Goal: Task Accomplishment & Management: Complete application form

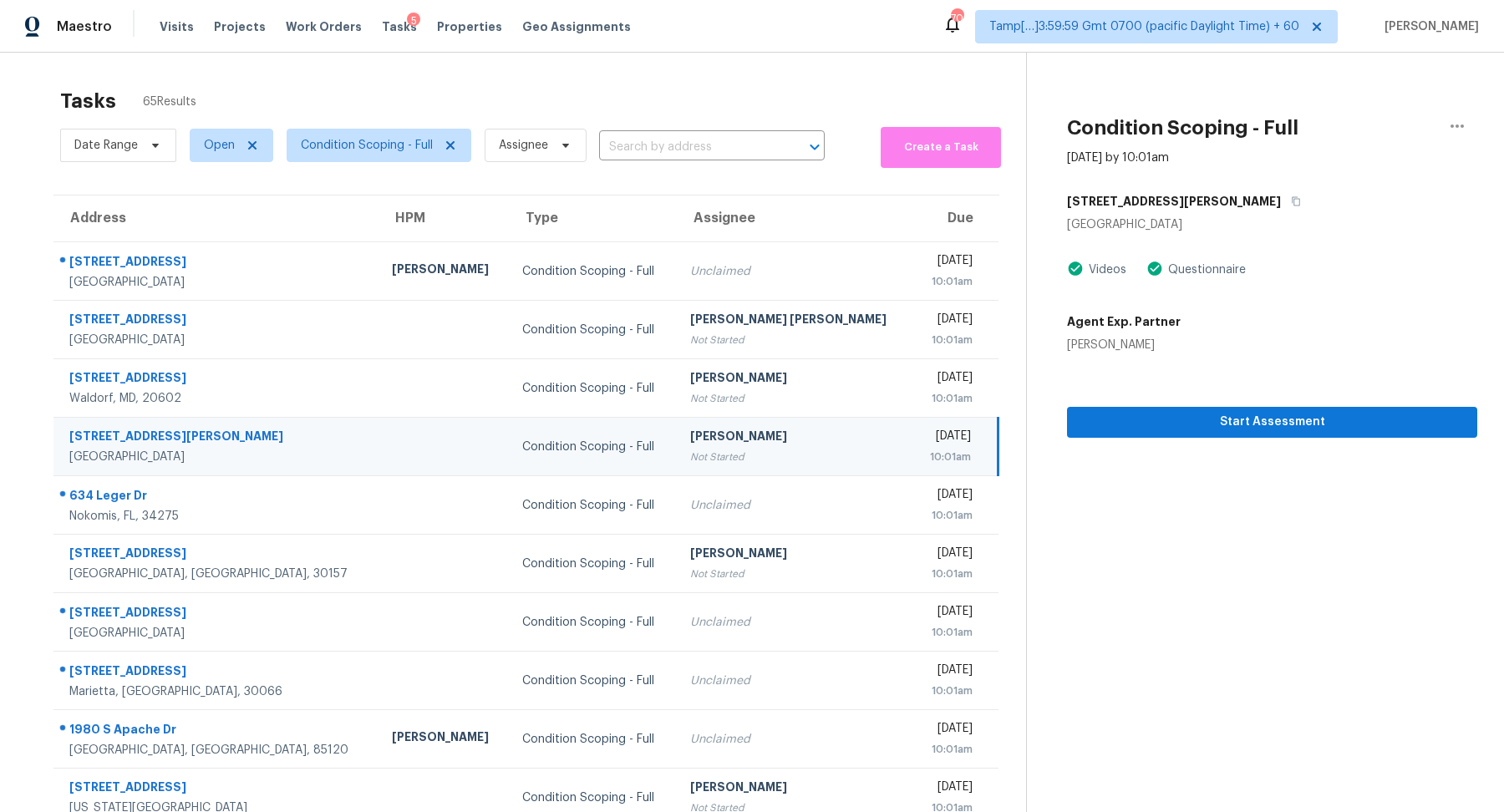
scroll to position [58, 0]
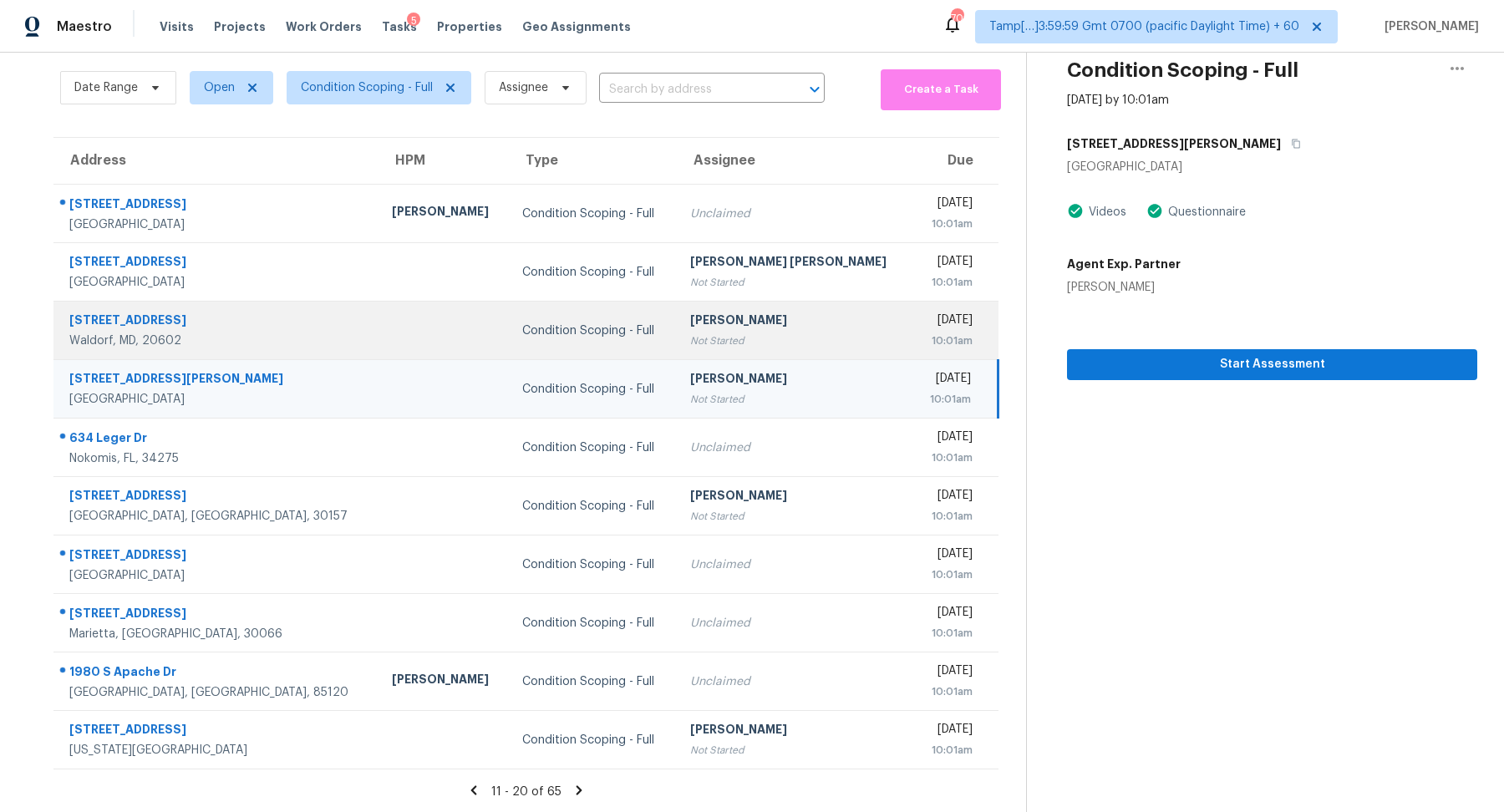
click at [523, 335] on div "Condition Scoping - Full" at bounding box center [593, 331] width 140 height 17
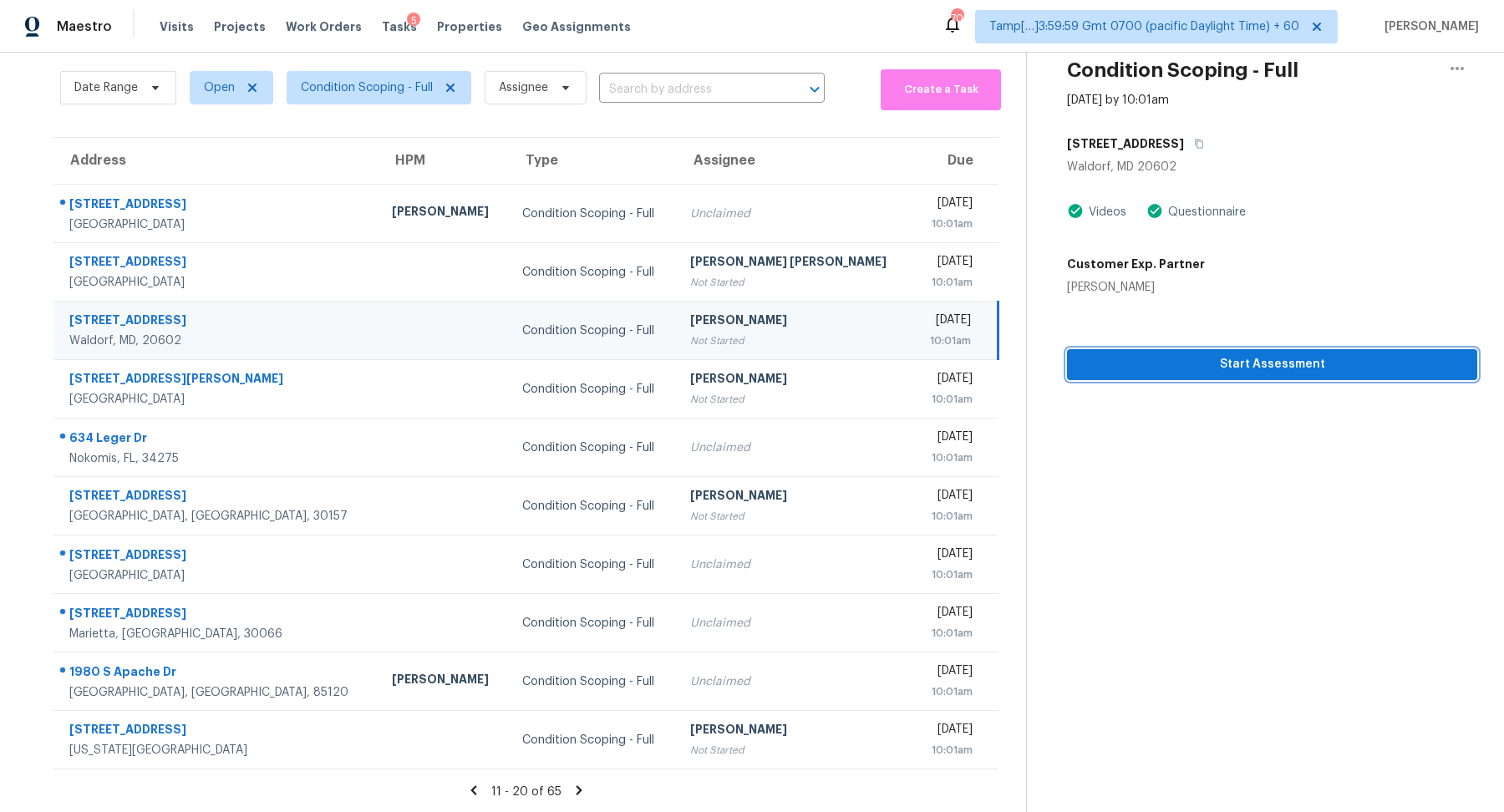
click at [1124, 365] on span "Start Assessment" at bounding box center [1271, 364] width 383 height 21
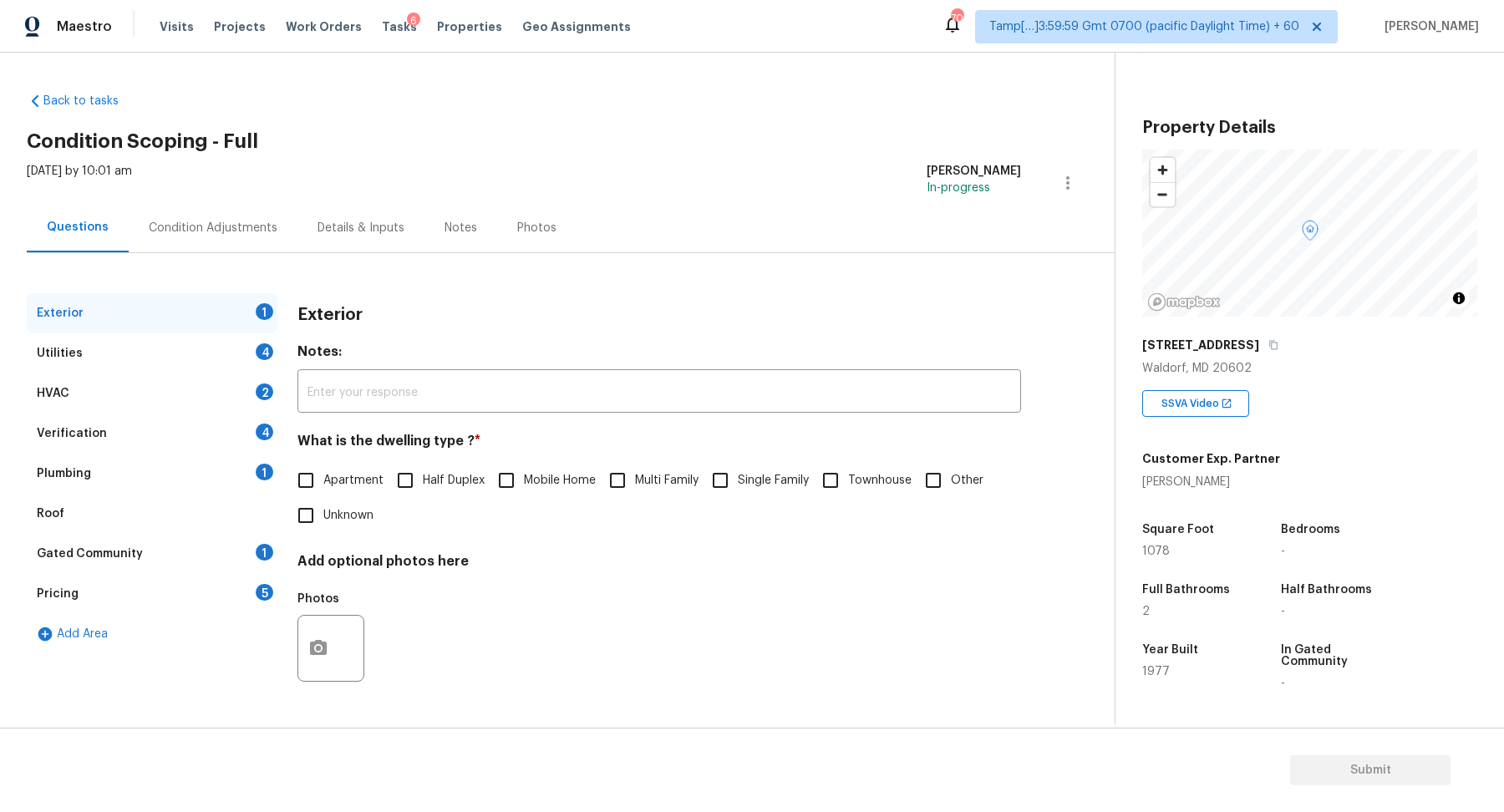
click at [1233, 354] on div "[STREET_ADDRESS]" at bounding box center [1310, 345] width 335 height 30
click at [1239, 352] on div "4504 Ruston Pl" at bounding box center [1310, 345] width 335 height 30
click at [1266, 350] on button "button" at bounding box center [1273, 345] width 15 height 15
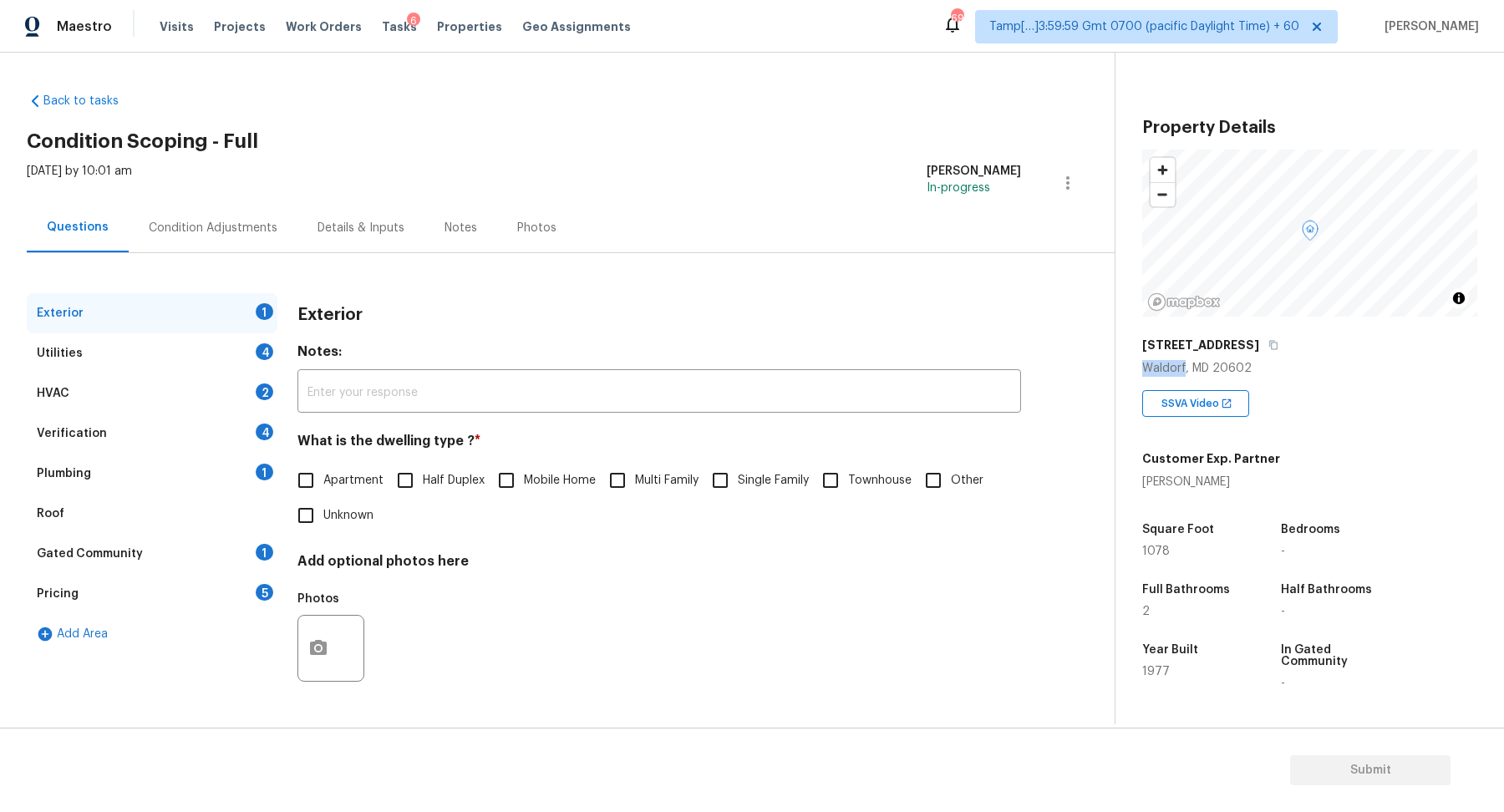
click at [845, 483] on input "Townhouse" at bounding box center [831, 480] width 36 height 36
checkbox input "true"
click at [229, 354] on div "Utilities 4" at bounding box center [152, 353] width 251 height 40
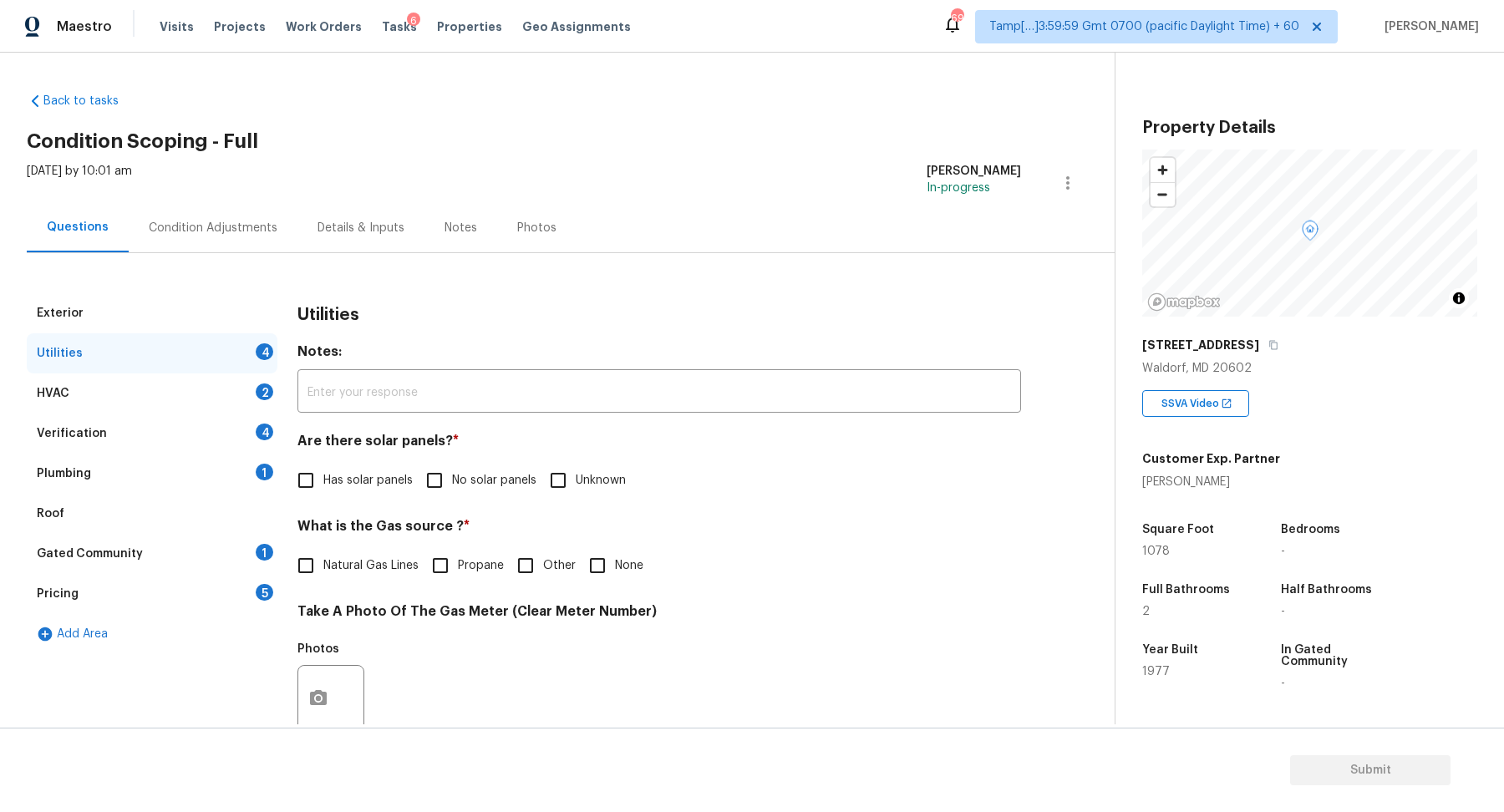
click at [368, 482] on span "Has solar panels" at bounding box center [368, 480] width 90 height 18
click at [323, 482] on input "Has solar panels" at bounding box center [306, 480] width 36 height 36
checkbox input "true"
click at [574, 473] on input "Unknown" at bounding box center [558, 480] width 36 height 36
checkbox input "true"
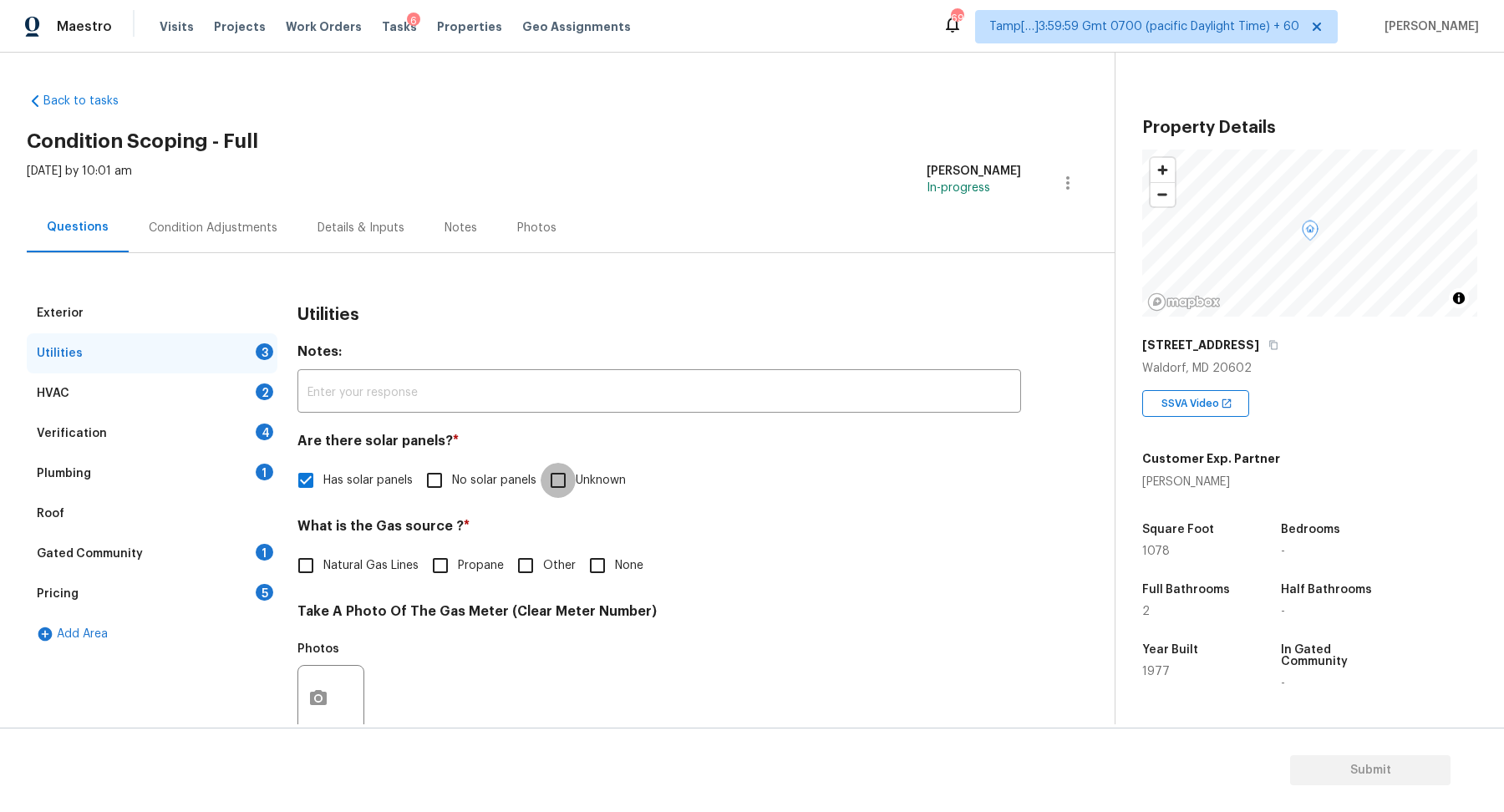
checkbox input "false"
click at [480, 470] on label "No solar panels" at bounding box center [477, 480] width 120 height 36
click at [451, 470] on input "No solar panels" at bounding box center [435, 480] width 36 height 36
checkbox input "true"
checkbox input "false"
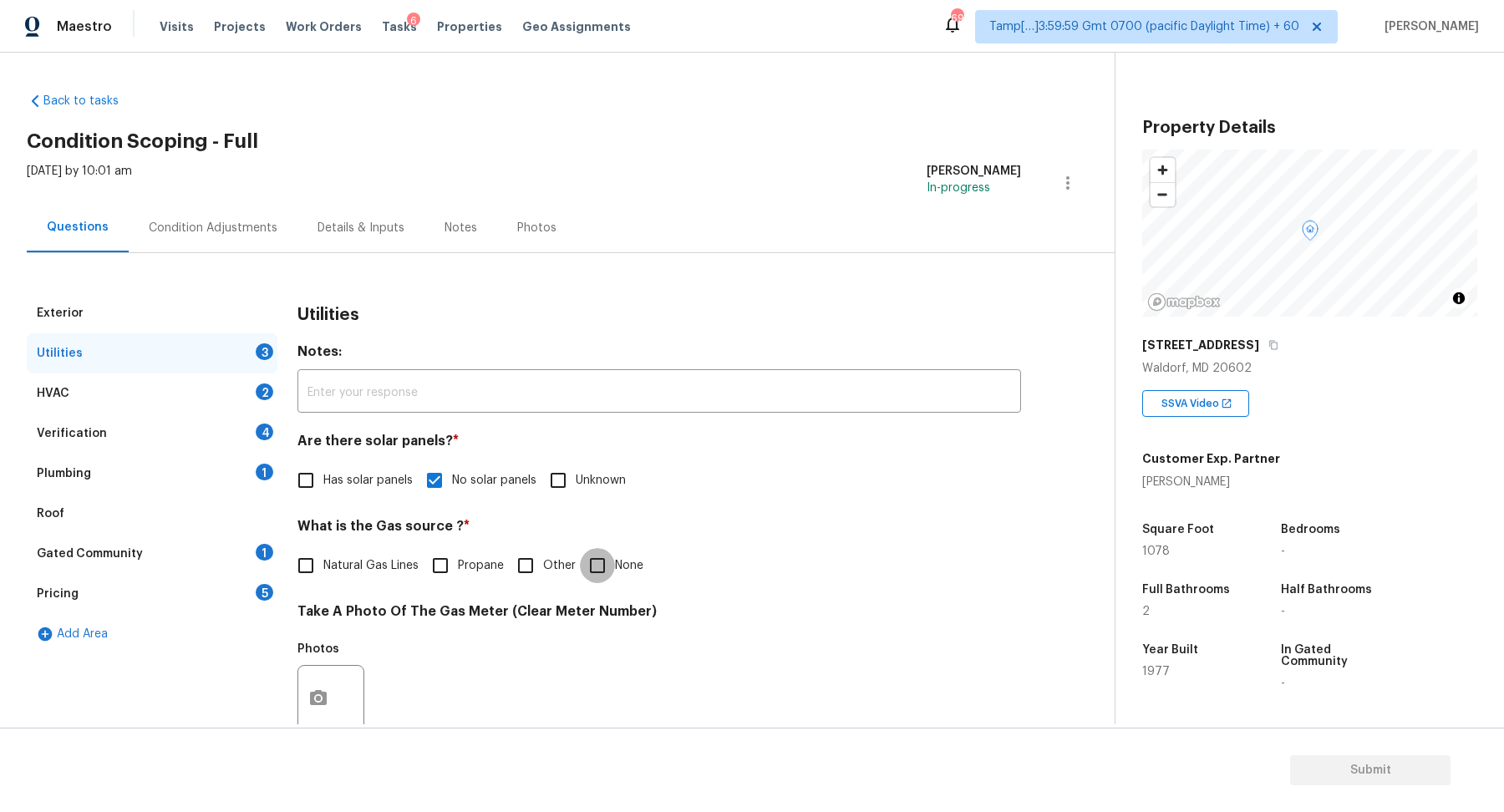
click at [608, 563] on input "None" at bounding box center [597, 565] width 36 height 36
checkbox input "true"
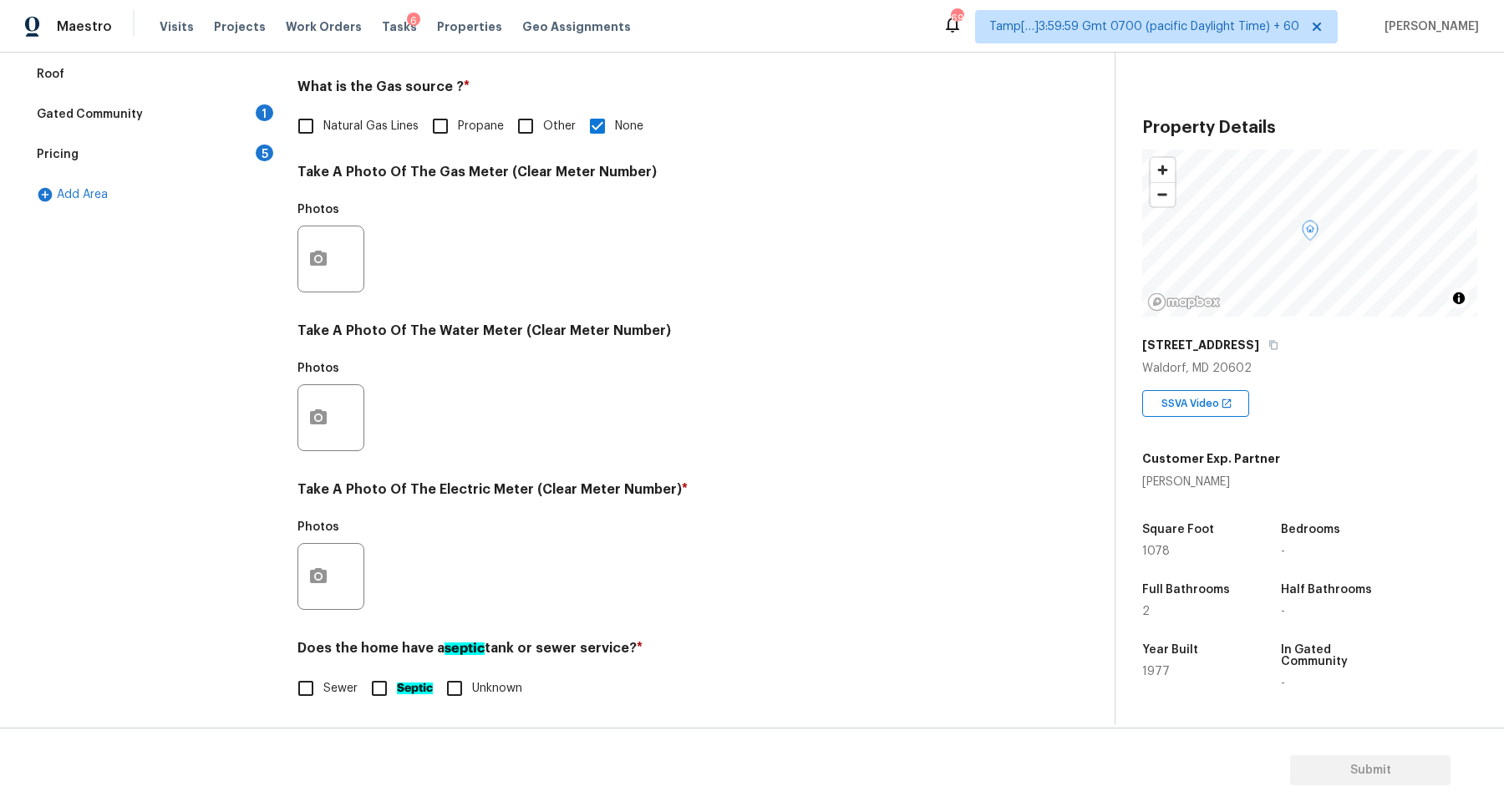
scroll to position [444, 0]
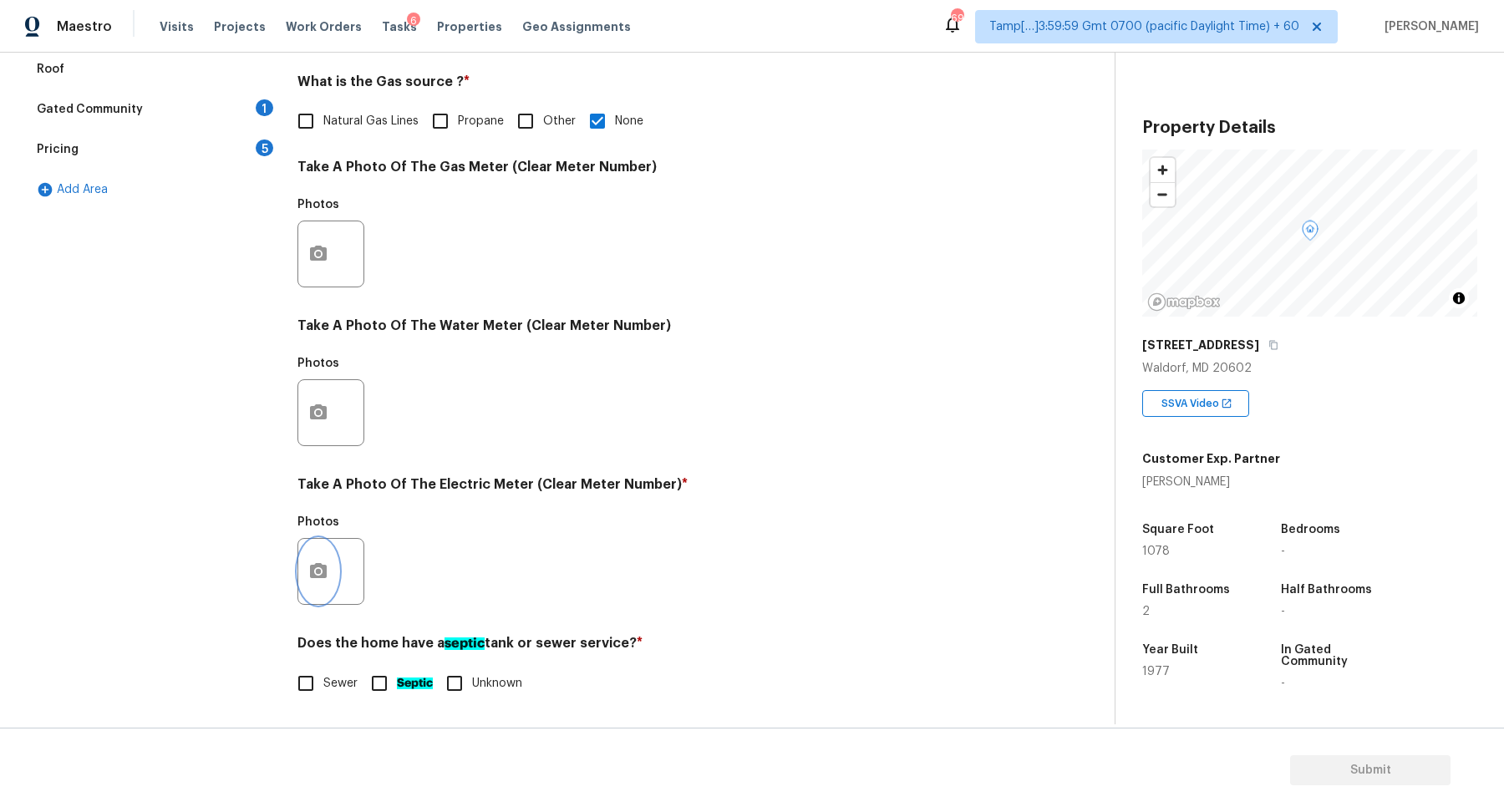
click at [313, 591] on button "button" at bounding box center [318, 571] width 40 height 65
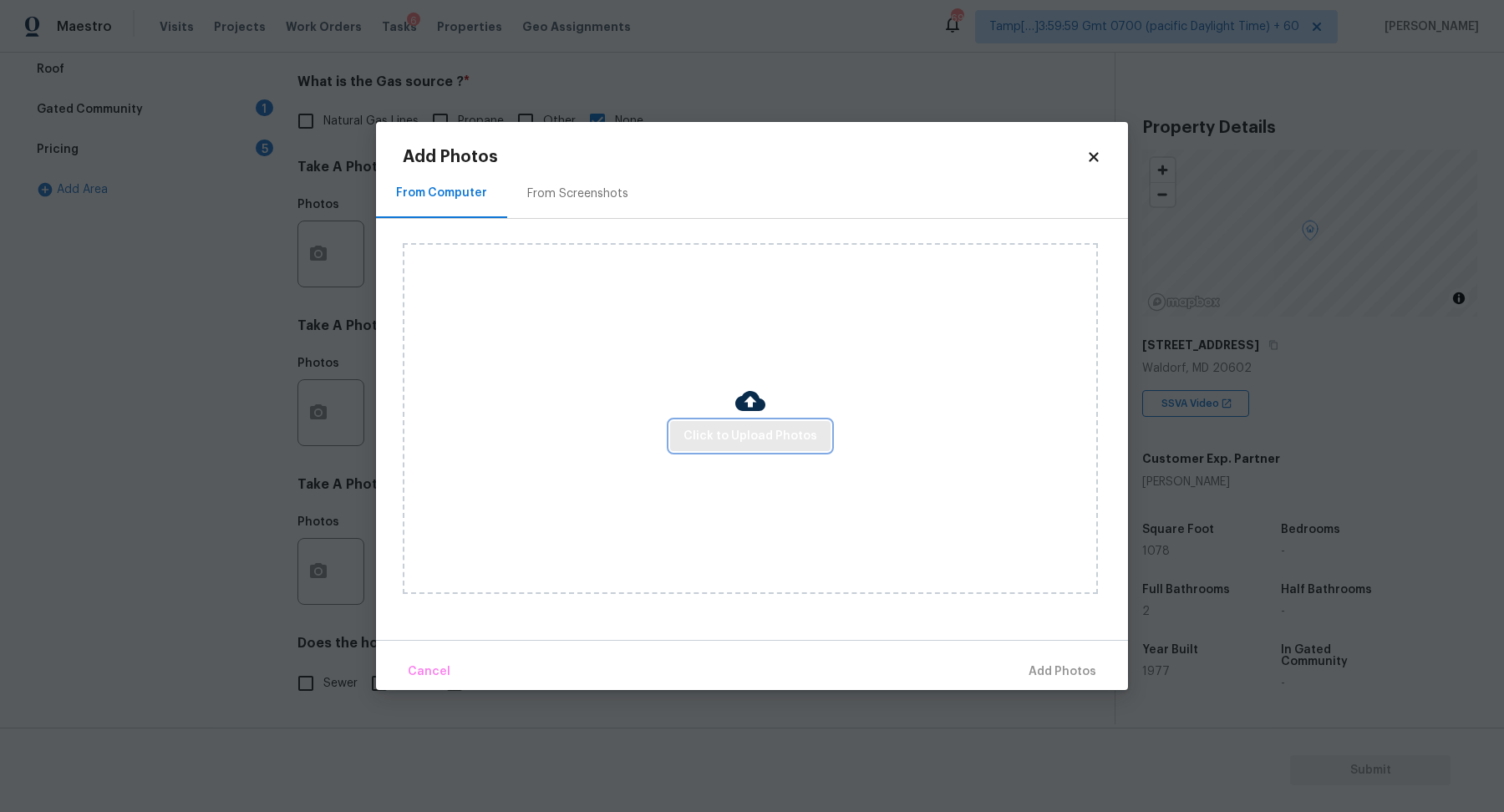
click at [749, 439] on span "Click to Upload Photos" at bounding box center [750, 436] width 134 height 21
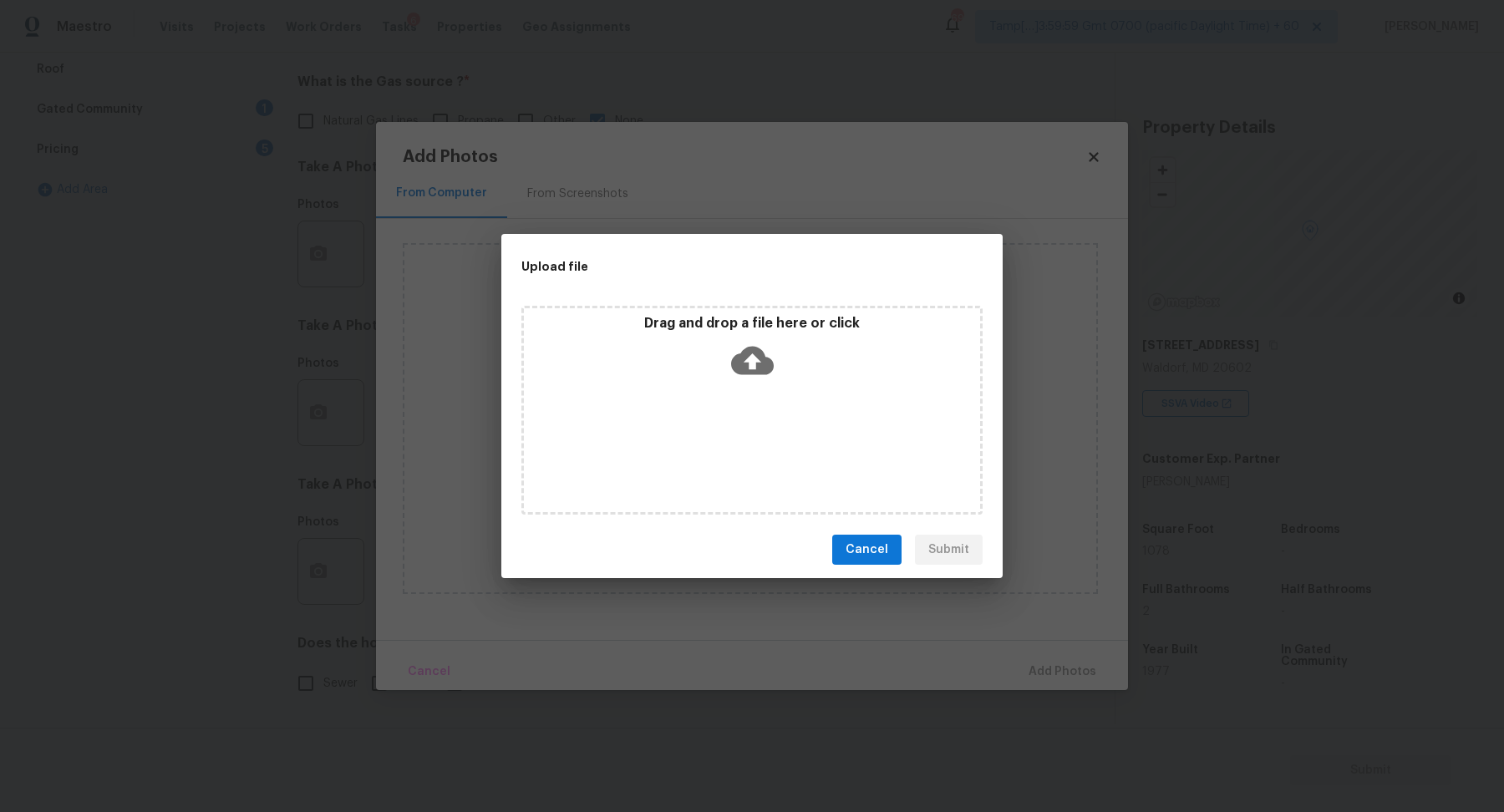
click at [782, 413] on div "Drag and drop a file here or click" at bounding box center [752, 409] width 461 height 208
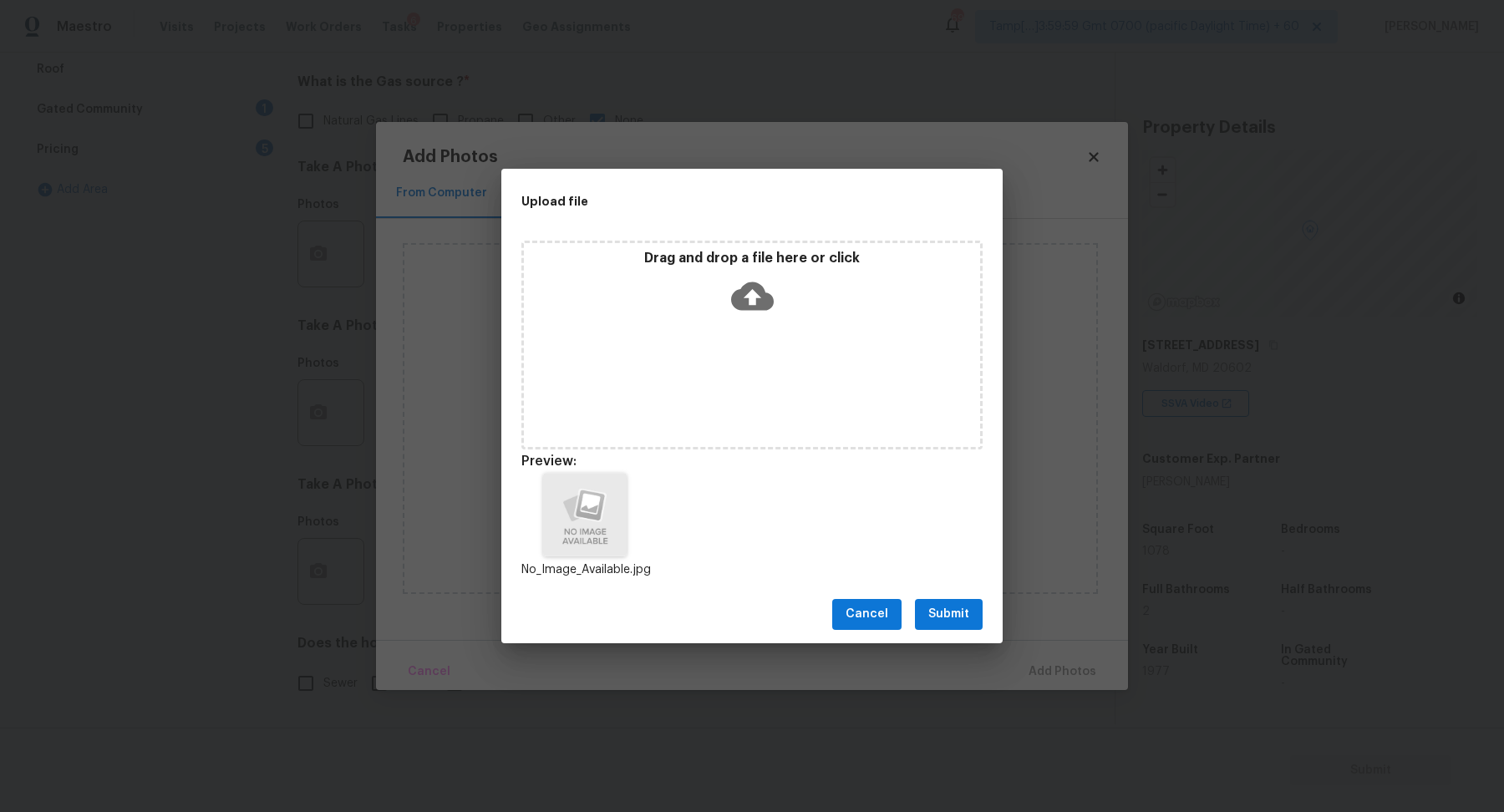
click at [963, 617] on span "Submit" at bounding box center [949, 614] width 41 height 21
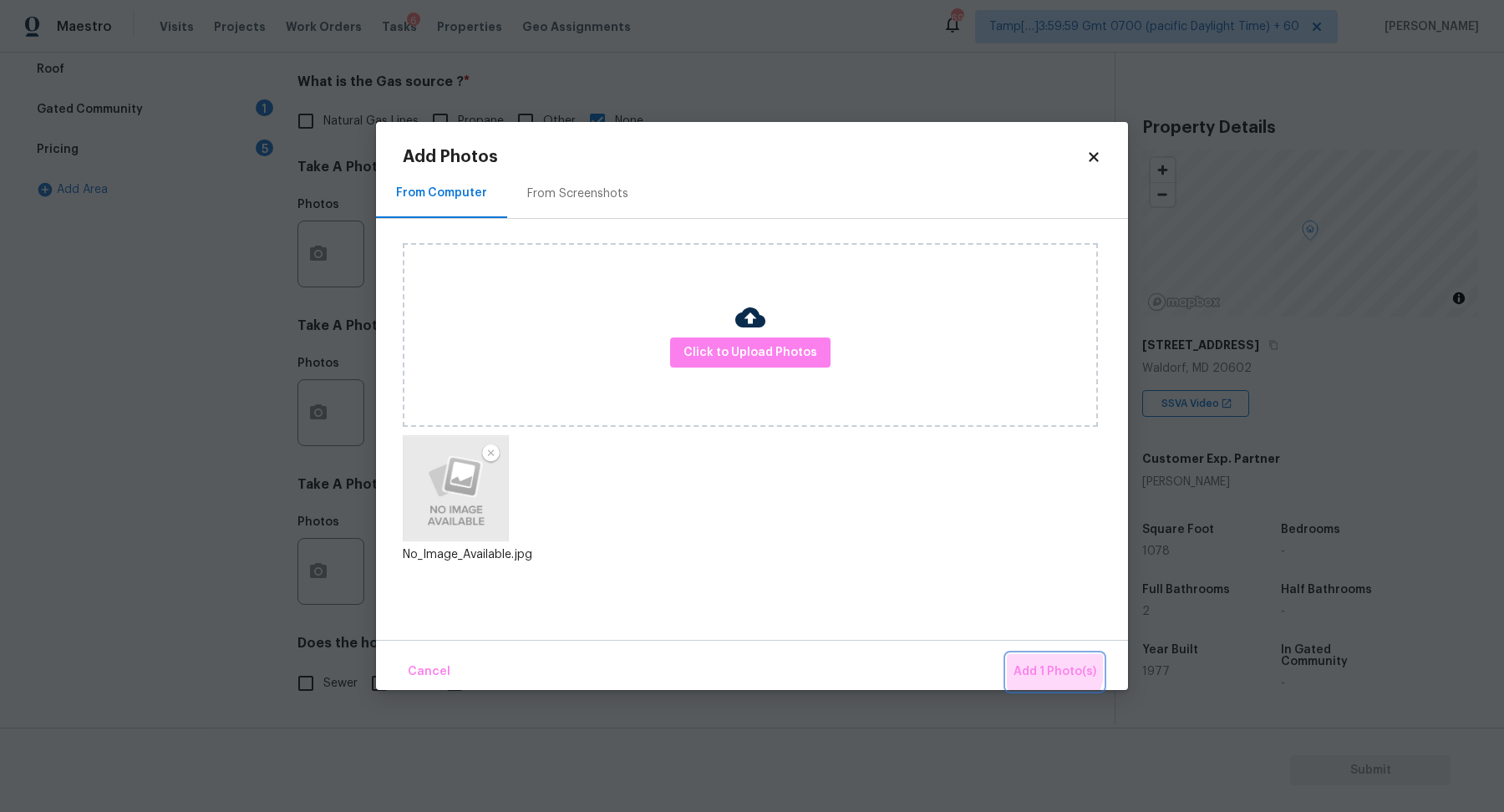
click at [1011, 659] on button "Add 1 Photo(s)" at bounding box center [1054, 672] width 96 height 36
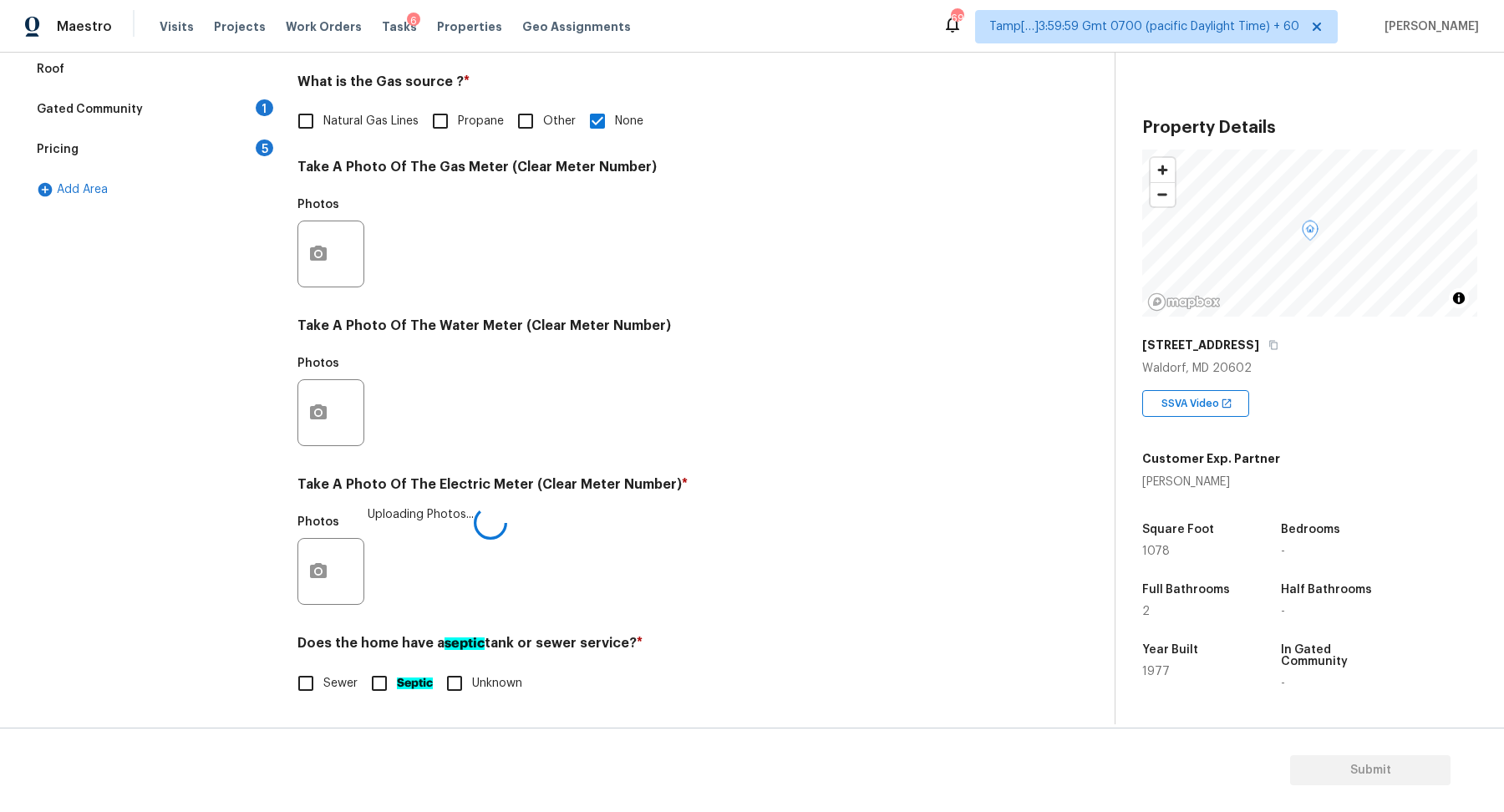
click at [309, 683] on input "Sewer" at bounding box center [306, 683] width 36 height 36
checkbox input "true"
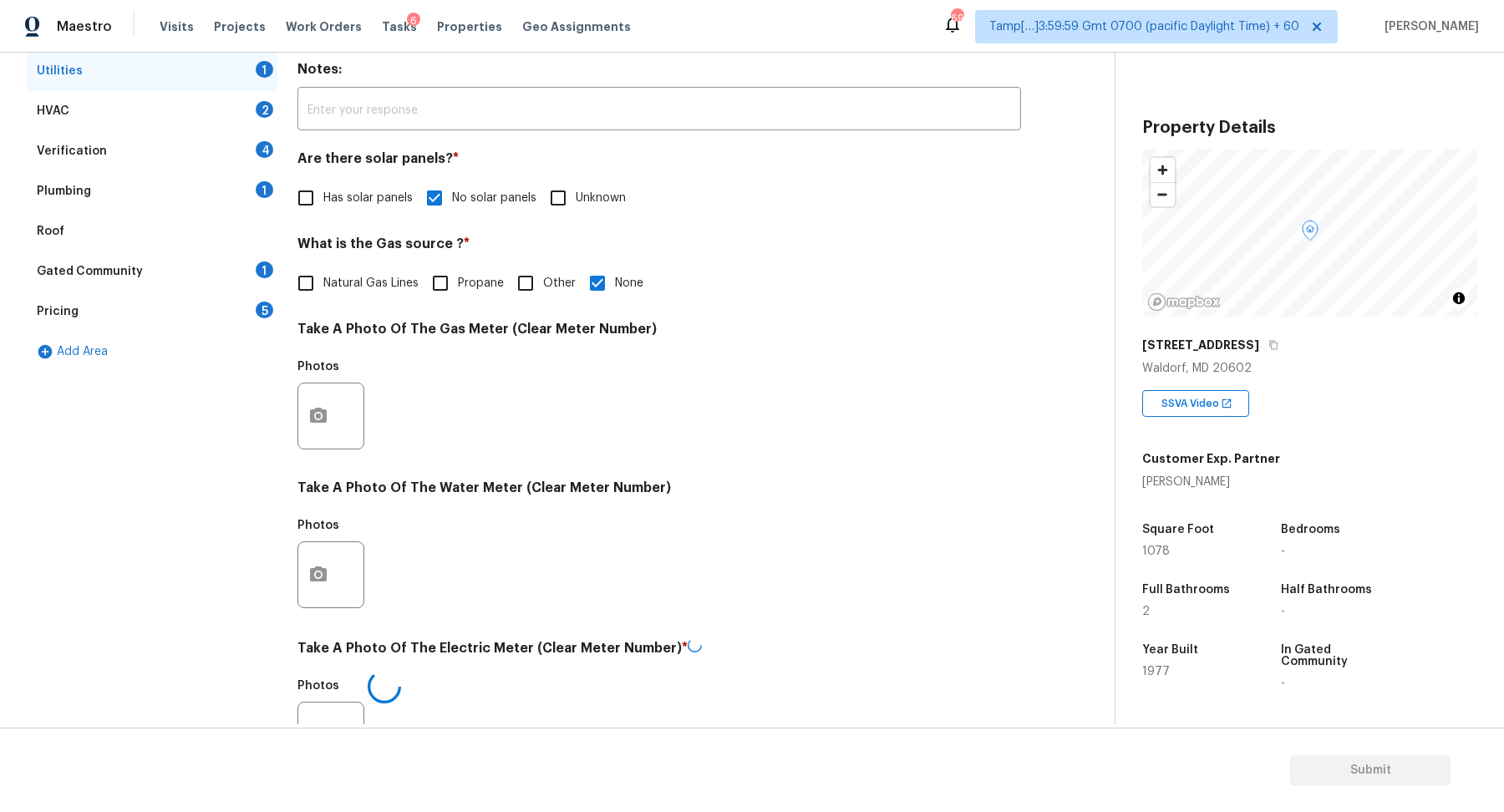
scroll to position [263, 0]
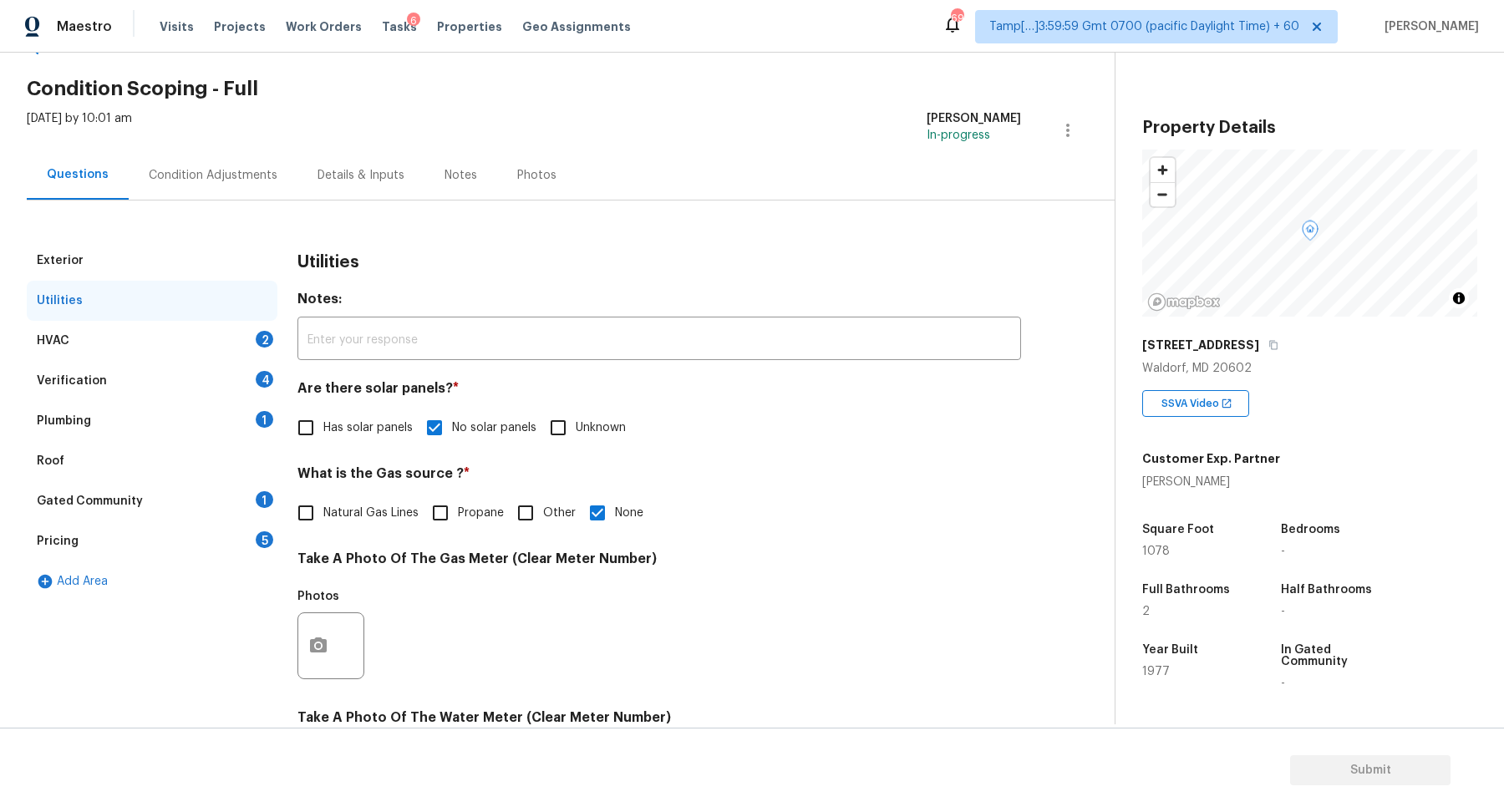
click at [244, 347] on div "HVAC 2" at bounding box center [152, 340] width 251 height 40
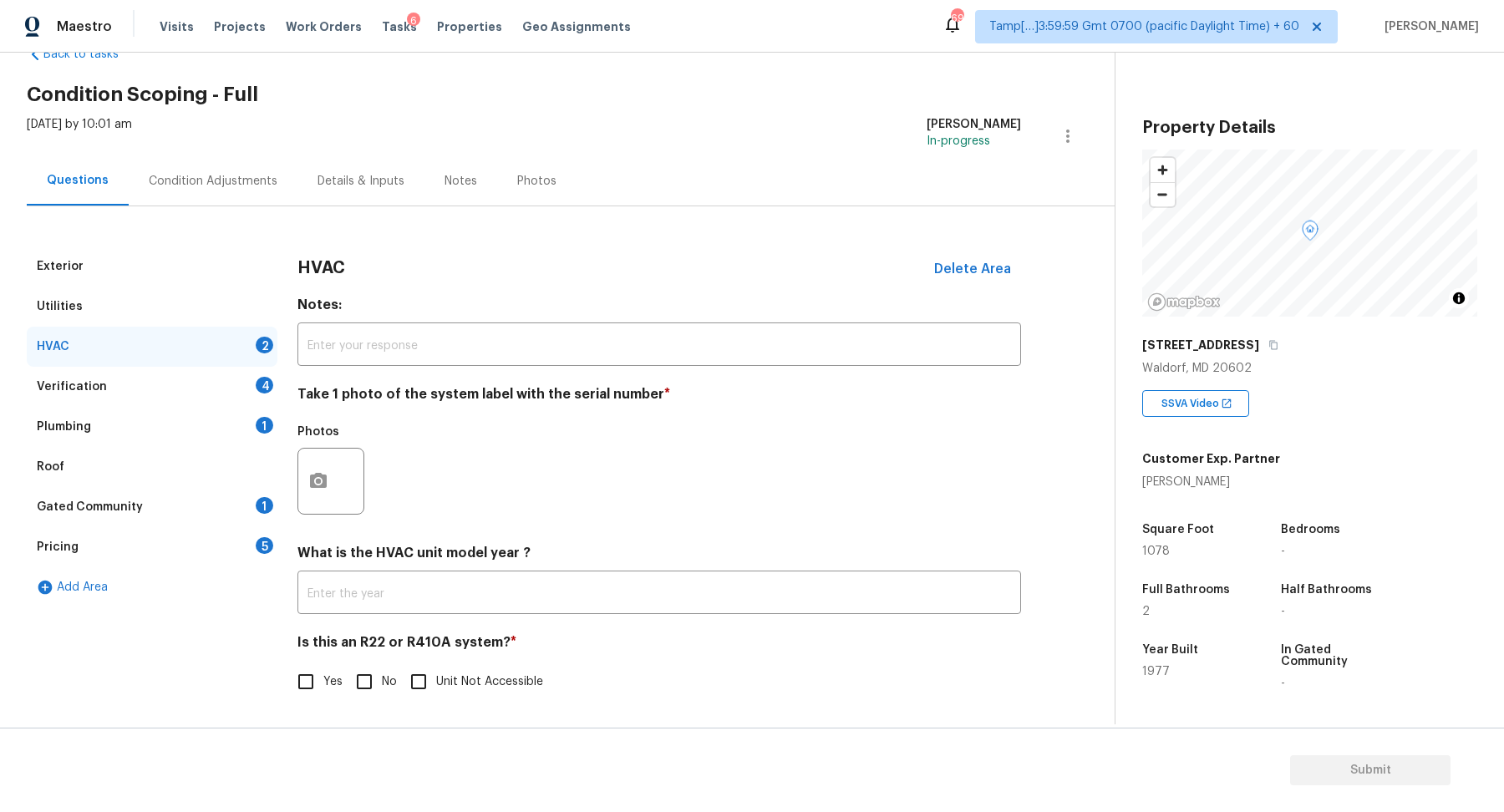
scroll to position [46, 0]
click at [322, 485] on icon "button" at bounding box center [319, 481] width 17 height 15
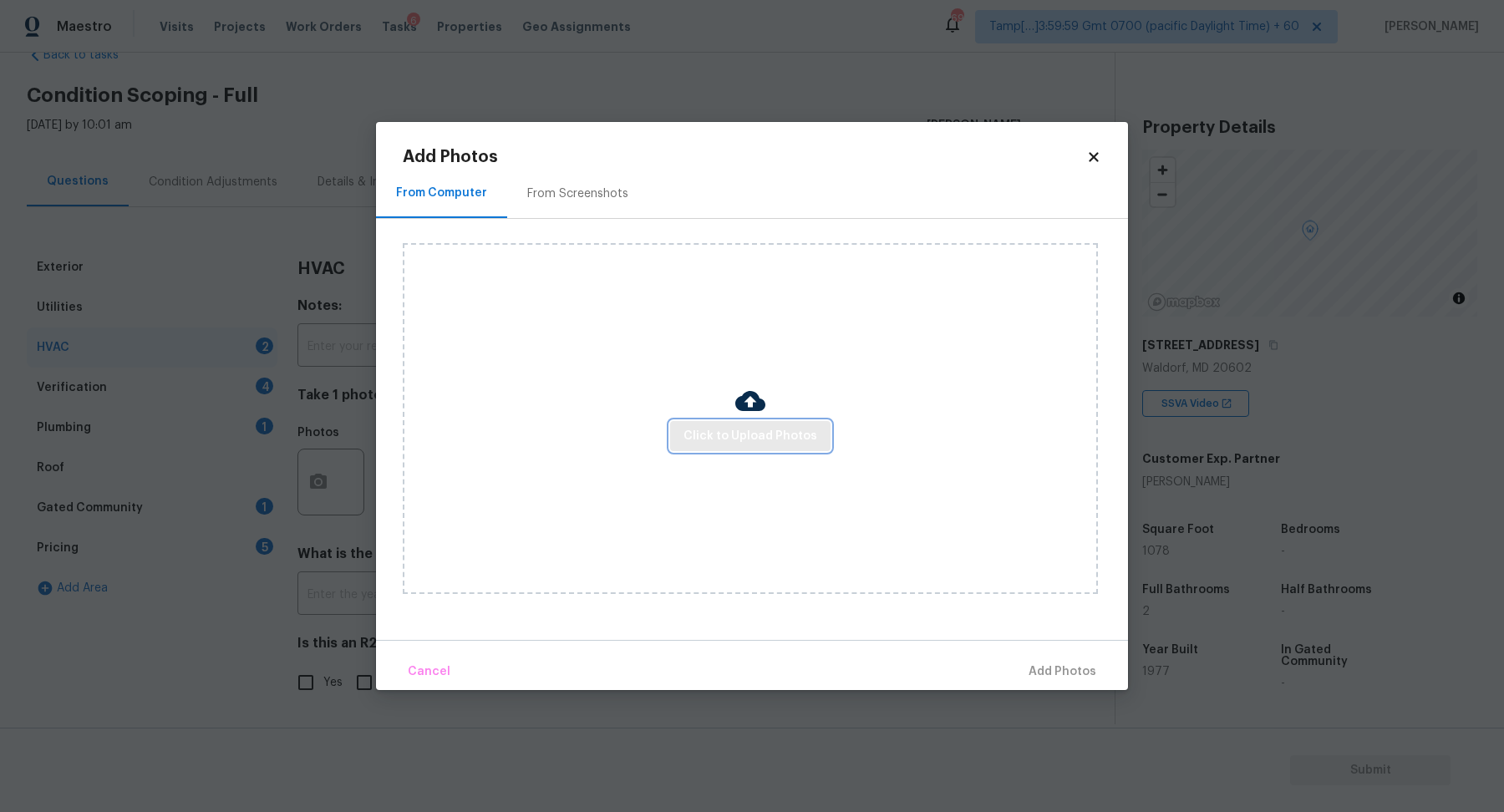
click at [779, 449] on button "Click to Upload Photos" at bounding box center [751, 435] width 161 height 31
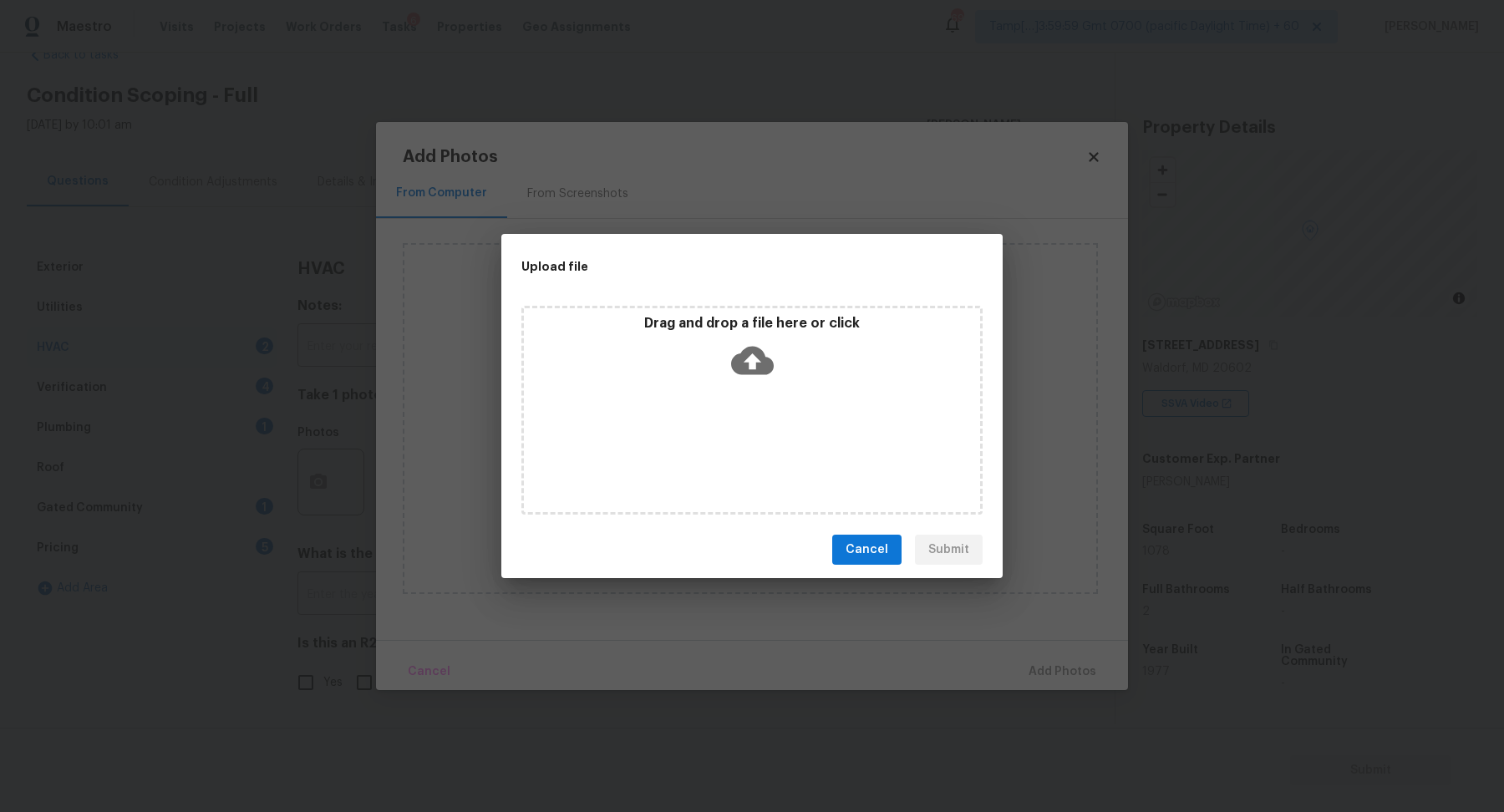
click at [796, 408] on div "Drag and drop a file here or click" at bounding box center [752, 409] width 461 height 208
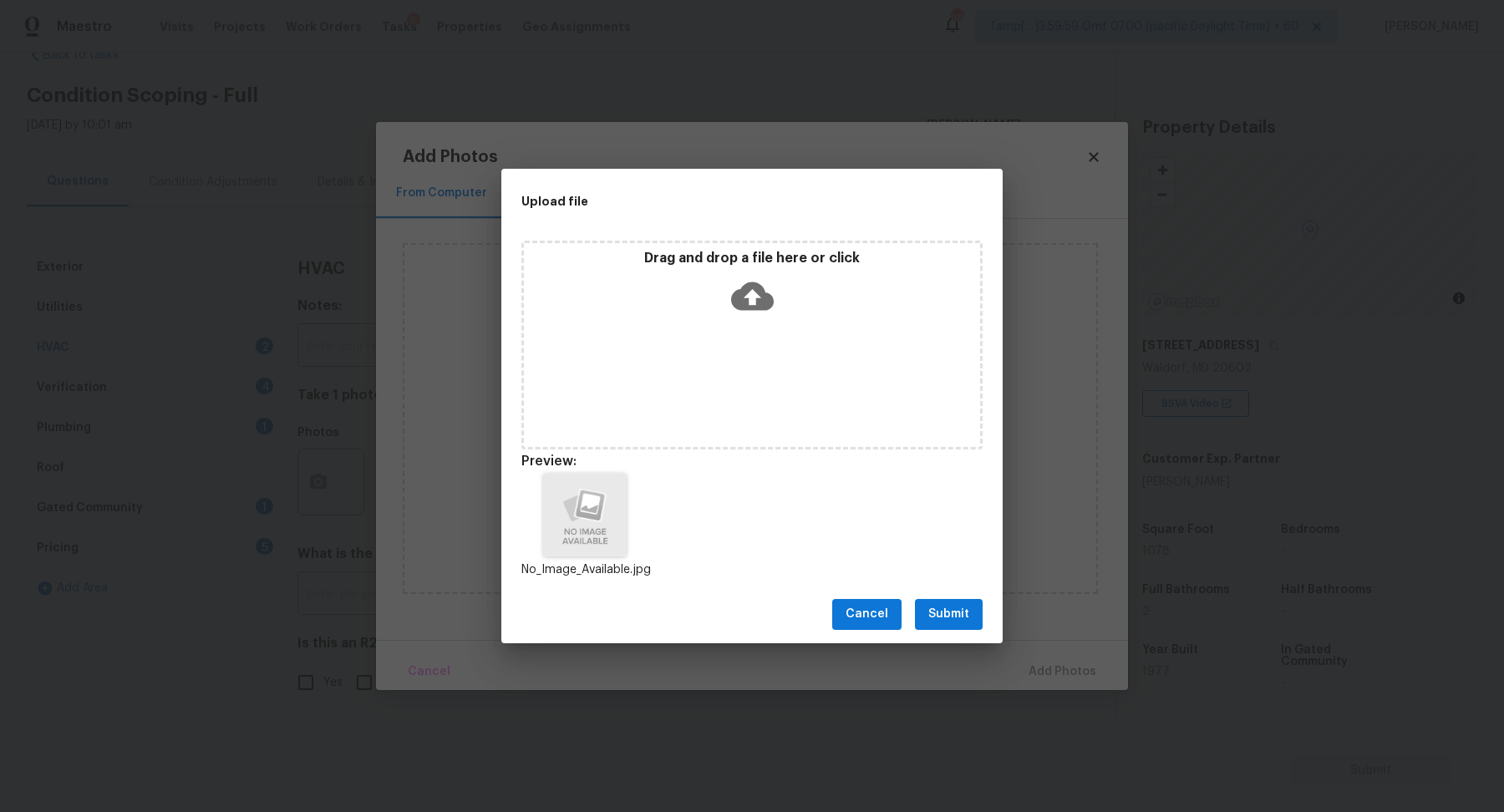
click at [966, 612] on span "Submit" at bounding box center [949, 614] width 41 height 21
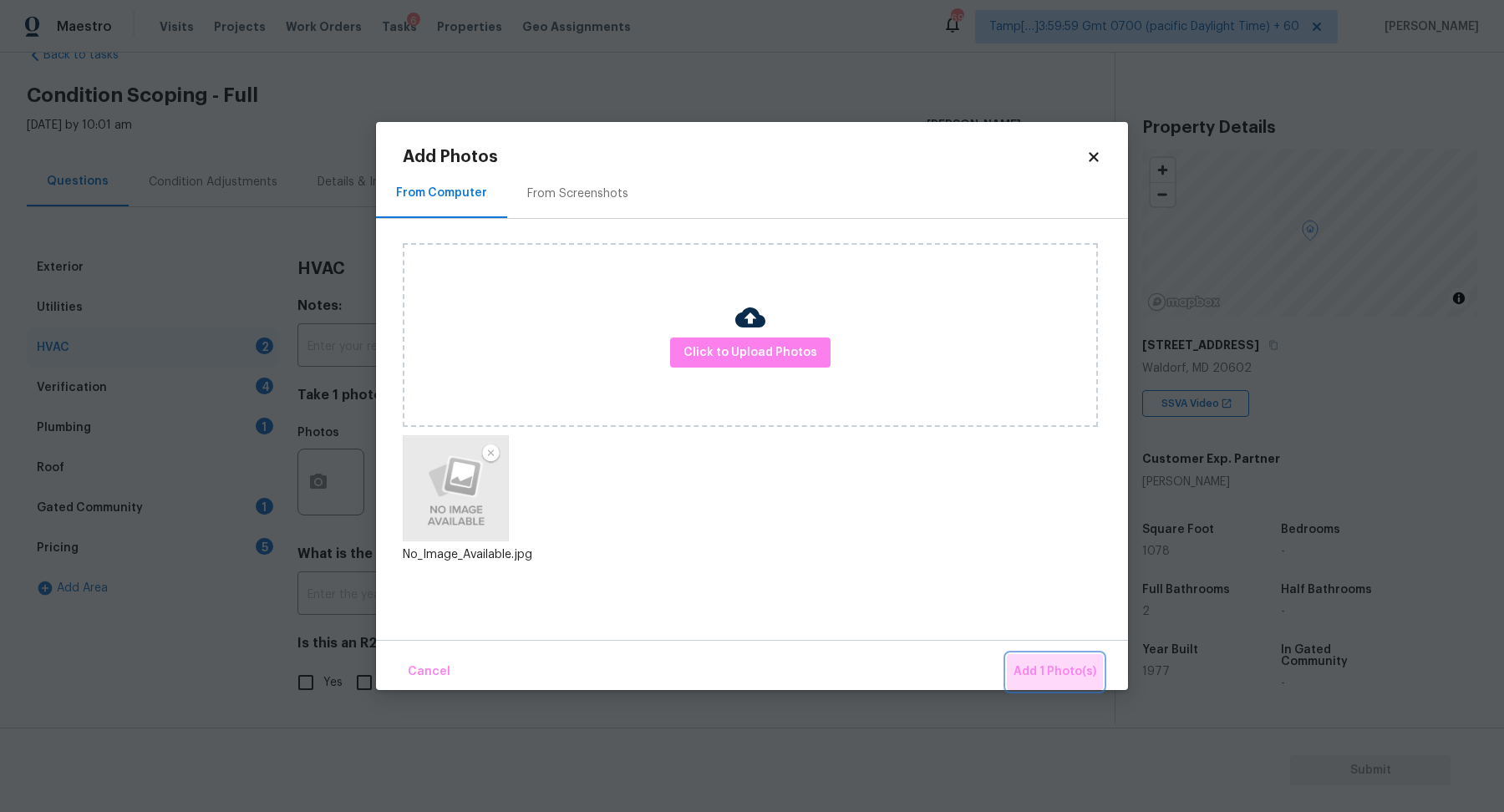
click at [1072, 664] on span "Add 1 Photo(s)" at bounding box center [1054, 672] width 82 height 21
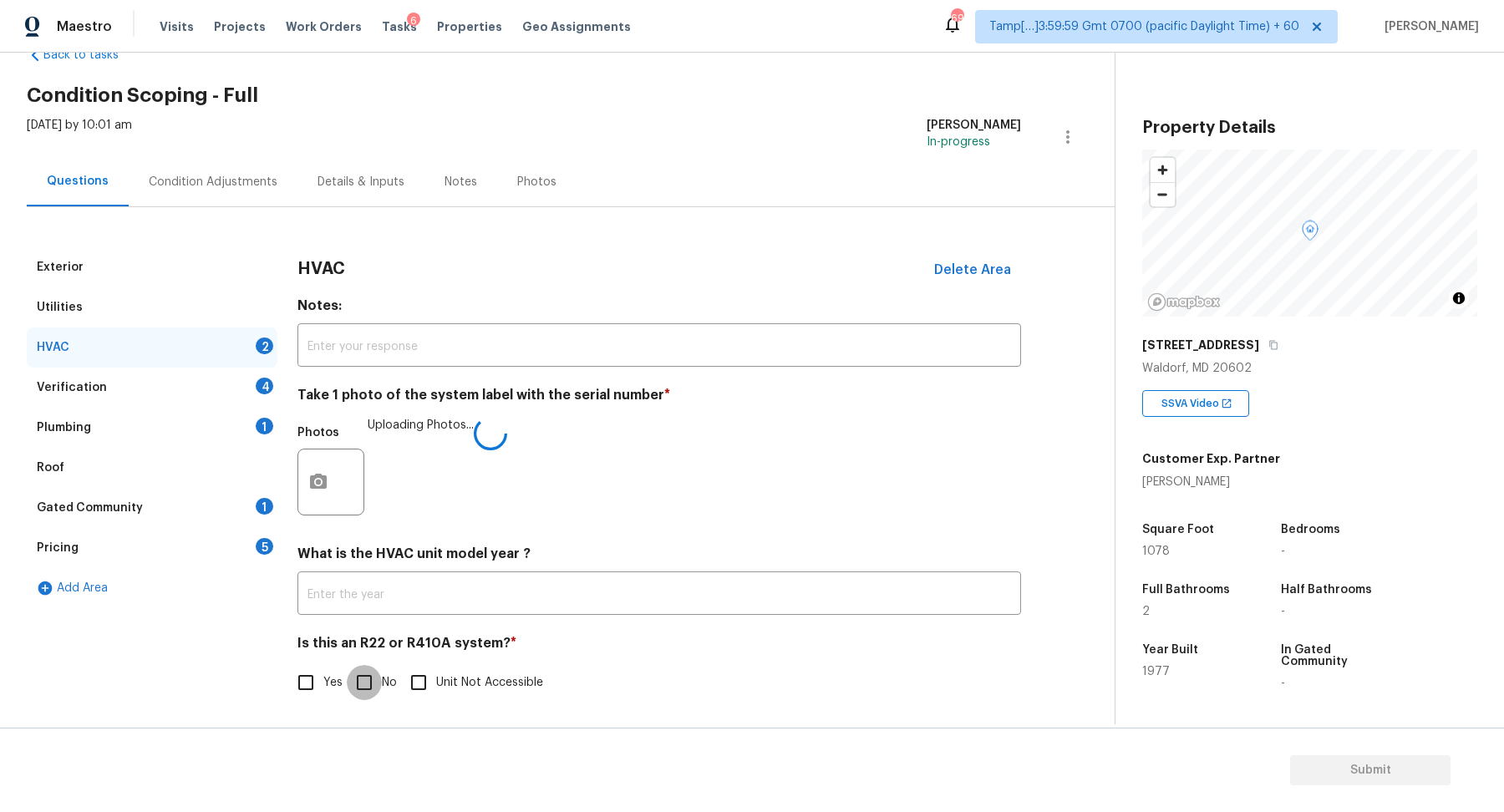
click at [369, 671] on input "No" at bounding box center [365, 682] width 36 height 36
checkbox input "true"
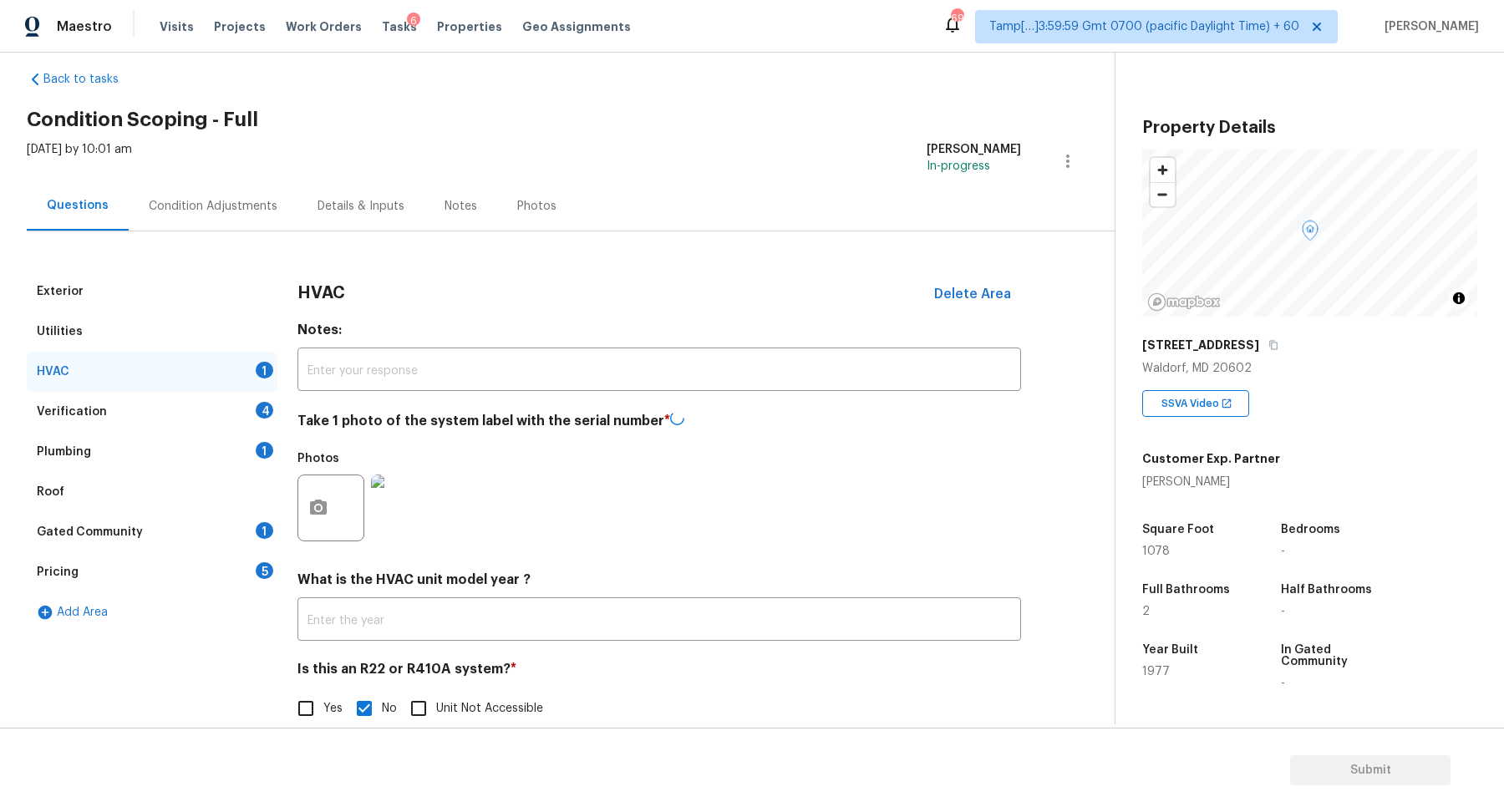
scroll to position [0, 0]
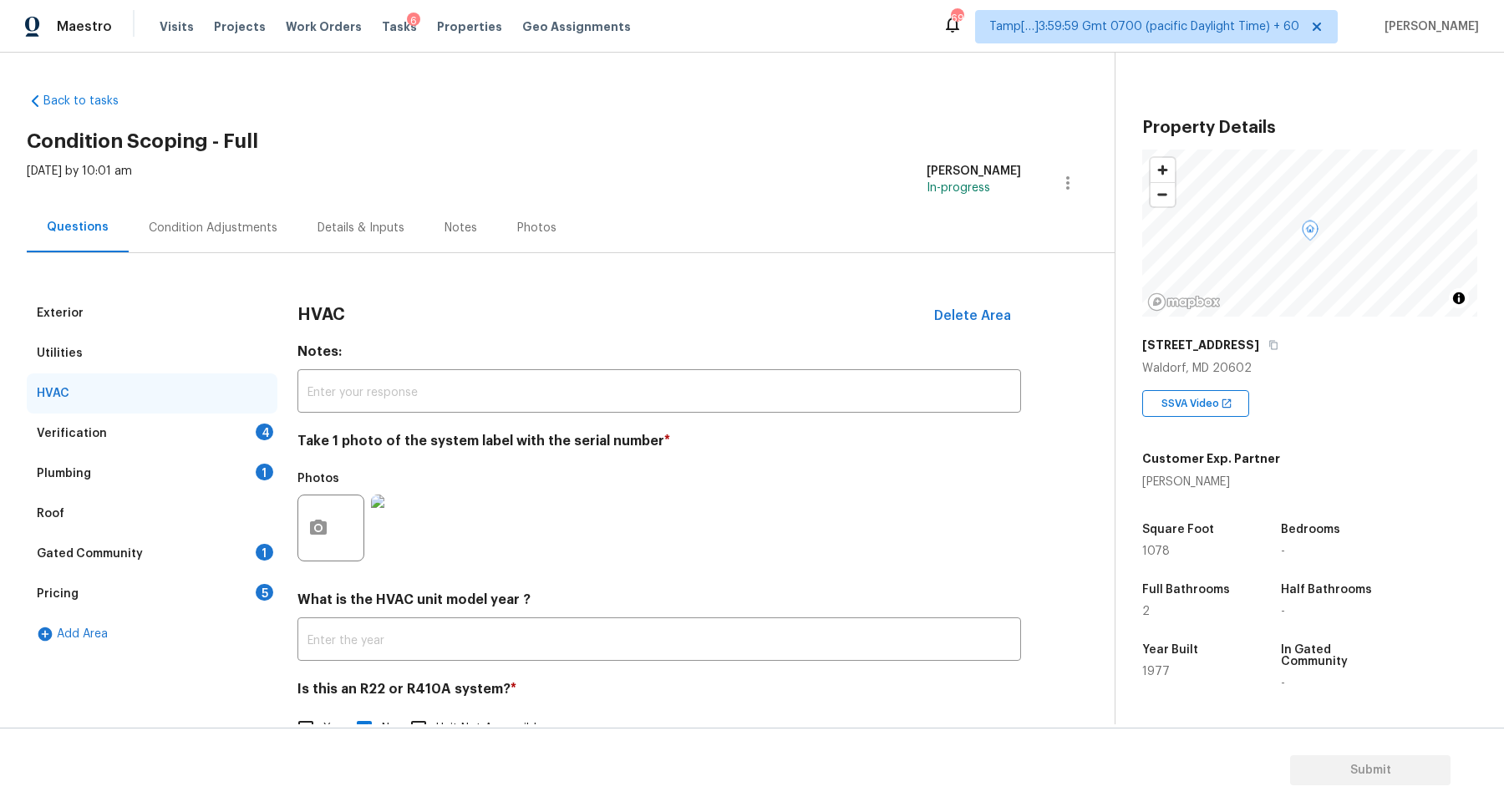
click at [236, 431] on div "Verification 4" at bounding box center [152, 433] width 251 height 40
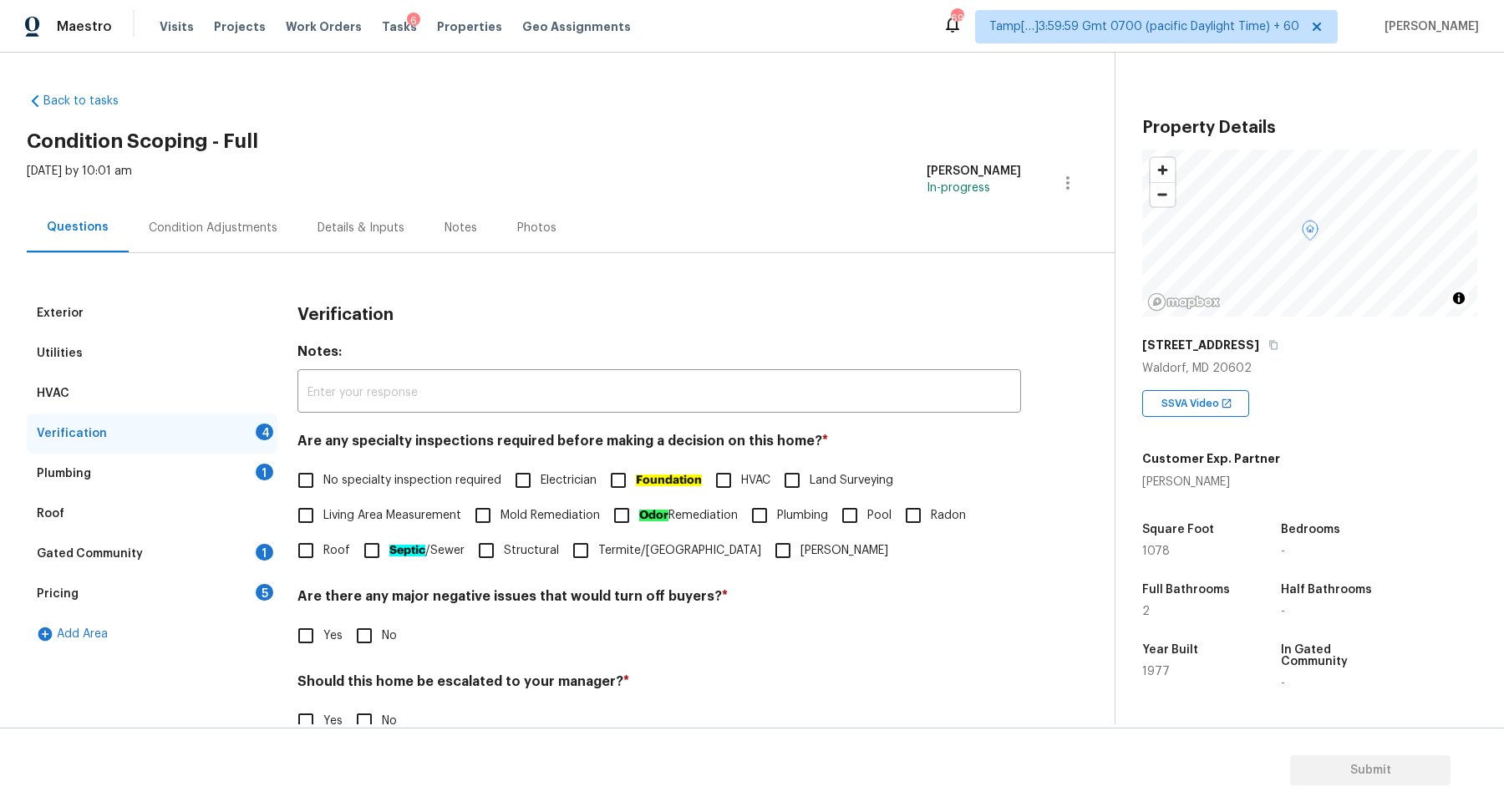
click at [350, 486] on span "No specialty inspection required" at bounding box center [412, 480] width 178 height 18
click at [323, 486] on input "No specialty inspection required" at bounding box center [306, 480] width 36 height 36
checkbox input "true"
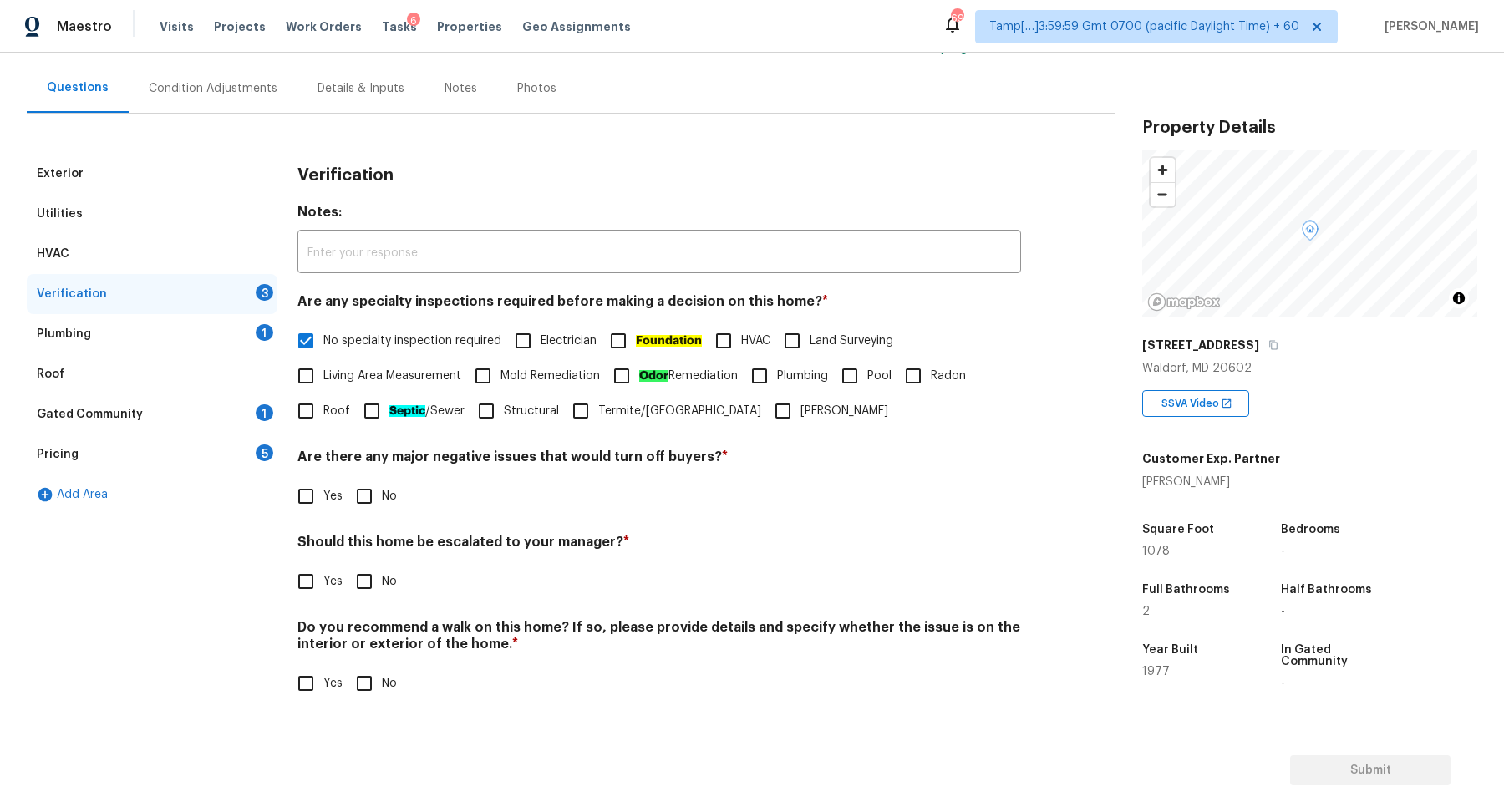
click at [381, 488] on input "No" at bounding box center [365, 496] width 36 height 36
checkbox input "true"
click at [347, 563] on input "No" at bounding box center [365, 581] width 36 height 36
checkbox input "true"
click at [347, 667] on input "No" at bounding box center [365, 685] width 36 height 36
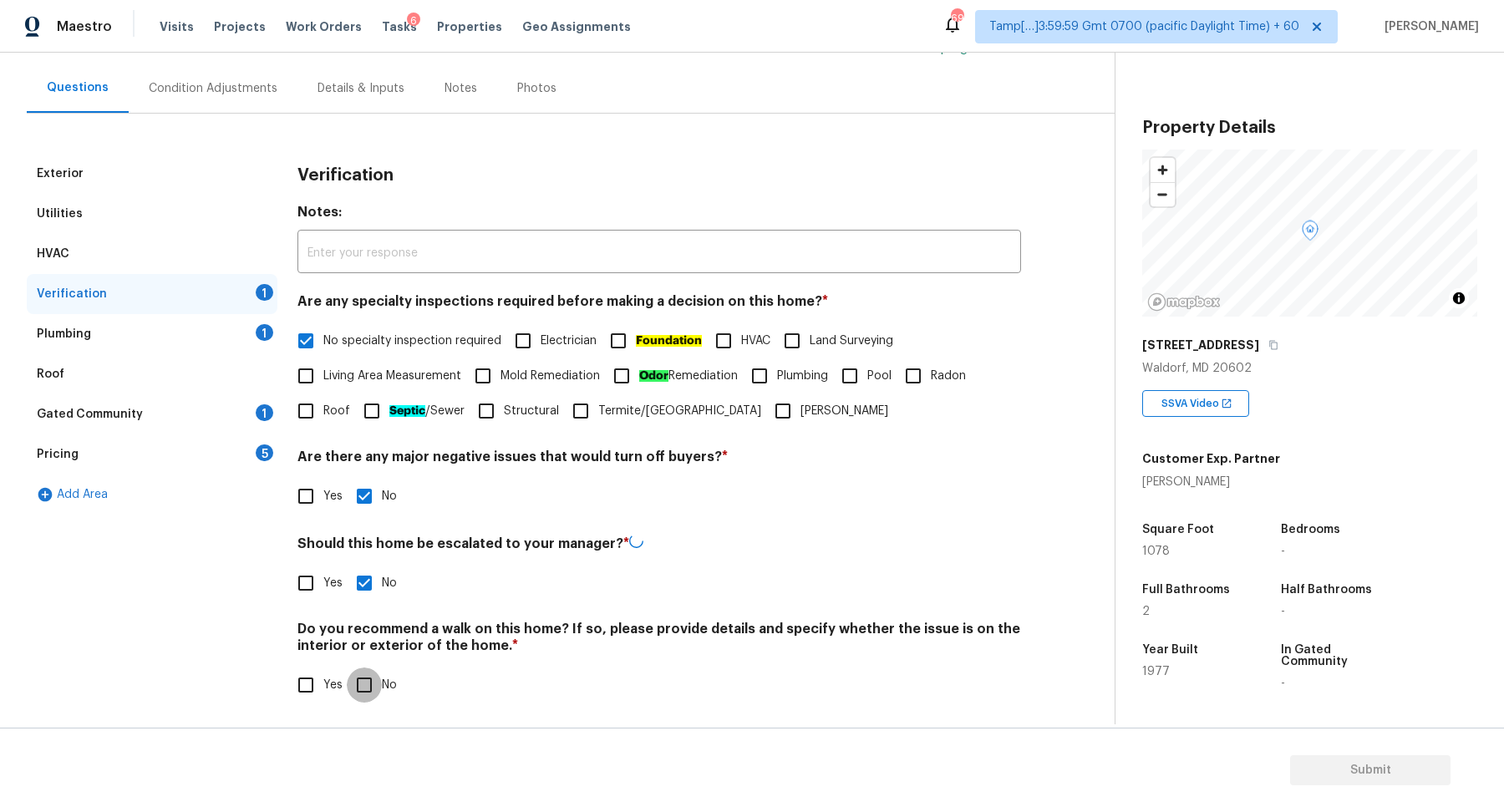
checkbox input "true"
click at [235, 340] on div "Plumbing 1" at bounding box center [152, 334] width 251 height 40
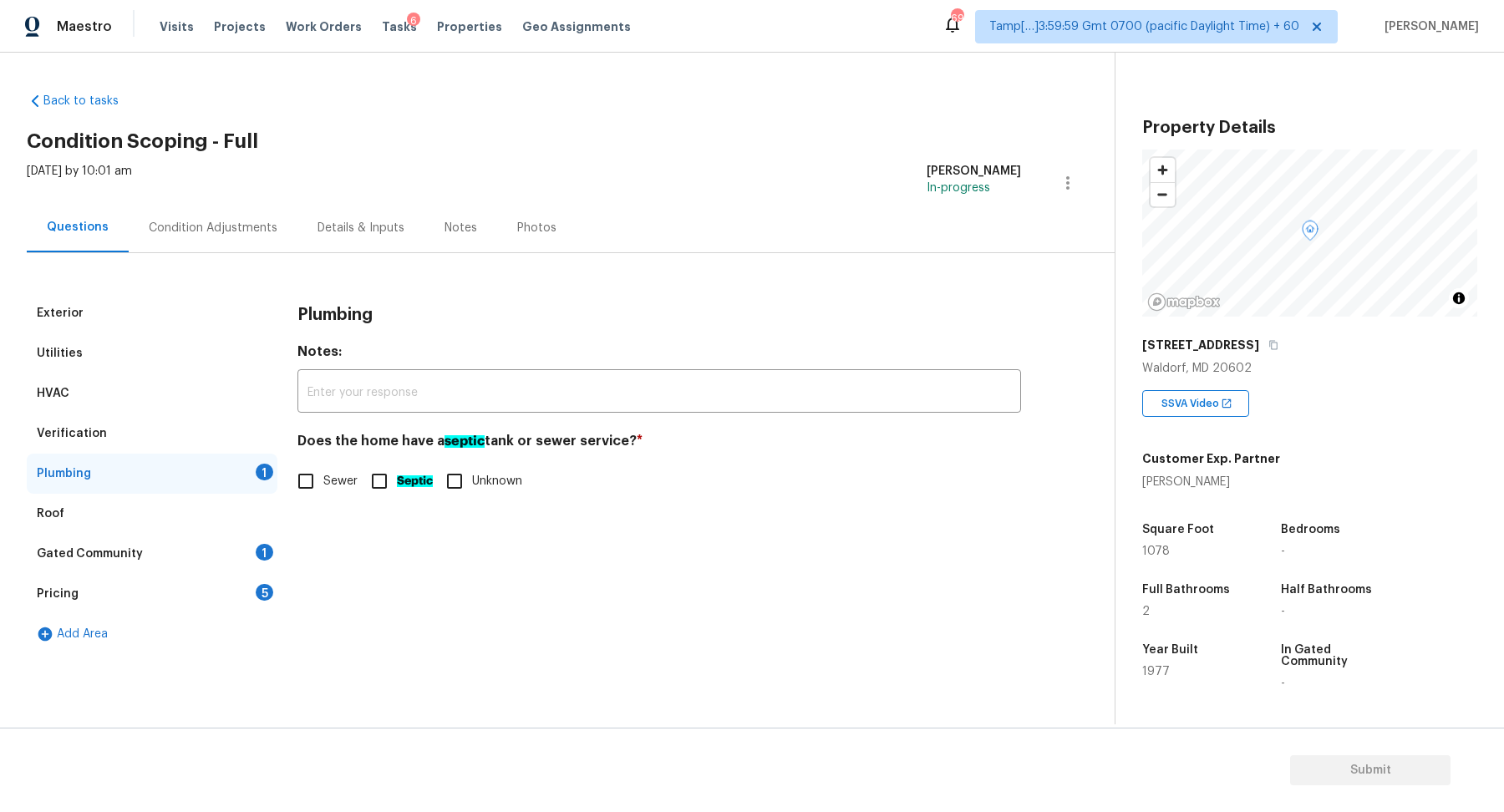
click at [315, 483] on input "Sewer" at bounding box center [306, 481] width 36 height 36
checkbox input "true"
click at [208, 564] on div "Gated Community 1" at bounding box center [152, 553] width 251 height 40
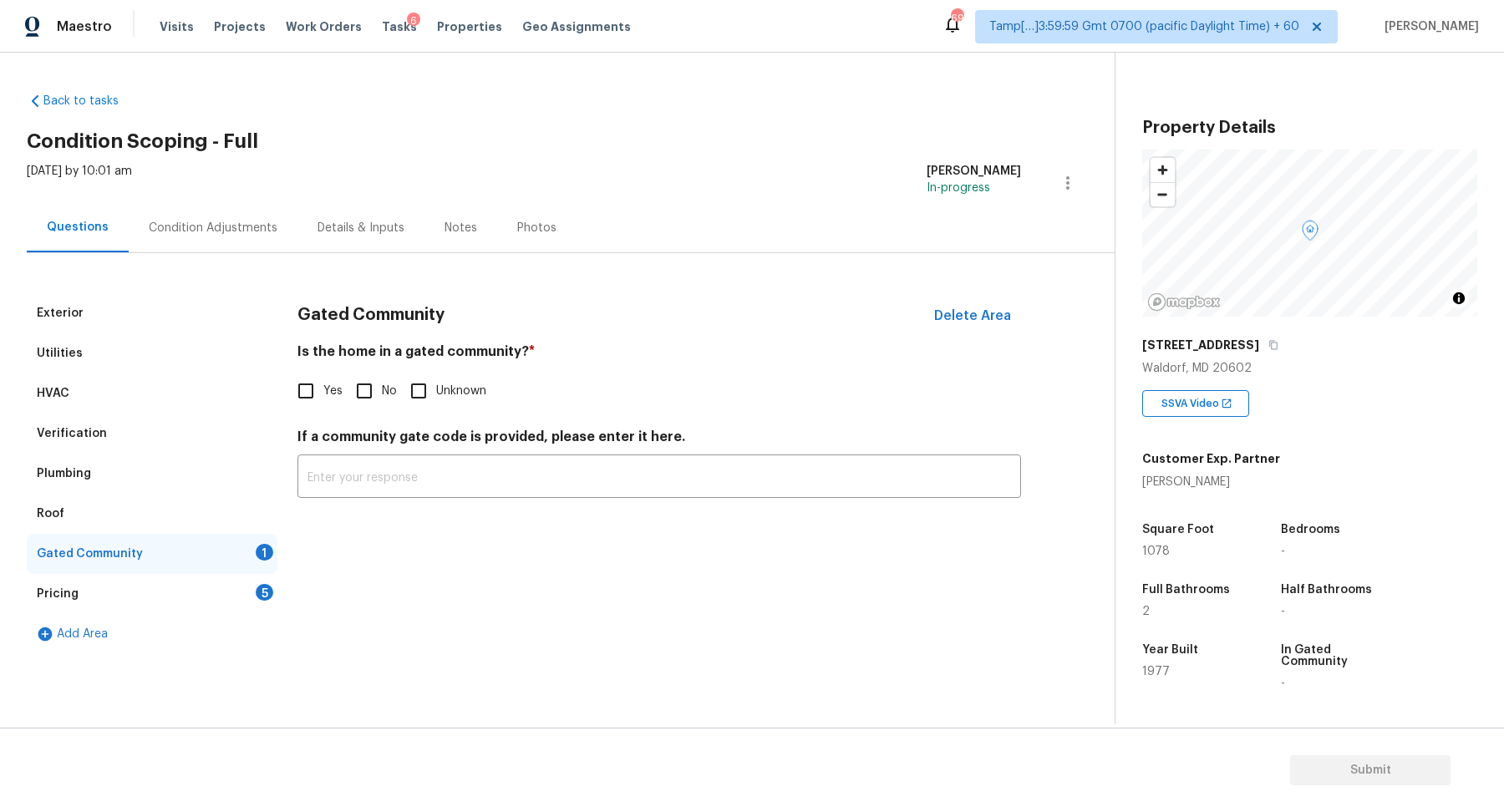
click at [367, 389] on input "No" at bounding box center [365, 391] width 36 height 36
checkbox input "true"
click at [271, 597] on div "Pricing 5" at bounding box center [152, 593] width 251 height 40
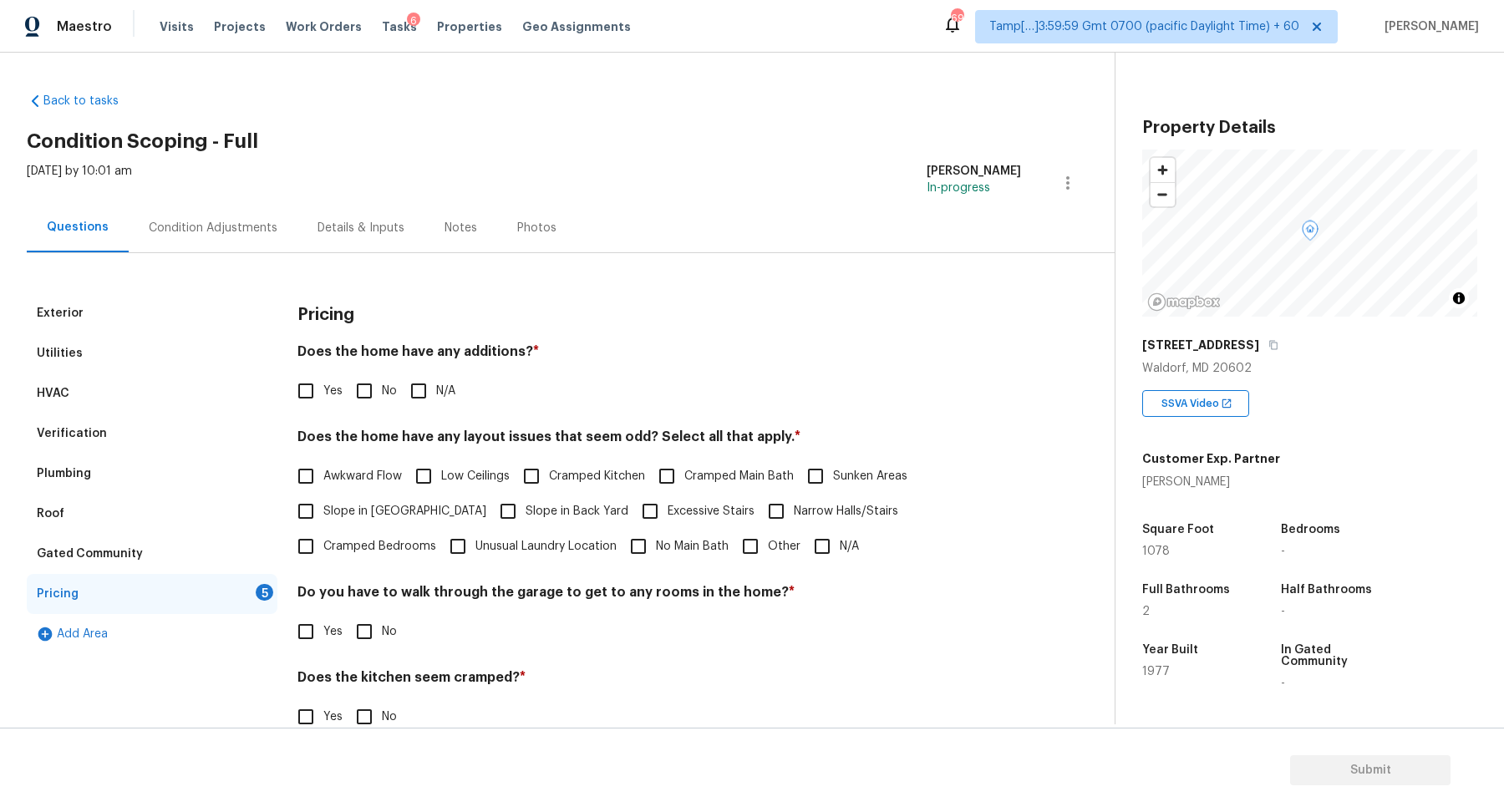
click at [369, 392] on input "No" at bounding box center [365, 391] width 36 height 36
checkbox input "true"
click at [351, 503] on span "Slope in Front Yard" at bounding box center [405, 511] width 163 height 18
click at [323, 502] on input "Slope in Front Yard" at bounding box center [306, 511] width 36 height 36
click at [381, 507] on span "Slope in Front Yard" at bounding box center [405, 511] width 163 height 18
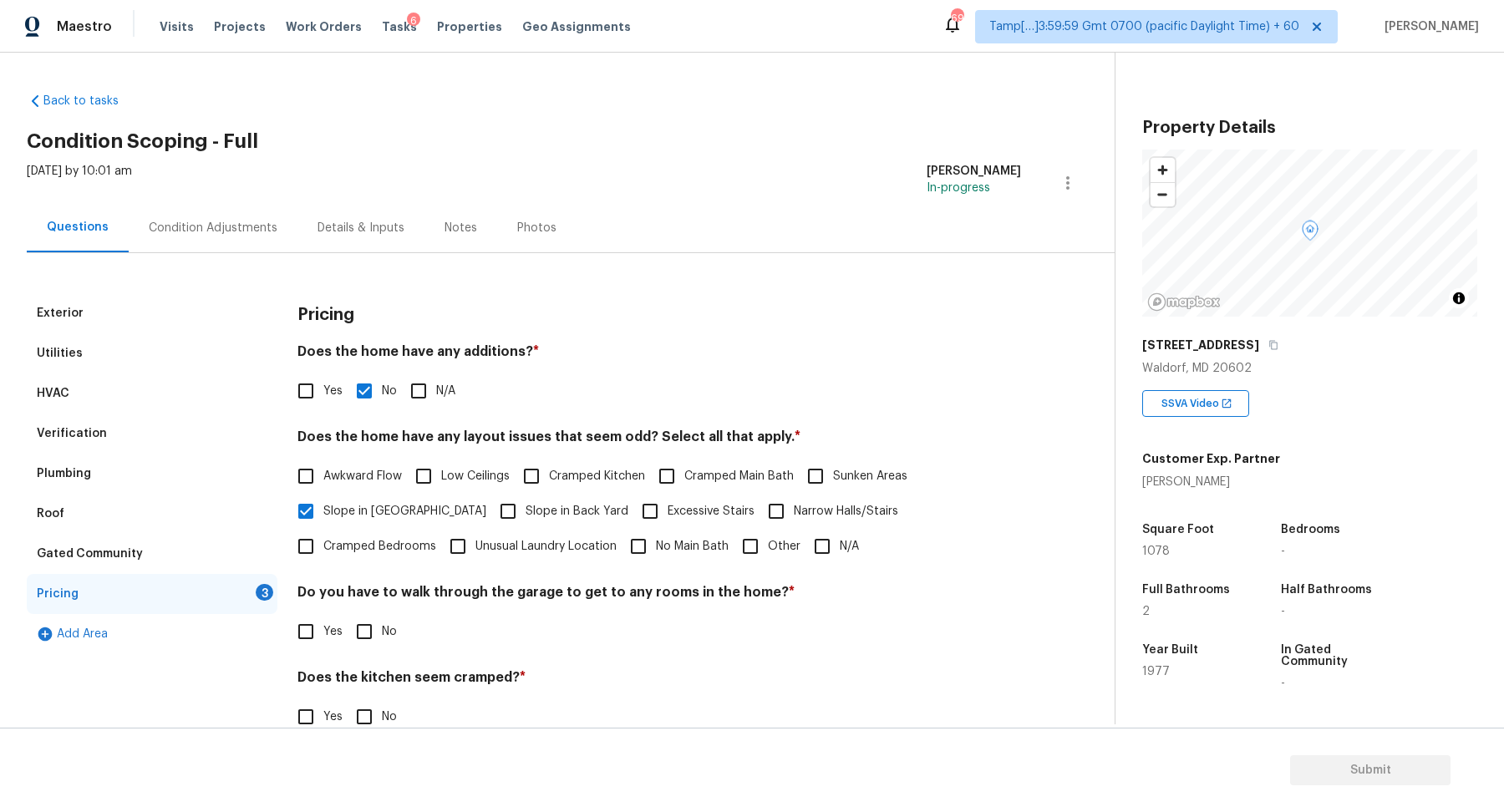
click at [323, 507] on input "Slope in Front Yard" at bounding box center [306, 511] width 36 height 36
checkbox input "false"
click at [491, 499] on label "Slope in Back Yard" at bounding box center [559, 511] width 137 height 36
click at [491, 499] on input "Slope in Back Yard" at bounding box center [508, 511] width 36 height 36
checkbox input "true"
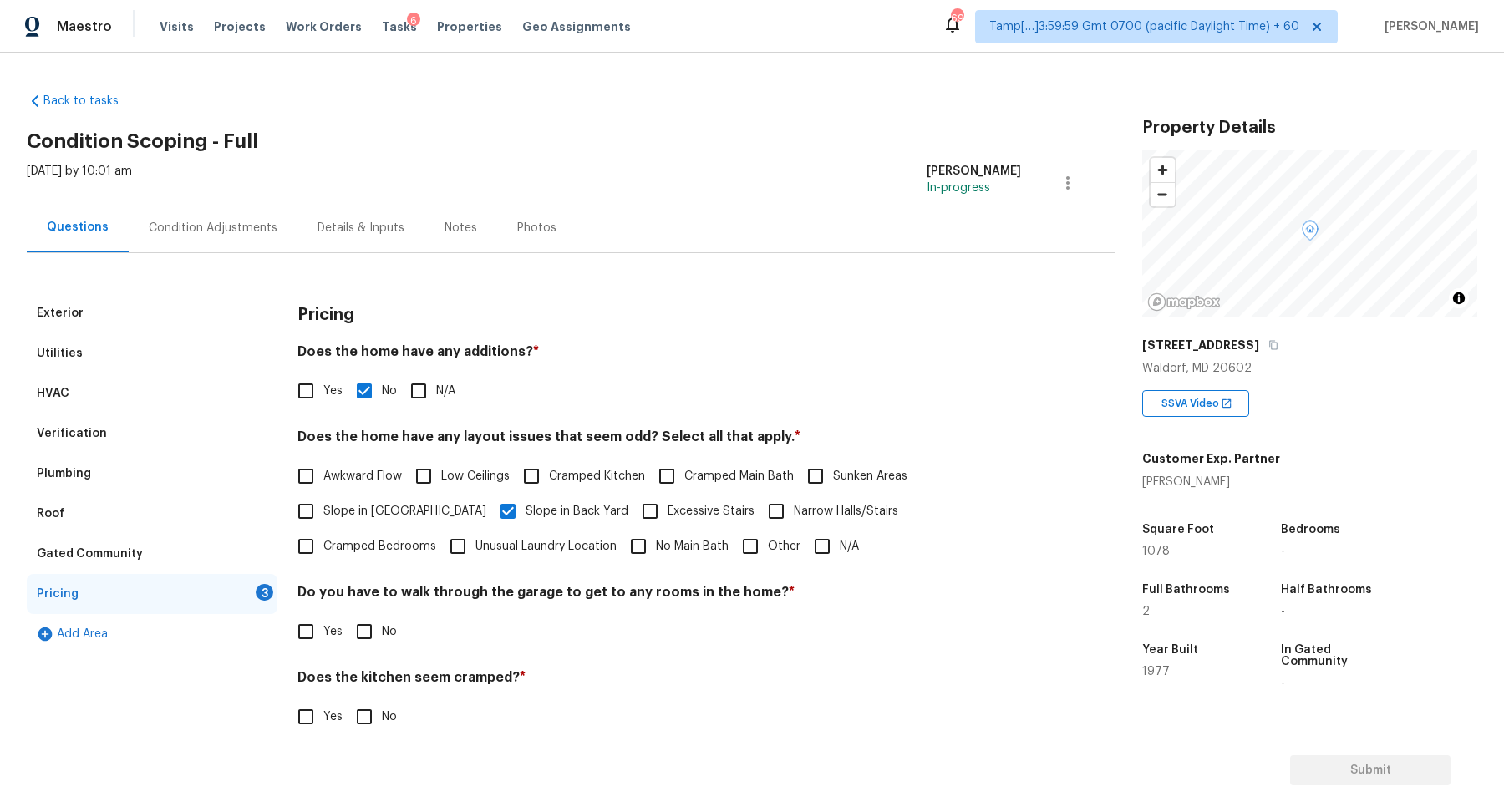
click at [344, 519] on span "Slope in [GEOGRAPHIC_DATA]" at bounding box center [405, 511] width 163 height 18
click at [323, 519] on input "Slope in [GEOGRAPHIC_DATA]" at bounding box center [306, 511] width 36 height 36
checkbox input "true"
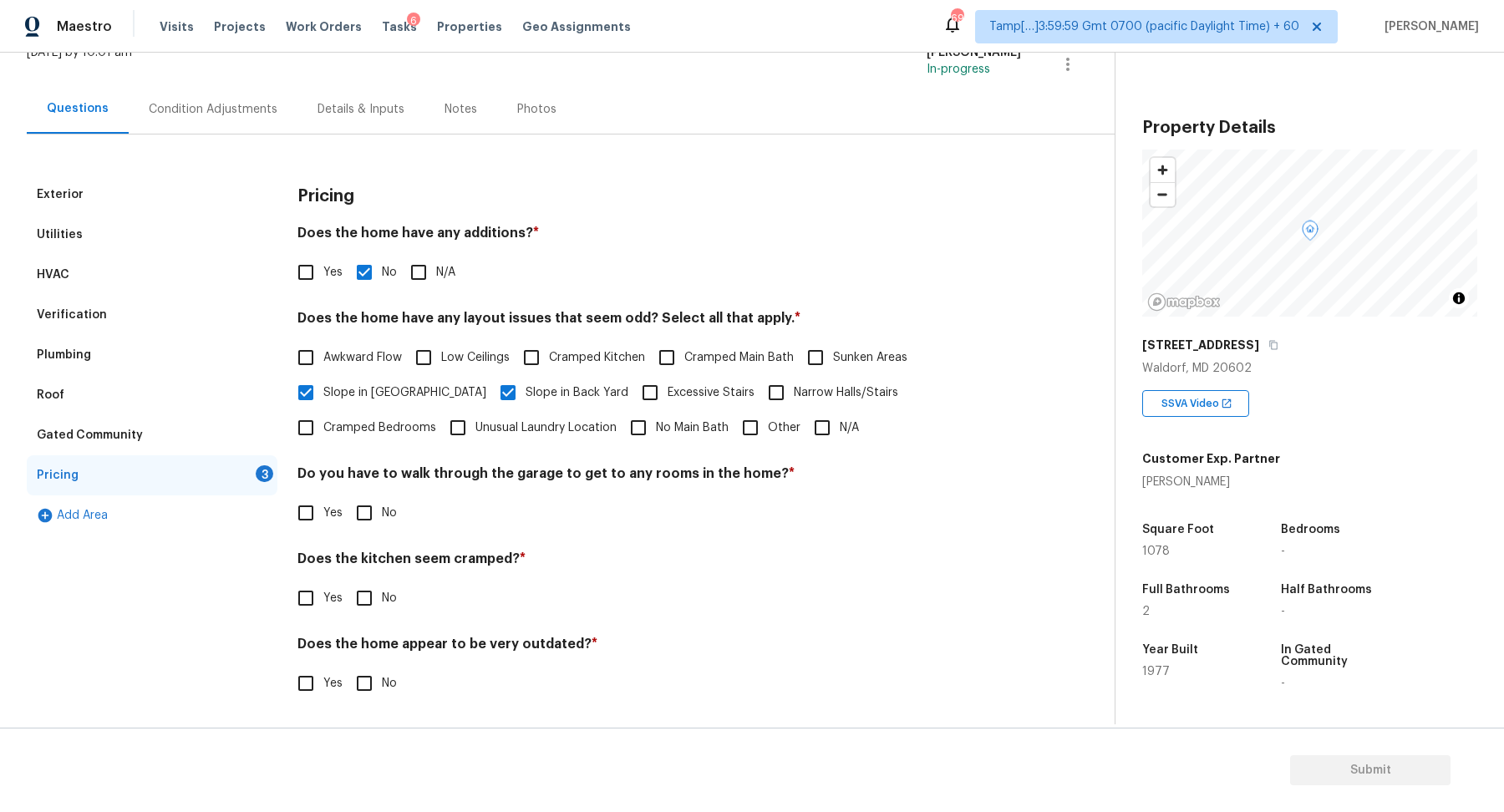
click at [380, 516] on input "No" at bounding box center [365, 513] width 36 height 36
checkbox input "true"
click at [372, 598] on input "No" at bounding box center [365, 598] width 36 height 36
checkbox input "true"
click at [372, 667] on input "No" at bounding box center [365, 683] width 36 height 36
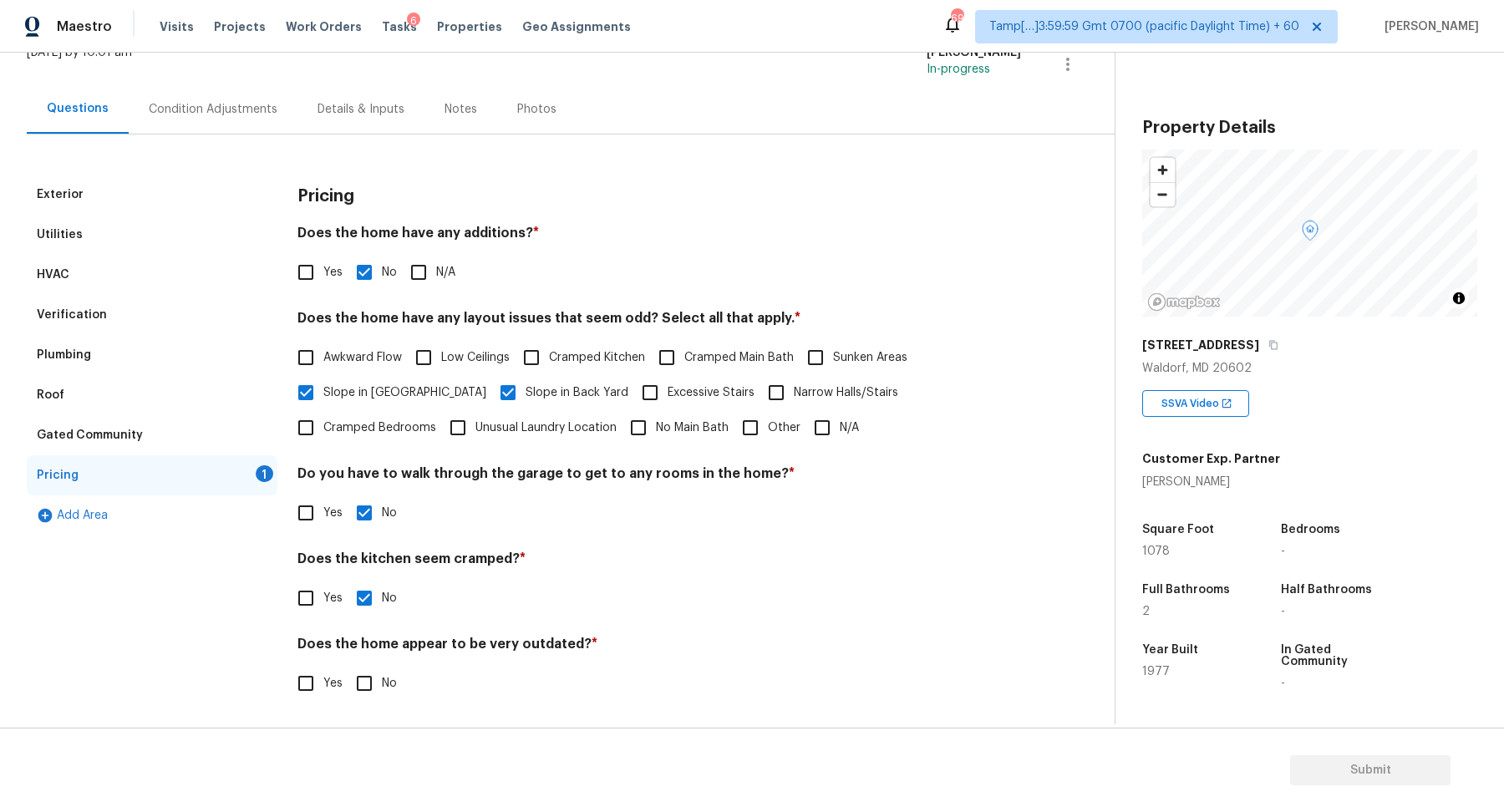
checkbox input "true"
click at [220, 145] on div "Exterior Utilities HVAC Verification Plumbing Roof Gated Community Pricing Add …" at bounding box center [551, 427] width 1048 height 586
click at [220, 138] on div "Exterior Utilities HVAC Verification Plumbing Roof Gated Community Pricing Add …" at bounding box center [551, 427] width 1048 height 586
click at [252, 112] on div "Condition Adjustments" at bounding box center [213, 109] width 129 height 17
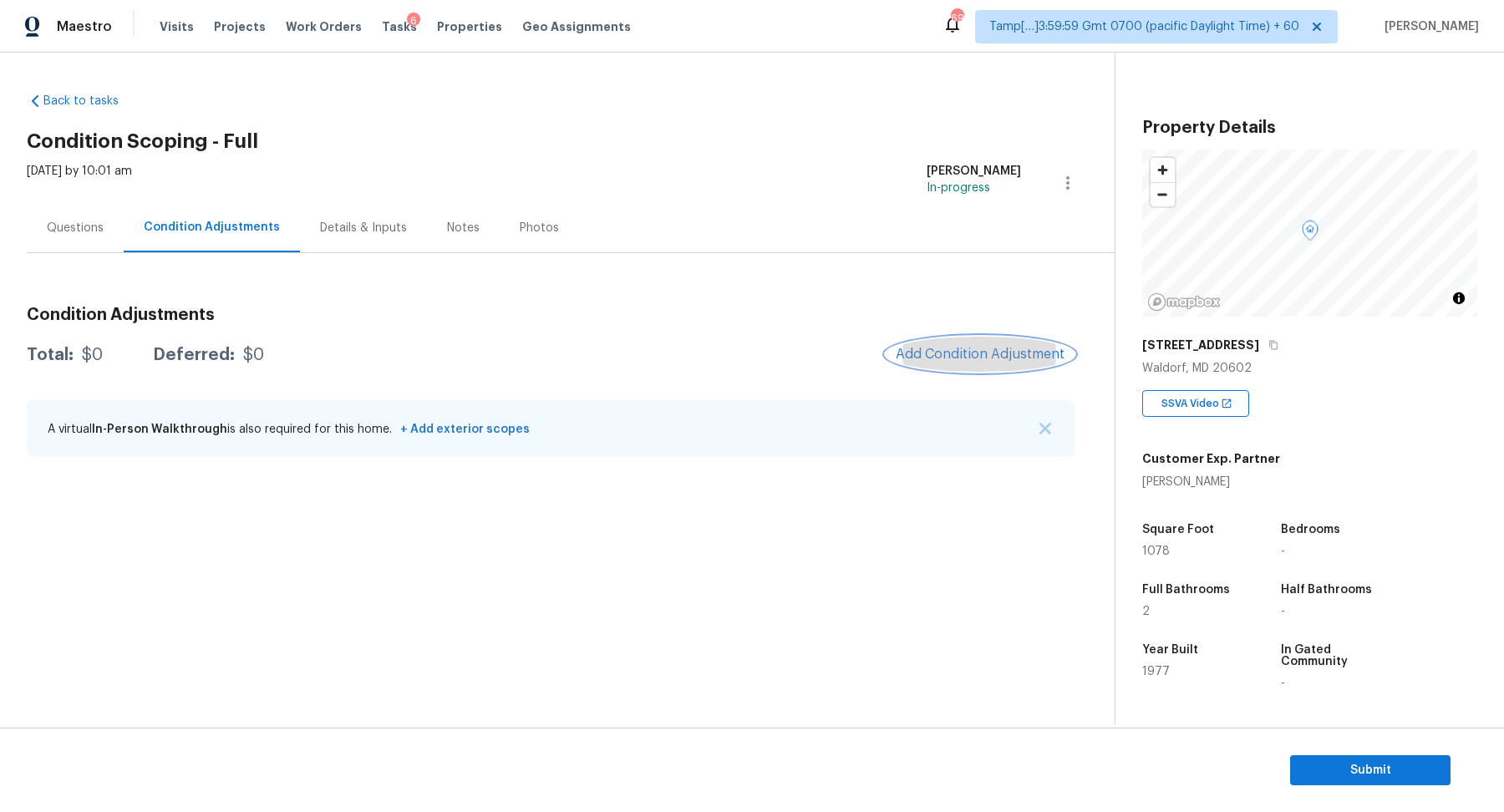
click at [972, 371] on button "Add Condition Adjustment" at bounding box center [980, 354] width 189 height 36
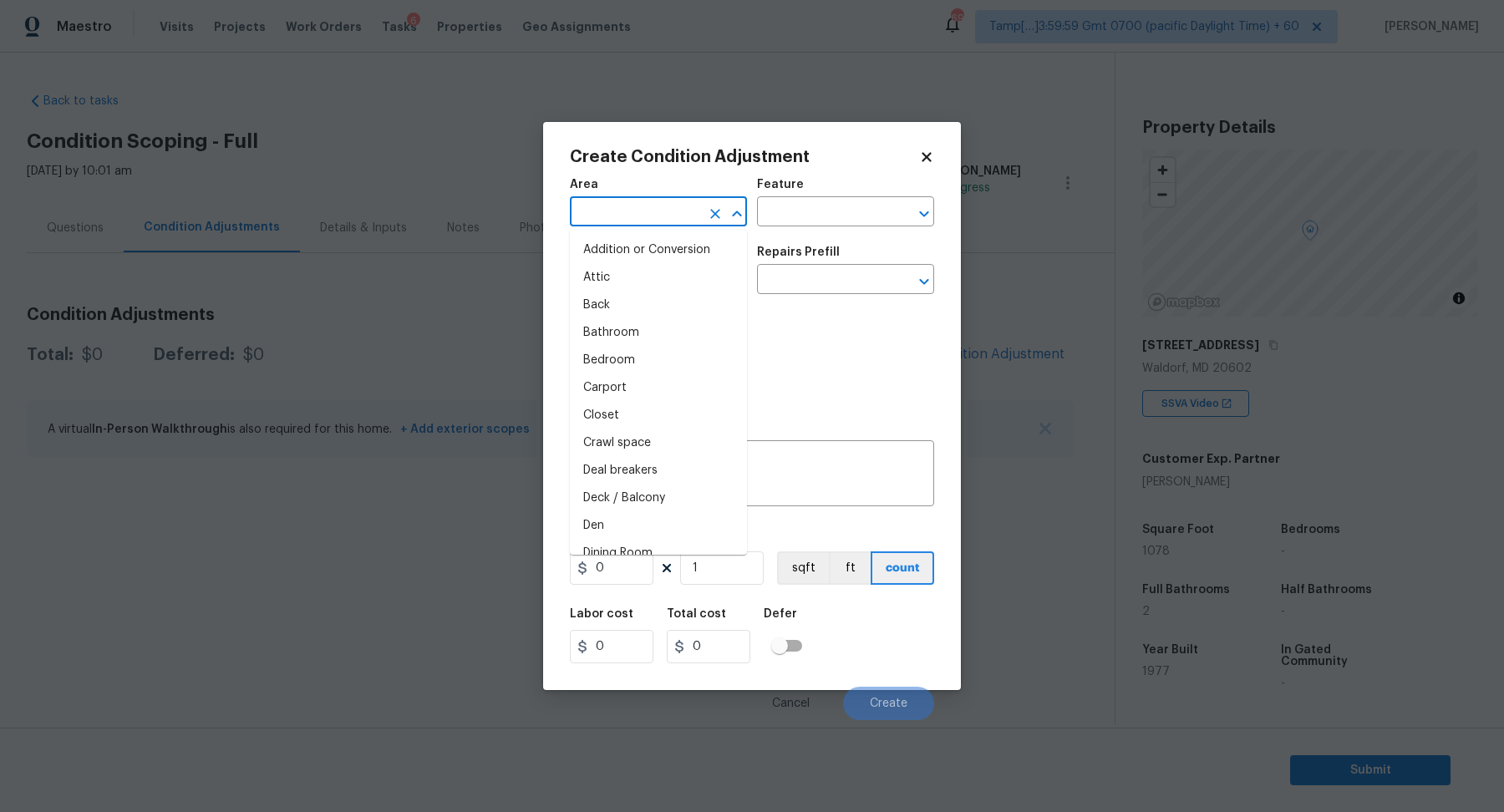
click at [622, 206] on input "text" at bounding box center [634, 213] width 130 height 26
click at [645, 283] on li "Interior Overall" at bounding box center [657, 277] width 177 height 27
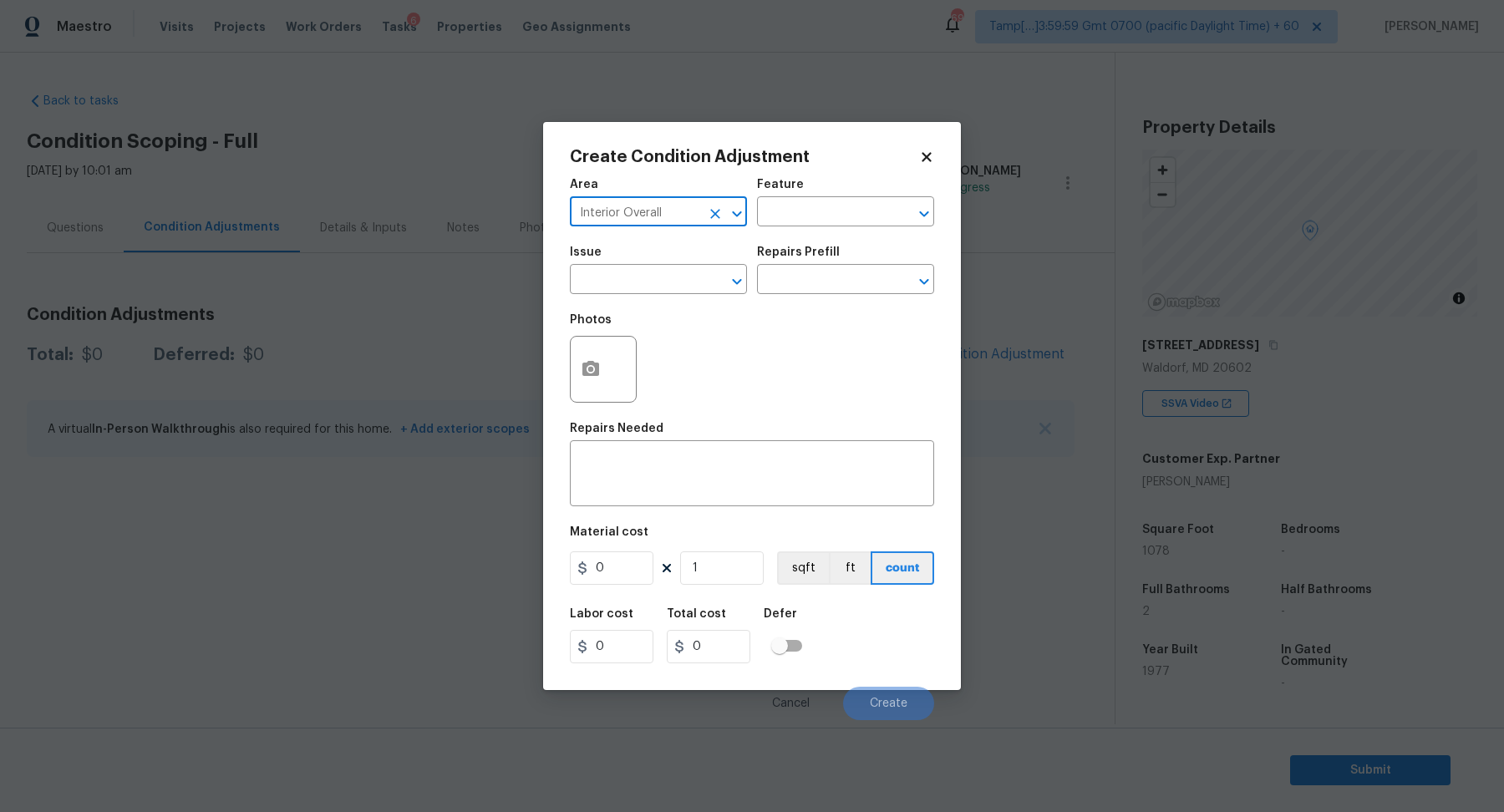
type input "Interior Overall"
click at [645, 283] on input "text" at bounding box center [634, 281] width 130 height 26
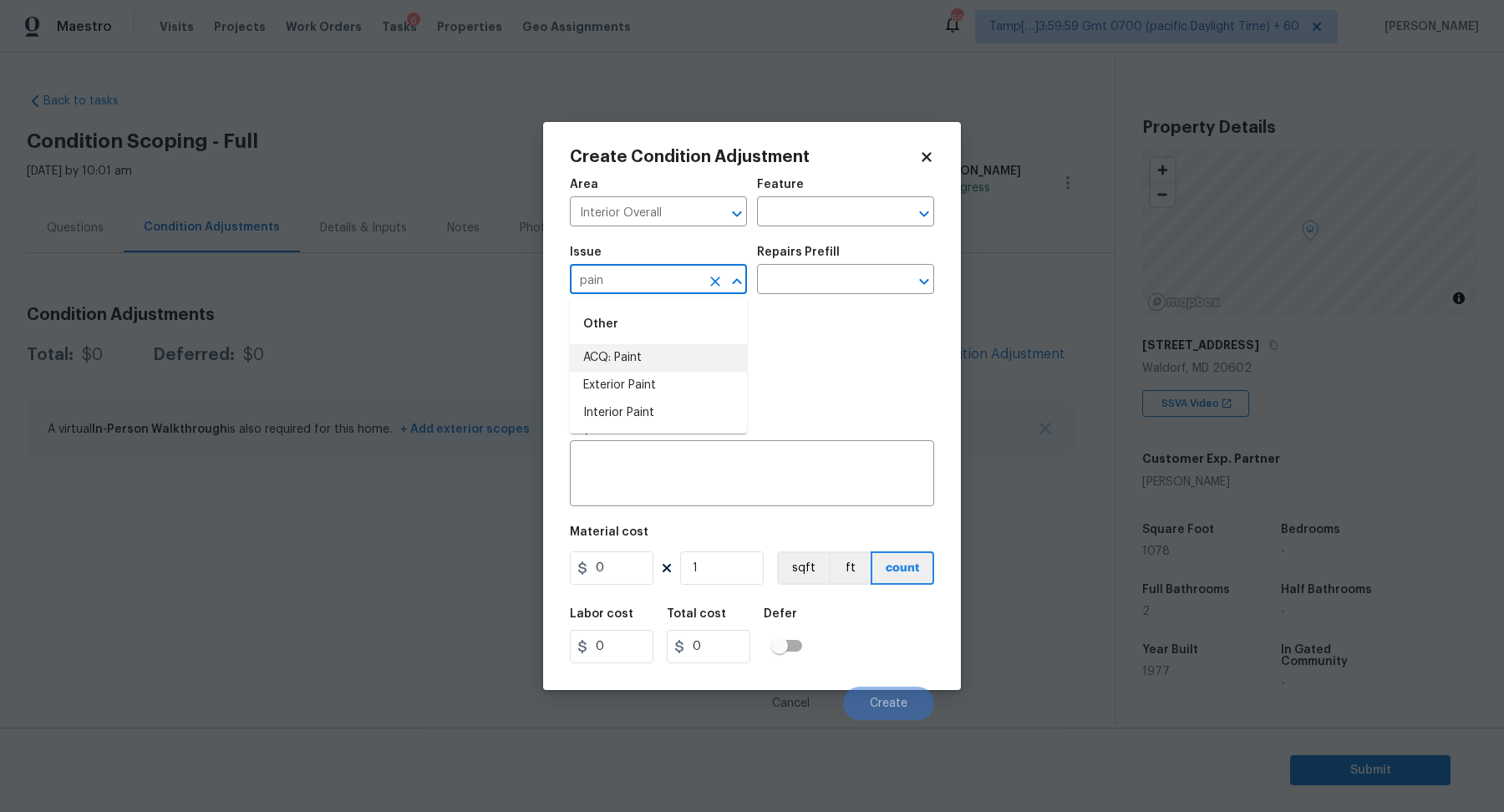
click at [652, 363] on li "ACQ: Paint" at bounding box center [657, 357] width 177 height 27
click at [899, 292] on button "Clear" at bounding box center [902, 281] width 23 height 23
type input "ACQ: Paint"
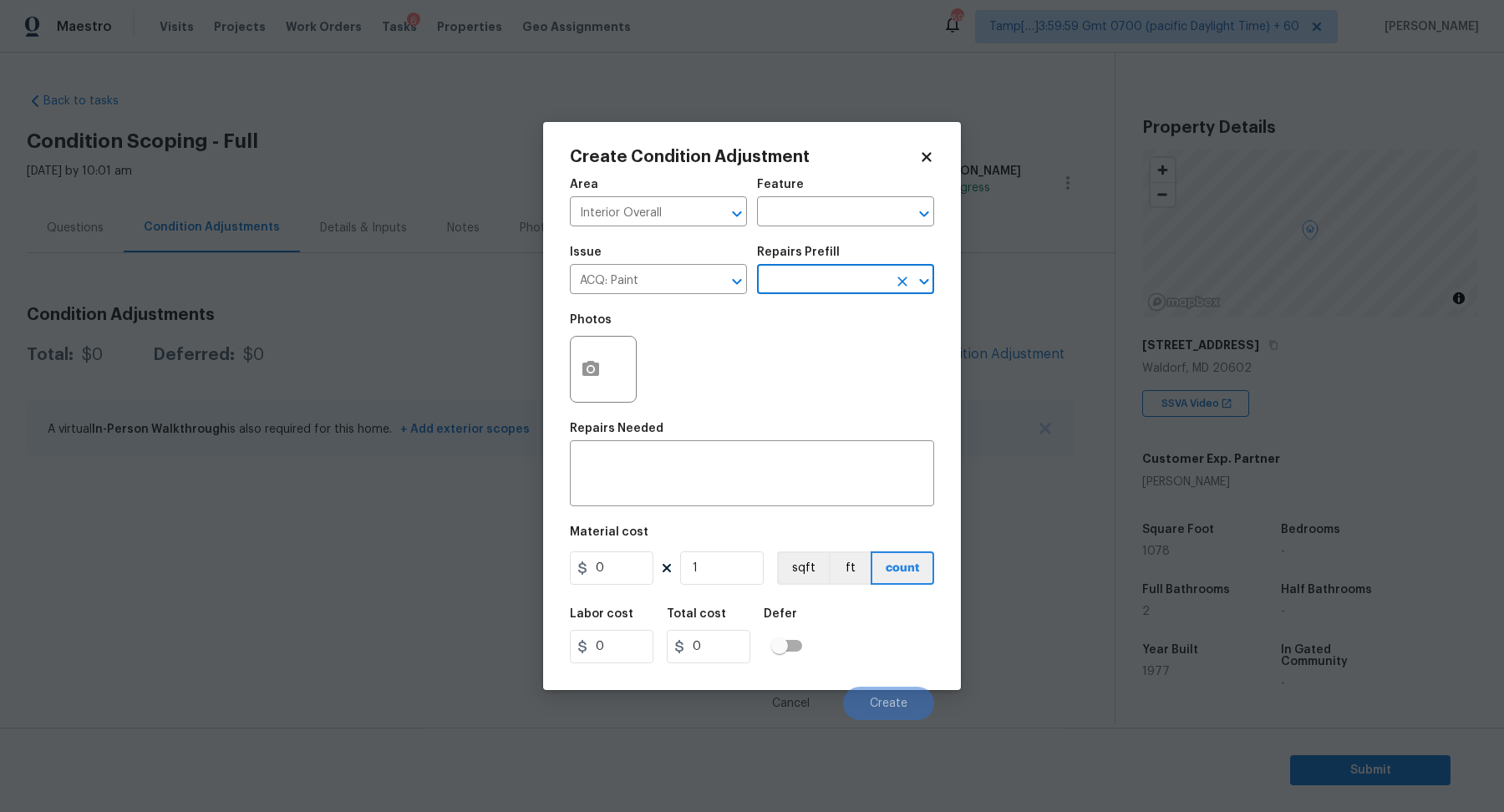
click at [866, 292] on input "text" at bounding box center [822, 281] width 130 height 26
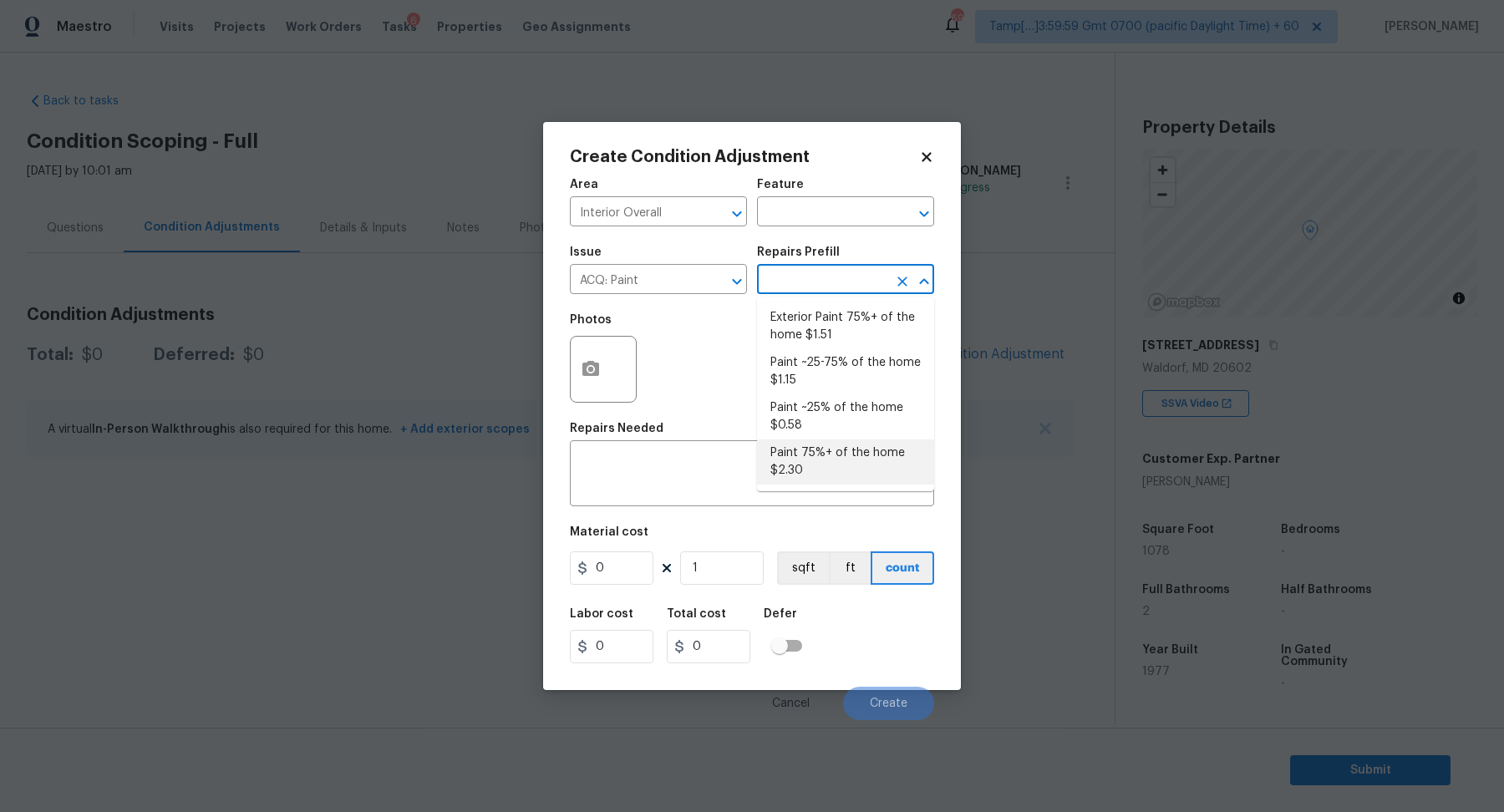
click at [846, 457] on li "Paint 75%+ of the home $2.30" at bounding box center [845, 462] width 177 height 45
type input "Acquisition"
type textarea "Acquisition Scope: 75%+ of the home will likely require interior paint"
type input "2.3"
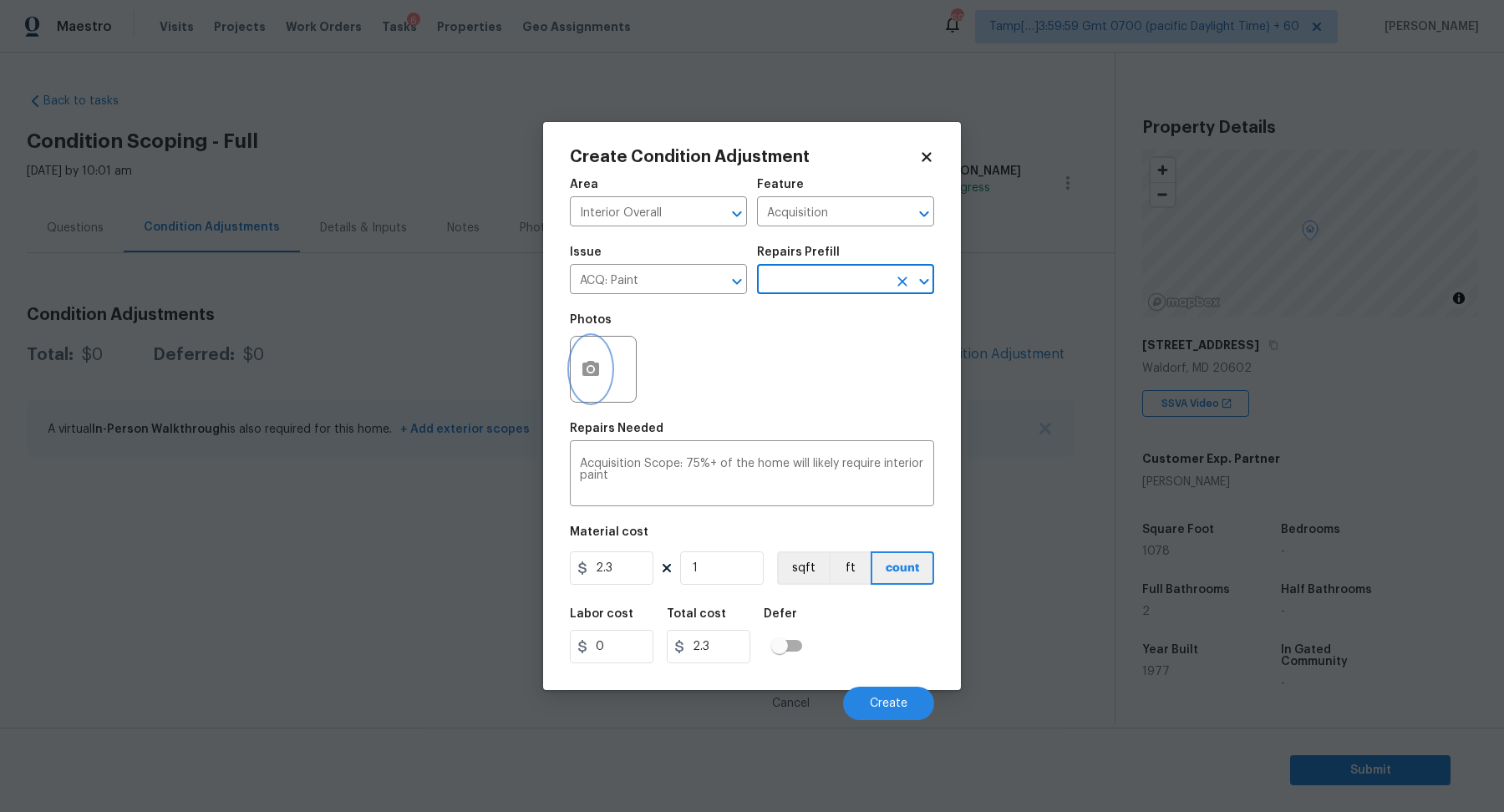
click at [597, 385] on button "button" at bounding box center [590, 369] width 40 height 65
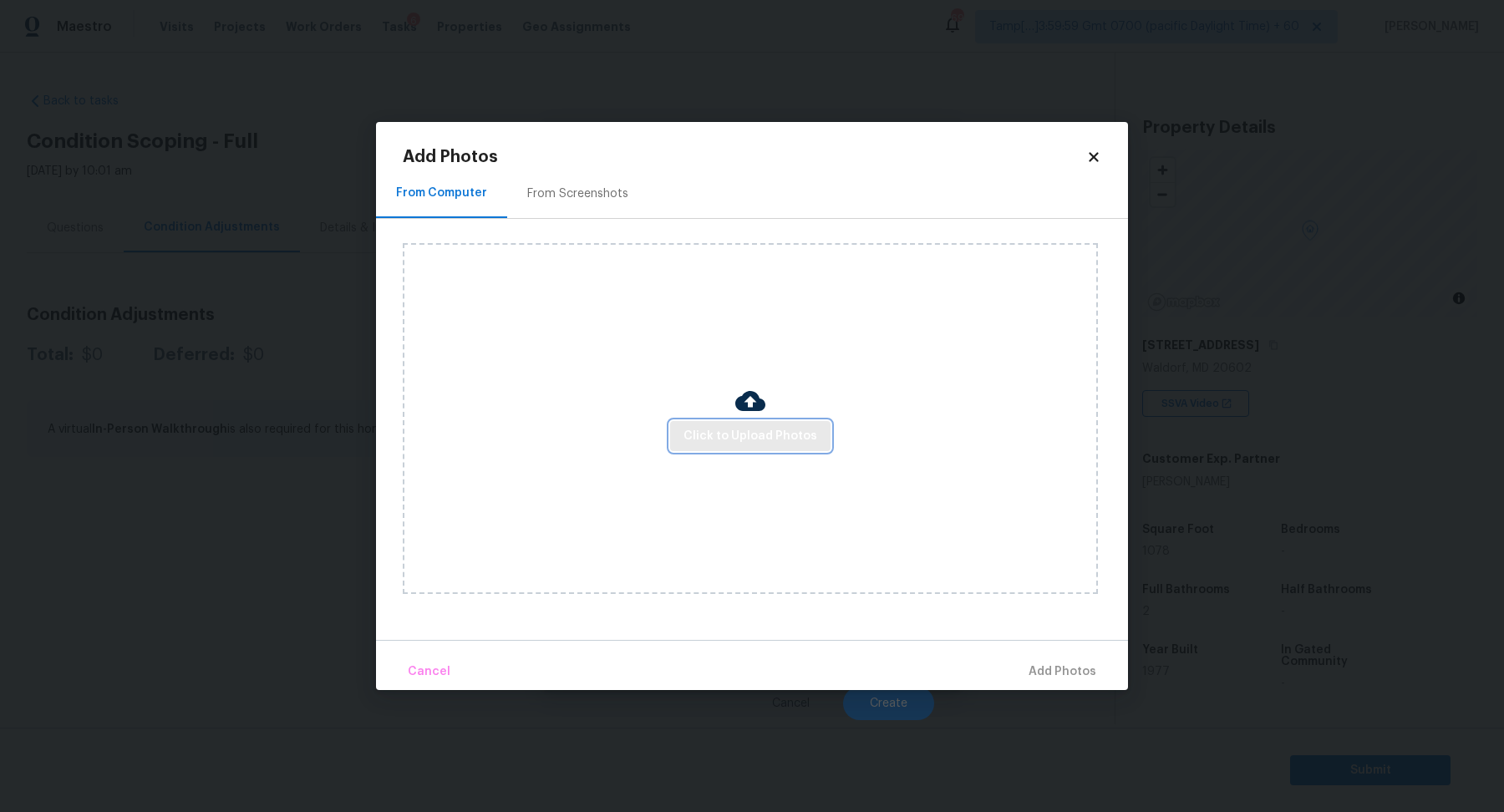
click at [697, 424] on button "Click to Upload Photos" at bounding box center [751, 435] width 161 height 31
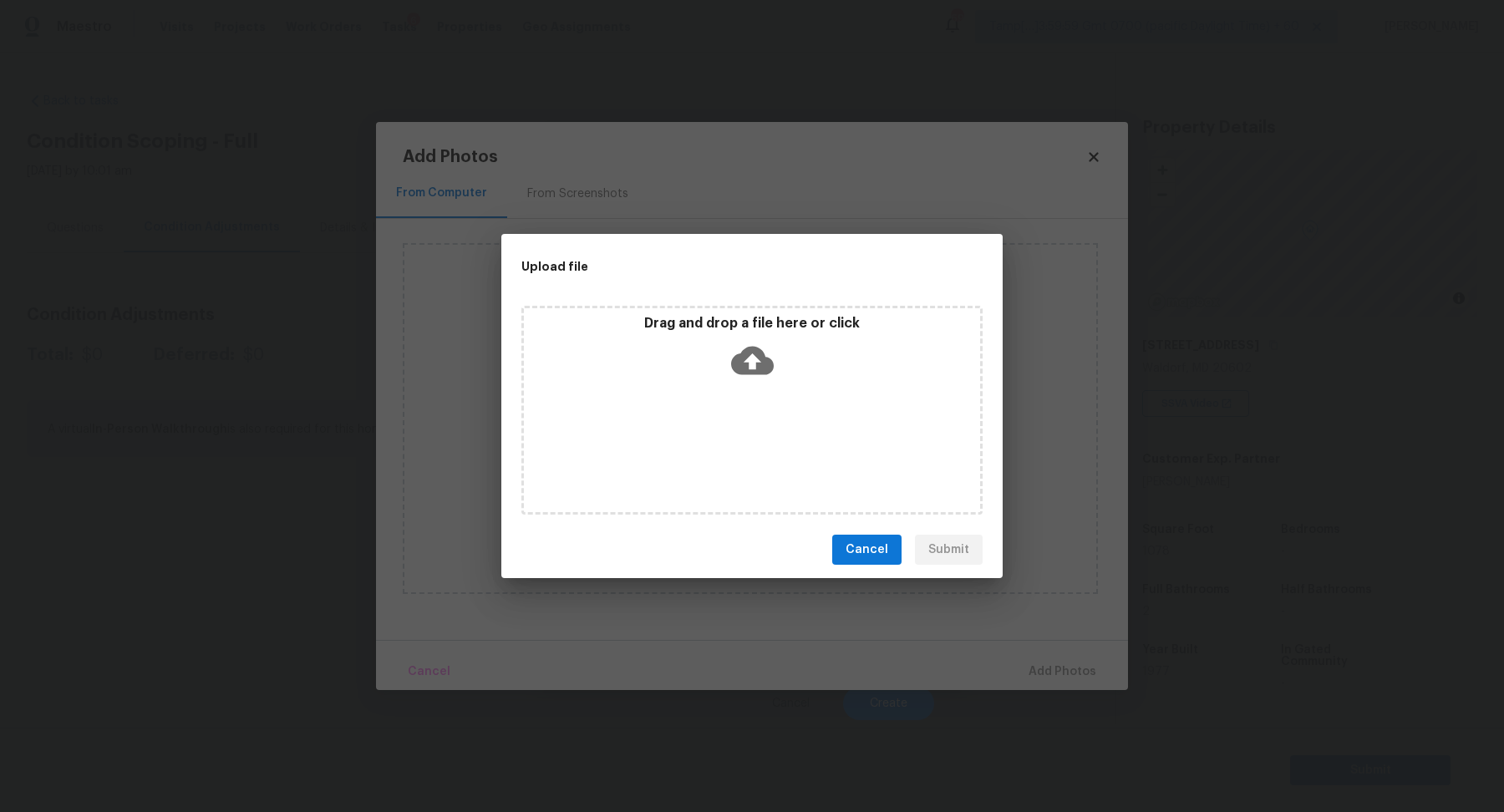
click at [785, 381] on div "Drag and drop a file here or click" at bounding box center [752, 350] width 456 height 72
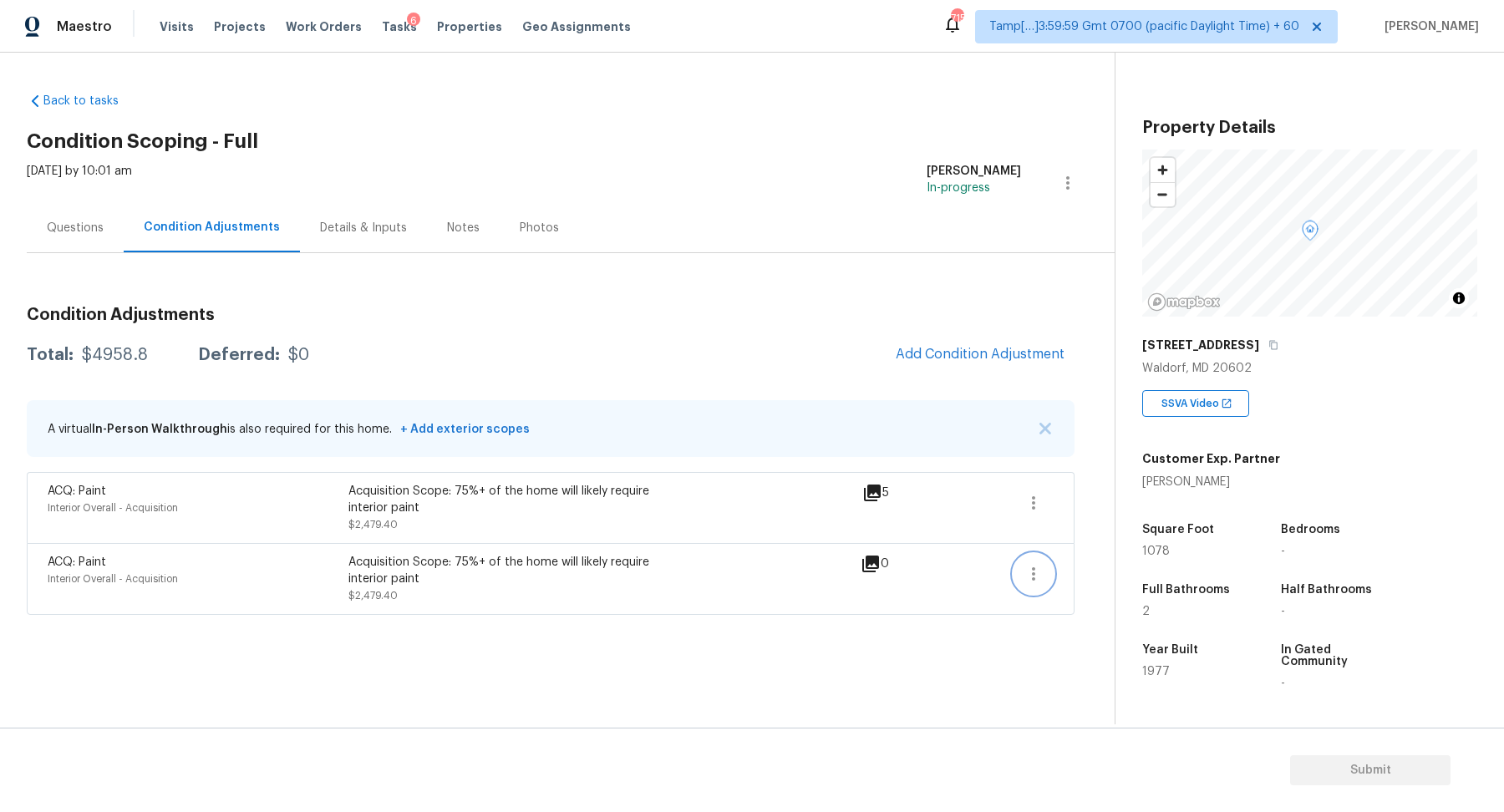
click at [1039, 581] on icon "button" at bounding box center [1033, 573] width 20 height 20
click at [1079, 577] on link "Edit" at bounding box center [1128, 569] width 142 height 25
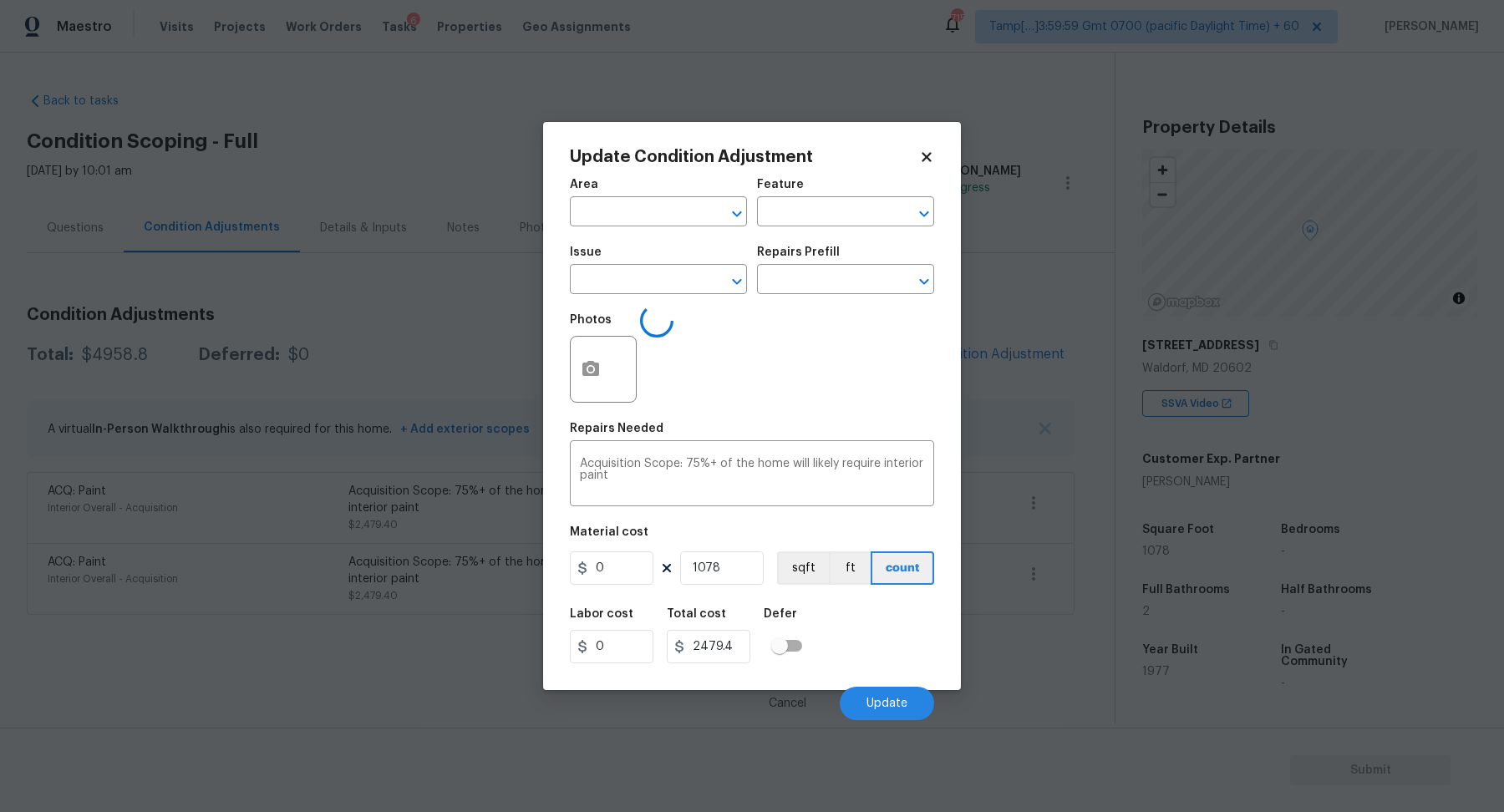
type input "Interior Overall"
type input "Acquisition"
type input "ACQ: Paint"
type input "2.3"
click at [1033, 560] on body "Maestro Visits Projects Work Orders Tasks 6 Properties Geo Assignments 715 Tamp…" at bounding box center [752, 406] width 1504 height 812
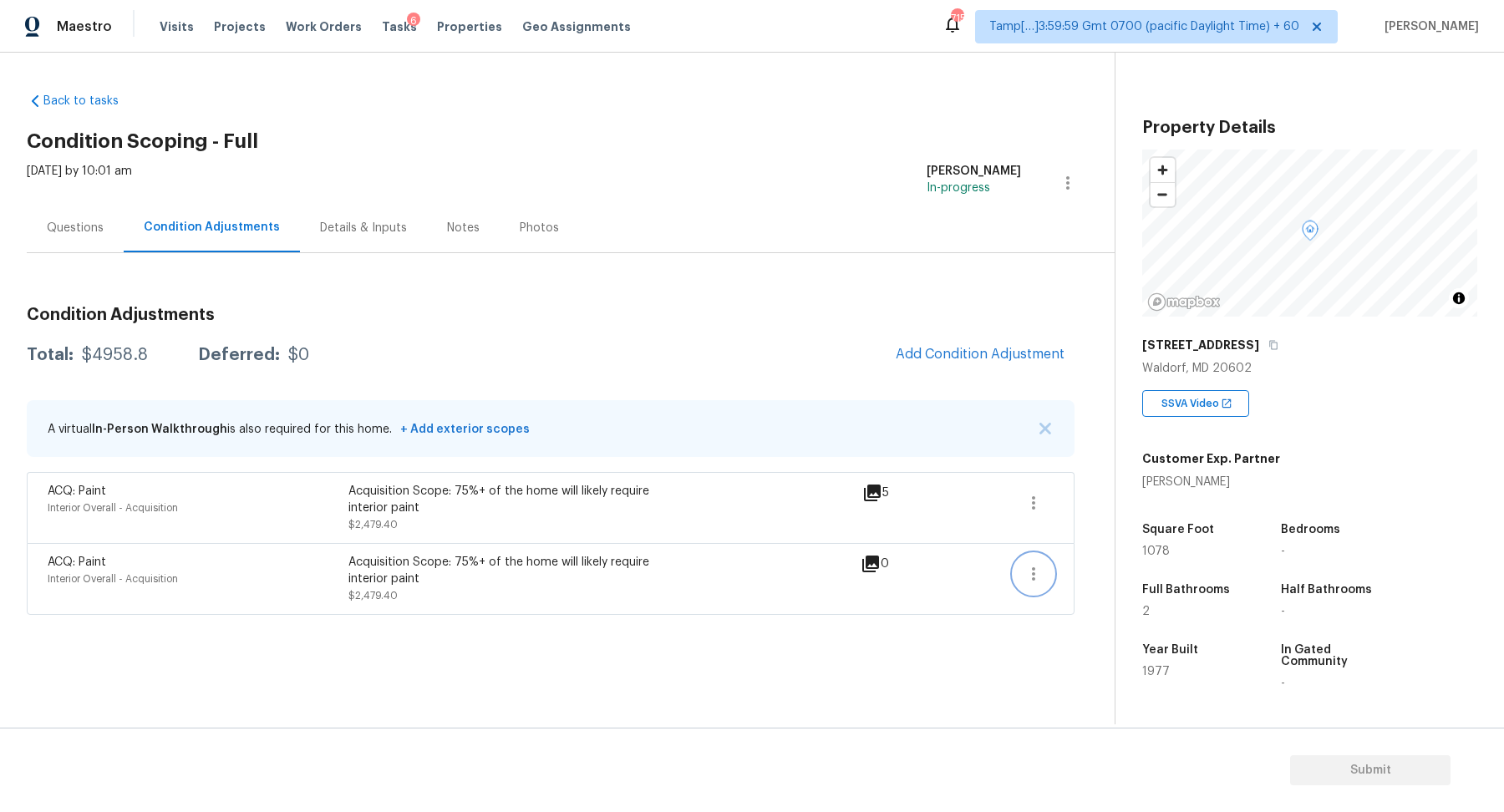
click at [1033, 562] on button "button" at bounding box center [1033, 573] width 40 height 40
click at [1078, 569] on div "Edit" at bounding box center [1128, 570] width 130 height 17
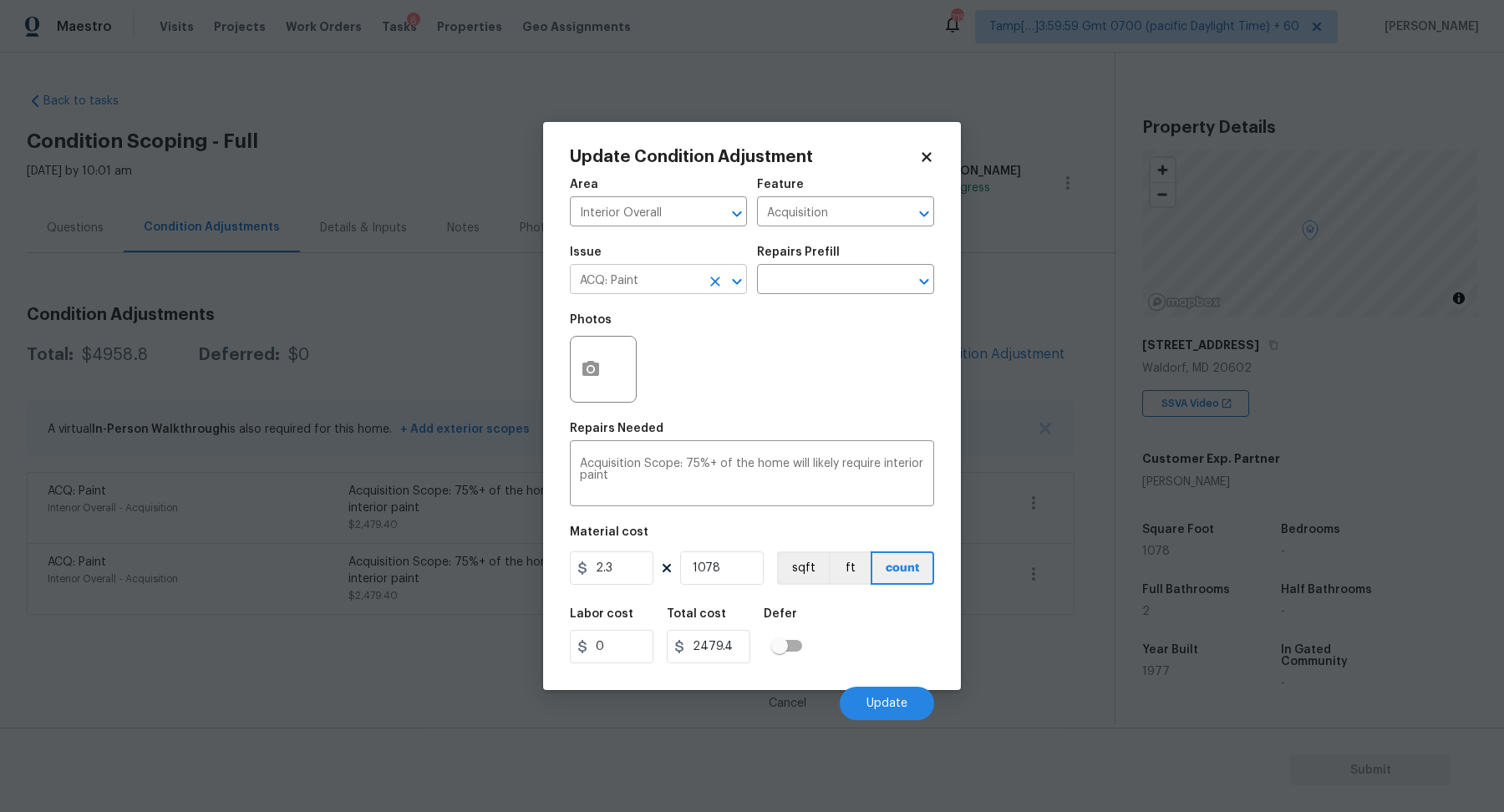
click at [680, 278] on input "ACQ: Paint" at bounding box center [634, 281] width 130 height 26
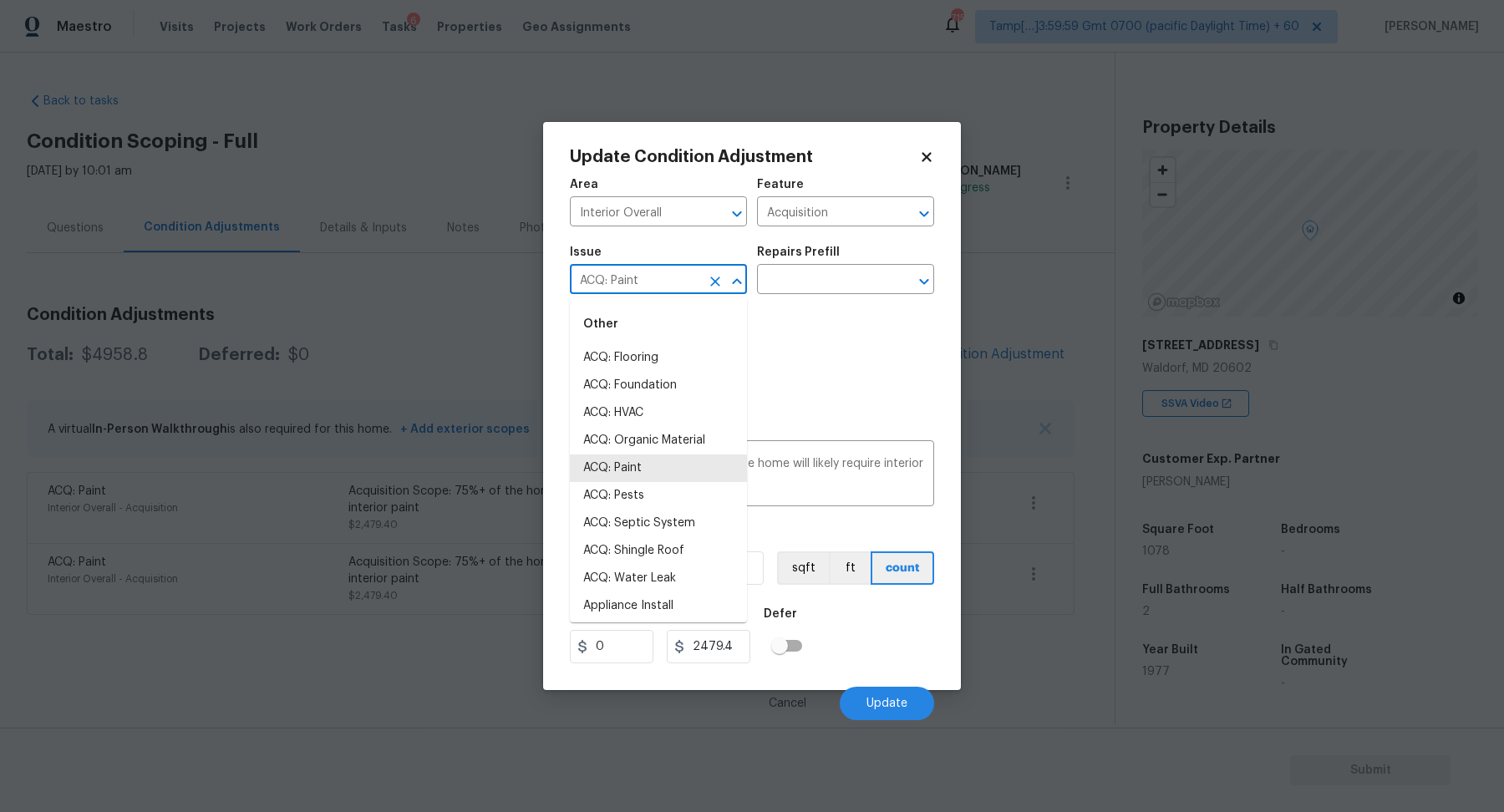
click at [680, 278] on input "ACQ: Paint" at bounding box center [634, 281] width 130 height 26
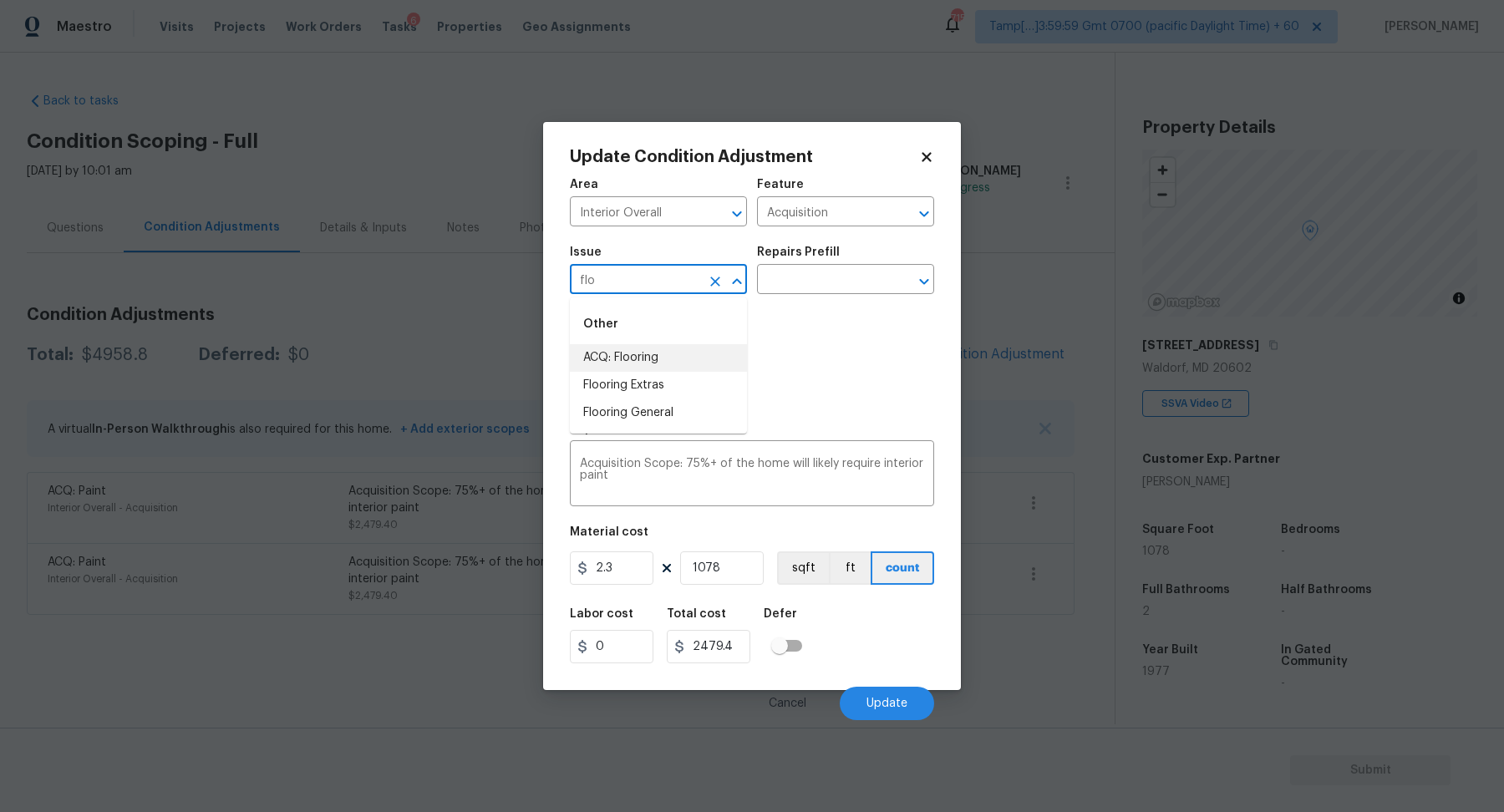
click at [674, 359] on li "ACQ: Flooring" at bounding box center [657, 357] width 177 height 27
type input "ACQ: Flooring"
click at [841, 286] on input "text" at bounding box center [822, 281] width 130 height 26
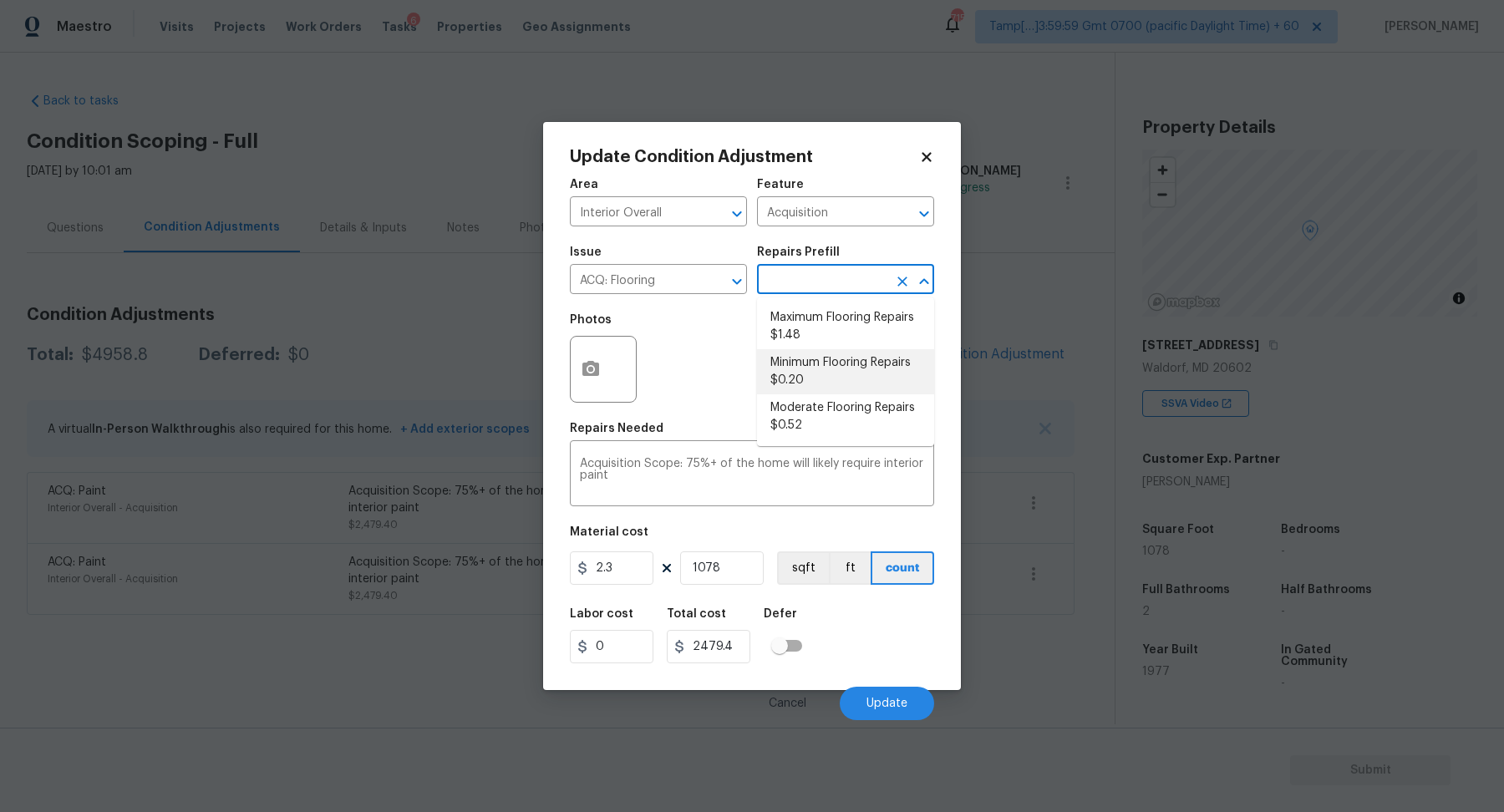
click at [837, 355] on li "Minimum Flooring Repairs $0.20" at bounding box center [845, 372] width 177 height 45
type textarea "Acquisition Scope: Minimum flooring repairs"
type input "0.2"
type input "215.6"
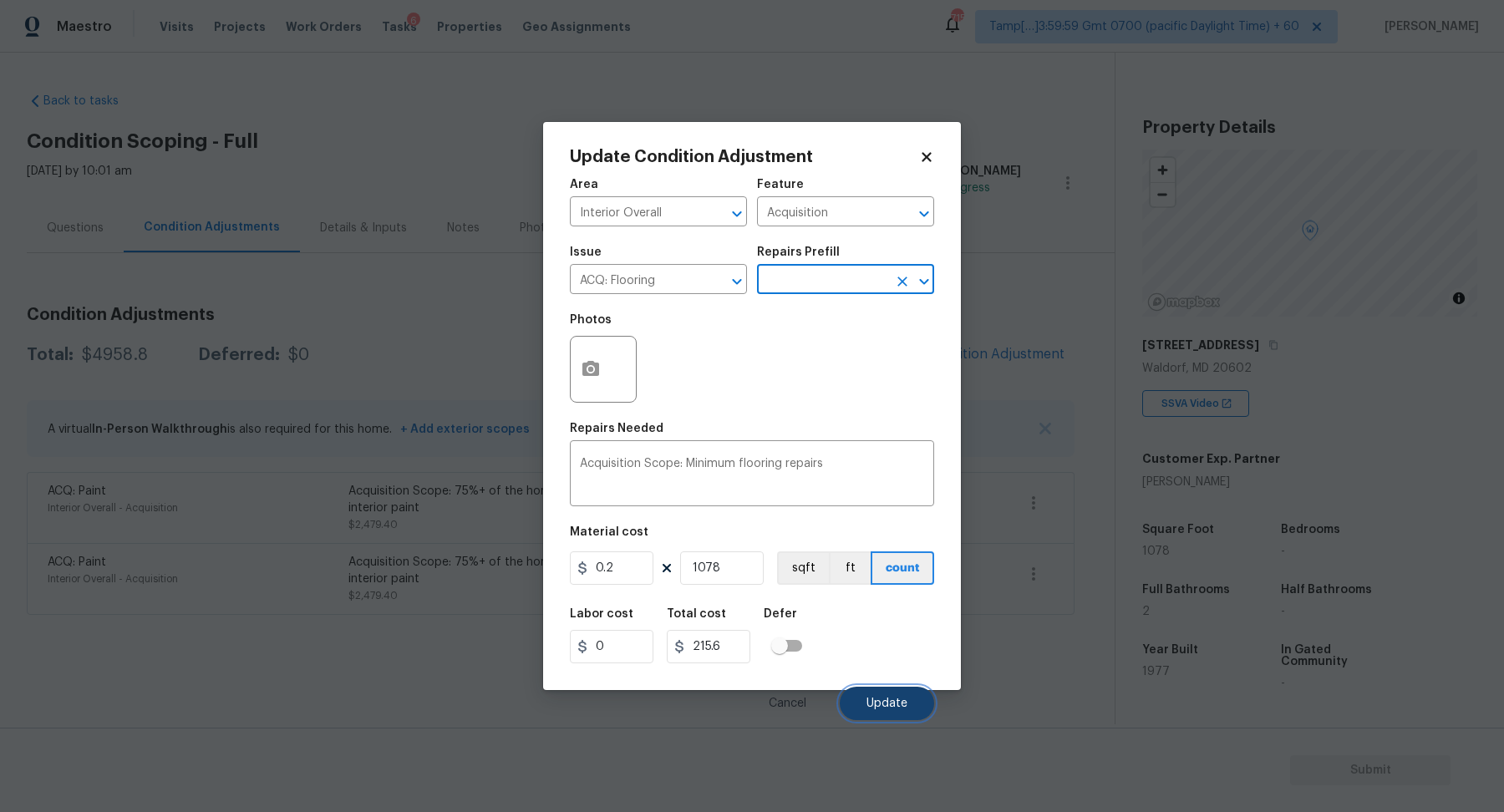
click at [872, 697] on span "Update" at bounding box center [887, 703] width 41 height 12
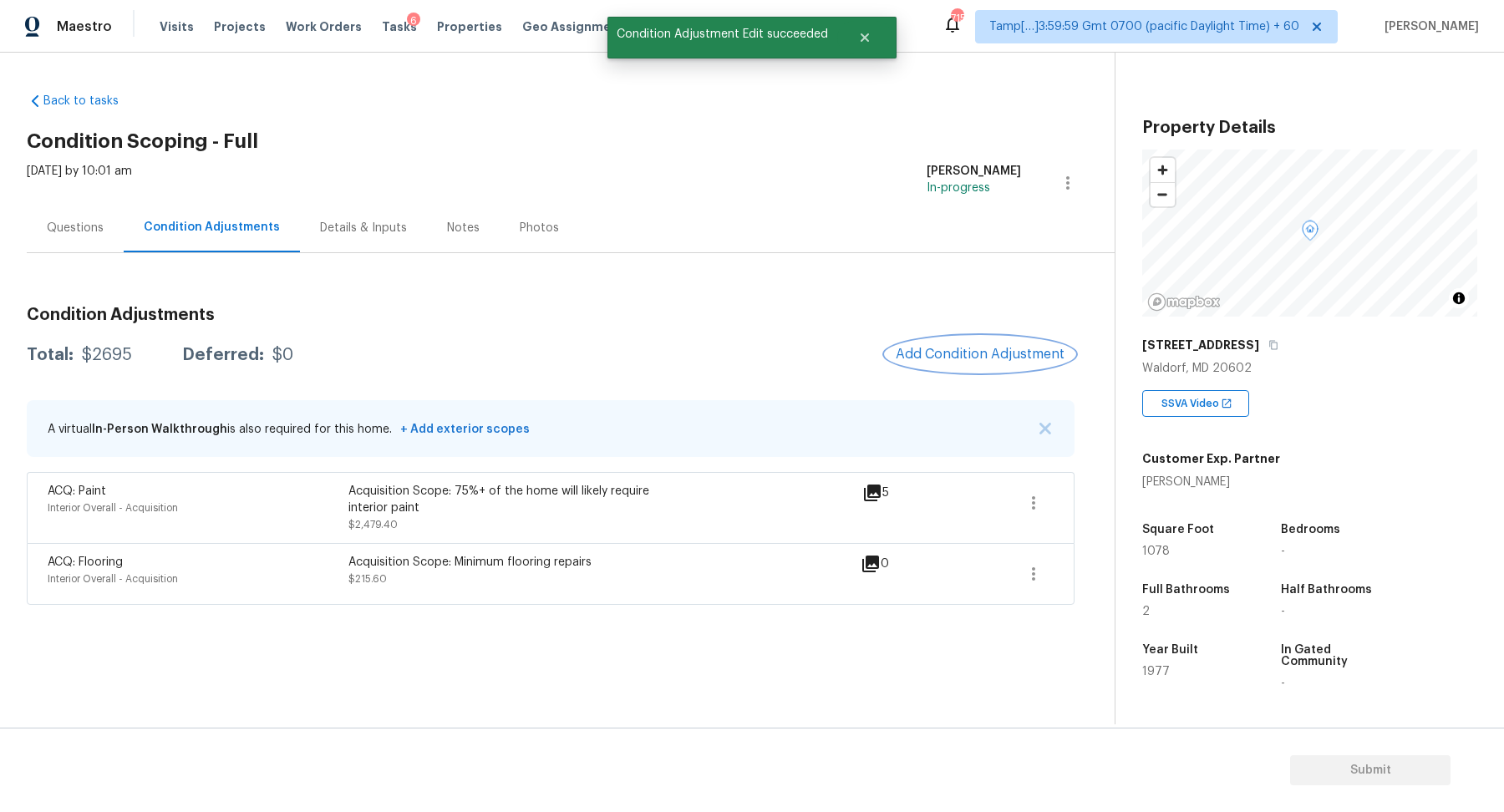
click at [977, 357] on span "Add Condition Adjustment" at bounding box center [980, 354] width 169 height 15
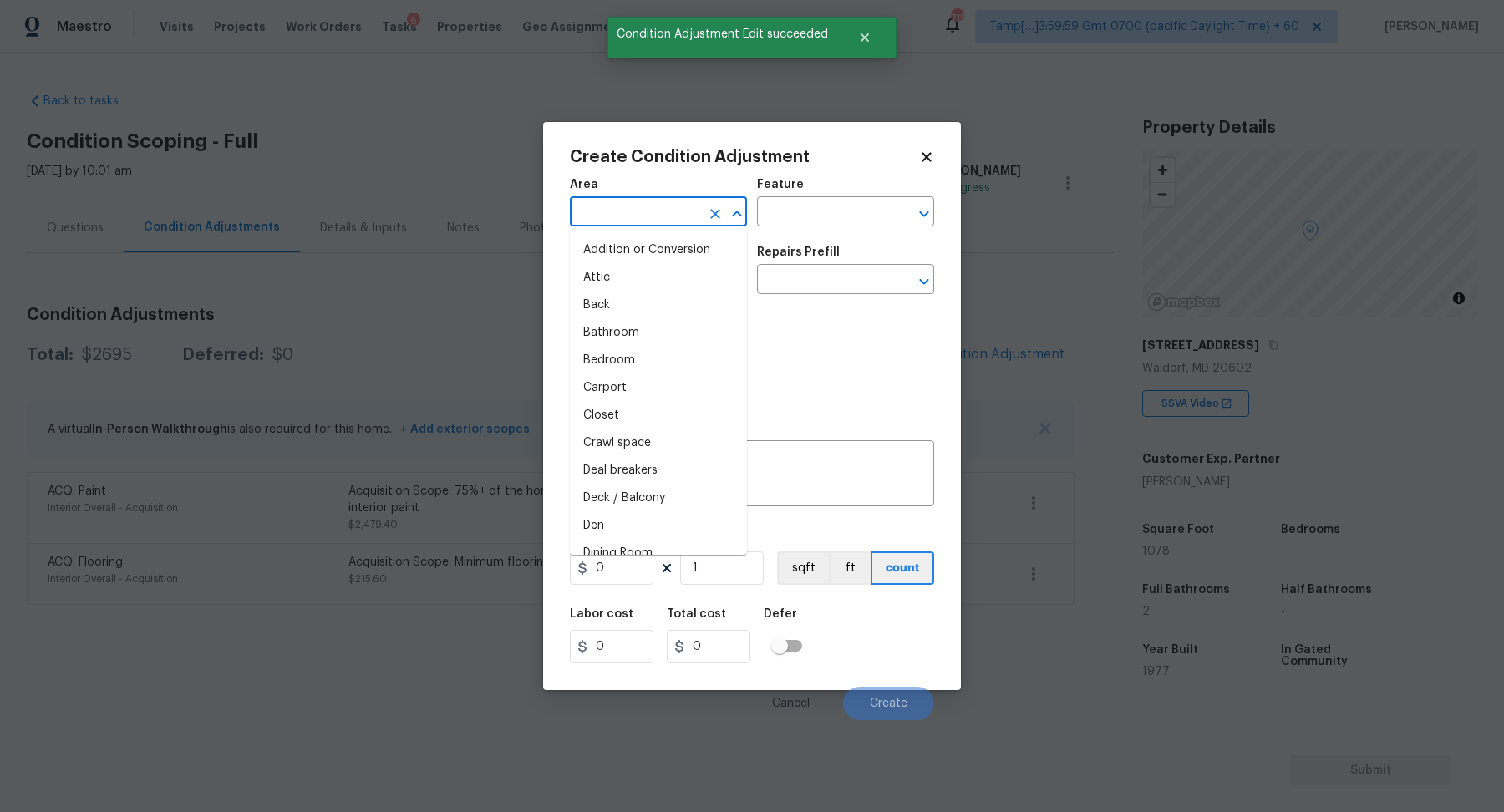
click at [641, 211] on input "text" at bounding box center [634, 213] width 130 height 26
click at [655, 285] on li "Interior Overall" at bounding box center [657, 277] width 177 height 27
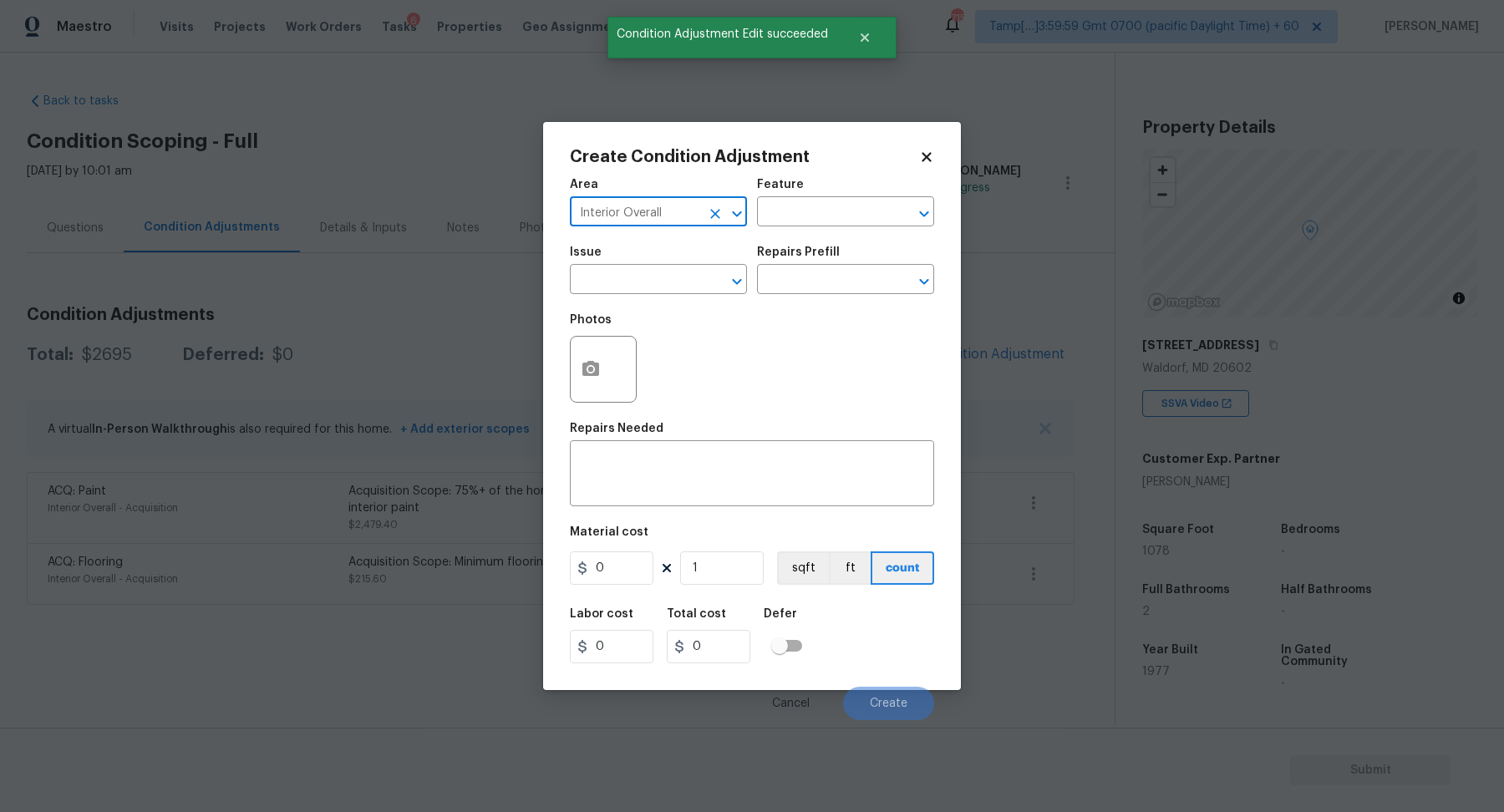
type input "Interior Overall"
click at [655, 285] on input "text" at bounding box center [634, 281] width 130 height 26
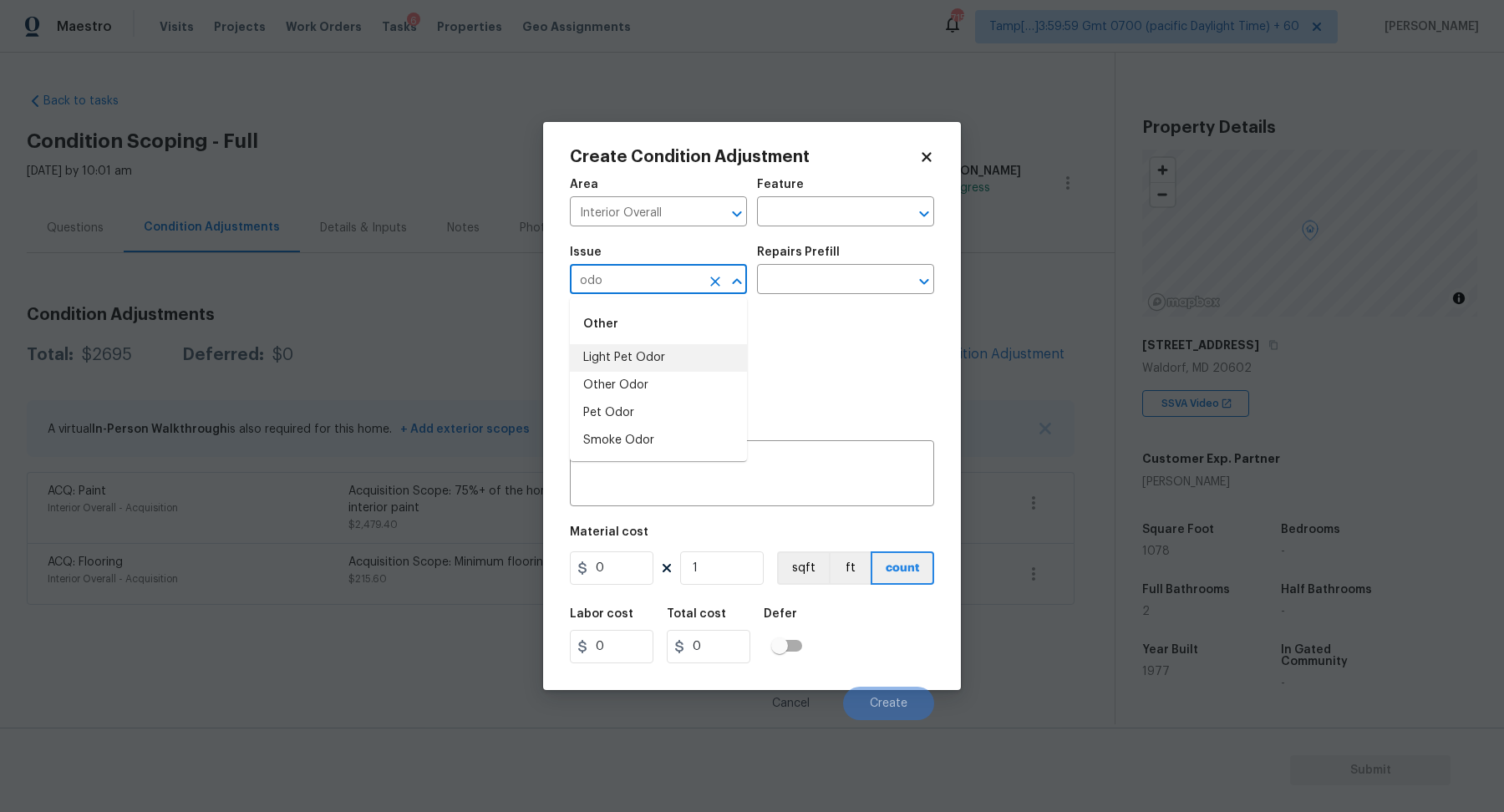
click at [656, 351] on li "Light Pet Odor" at bounding box center [657, 357] width 177 height 27
type input "Light Pet Odor"
click at [821, 278] on input "text" at bounding box center [822, 281] width 130 height 26
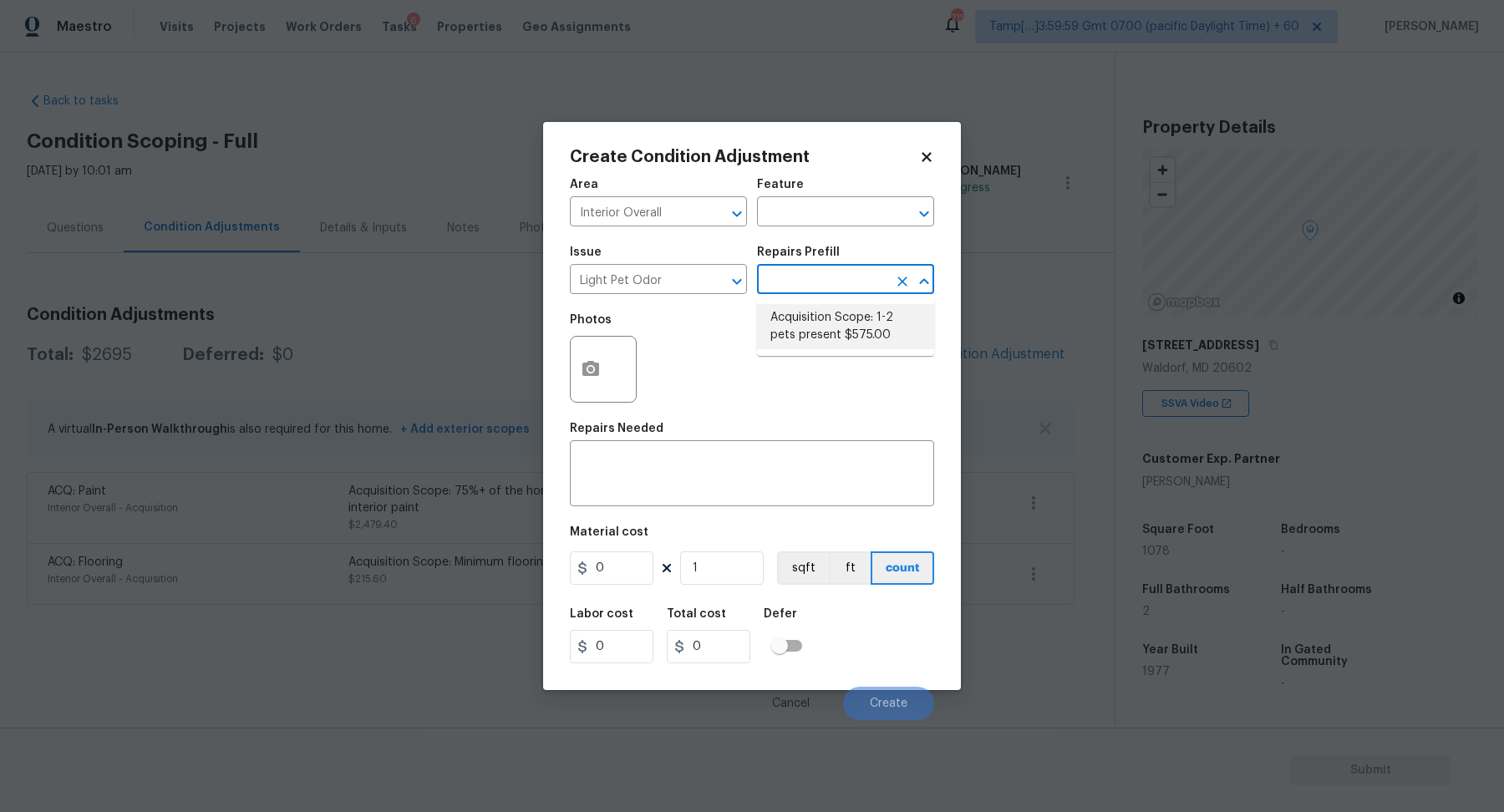
click at [821, 308] on li "Acquisition Scope: 1-2 pets present $575.00" at bounding box center [845, 326] width 177 height 45
type textarea "Acquisition Scope: 1-2 pets present"
type input "575"
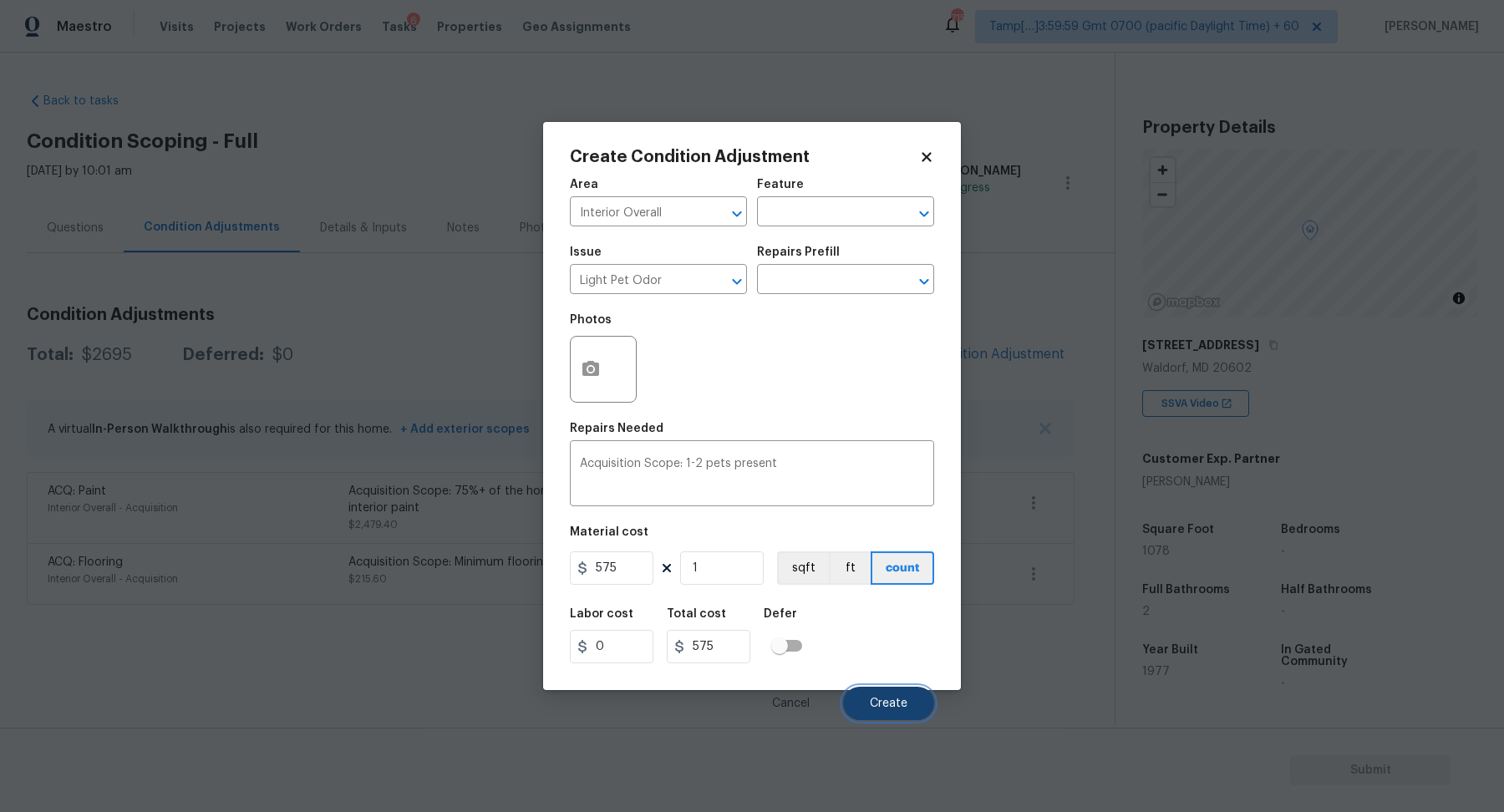
click at [892, 706] on span "Create" at bounding box center [888, 703] width 37 height 12
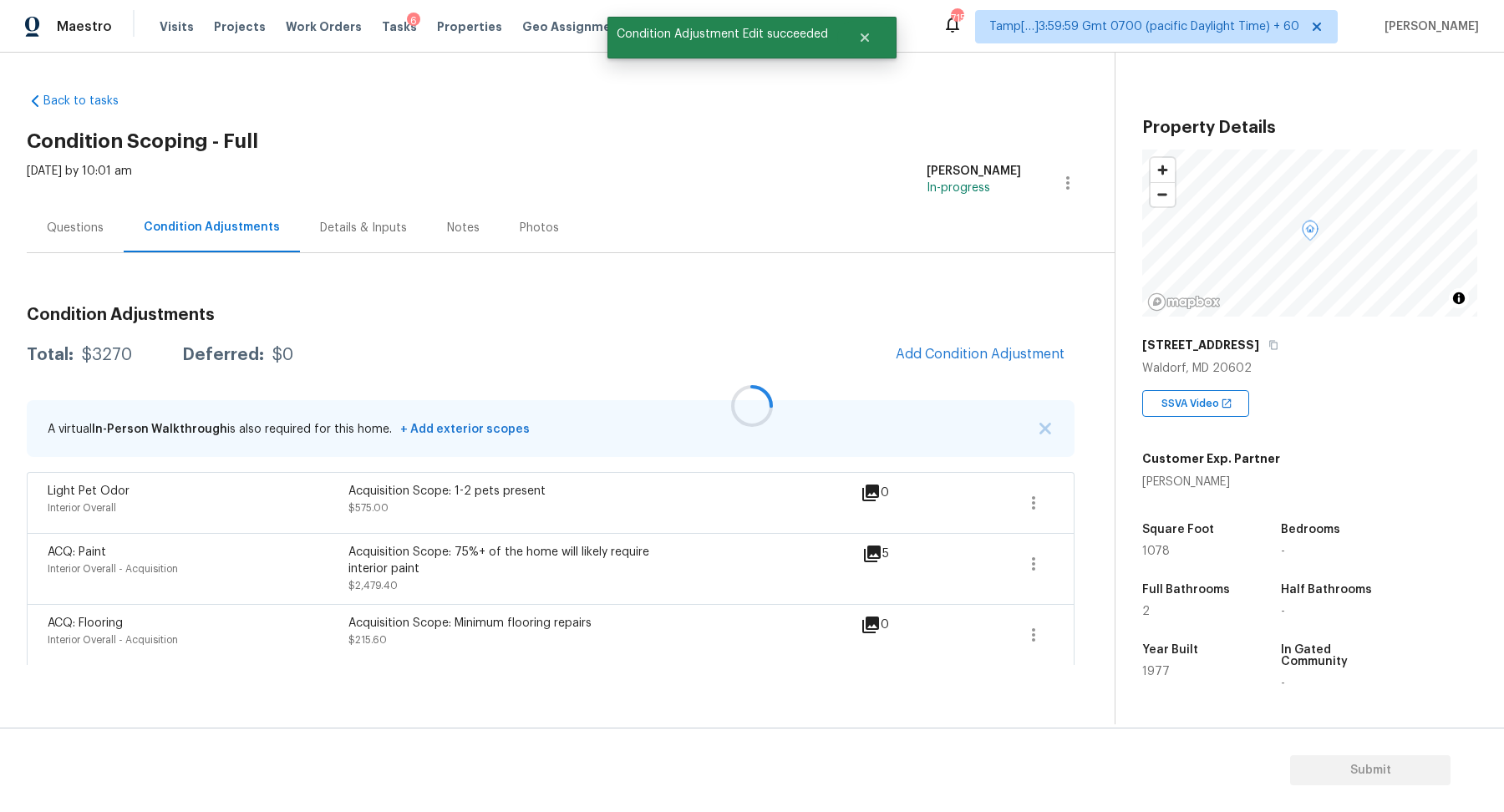
click at [927, 392] on div at bounding box center [752, 406] width 1504 height 812
click at [960, 367] on button "Add Condition Adjustment" at bounding box center [980, 354] width 189 height 36
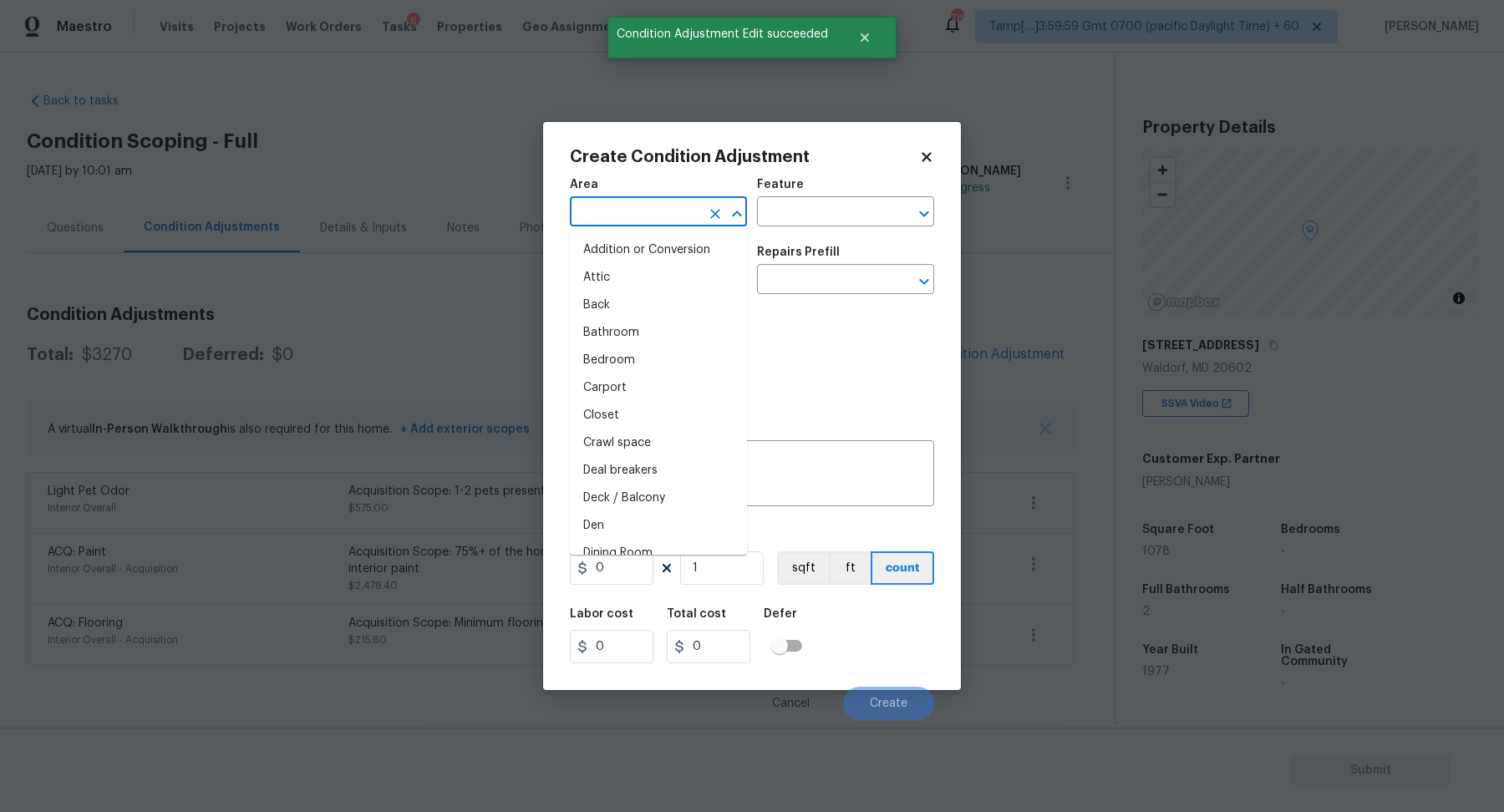
click at [655, 221] on input "text" at bounding box center [634, 213] width 130 height 26
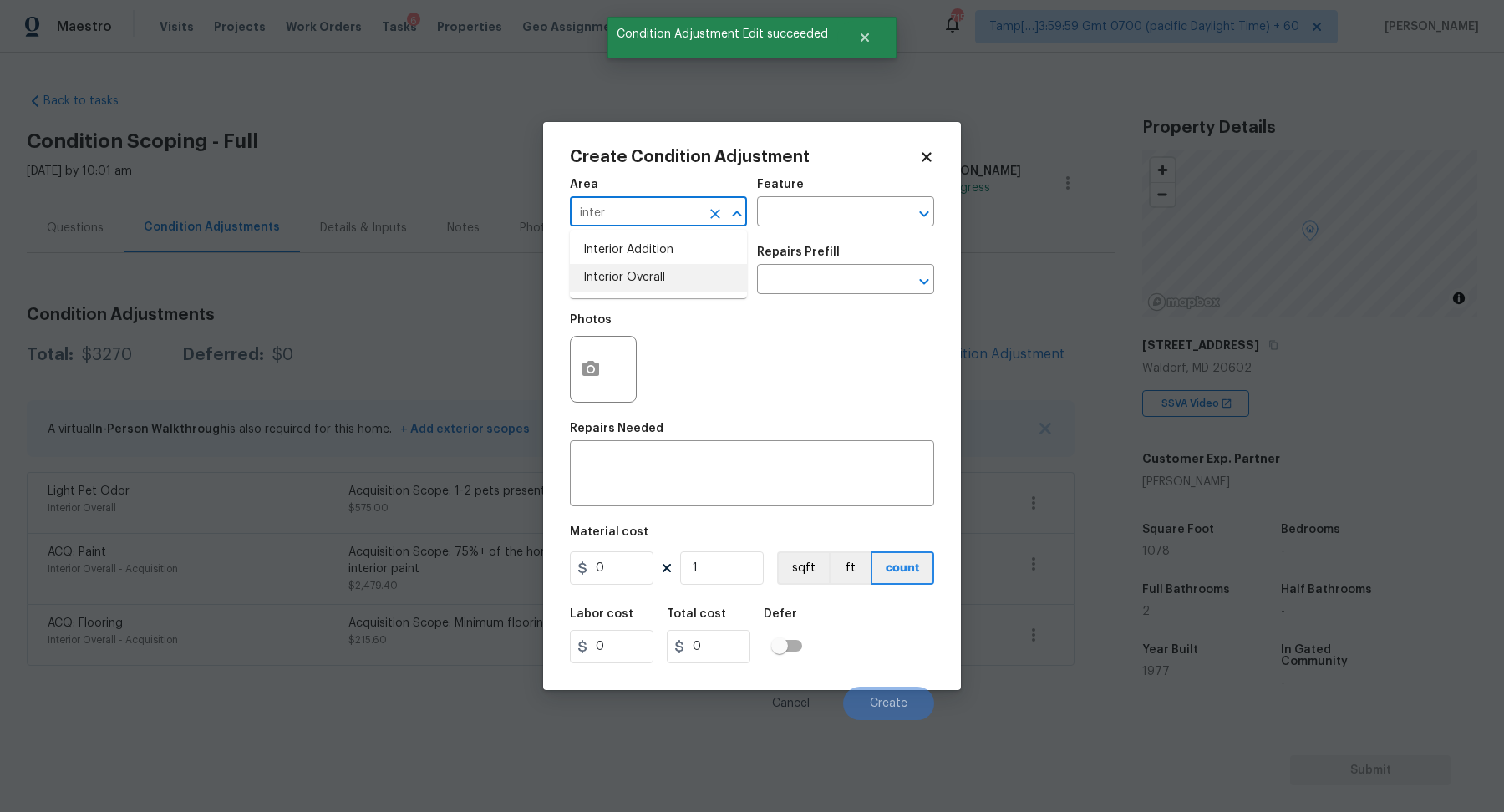
click at [654, 280] on li "Interior Overall" at bounding box center [657, 277] width 177 height 27
type input "Interior Overall"
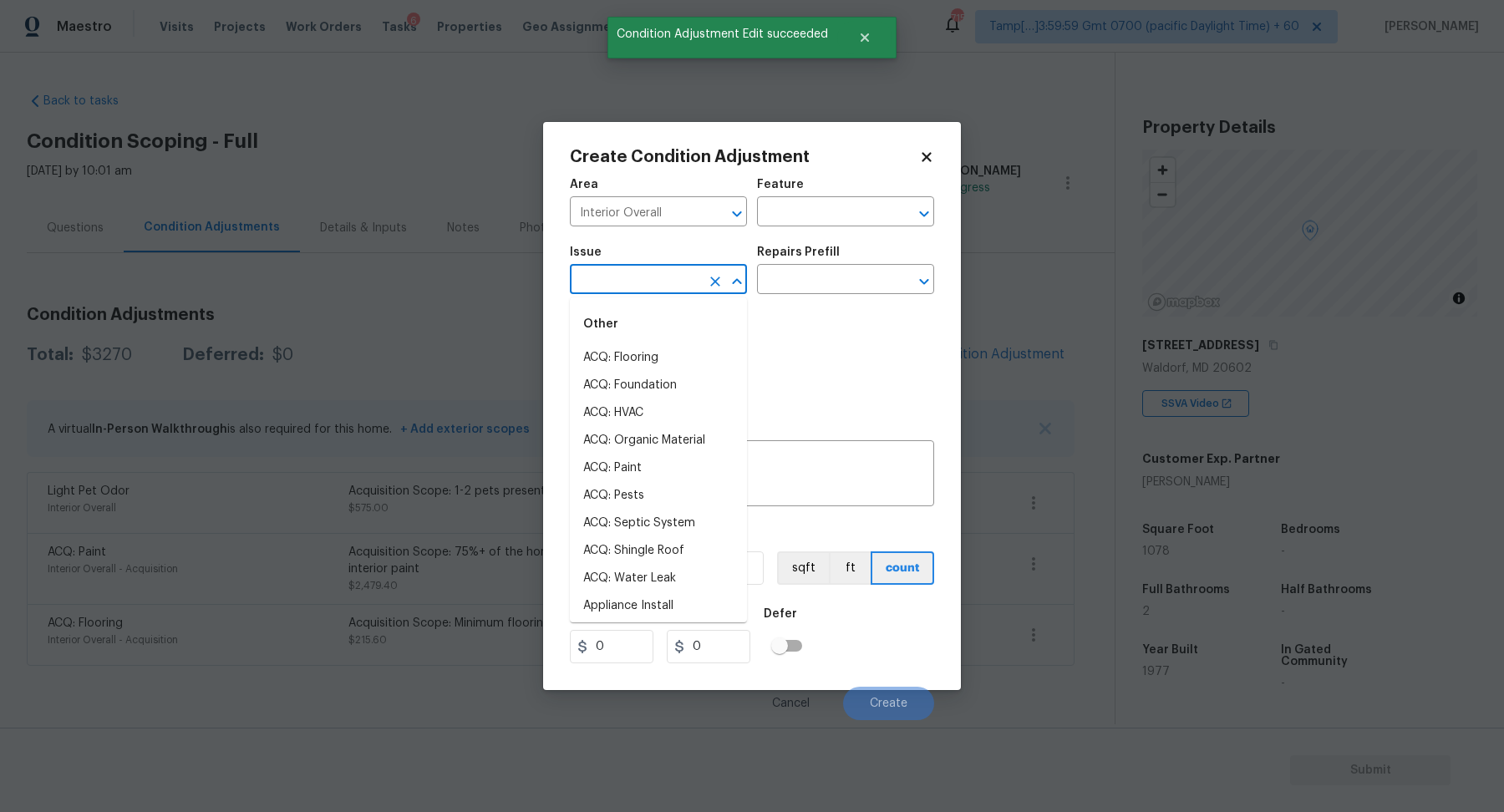
click at [654, 280] on input "text" at bounding box center [634, 281] width 130 height 26
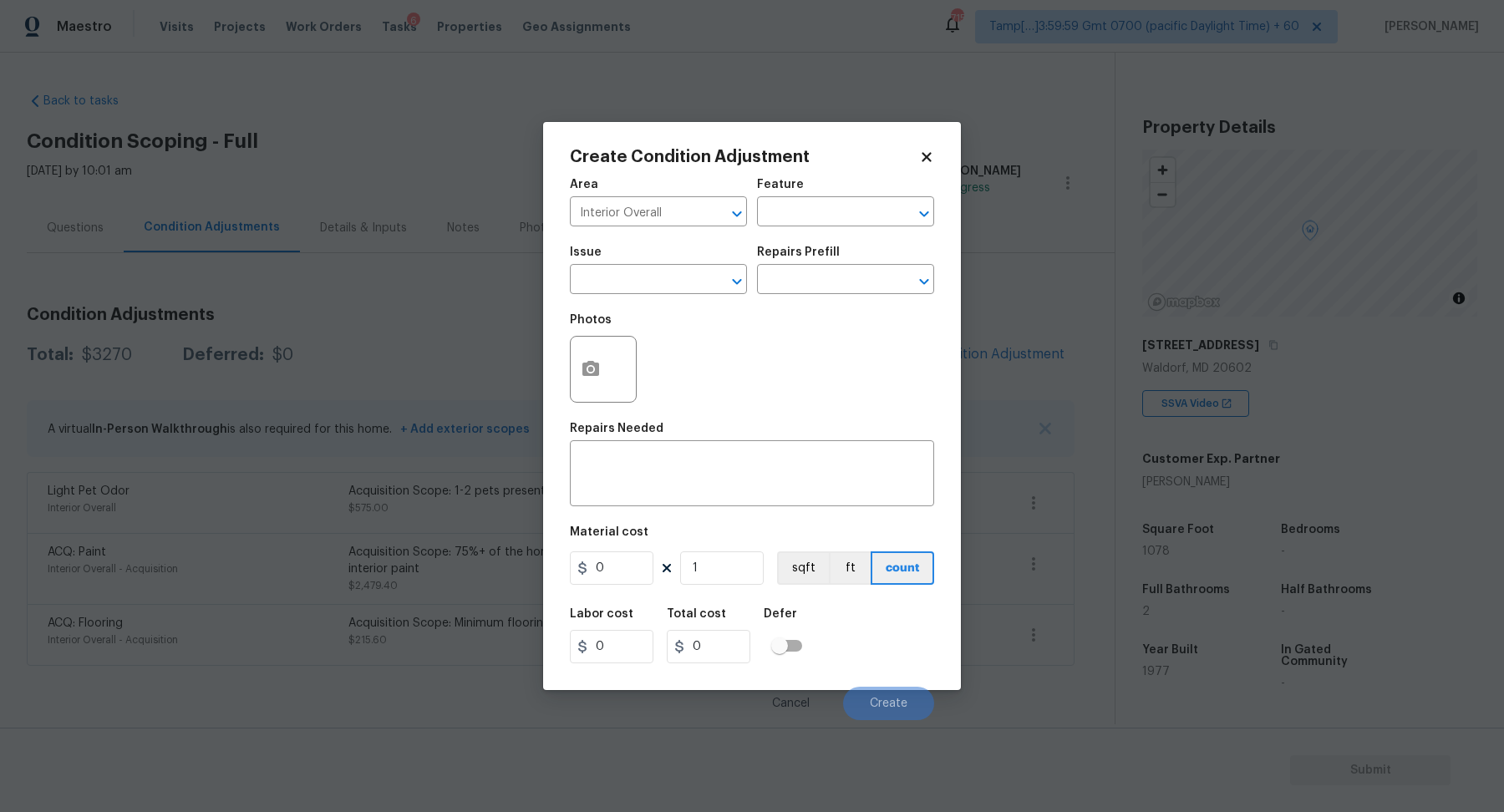
click at [786, 348] on div "Photos" at bounding box center [752, 358] width 365 height 108
click at [581, 362] on icon "button" at bounding box center [590, 368] width 20 height 20
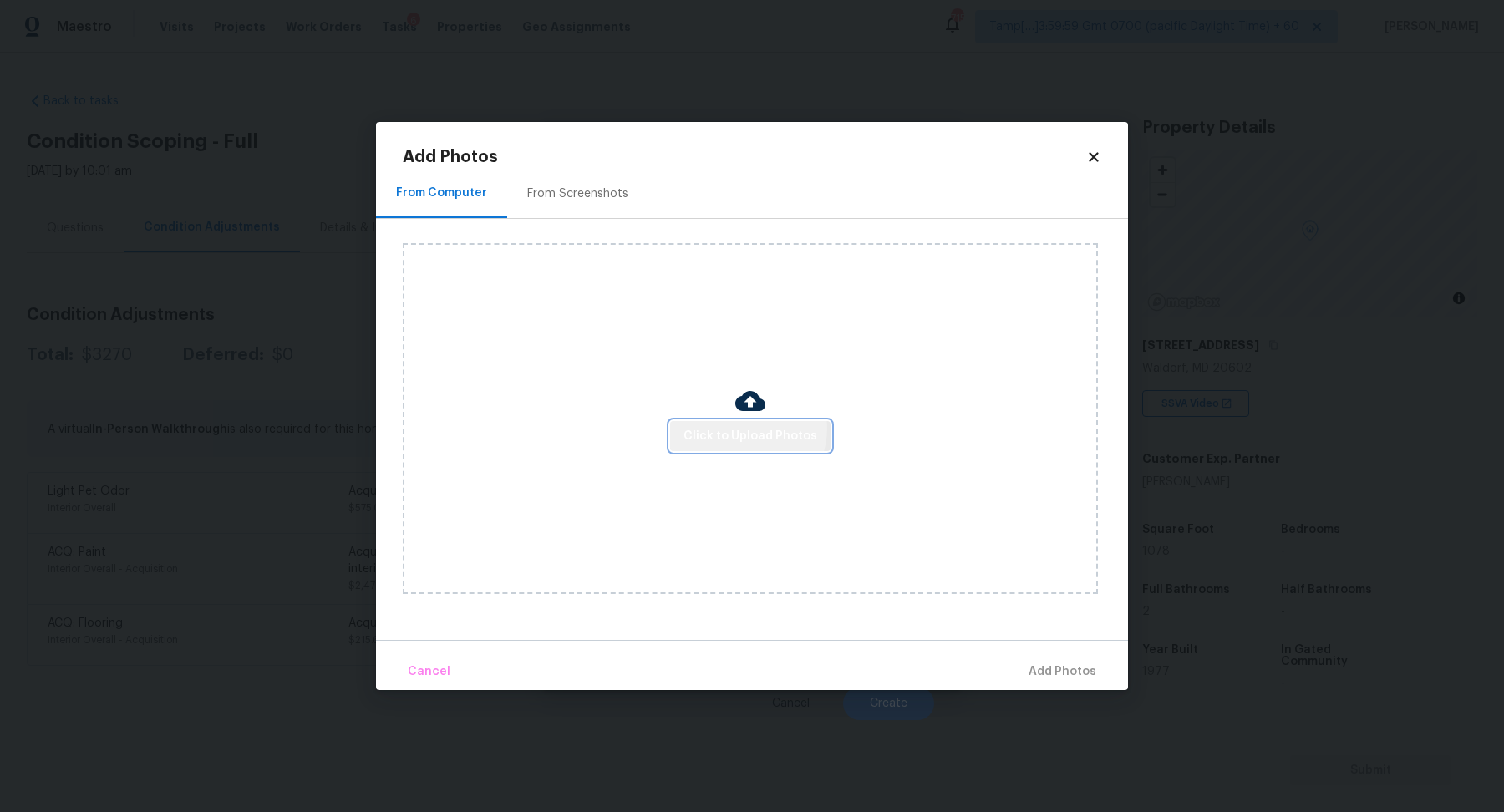
click at [748, 428] on span "Click to Upload Photos" at bounding box center [750, 436] width 134 height 21
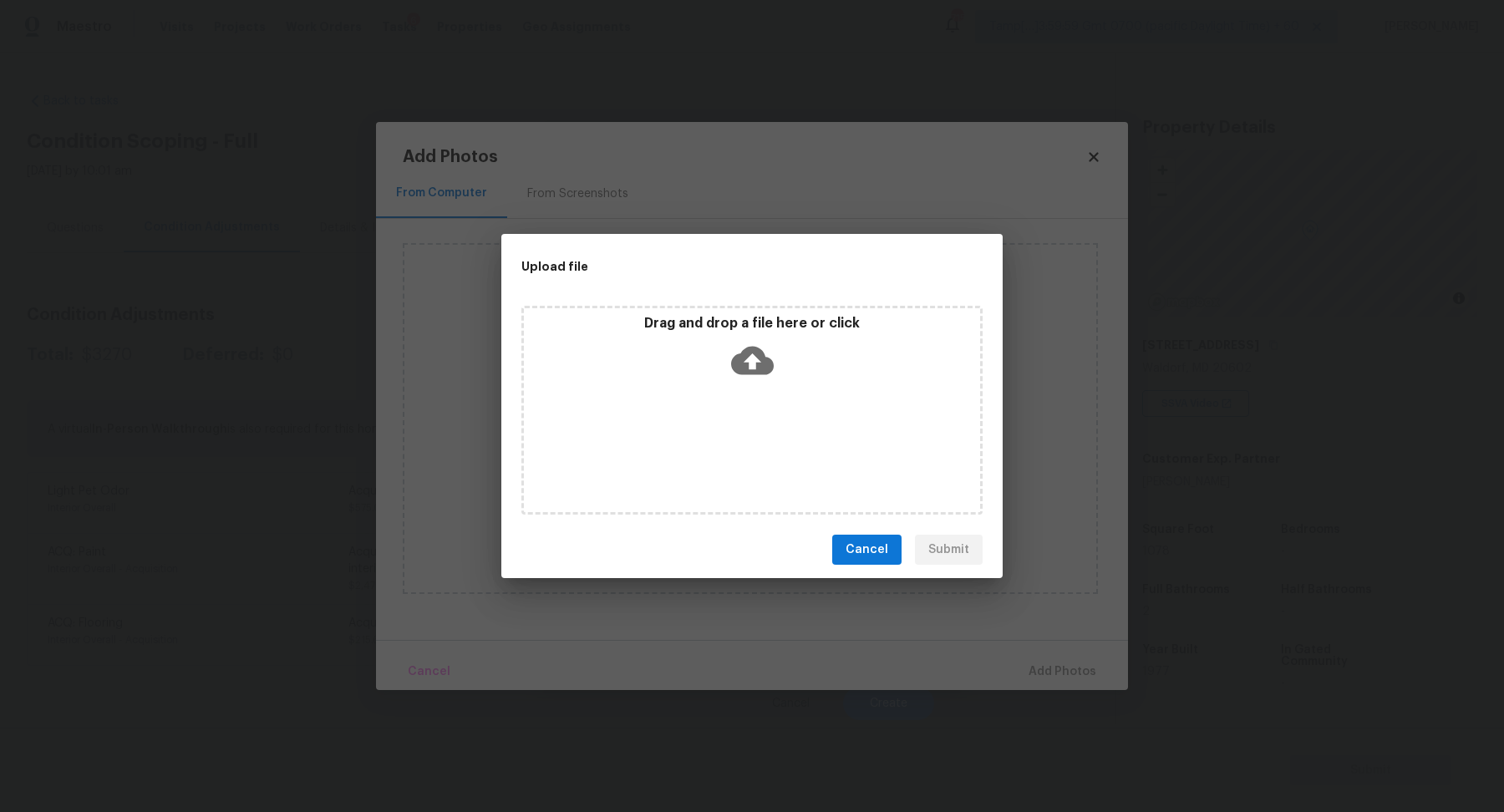
click at [760, 388] on div "Drag and drop a file here or click" at bounding box center [752, 409] width 461 height 208
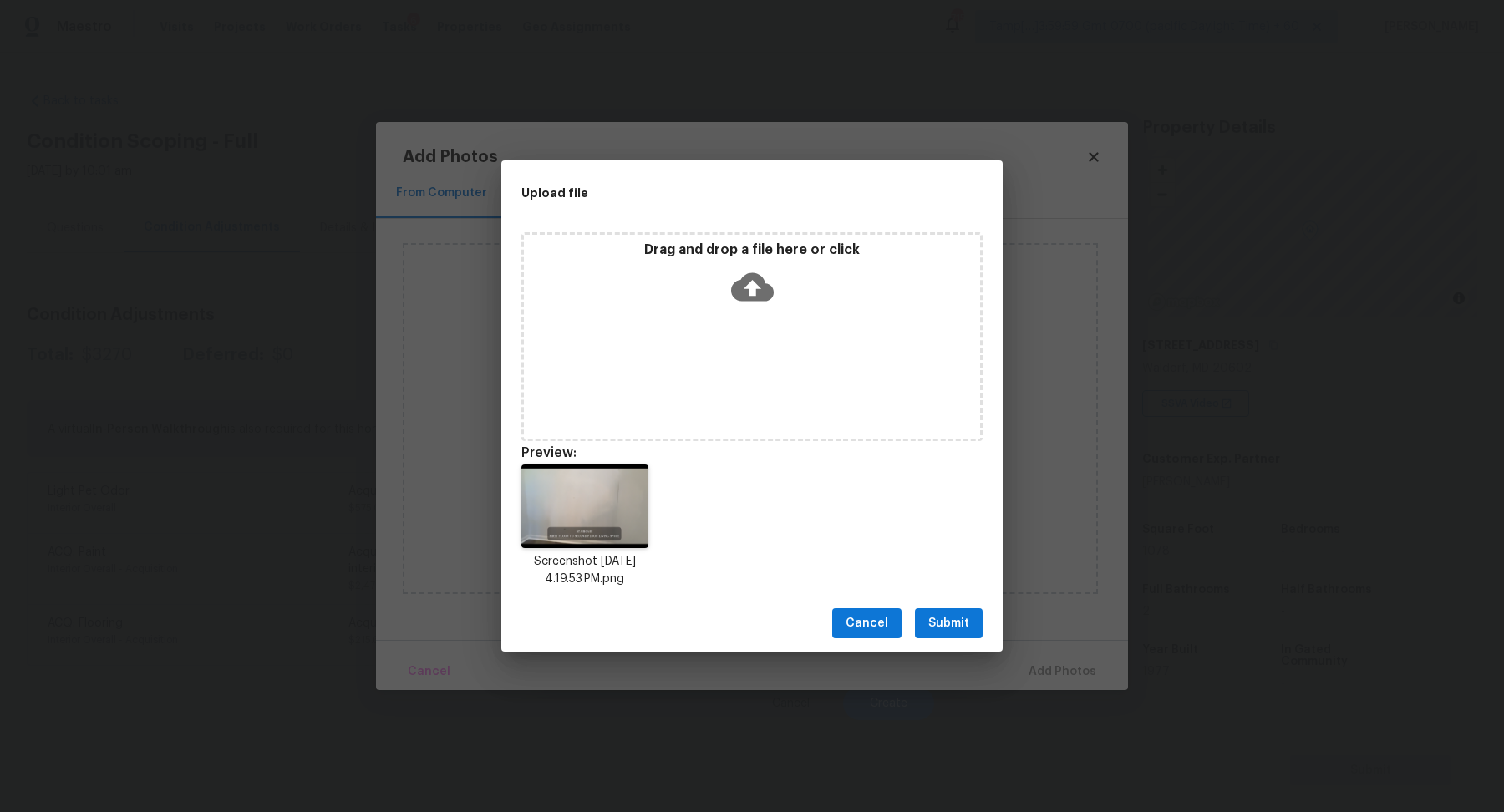
click at [966, 625] on span "Submit" at bounding box center [949, 623] width 41 height 21
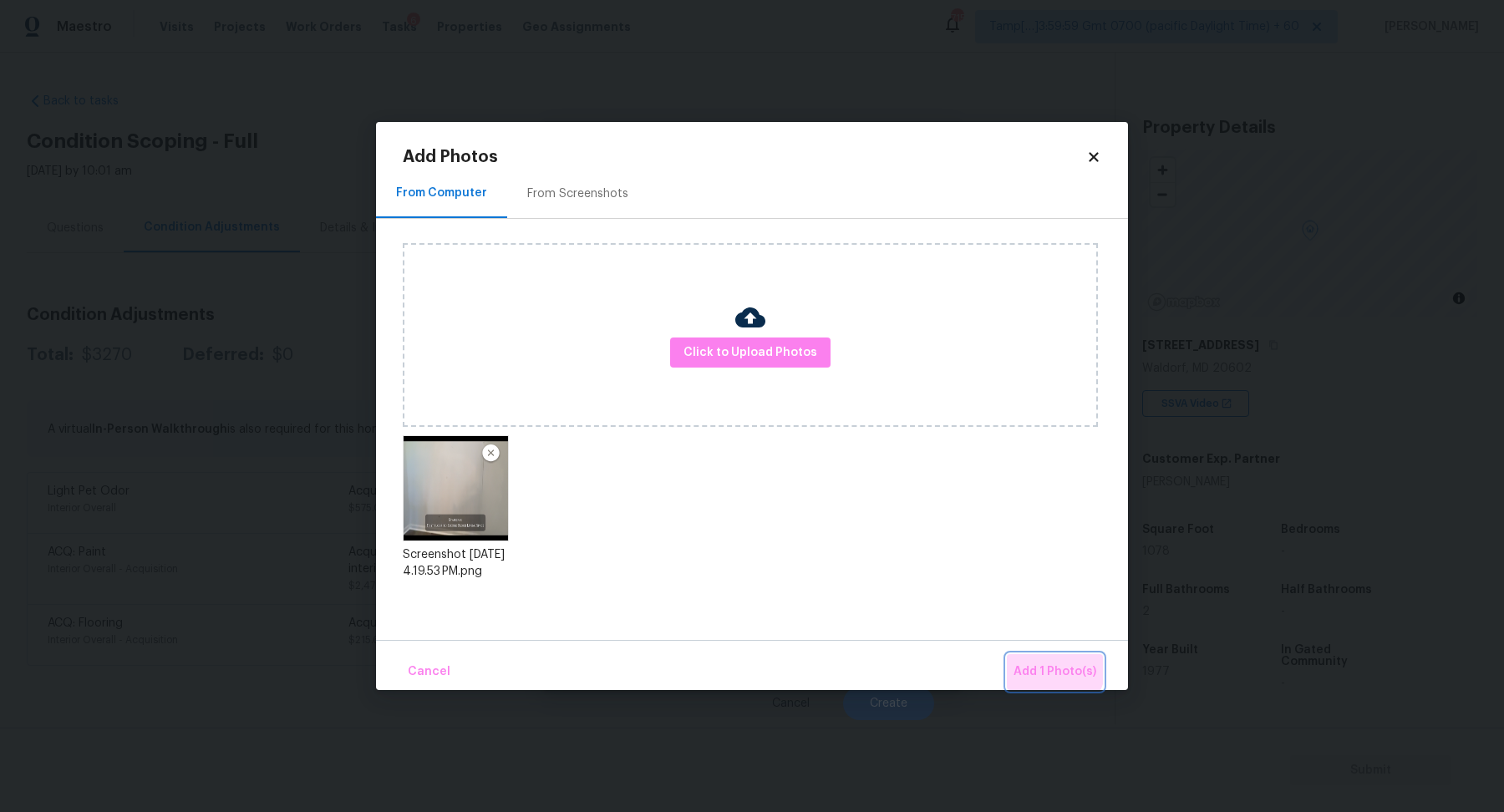
click at [1028, 656] on button "Add 1 Photo(s)" at bounding box center [1054, 672] width 96 height 36
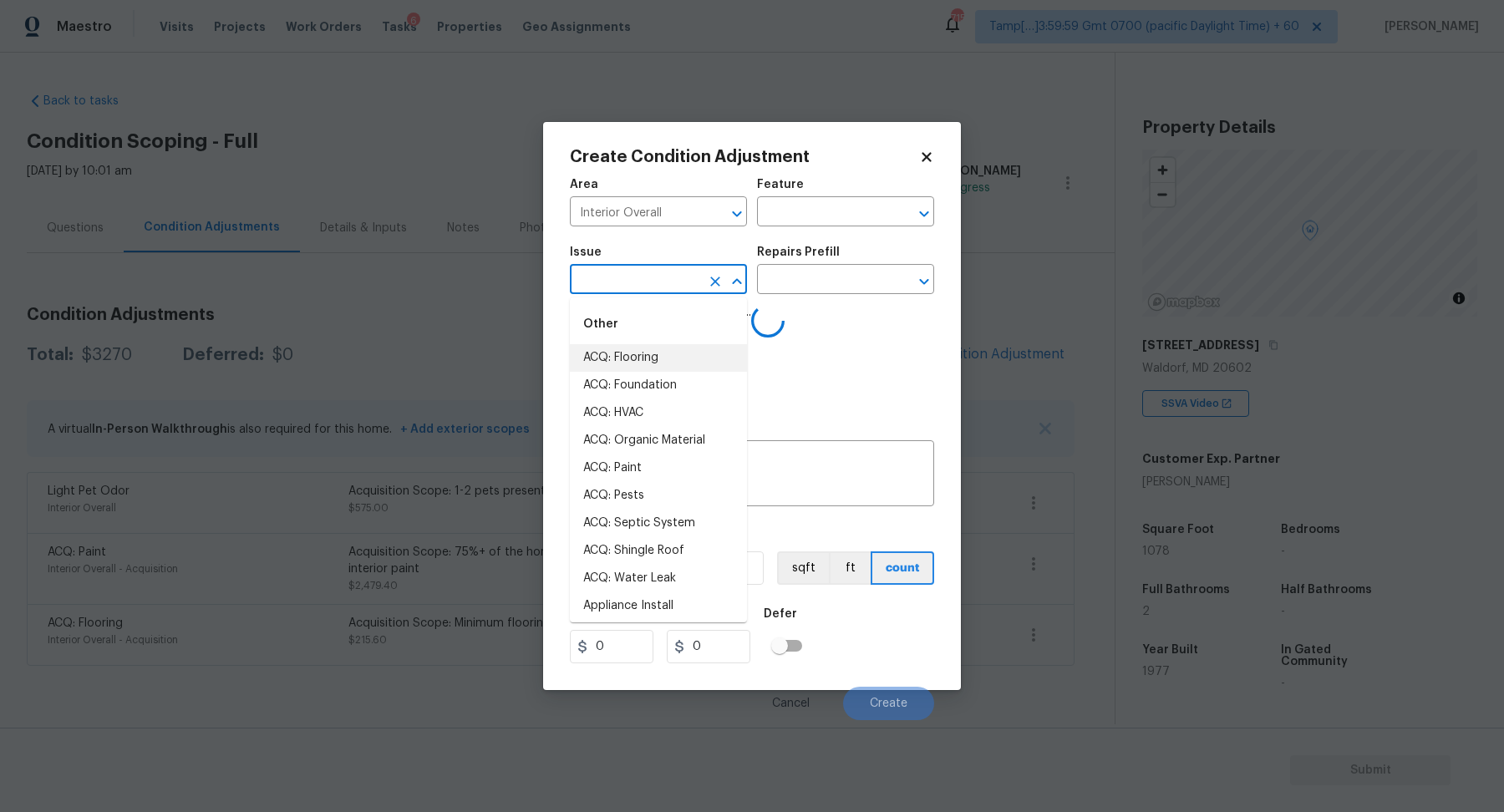
click at [669, 278] on input "text" at bounding box center [634, 281] width 130 height 26
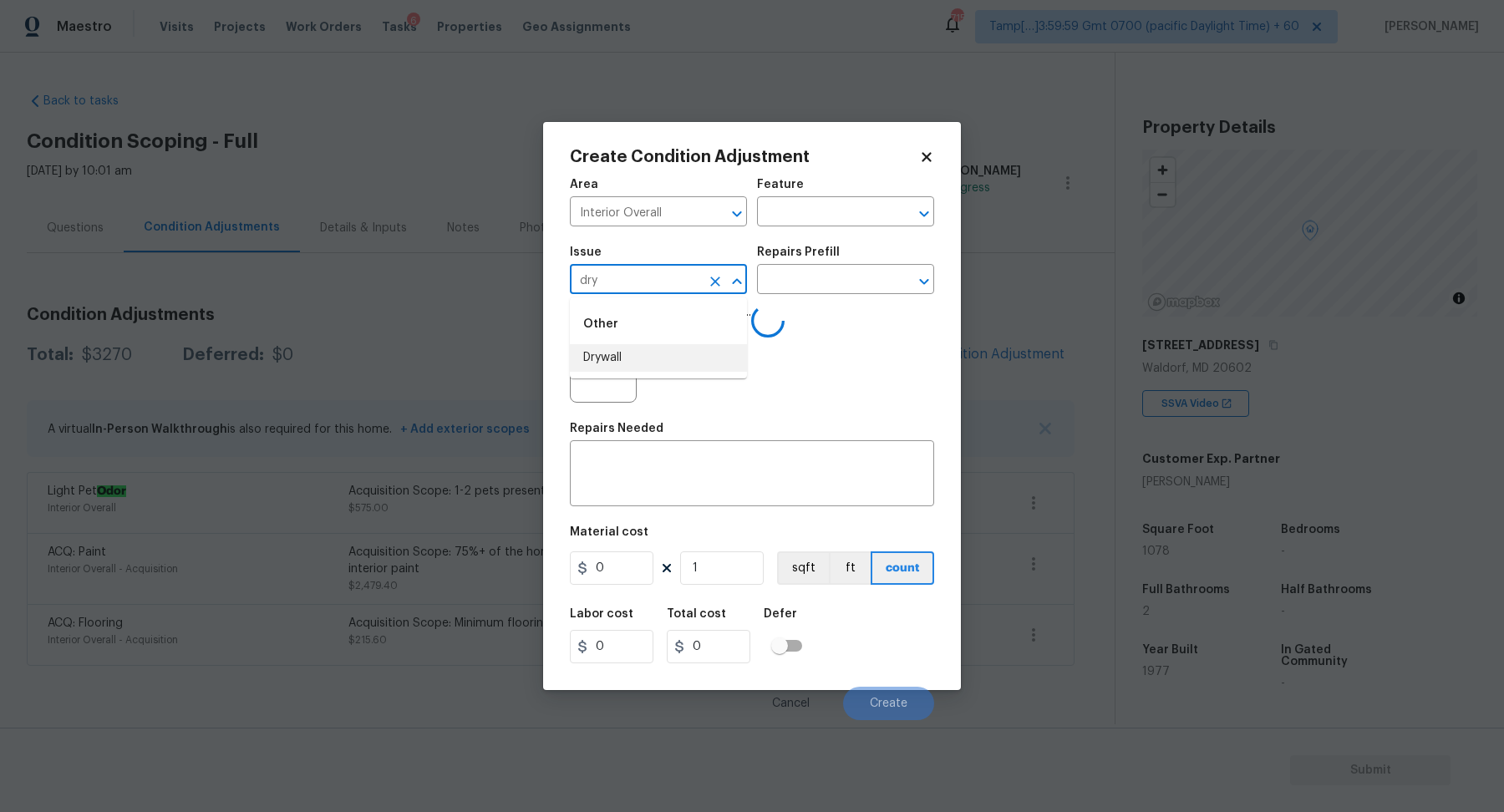
click at [625, 350] on li "Drywall" at bounding box center [657, 357] width 177 height 27
type input "Drywall"
click at [821, 280] on input "text" at bounding box center [822, 281] width 130 height 26
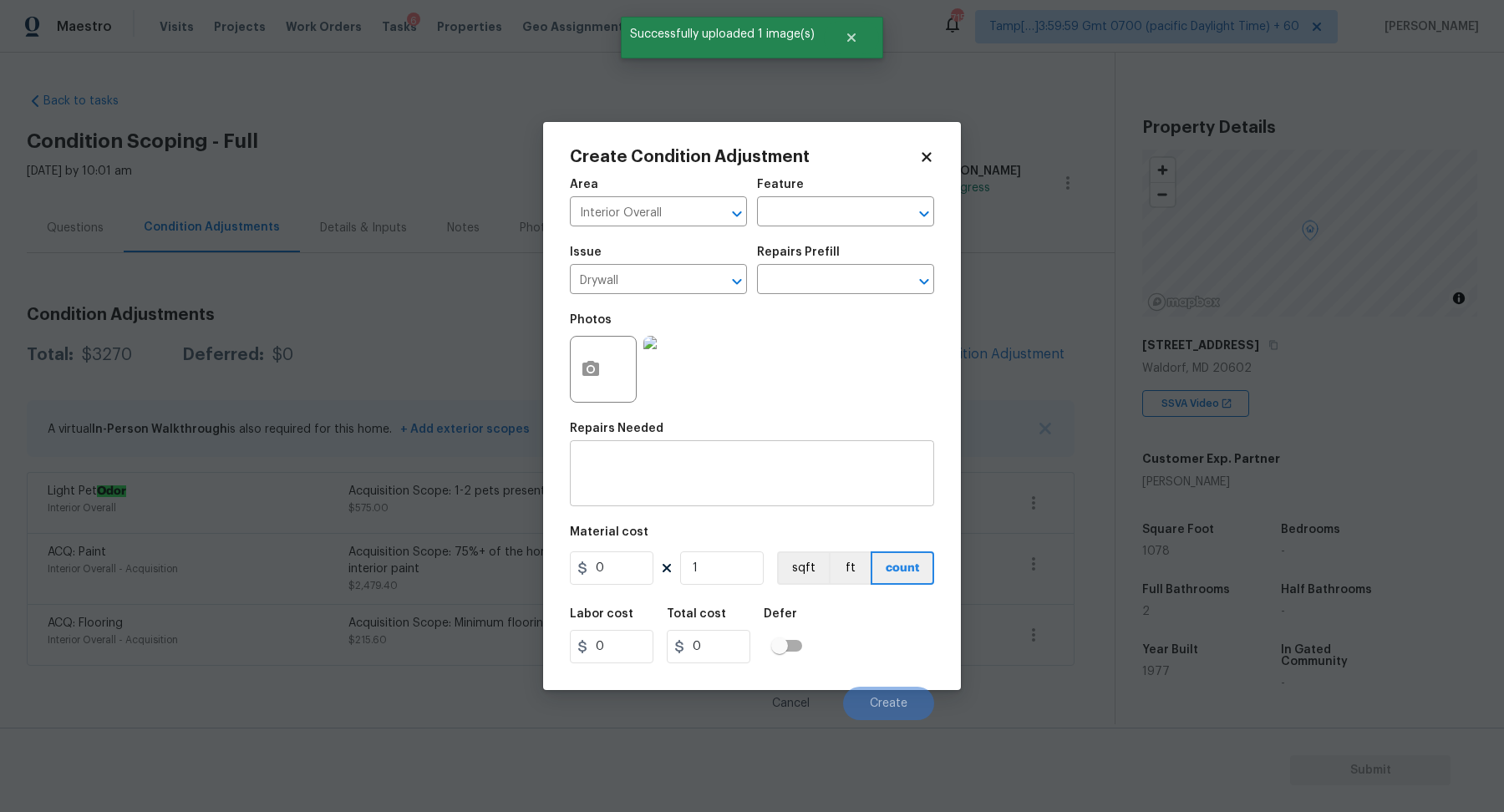
click at [696, 502] on div "x ​" at bounding box center [752, 475] width 365 height 62
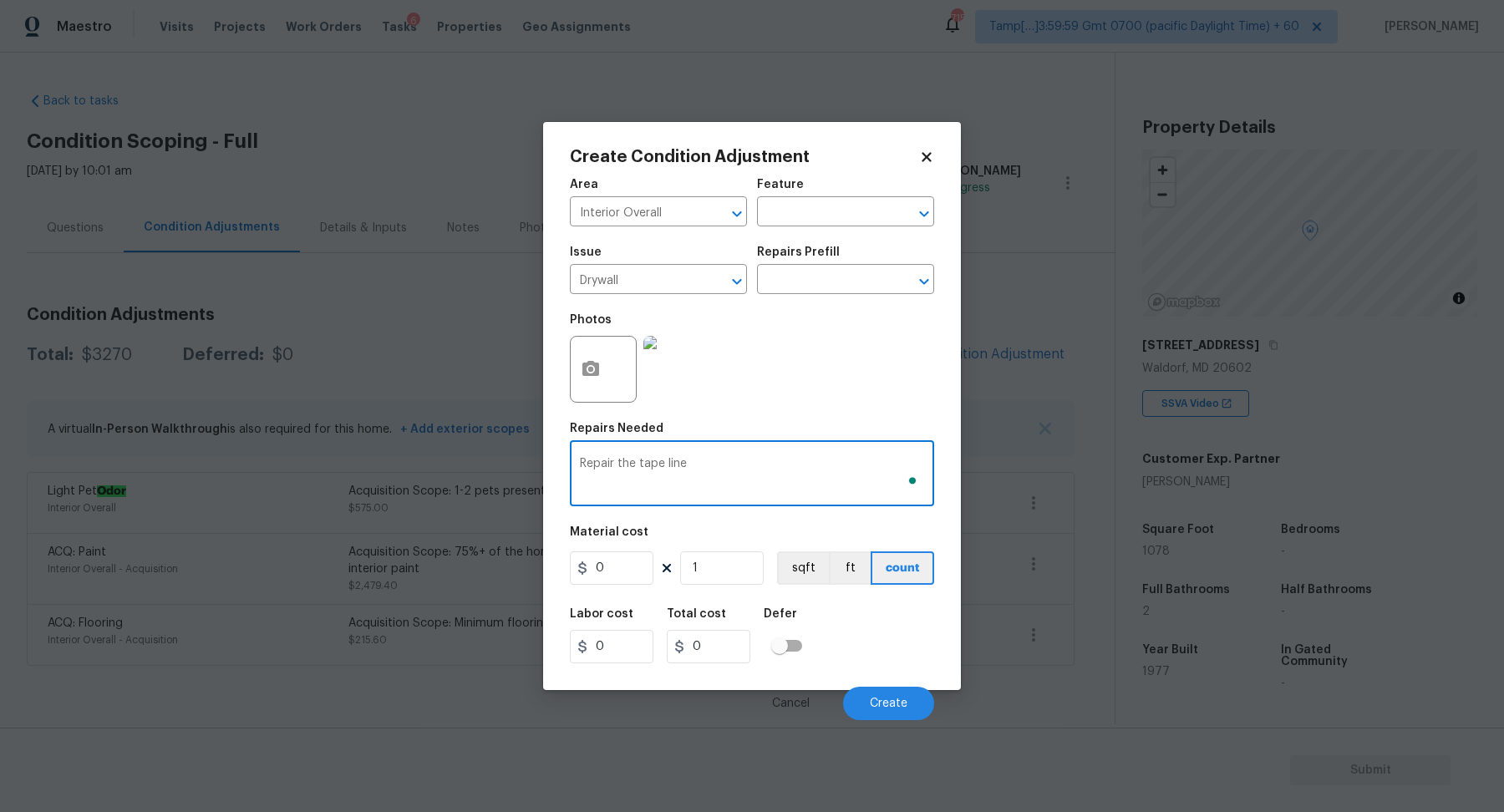
type textarea "Repair the tape line"
click at [633, 563] on input "0" at bounding box center [610, 568] width 83 height 34
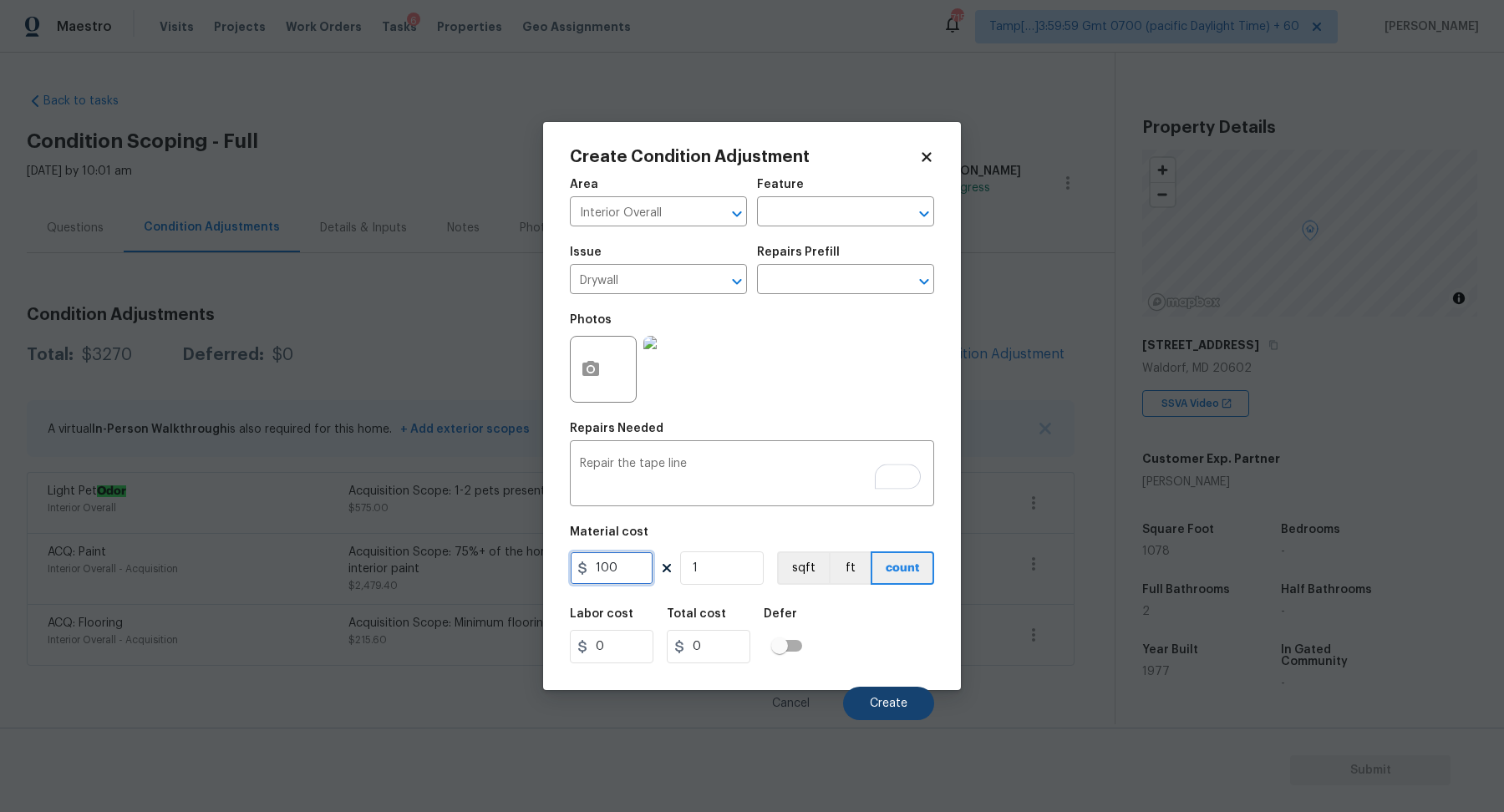
type input "100"
click at [899, 689] on button "Create" at bounding box center [888, 704] width 91 height 34
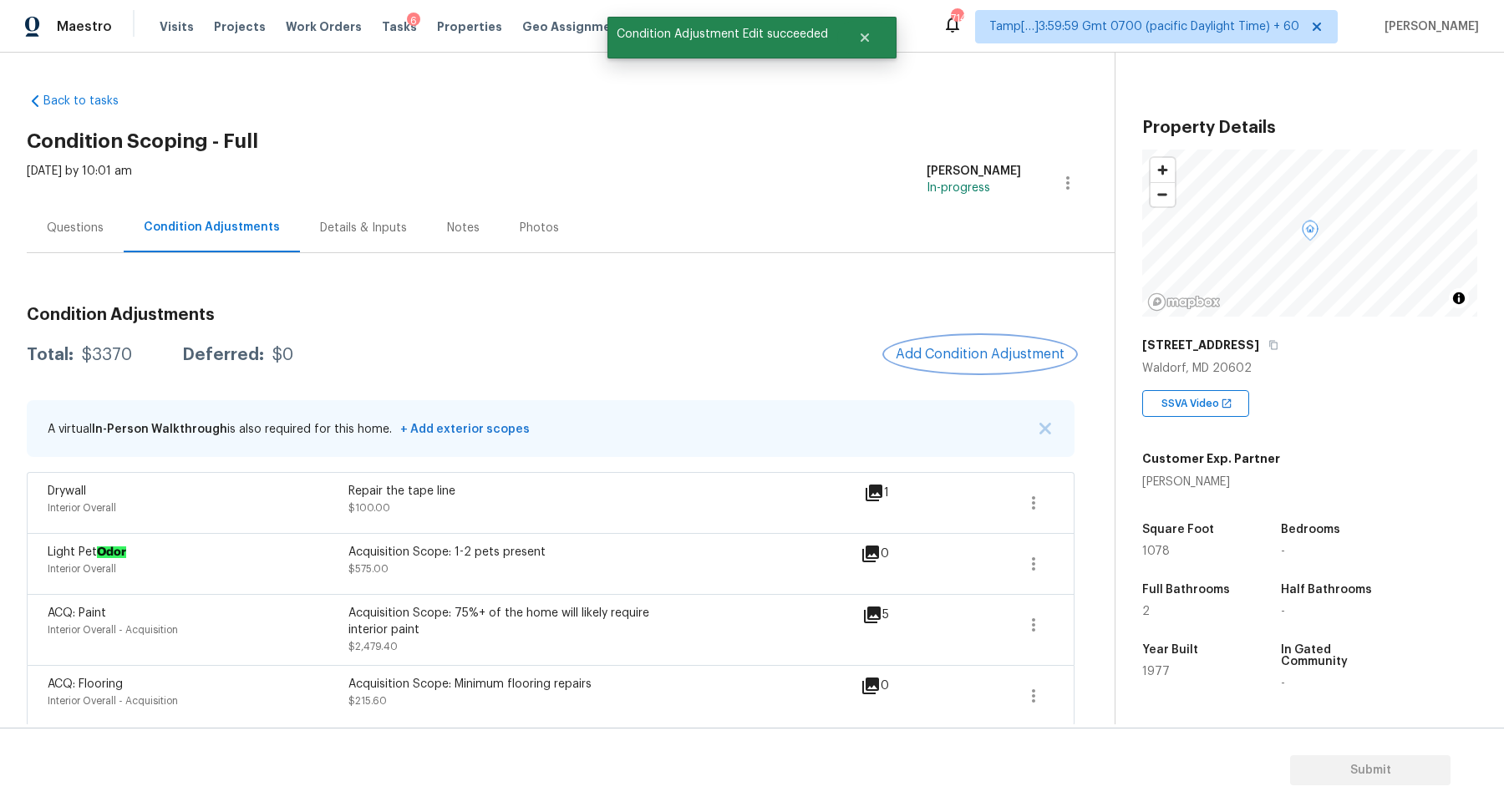
click at [1018, 349] on span "Add Condition Adjustment" at bounding box center [980, 354] width 169 height 15
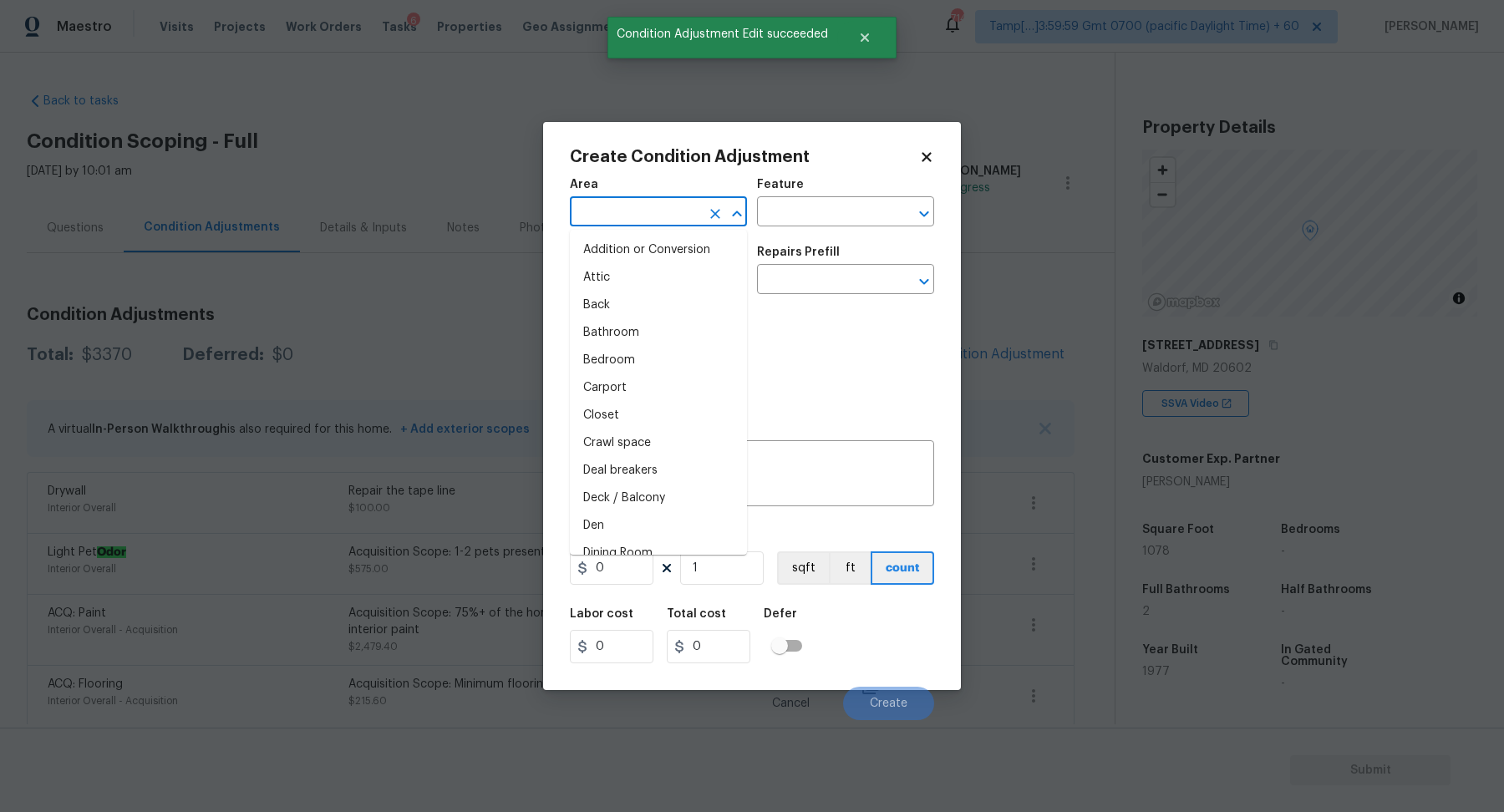
click at [648, 223] on input "text" at bounding box center [634, 213] width 130 height 26
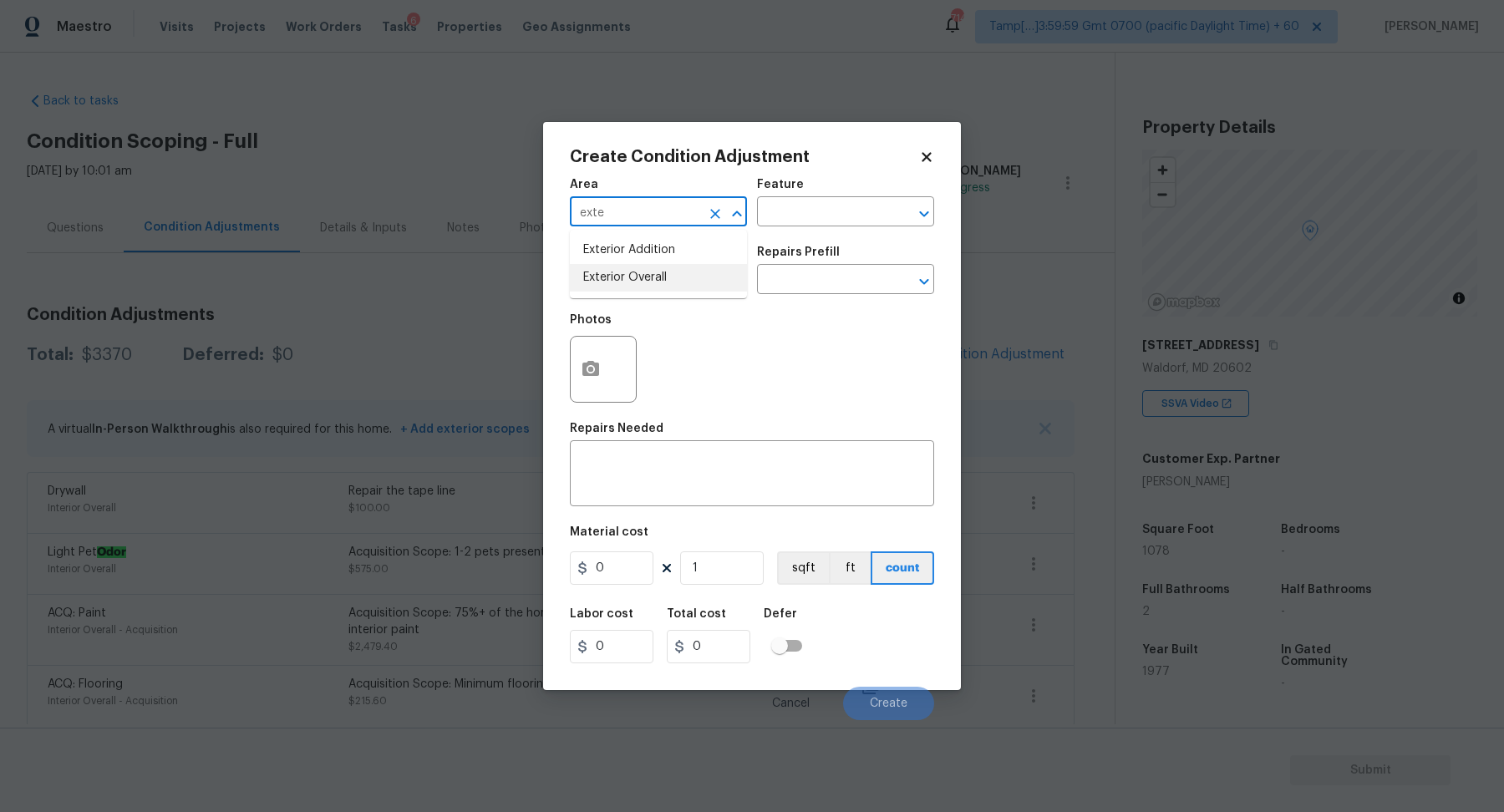
click at [648, 294] on ul "Exterior Addition Exterior Overall" at bounding box center [657, 264] width 177 height 68
click at [669, 278] on li "Exterior Overall" at bounding box center [657, 277] width 177 height 27
type input "Exterior Overall"
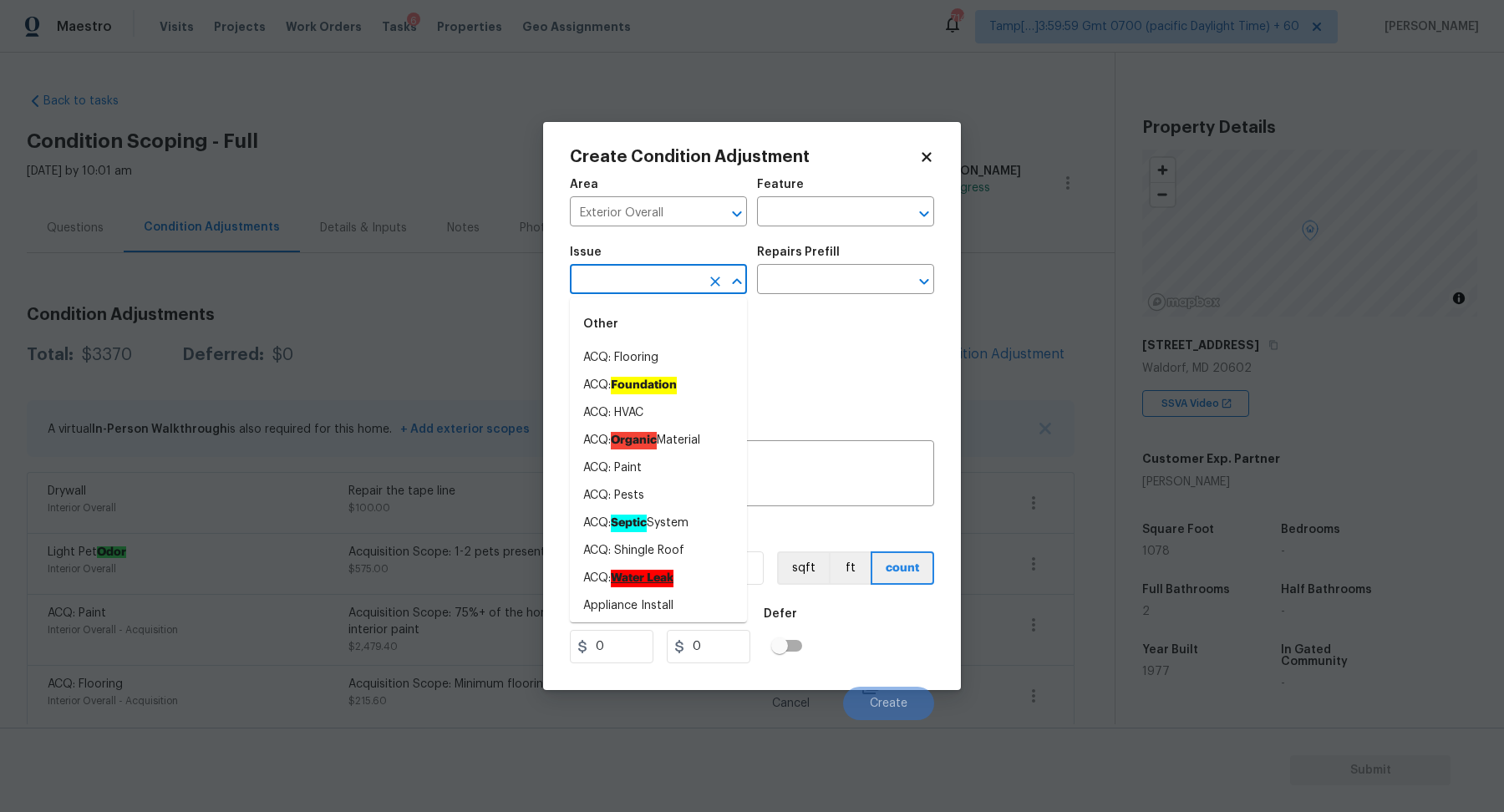
click at [669, 278] on input "text" at bounding box center [634, 281] width 130 height 26
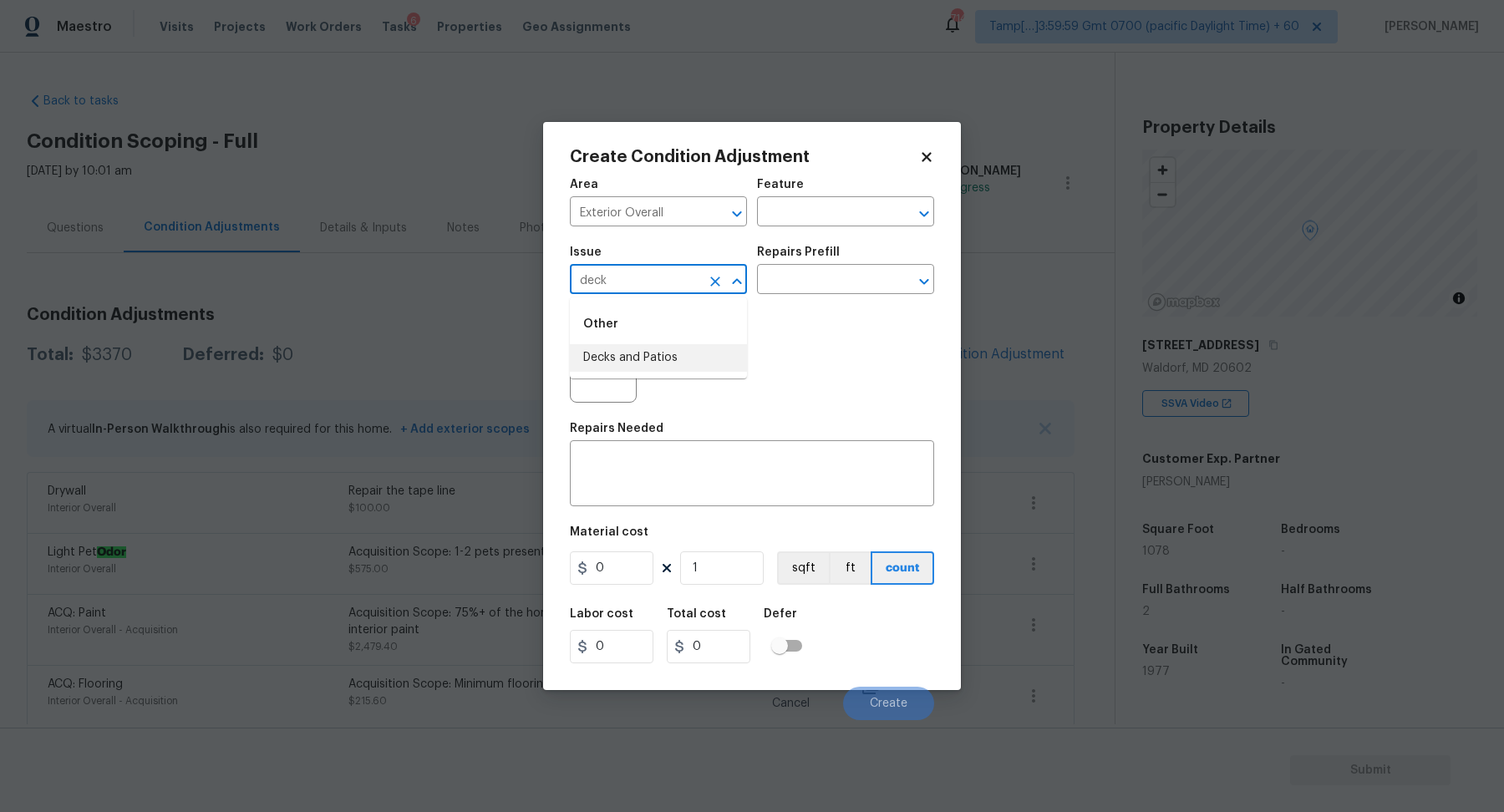
click at [621, 357] on li "Decks and Patios" at bounding box center [657, 357] width 177 height 27
type input "Decks and Patios"
click at [585, 363] on icon "button" at bounding box center [591, 368] width 17 height 15
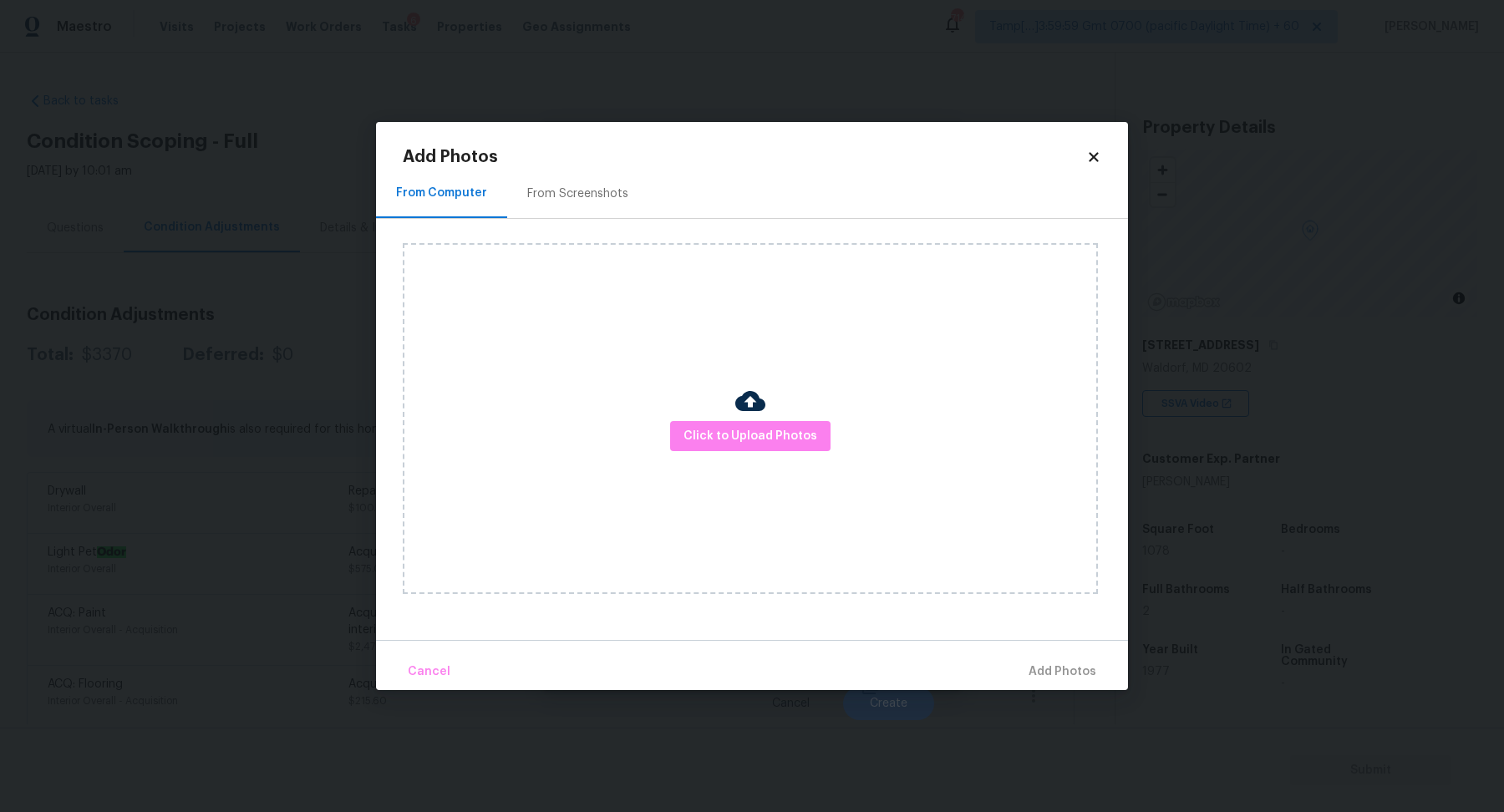
click at [576, 203] on div "From Screenshots" at bounding box center [577, 193] width 141 height 50
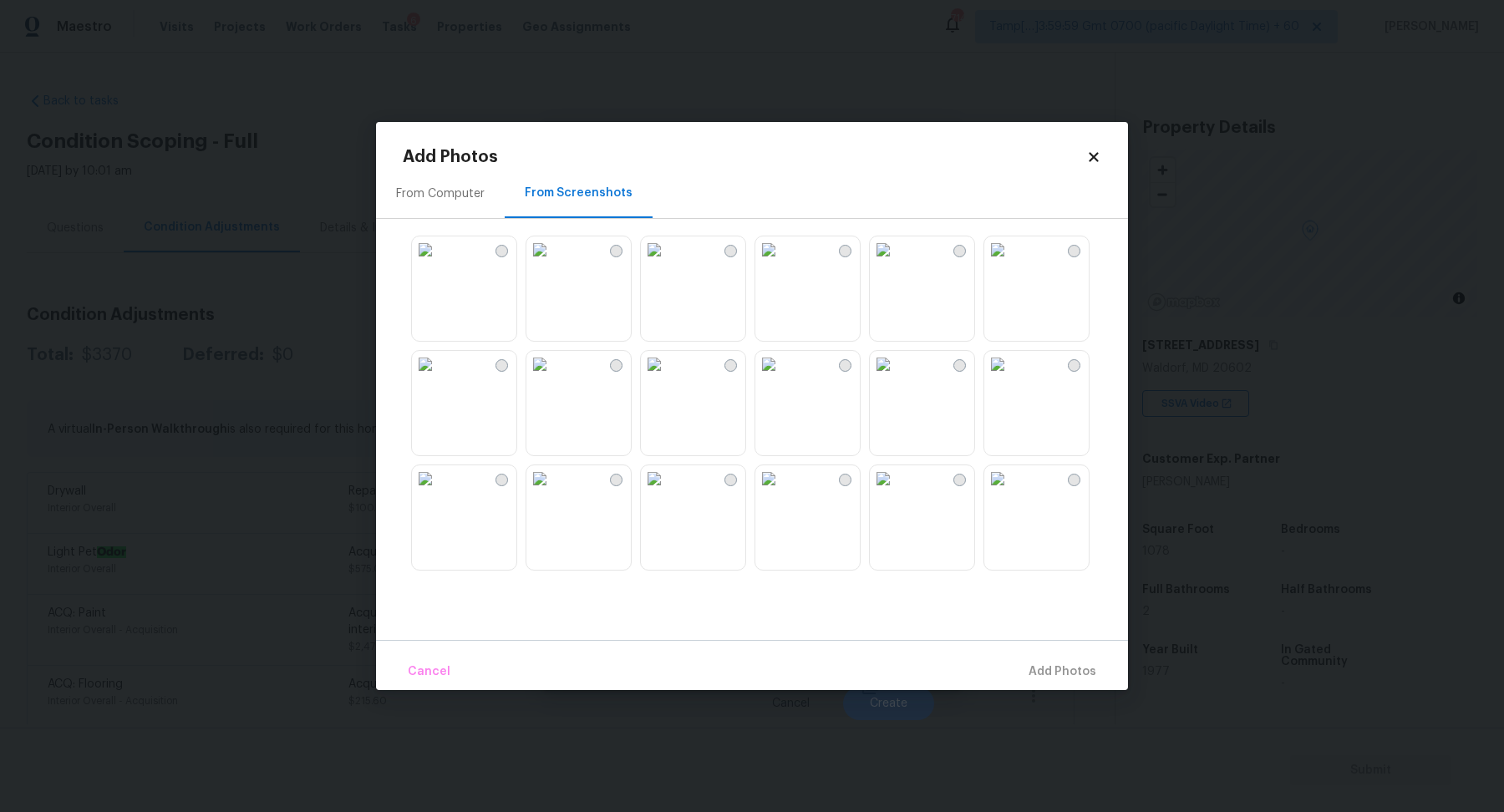
scroll to position [270, 0]
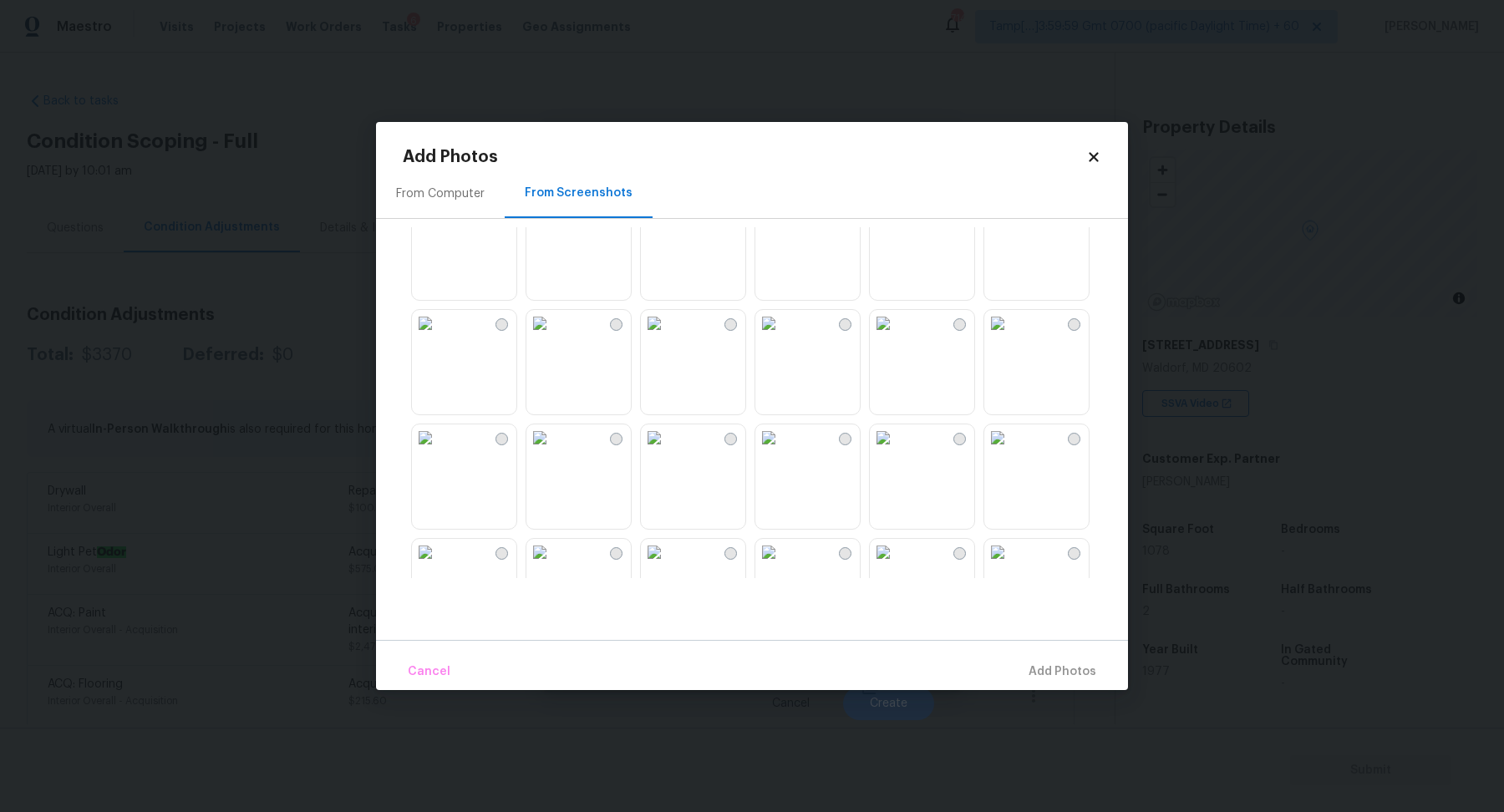
click at [438, 336] on img at bounding box center [425, 323] width 27 height 27
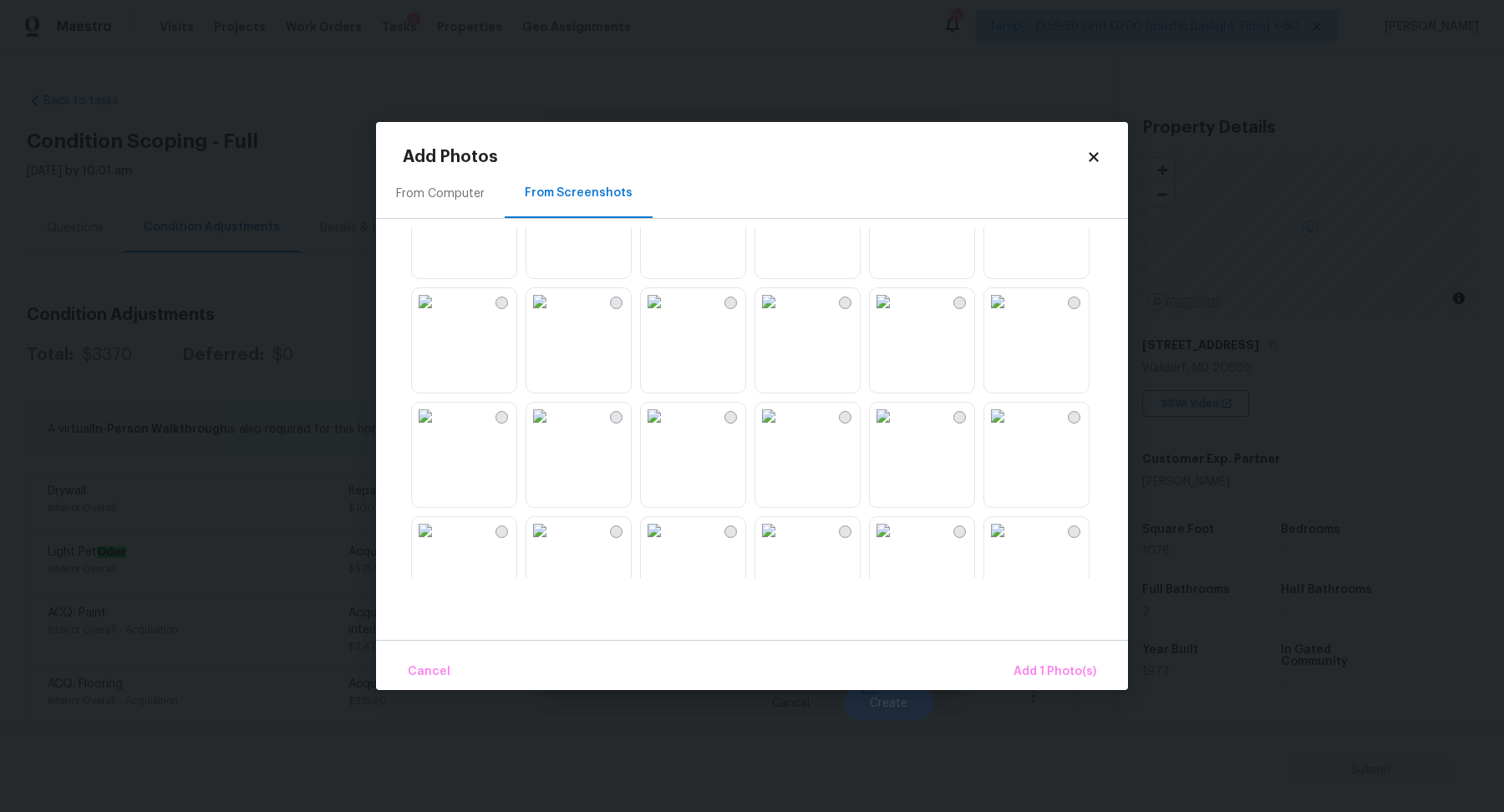
scroll to position [888, 0]
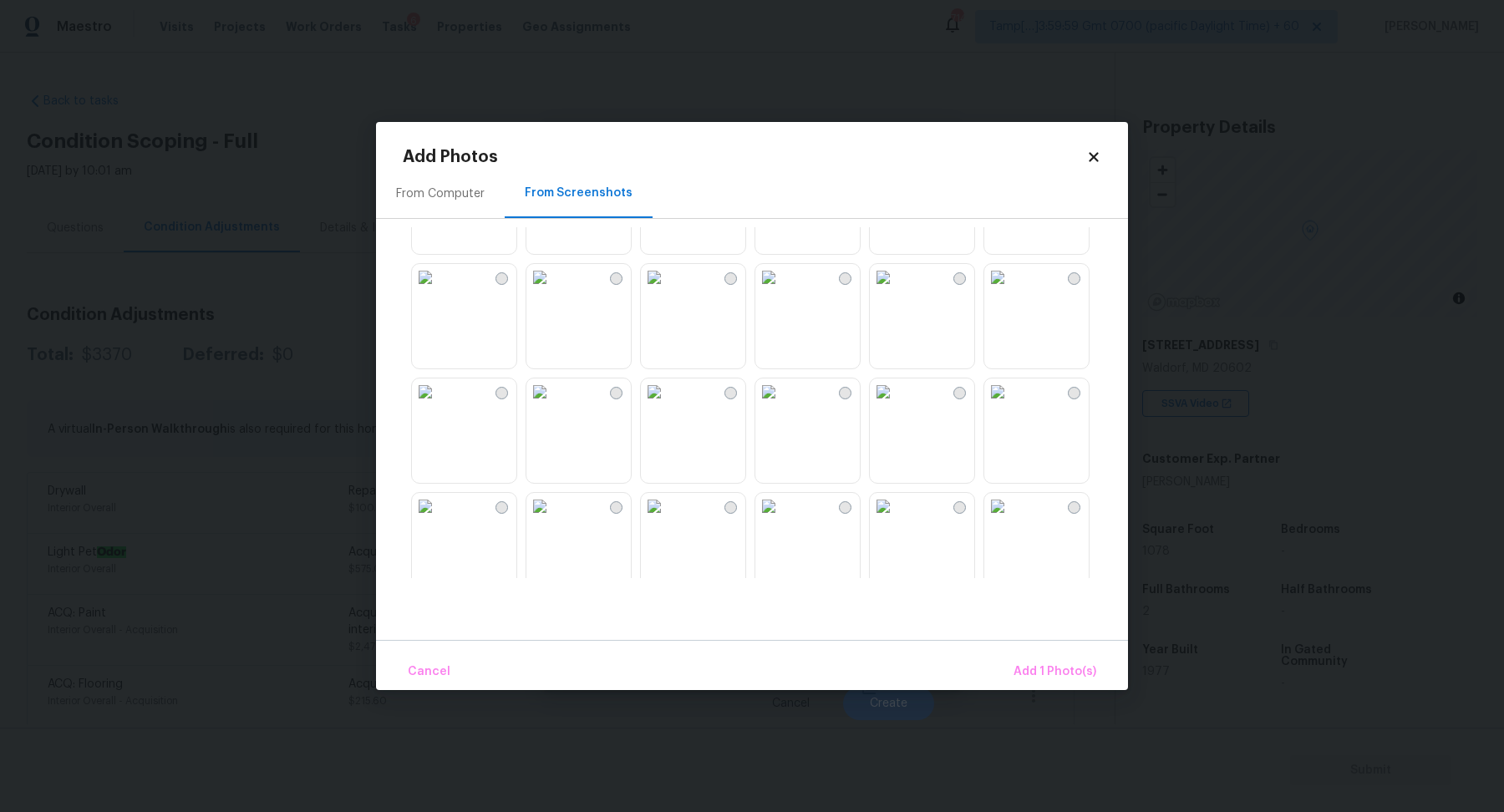
click at [781, 405] on img at bounding box center [768, 392] width 27 height 27
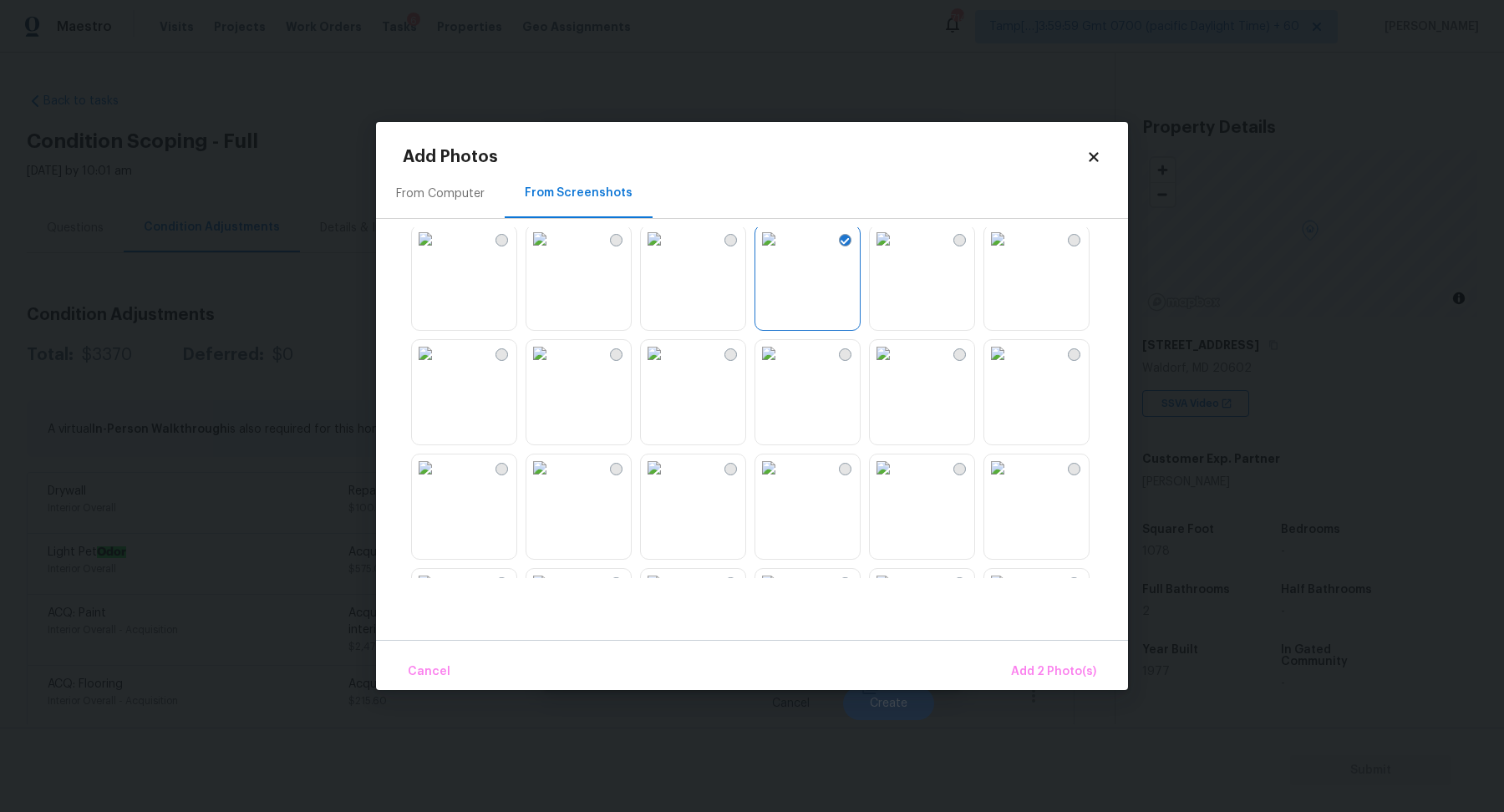
scroll to position [859, 0]
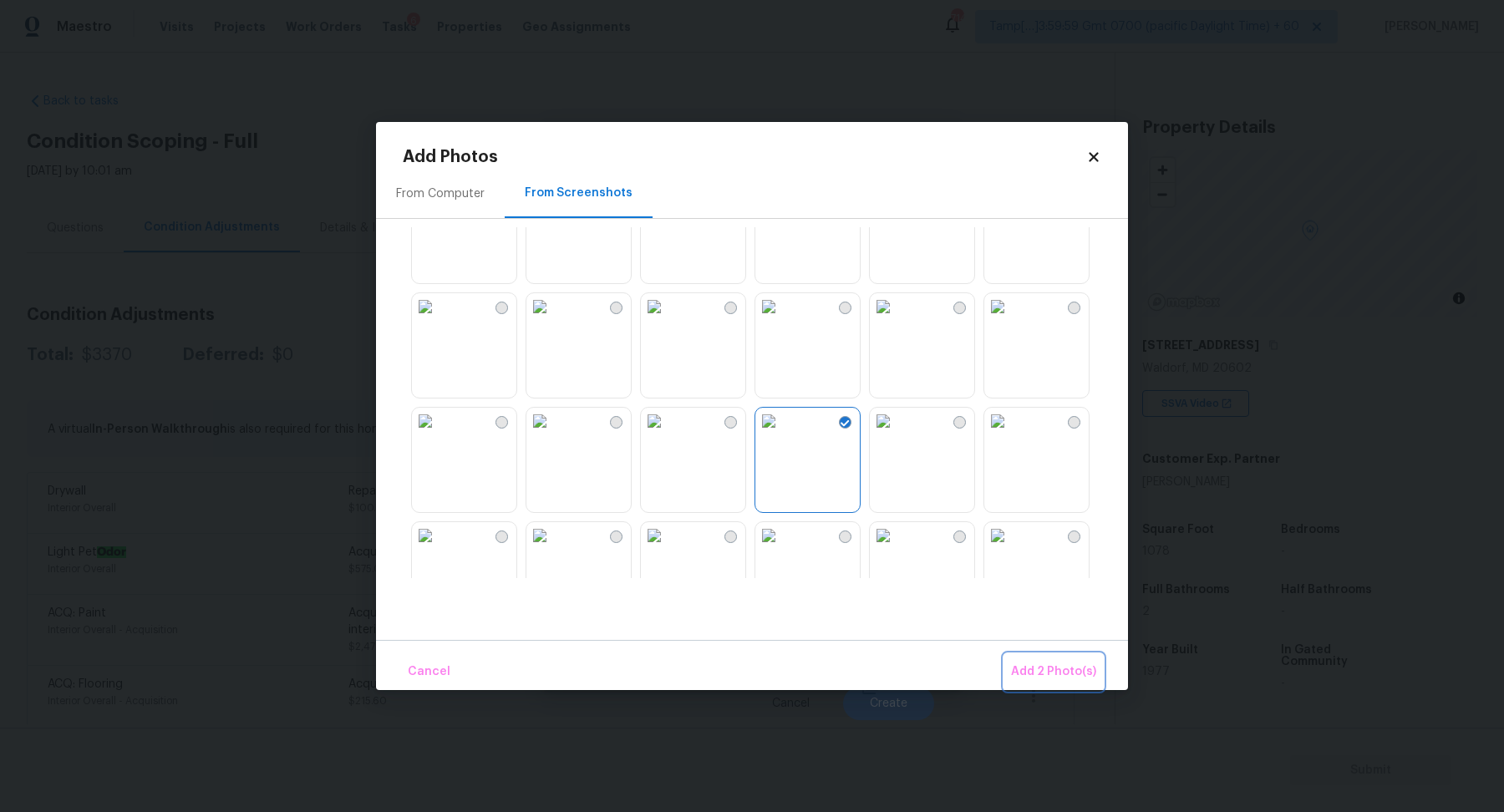
click at [1023, 663] on span "Add 2 Photo(s)" at bounding box center [1053, 672] width 85 height 21
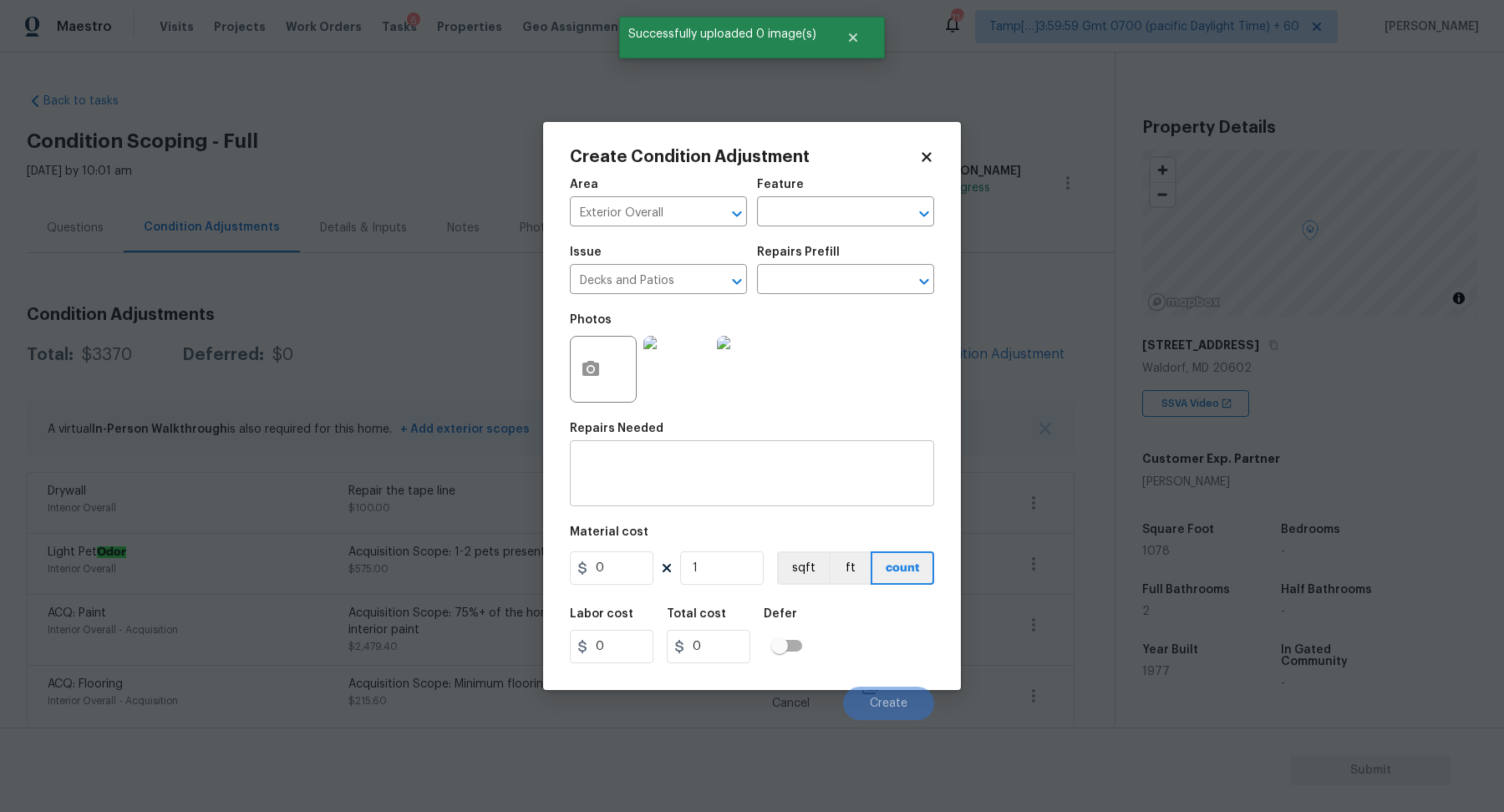
click at [730, 458] on textarea at bounding box center [752, 476] width 344 height 36
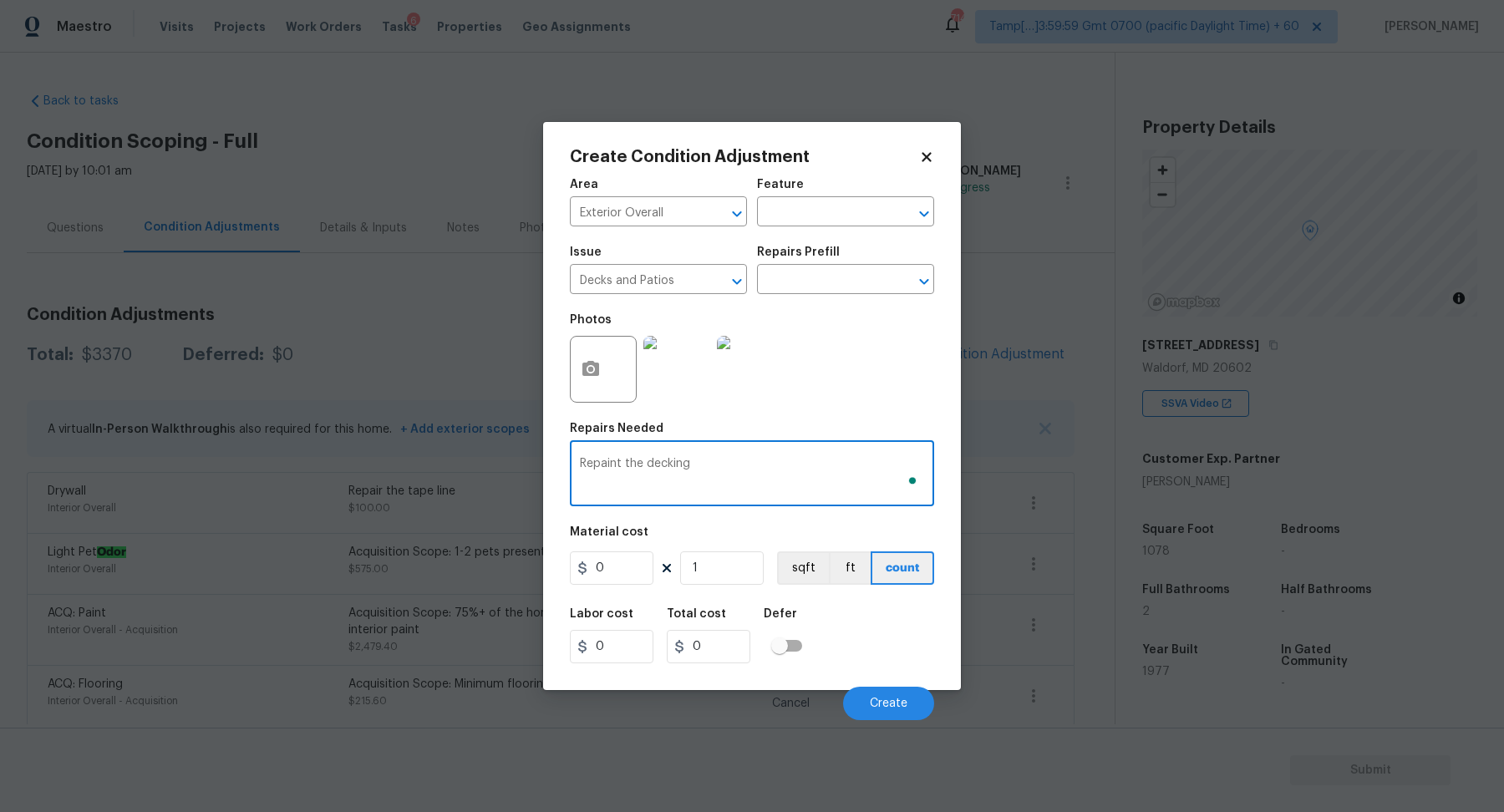
type textarea "Repaint the decking"
click at [632, 572] on input "0" at bounding box center [610, 568] width 83 height 34
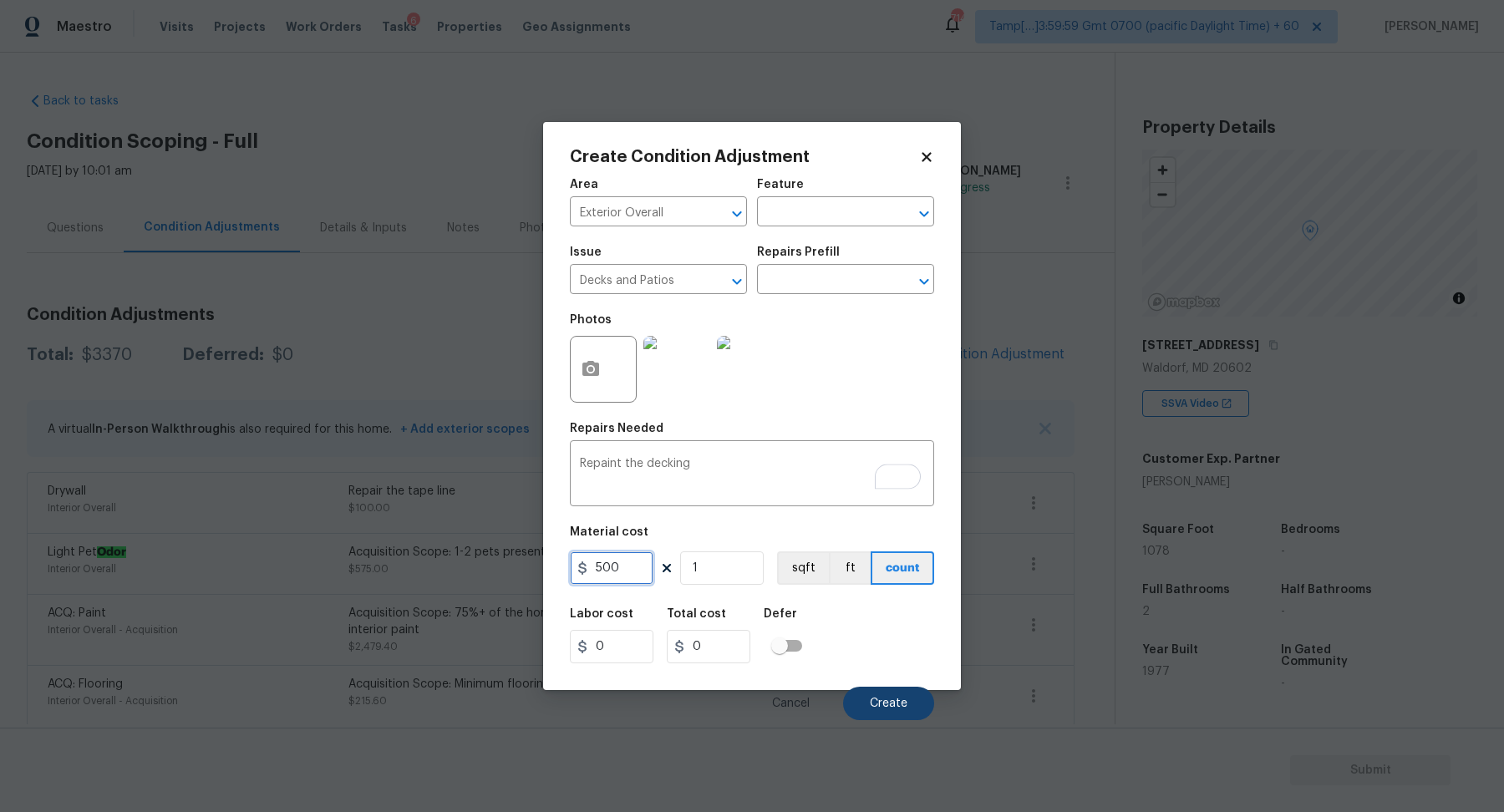
type input "500"
click at [881, 695] on button "Create" at bounding box center [888, 704] width 91 height 34
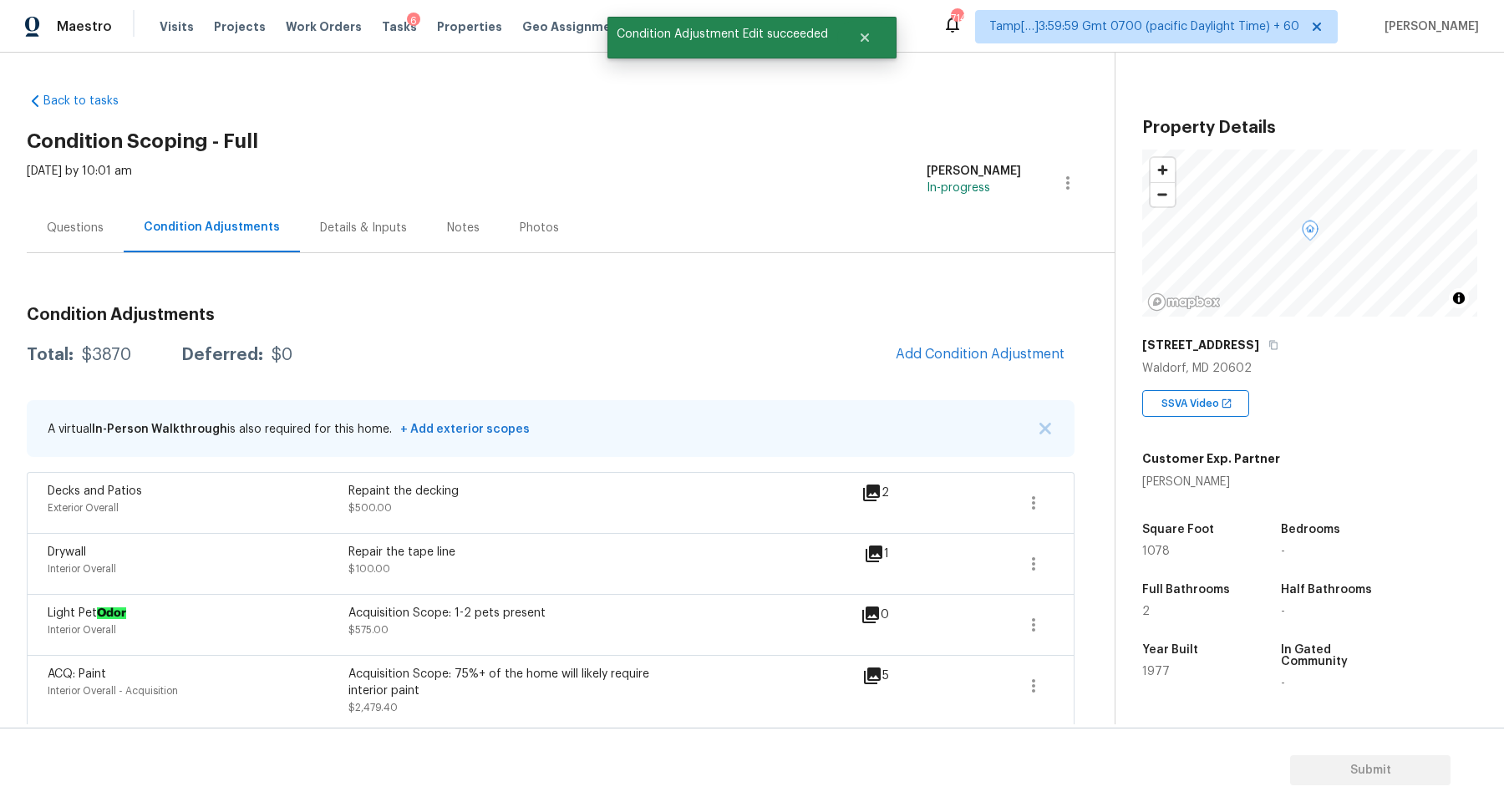
click at [120, 358] on div "$3870" at bounding box center [107, 355] width 50 height 17
copy div "$3870"
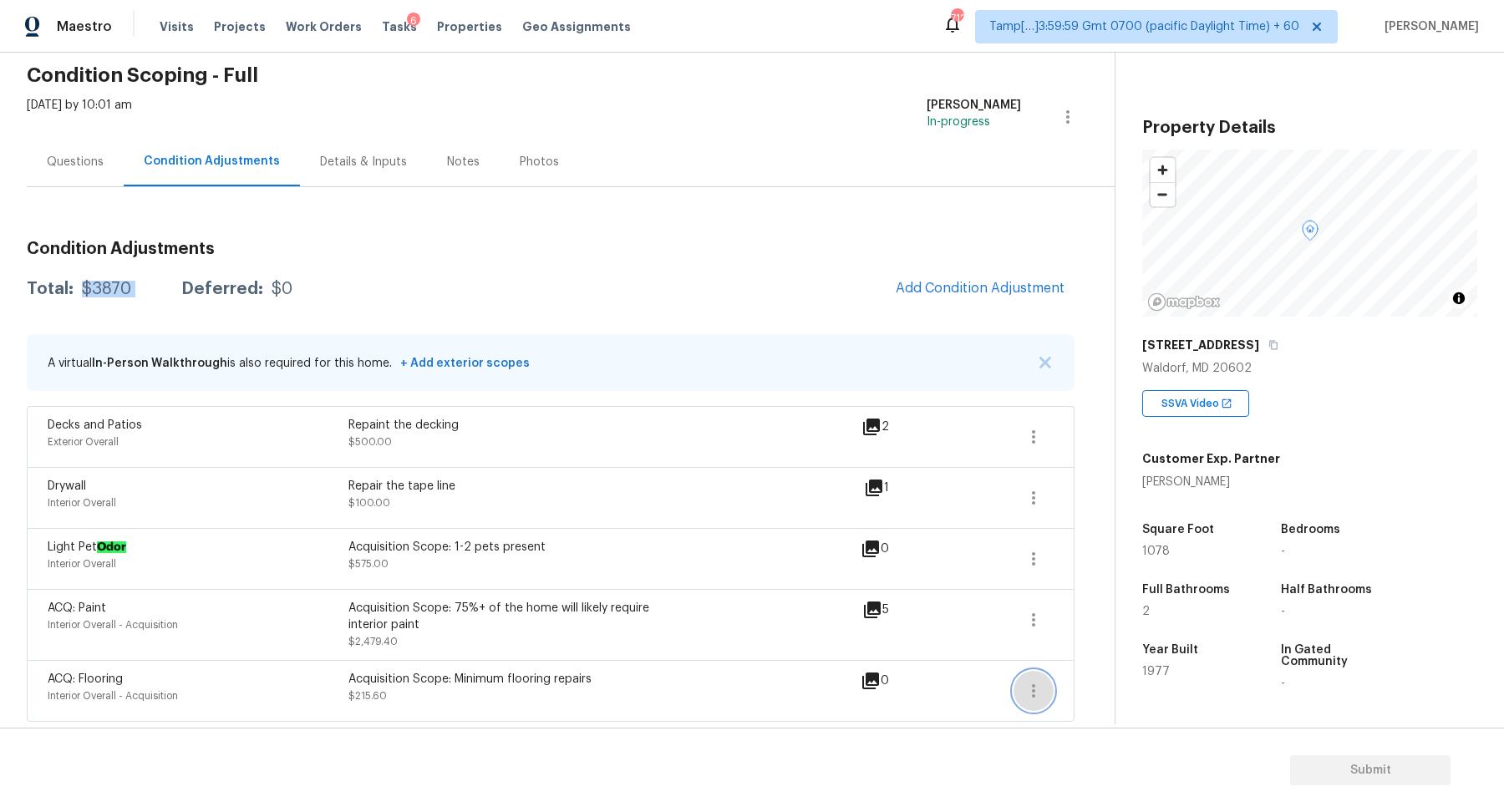
click at [1021, 688] on button "button" at bounding box center [1033, 691] width 40 height 40
click at [1064, 685] on div "Edit" at bounding box center [1128, 686] width 130 height 17
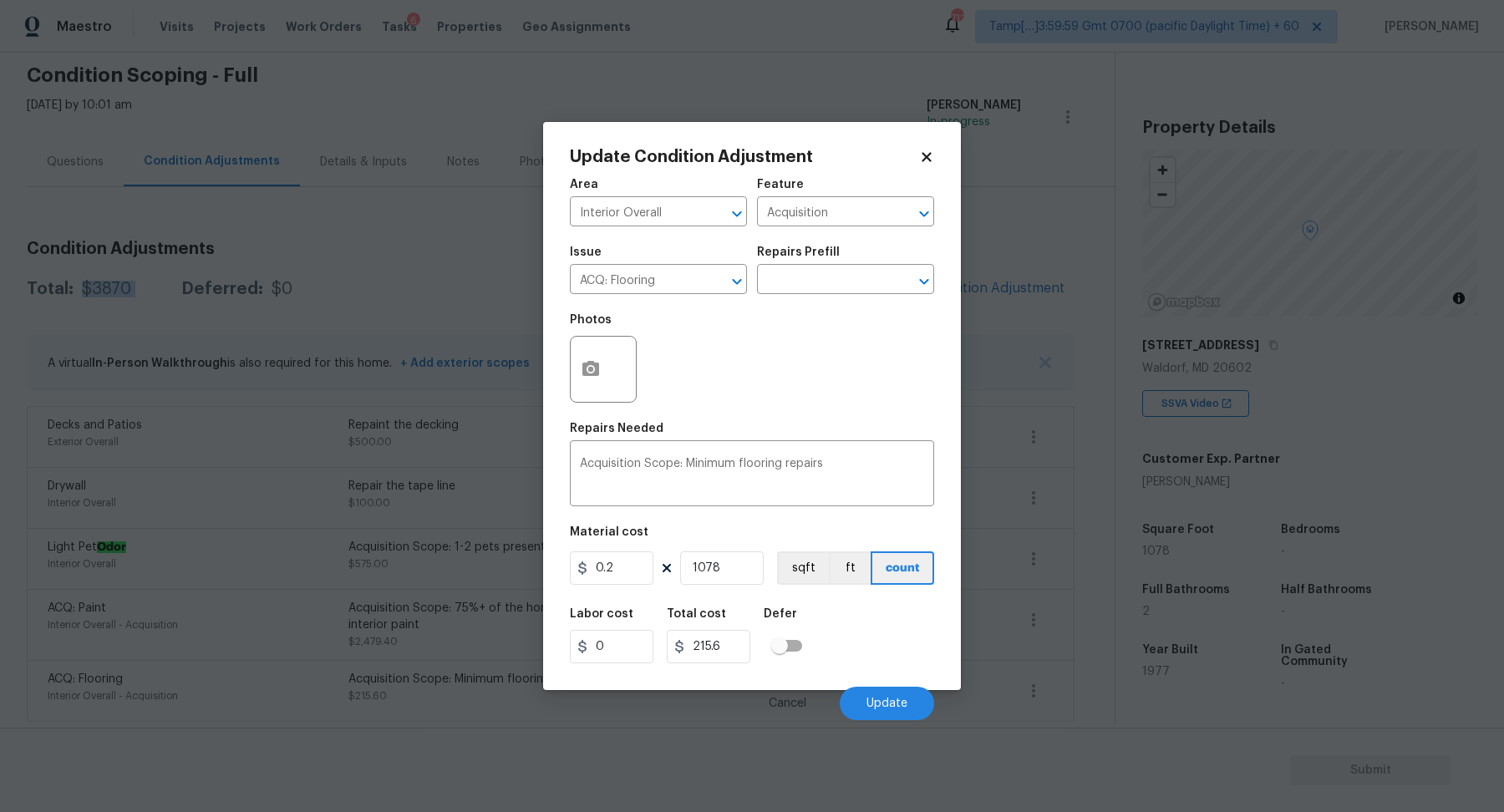
click at [1064, 685] on body "Maestro Visits Projects Work Orders Tasks 6 Properties Geo Assignments 712 Tamp…" at bounding box center [752, 406] width 1504 height 812
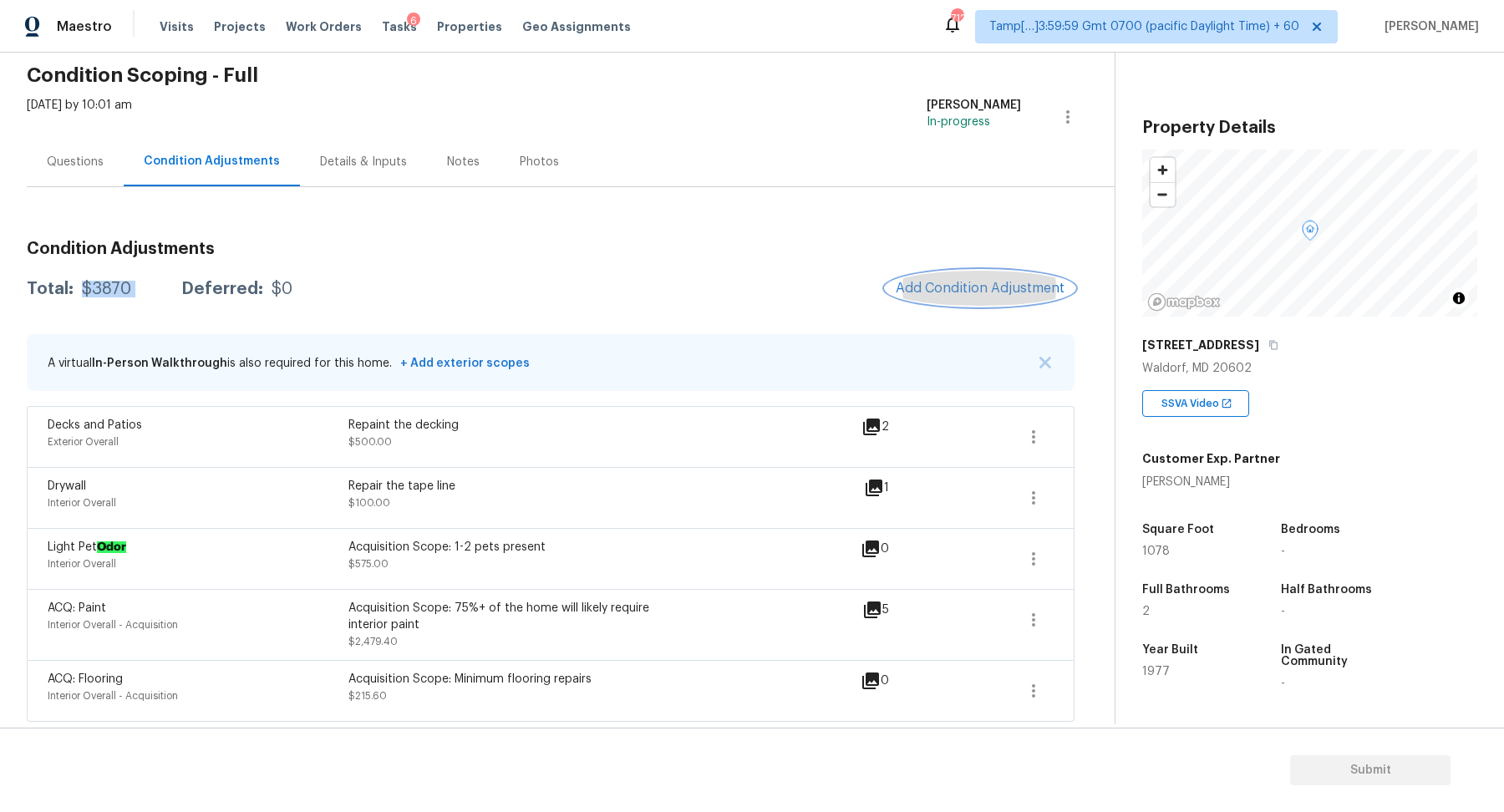
click at [924, 284] on span "Add Condition Adjustment" at bounding box center [980, 288] width 169 height 15
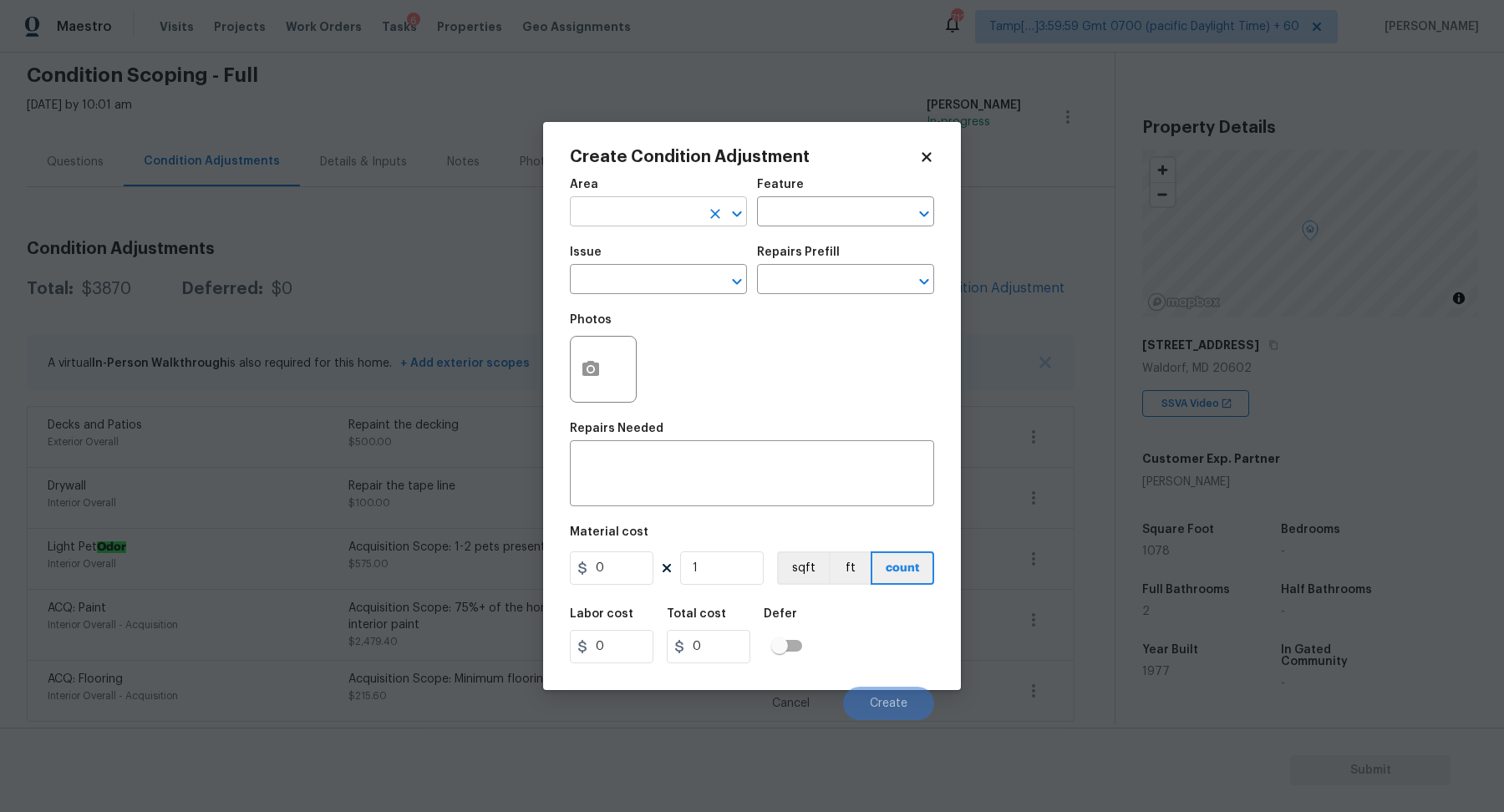
click at [633, 221] on input "text" at bounding box center [634, 213] width 130 height 26
click at [632, 277] on li "Exterior Overall" at bounding box center [657, 277] width 177 height 27
type input "Exterior Overall"
click at [632, 277] on input "text" at bounding box center [634, 281] width 130 height 26
click at [722, 361] on li "Exterior Garage Door" at bounding box center [657, 357] width 177 height 27
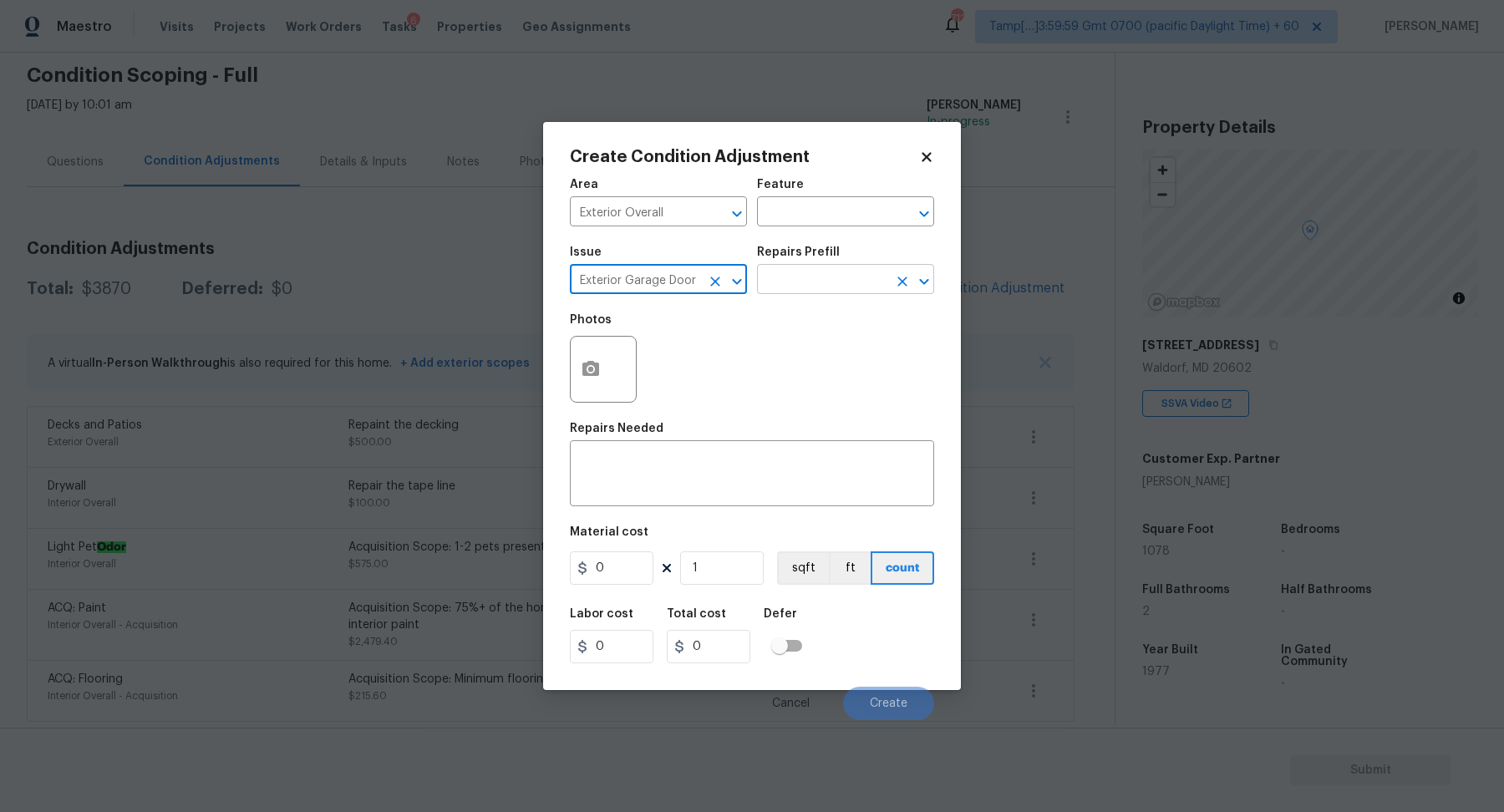
type input "Exterior Garage Door"
click at [840, 290] on input "text" at bounding box center [822, 281] width 130 height 26
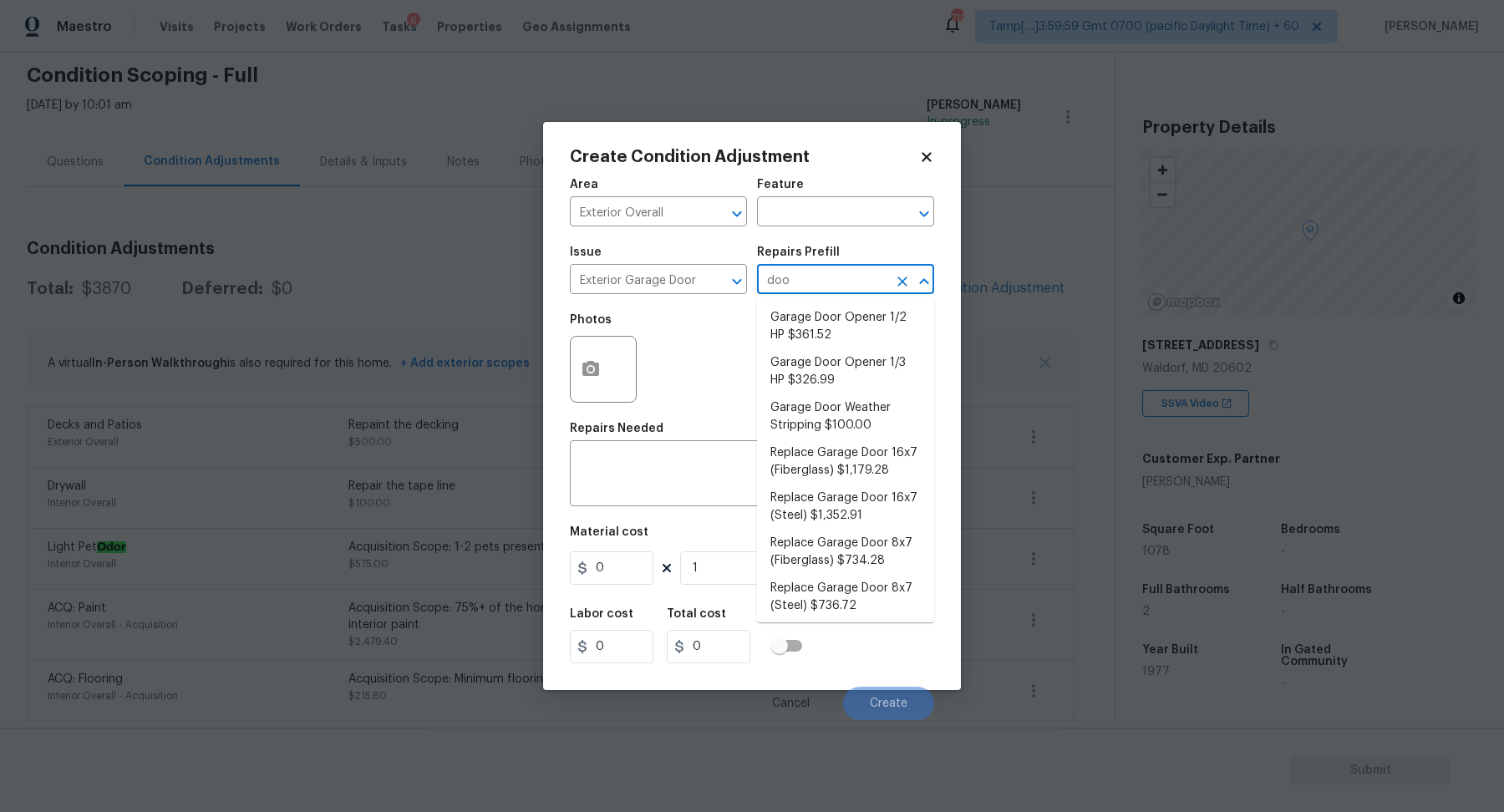
type input "door"
click at [882, 582] on li "Replace Garage Door 8x7 (Steel) $736.72" at bounding box center [845, 597] width 177 height 45
type input "Interior Door"
type textarea "Remove the existing garage door and ALL of the existing hardware. Install new h…"
type input "736.72"
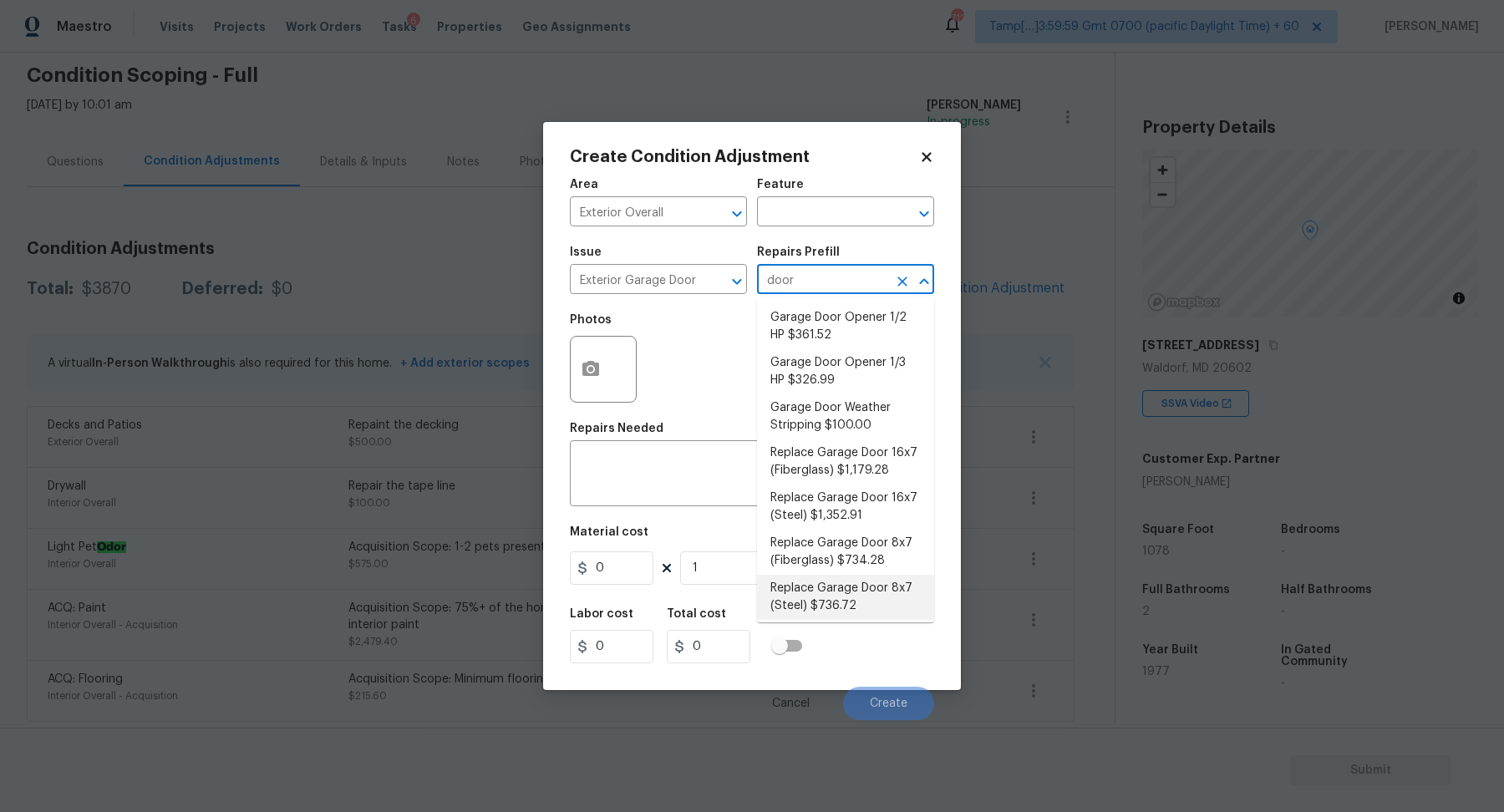
type input "736.72"
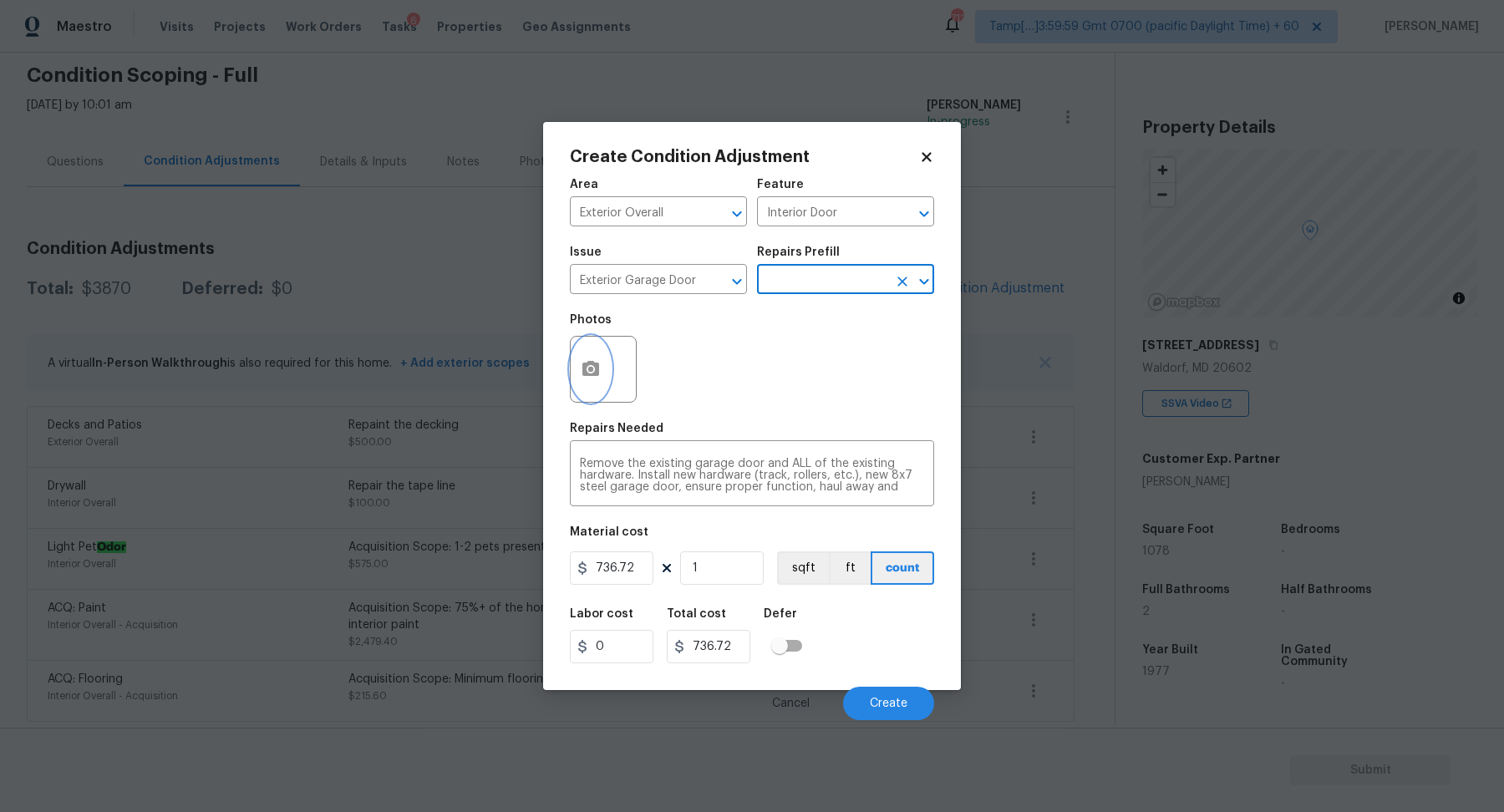
click at [588, 387] on button "button" at bounding box center [590, 369] width 40 height 65
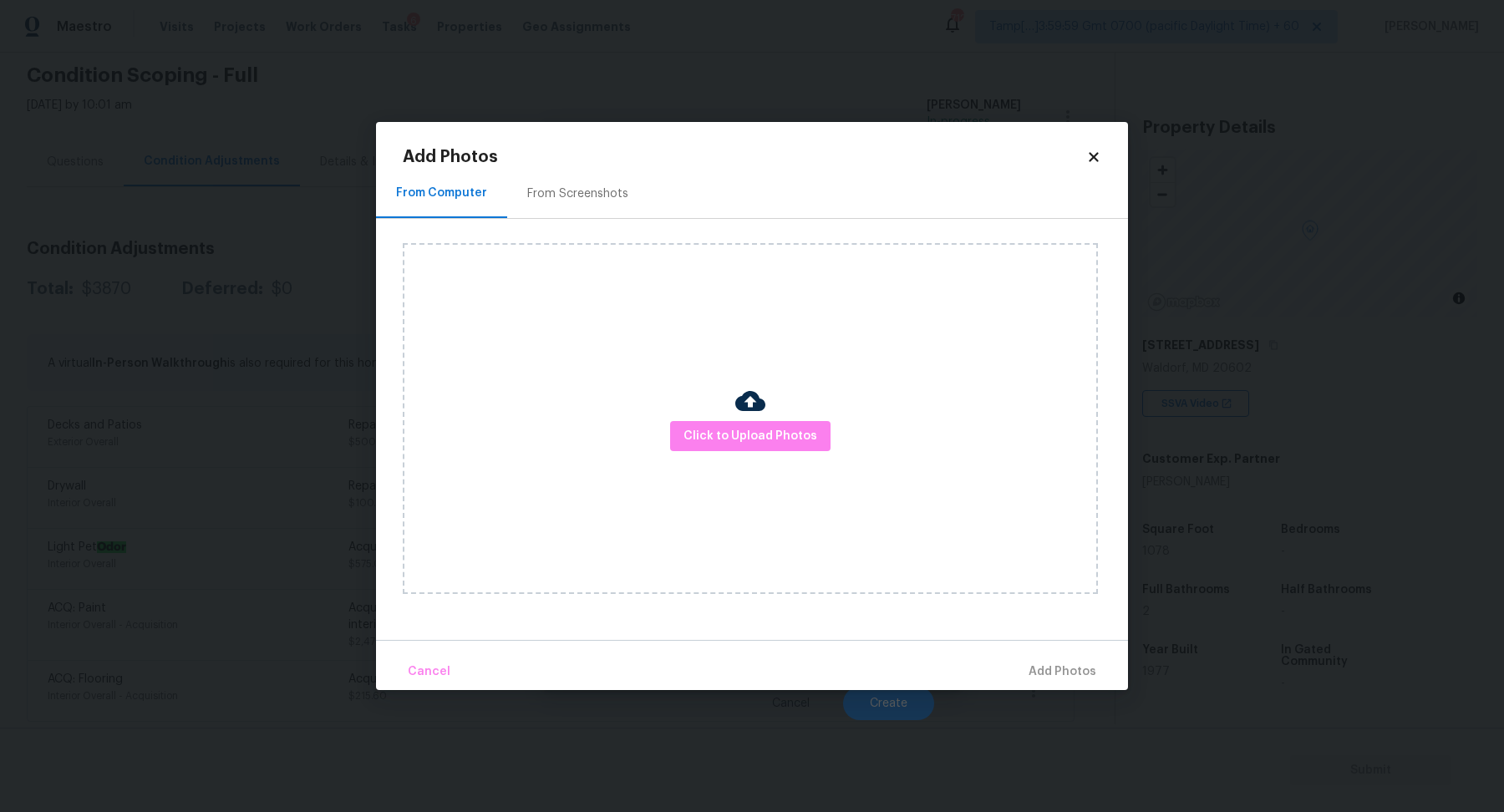
click at [577, 206] on div "From Screenshots" at bounding box center [577, 193] width 141 height 50
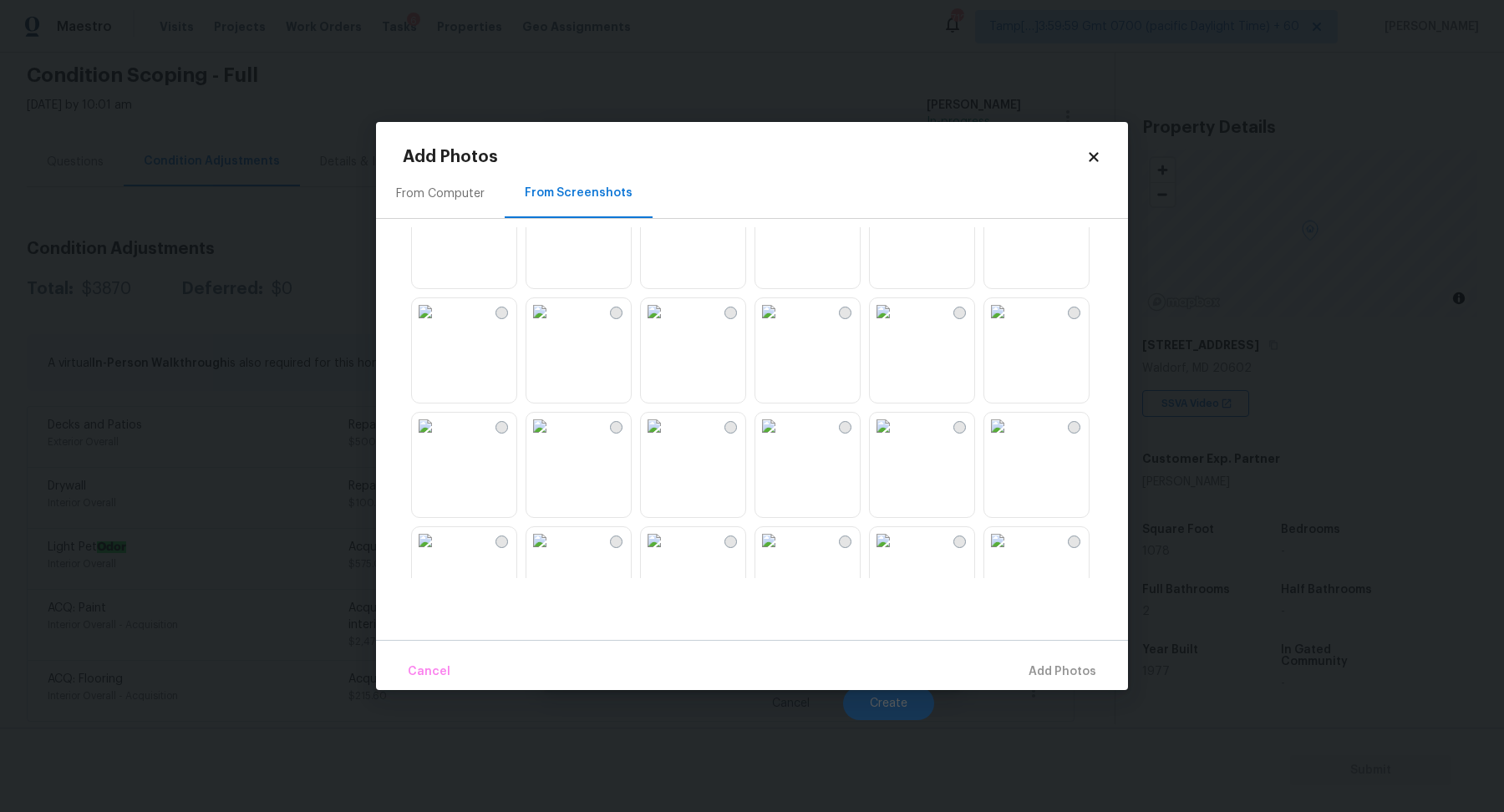
scroll to position [489, 0]
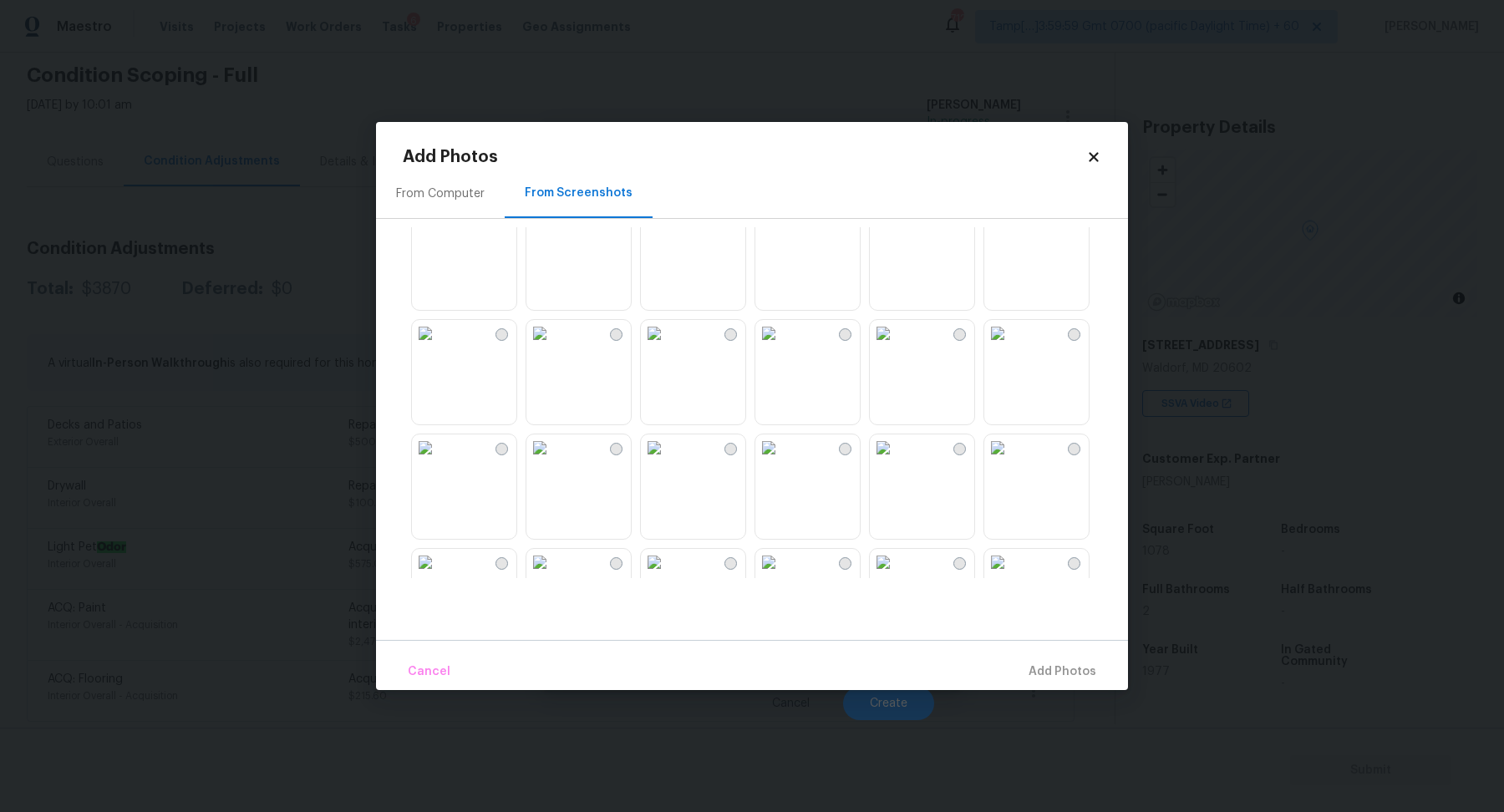
click at [468, 178] on div "From Computer" at bounding box center [440, 193] width 129 height 50
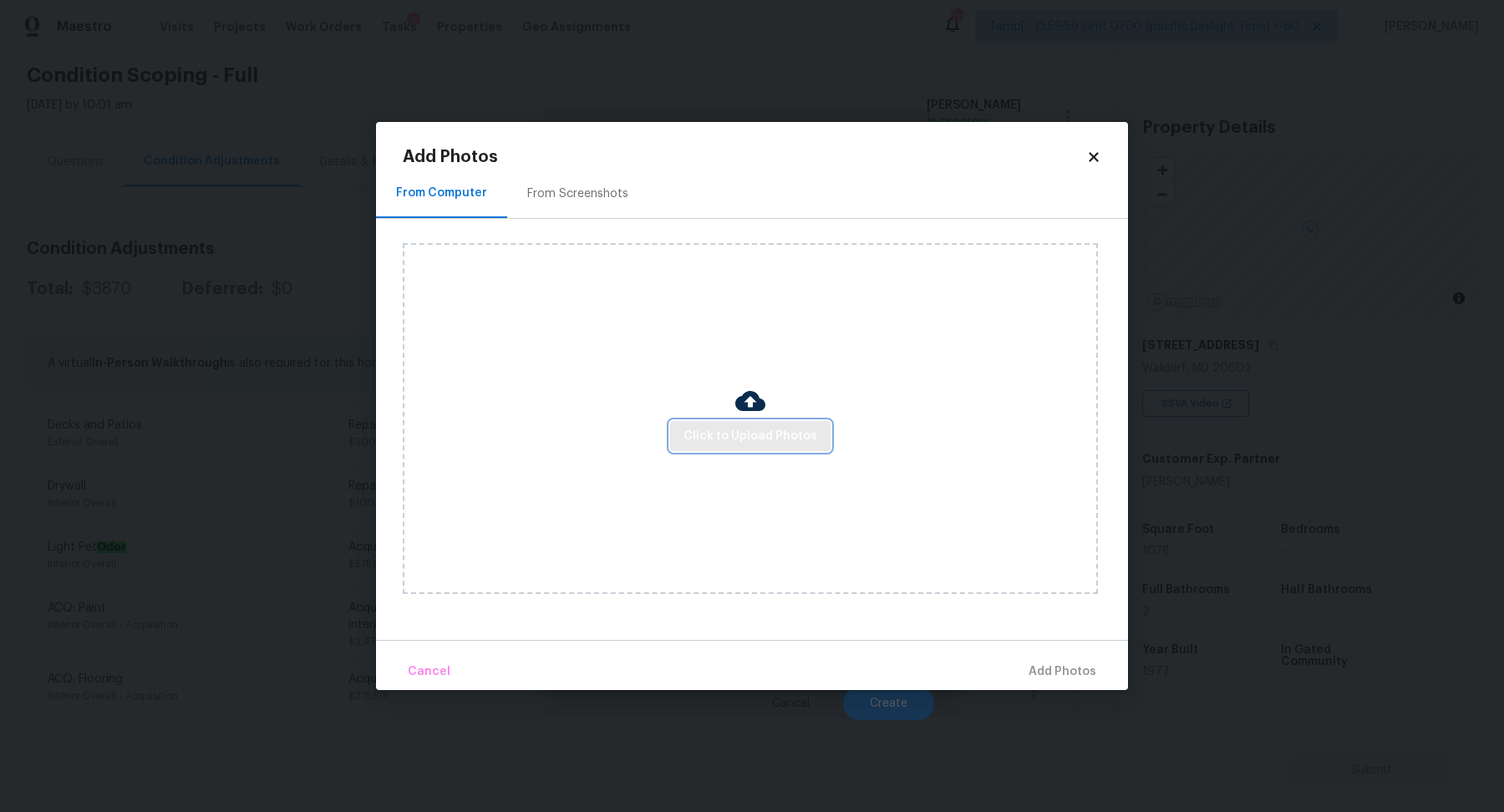
click at [726, 420] on button "Click to Upload Photos" at bounding box center [751, 435] width 161 height 31
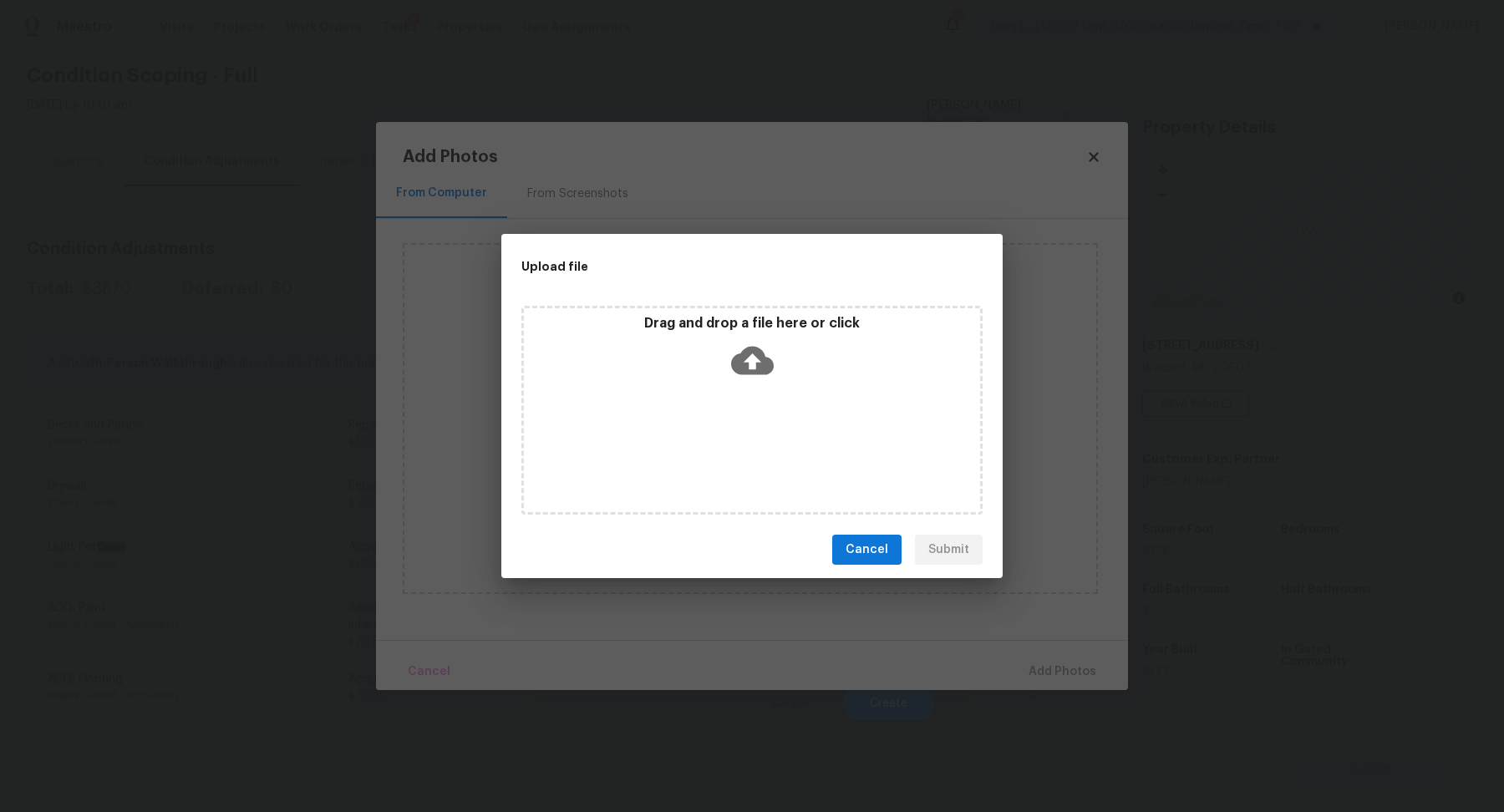
click at [763, 375] on icon at bounding box center [752, 361] width 43 height 43
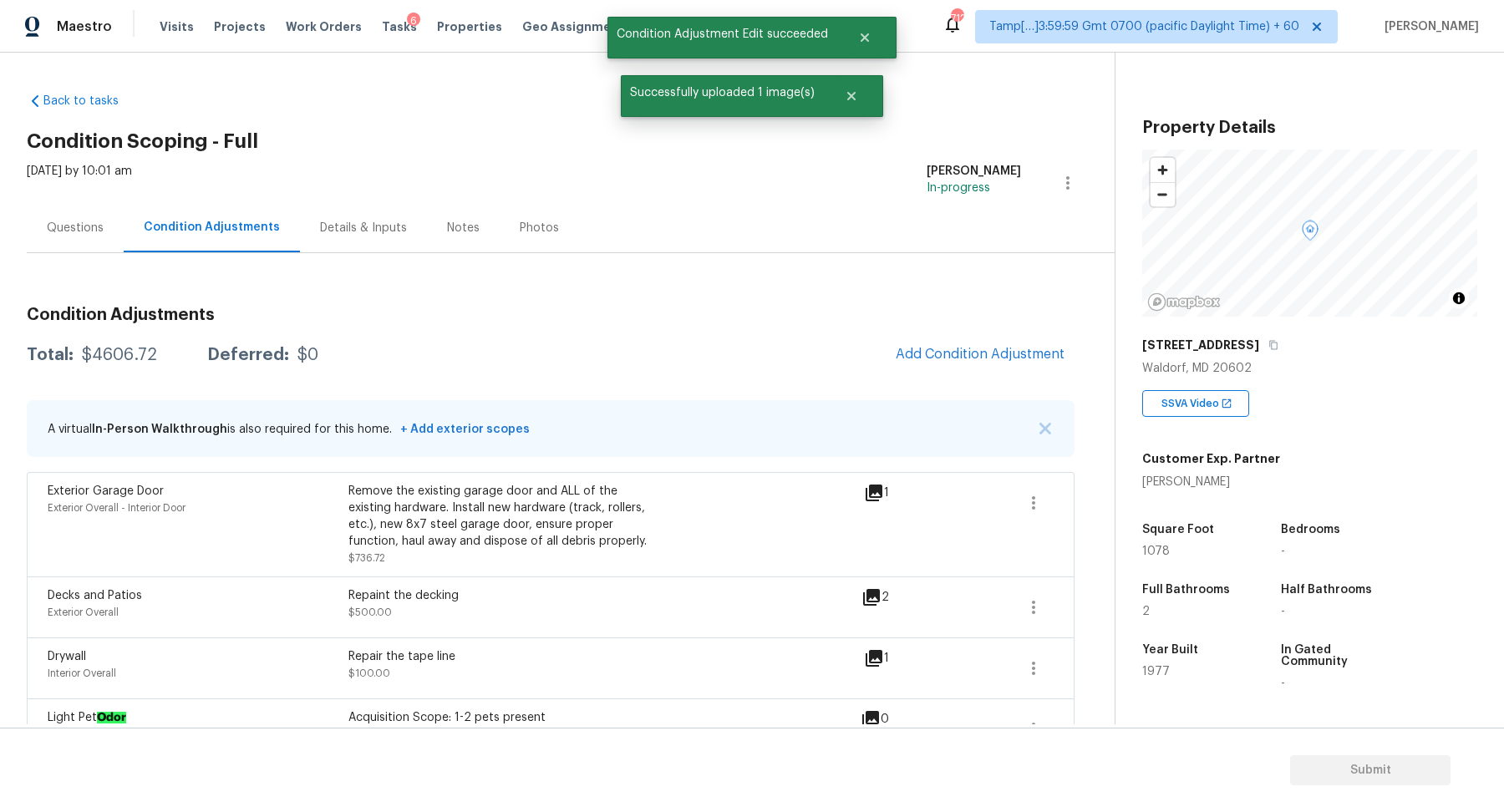
scroll to position [66, 0]
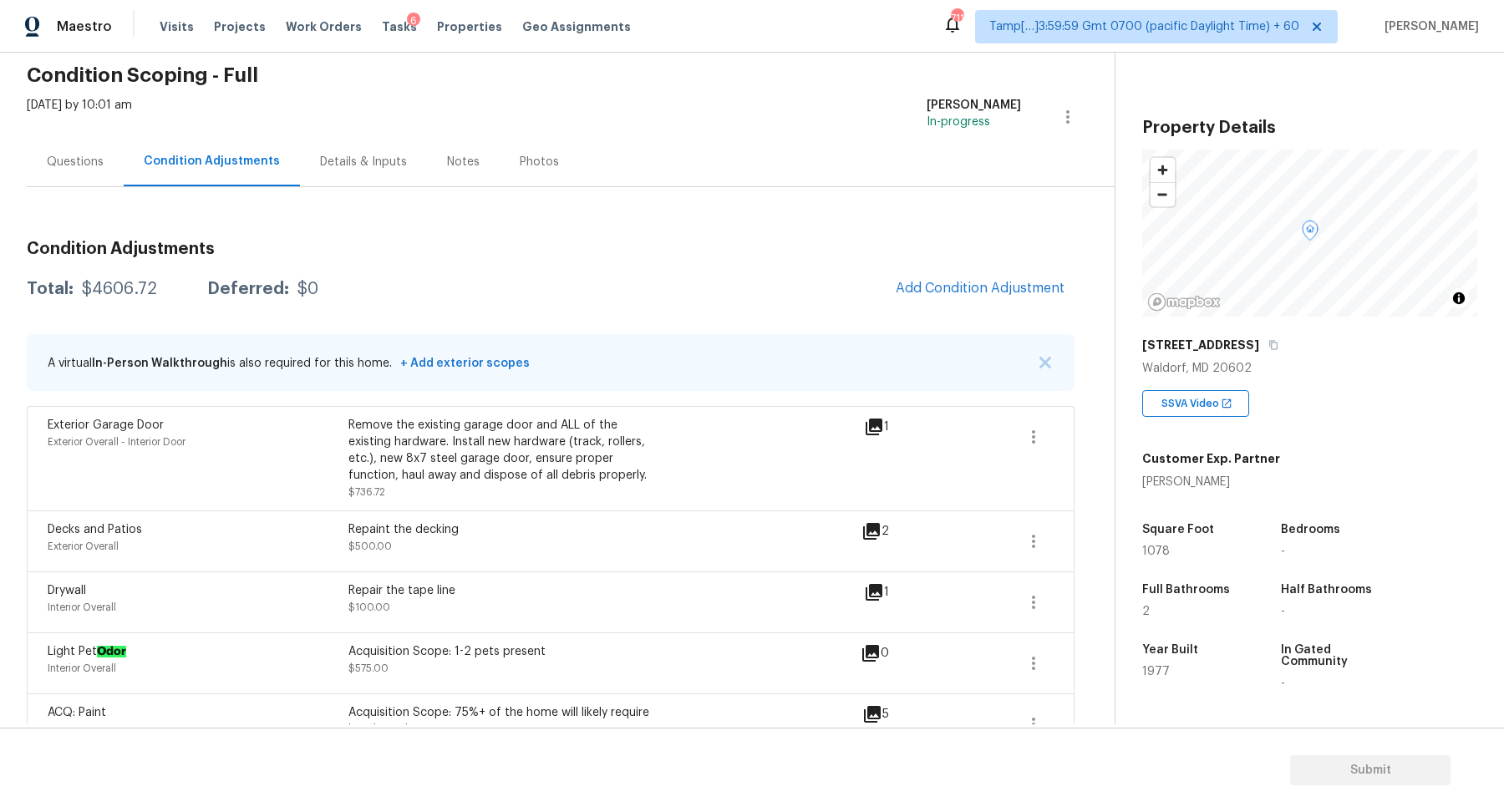
click at [108, 283] on div "$4606.72" at bounding box center [120, 289] width 75 height 17
copy div "$4606.72"
click at [132, 293] on div "$4606.72" at bounding box center [120, 289] width 75 height 17
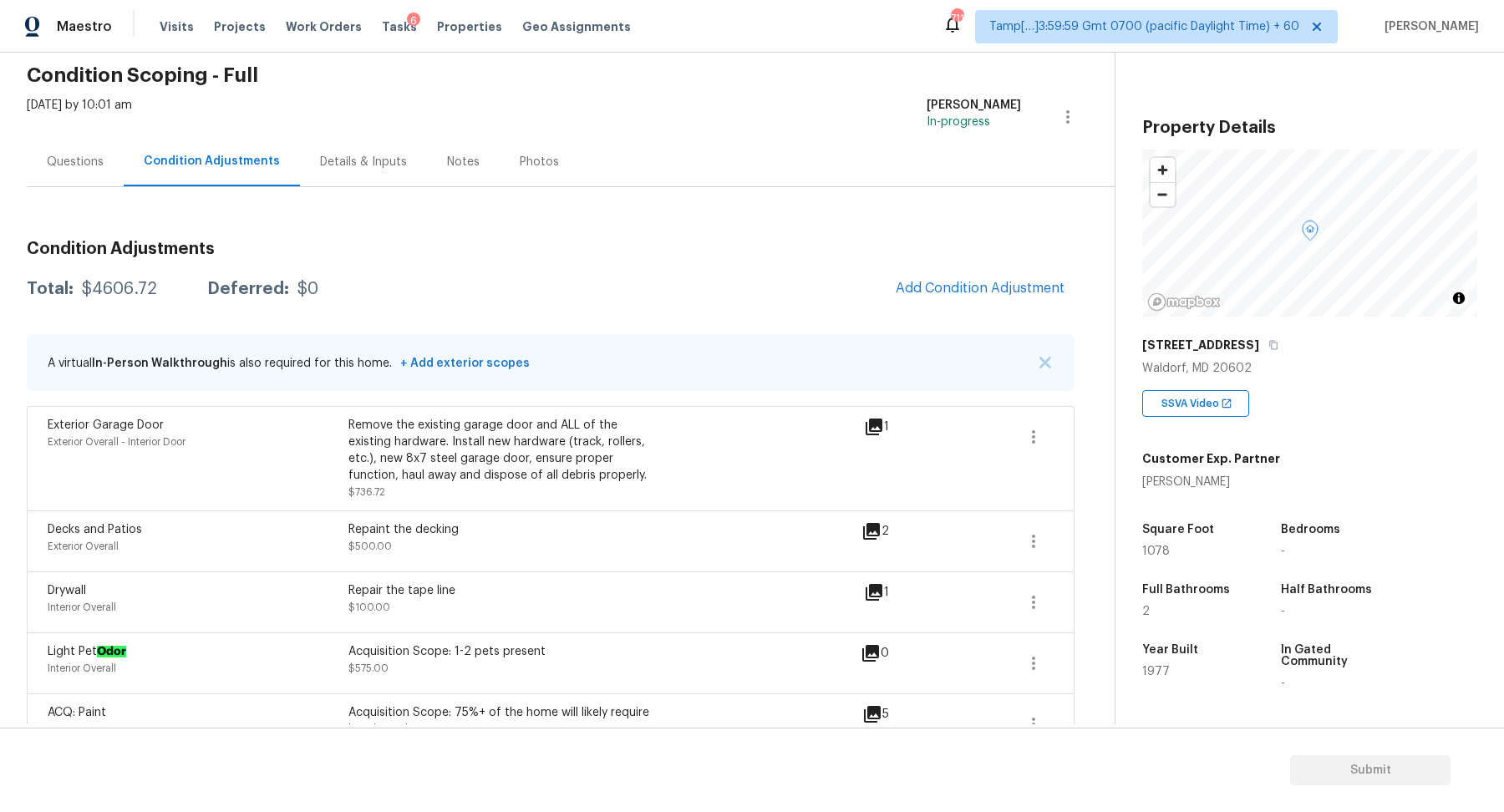
click at [132, 293] on div "$4606.72" at bounding box center [120, 289] width 75 height 17
click at [93, 166] on div "Questions" at bounding box center [75, 162] width 57 height 17
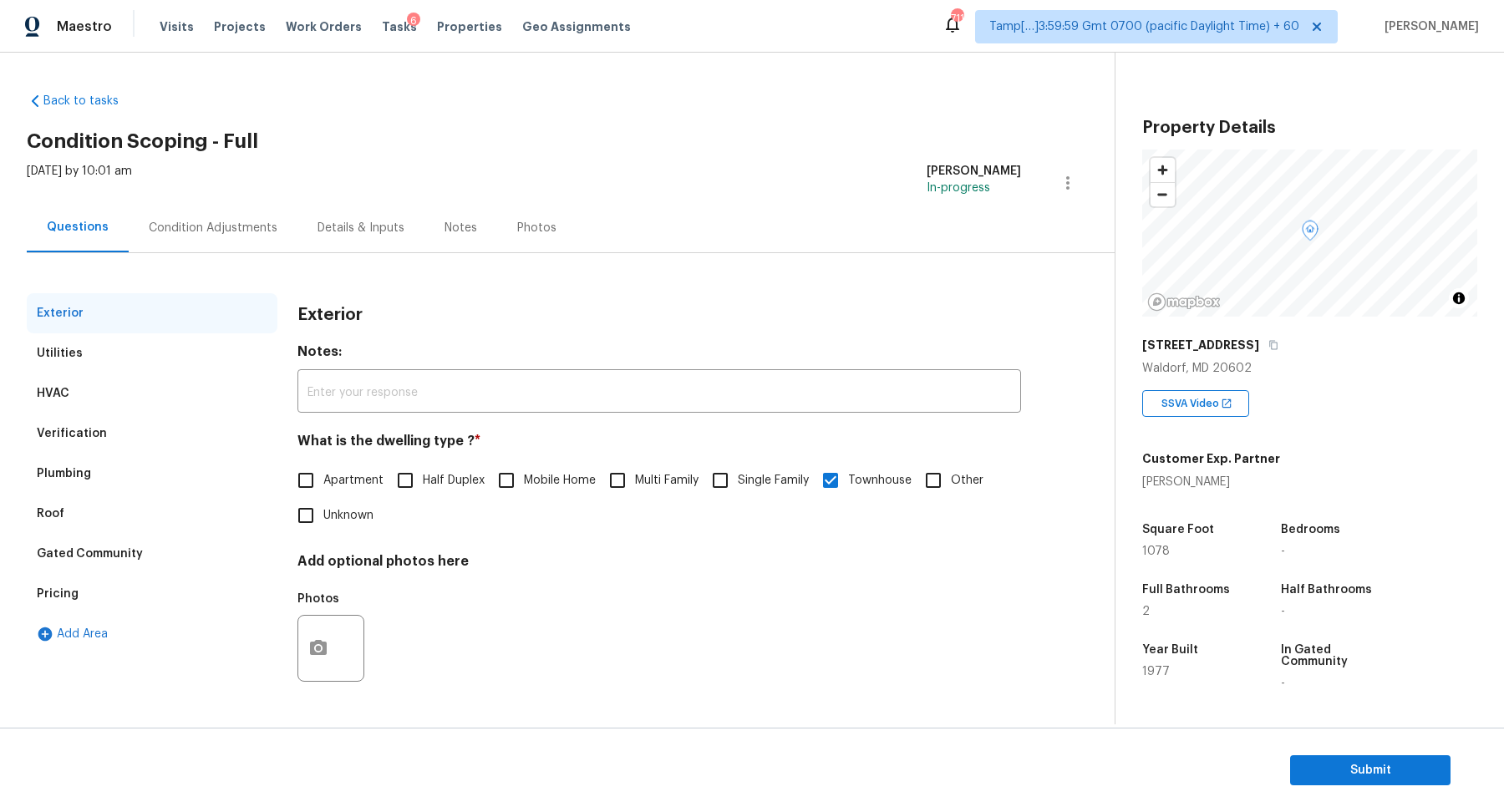
click at [81, 585] on div "Pricing" at bounding box center [152, 593] width 251 height 40
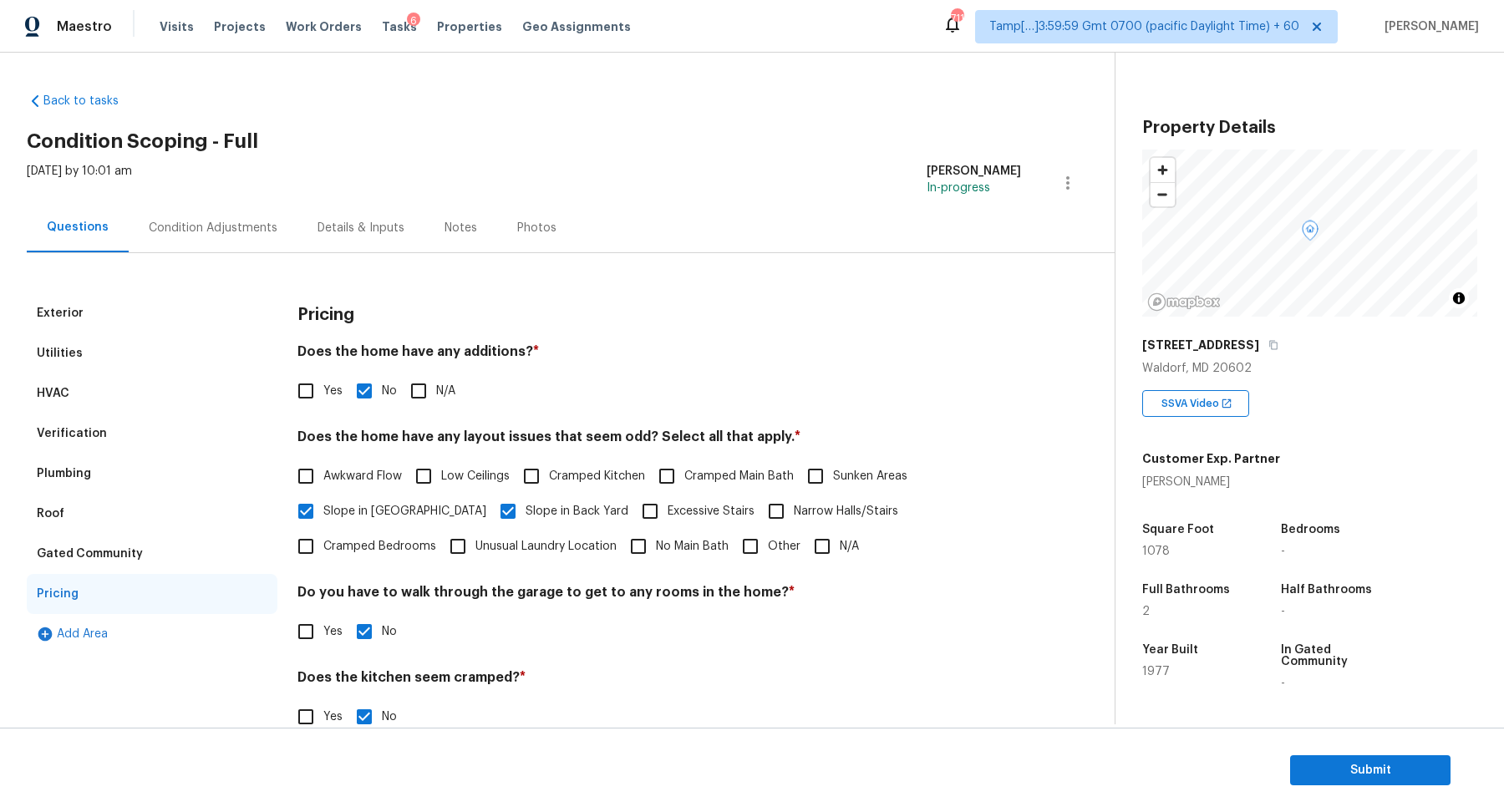
click at [733, 556] on label "Other" at bounding box center [766, 547] width 67 height 36
click at [733, 556] on input "Other" at bounding box center [751, 547] width 36 height 36
checkbox input "true"
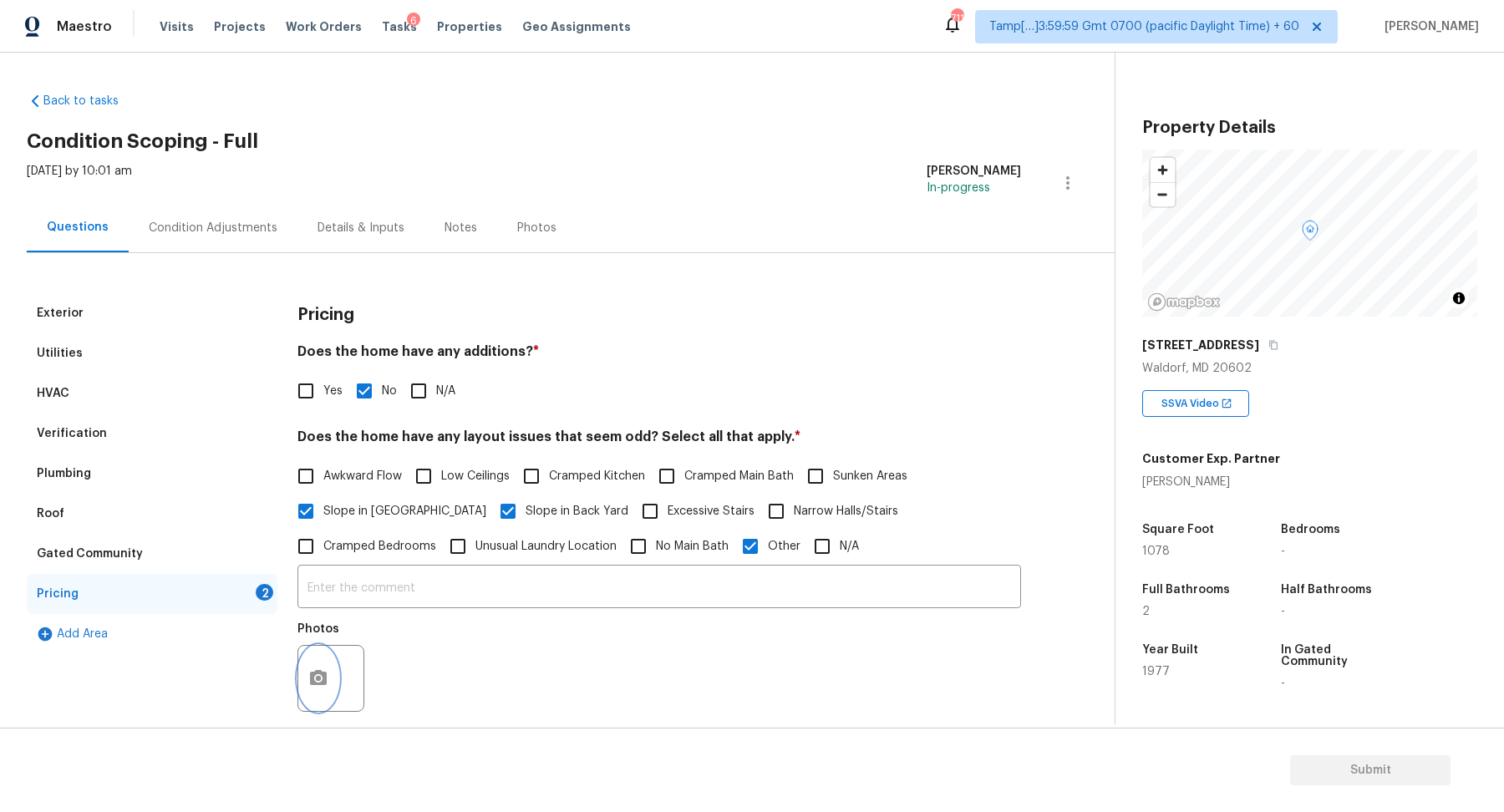
click at [318, 685] on icon "button" at bounding box center [318, 677] width 20 height 20
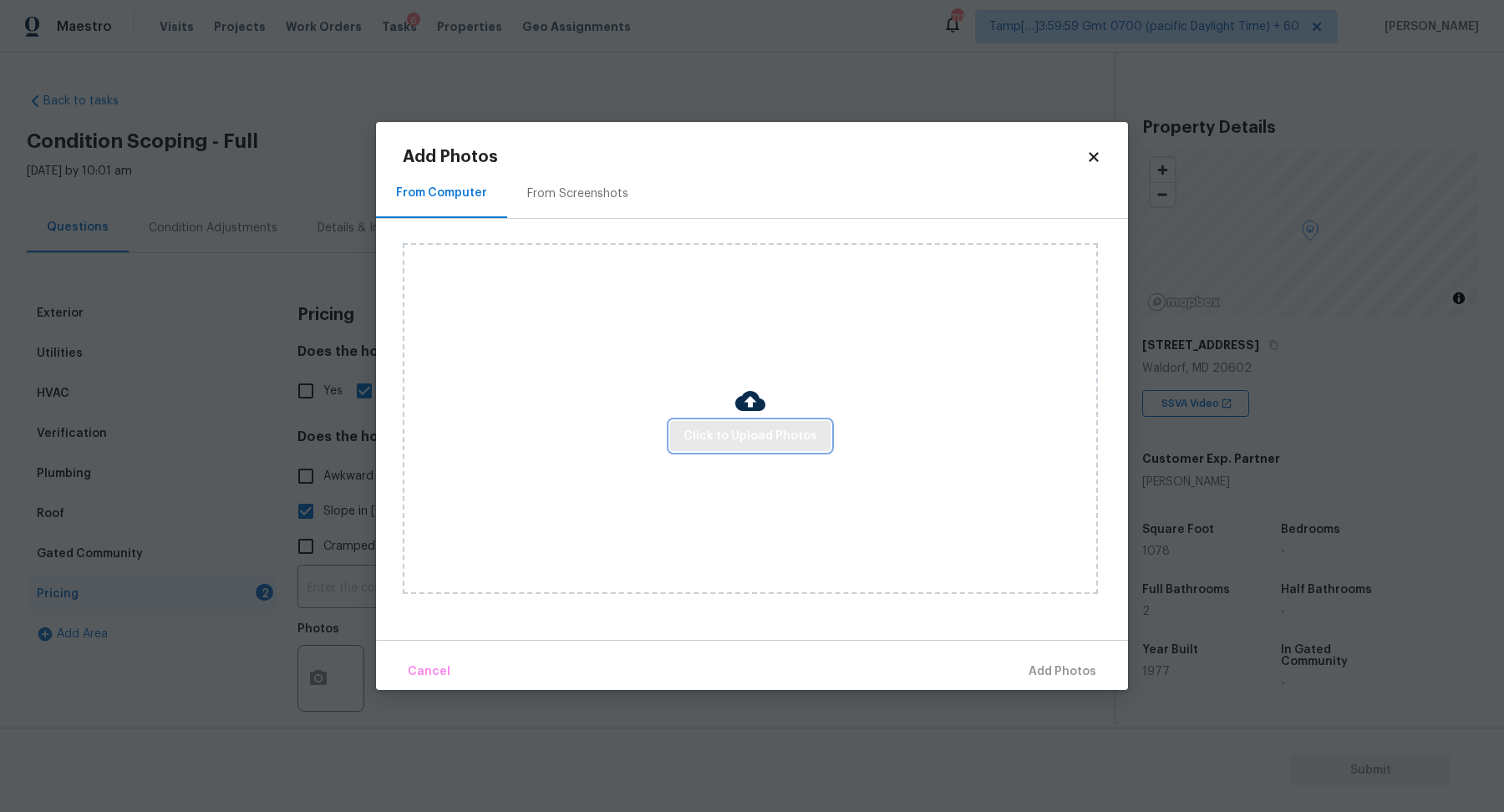
click at [767, 442] on span "Click to Upload Photos" at bounding box center [750, 436] width 134 height 21
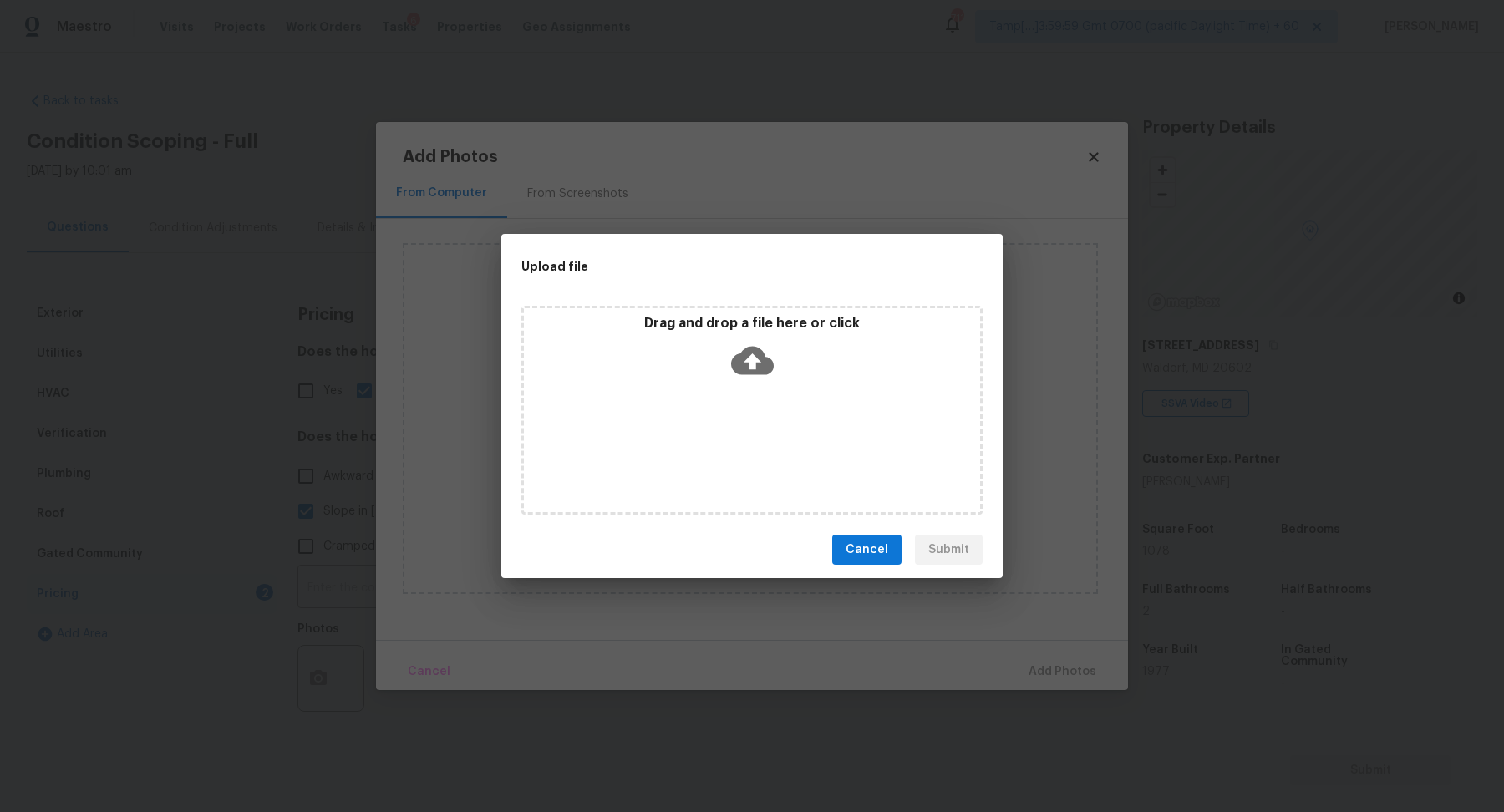
click at [792, 406] on div "Drag and drop a file here or click" at bounding box center [752, 409] width 461 height 208
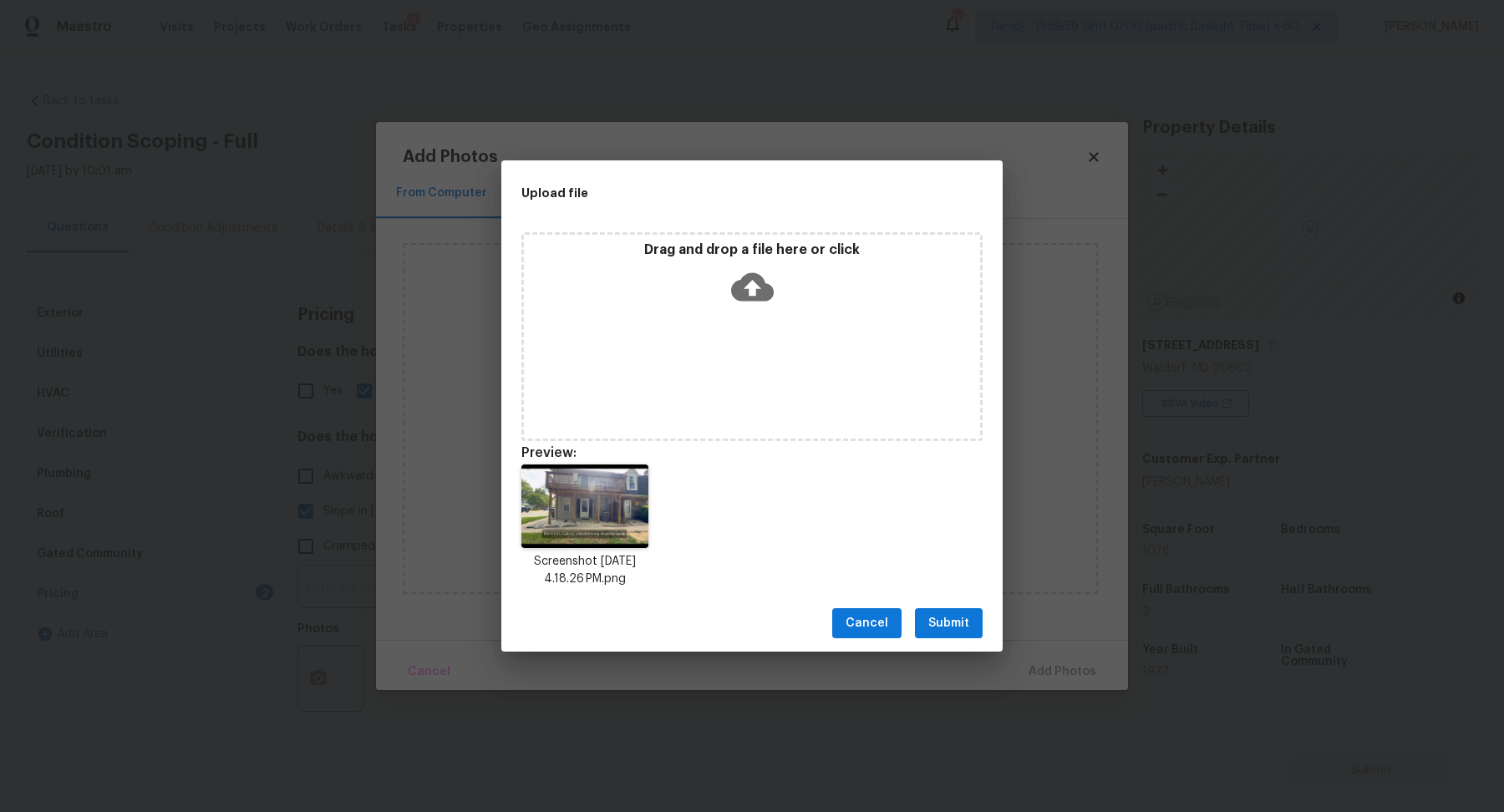
click at [959, 632] on span "Submit" at bounding box center [949, 623] width 41 height 21
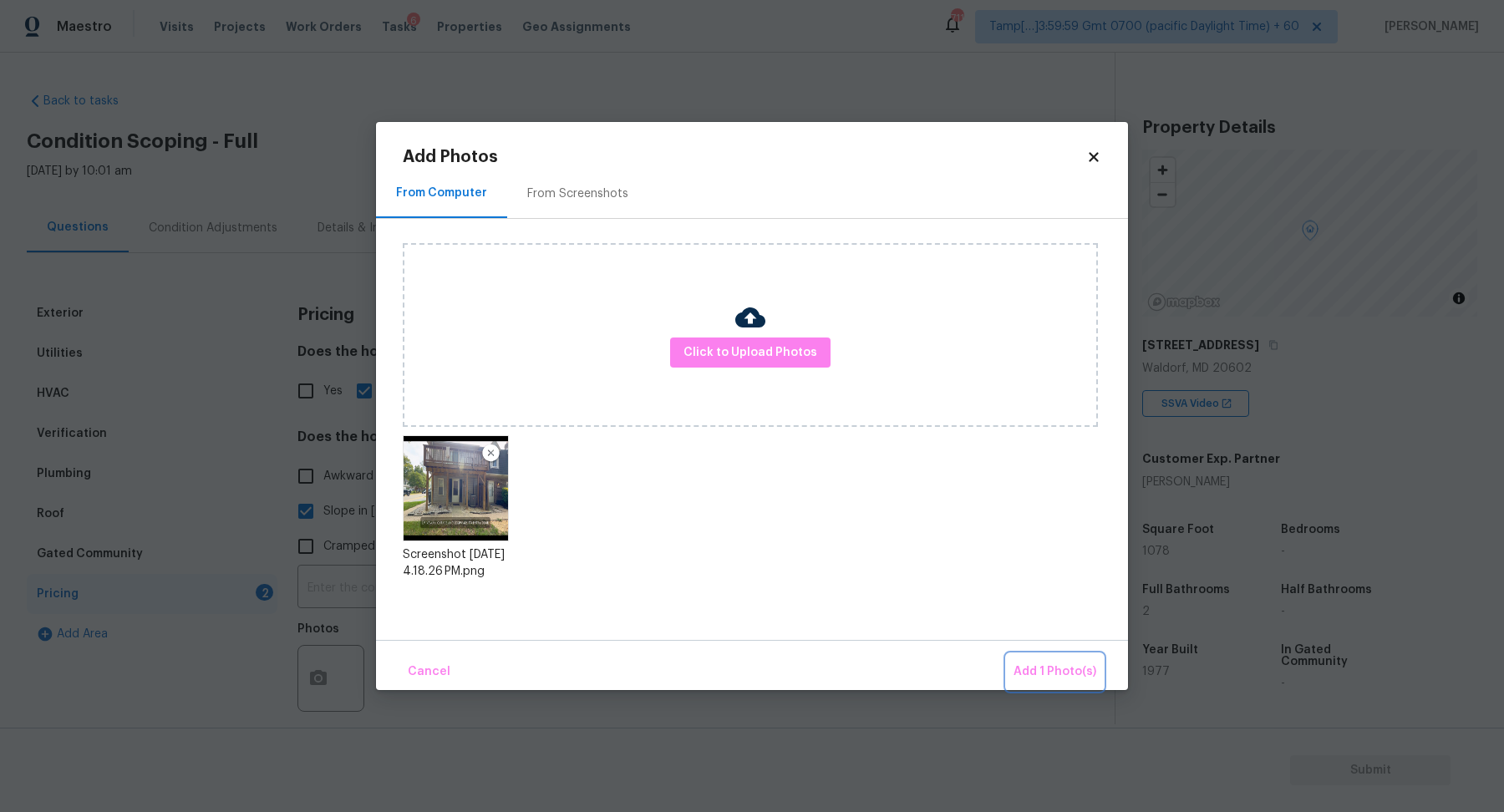
click at [1049, 676] on span "Add 1 Photo(s)" at bounding box center [1054, 672] width 82 height 21
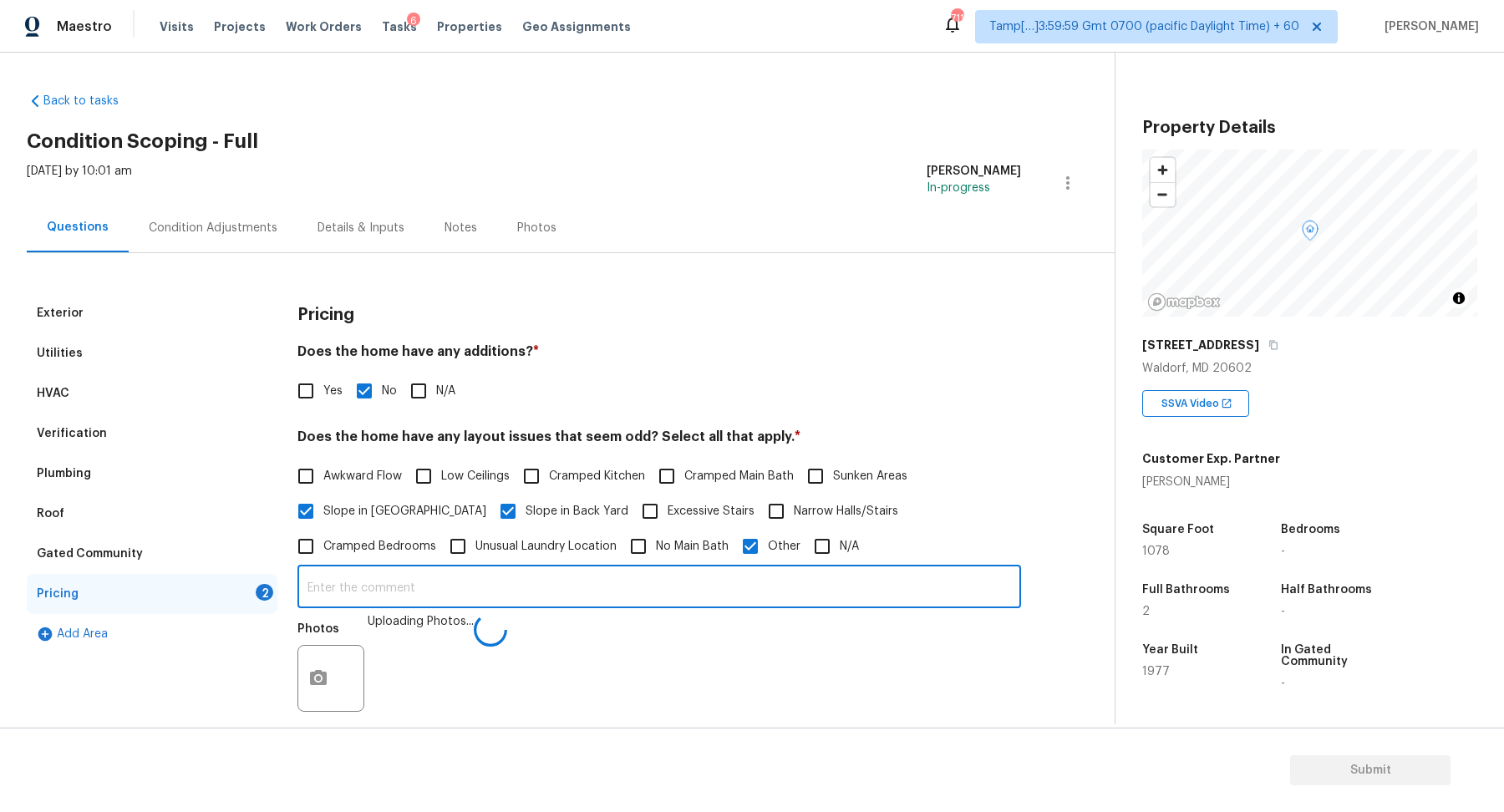
click at [629, 588] on input "text" at bounding box center [659, 589] width 723 height 39
type input "The house looks like a townhouse, but mentioned as apartment in admin."
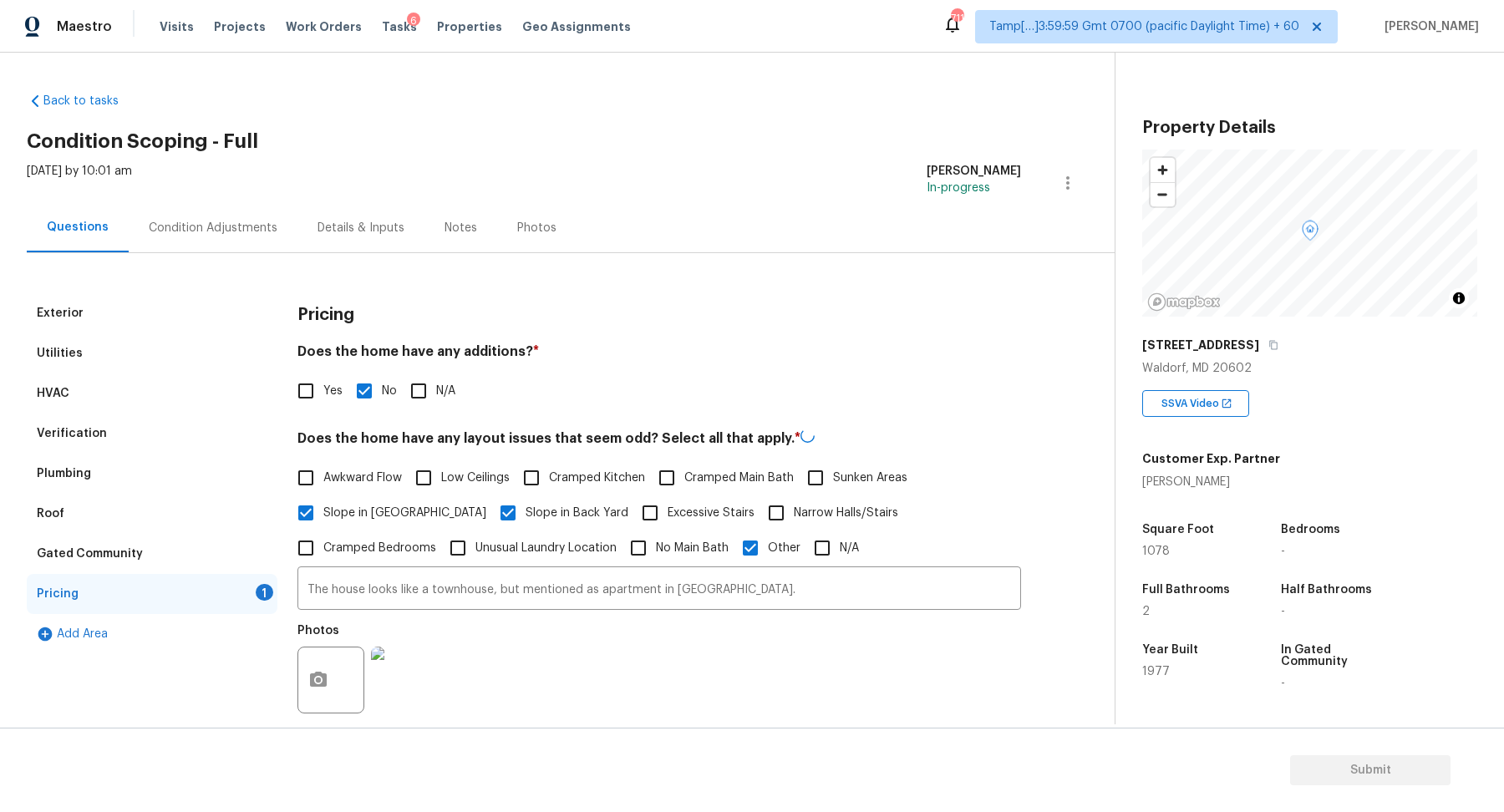
click at [951, 536] on div "Awkward Flow Low Ceilings Cramped Kitchen Cramped Main Bath Sunken Areas Slope …" at bounding box center [659, 512] width 723 height 106
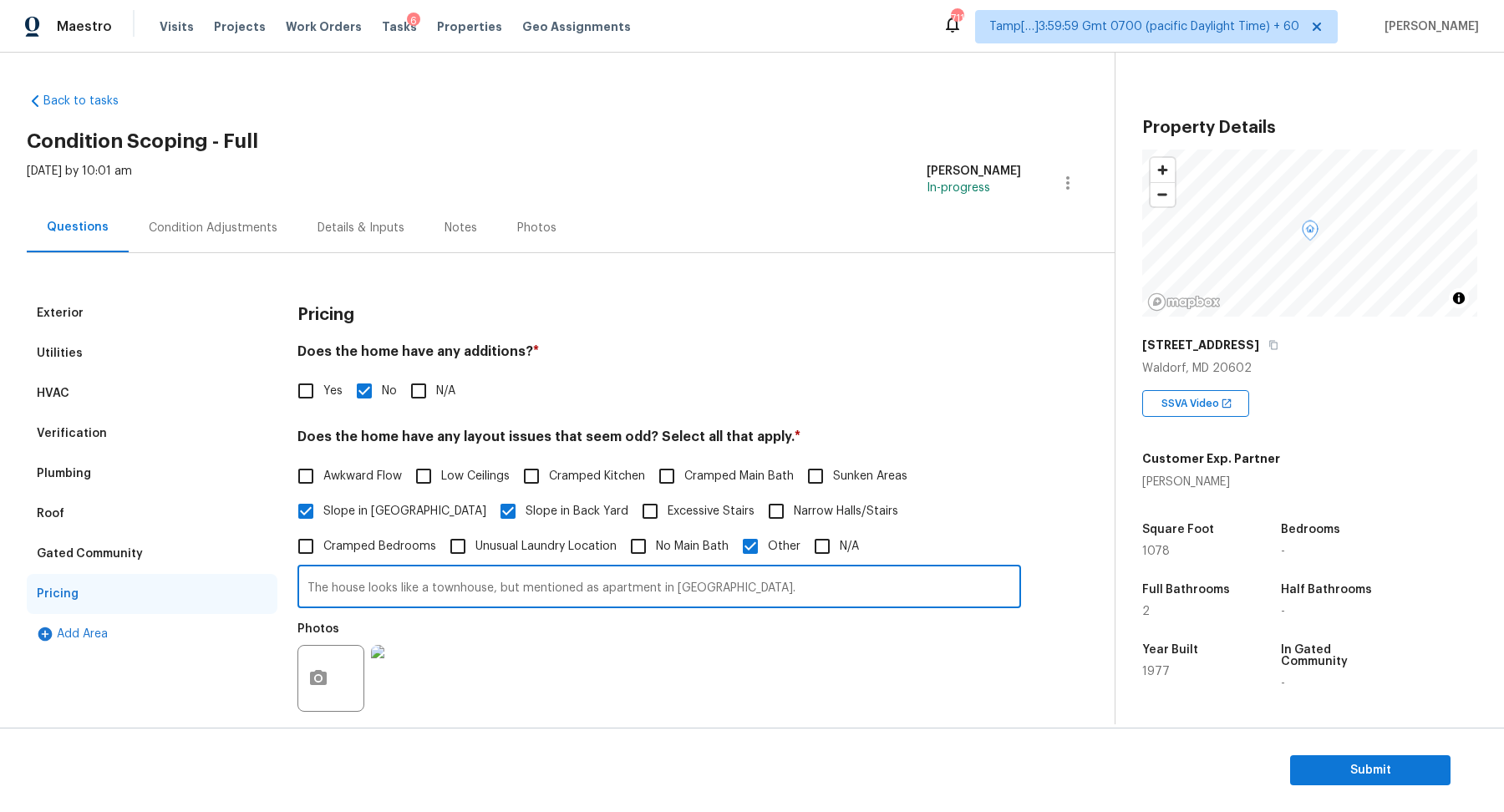
drag, startPoint x: 331, startPoint y: 588, endPoint x: 847, endPoint y: 597, distance: 516.1
click at [847, 597] on input "The house looks like a townhouse, but mentioned as apartment in admin." at bounding box center [659, 589] width 723 height 39
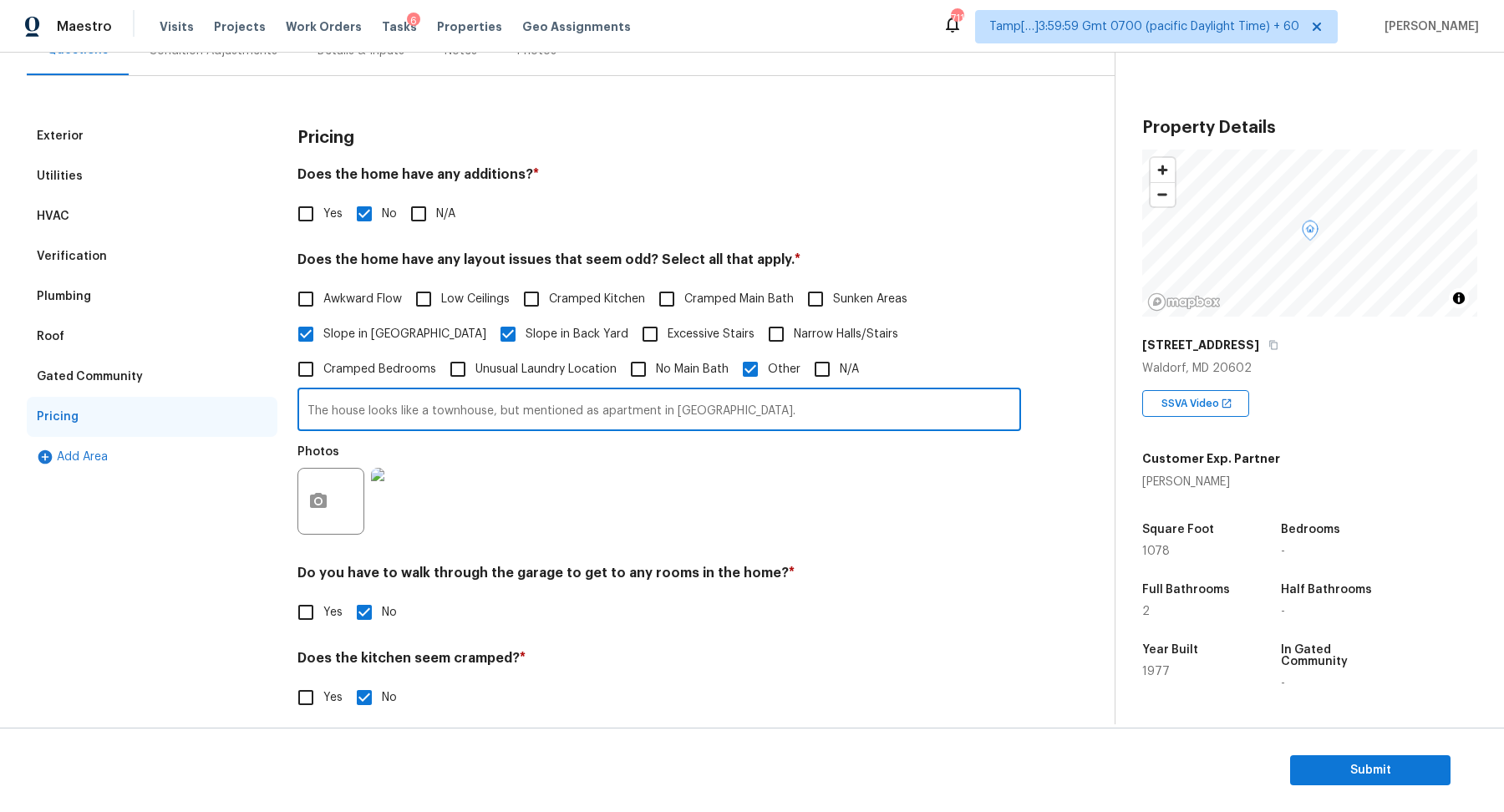
scroll to position [277, 0]
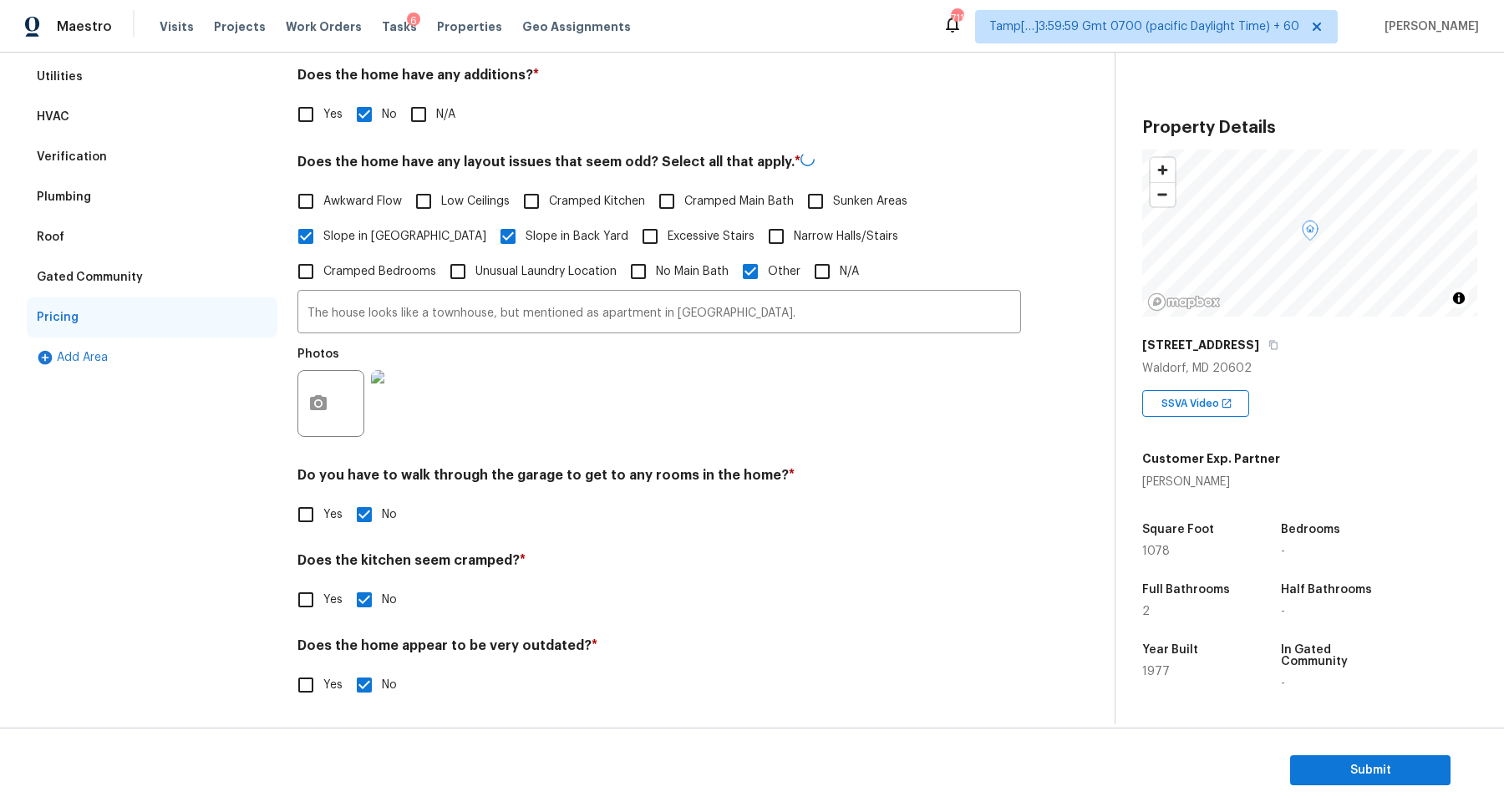
click at [124, 158] on div "Verification" at bounding box center [152, 157] width 251 height 40
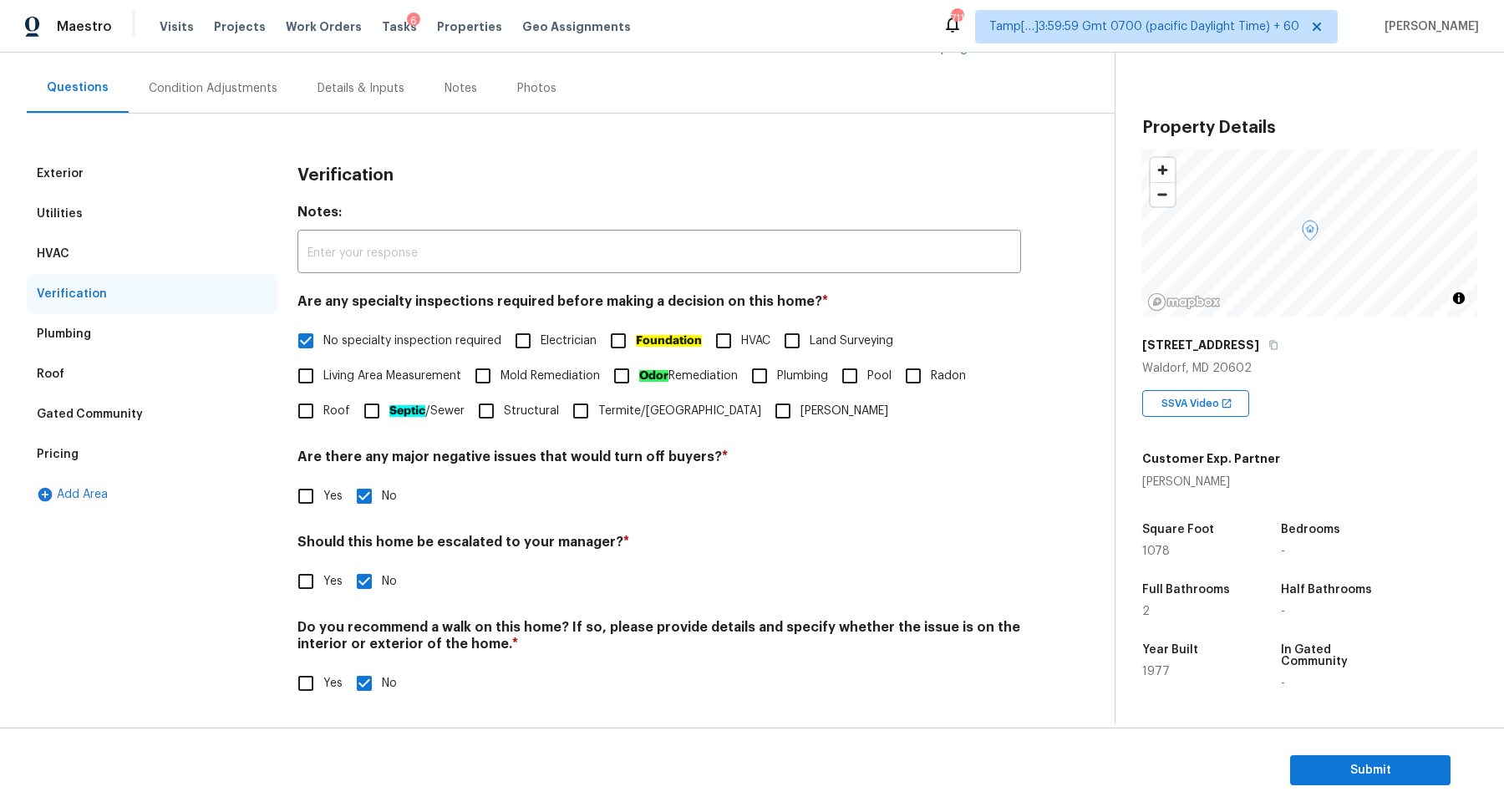
click at [118, 321] on div "Plumbing" at bounding box center [152, 334] width 251 height 40
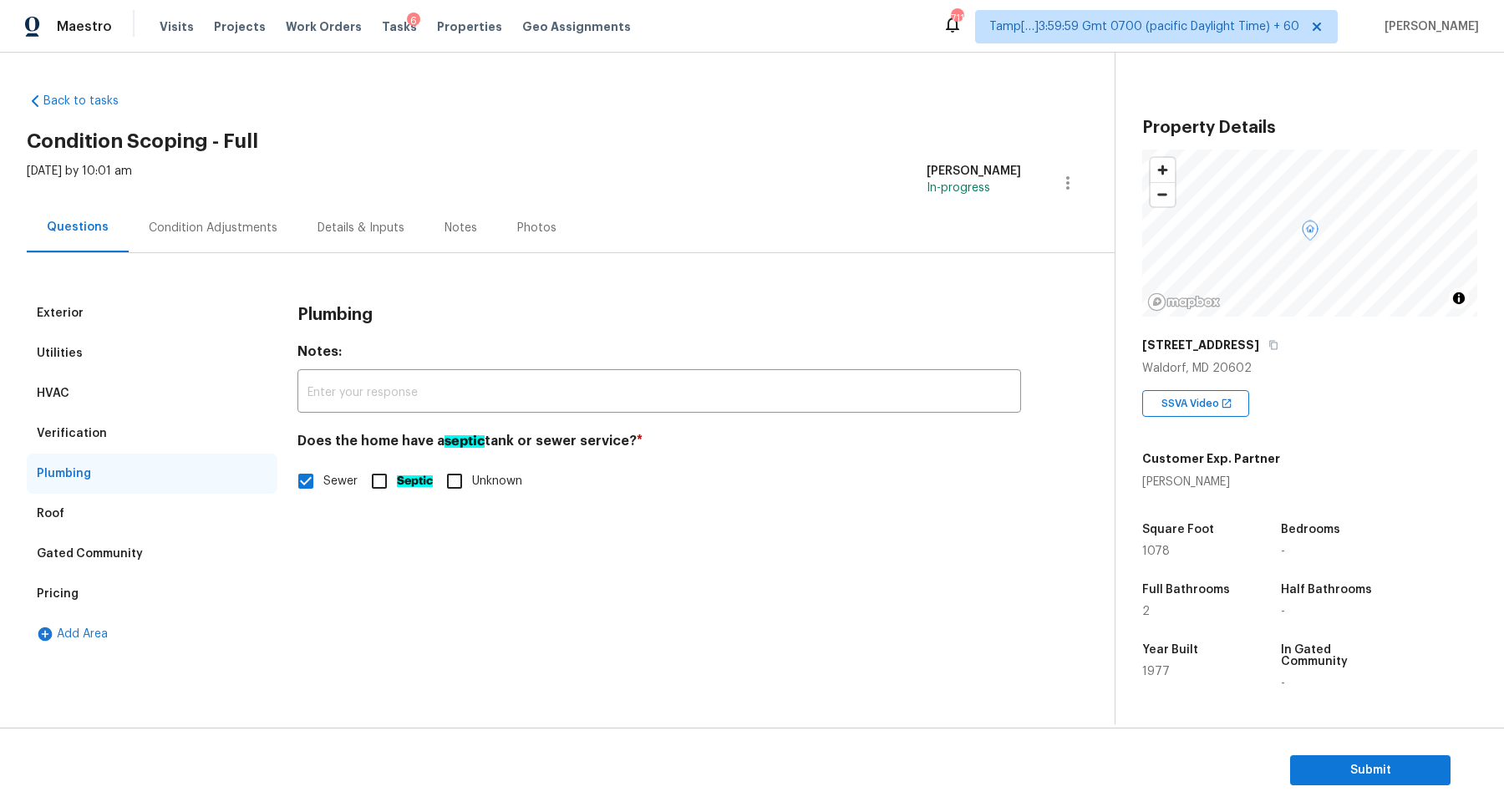
click at [111, 510] on div "Roof" at bounding box center [152, 513] width 251 height 40
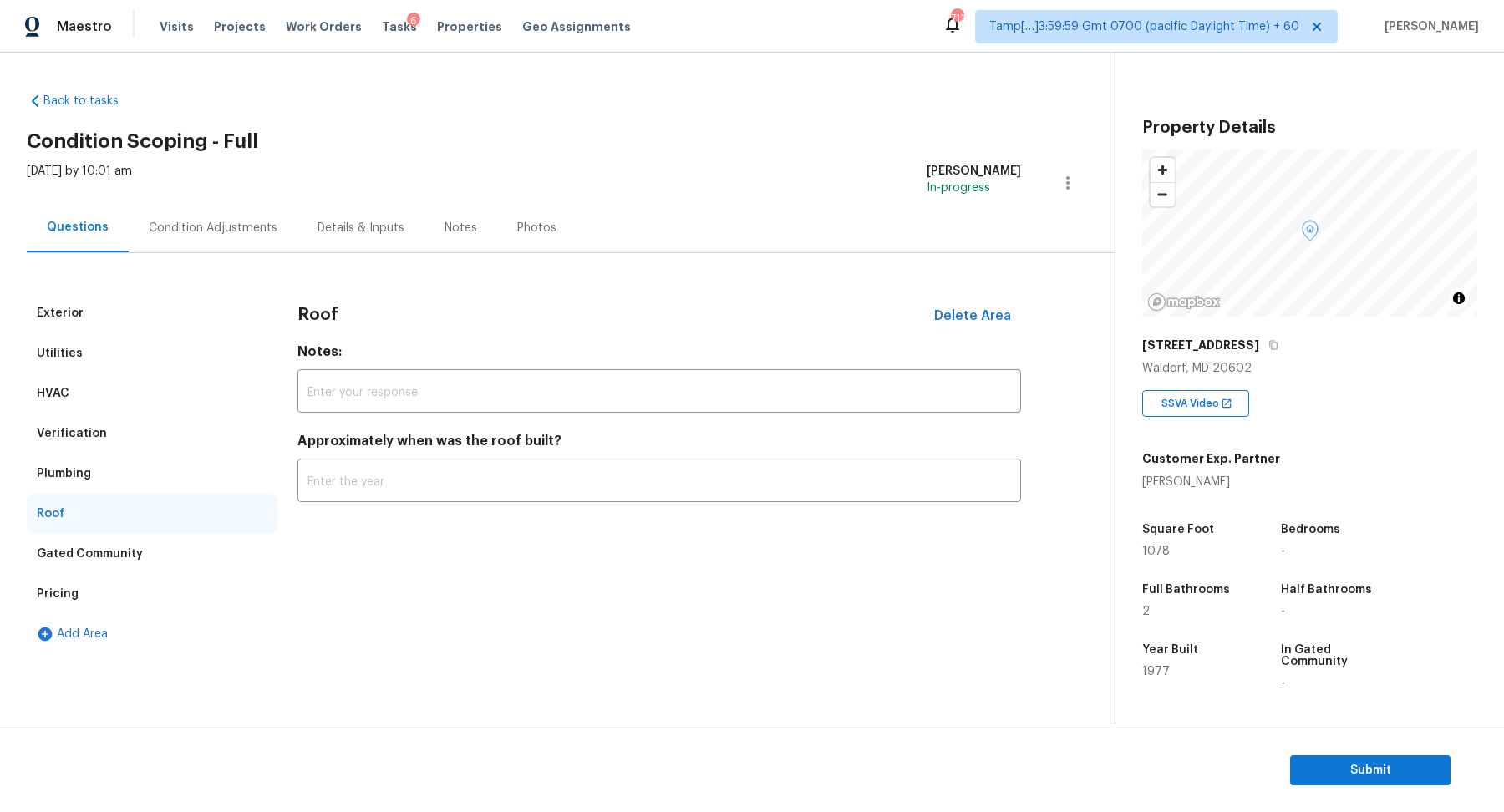
click at [162, 424] on div "Verification" at bounding box center [152, 433] width 251 height 40
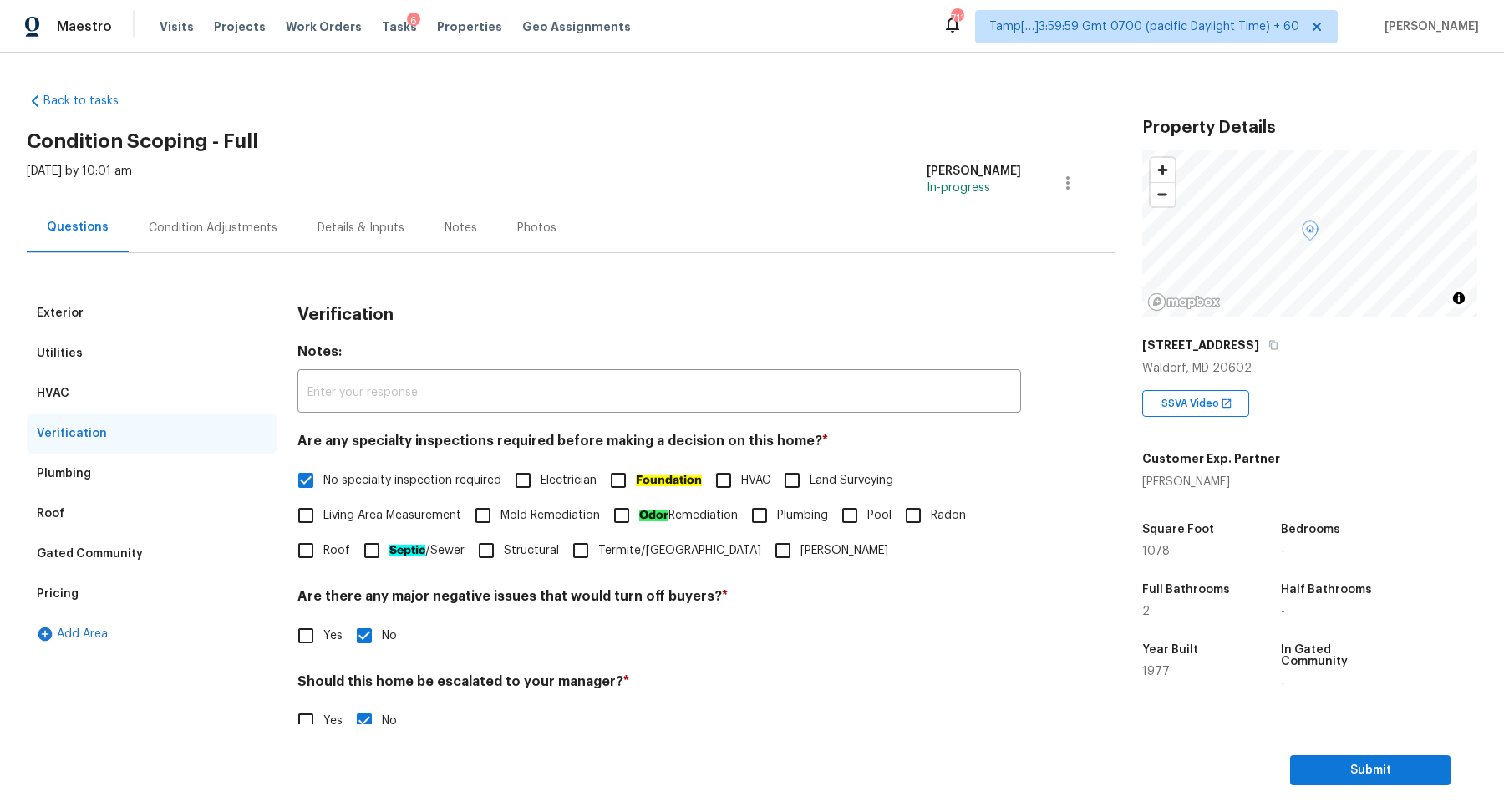
scroll to position [139, 0]
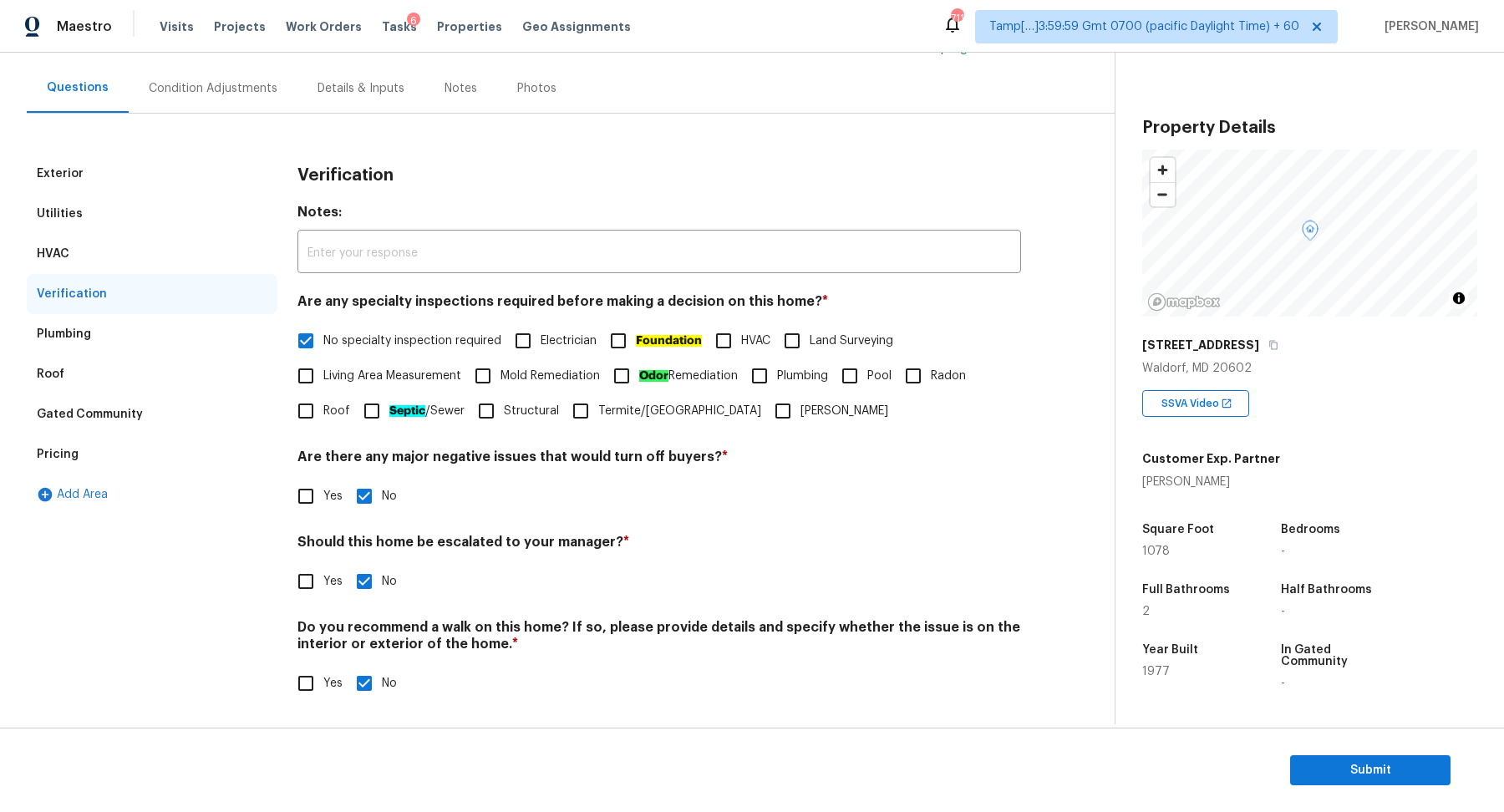
click at [122, 223] on div "Utilities" at bounding box center [152, 213] width 251 height 40
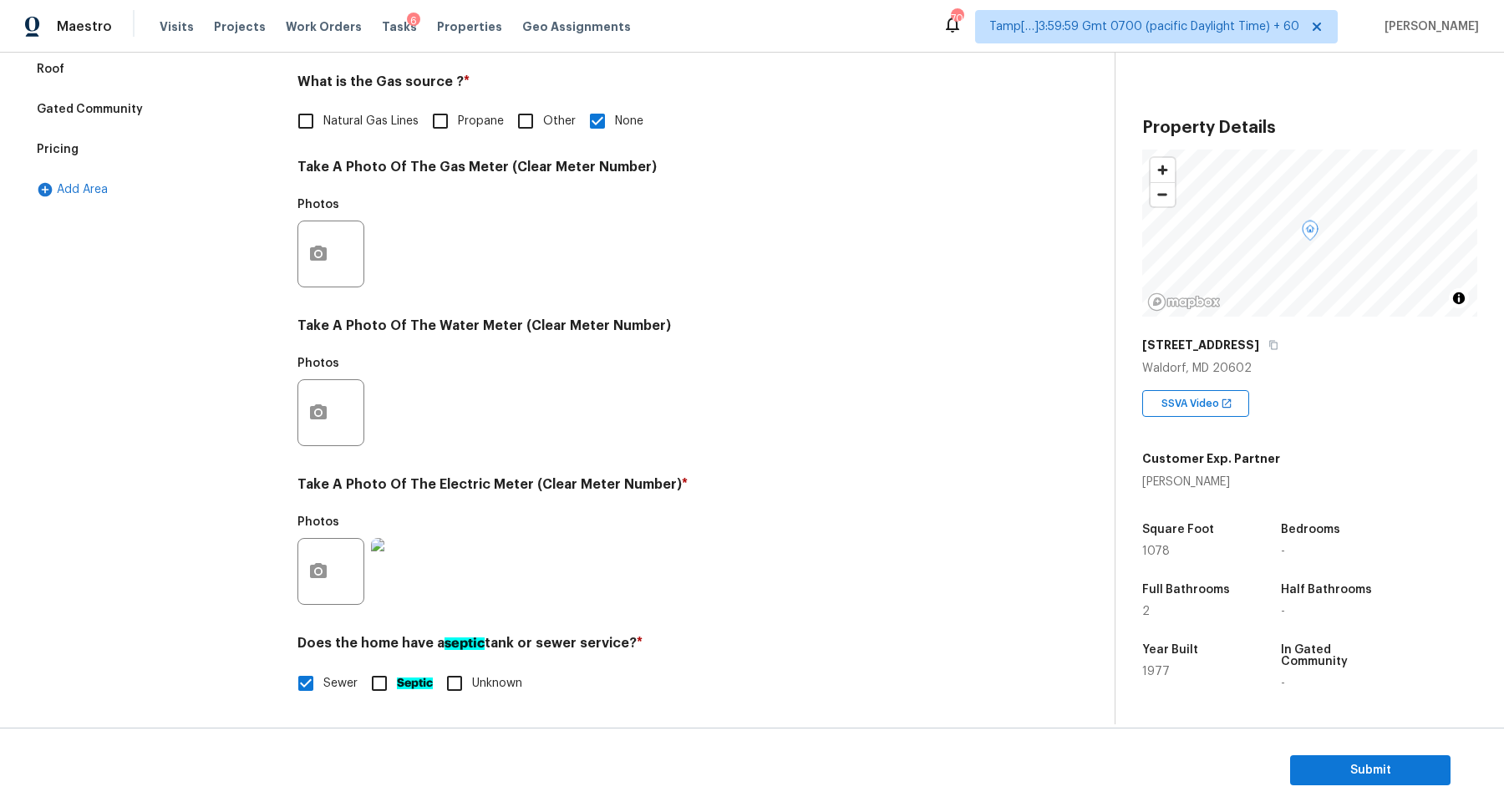
scroll to position [158, 0]
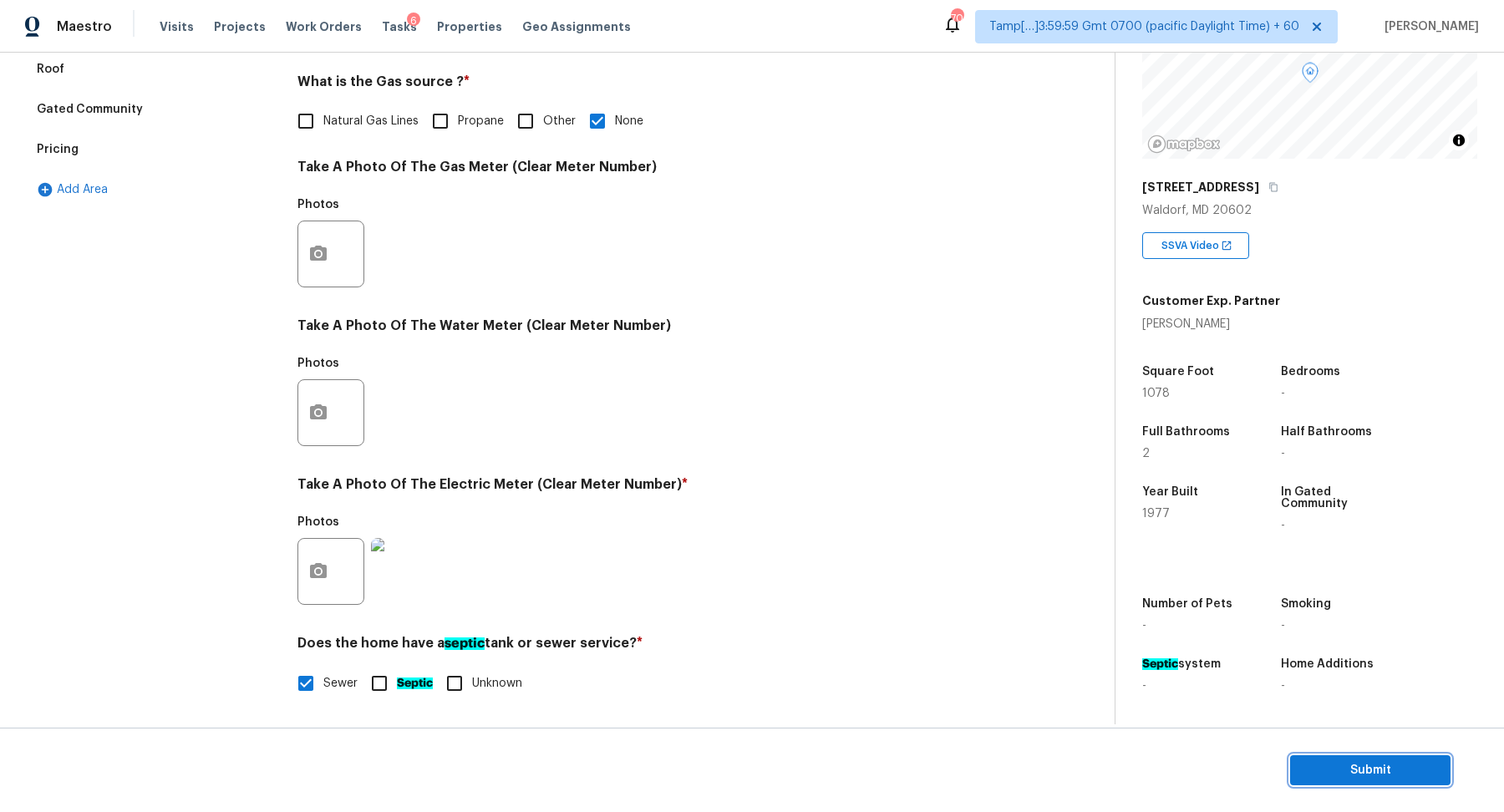
click at [1295, 771] on button "Submit" at bounding box center [1370, 770] width 161 height 31
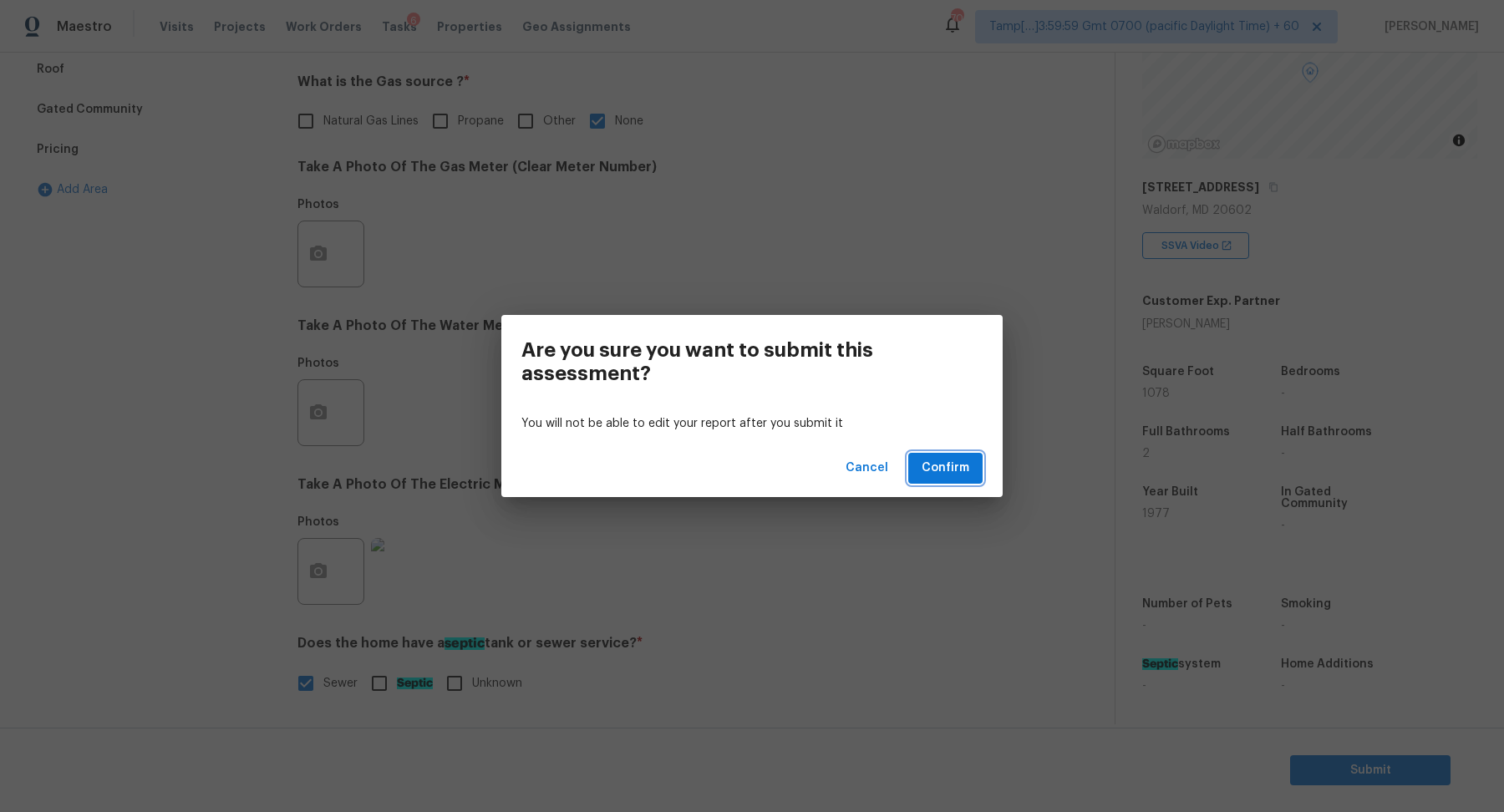
click at [962, 467] on span "Confirm" at bounding box center [945, 468] width 48 height 21
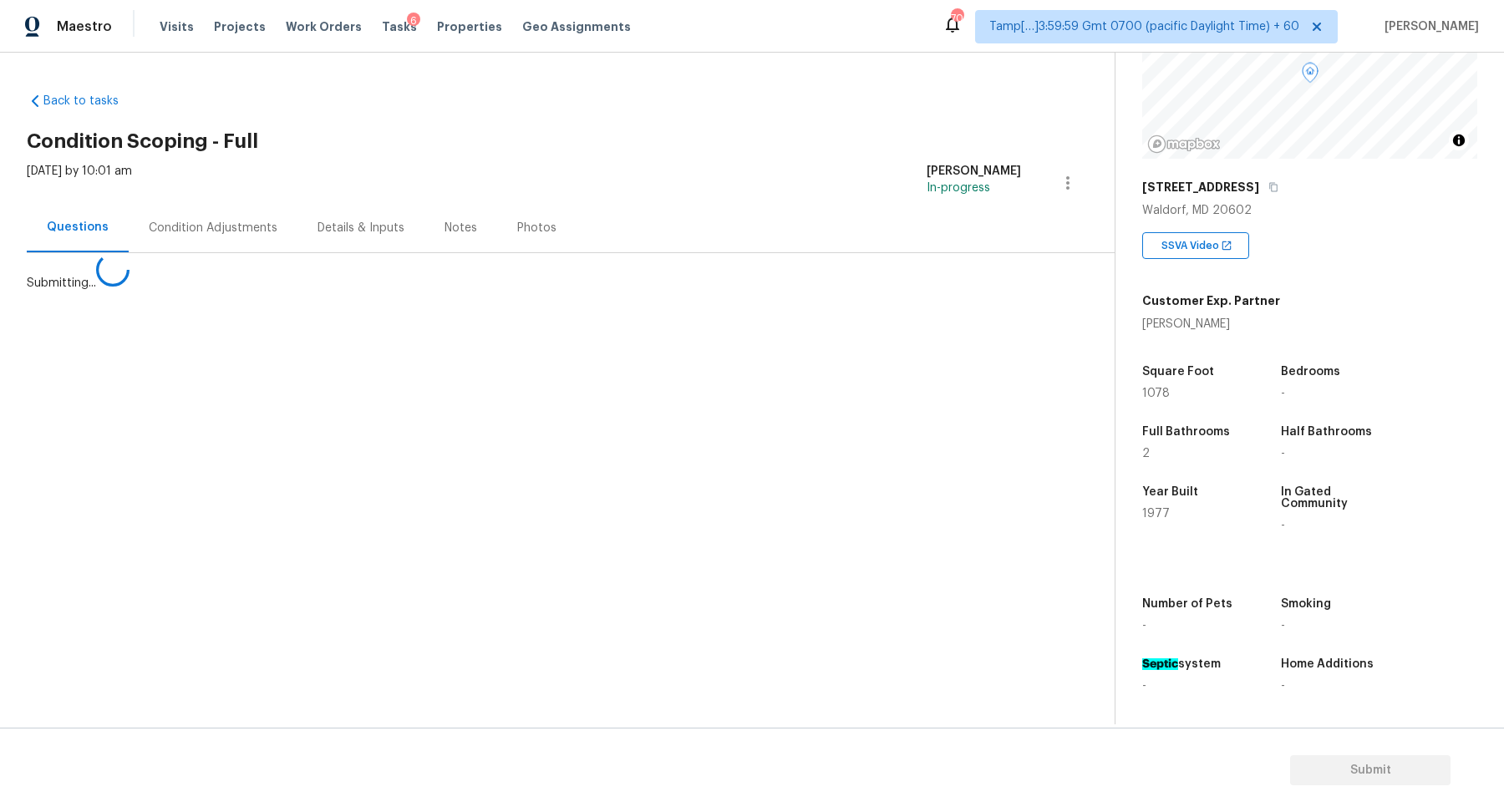
scroll to position [0, 0]
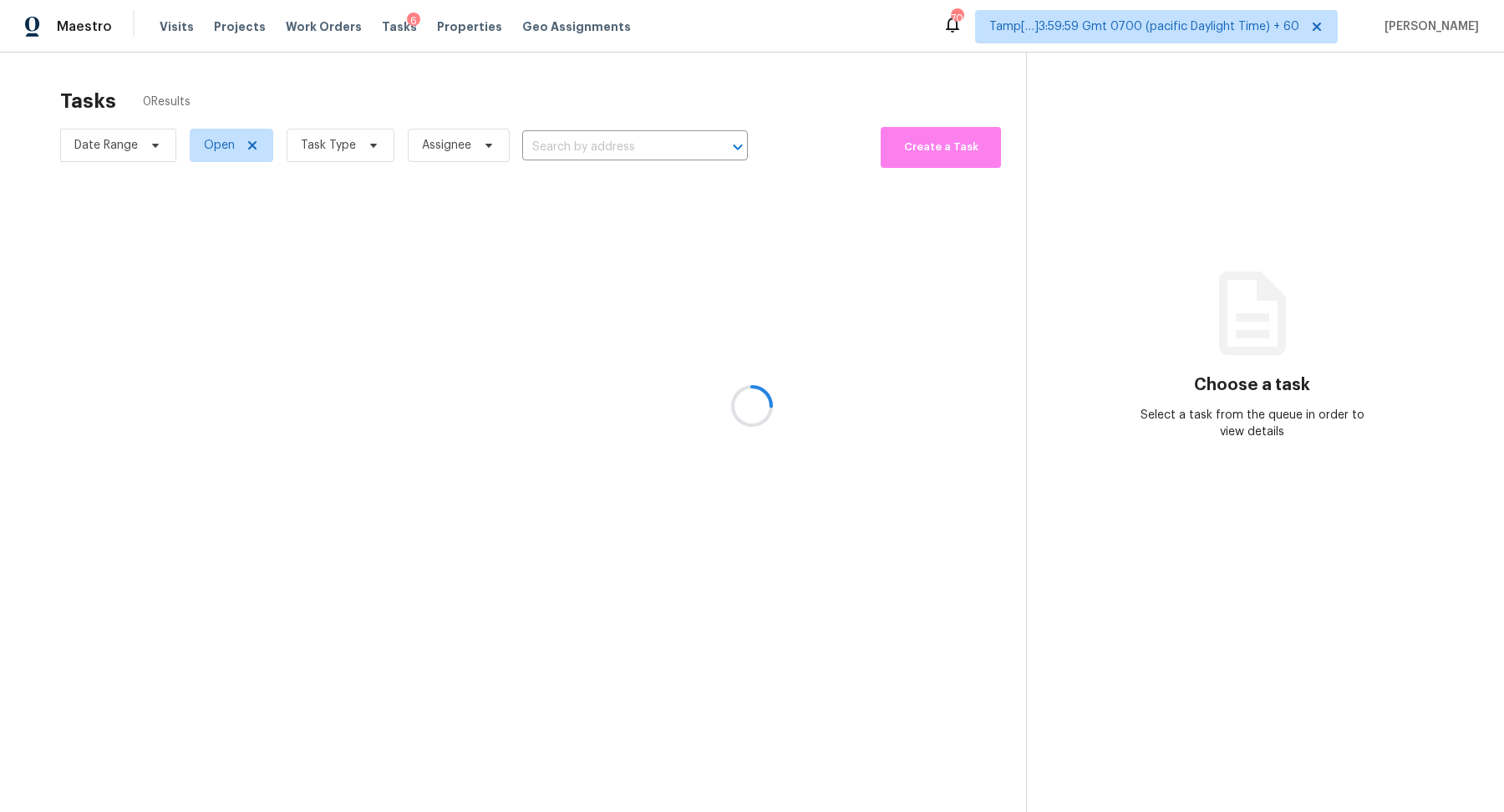
click at [585, 134] on div at bounding box center [752, 406] width 1504 height 812
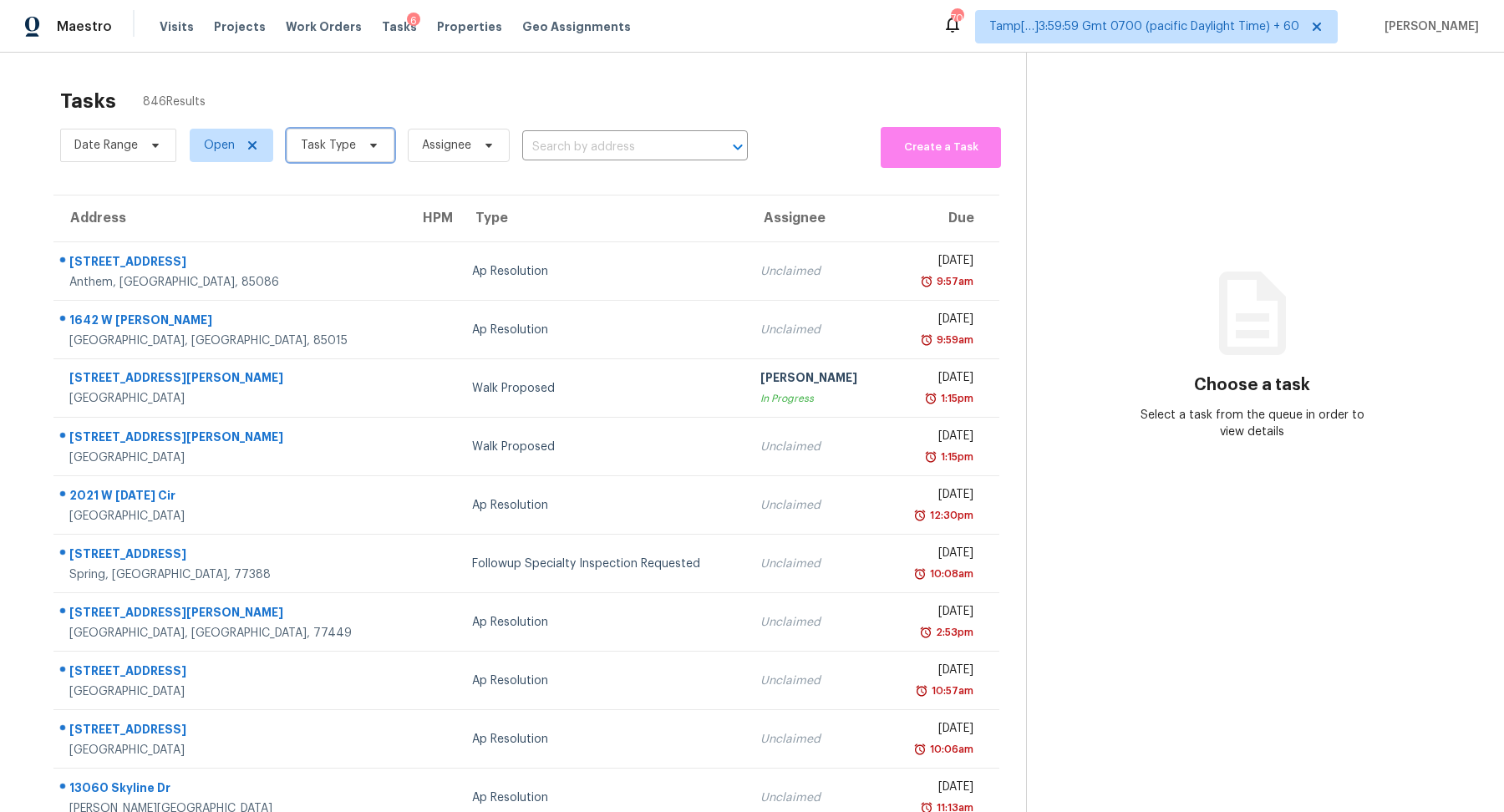
click at [362, 151] on span at bounding box center [371, 145] width 19 height 13
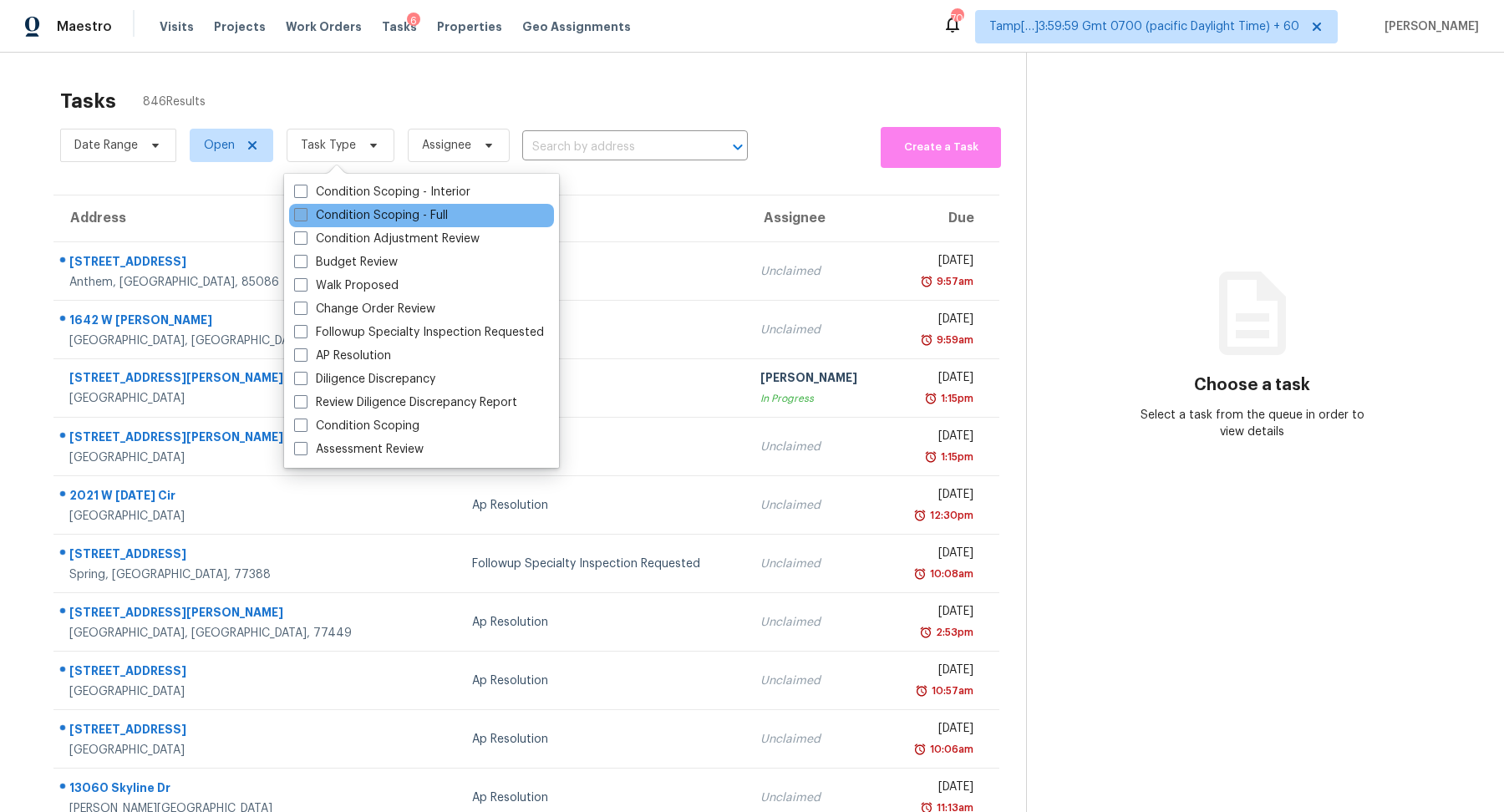
click at [357, 219] on label "Condition Scoping - Full" at bounding box center [371, 216] width 153 height 17
click at [305, 218] on input "Condition Scoping - Full" at bounding box center [300, 213] width 11 height 11
checkbox input "true"
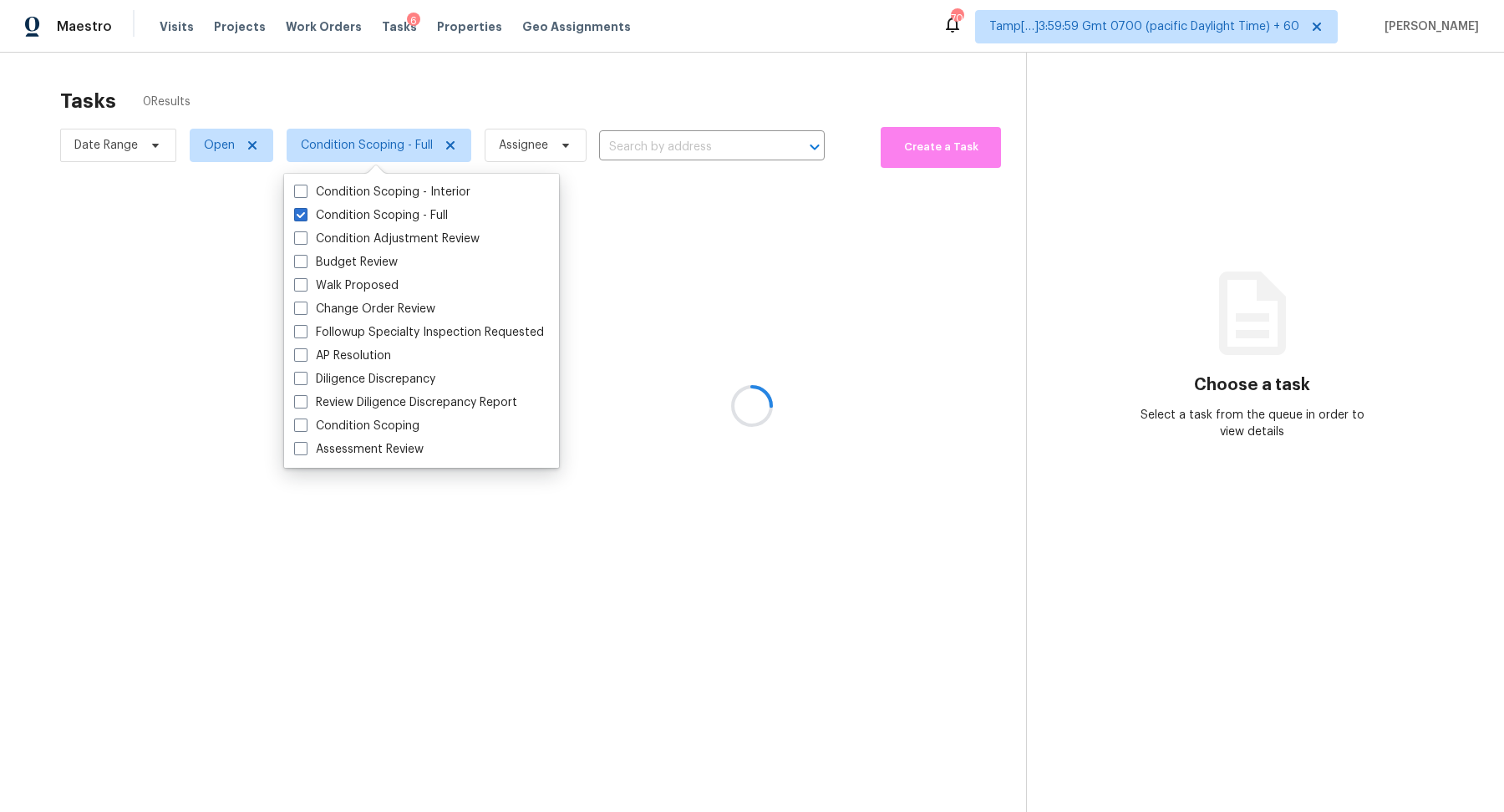
click at [627, 71] on div at bounding box center [752, 406] width 1504 height 812
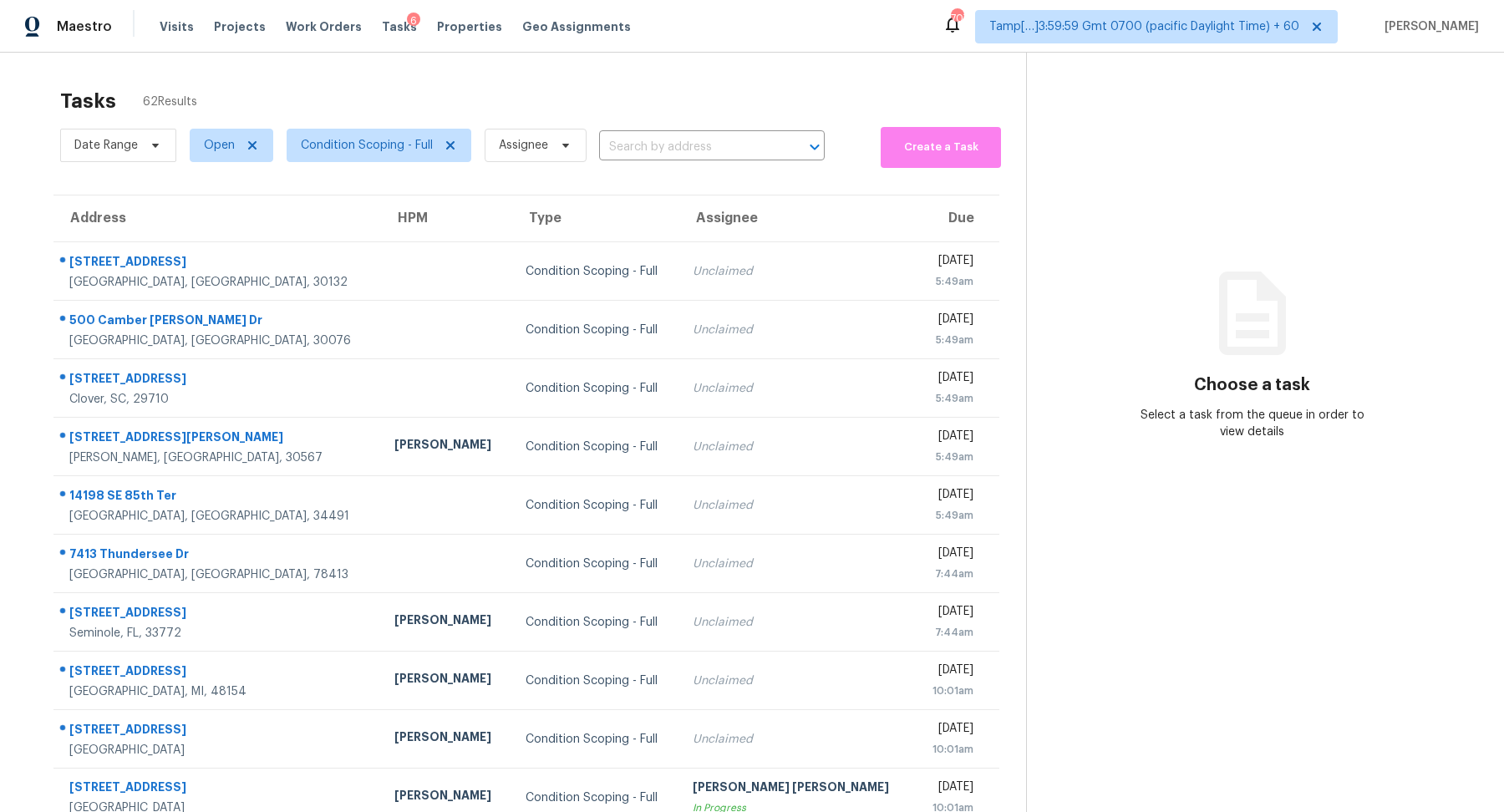
scroll to position [58, 0]
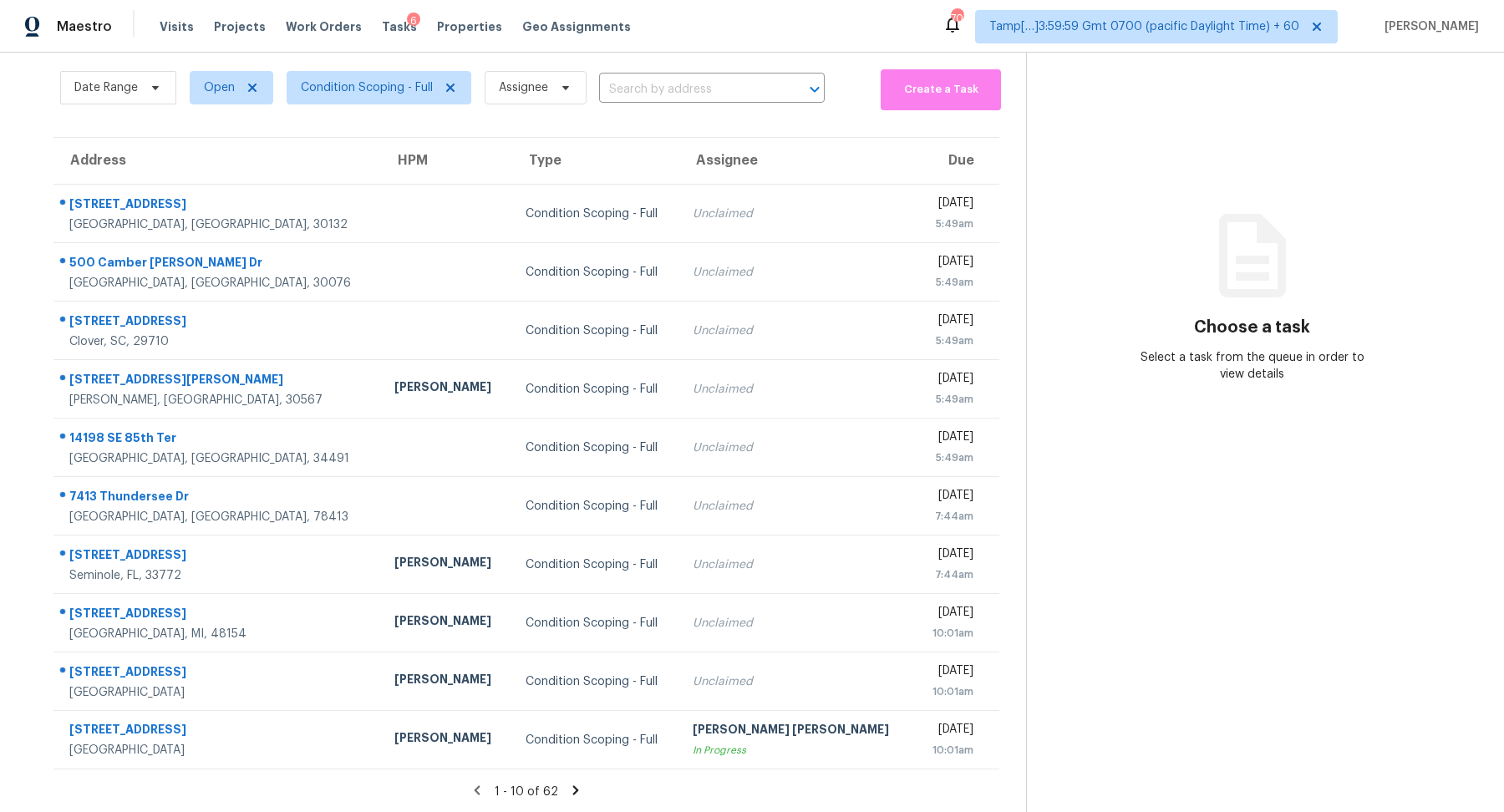
click at [569, 787] on icon at bounding box center [576, 790] width 15 height 15
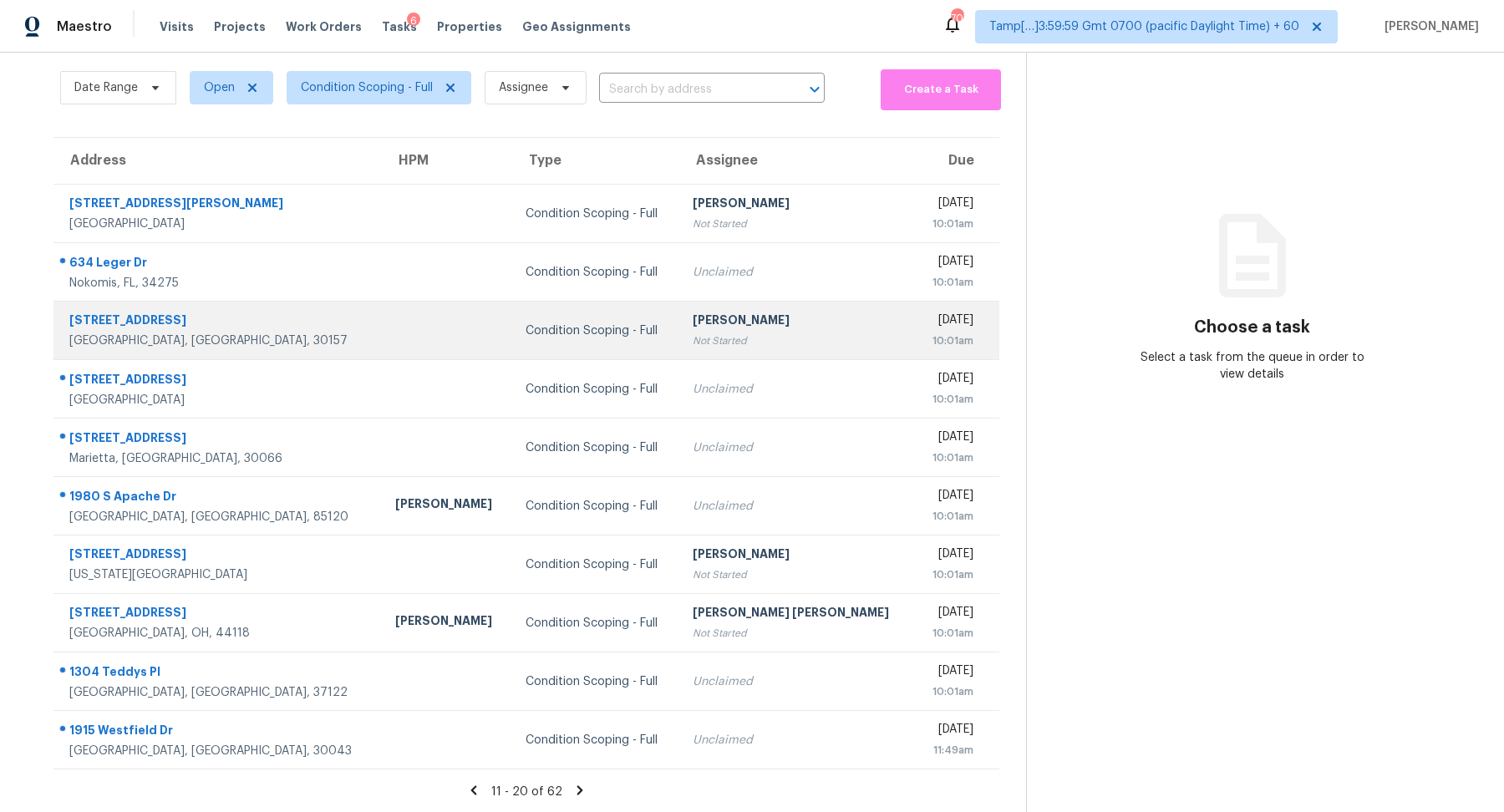
click at [760, 328] on div "[PERSON_NAME]" at bounding box center [796, 321] width 208 height 21
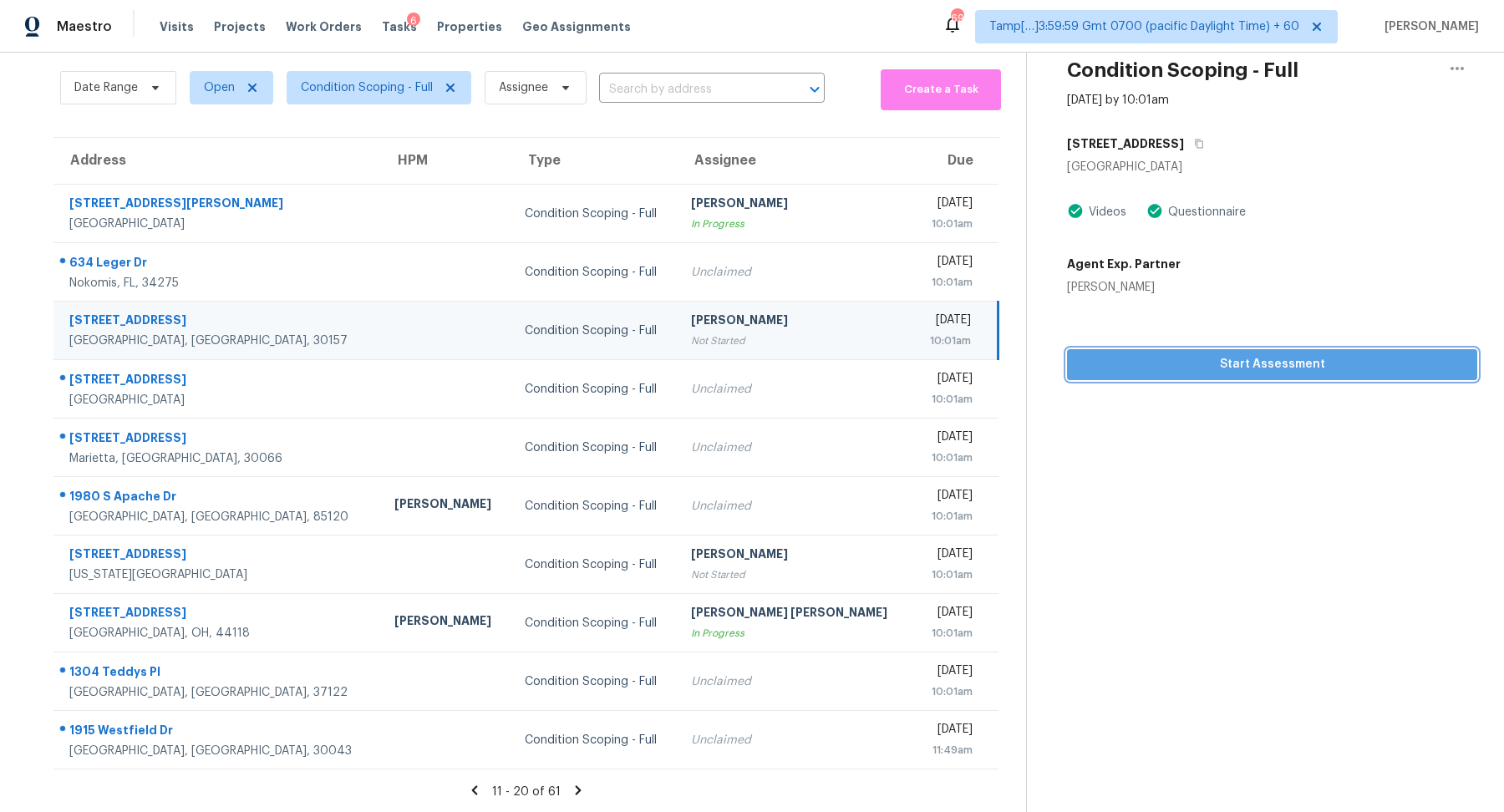
click at [1267, 373] on span "Start Assessment" at bounding box center [1271, 364] width 383 height 21
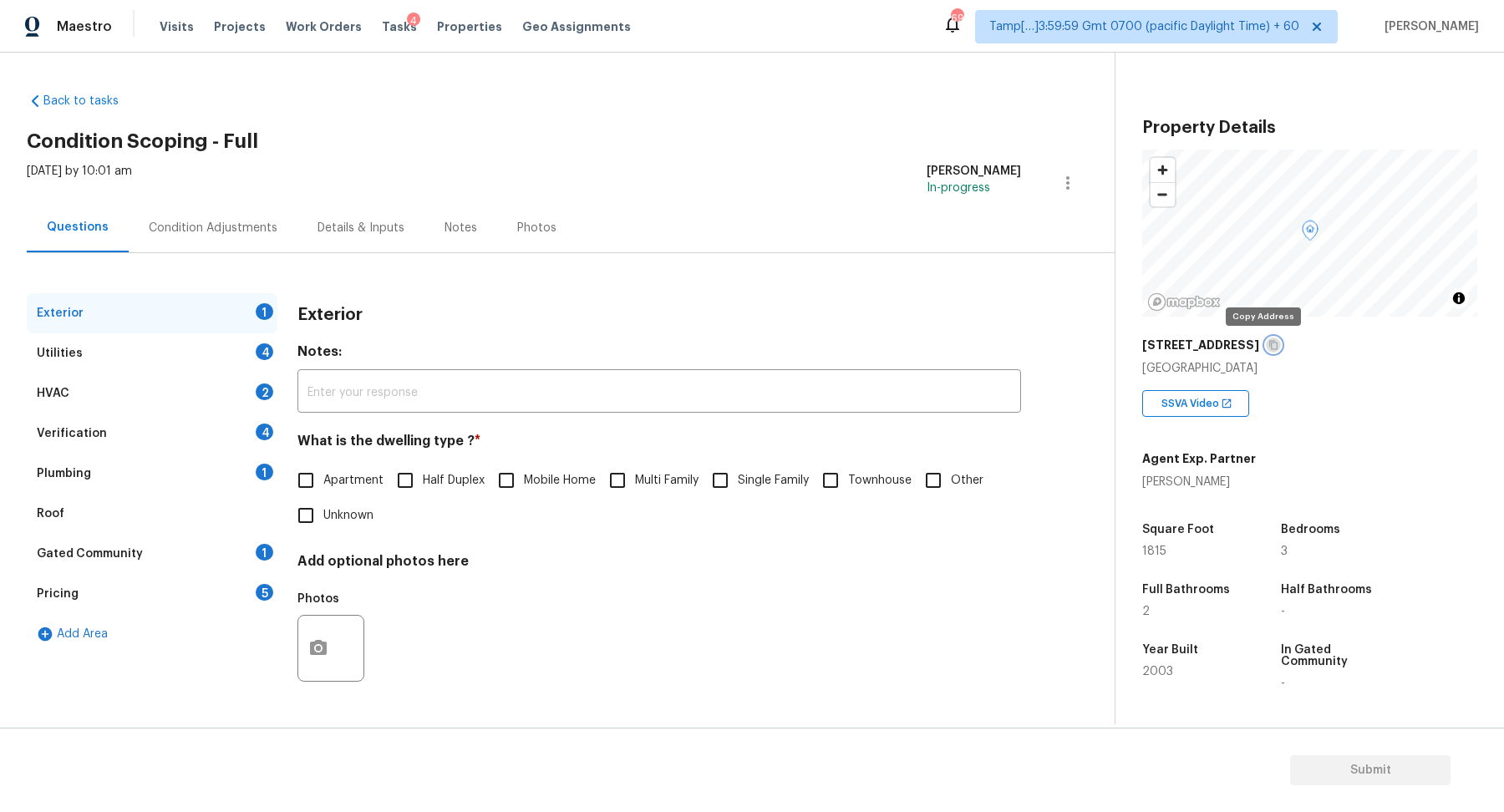
click at [1268, 347] on icon "button" at bounding box center [1273, 345] width 10 height 10
click at [728, 467] on input "Single Family" at bounding box center [721, 480] width 36 height 36
checkbox input "true"
click at [245, 334] on div "Utilities 4" at bounding box center [152, 353] width 251 height 40
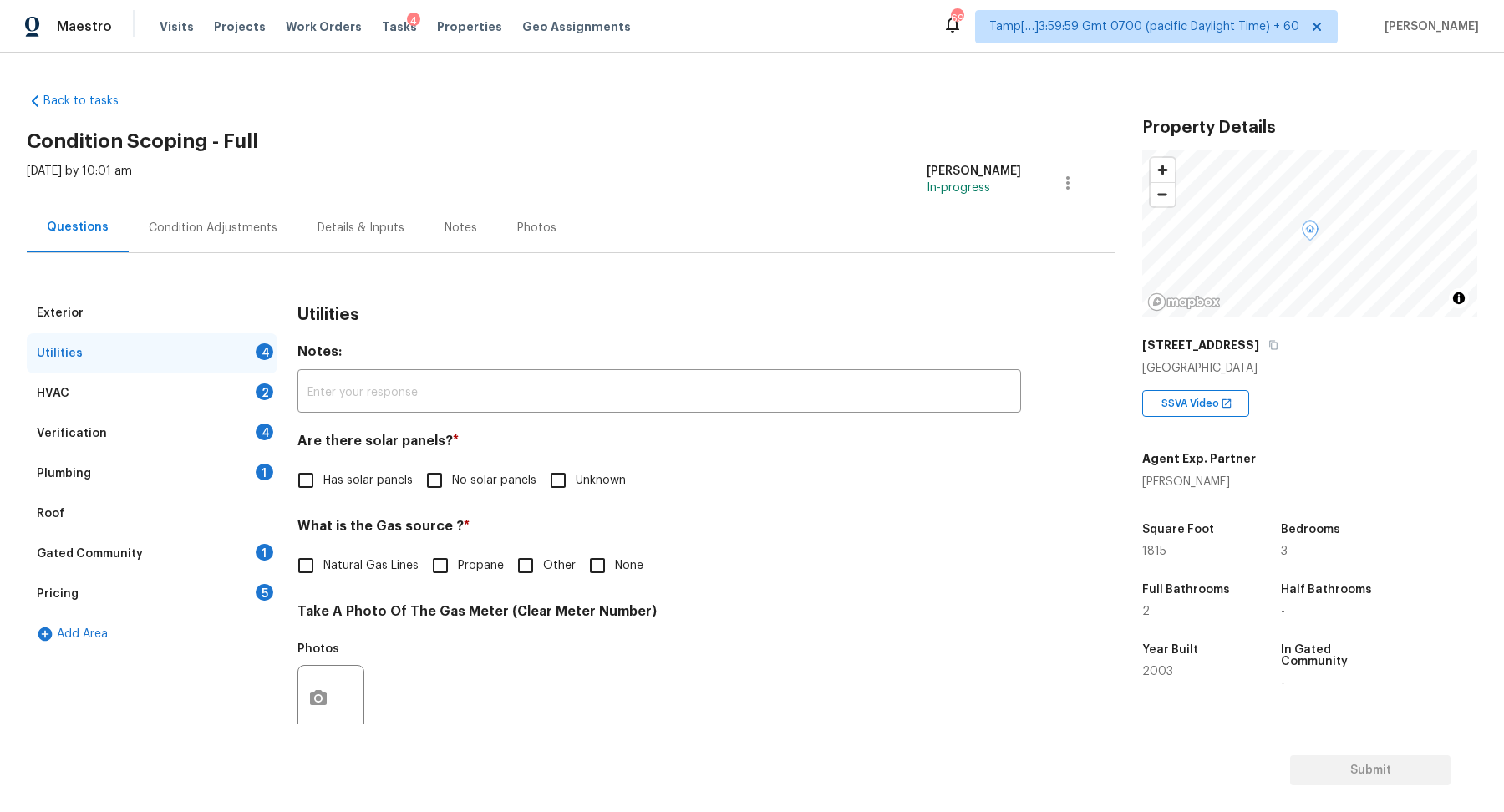
click at [457, 472] on span "No solar panels" at bounding box center [494, 480] width 84 height 18
click at [451, 471] on input "No solar panels" at bounding box center [435, 480] width 36 height 36
checkbox input "true"
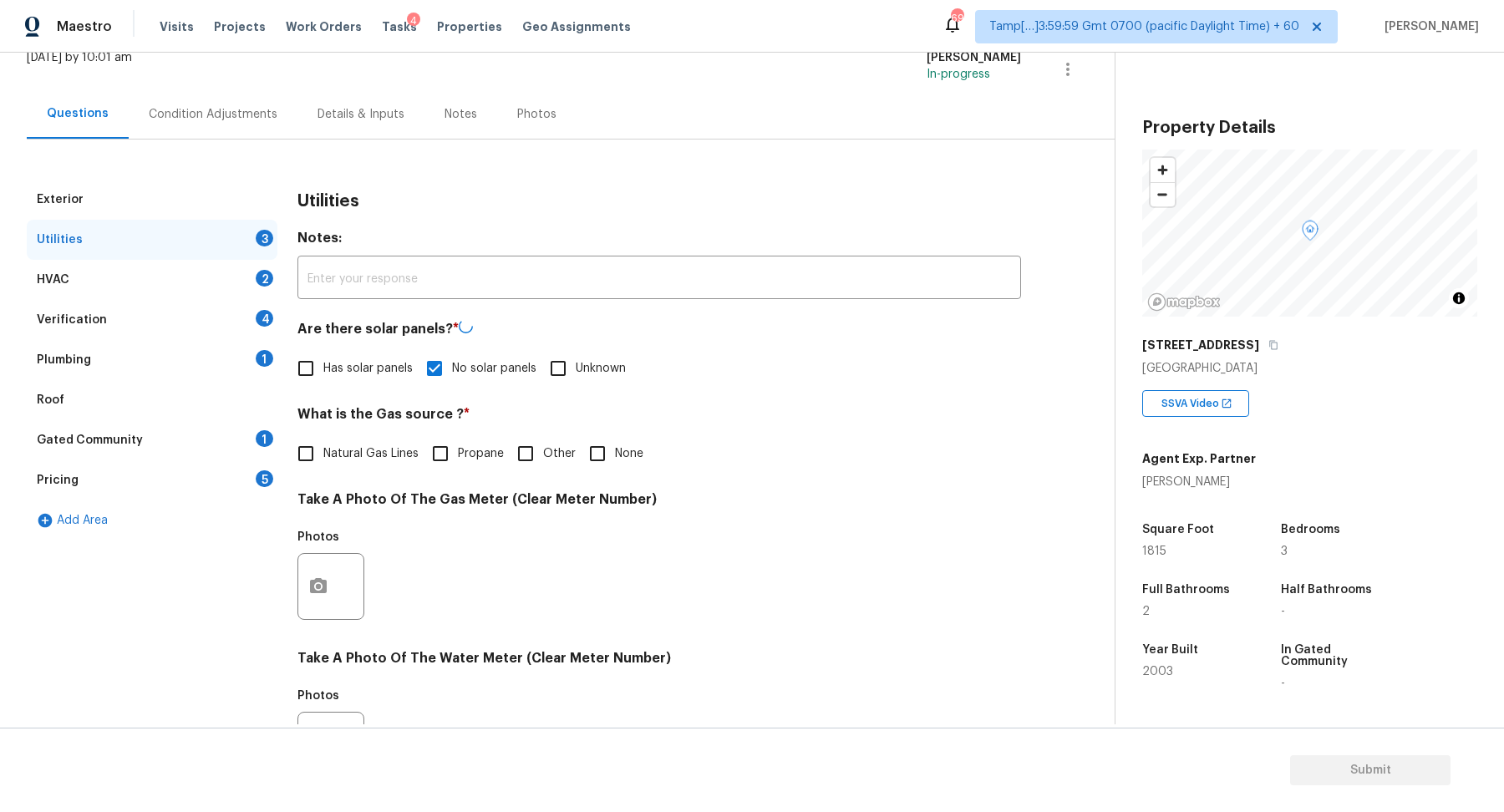
scroll to position [177, 0]
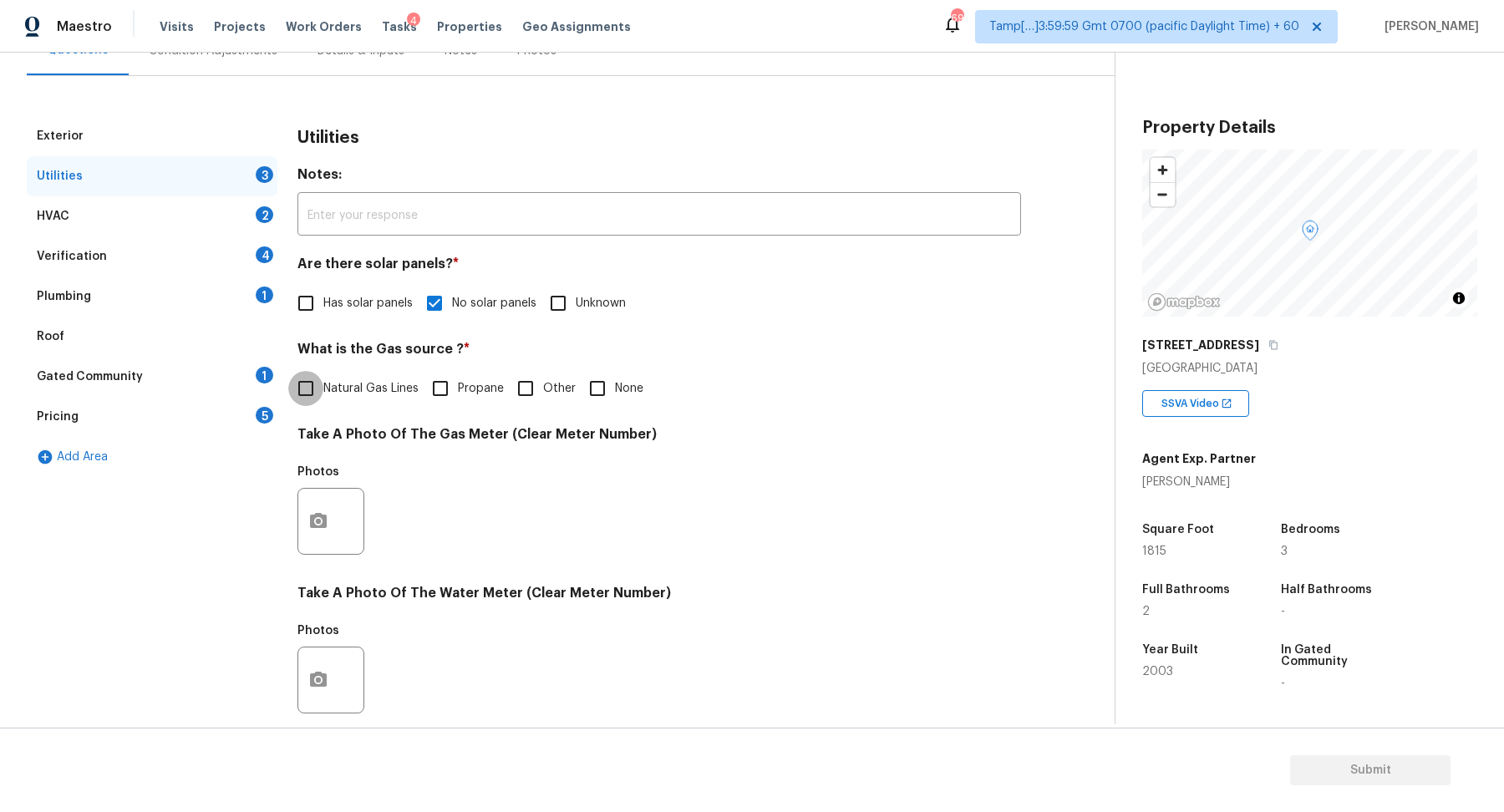
click at [316, 386] on input "Natural Gas Lines" at bounding box center [306, 389] width 36 height 36
checkbox input "true"
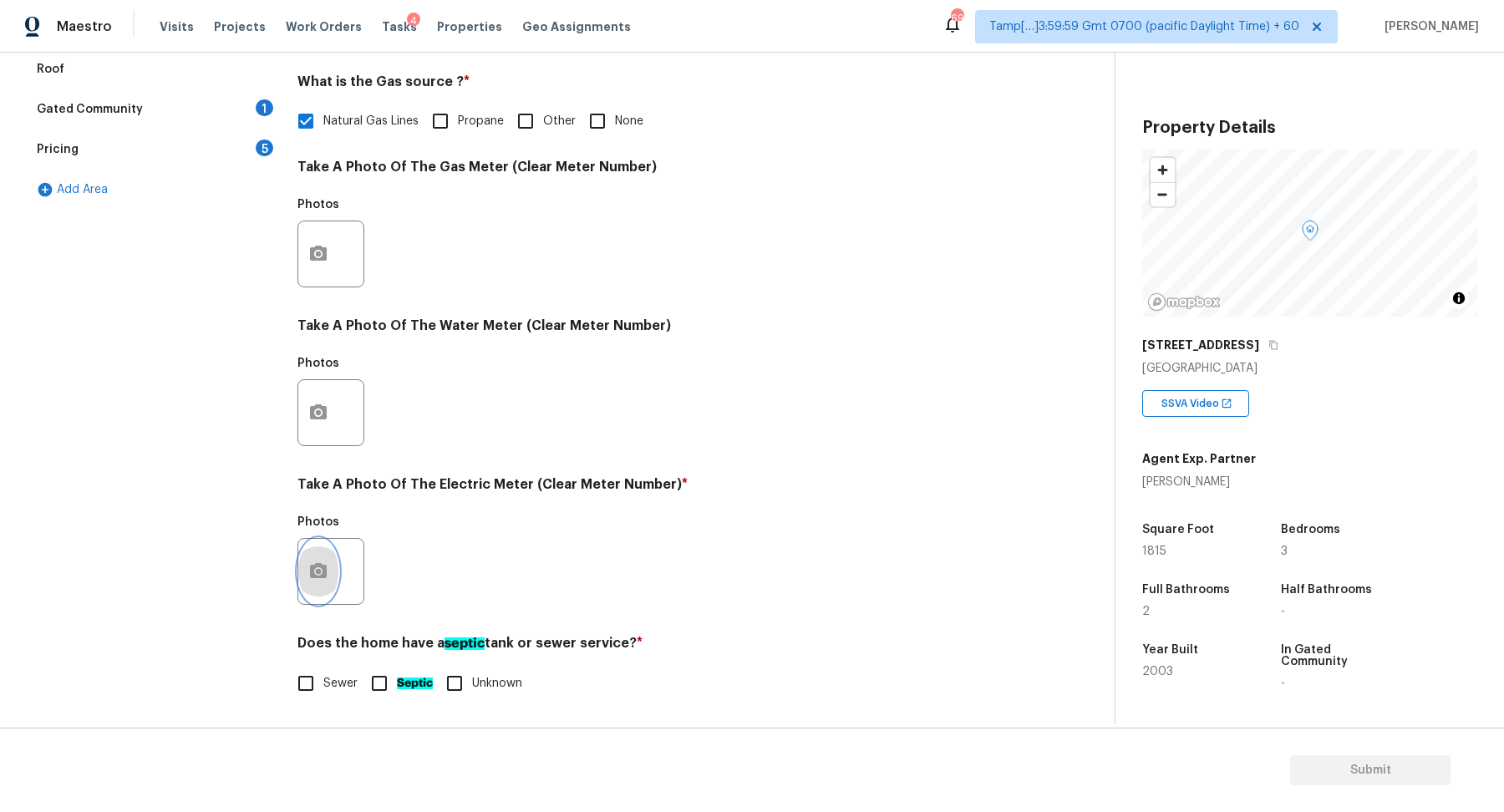
click at [308, 577] on icon "button" at bounding box center [318, 571] width 20 height 20
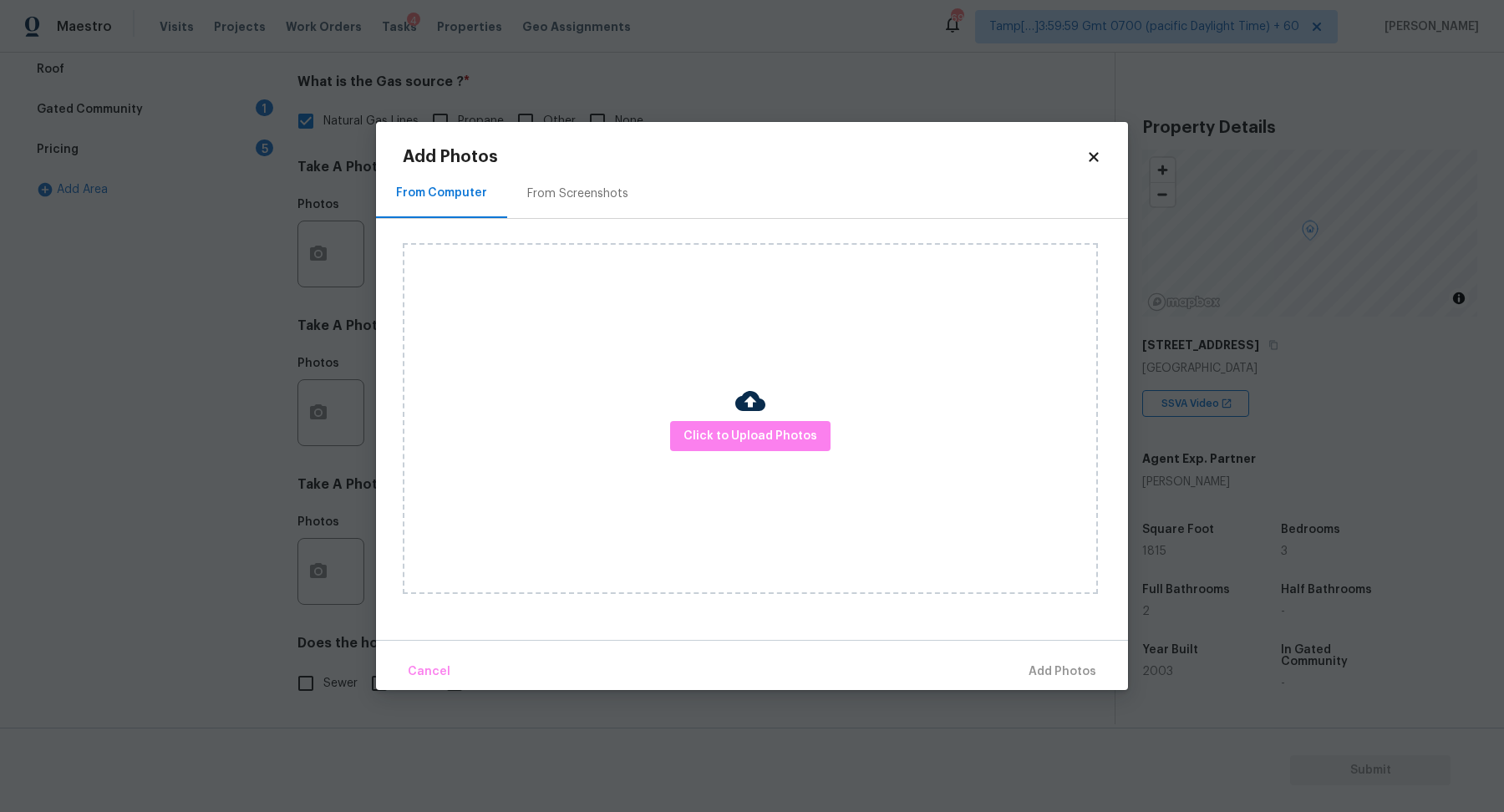
click at [743, 454] on div "Click to Upload Photos" at bounding box center [751, 418] width 695 height 350
click at [763, 447] on button "Click to Upload Photos" at bounding box center [751, 435] width 161 height 31
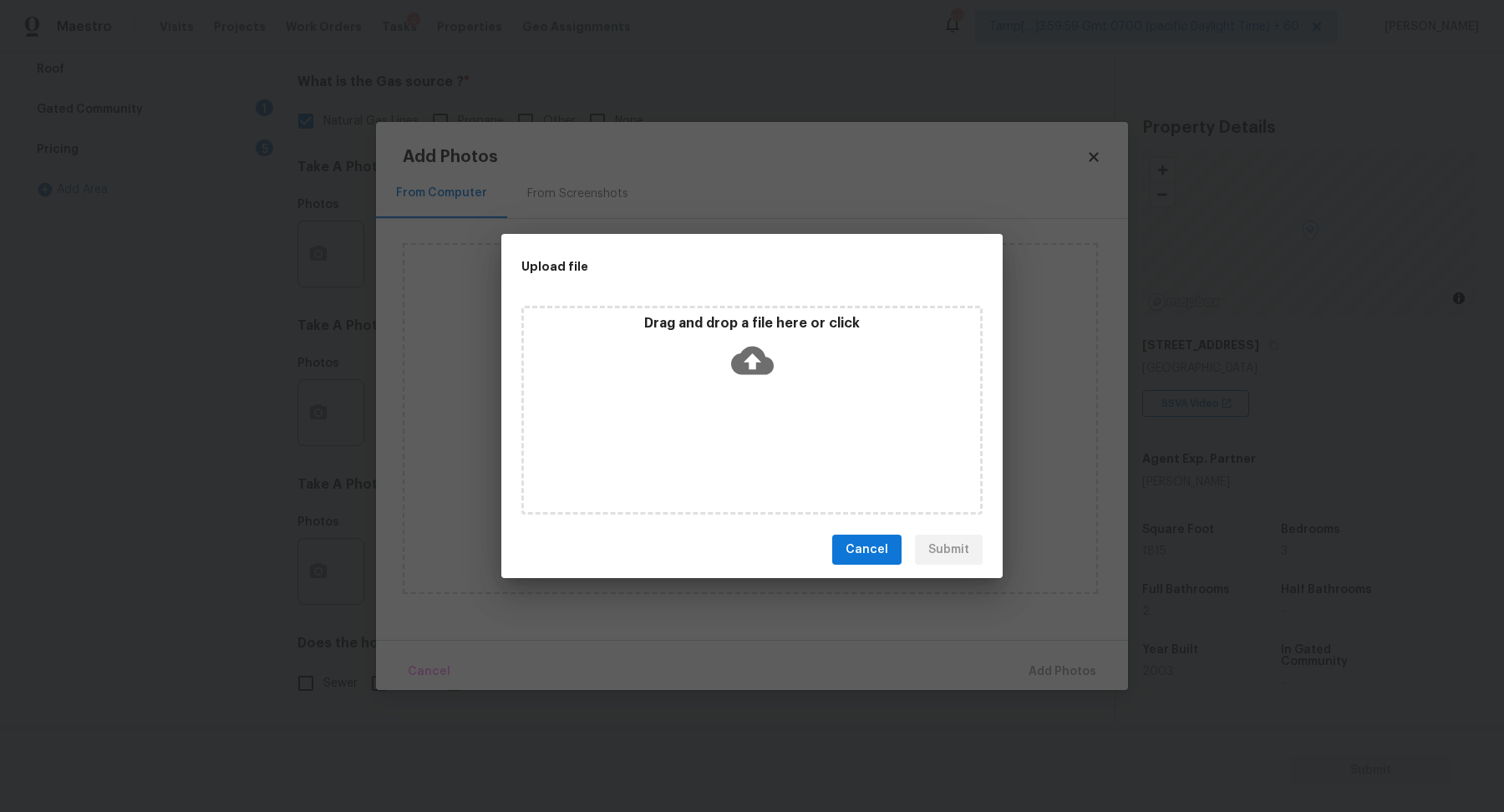
click at [830, 392] on div "Drag and drop a file here or click" at bounding box center [752, 409] width 461 height 208
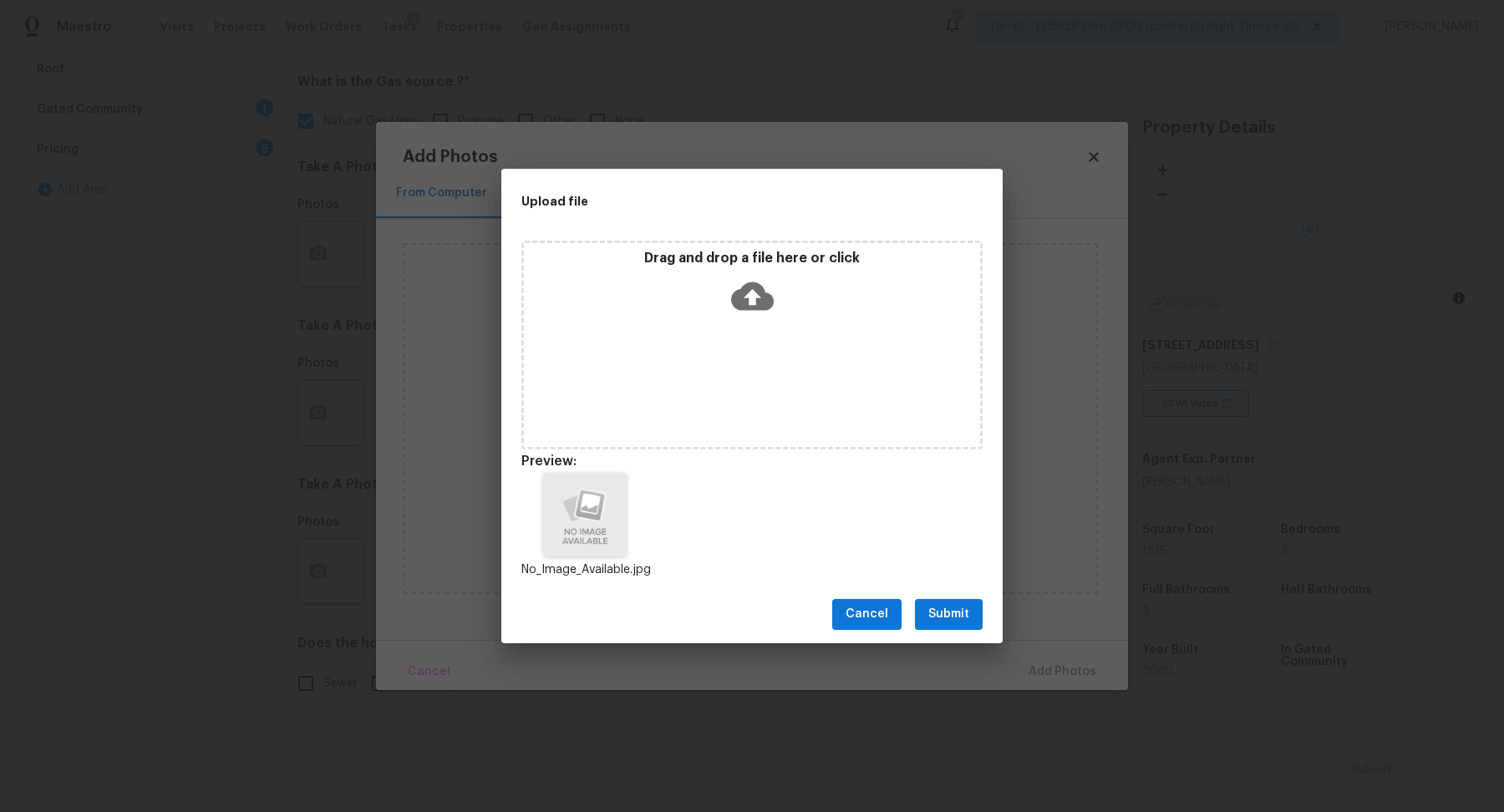
click at [957, 617] on span "Submit" at bounding box center [949, 614] width 41 height 21
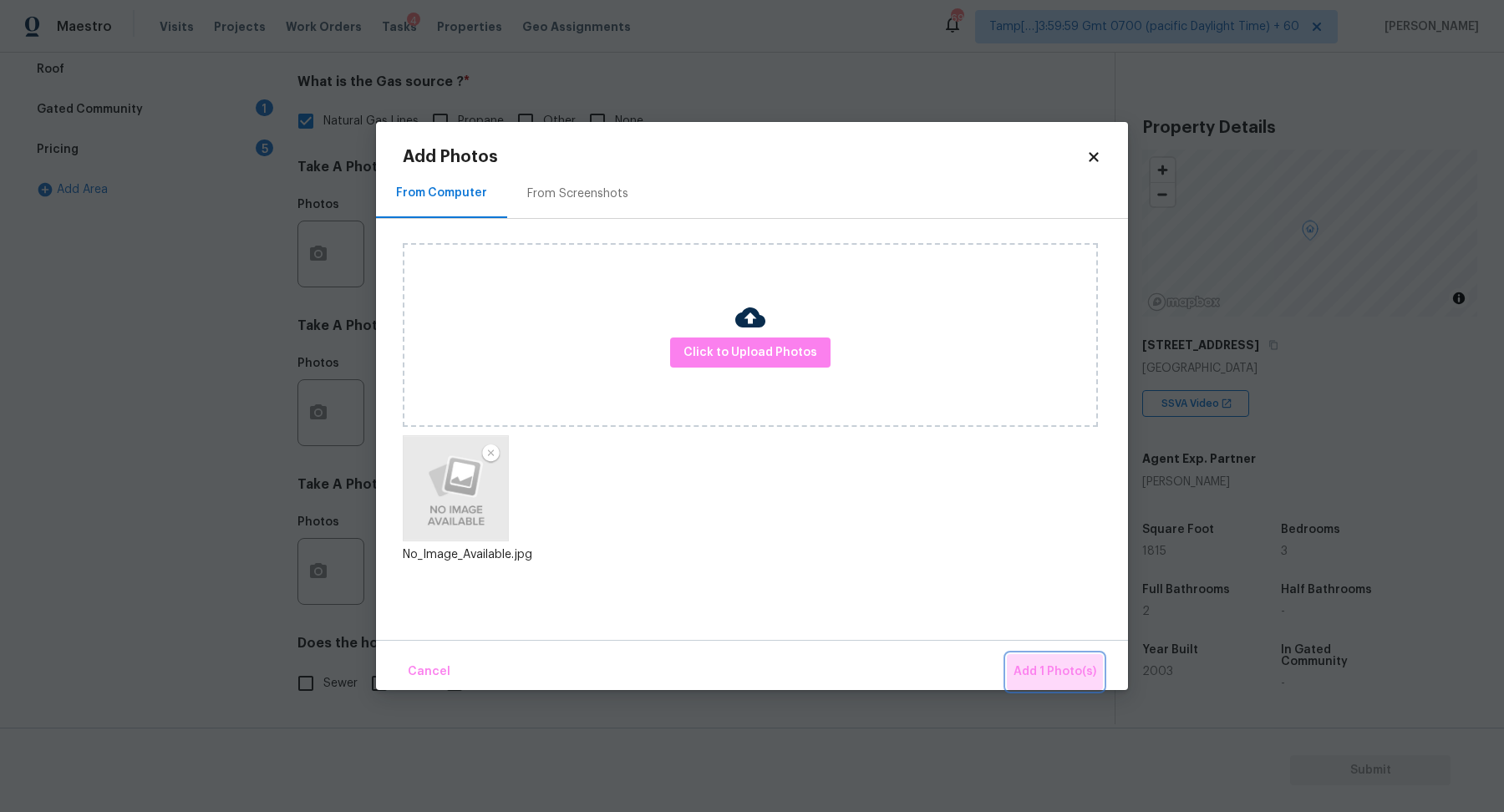
click at [1064, 679] on span "Add 1 Photo(s)" at bounding box center [1054, 672] width 82 height 21
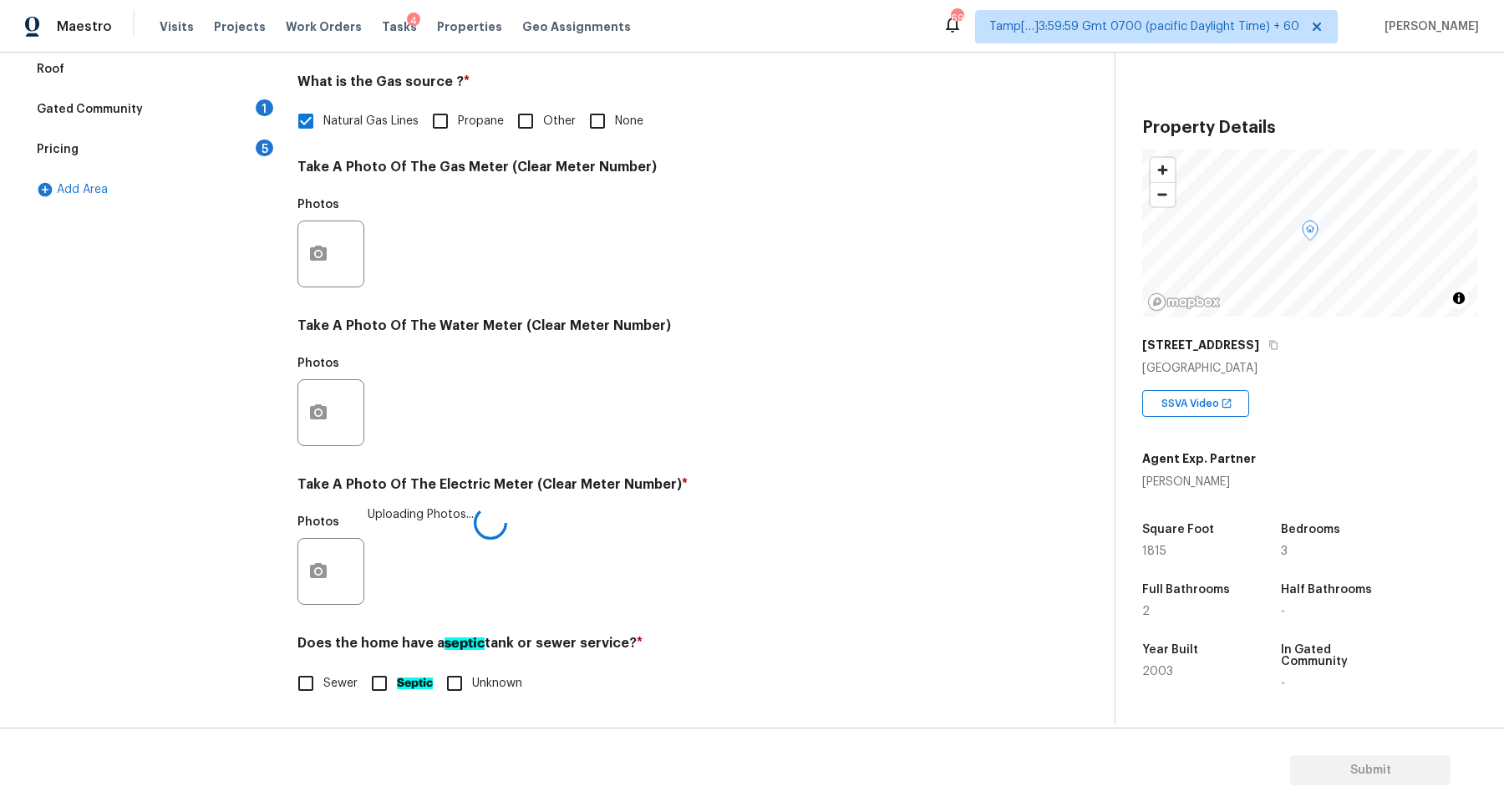
click at [351, 675] on span "Sewer" at bounding box center [340, 683] width 35 height 18
click at [323, 673] on input "Sewer" at bounding box center [306, 683] width 36 height 36
checkbox input "true"
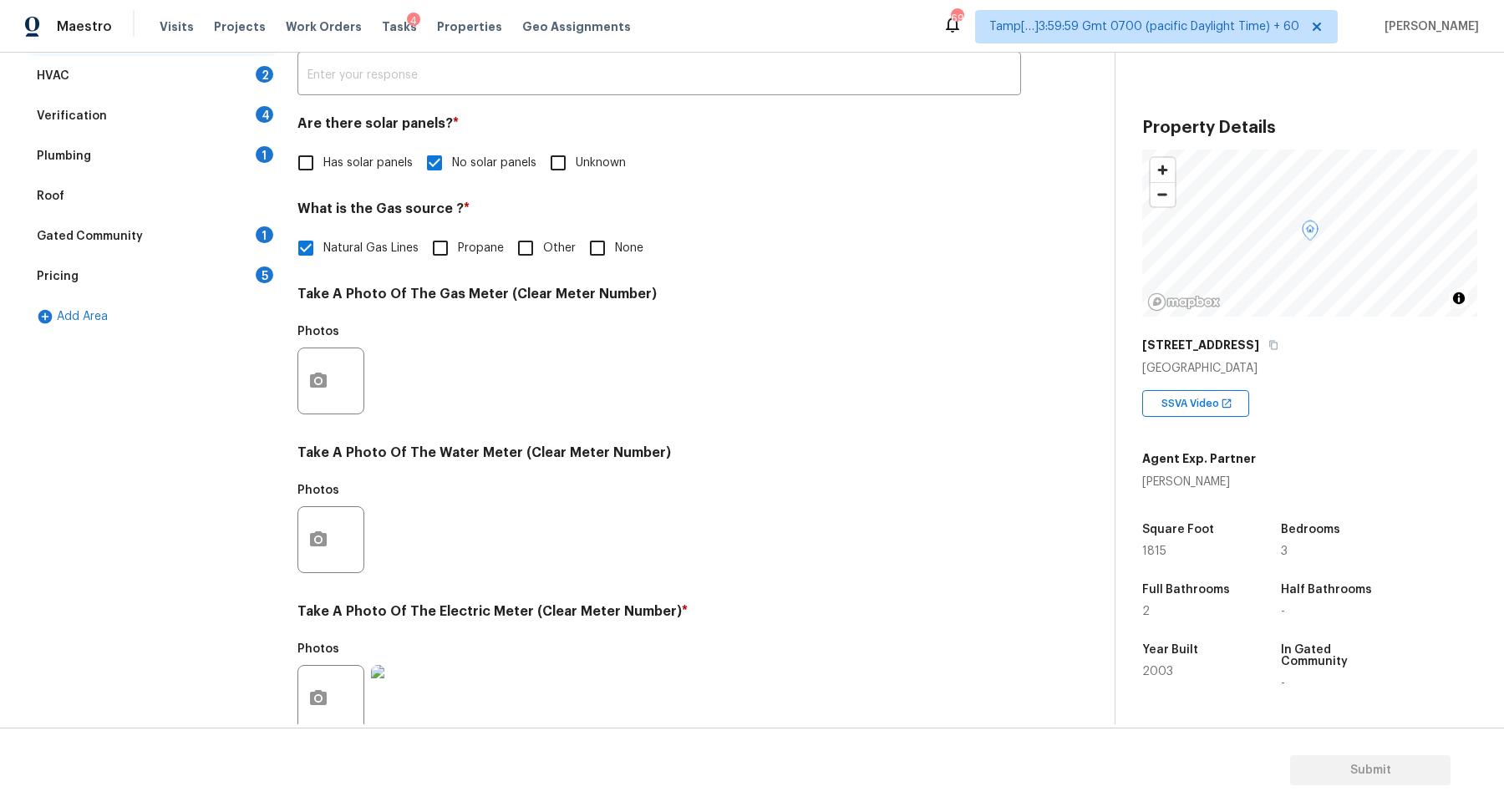
scroll to position [181, 0]
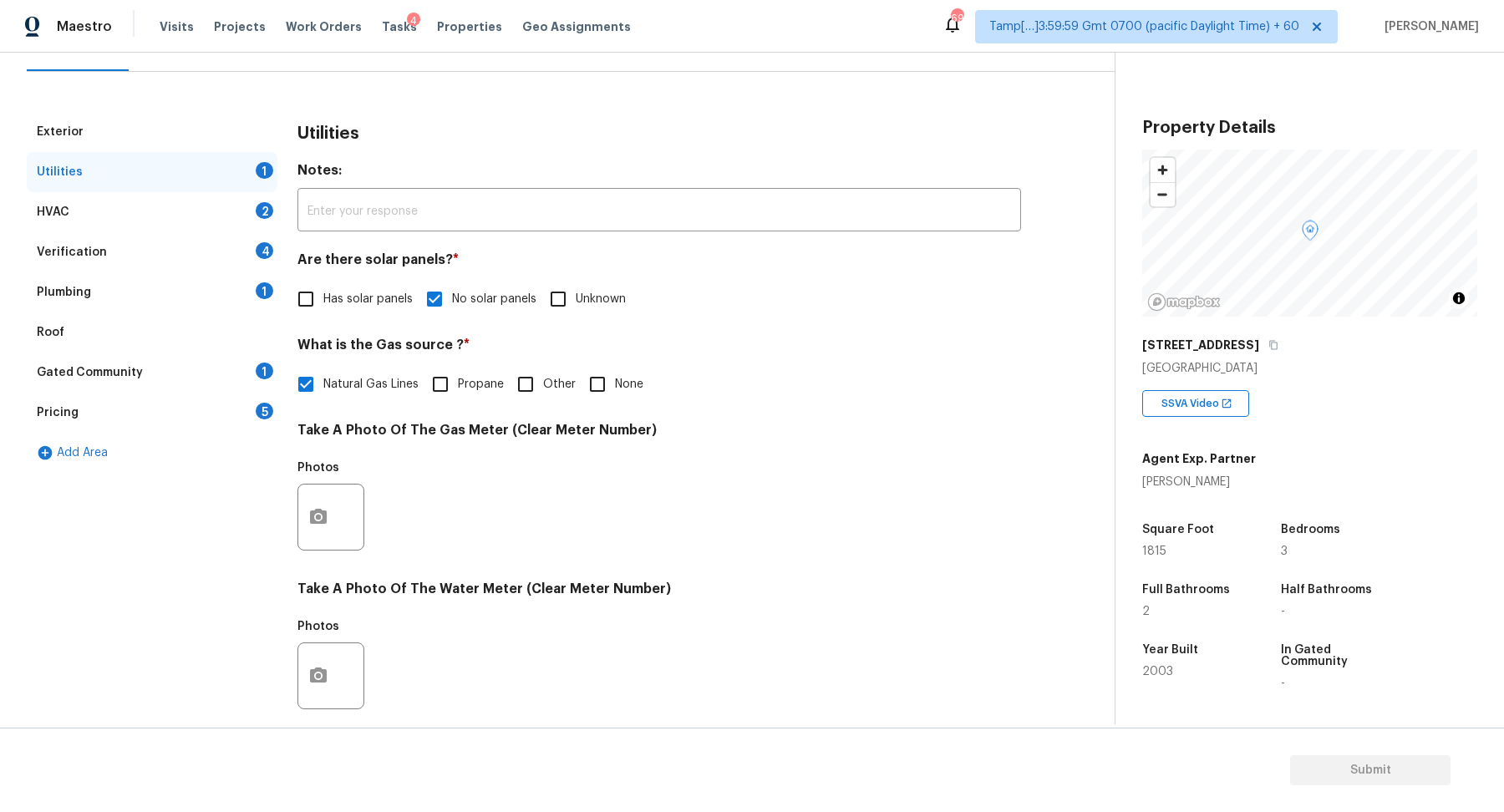
click at [188, 189] on div "Utilities 1" at bounding box center [152, 172] width 251 height 40
click at [286, 216] on div "Exterior Utilities HVAC 2 Verification 4 Plumbing 1 Roof Gated Community 1 Pric…" at bounding box center [551, 556] width 1048 height 889
click at [279, 216] on div "Exterior Utilities HVAC 2 Verification 4 Plumbing 1 Roof Gated Community 1 Pric…" at bounding box center [551, 556] width 1048 height 889
click at [215, 204] on div "HVAC 2" at bounding box center [152, 212] width 251 height 40
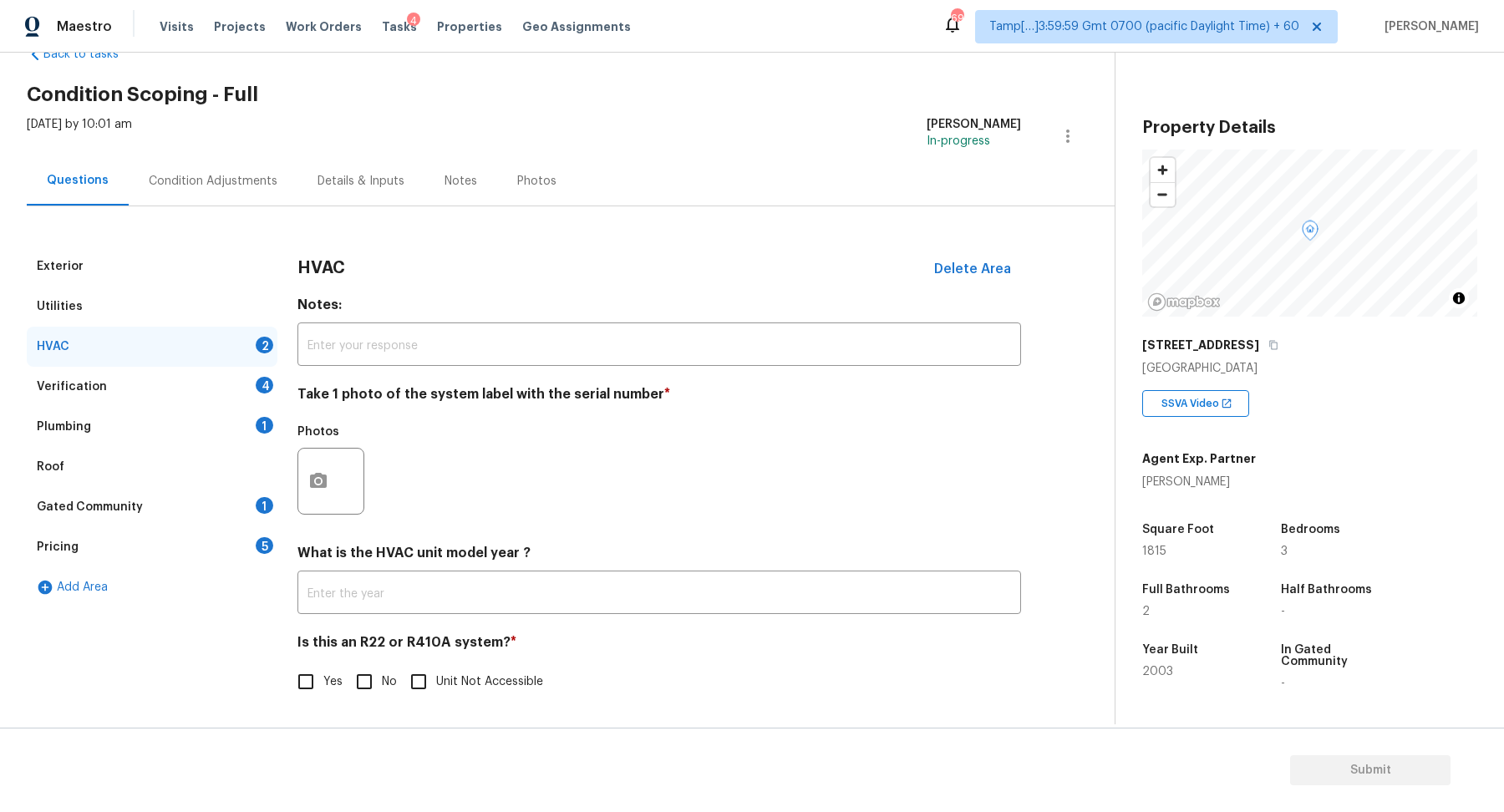
scroll to position [46, 0]
click at [328, 468] on button "button" at bounding box center [318, 482] width 40 height 65
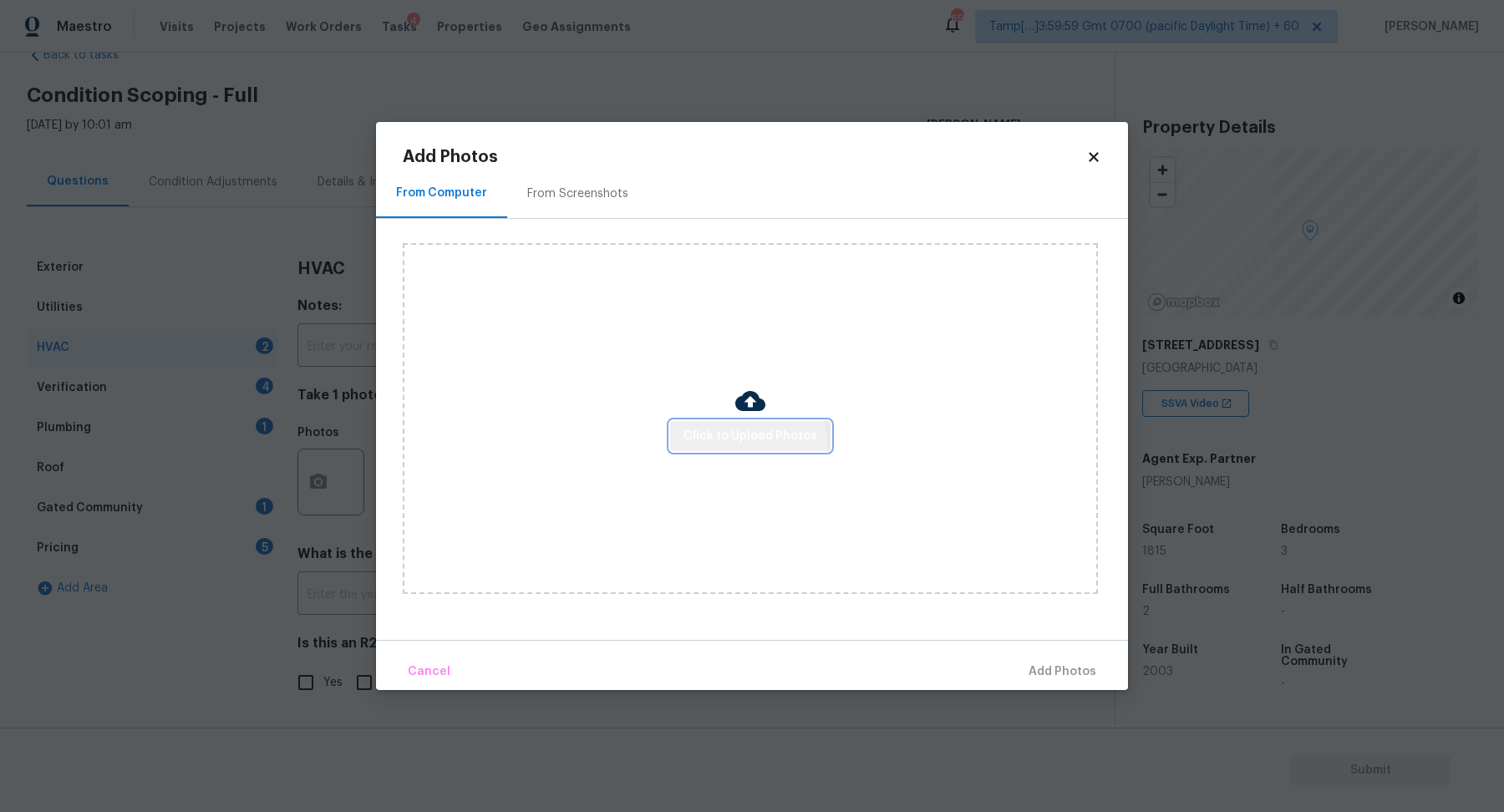
click at [738, 446] on button "Click to Upload Photos" at bounding box center [751, 435] width 161 height 31
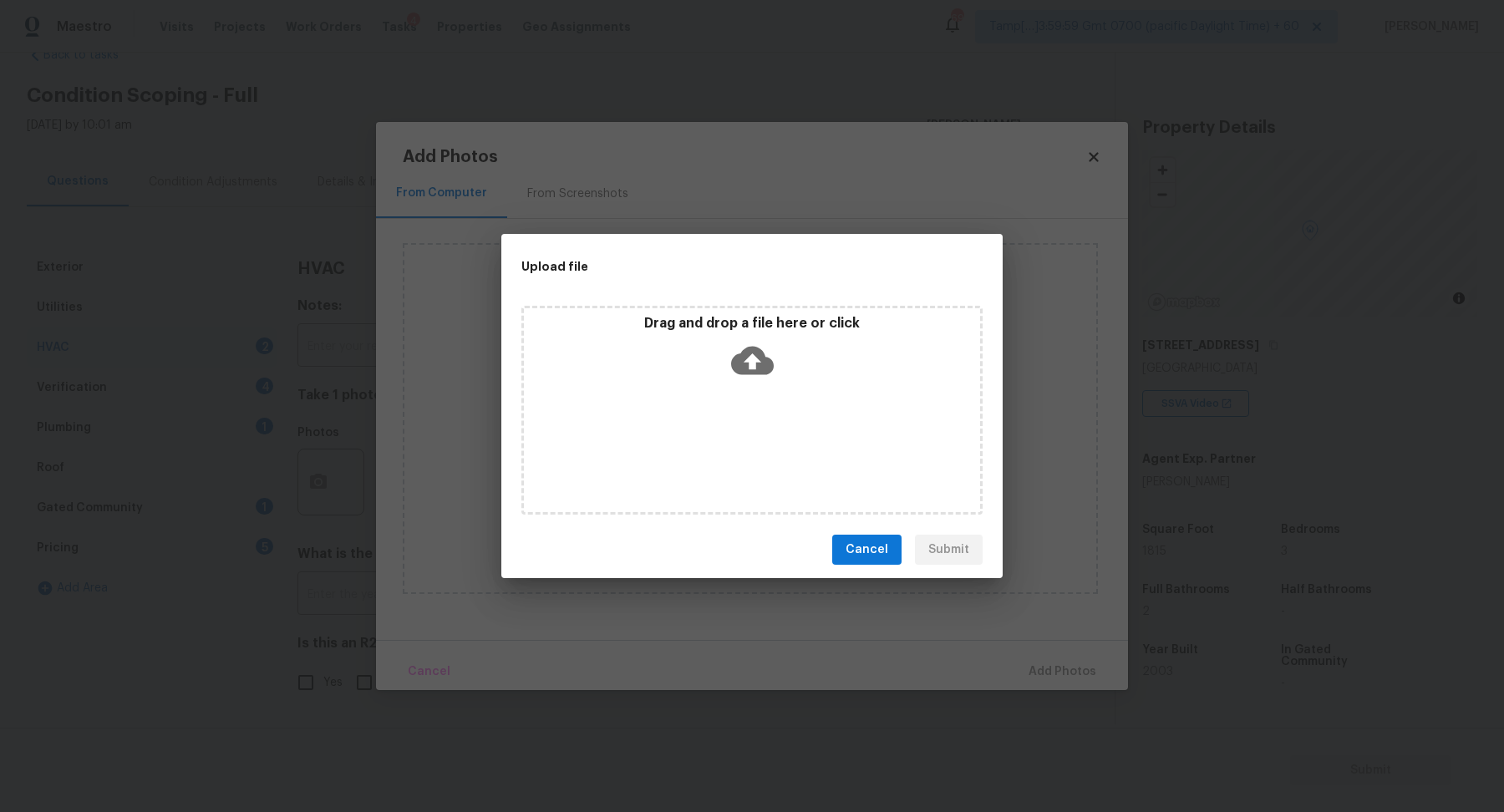
click at [795, 371] on div "Drag and drop a file here or click" at bounding box center [752, 350] width 456 height 72
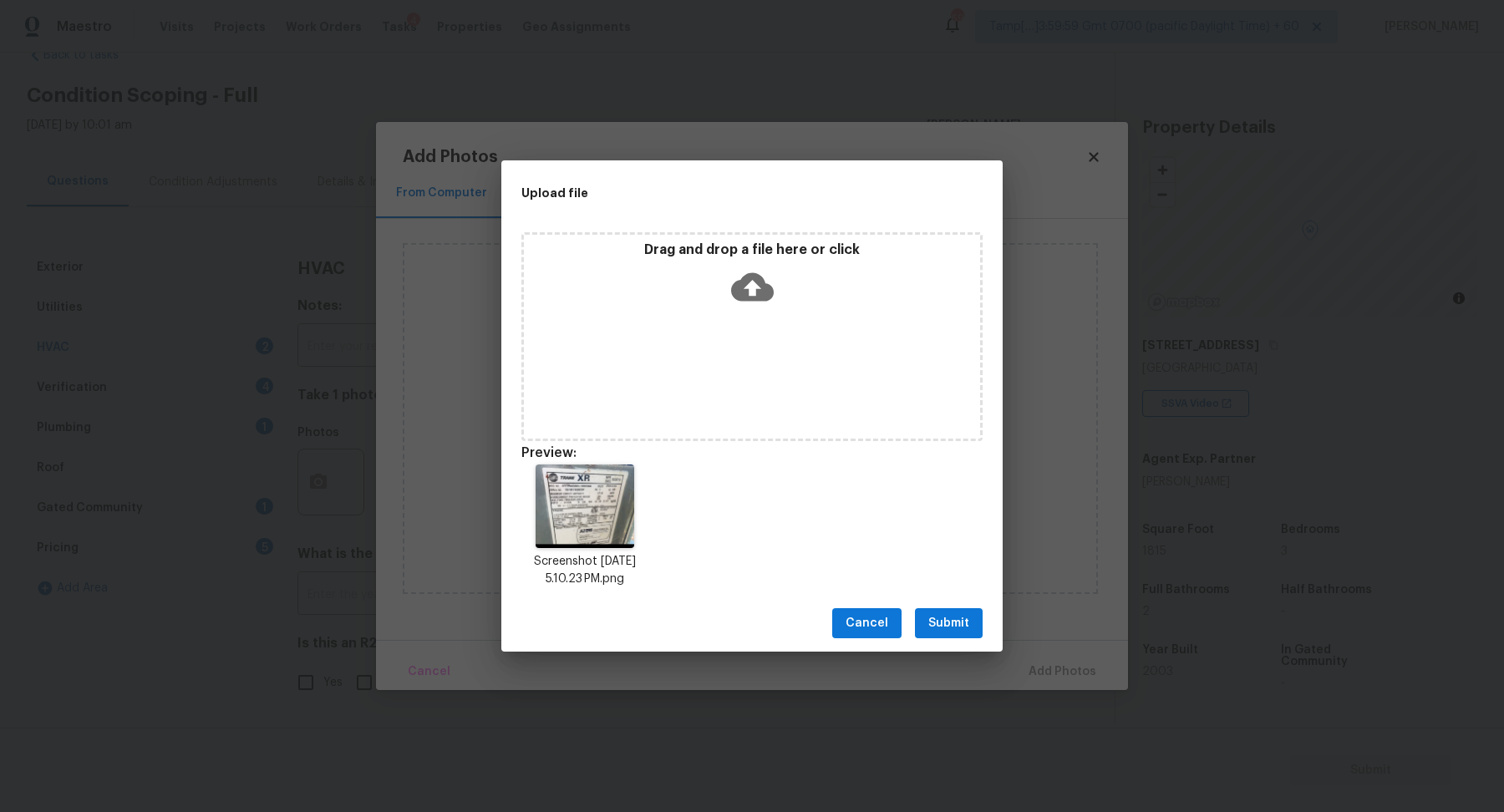
click at [974, 621] on button "Submit" at bounding box center [949, 623] width 67 height 31
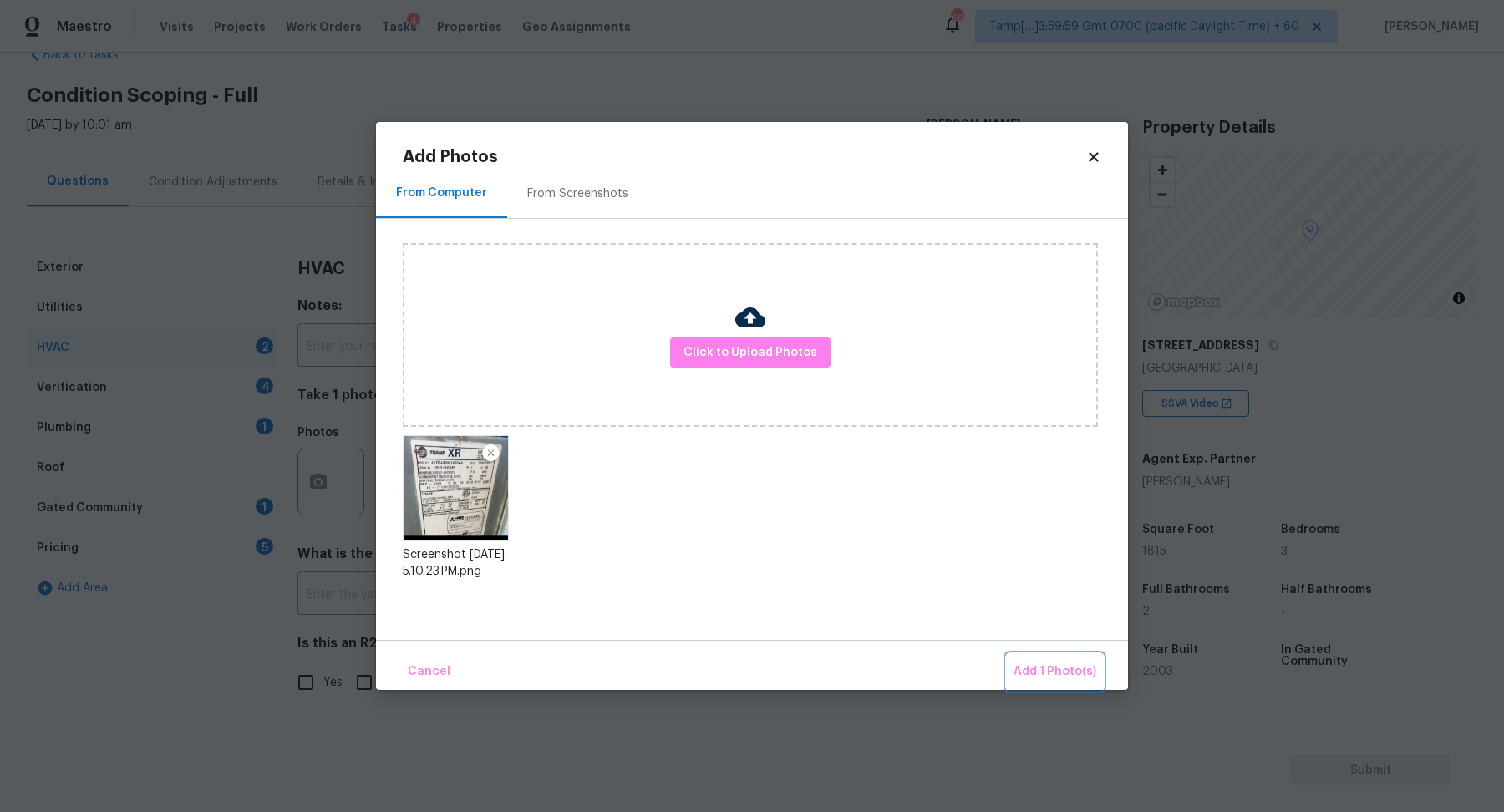
click at [1038, 663] on span "Add 1 Photo(s)" at bounding box center [1054, 672] width 82 height 21
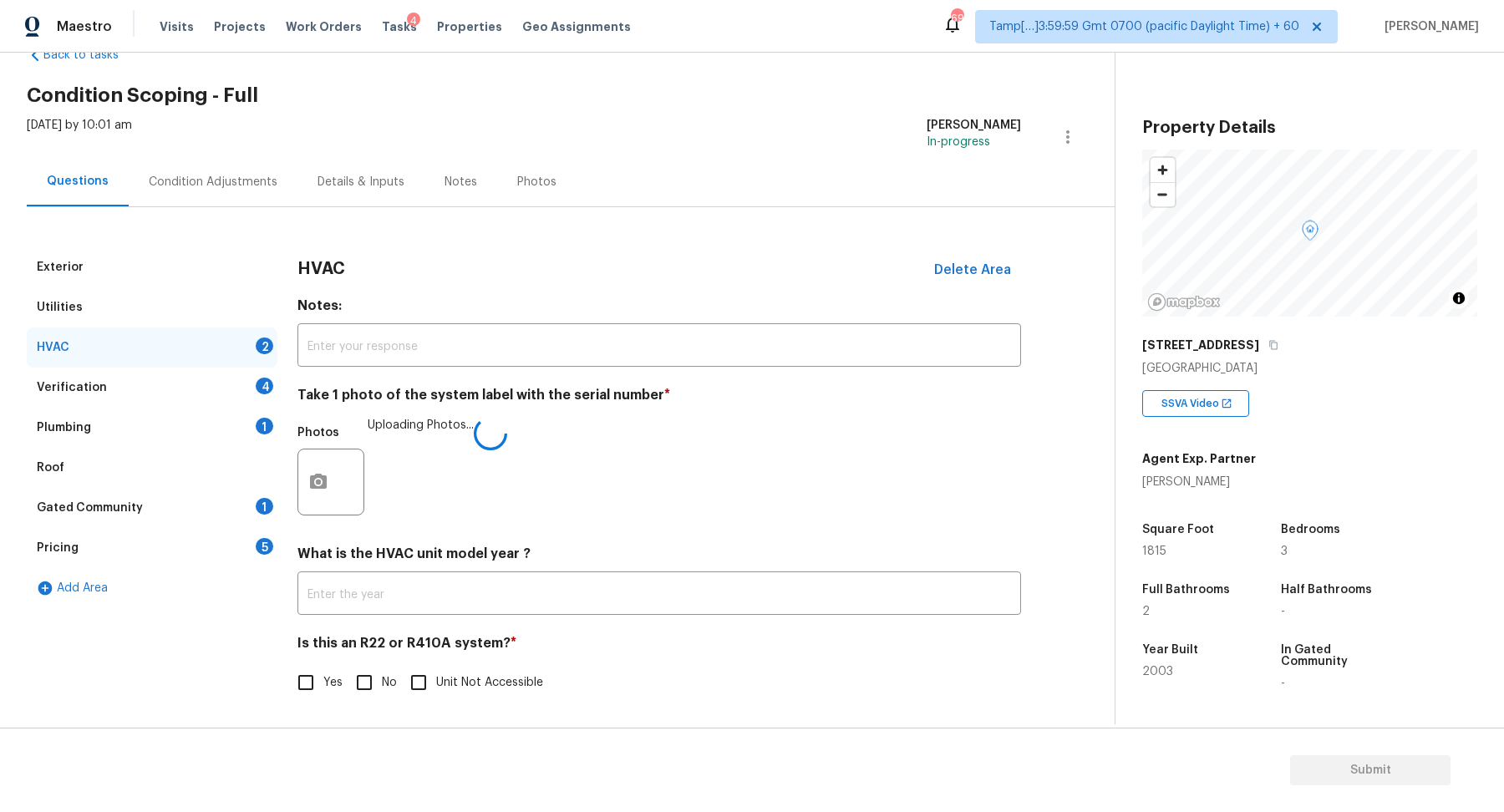
click at [365, 684] on input "No" at bounding box center [365, 682] width 36 height 36
checkbox input "true"
click at [388, 491] on img at bounding box center [404, 481] width 66 height 66
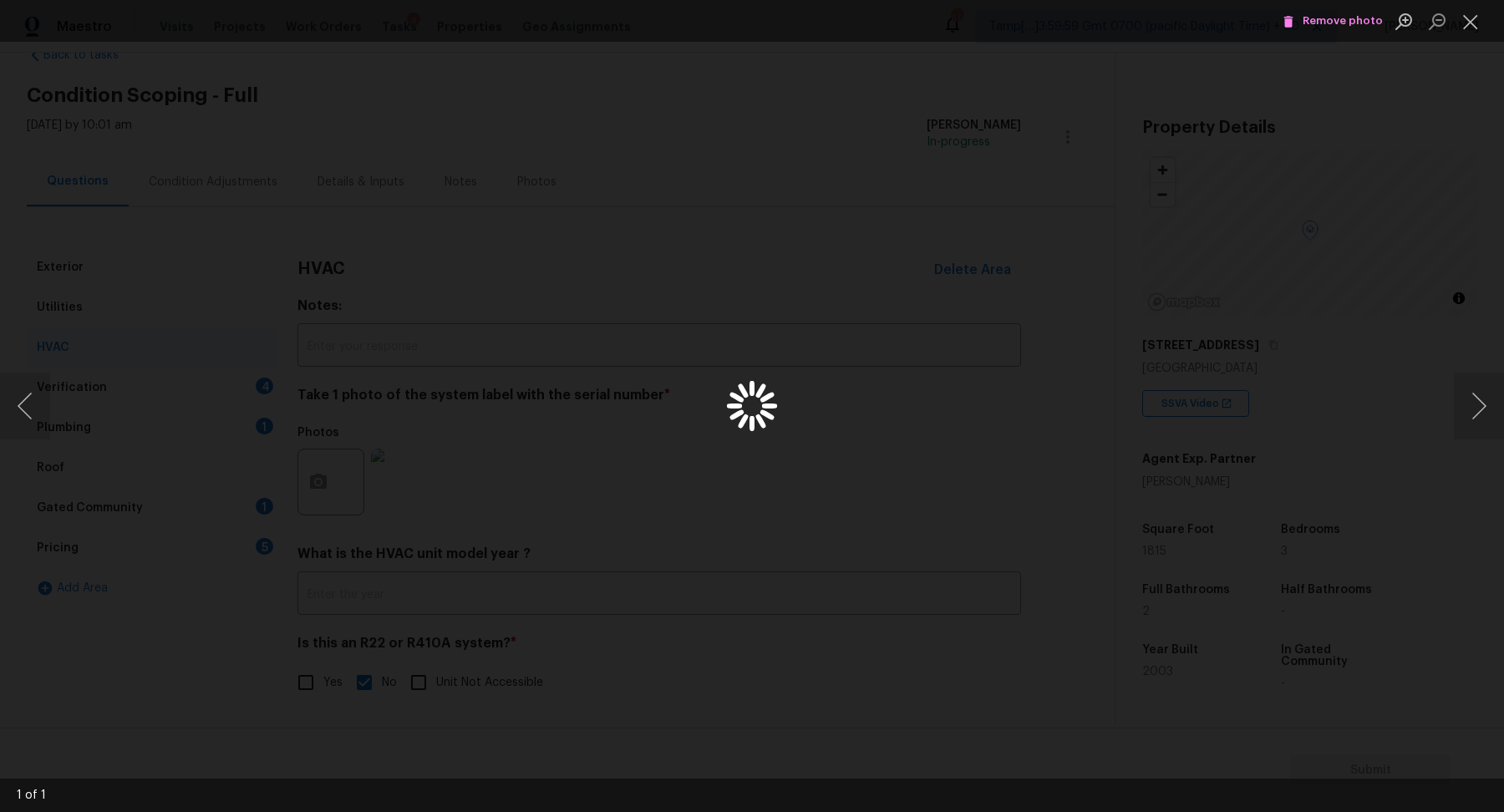
click at [417, 482] on div "Lightbox" at bounding box center [752, 406] width 1504 height 812
click at [251, 420] on div "Lightbox" at bounding box center [752, 406] width 1504 height 812
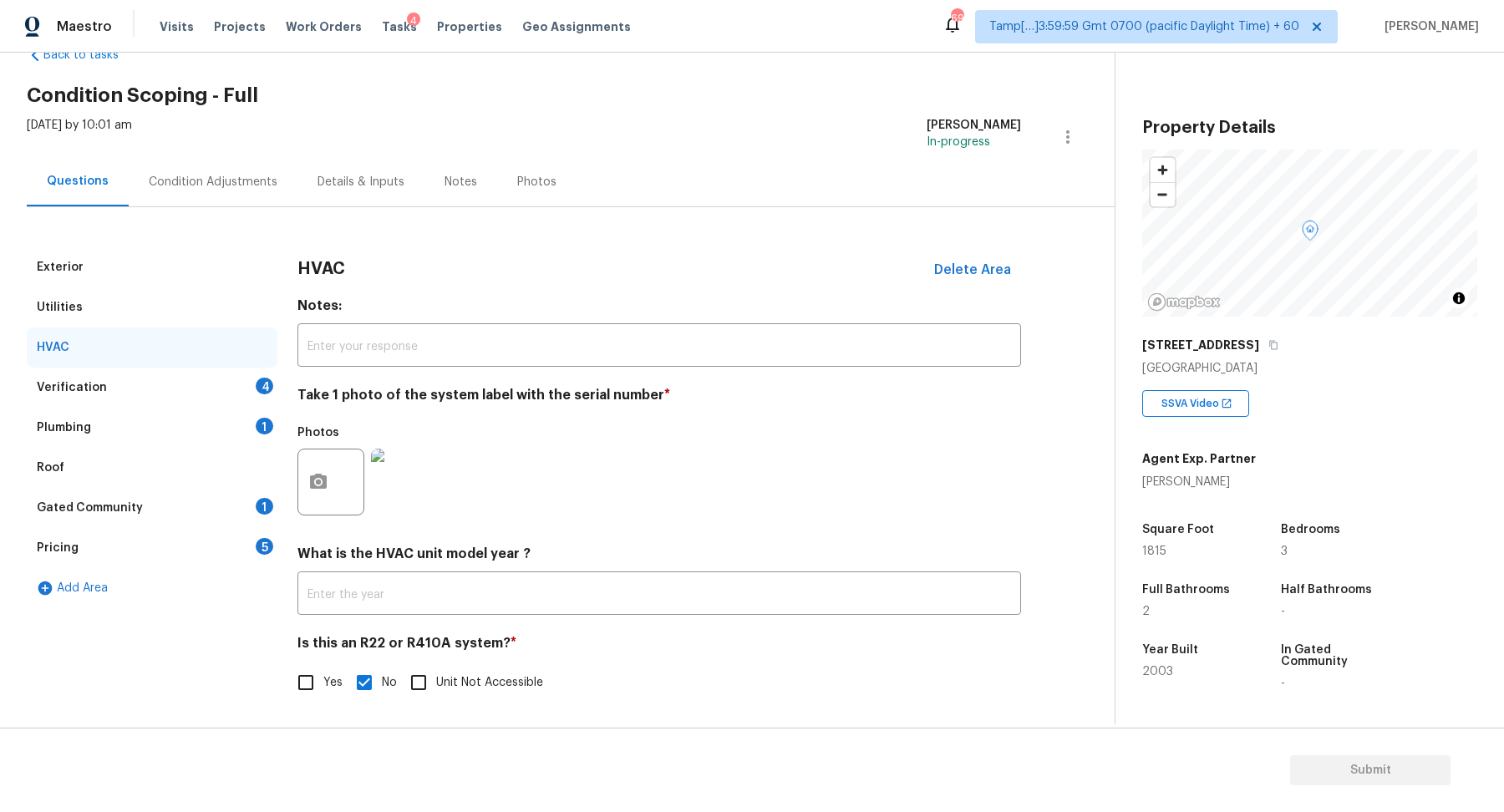
click at [341, 683] on span "Yes" at bounding box center [333, 682] width 20 height 18
click at [323, 683] on input "Yes" at bounding box center [306, 682] width 36 height 36
checkbox input "true"
checkbox input "false"
click at [251, 390] on div "Verification 4" at bounding box center [152, 387] width 251 height 40
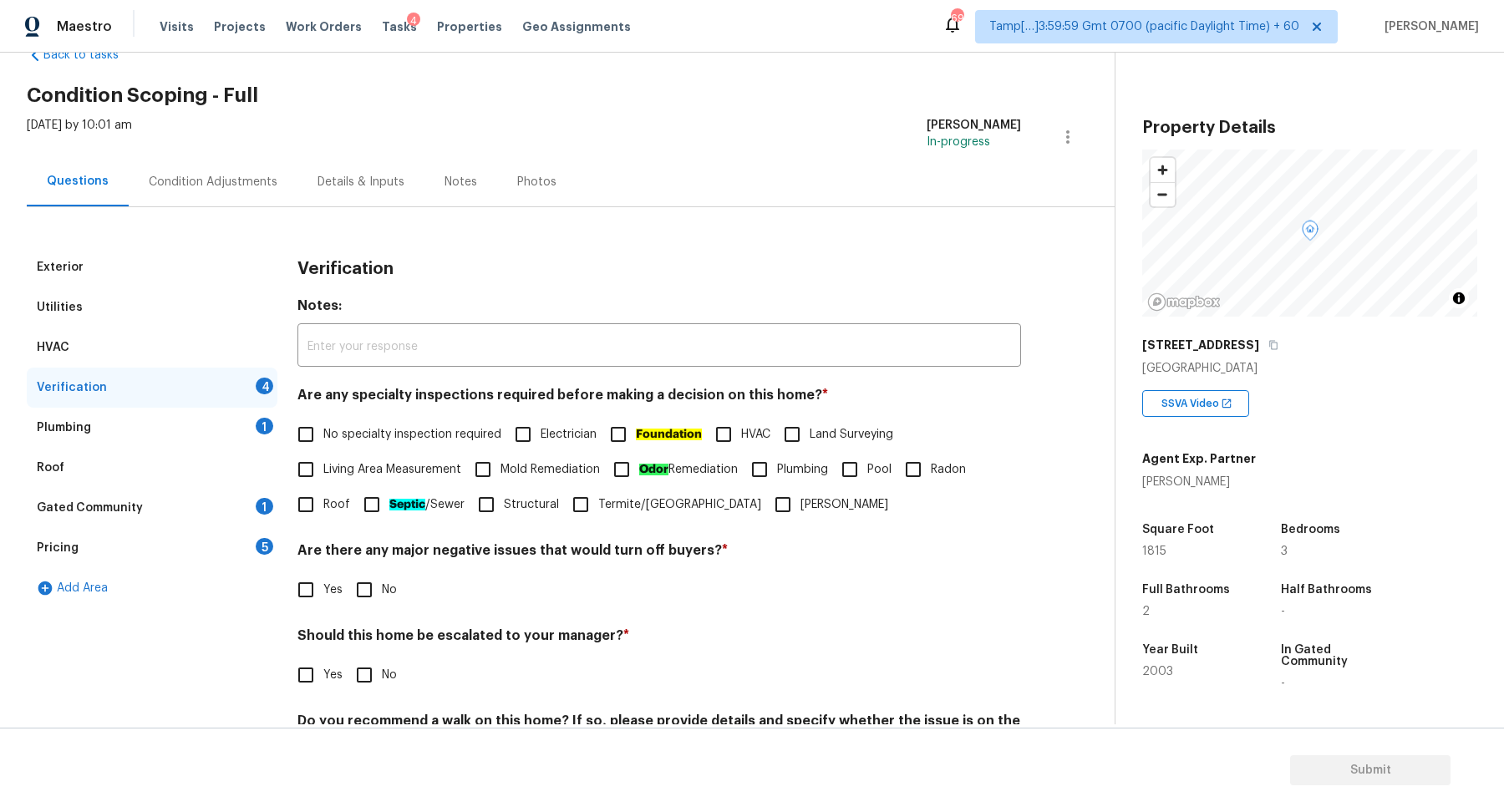
click at [352, 435] on span "No specialty inspection required" at bounding box center [412, 434] width 178 height 18
click at [323, 435] on input "No specialty inspection required" at bounding box center [306, 434] width 36 height 36
checkbox input "true"
click at [357, 601] on input "No" at bounding box center [365, 591] width 36 height 36
checkbox input "true"
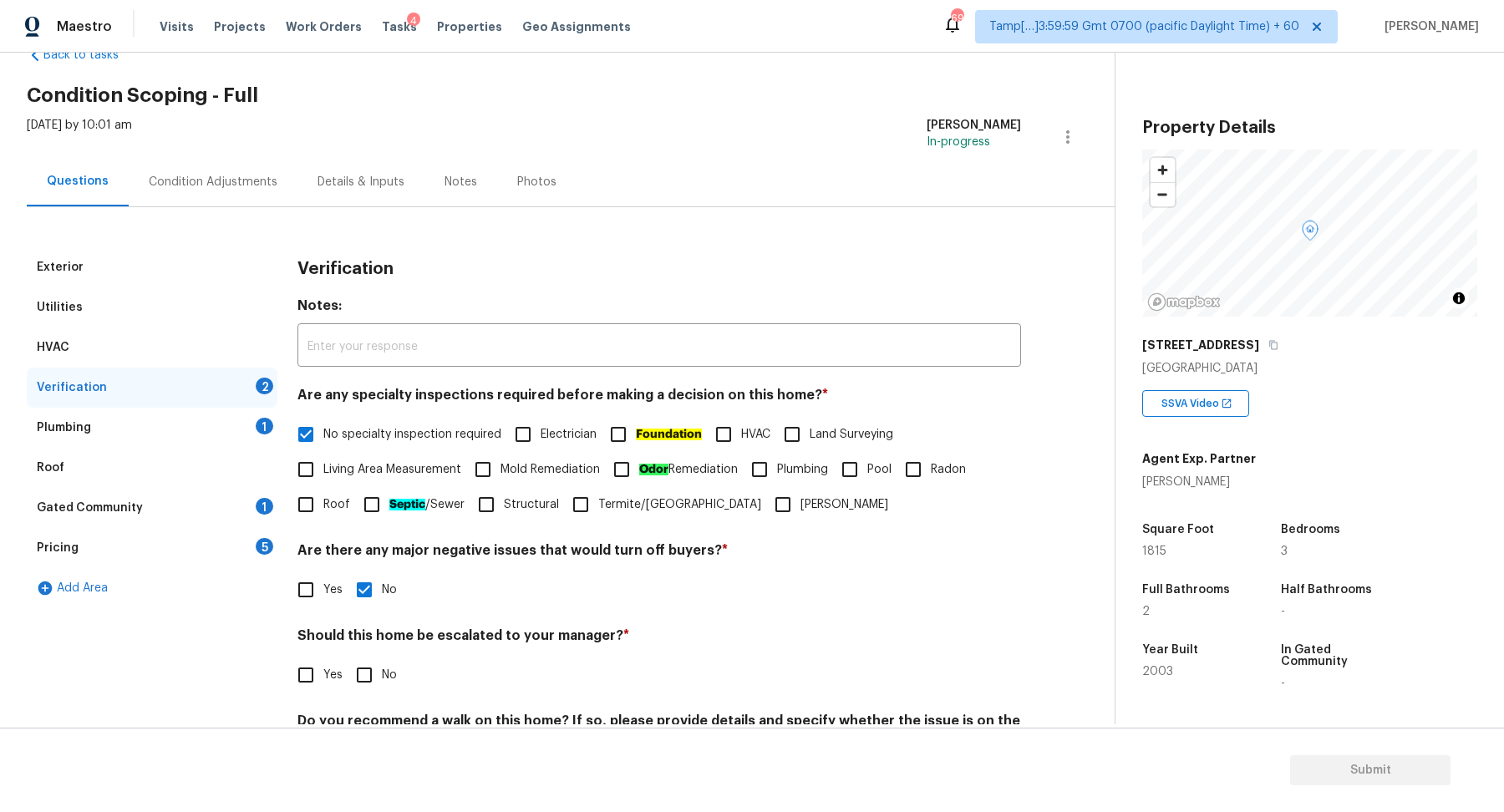
click at [357, 649] on h4 "Should this home be escalated to your manager? *" at bounding box center [659, 638] width 723 height 23
click at [377, 666] on input "No" at bounding box center [365, 675] width 36 height 36
checkbox input "true"
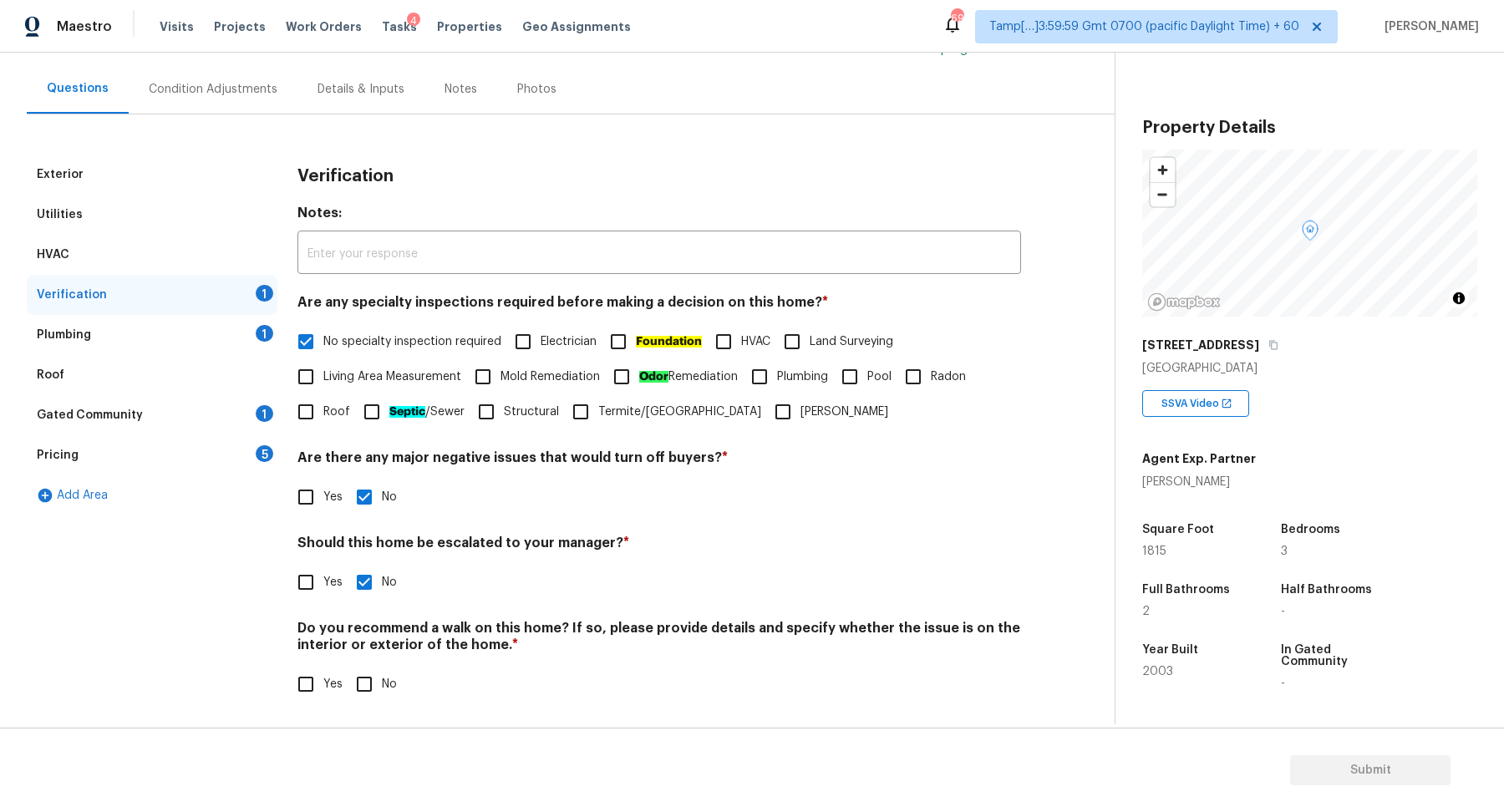
scroll to position [139, 0]
click at [370, 651] on h4 "Do you recommend a walk on this home? If so, please provide details and specify…" at bounding box center [659, 638] width 723 height 40
click at [370, 684] on input "No" at bounding box center [365, 683] width 36 height 36
checkbox input "true"
click at [309, 566] on input "Yes" at bounding box center [306, 581] width 36 height 36
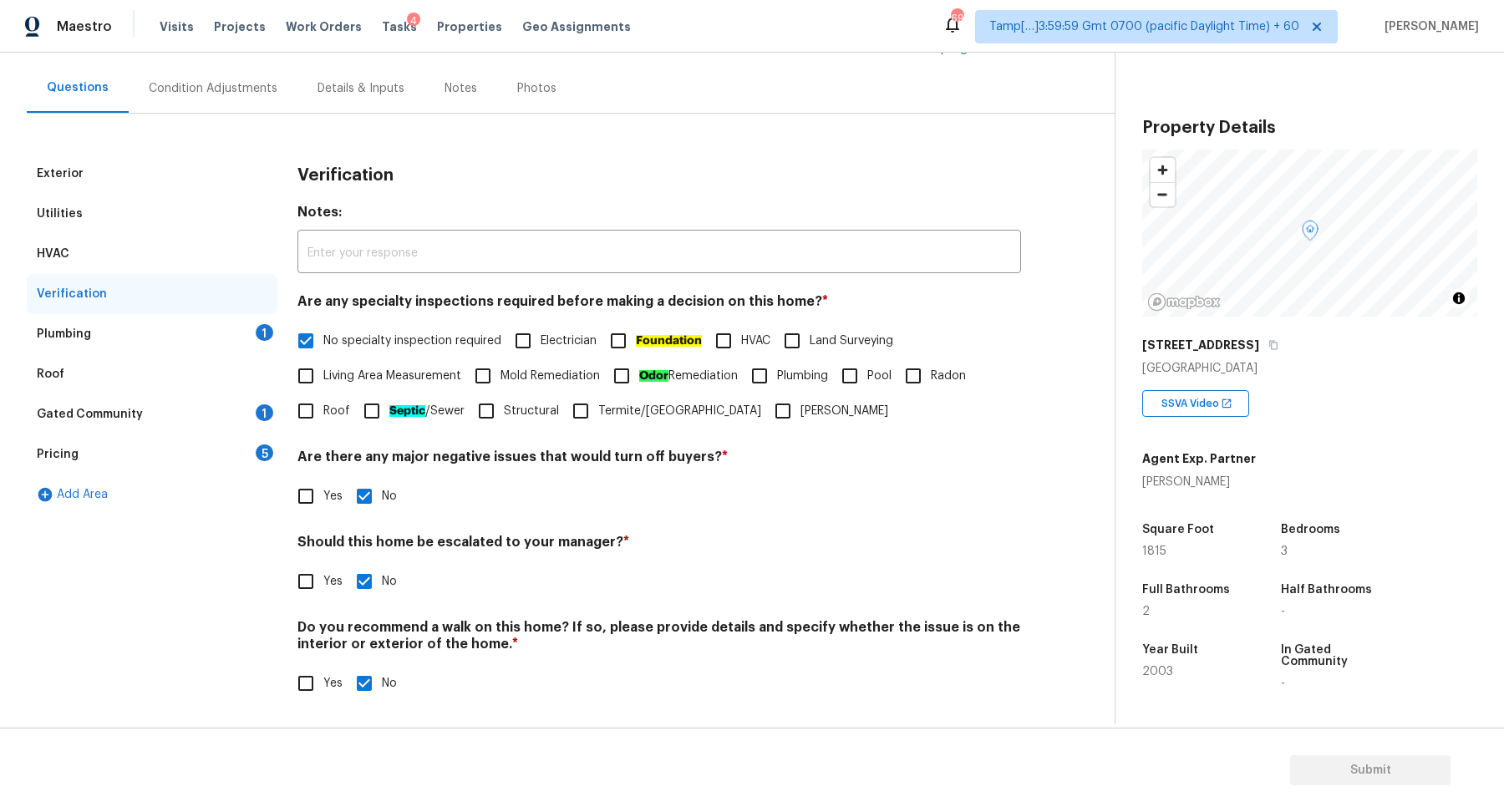
checkbox input "true"
checkbox input "false"
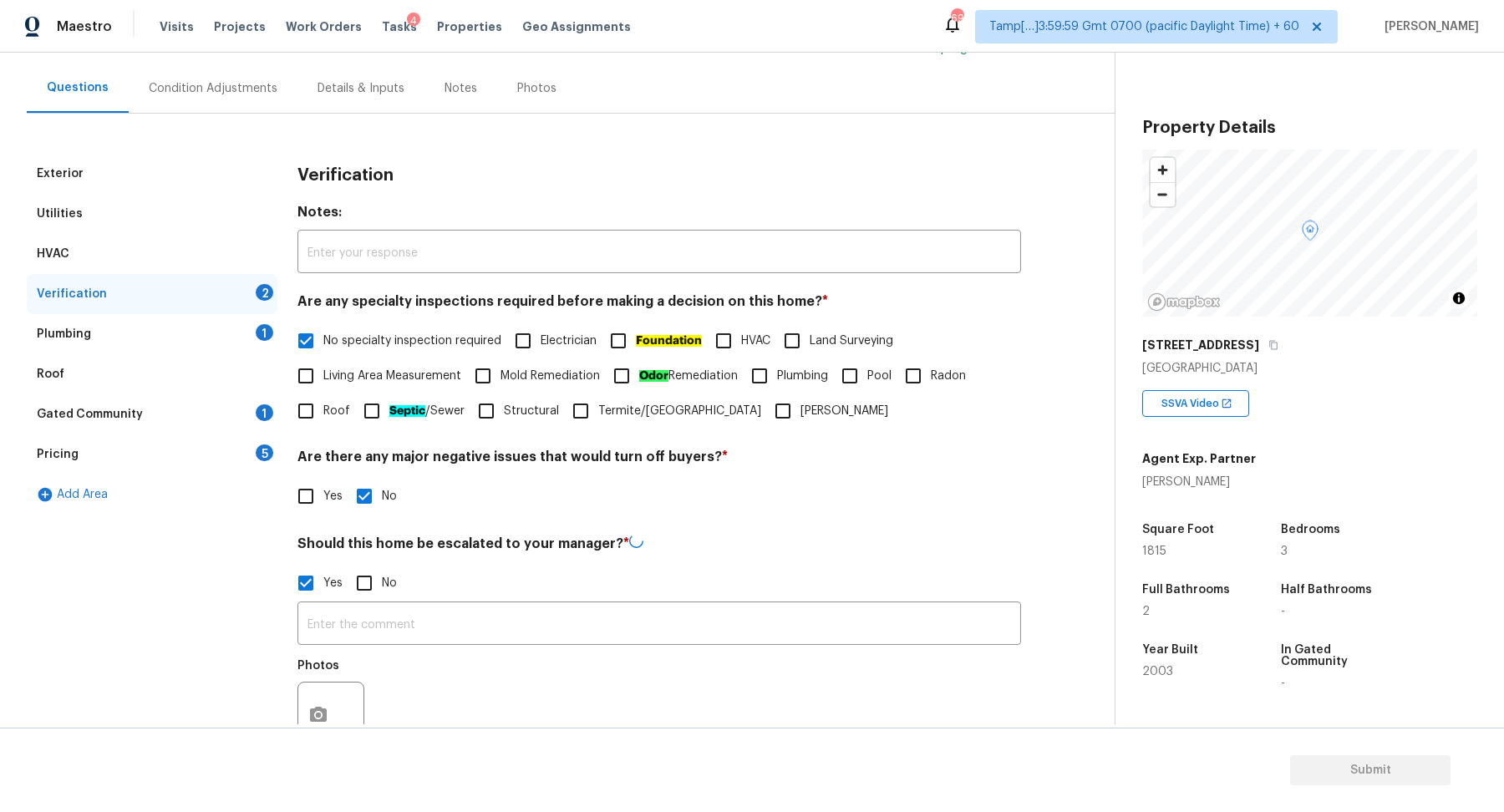
scroll to position [297, 0]
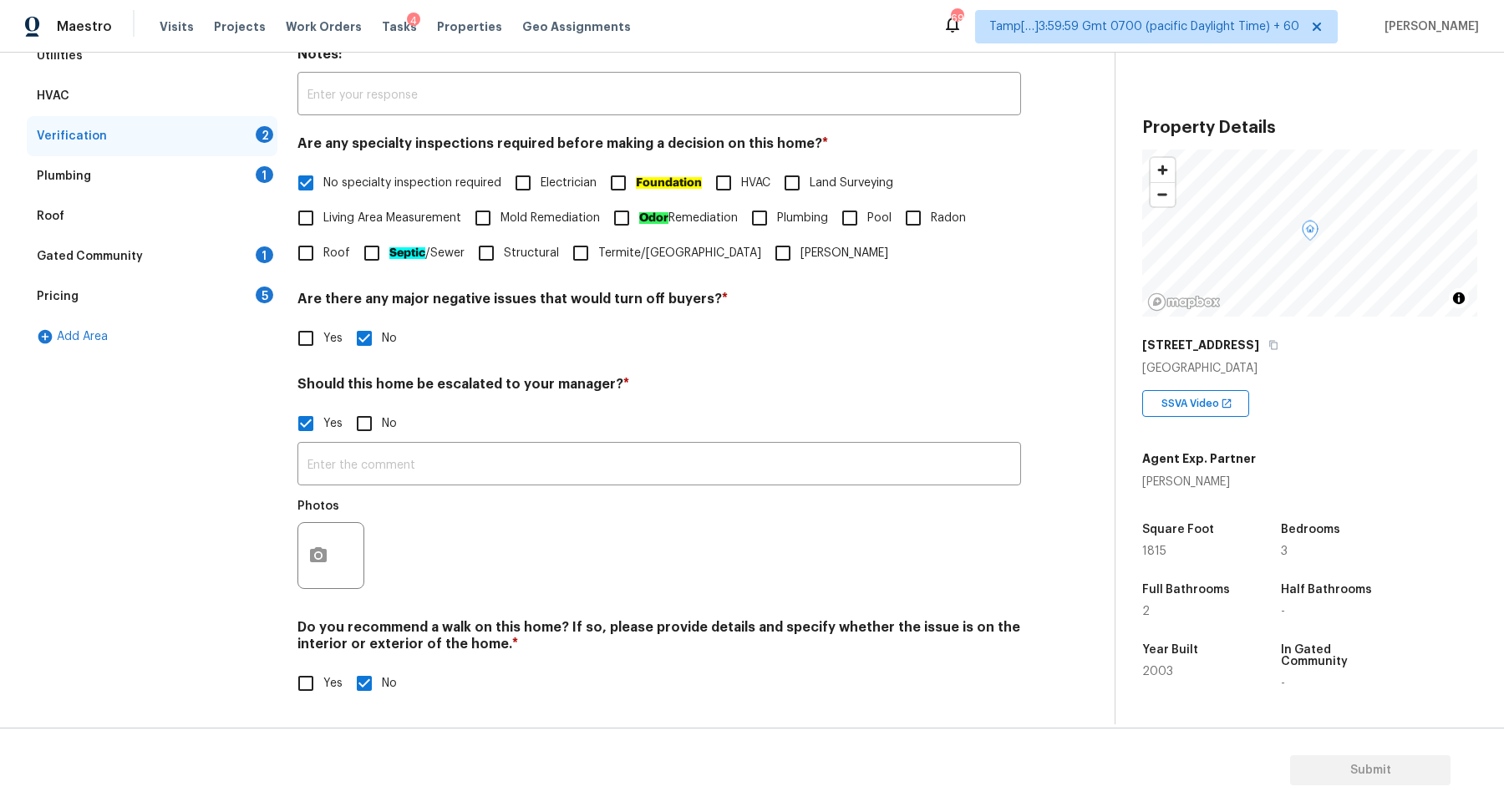
drag, startPoint x: 354, startPoint y: 552, endPoint x: 345, endPoint y: 552, distance: 9.0
click at [353, 552] on div at bounding box center [330, 555] width 66 height 66
click at [345, 552] on div at bounding box center [330, 555] width 66 height 66
click at [322, 557] on icon "button" at bounding box center [319, 554] width 17 height 15
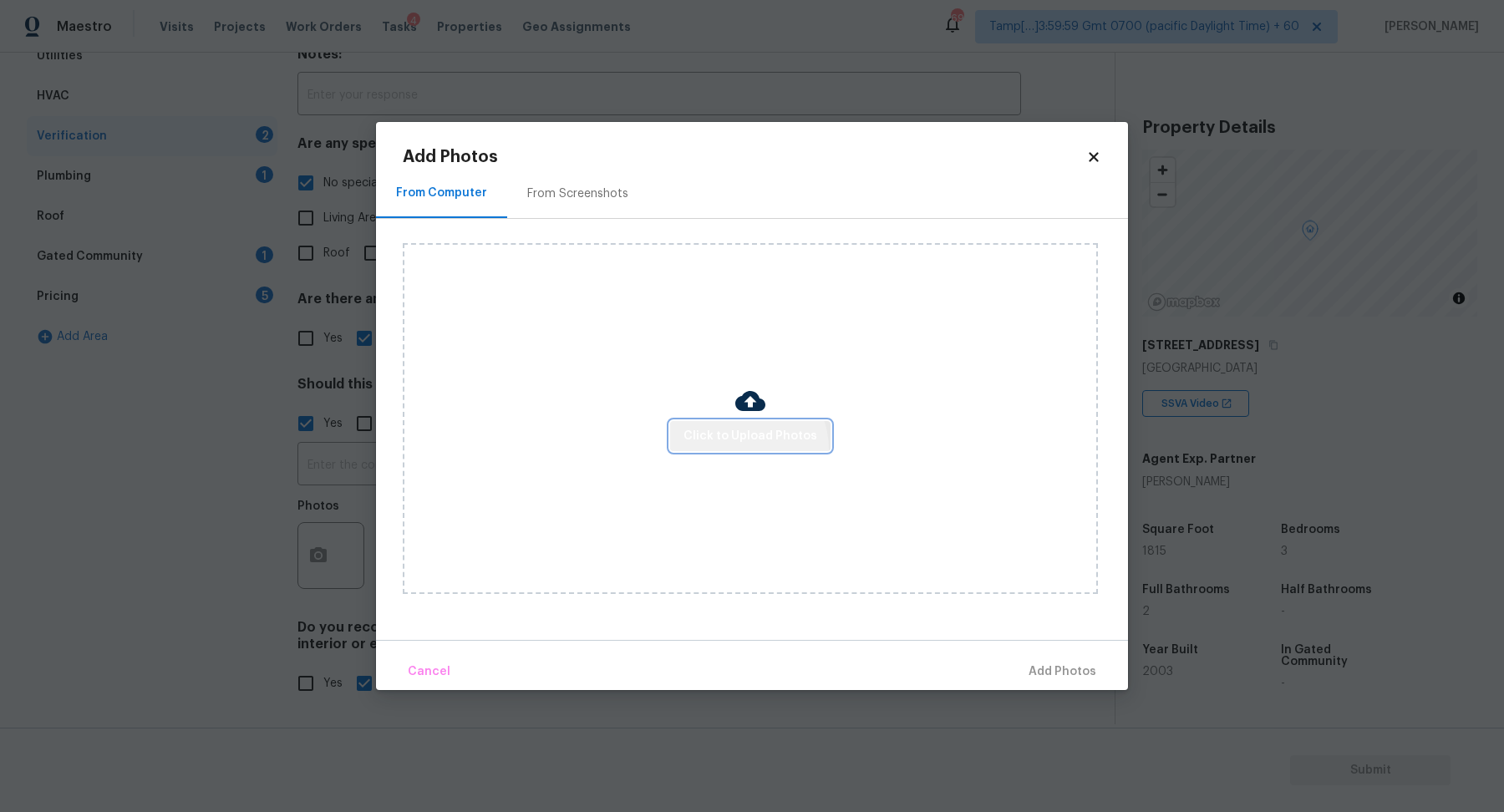
click at [747, 449] on button "Click to Upload Photos" at bounding box center [751, 435] width 161 height 31
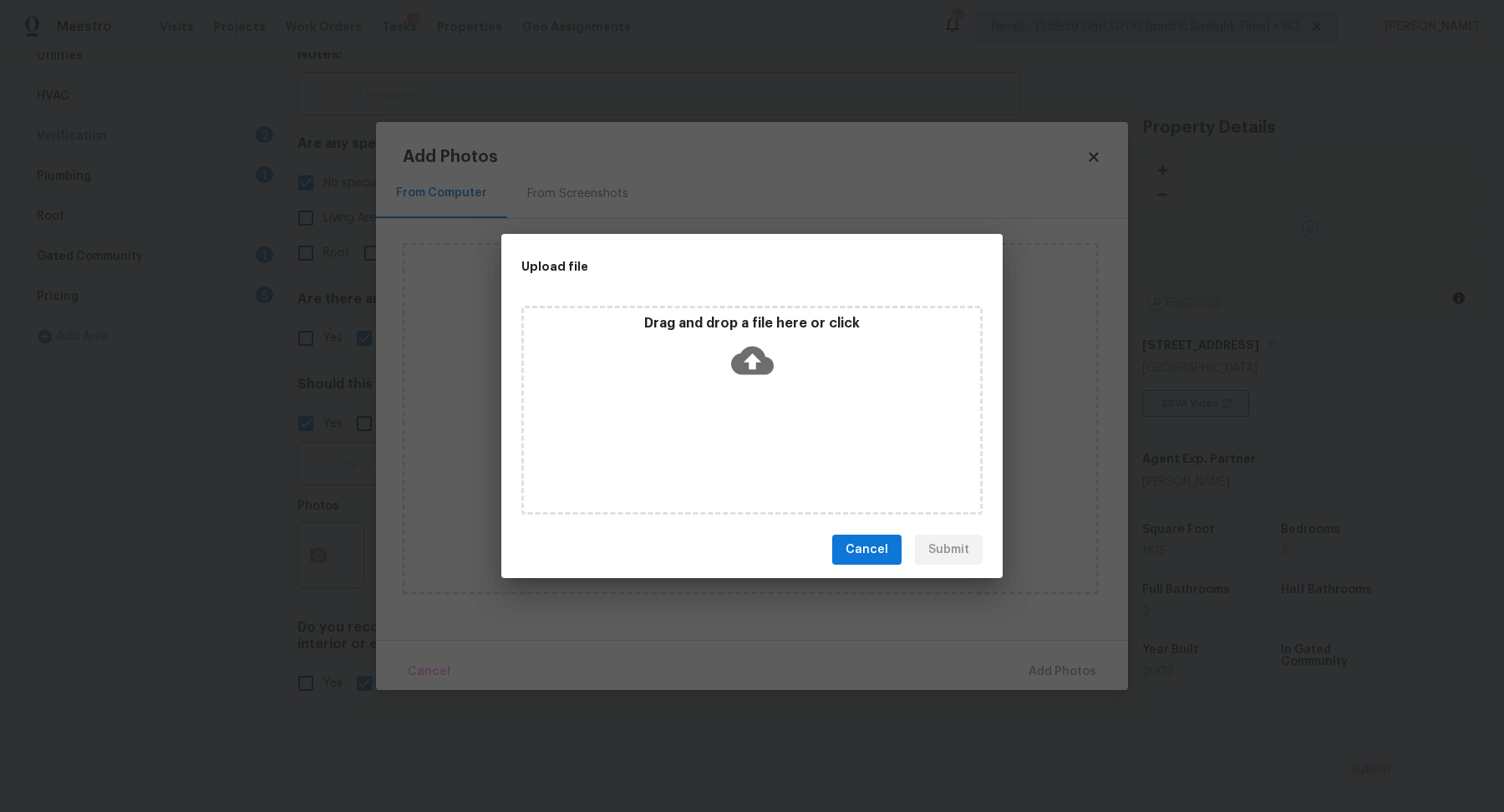
click at [882, 339] on div "Drag and drop a file here or click" at bounding box center [752, 350] width 456 height 72
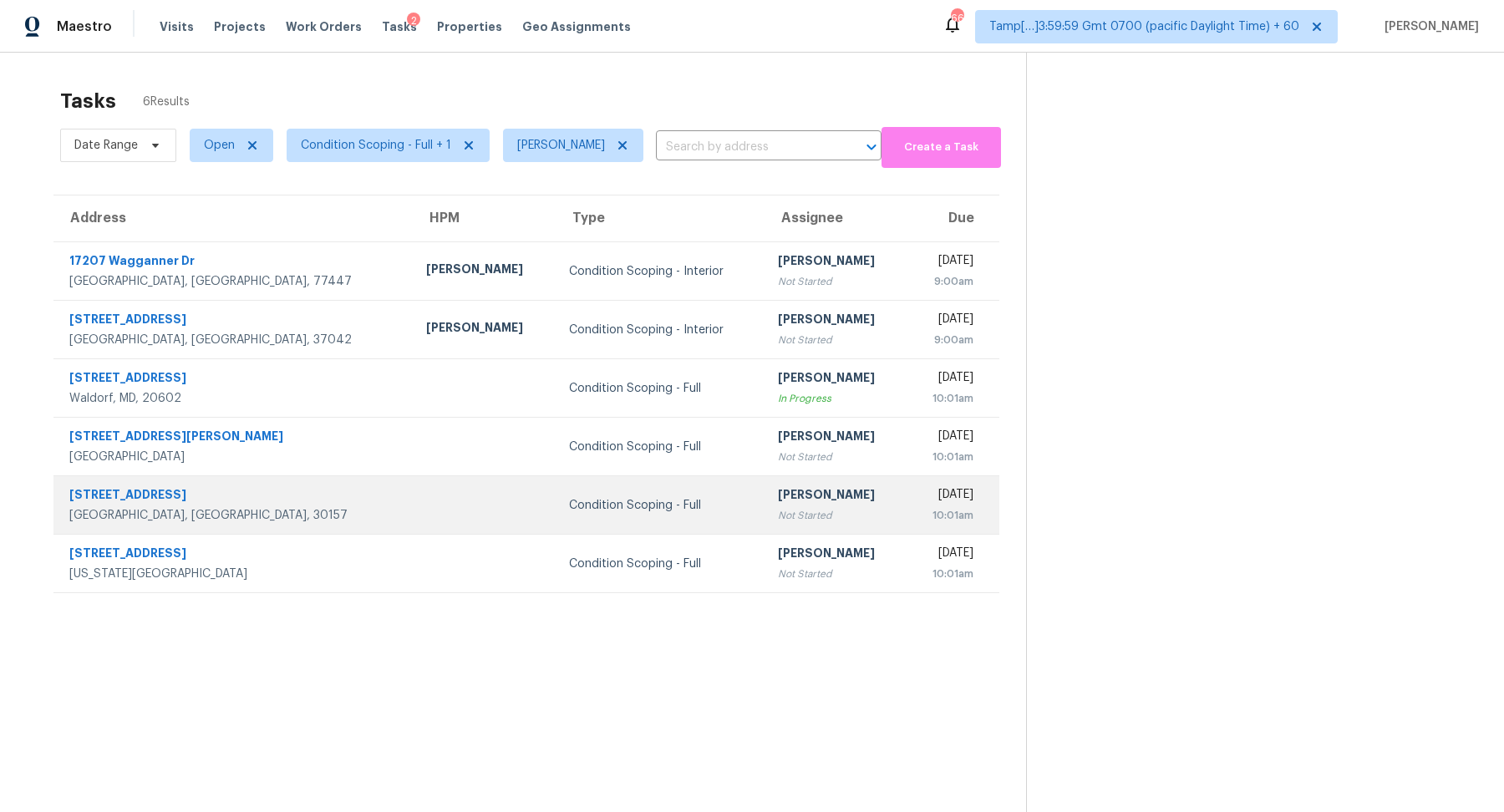
click at [794, 477] on td "[PERSON_NAME] Not Started" at bounding box center [836, 505] width 143 height 59
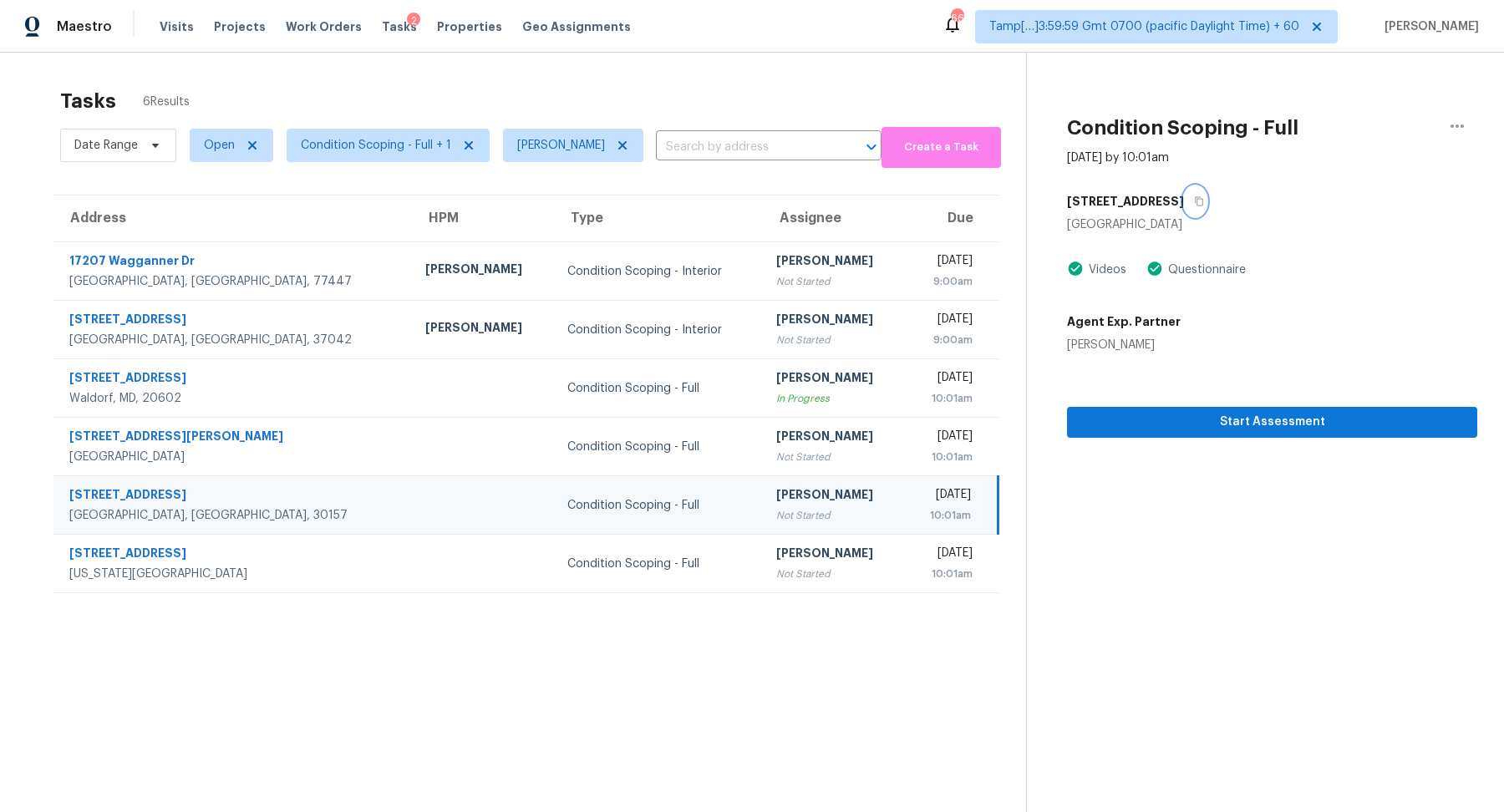
click at [1183, 210] on button "button" at bounding box center [1195, 201] width 22 height 30
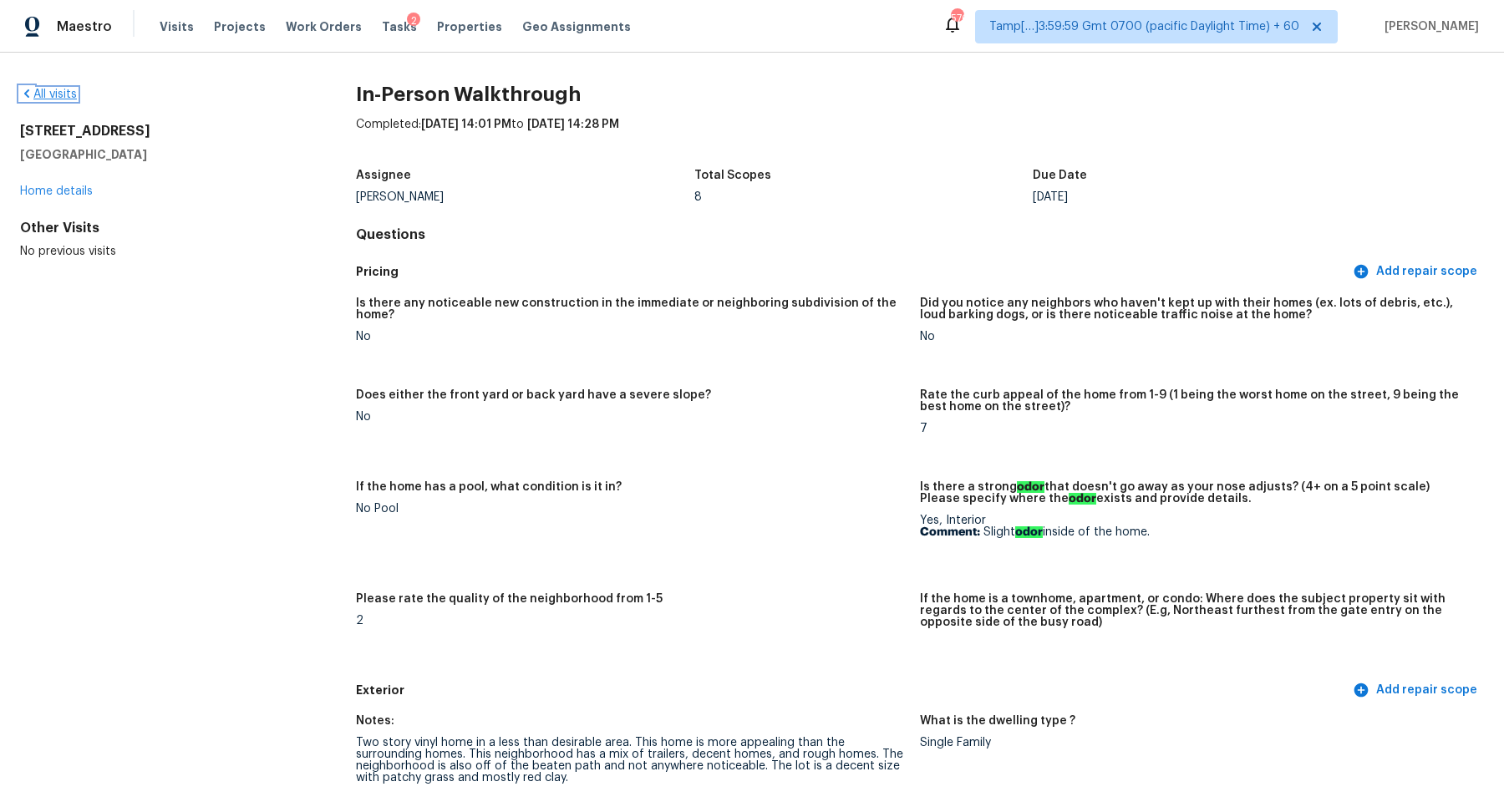
click at [52, 96] on link "All visits" at bounding box center [48, 94] width 57 height 12
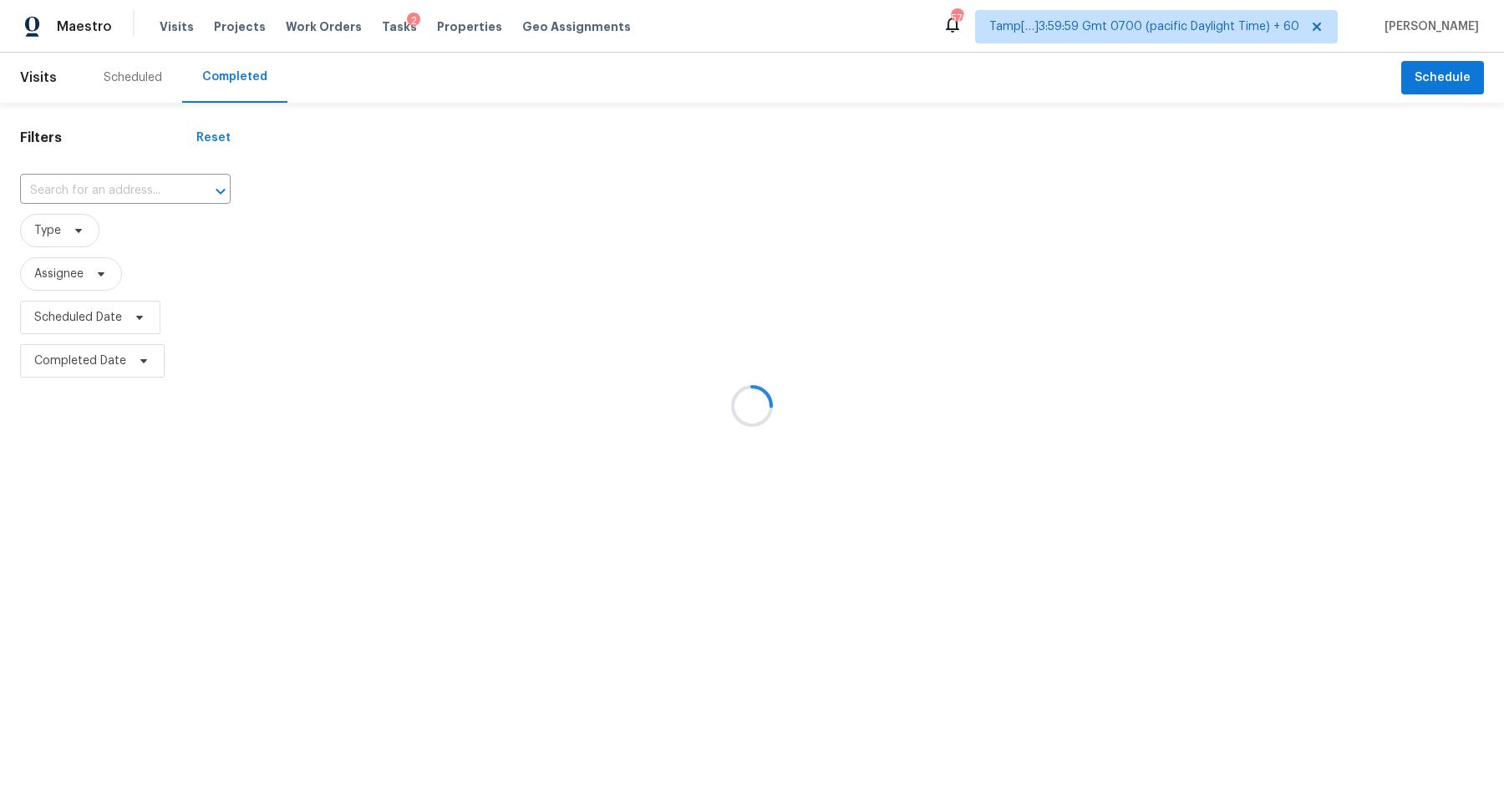
click at [73, 178] on div at bounding box center [752, 406] width 1504 height 812
click at [87, 185] on div at bounding box center [752, 406] width 1504 height 812
click at [89, 190] on div at bounding box center [752, 406] width 1504 height 812
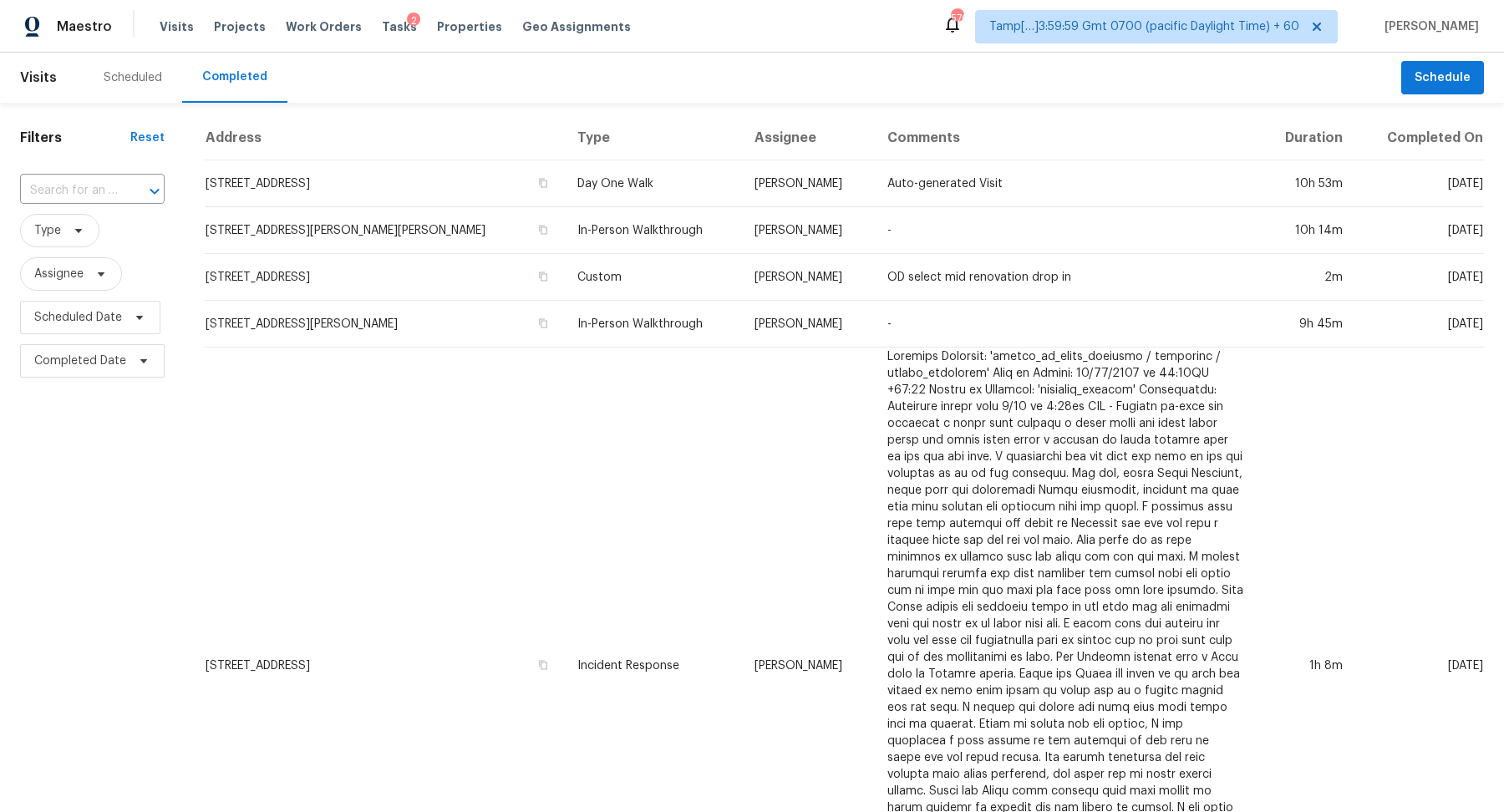
click at [124, 190] on div at bounding box center [143, 191] width 43 height 23
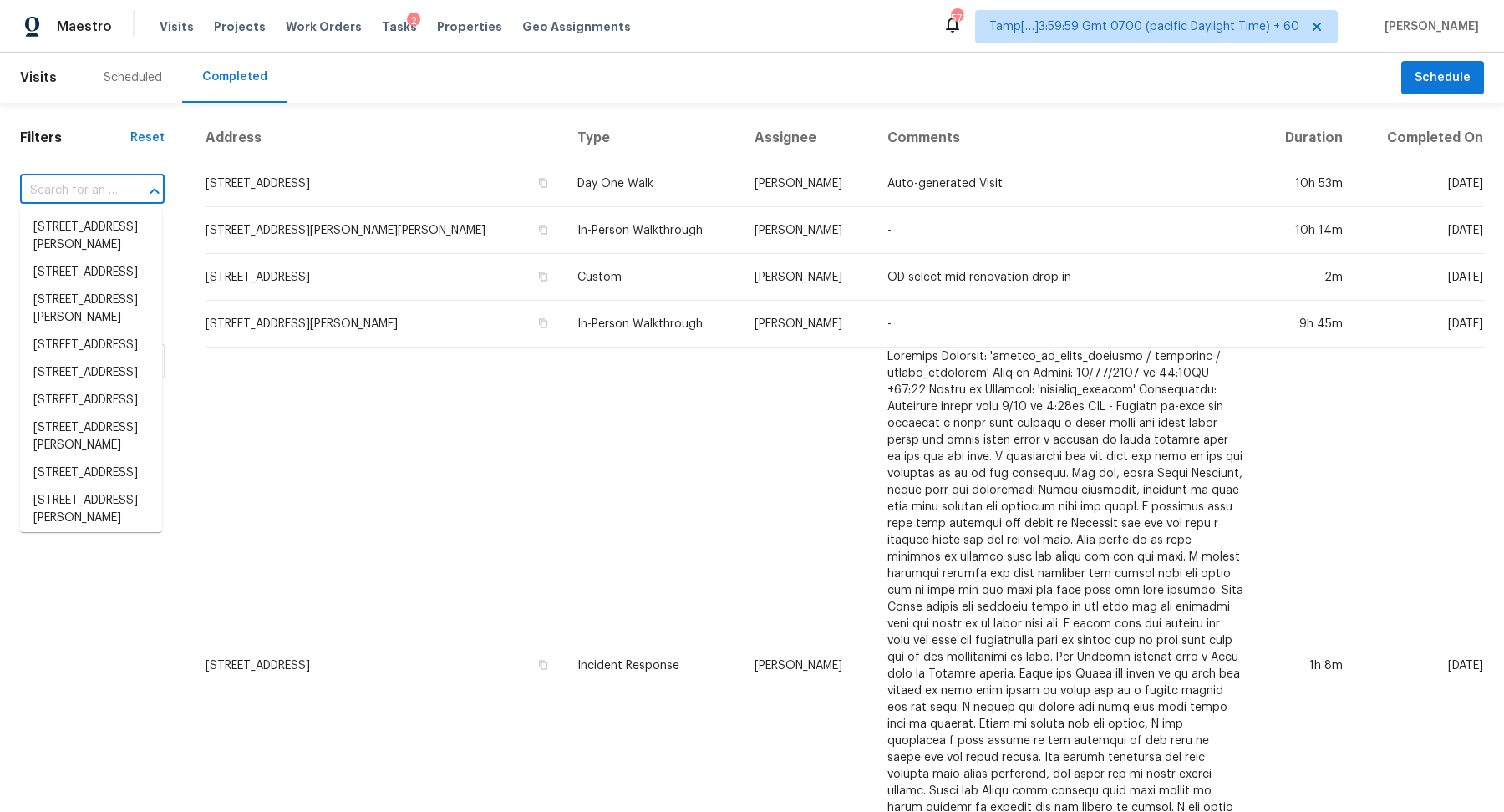
paste input "[STREET_ADDRESS]"
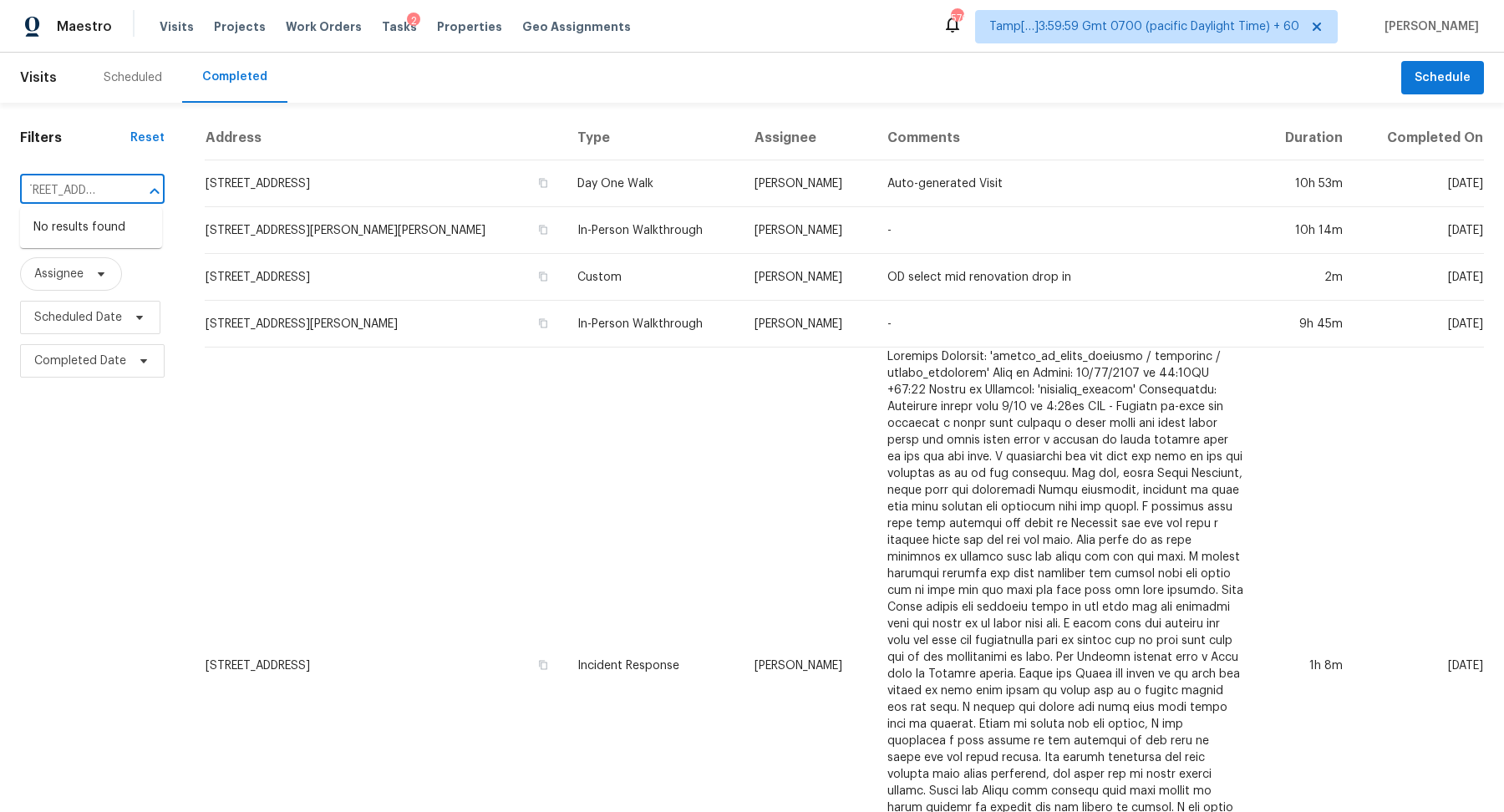
scroll to position [0, 49]
drag, startPoint x: 50, startPoint y: 191, endPoint x: 64, endPoint y: 189, distance: 14.1
click at [65, 189] on input "[STREET_ADDRESS]" at bounding box center [68, 191] width 98 height 26
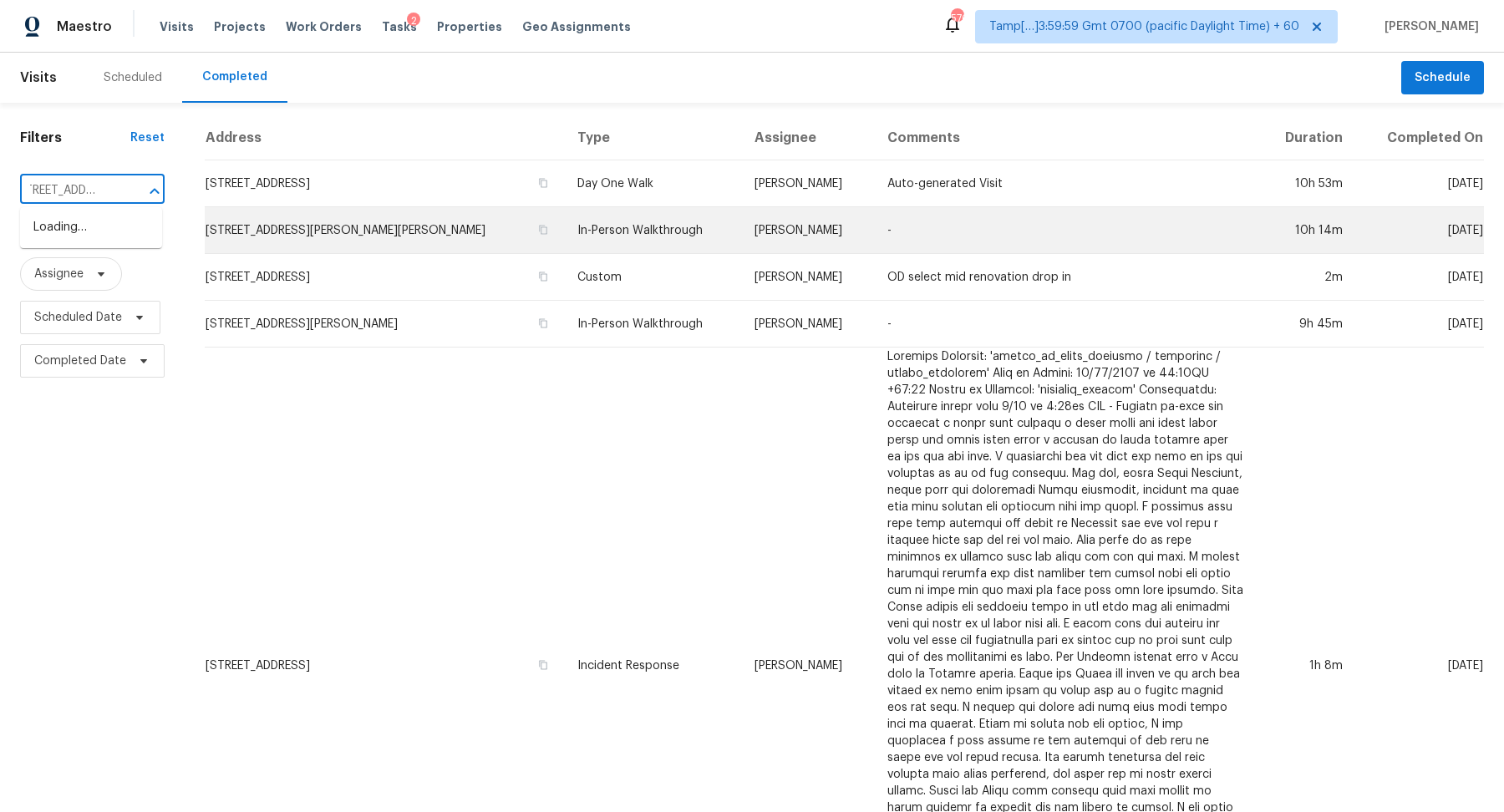
type input "[STREET_ADDRESS]"
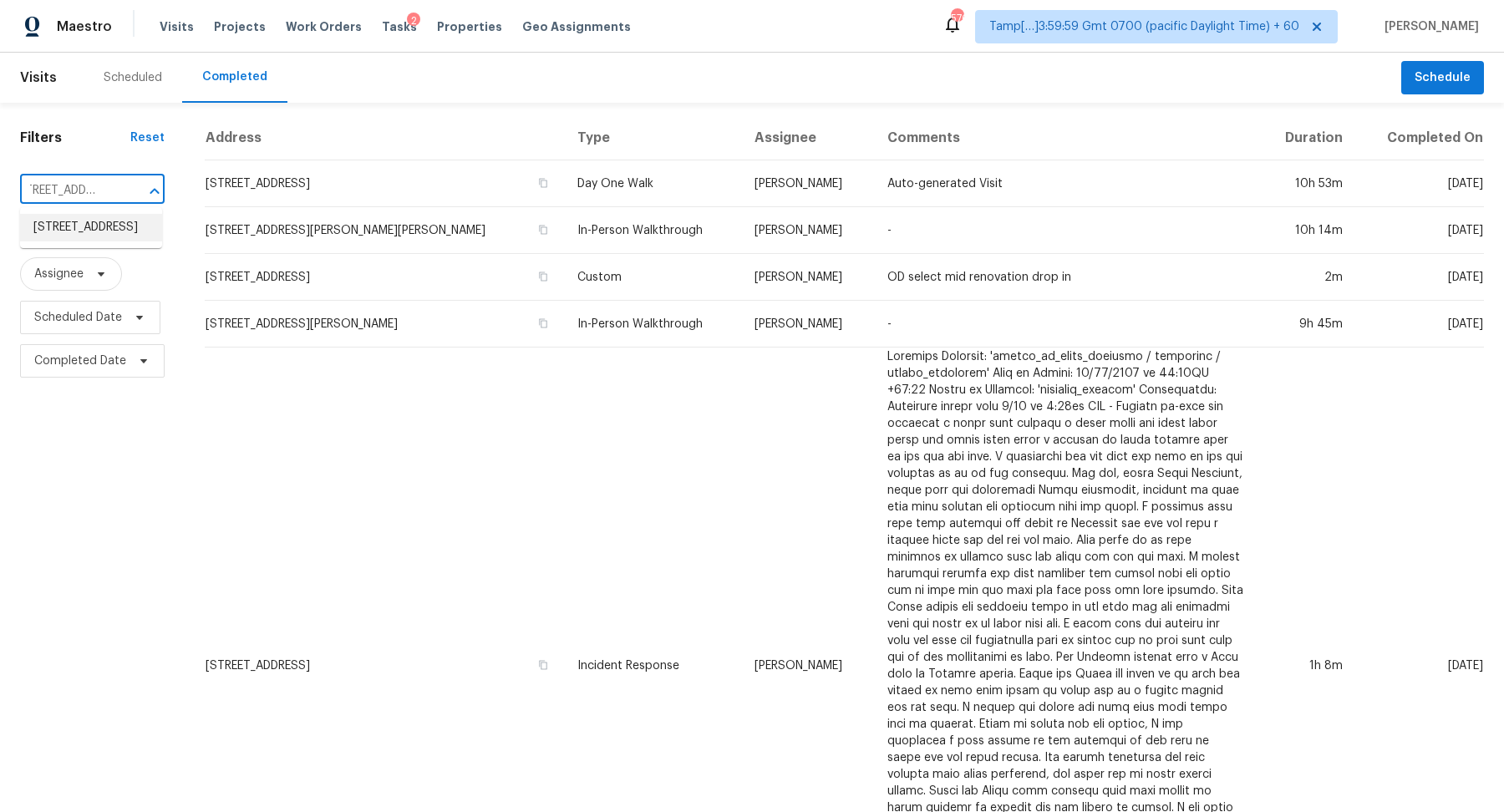
click at [40, 241] on li "[STREET_ADDRESS]" at bounding box center [91, 227] width 142 height 27
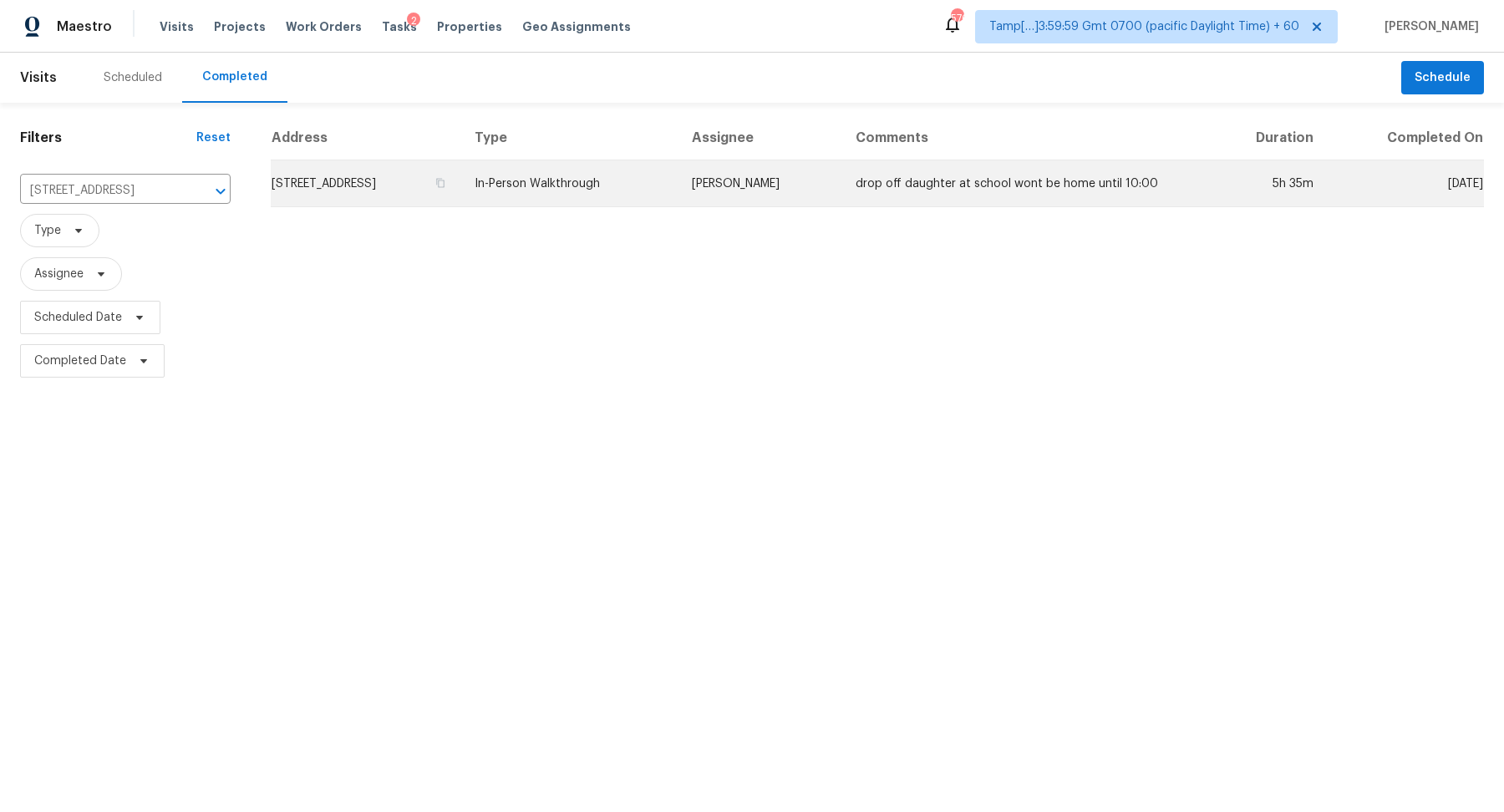
click at [372, 171] on td "[STREET_ADDRESS]" at bounding box center [366, 184] width 191 height 47
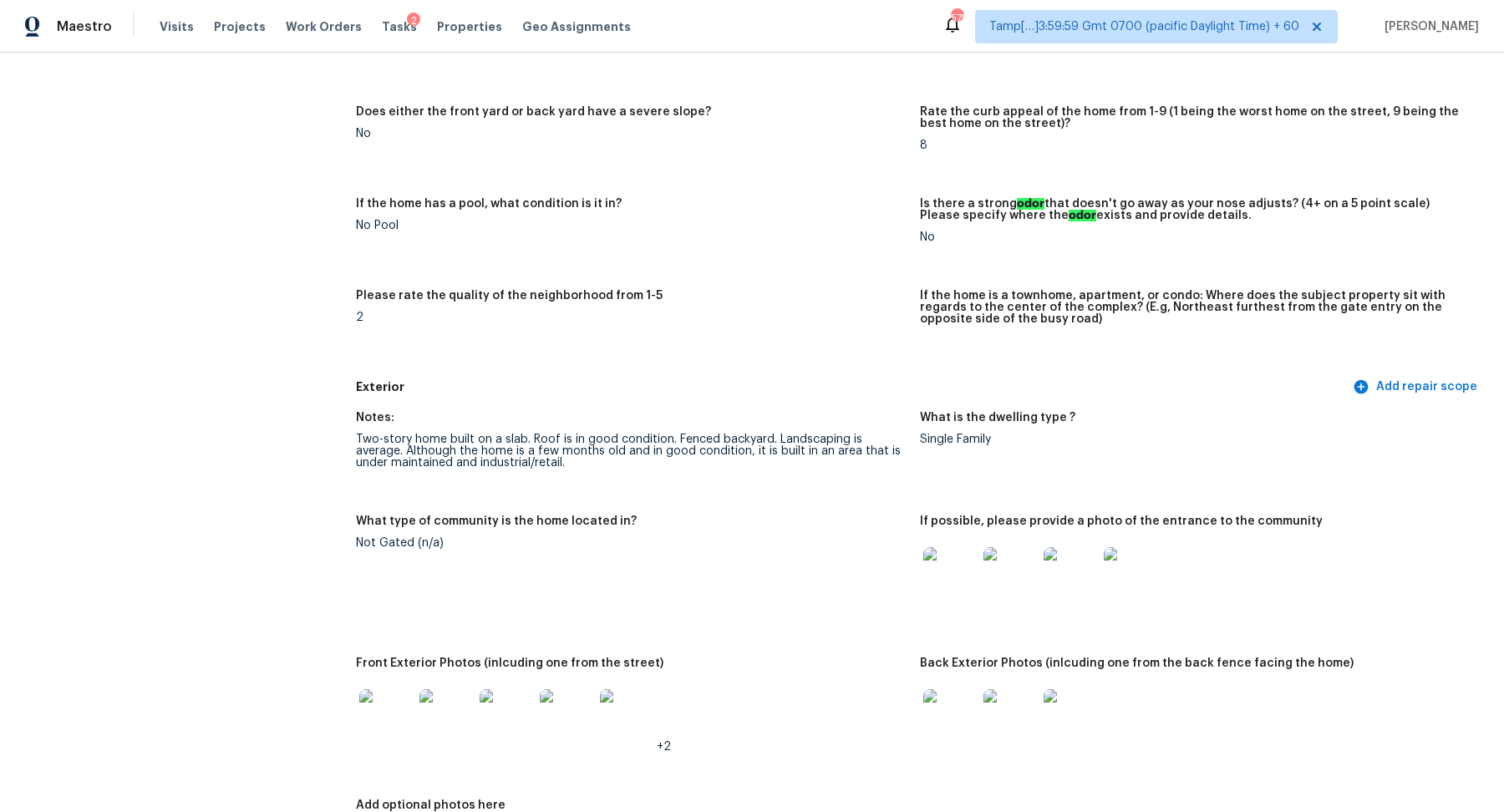
scroll to position [653, 0]
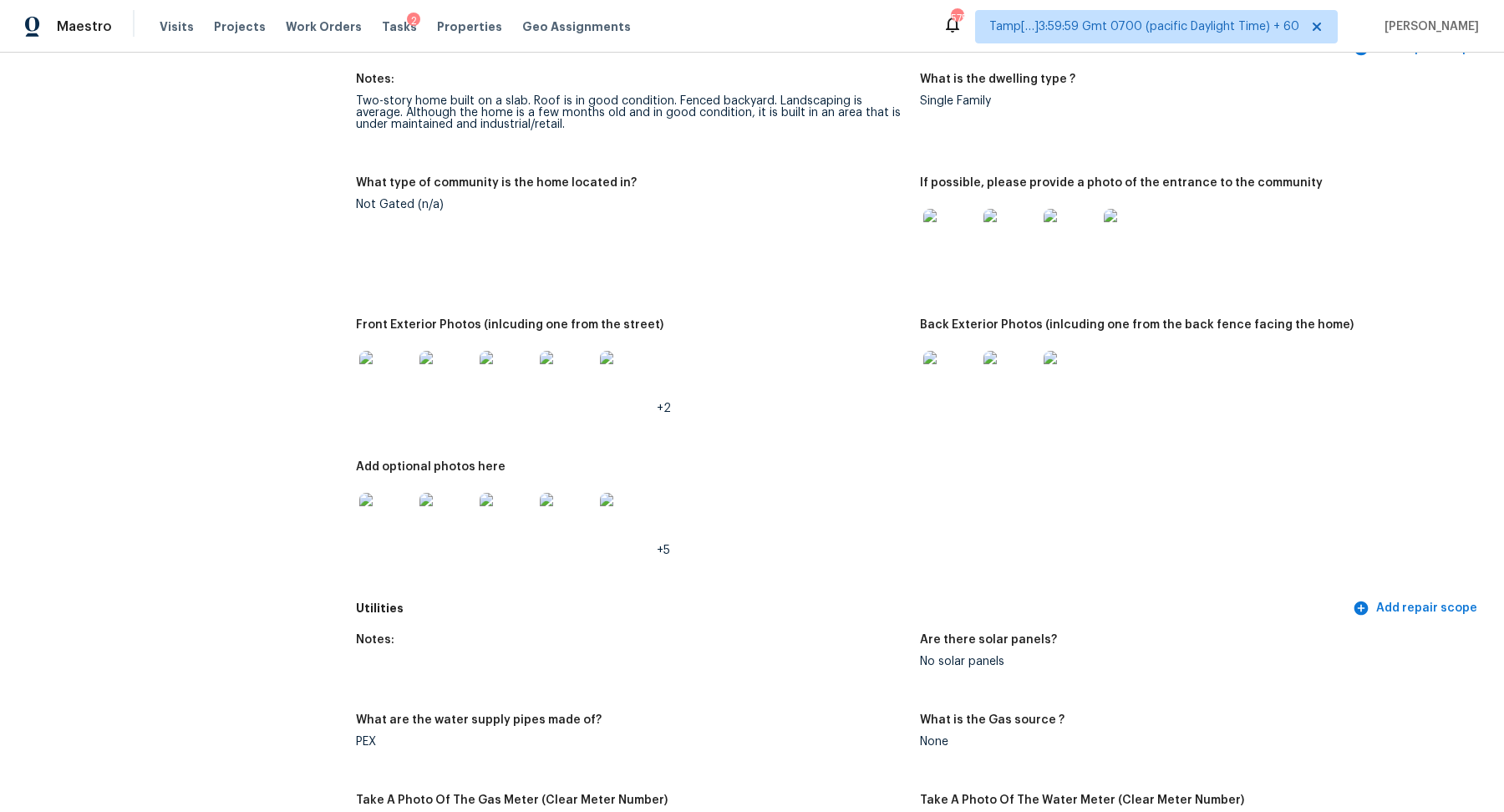
click at [941, 247] on img at bounding box center [949, 235] width 53 height 53
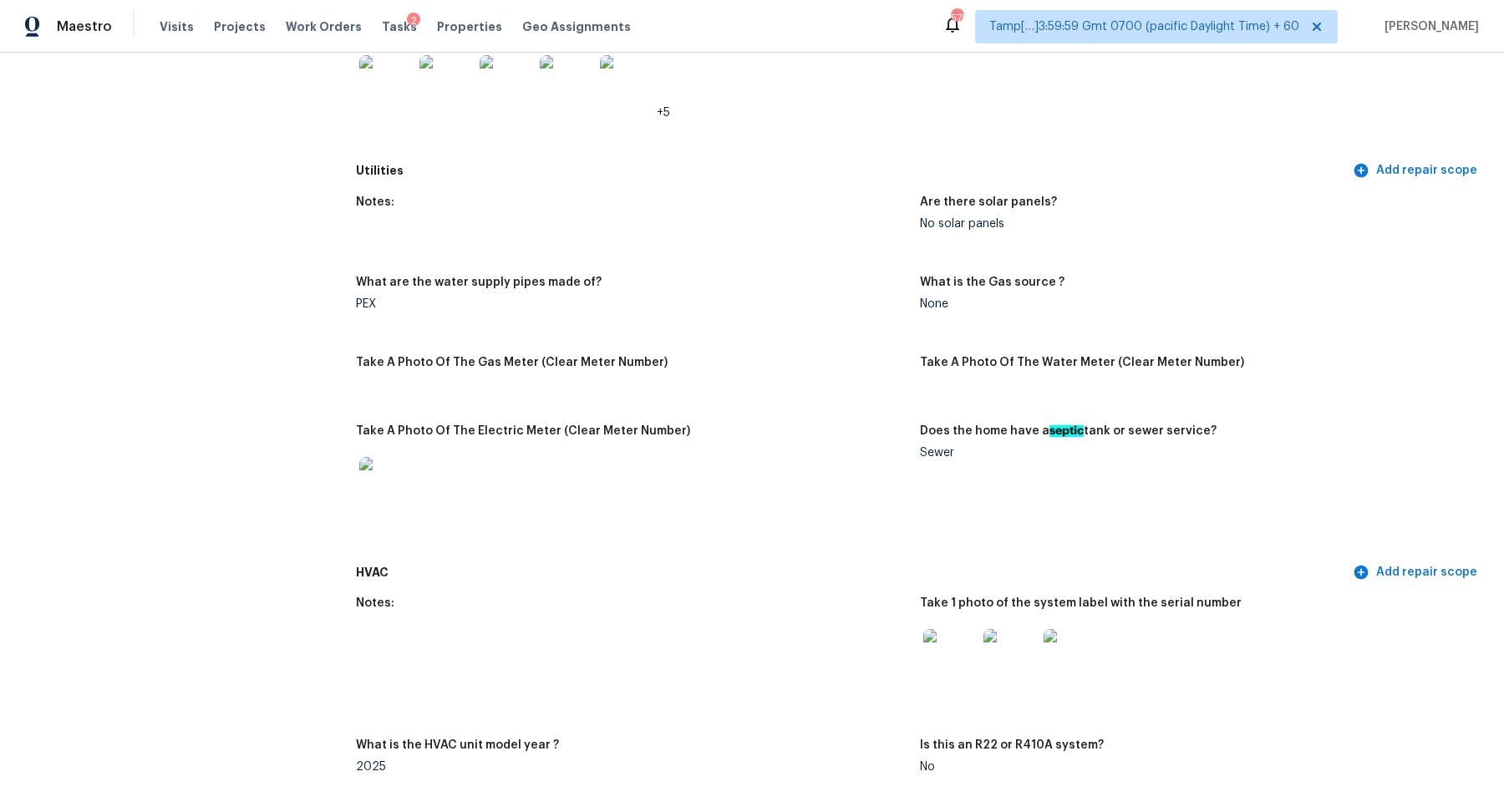
scroll to position [927, 0]
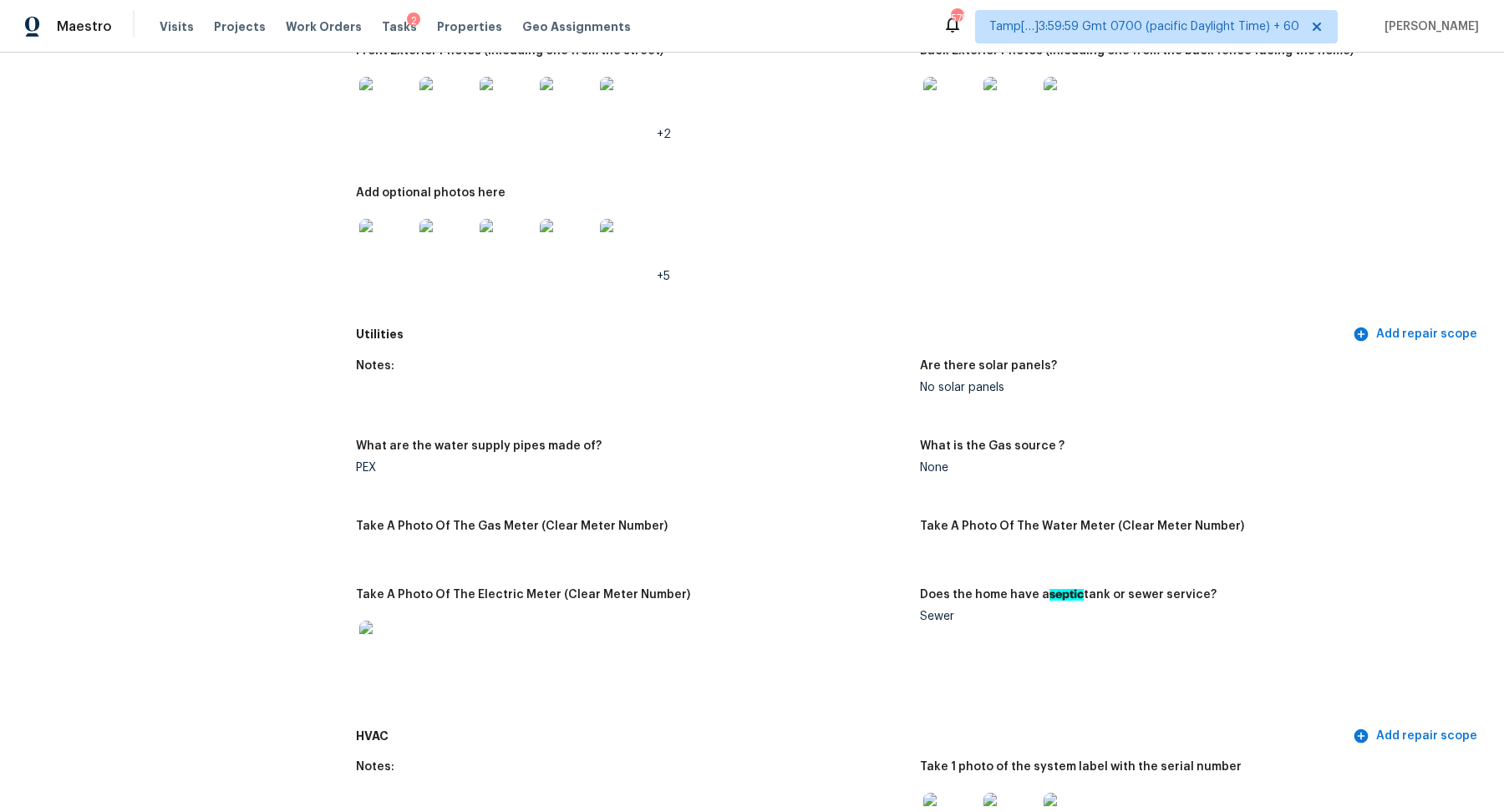
click at [947, 118] on img at bounding box center [949, 103] width 53 height 53
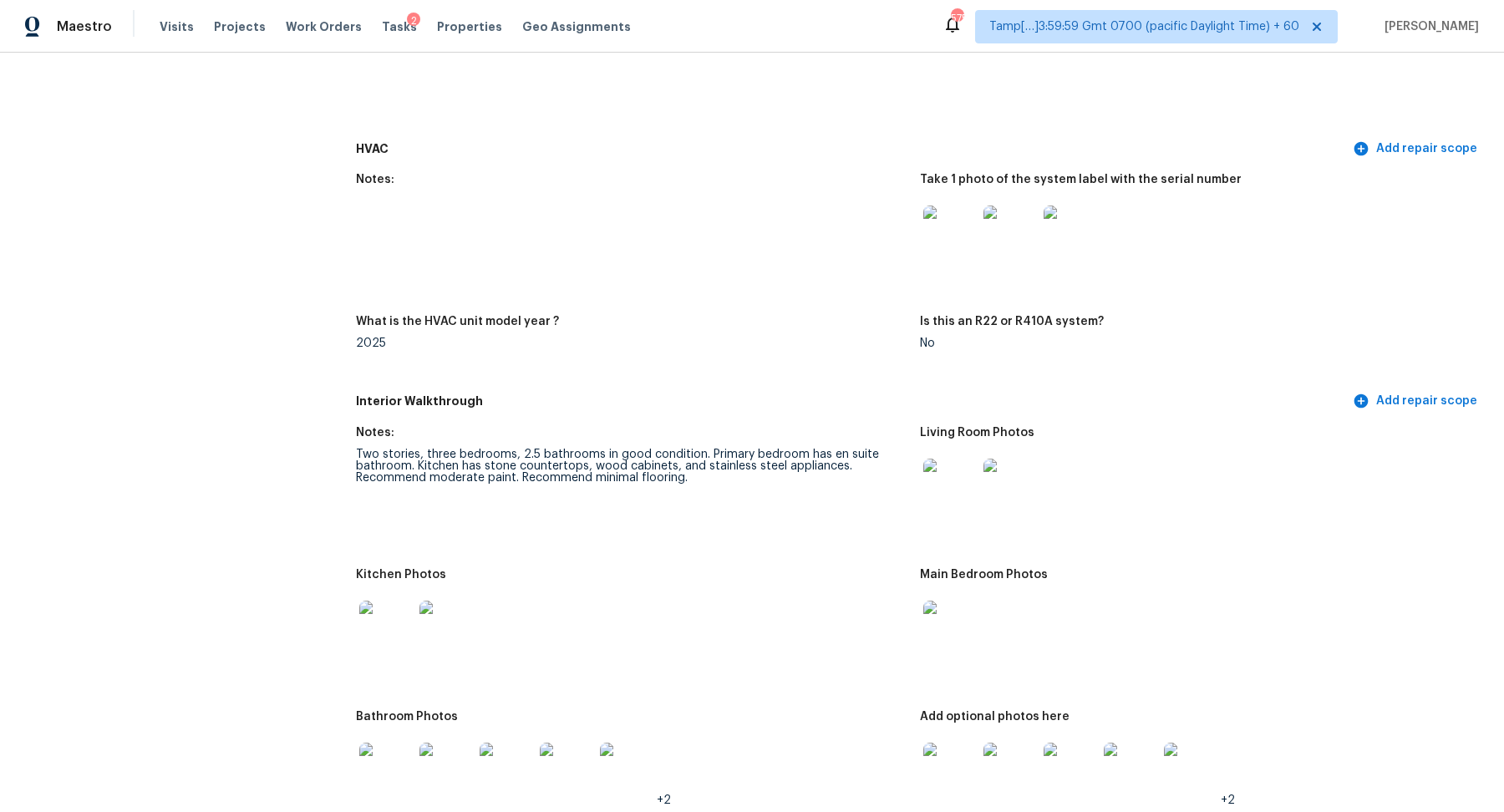
scroll to position [1612, 0]
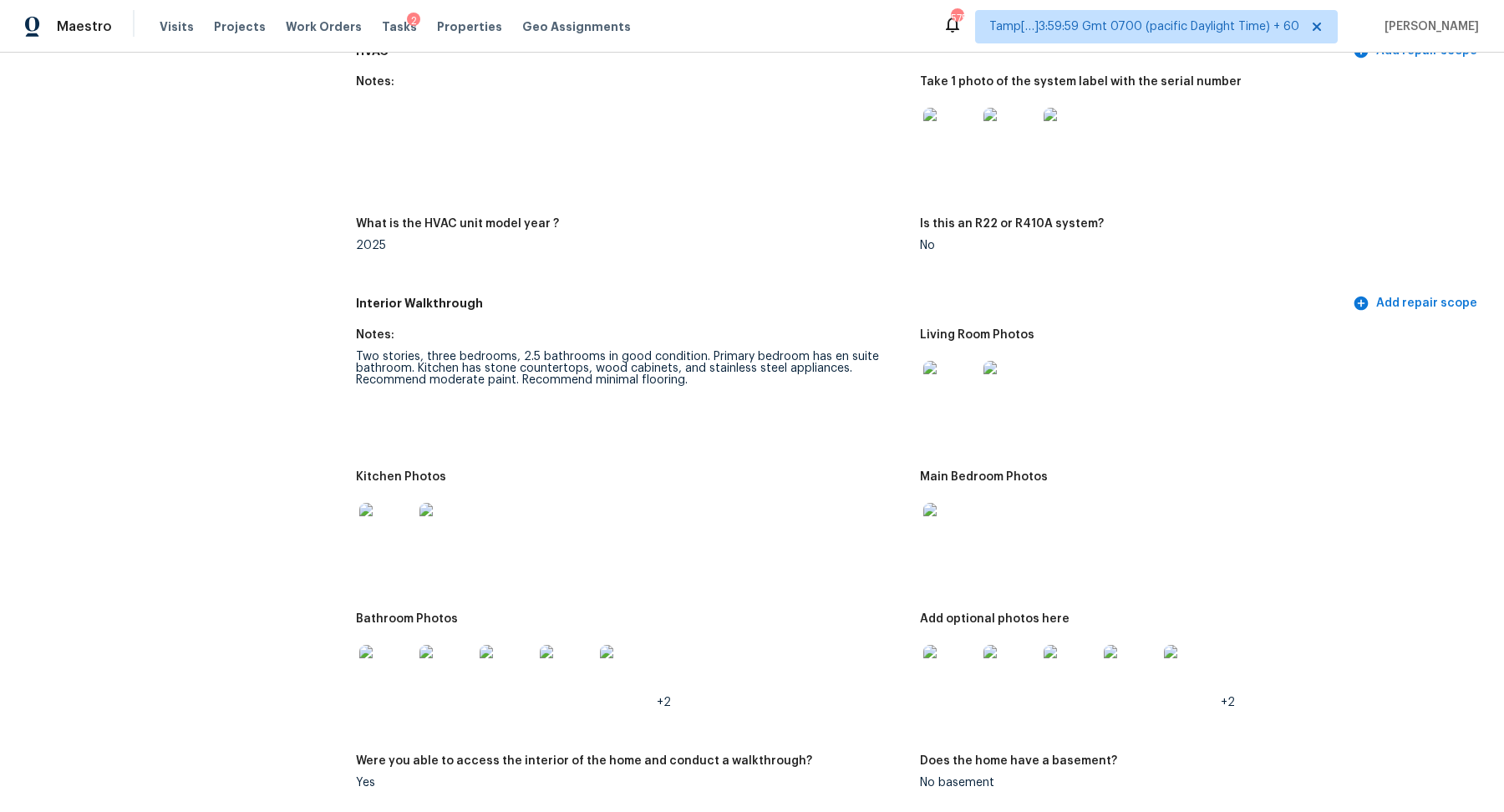
click at [381, 517] on img at bounding box center [385, 529] width 53 height 53
click at [938, 381] on img at bounding box center [949, 387] width 53 height 53
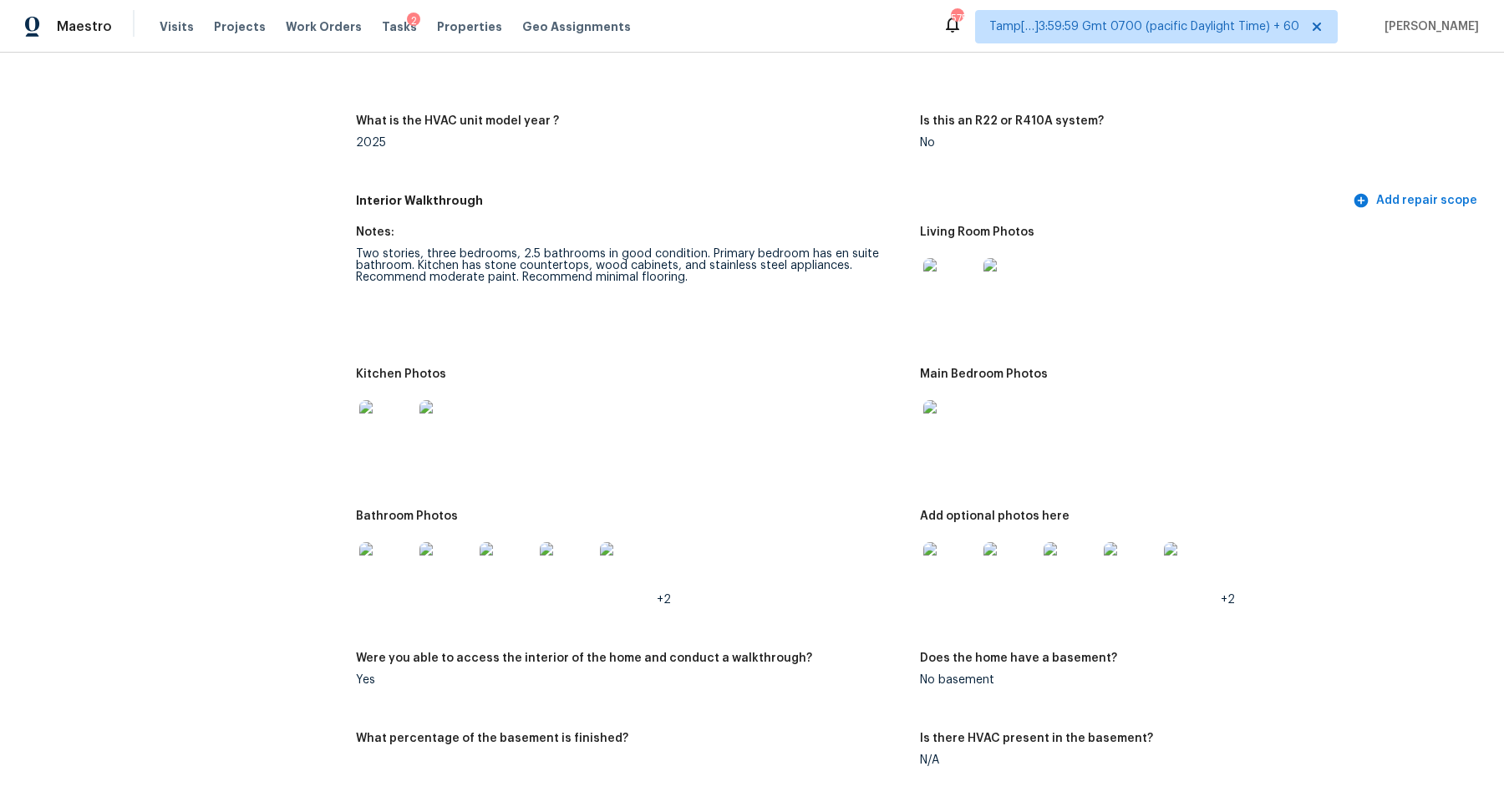
click at [383, 573] on img at bounding box center [385, 568] width 53 height 53
click at [960, 551] on img at bounding box center [949, 568] width 53 height 53
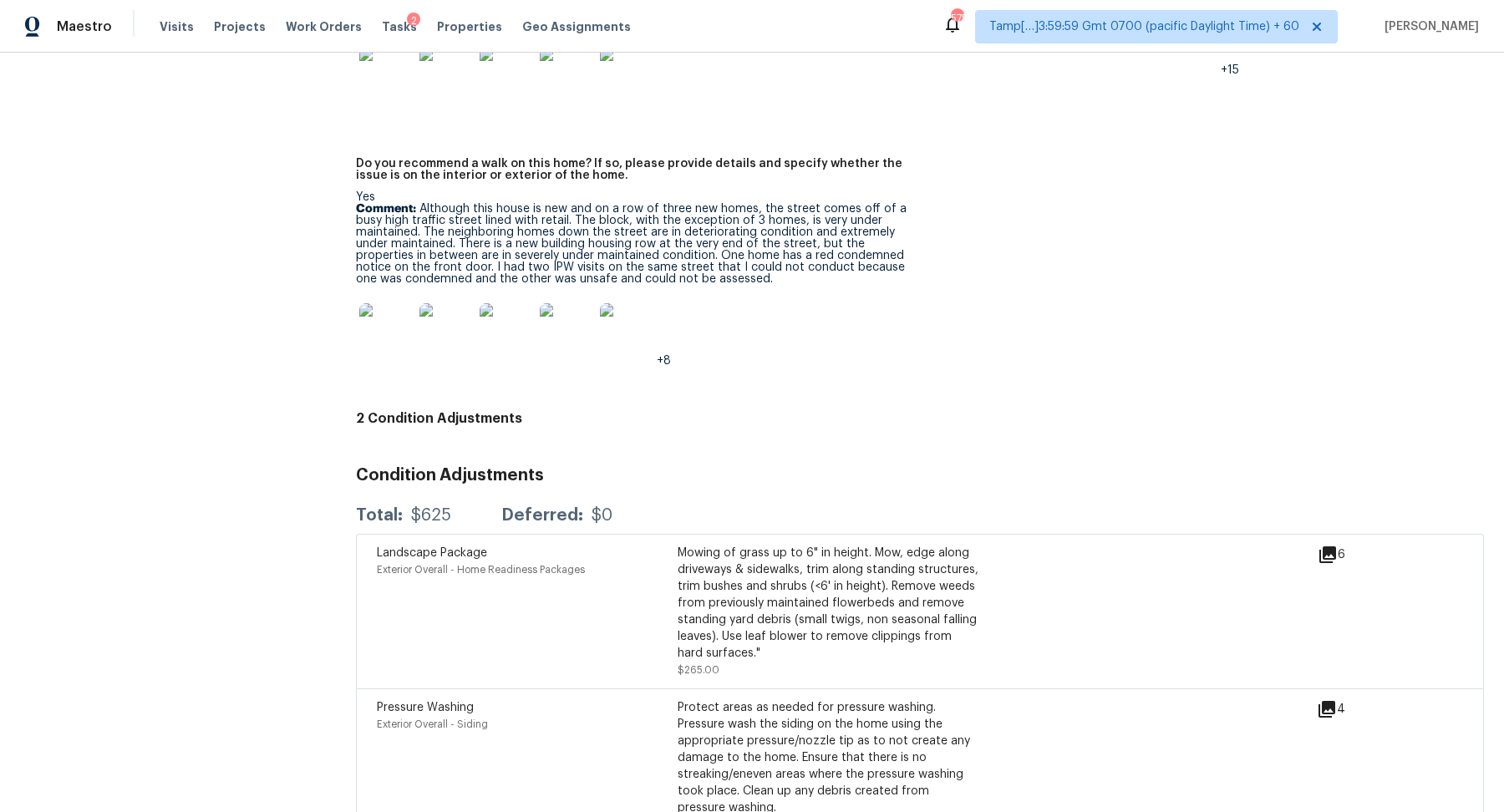
scroll to position [4053, 0]
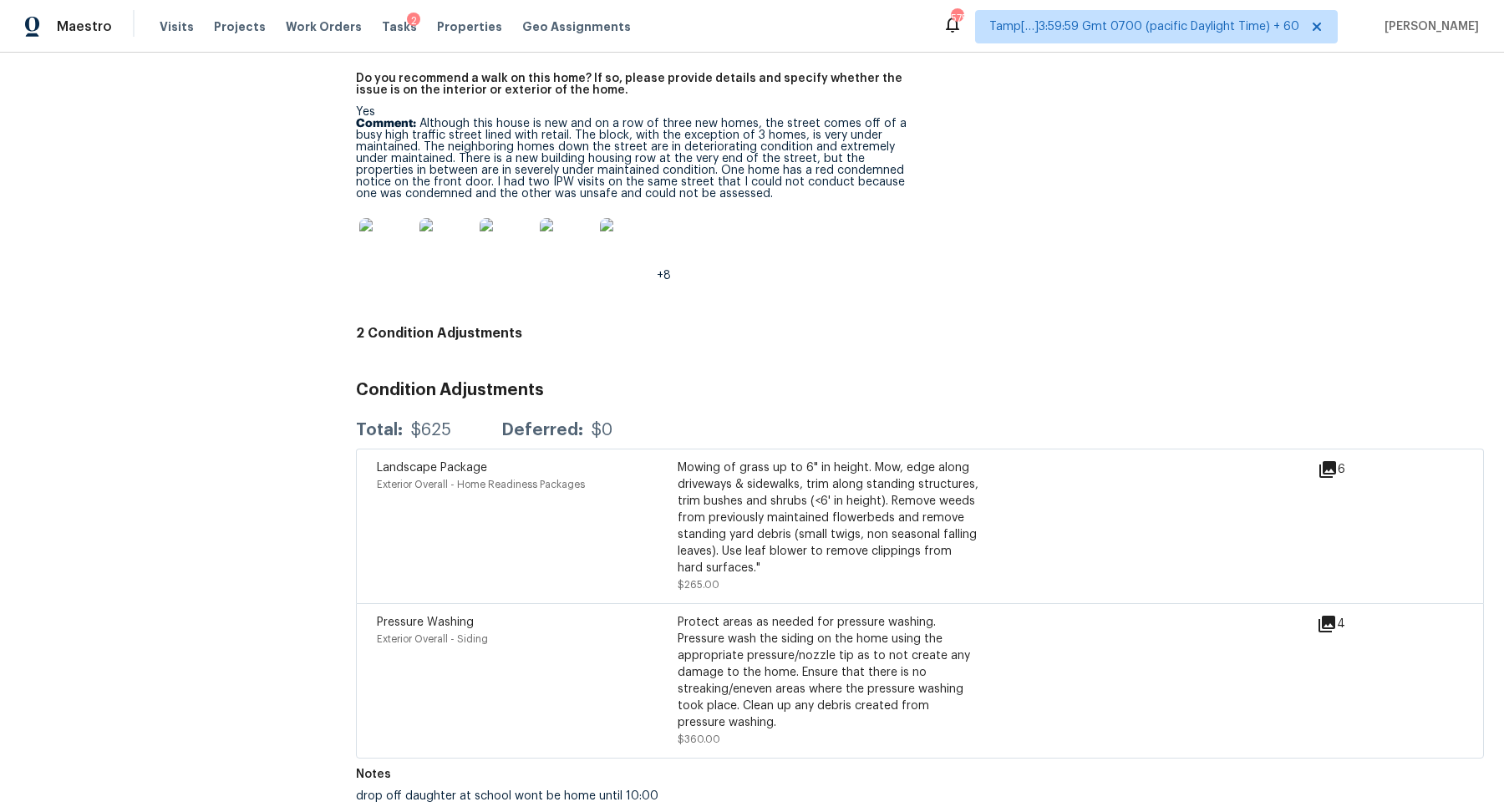
click at [825, 234] on div "+8" at bounding box center [631, 245] width 551 height 74
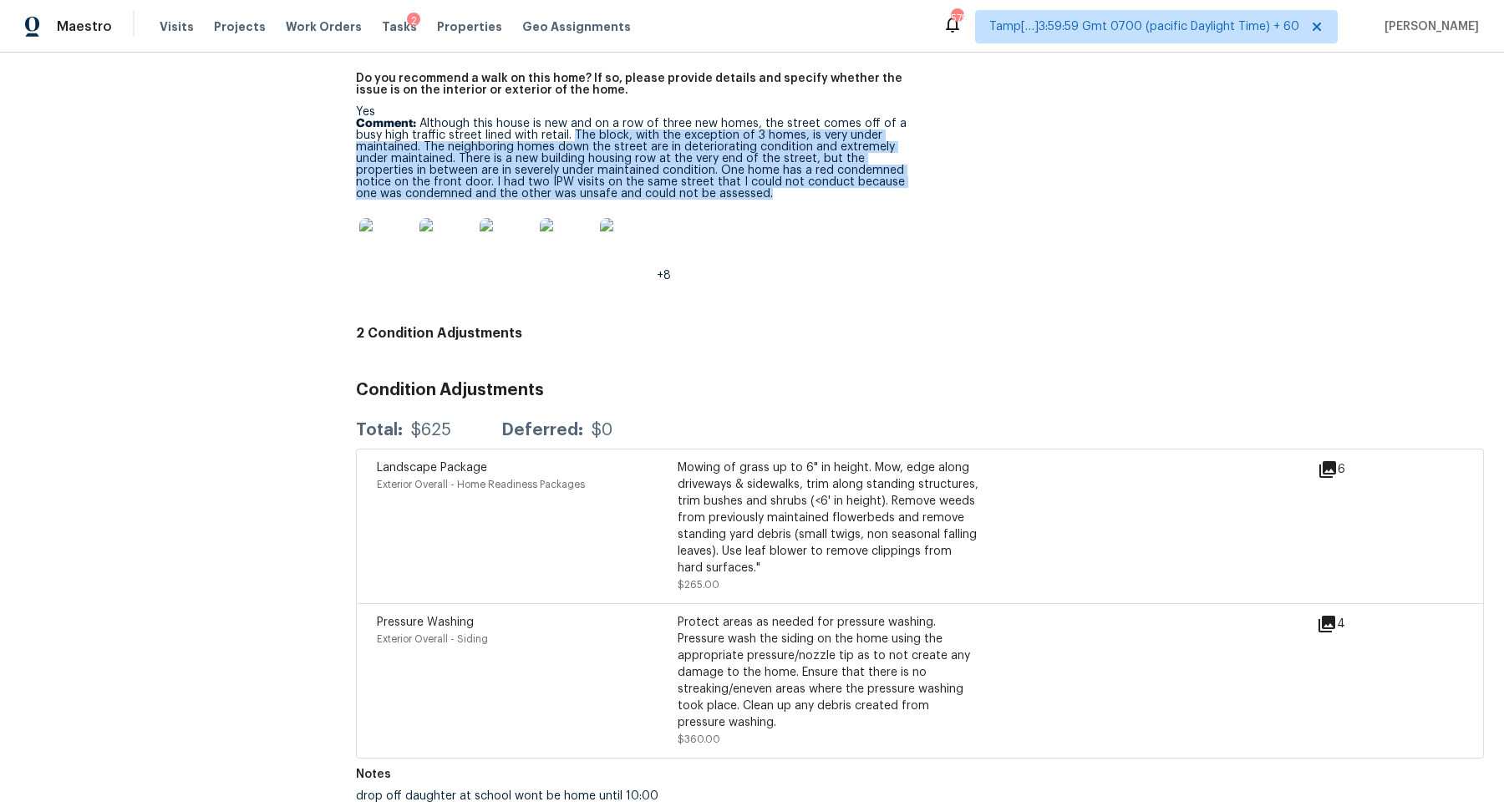
drag, startPoint x: 573, startPoint y: 135, endPoint x: 804, endPoint y: 192, distance: 237.9
click at [805, 195] on p "Comment: Although this house is new and on a row of three new homes, the street…" at bounding box center [631, 159] width 551 height 82
copy p "The block, with the exception of 3 homes, is very under maintained. The neighbo…"
click at [392, 253] on img at bounding box center [385, 244] width 53 height 53
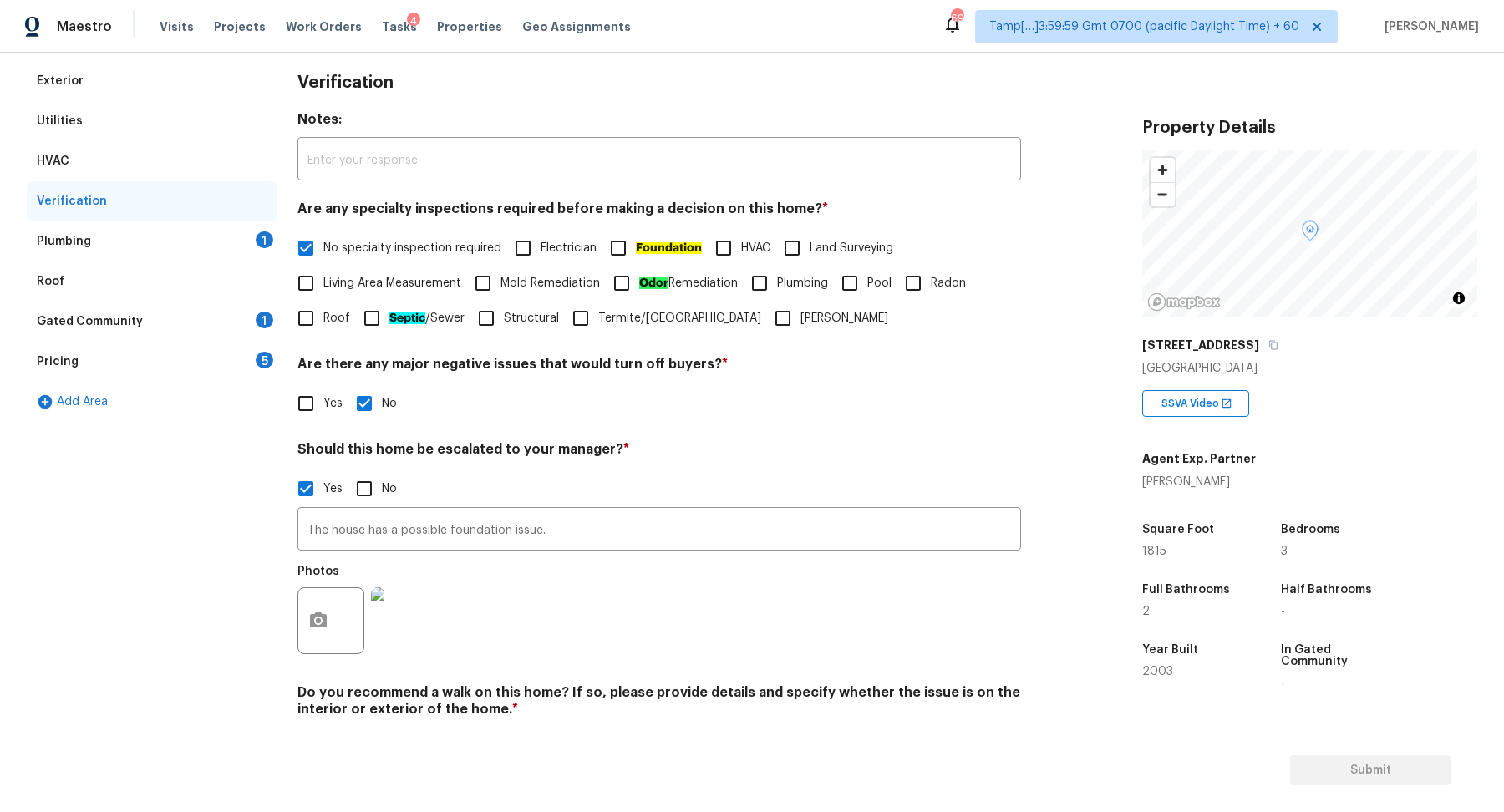
scroll to position [184, 0]
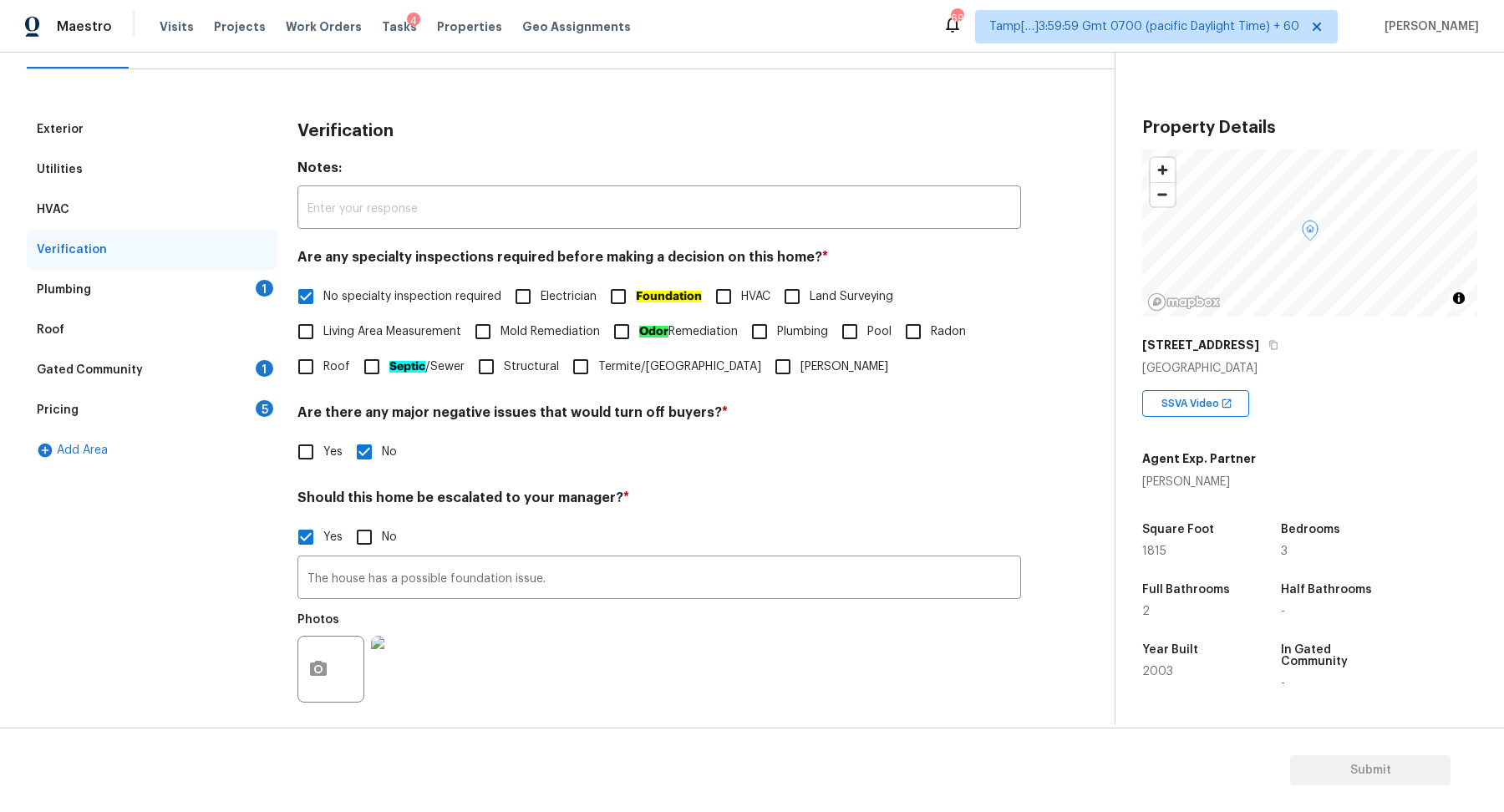
click at [252, 302] on div "Plumbing 1" at bounding box center [152, 290] width 251 height 40
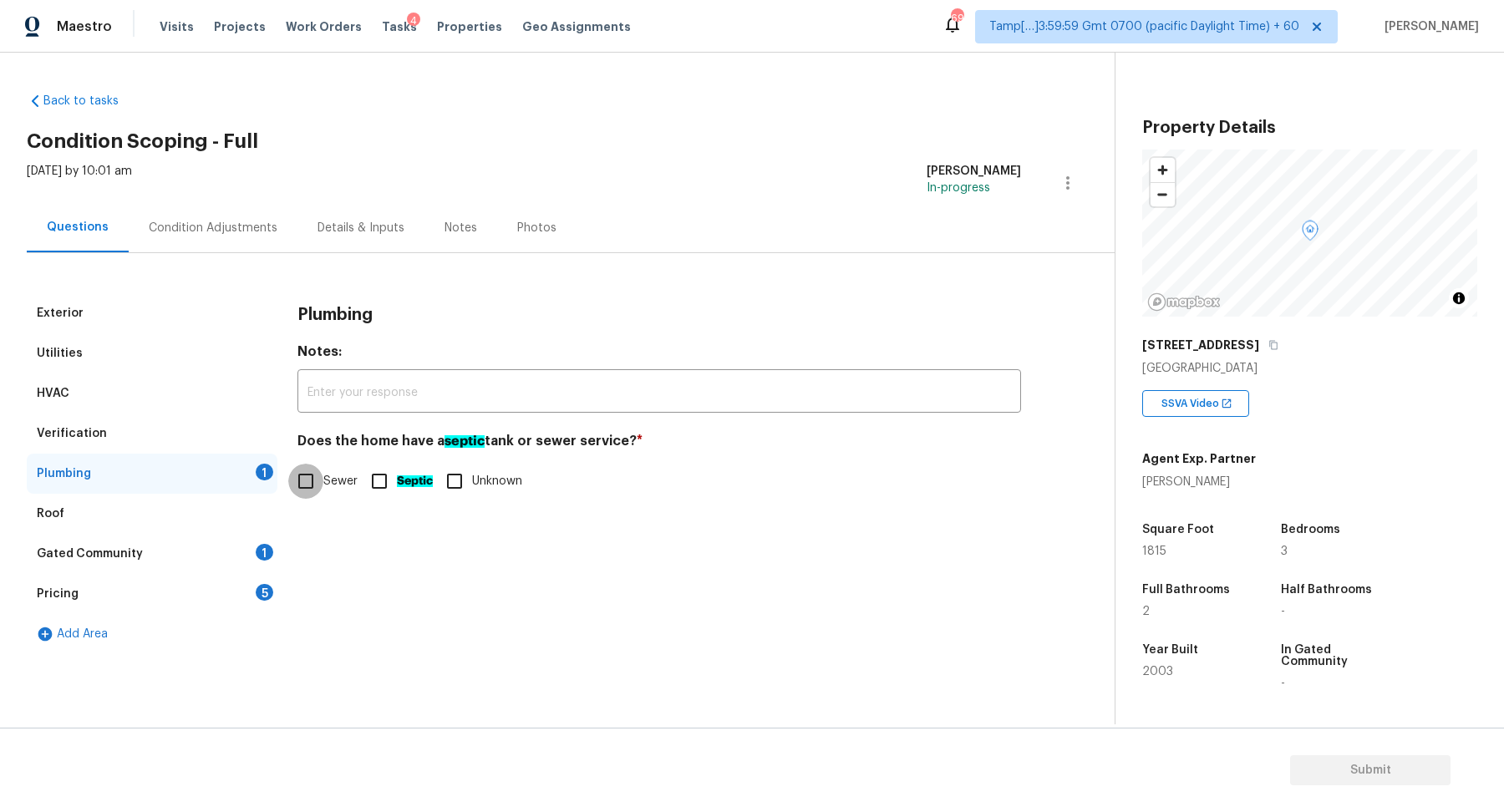
click at [313, 487] on input "Sewer" at bounding box center [306, 481] width 36 height 36
checkbox input "true"
click at [247, 562] on div "Gated Community 1" at bounding box center [152, 553] width 251 height 40
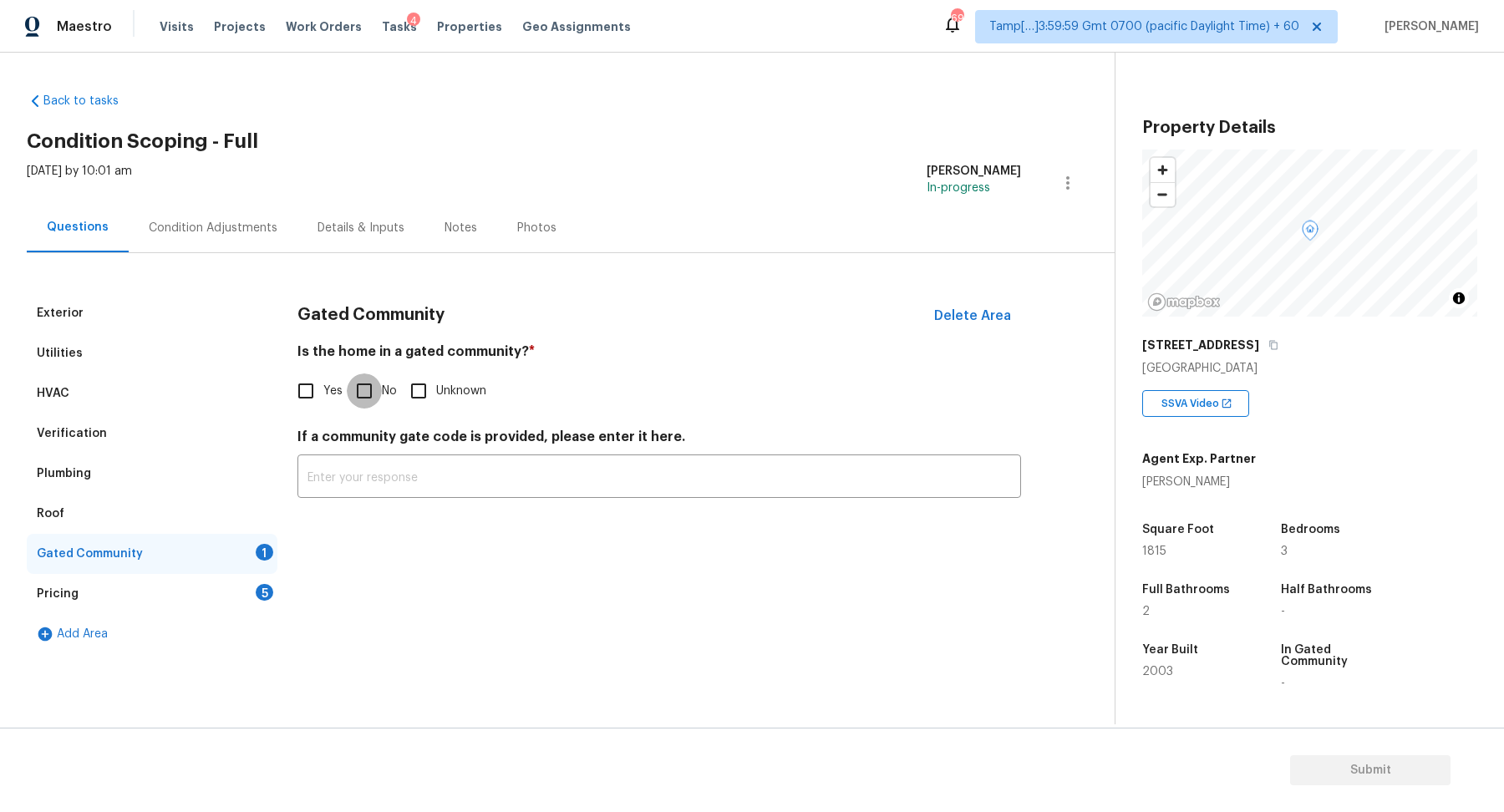
click at [376, 373] on input "No" at bounding box center [365, 391] width 36 height 36
checkbox input "true"
click at [202, 579] on div "Pricing 5" at bounding box center [152, 593] width 251 height 40
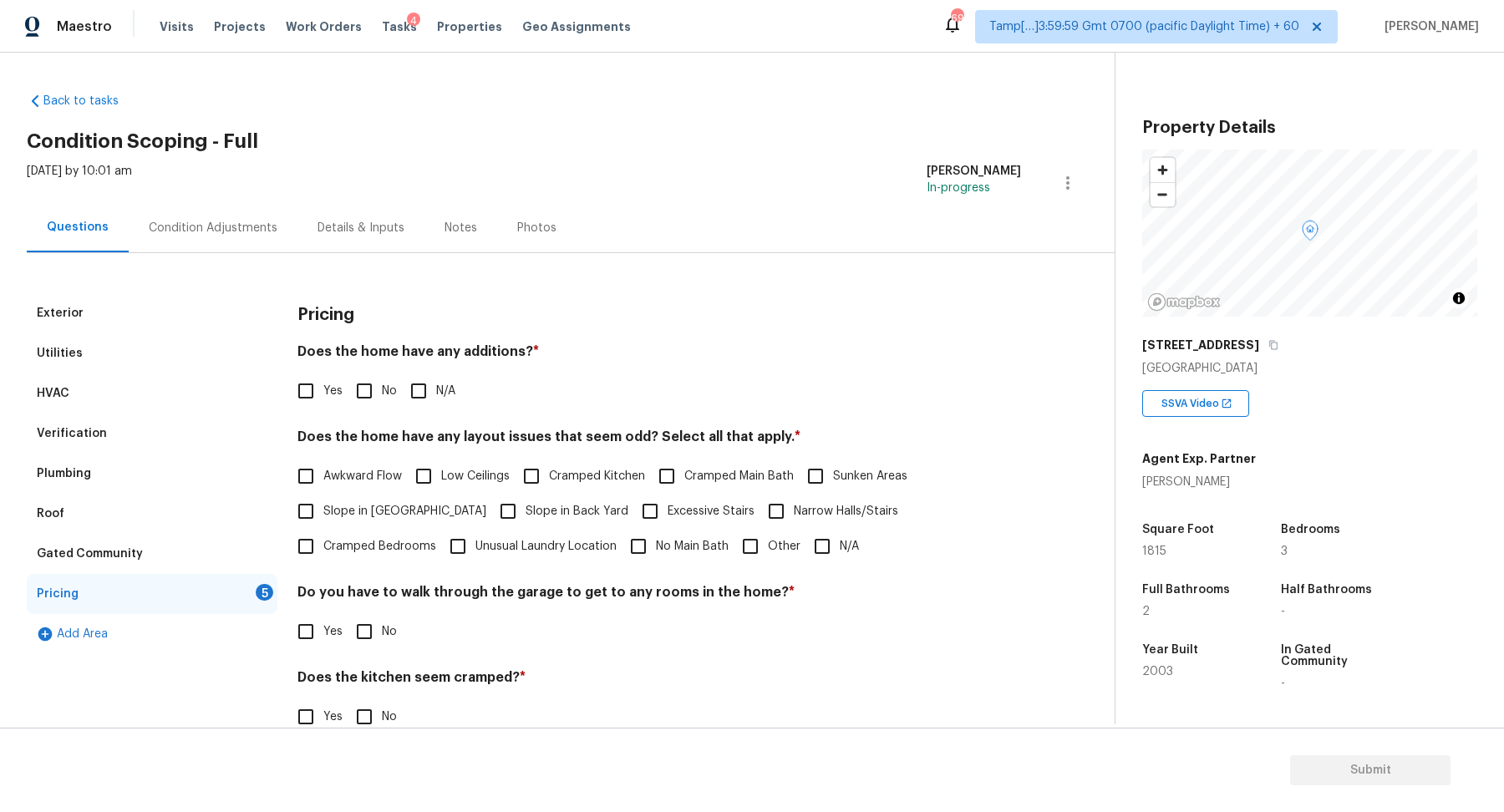
click at [356, 407] on div "Pricing Does the home have any additions? * Yes No N/A Does the home have any l…" at bounding box center [659, 566] width 723 height 546
click at [372, 397] on input "No" at bounding box center [365, 391] width 36 height 36
checkbox input "true"
click at [351, 514] on span "Slope in [GEOGRAPHIC_DATA]" at bounding box center [405, 513] width 163 height 18
click at [323, 514] on input "Slope in [GEOGRAPHIC_DATA]" at bounding box center [306, 513] width 36 height 36
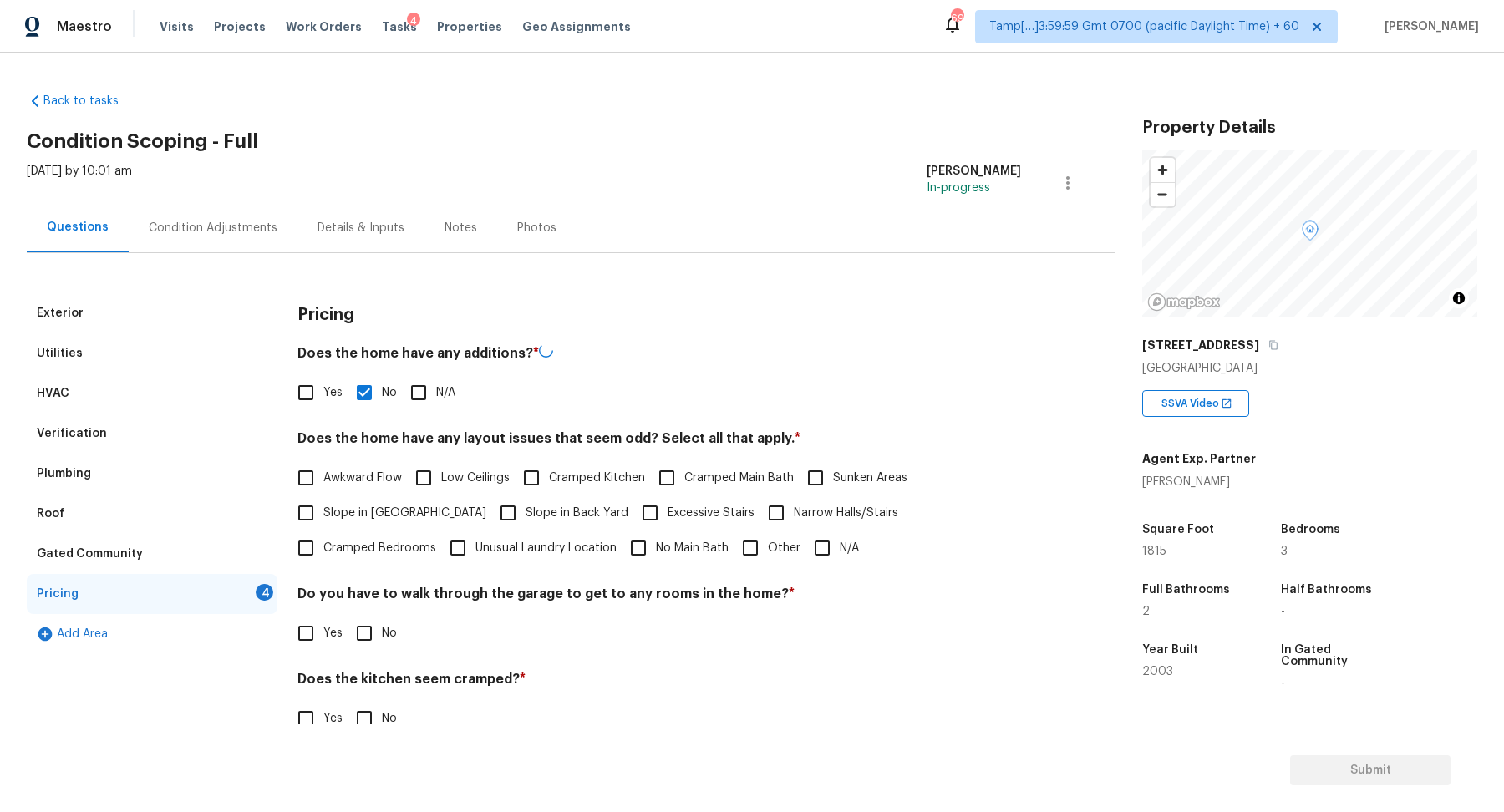
checkbox input "true"
click at [537, 497] on label "Slope in Back Yard" at bounding box center [559, 513] width 137 height 36
click at [525, 497] on input "Slope in Back Yard" at bounding box center [508, 513] width 36 height 36
checkbox input "true"
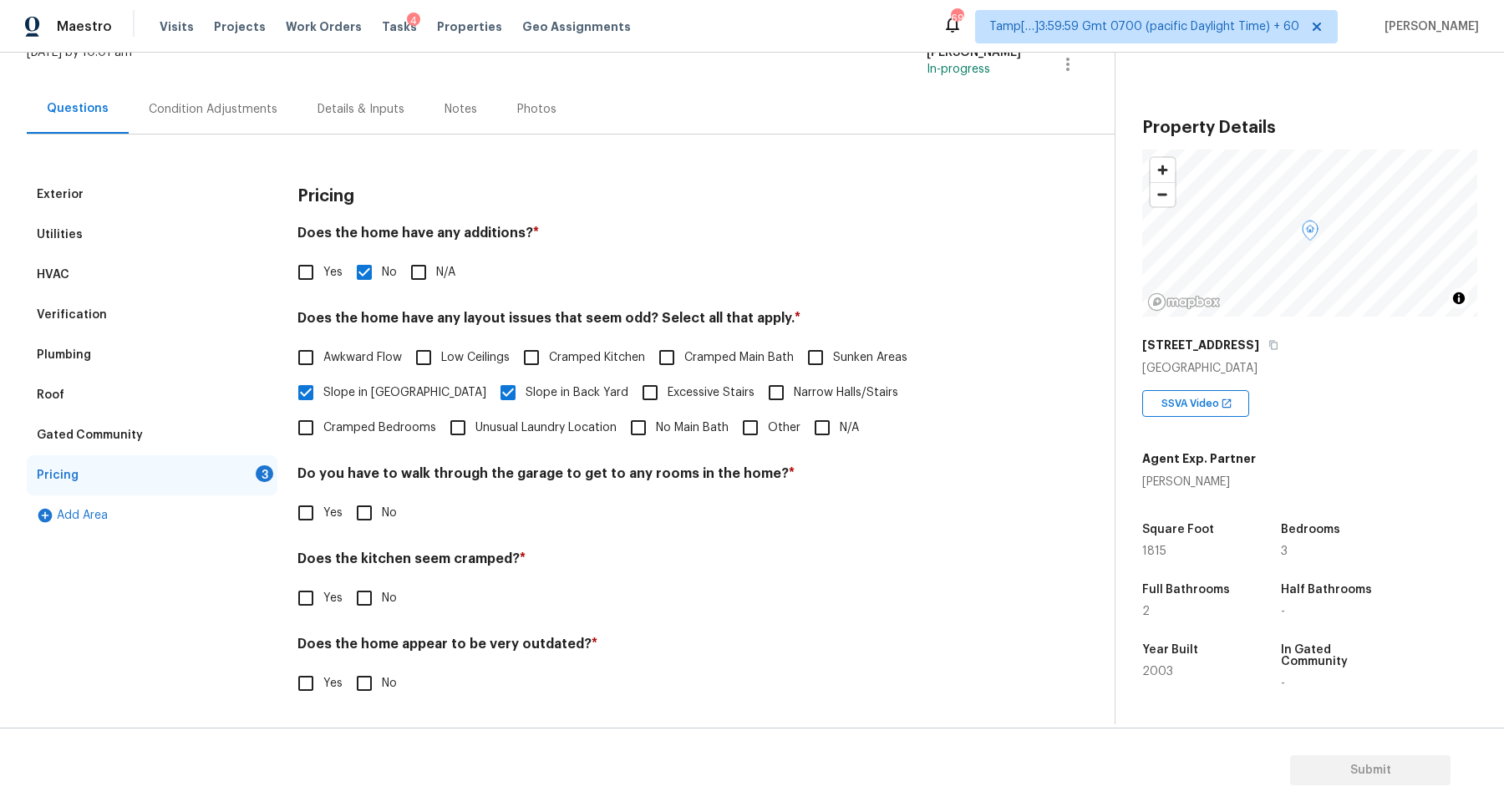
click at [364, 514] on input "No" at bounding box center [365, 513] width 36 height 36
checkbox input "true"
click at [347, 580] on input "No" at bounding box center [365, 598] width 36 height 36
checkbox input "true"
click at [347, 667] on input "No" at bounding box center [365, 685] width 36 height 36
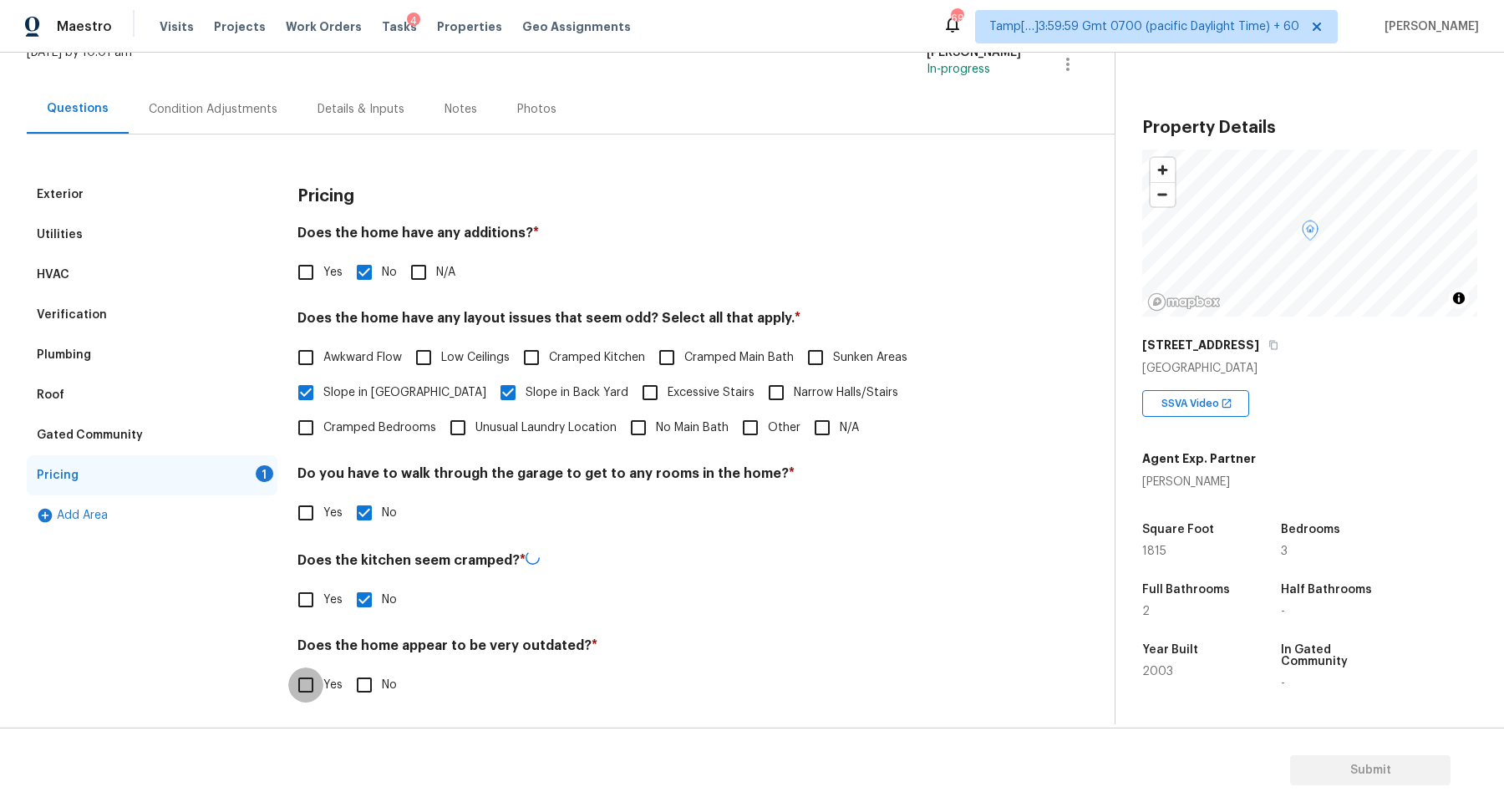
checkbox input "true"
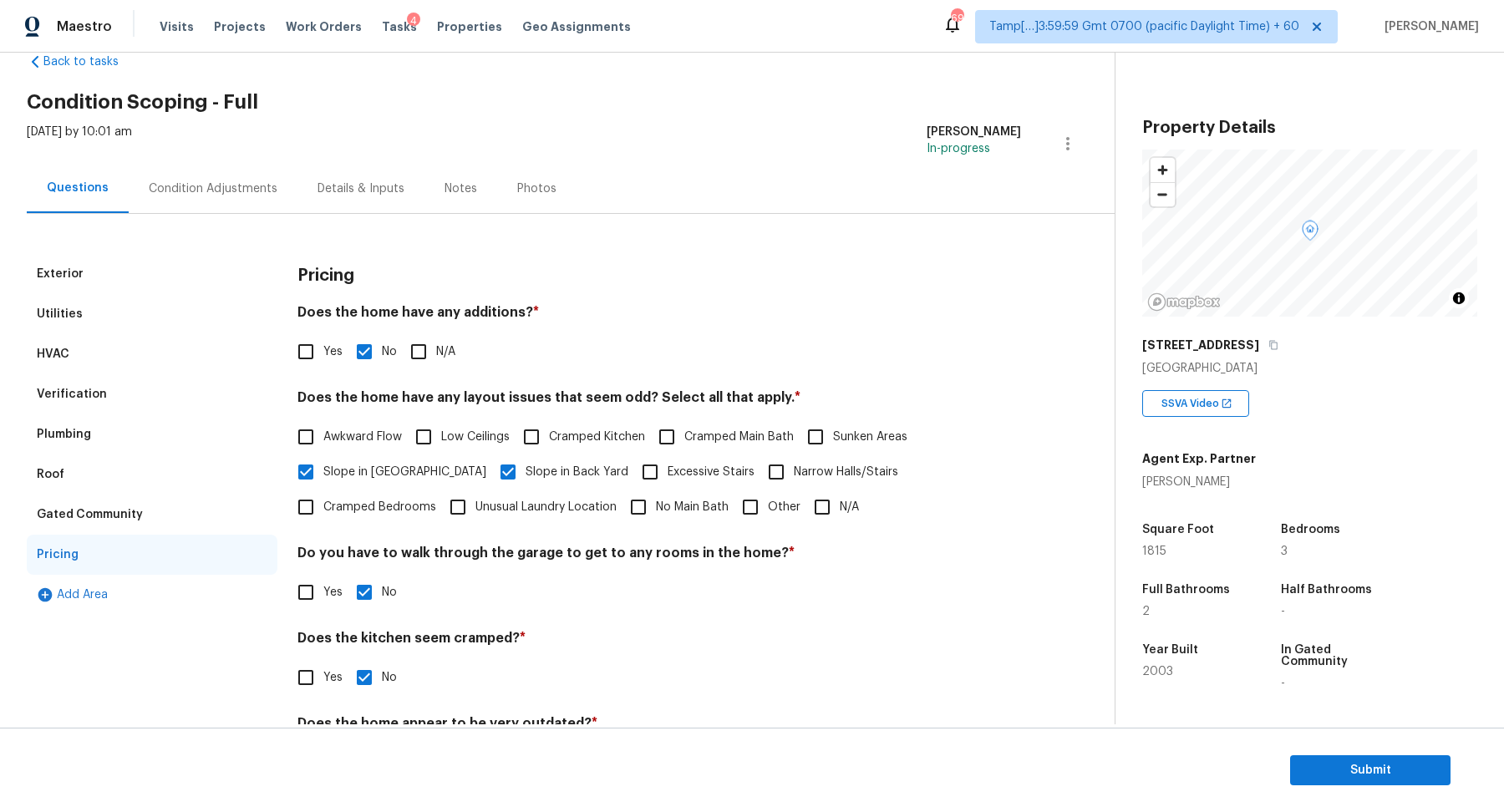
scroll to position [0, 0]
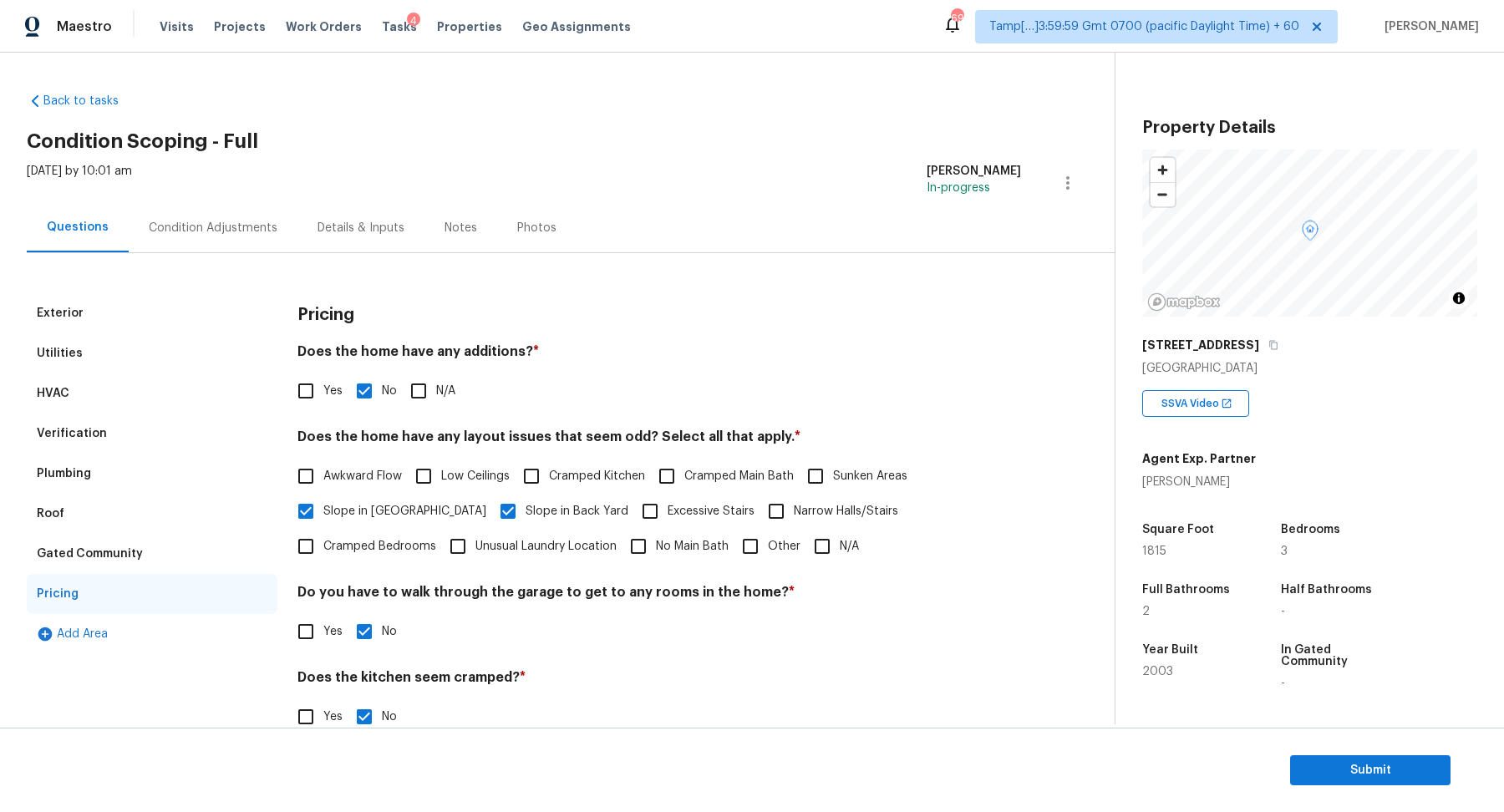
click at [223, 234] on div "Condition Adjustments" at bounding box center [213, 228] width 129 height 17
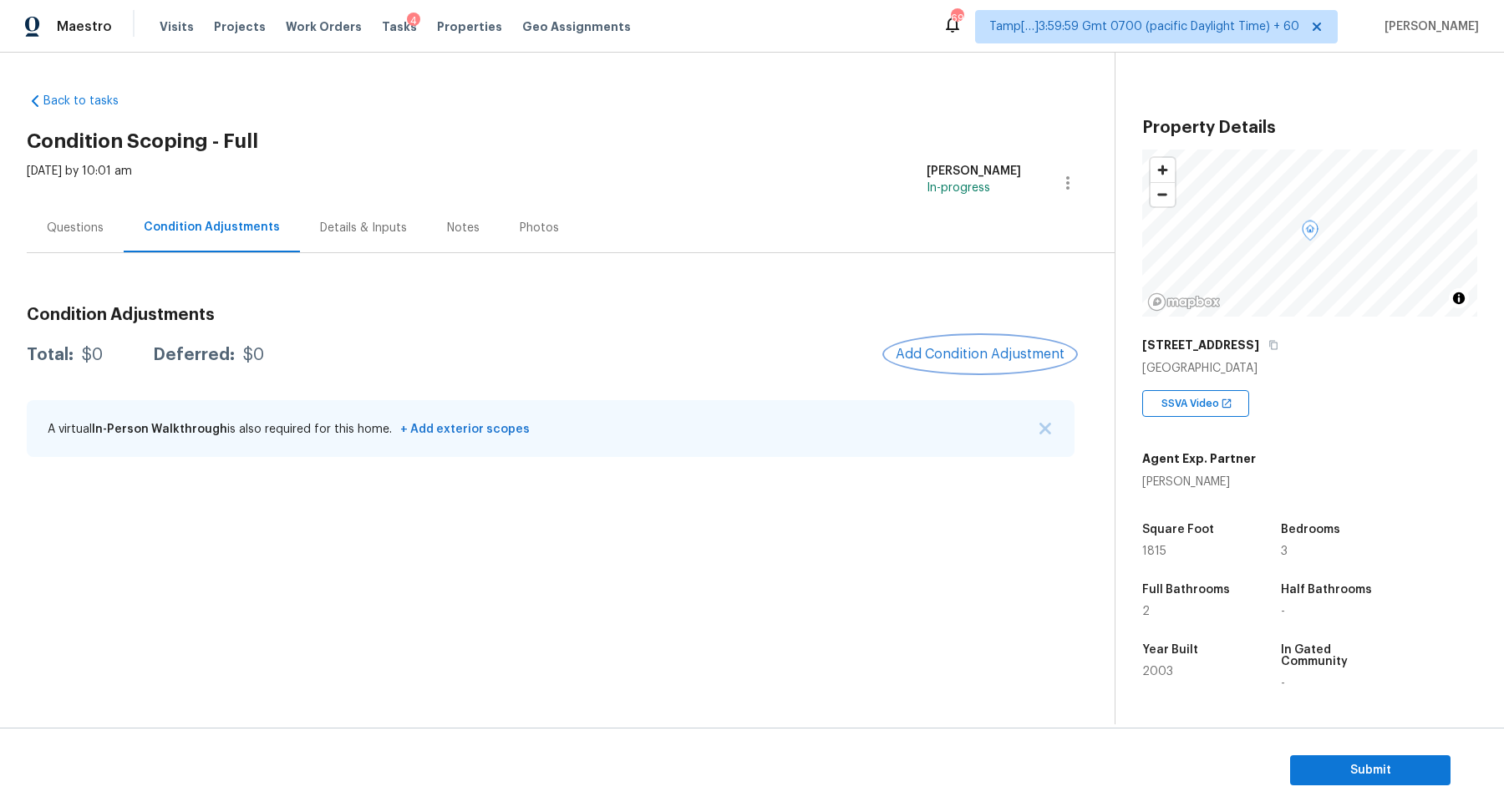
click at [1014, 357] on span "Add Condition Adjustment" at bounding box center [980, 354] width 169 height 15
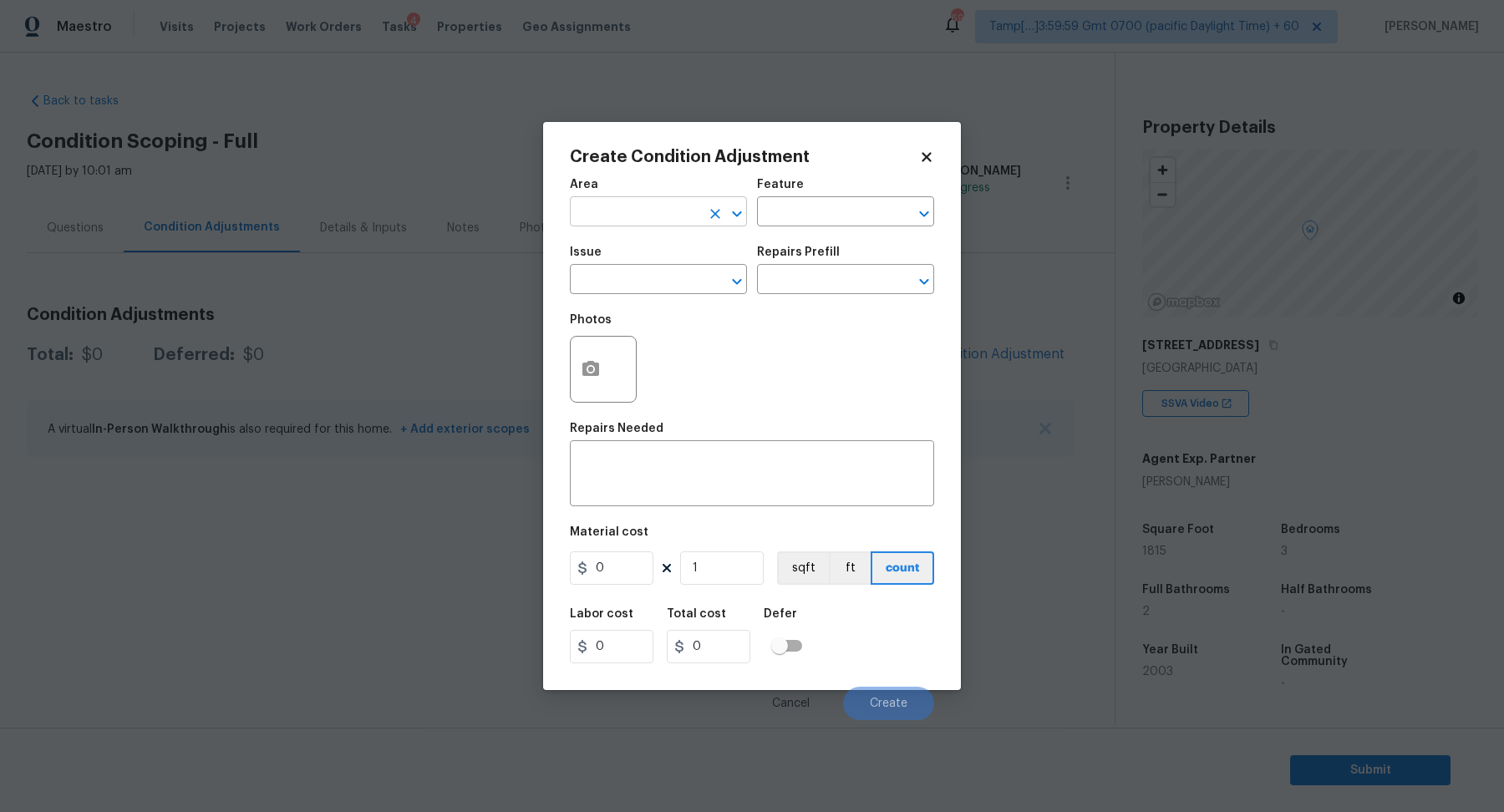
click at [679, 223] on input "text" at bounding box center [634, 213] width 130 height 26
type input "inter"
drag, startPoint x: 909, startPoint y: 350, endPoint x: 797, endPoint y: 350, distance: 112.0
click at [831, 350] on div "Photos" at bounding box center [752, 358] width 365 height 108
click at [636, 213] on input "text" at bounding box center [634, 213] width 130 height 26
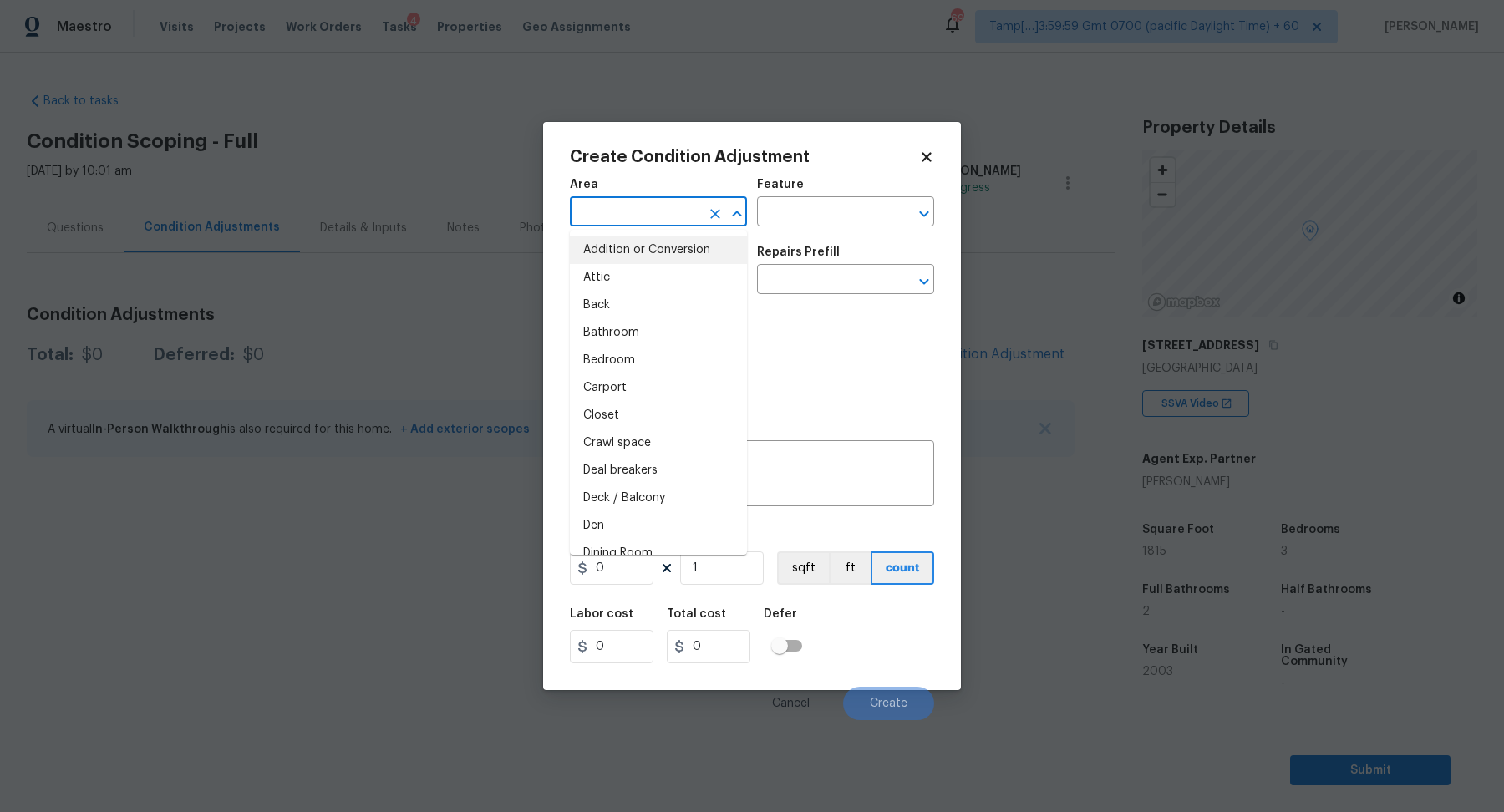
type input "u"
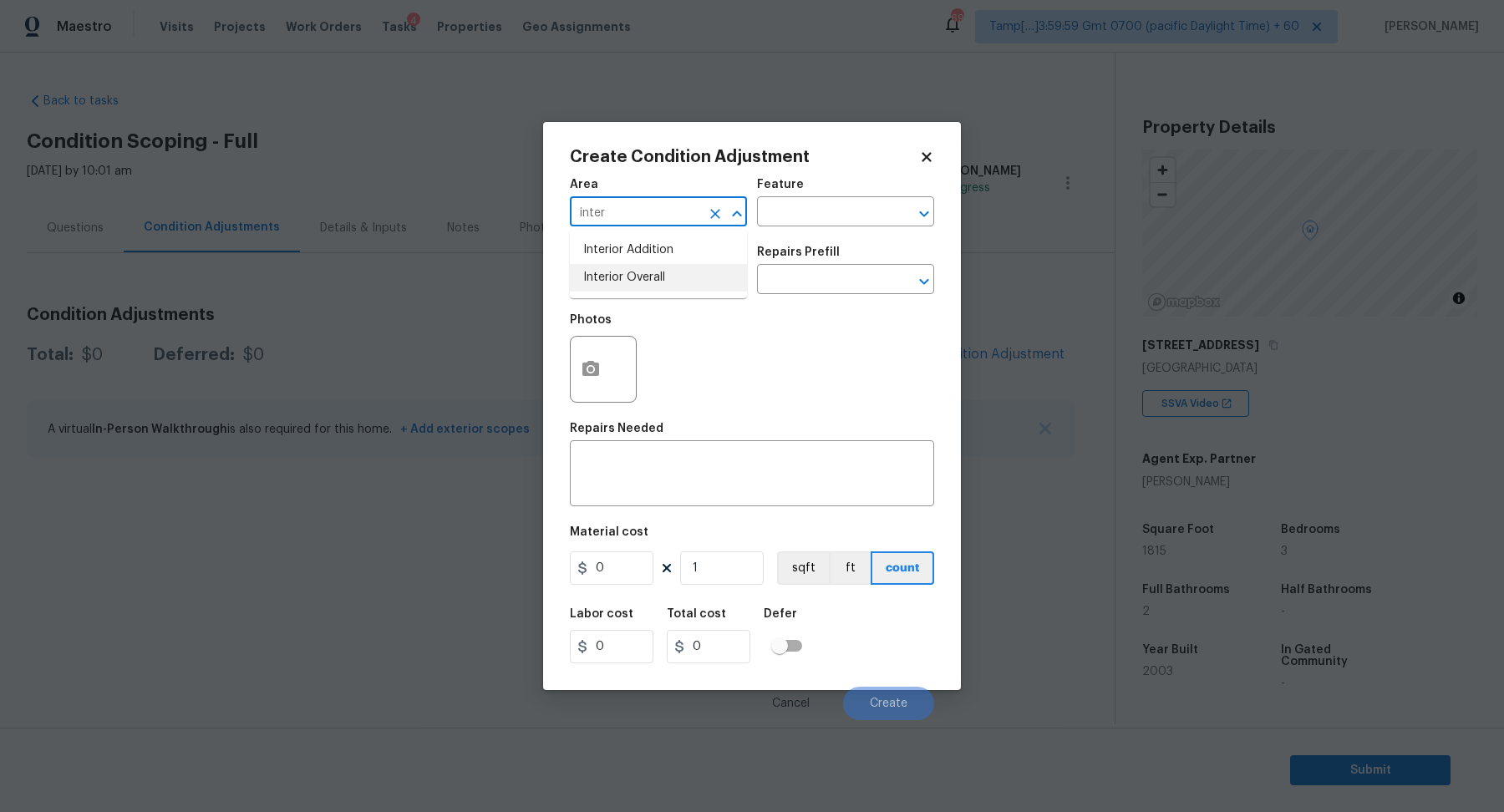
click at [642, 267] on li "Interior Overall" at bounding box center [657, 277] width 177 height 27
type input "Interior Overall"
click at [642, 267] on div "Issue" at bounding box center [657, 257] width 177 height 21
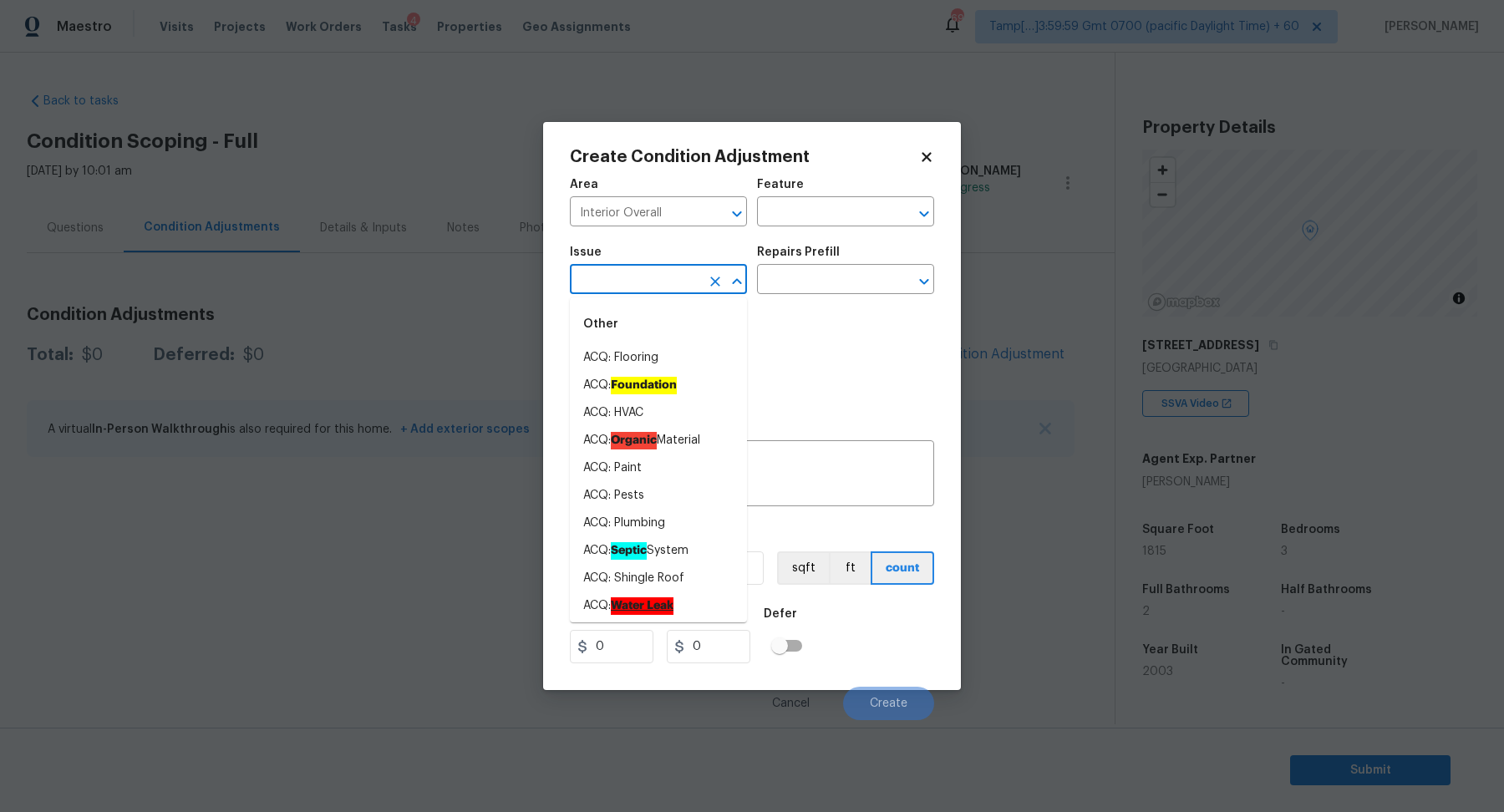
click at [651, 276] on input "text" at bounding box center [634, 281] width 130 height 26
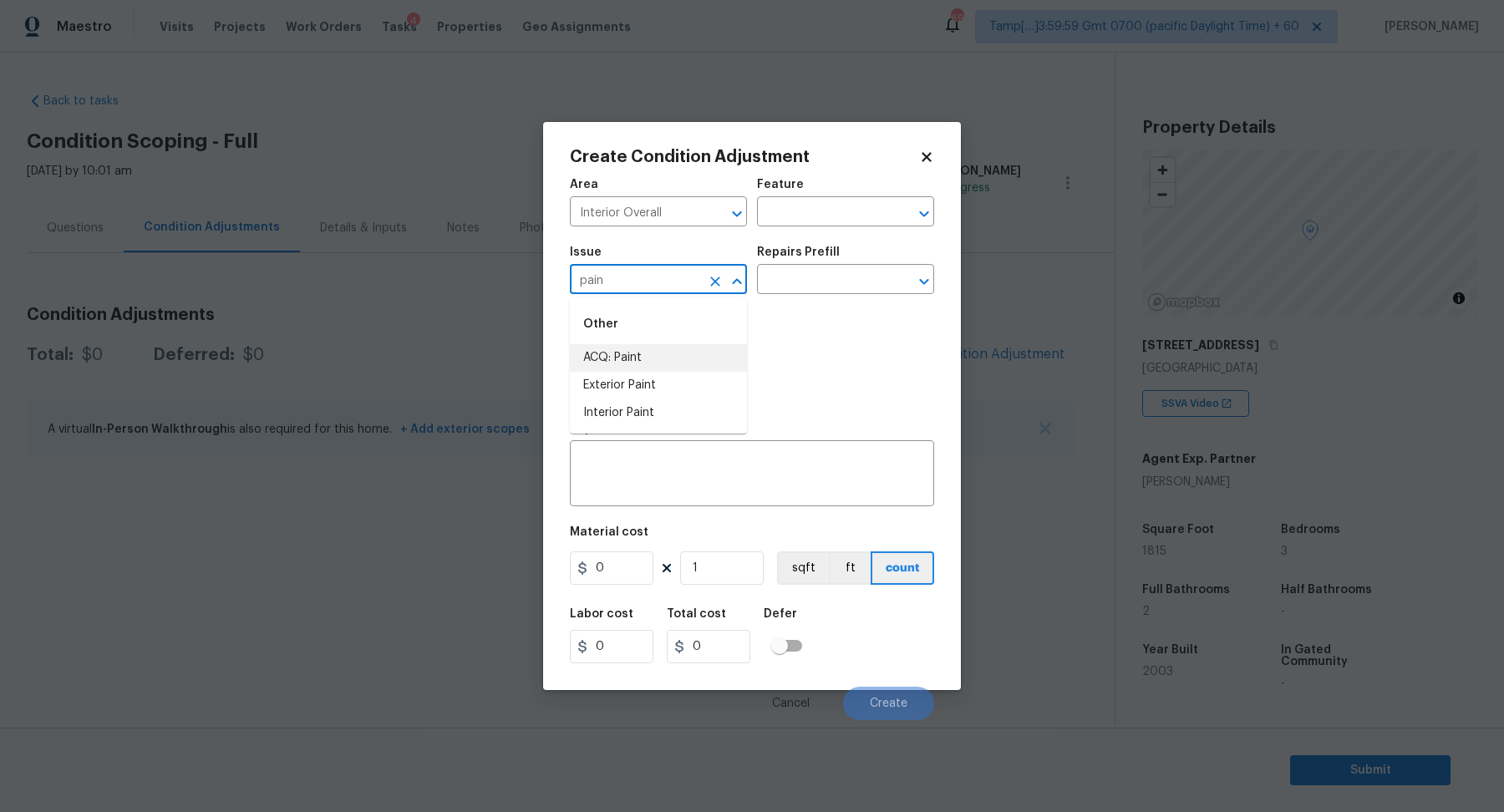
click at [706, 359] on li "ACQ: Paint" at bounding box center [657, 357] width 177 height 27
type input "ACQ: Paint"
click at [832, 294] on div "Issue ACQ: Paint ​ Repairs Prefill ​" at bounding box center [752, 270] width 365 height 67
click at [852, 283] on input "text" at bounding box center [822, 281] width 130 height 26
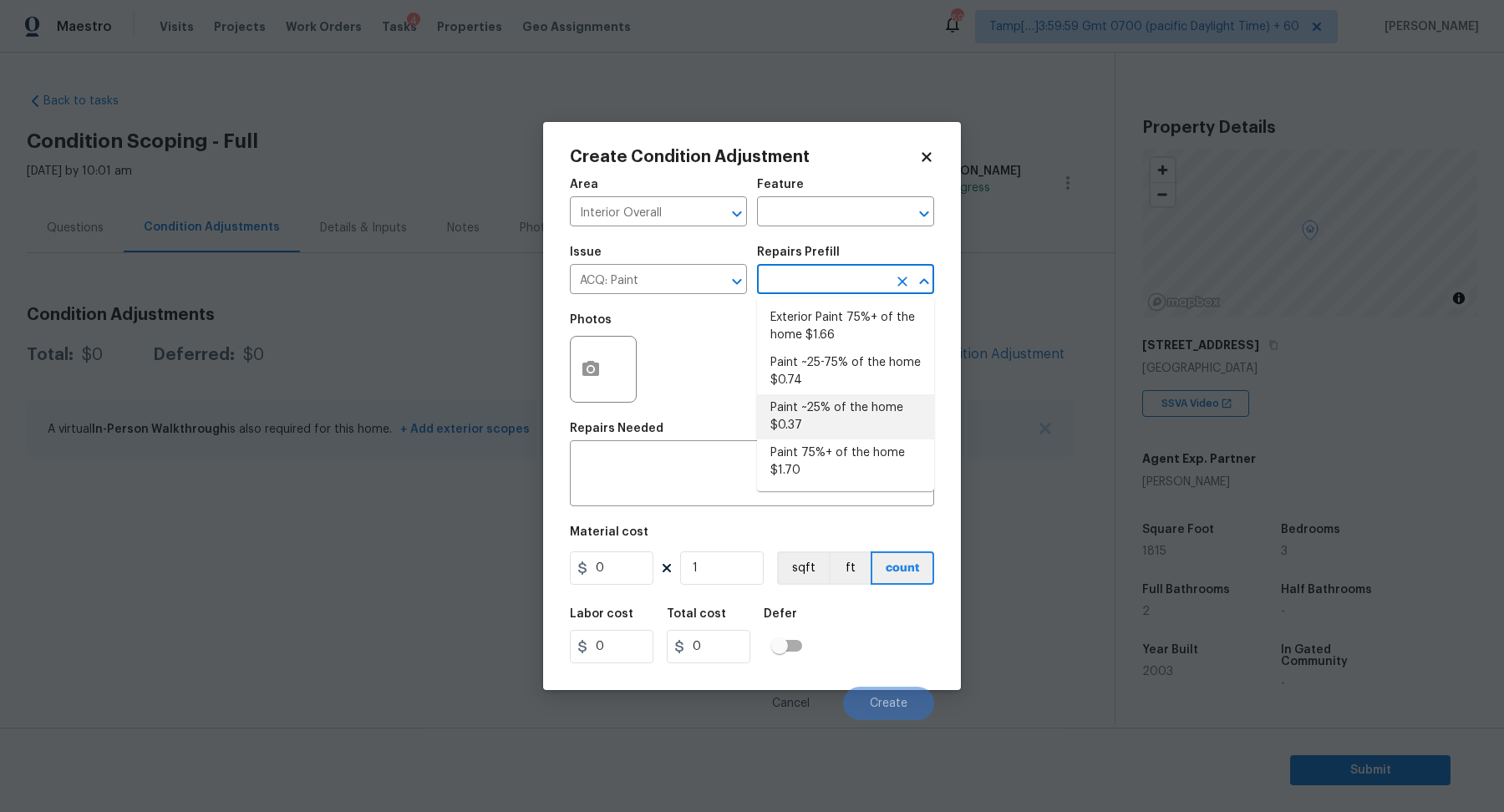
click at [867, 406] on li "Paint ~25% of the home $0.37" at bounding box center [845, 417] width 177 height 45
type input "Acquisition"
type textarea "Acquisition Scope: ~25% of the home needs interior paint"
type input "0.37"
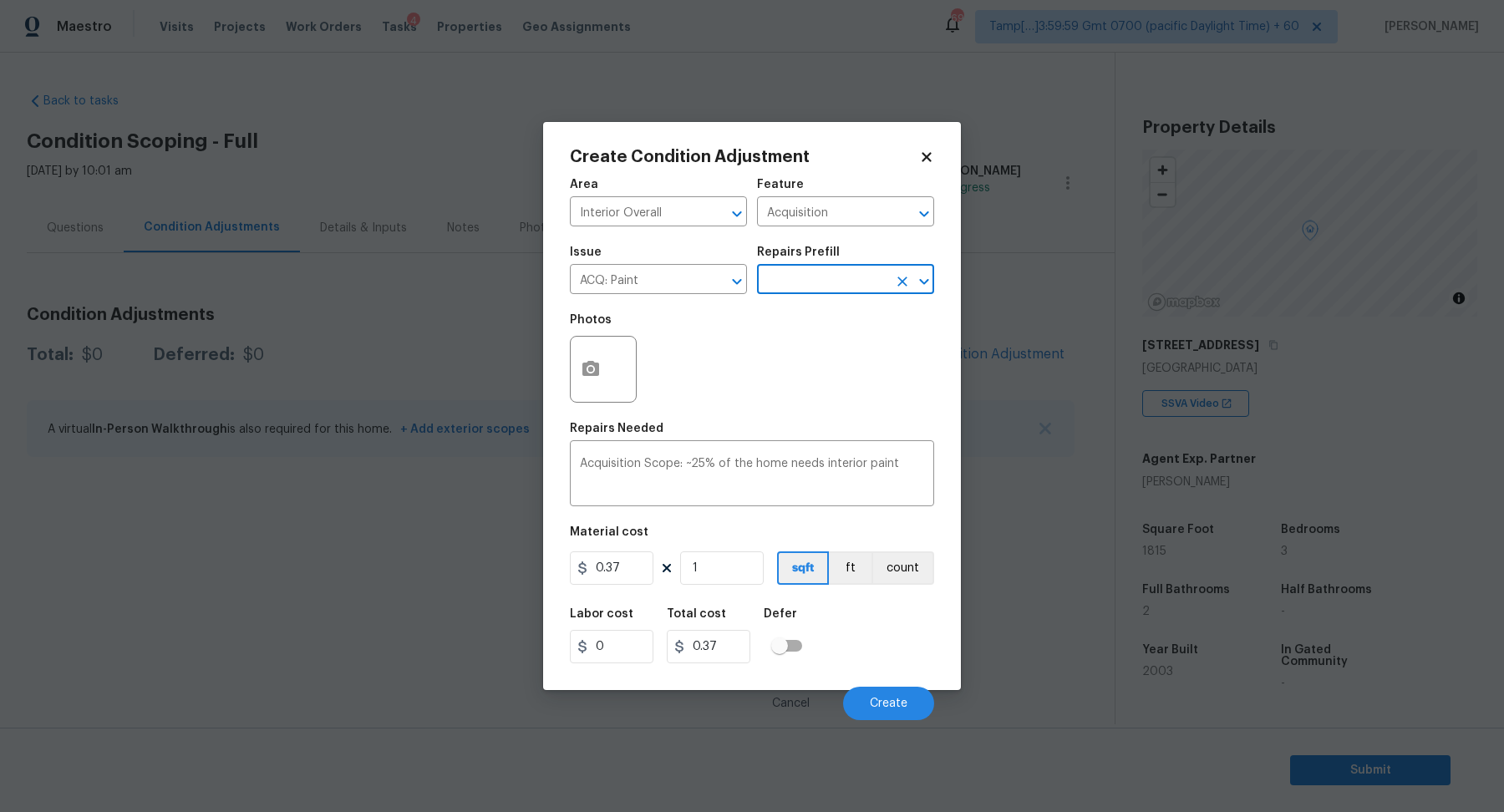
click at [715, 587] on figure "Material cost 0.37 1 sqft ft count" at bounding box center [752, 557] width 365 height 62
click at [723, 578] on input "1" at bounding box center [721, 568] width 83 height 34
type input "18"
type input "6.66"
type input "181"
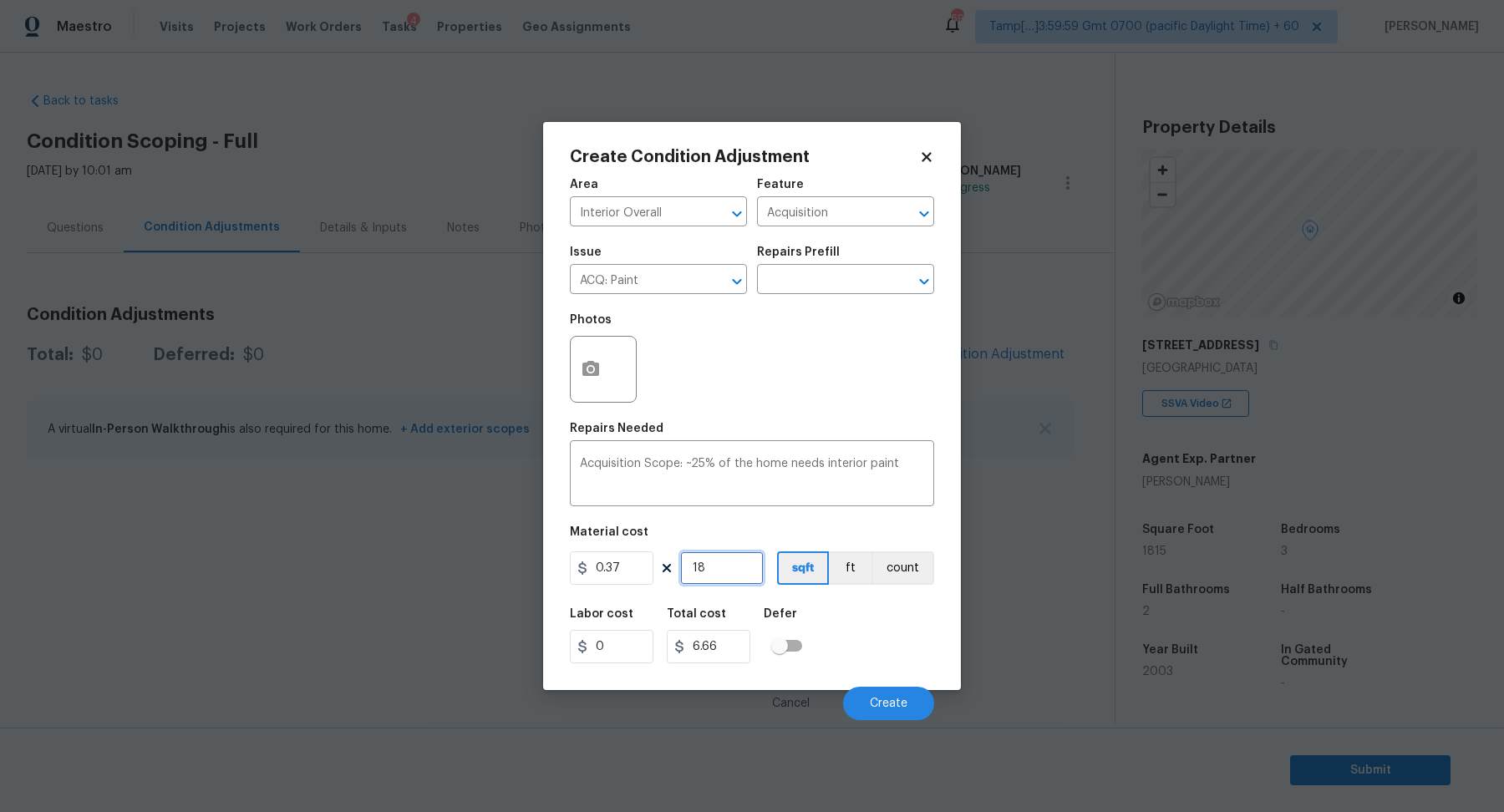
type input "66.97"
type input "1815"
type input "671.55"
type input "1815"
click at [857, 687] on button "Create" at bounding box center [888, 704] width 91 height 34
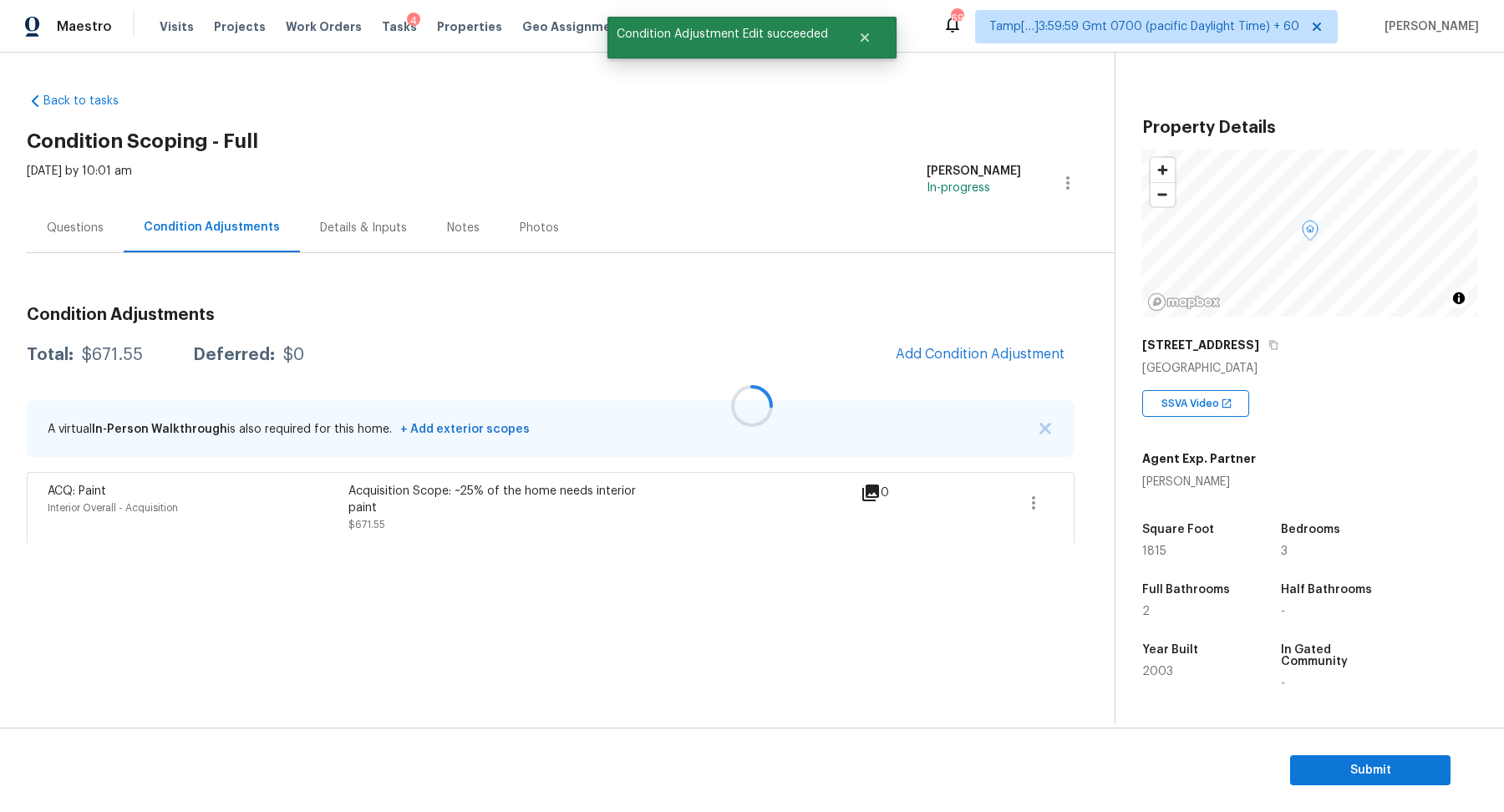
click at [1010, 351] on div at bounding box center [752, 406] width 1504 height 812
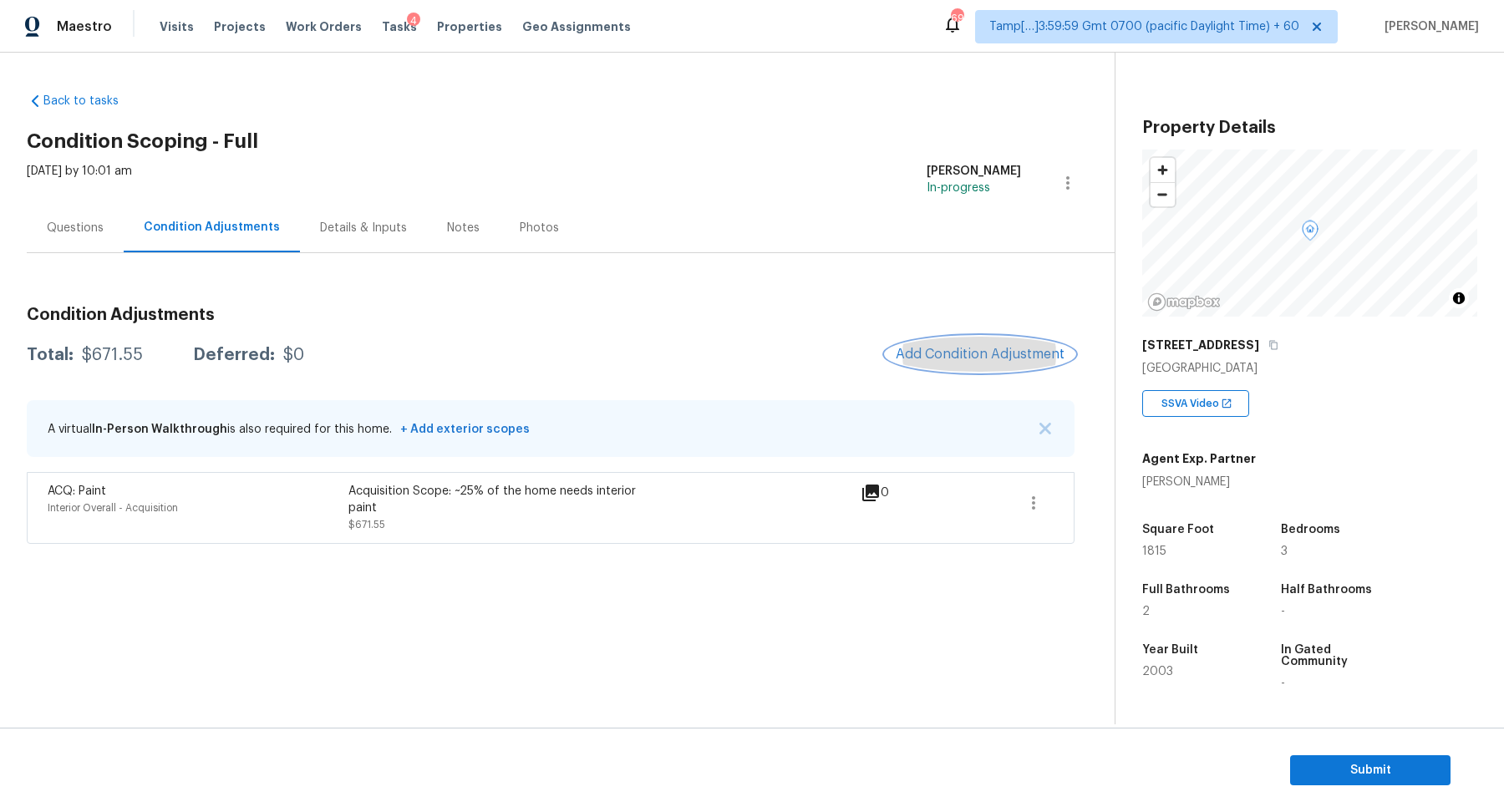
click at [915, 349] on span "Add Condition Adjustment" at bounding box center [980, 354] width 169 height 15
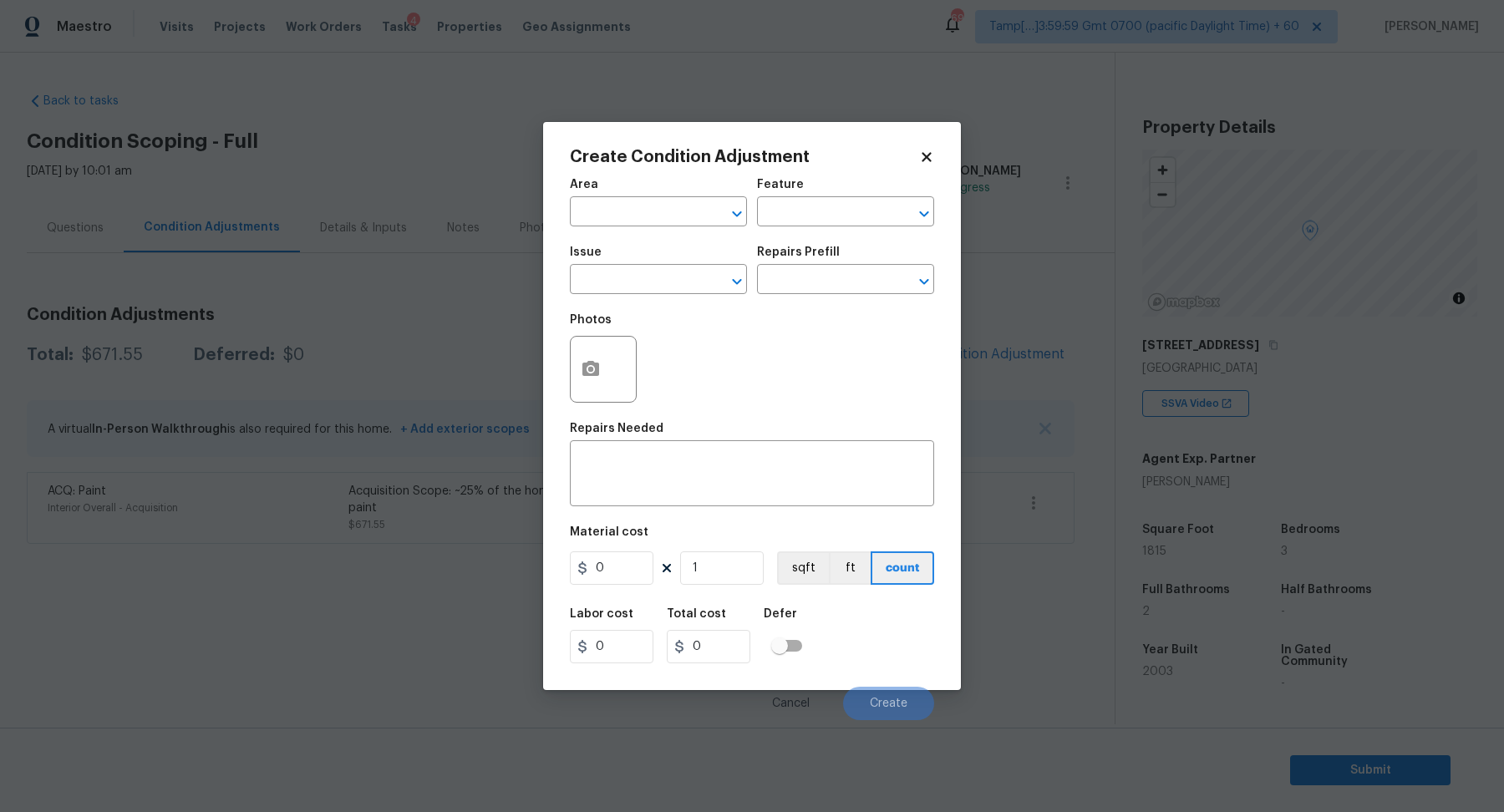
click at [583, 187] on h5 "Area" at bounding box center [583, 184] width 28 height 12
click at [585, 203] on input "text" at bounding box center [634, 213] width 130 height 26
click at [638, 266] on li "Interior Overall" at bounding box center [657, 277] width 177 height 27
type input "Interior Overall"
click at [639, 275] on input "text" at bounding box center [634, 281] width 130 height 26
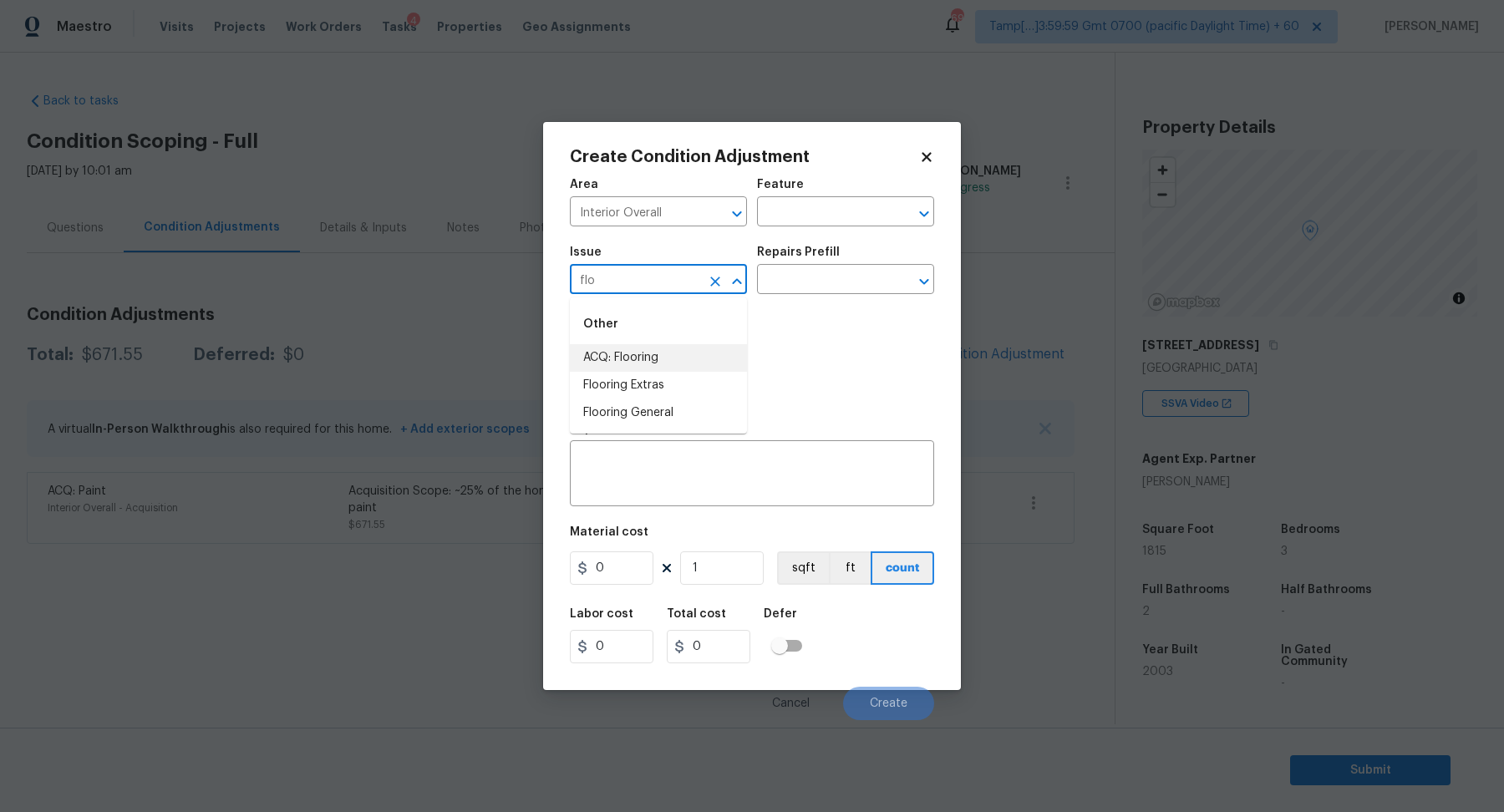
click at [666, 363] on li "ACQ: Flooring" at bounding box center [657, 357] width 177 height 27
type input "ACQ: Flooring"
click at [875, 282] on input "text" at bounding box center [822, 281] width 130 height 26
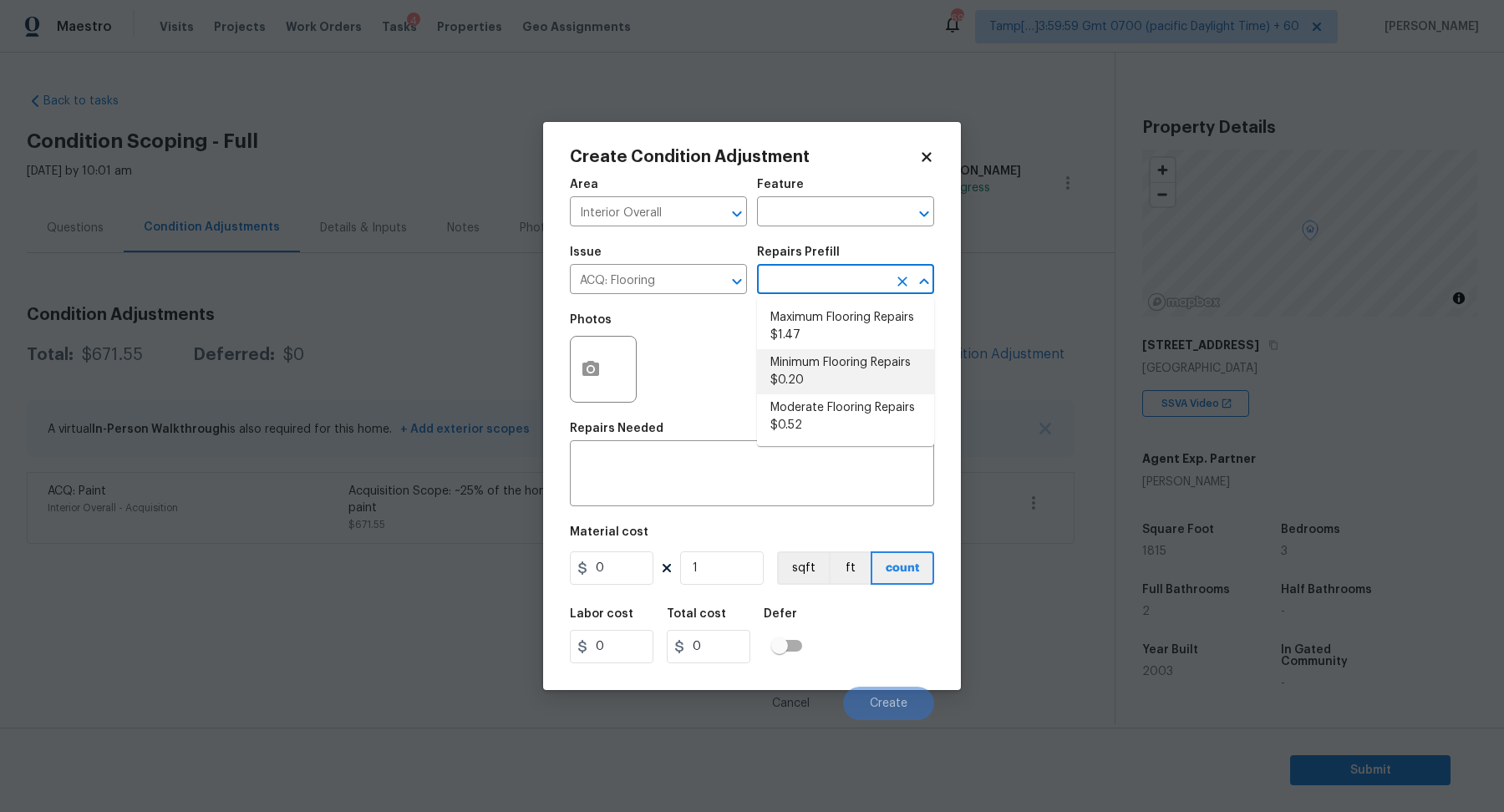
click at [839, 361] on li "Minimum Flooring Repairs $0.20" at bounding box center [845, 372] width 177 height 45
type input "Acquisition"
type textarea "Acquisition Scope: Minimum flooring repairs"
type input "0.2"
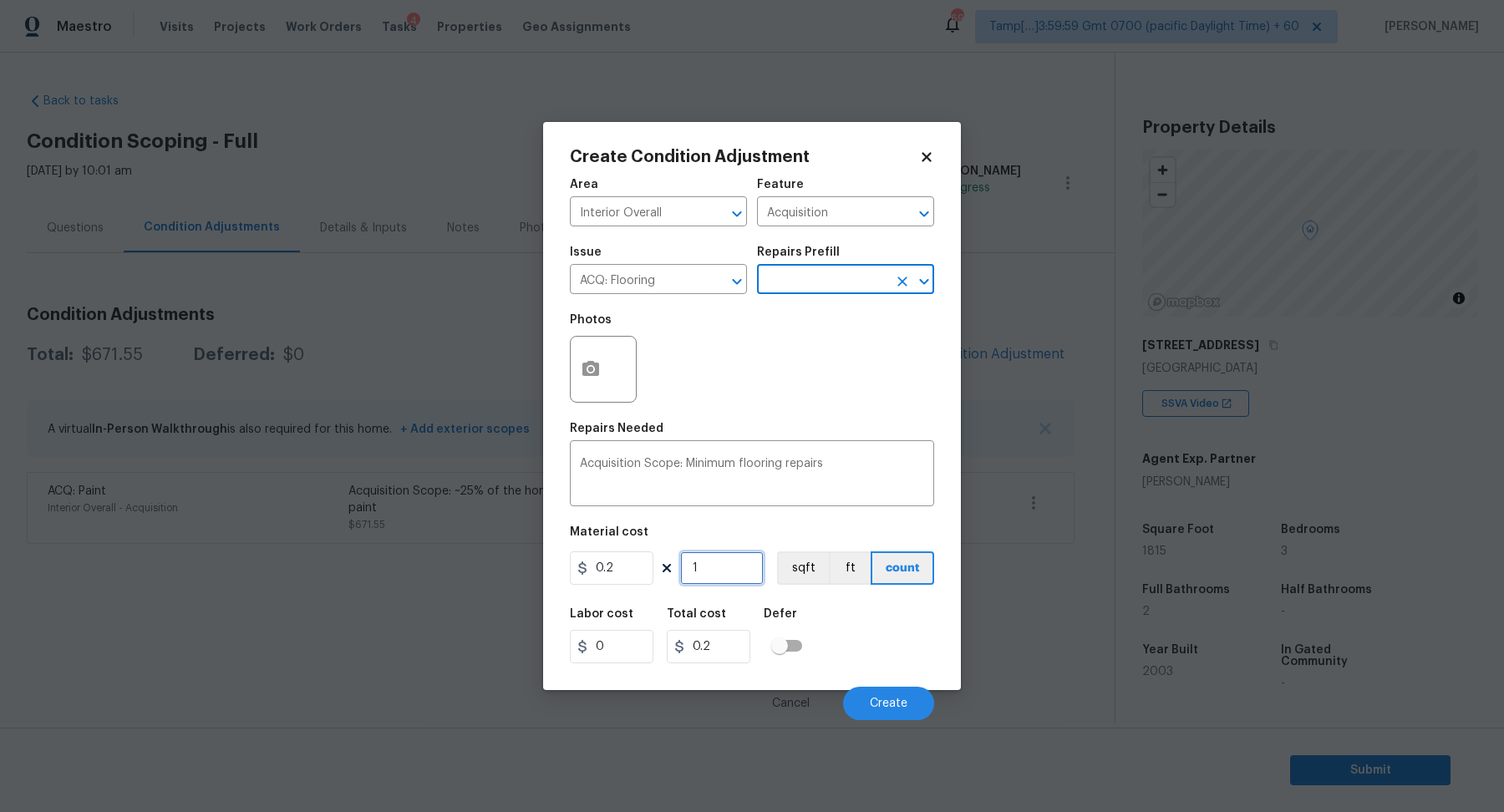
click at [742, 556] on input "1" at bounding box center [721, 568] width 83 height 34
type input "18"
type input "3.6"
type input "181"
type input "36.2"
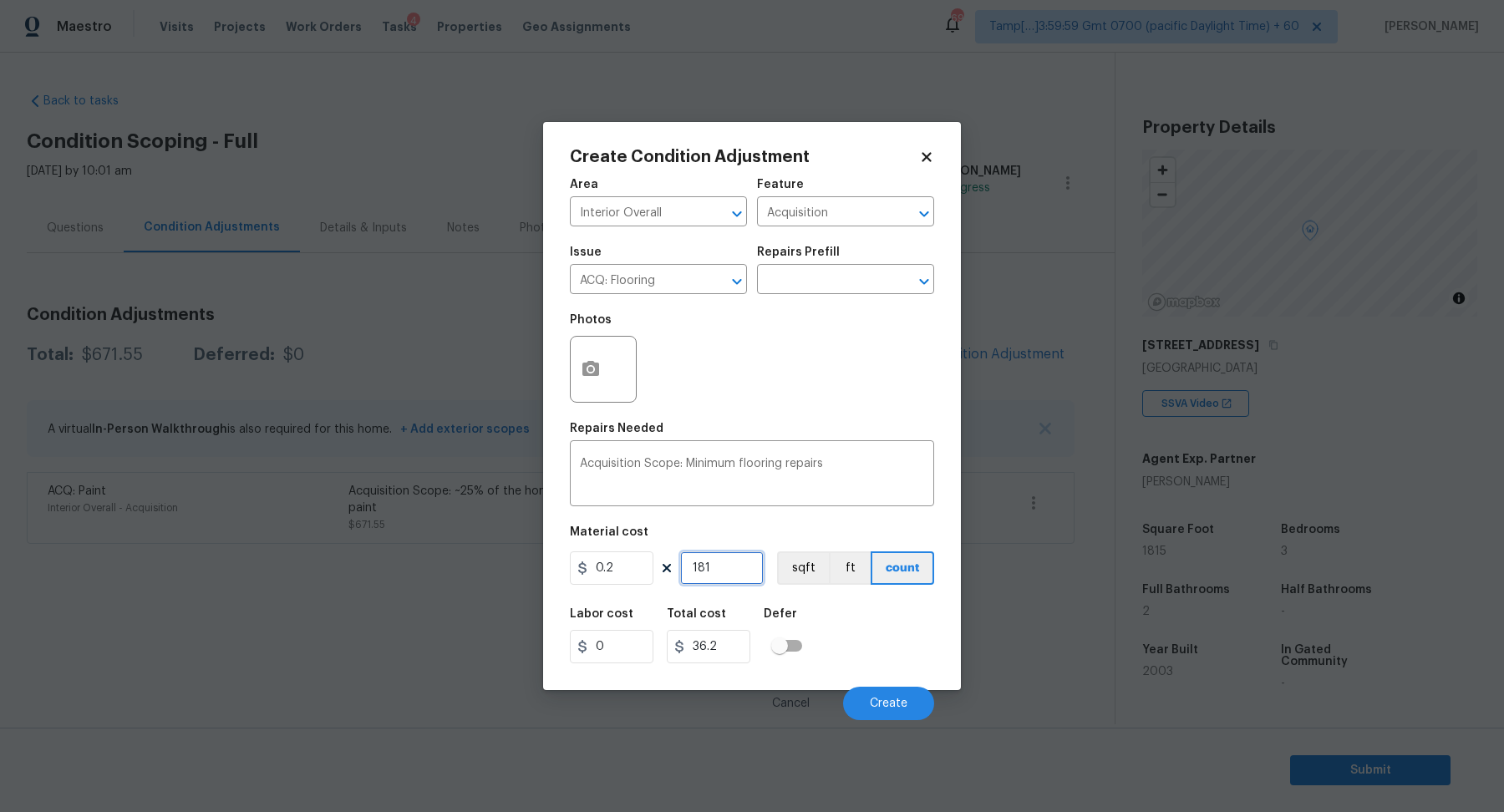
type input "1815"
type input "363"
type input "1815"
click at [899, 701] on span "Create" at bounding box center [888, 703] width 37 height 12
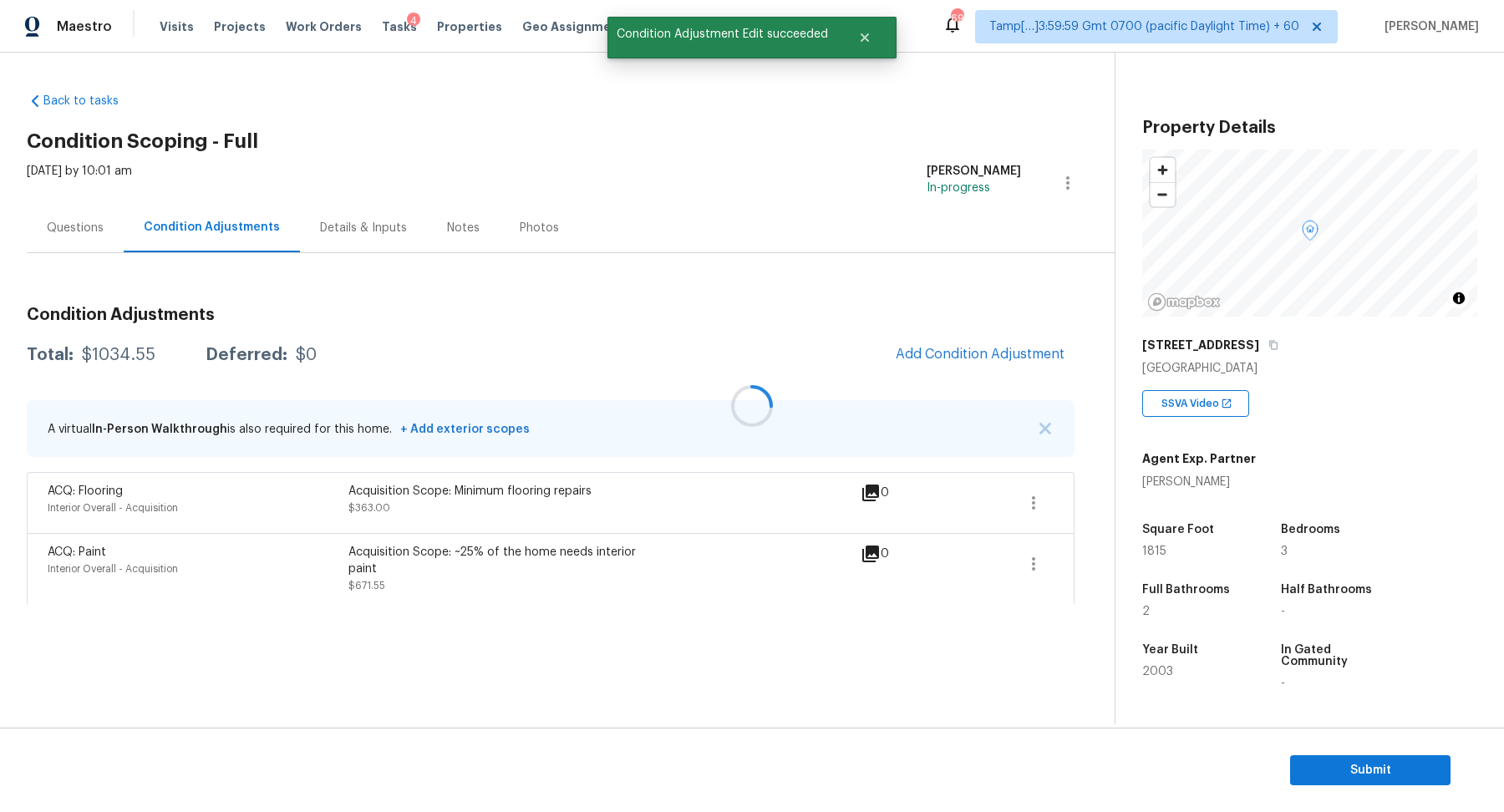
click at [941, 360] on div at bounding box center [752, 406] width 1504 height 812
click at [946, 360] on span "Add Condition Adjustment" at bounding box center [980, 354] width 169 height 15
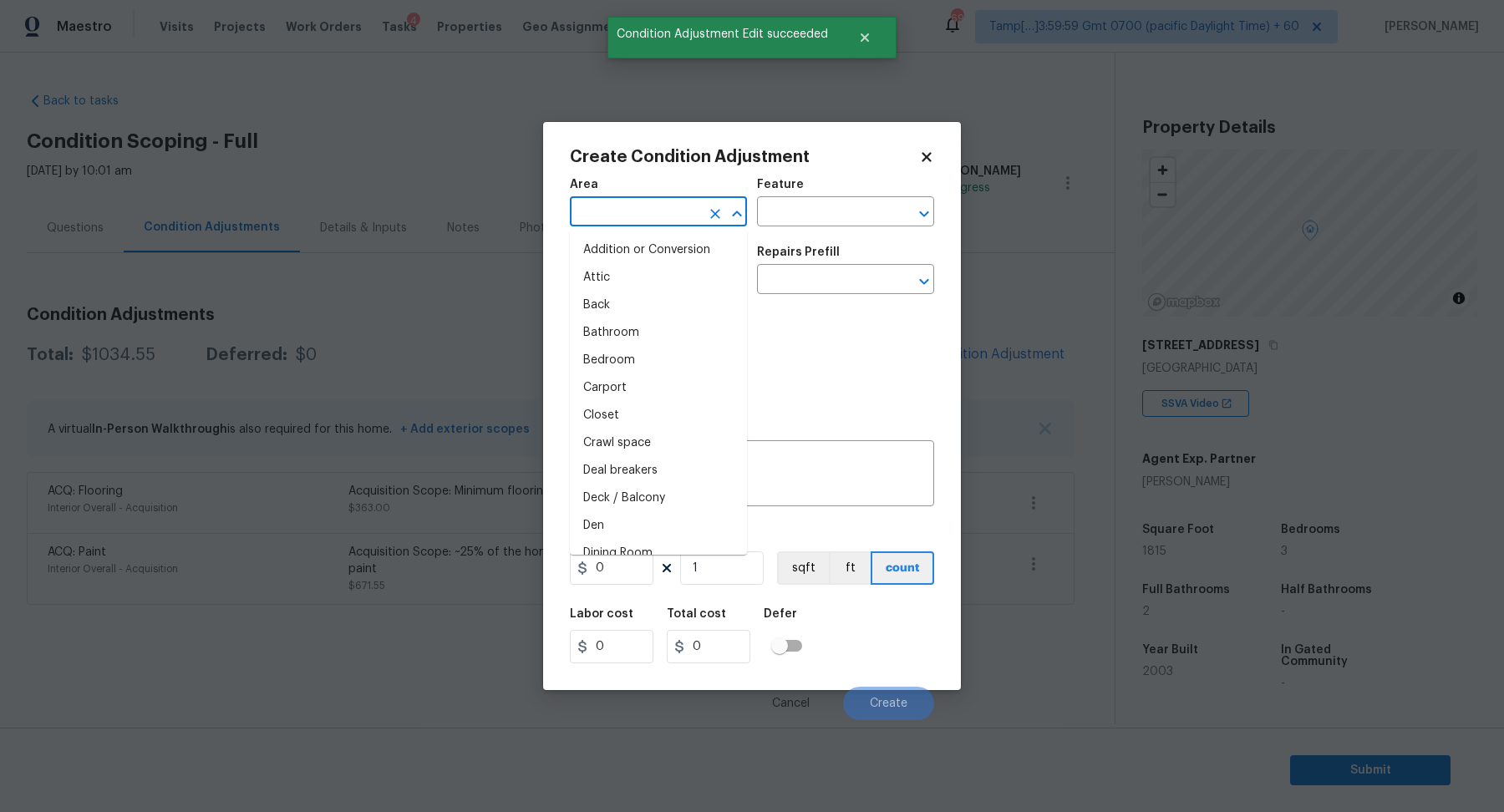
click at [669, 217] on input "text" at bounding box center [634, 213] width 130 height 26
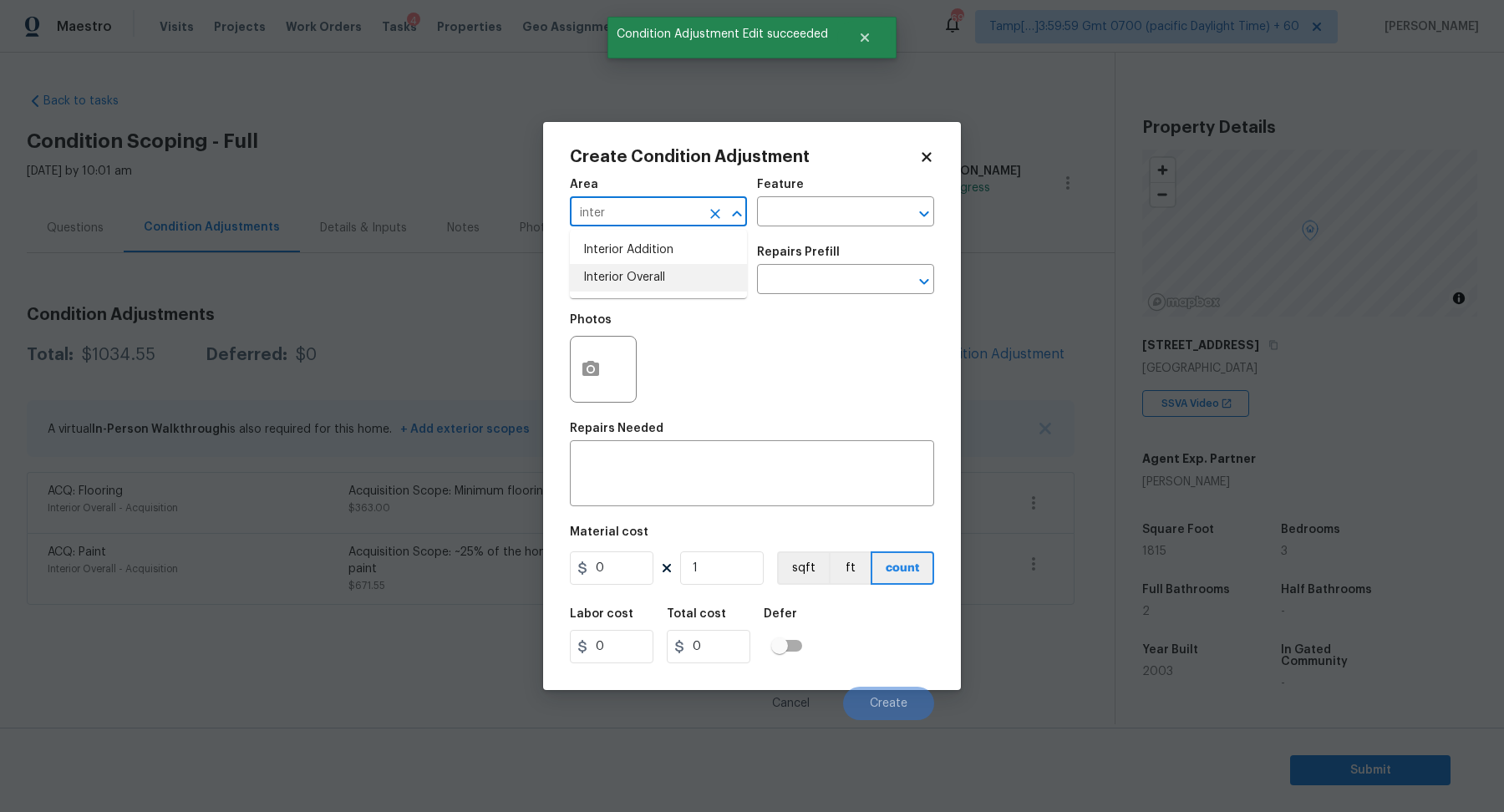
click at [660, 286] on li "Interior Overall" at bounding box center [657, 277] width 177 height 27
type input "Interior Overall"
click at [670, 285] on input "text" at bounding box center [634, 281] width 130 height 26
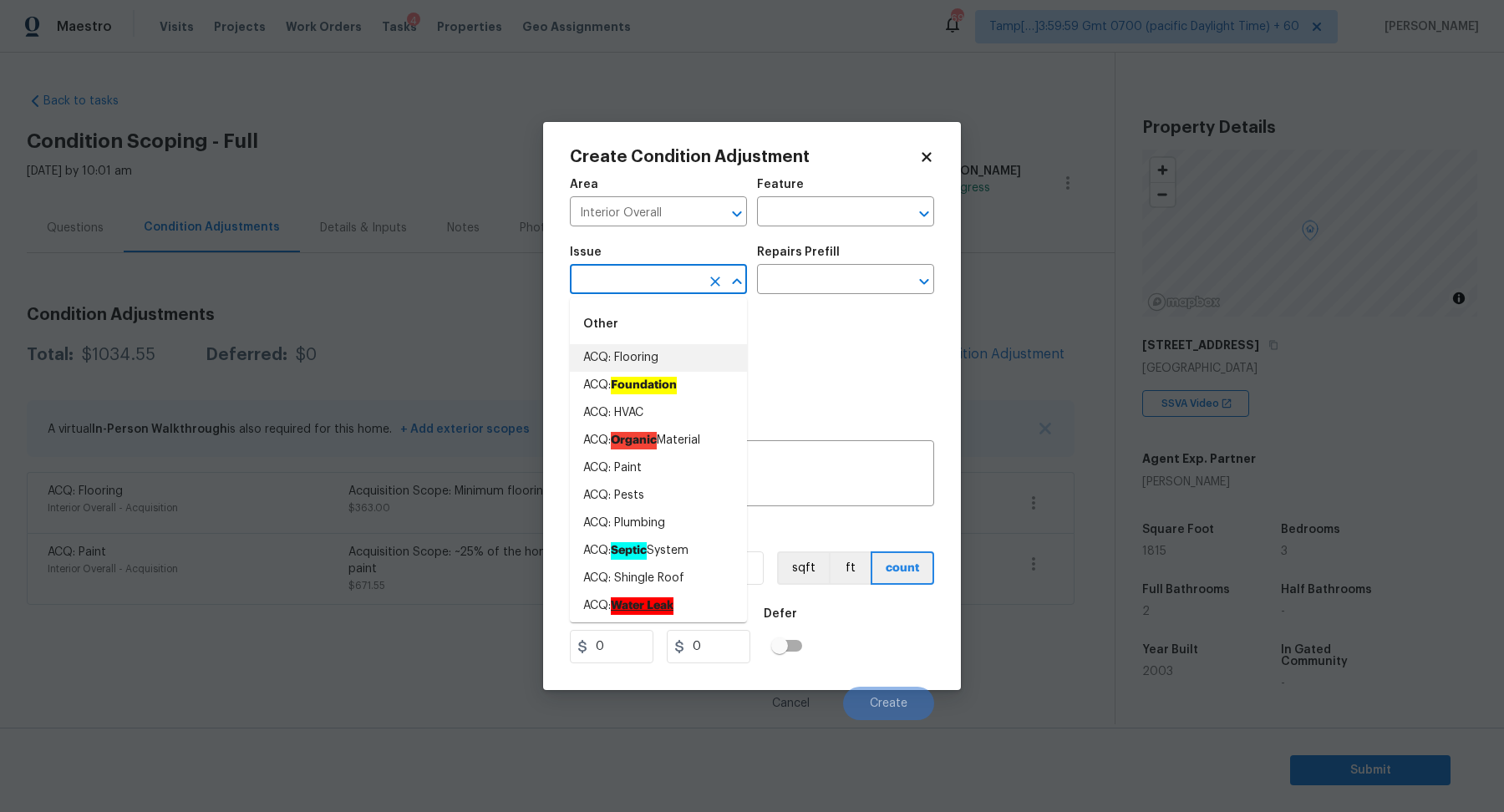
click at [686, 247] on div "Issue" at bounding box center [657, 257] width 177 height 21
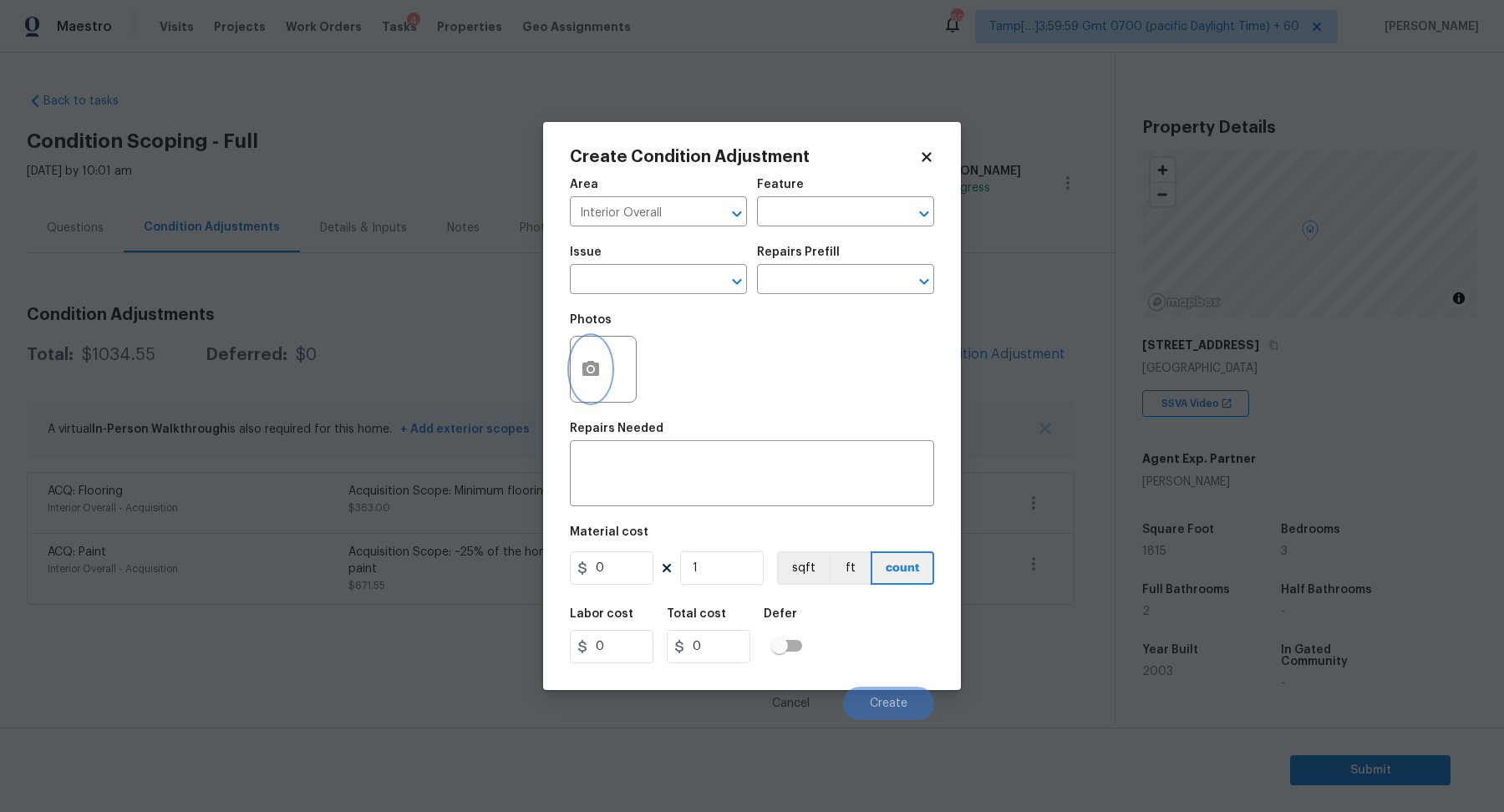
click at [582, 389] on button "button" at bounding box center [590, 369] width 40 height 65
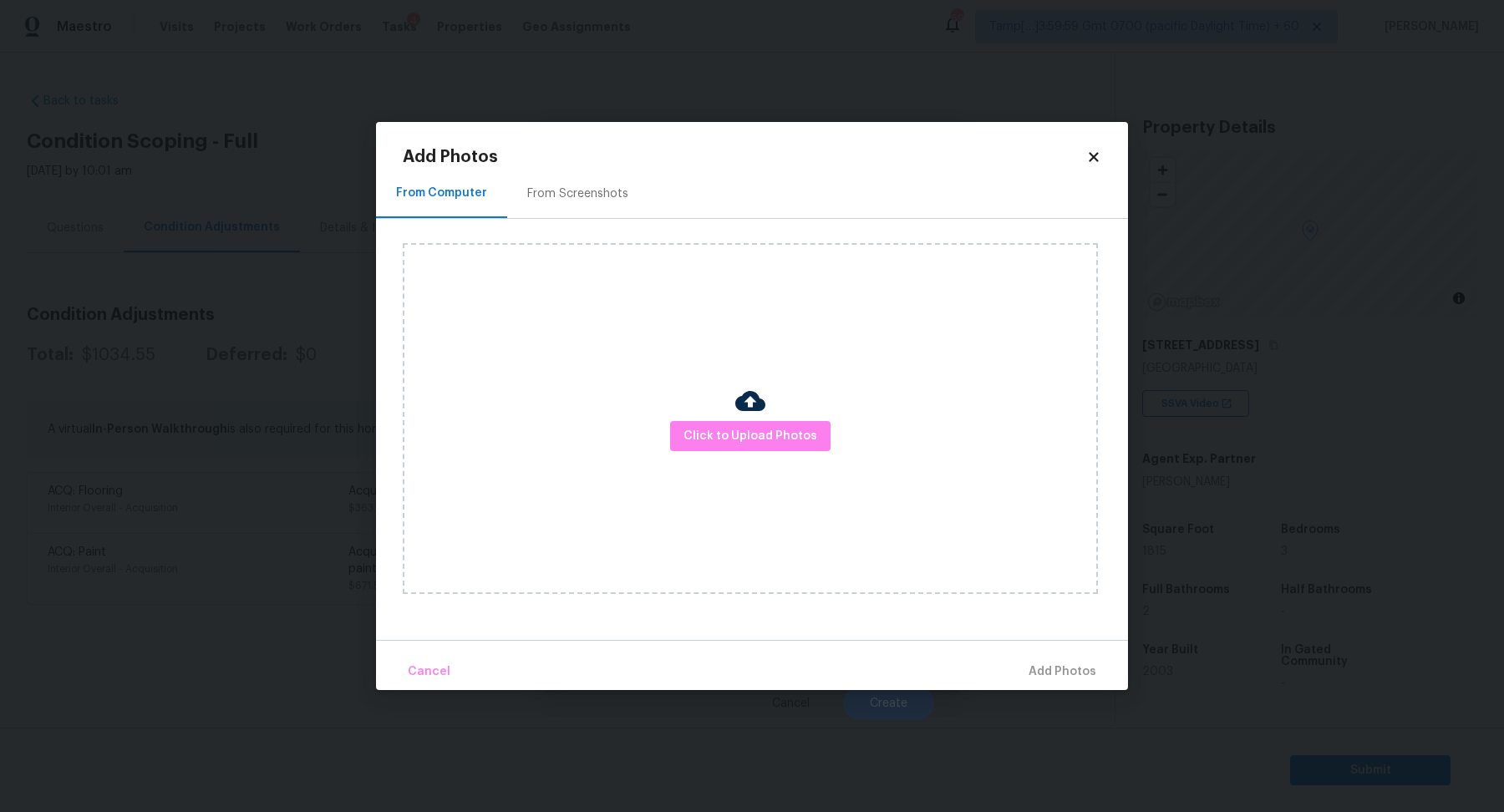
click at [795, 460] on div "Click to Upload Photos" at bounding box center [751, 418] width 695 height 350
click at [781, 458] on div "Click to Upload Photos" at bounding box center [751, 418] width 695 height 350
click at [781, 456] on div "Click to Upload Photos" at bounding box center [751, 418] width 695 height 350
click at [781, 438] on span "Click to Upload Photos" at bounding box center [750, 436] width 134 height 21
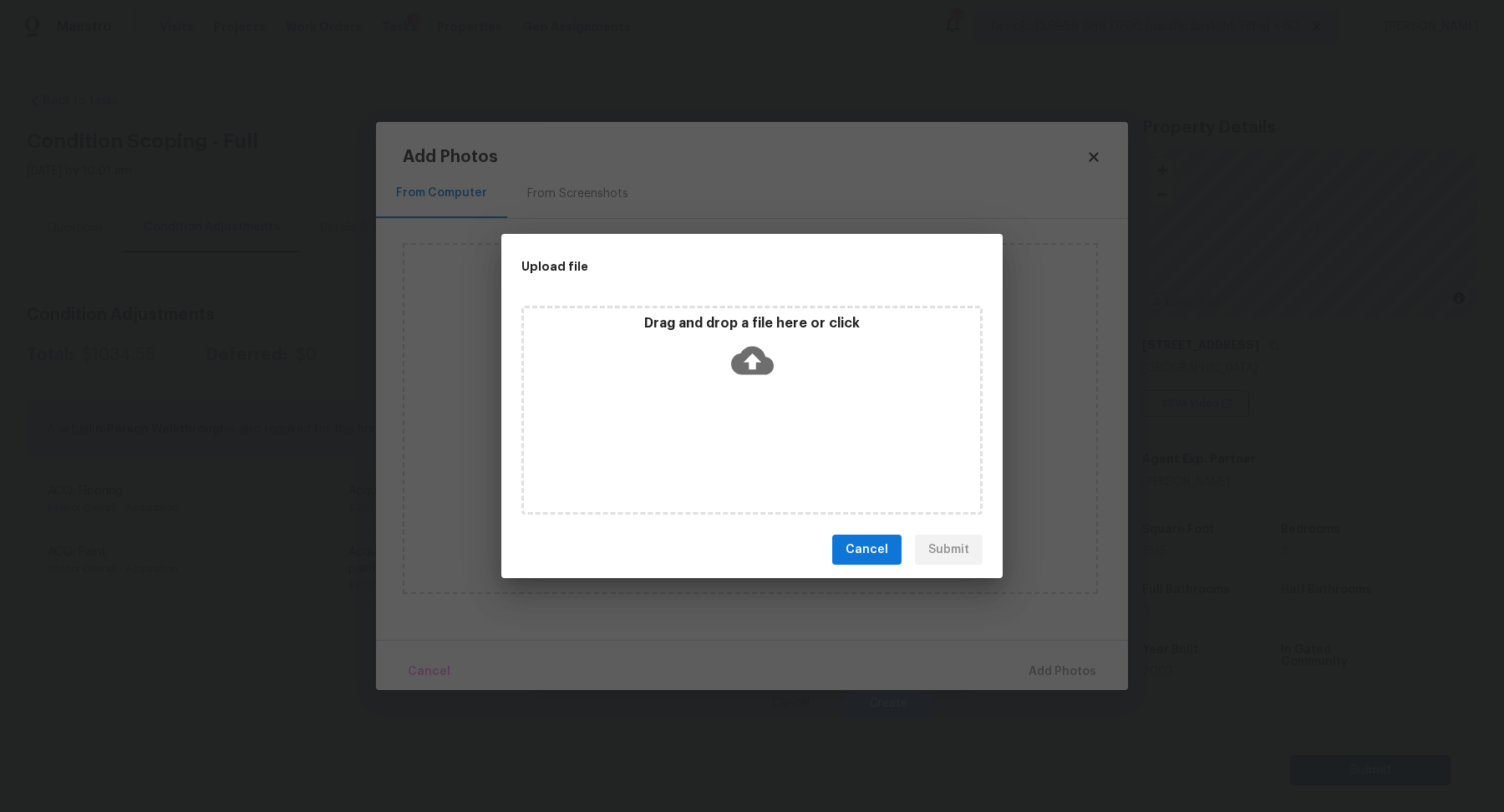
click at [823, 346] on div "Drag and drop a file here or click" at bounding box center [752, 350] width 456 height 72
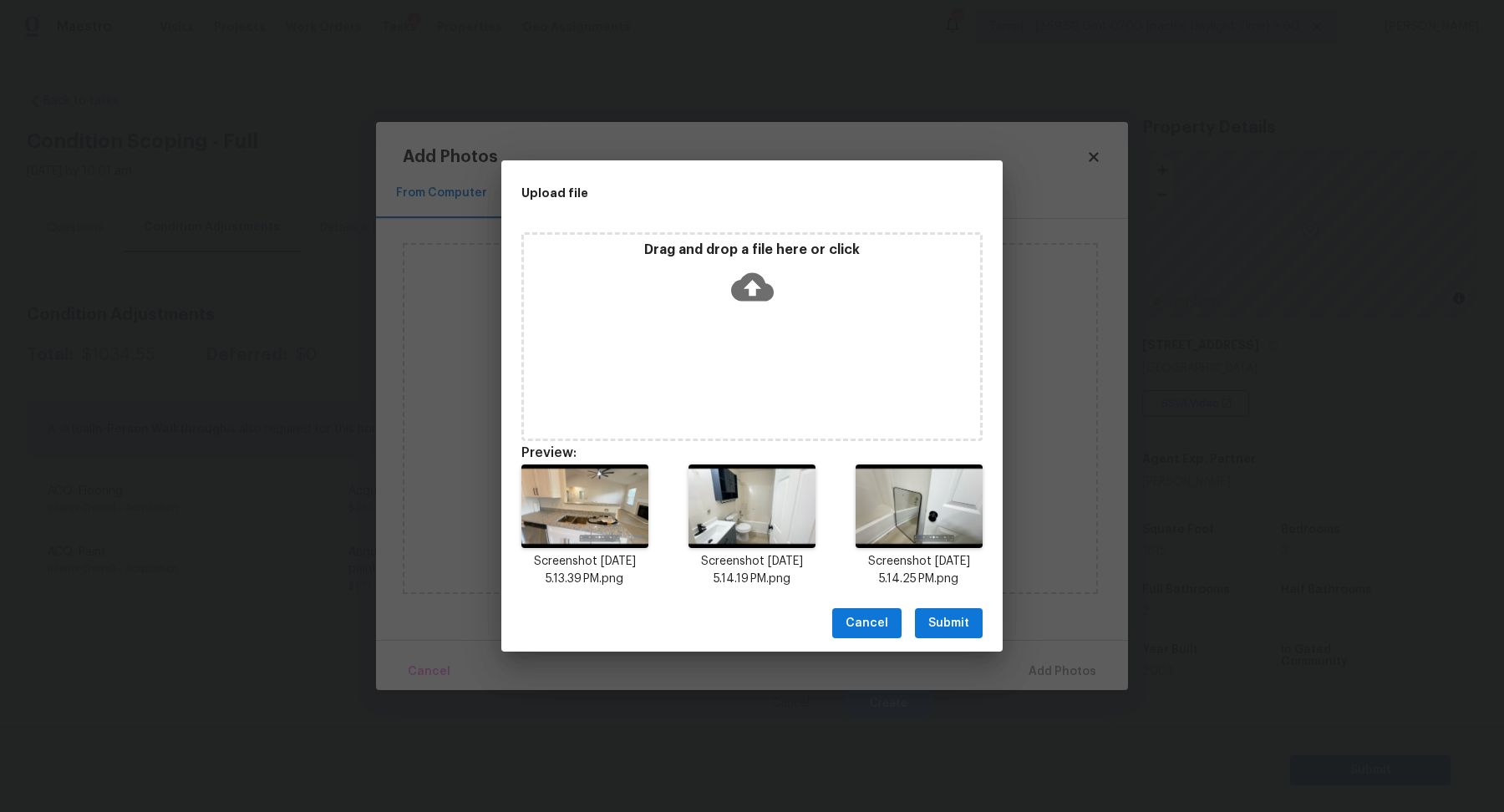
click at [953, 626] on span "Submit" at bounding box center [949, 623] width 41 height 21
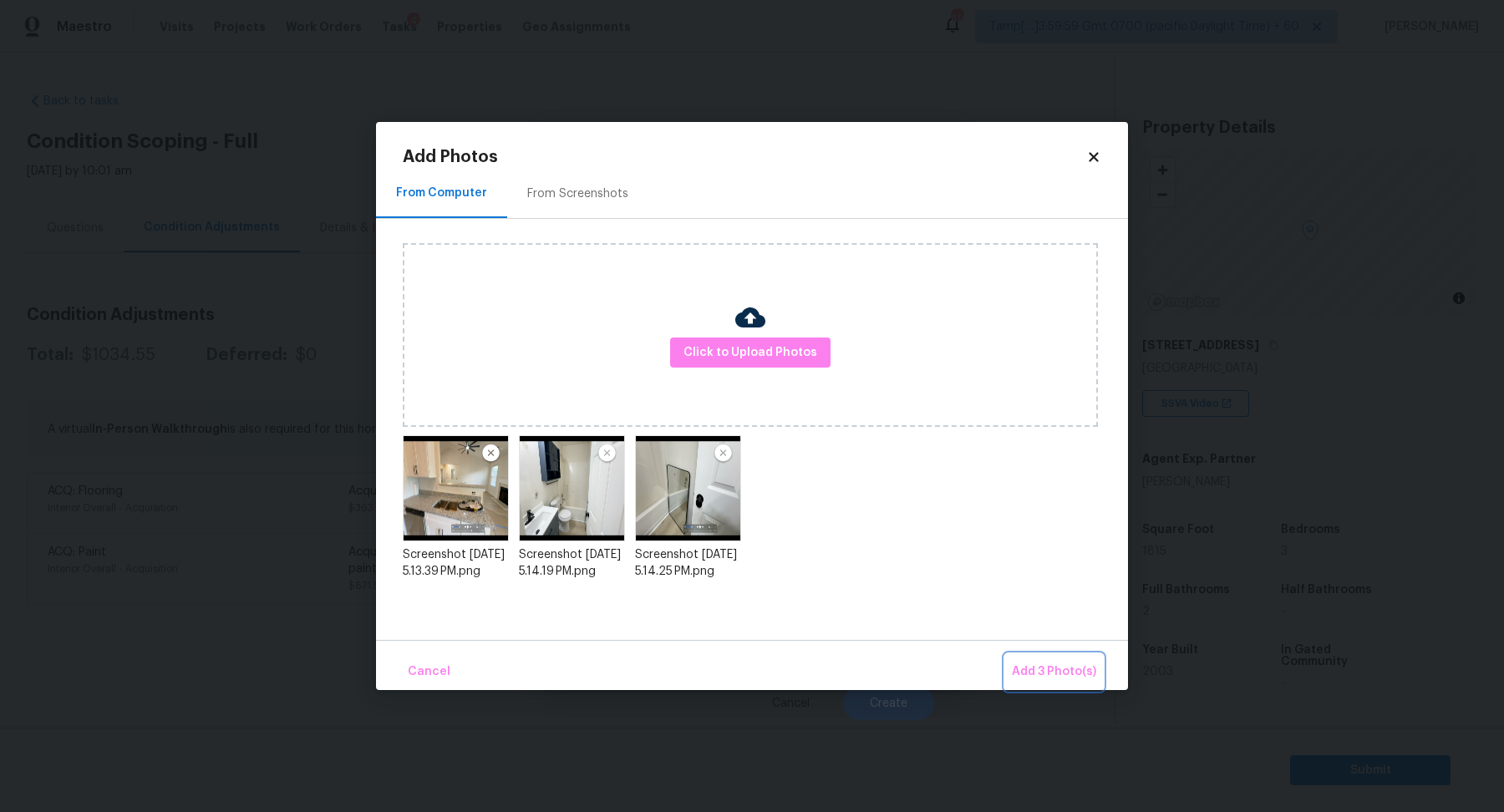
click at [1040, 667] on span "Add 3 Photo(s)" at bounding box center [1053, 672] width 84 height 21
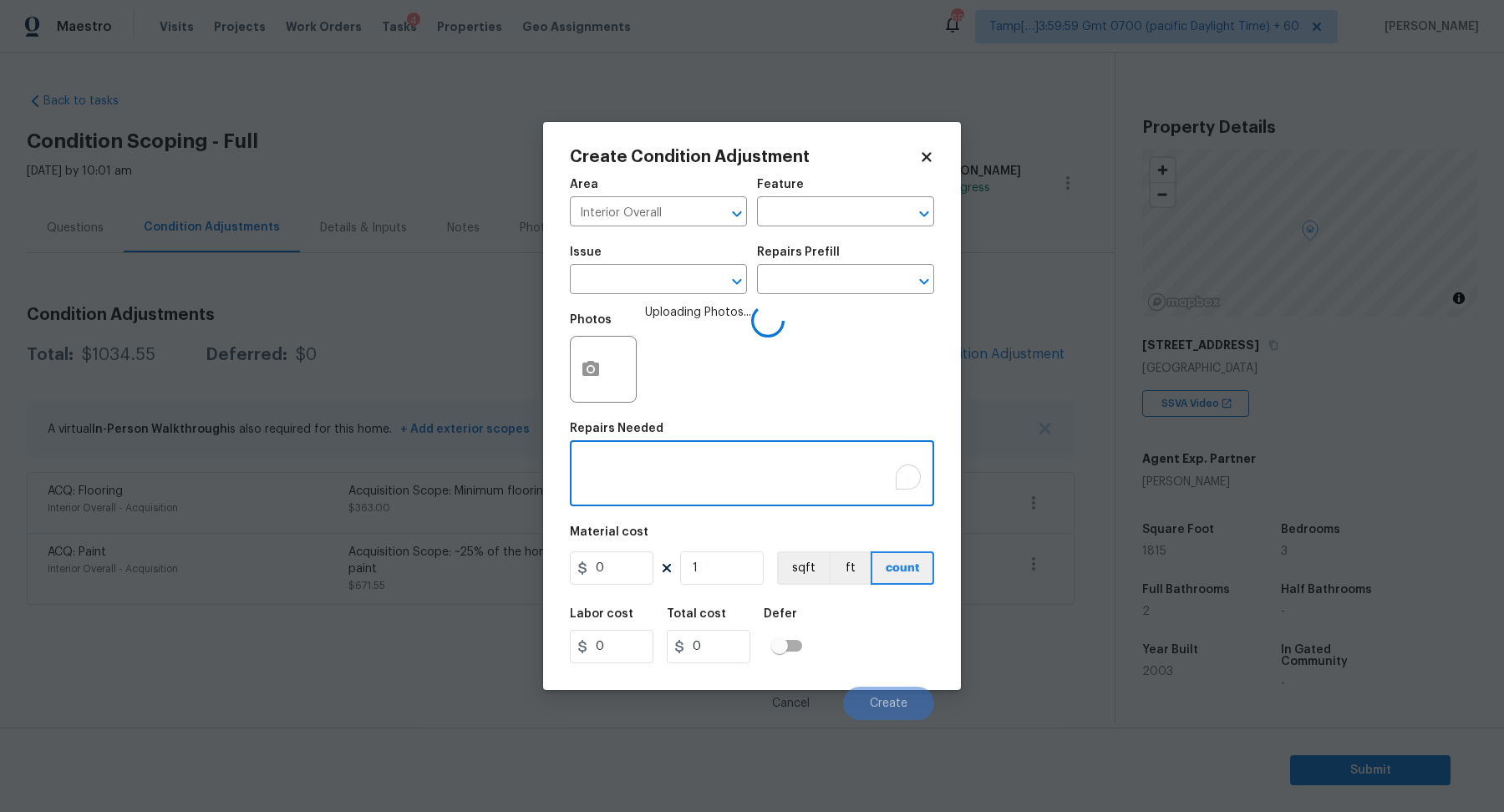
click at [676, 466] on textarea "To enrich screen reader interactions, please activate Accessibility in Grammarl…" at bounding box center [752, 476] width 344 height 36
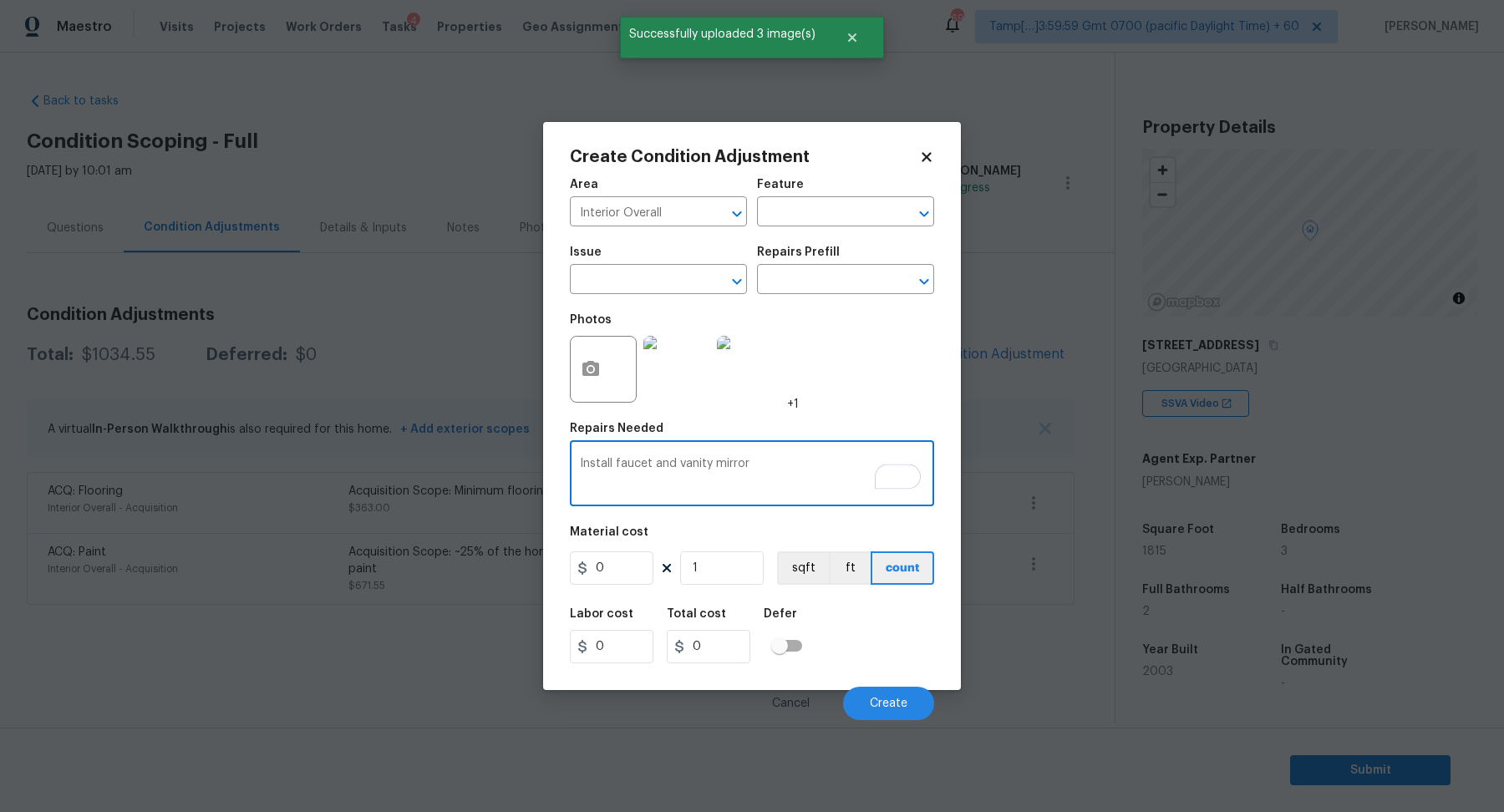
type textarea "Install faucet and vanity mirror"
click at [648, 569] on input "0" at bounding box center [610, 568] width 83 height 34
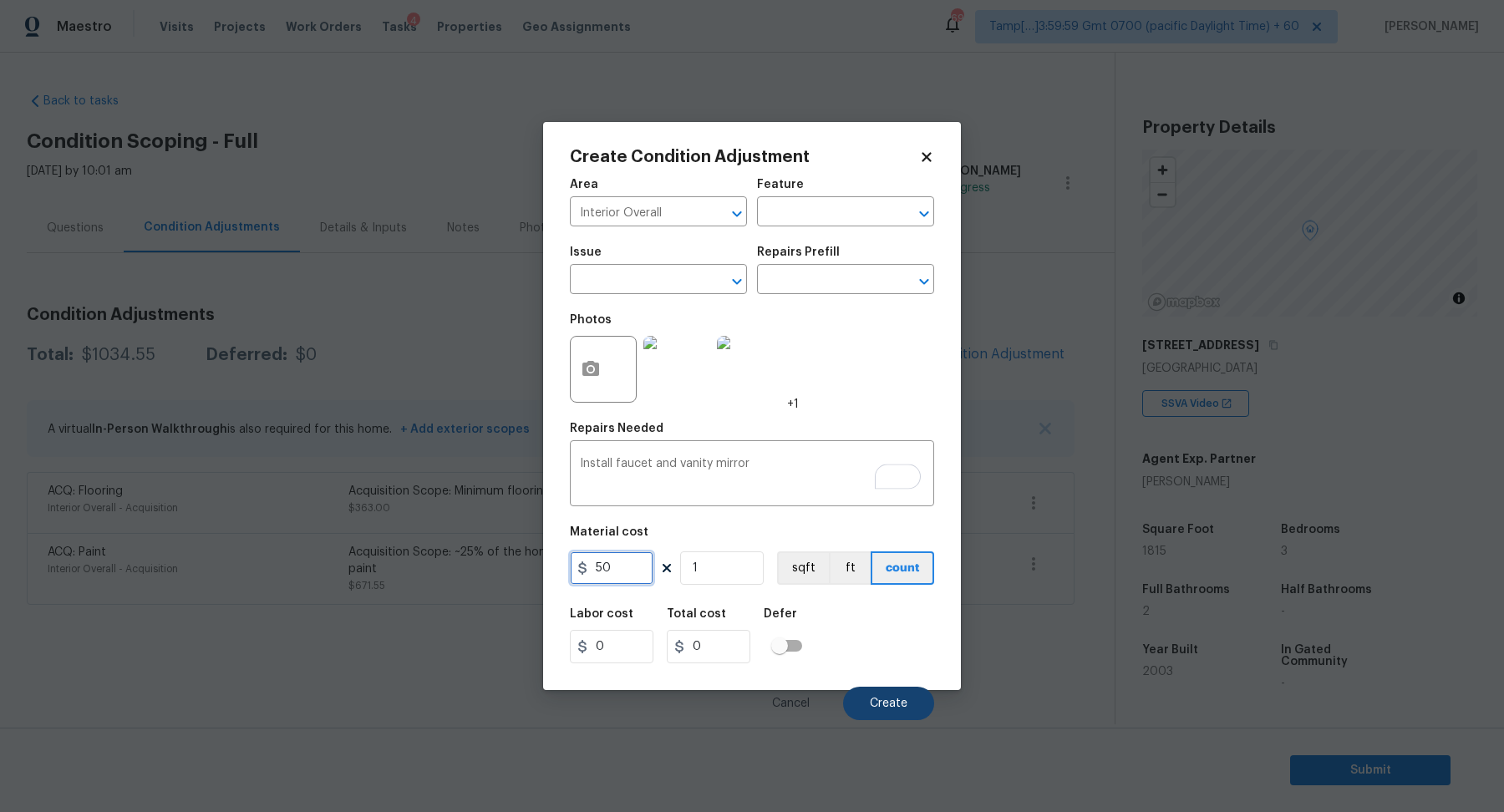
type input "50"
click at [916, 705] on button "Create" at bounding box center [888, 704] width 91 height 34
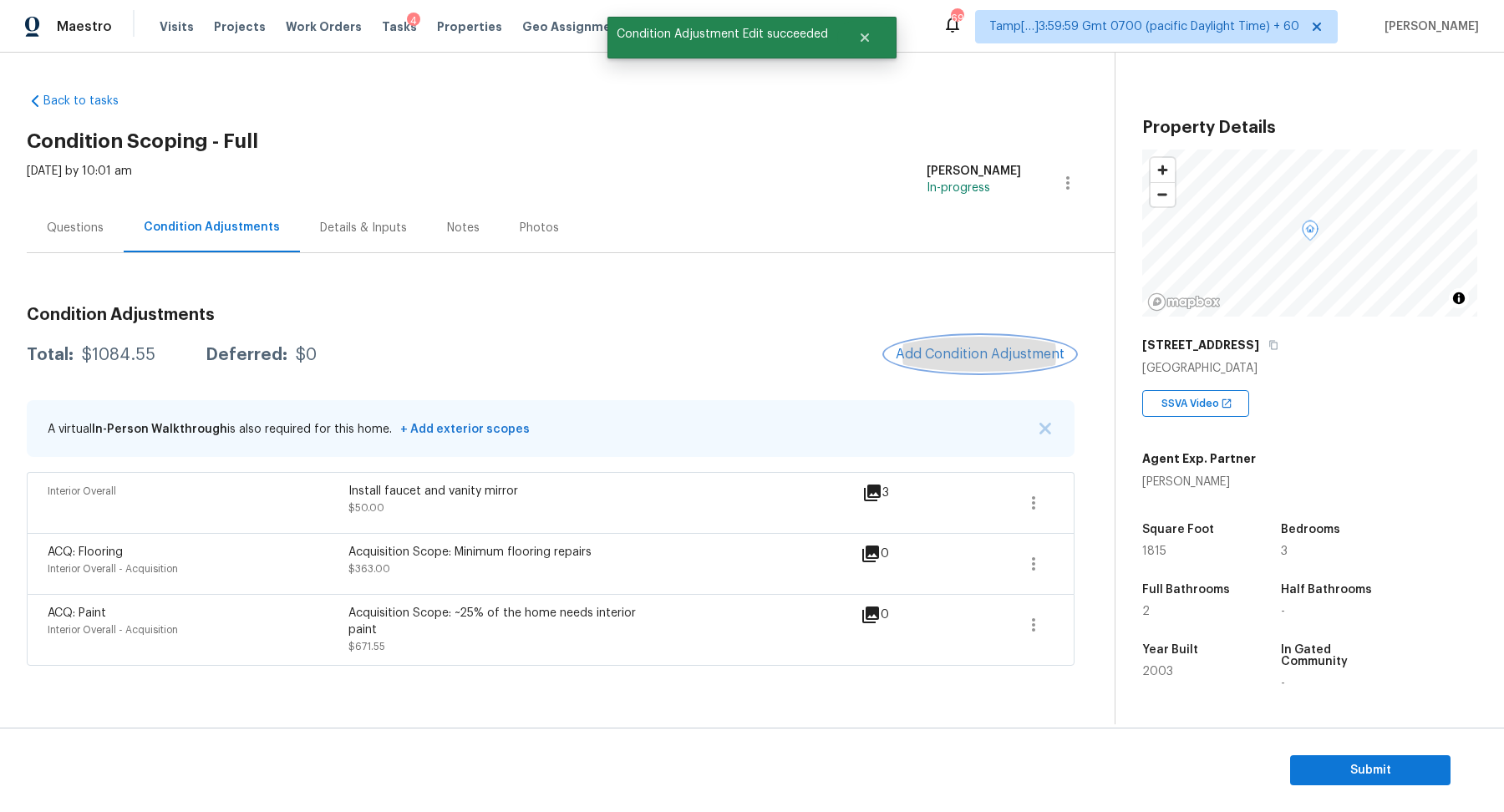
click at [931, 353] on span "Add Condition Adjustment" at bounding box center [980, 354] width 169 height 15
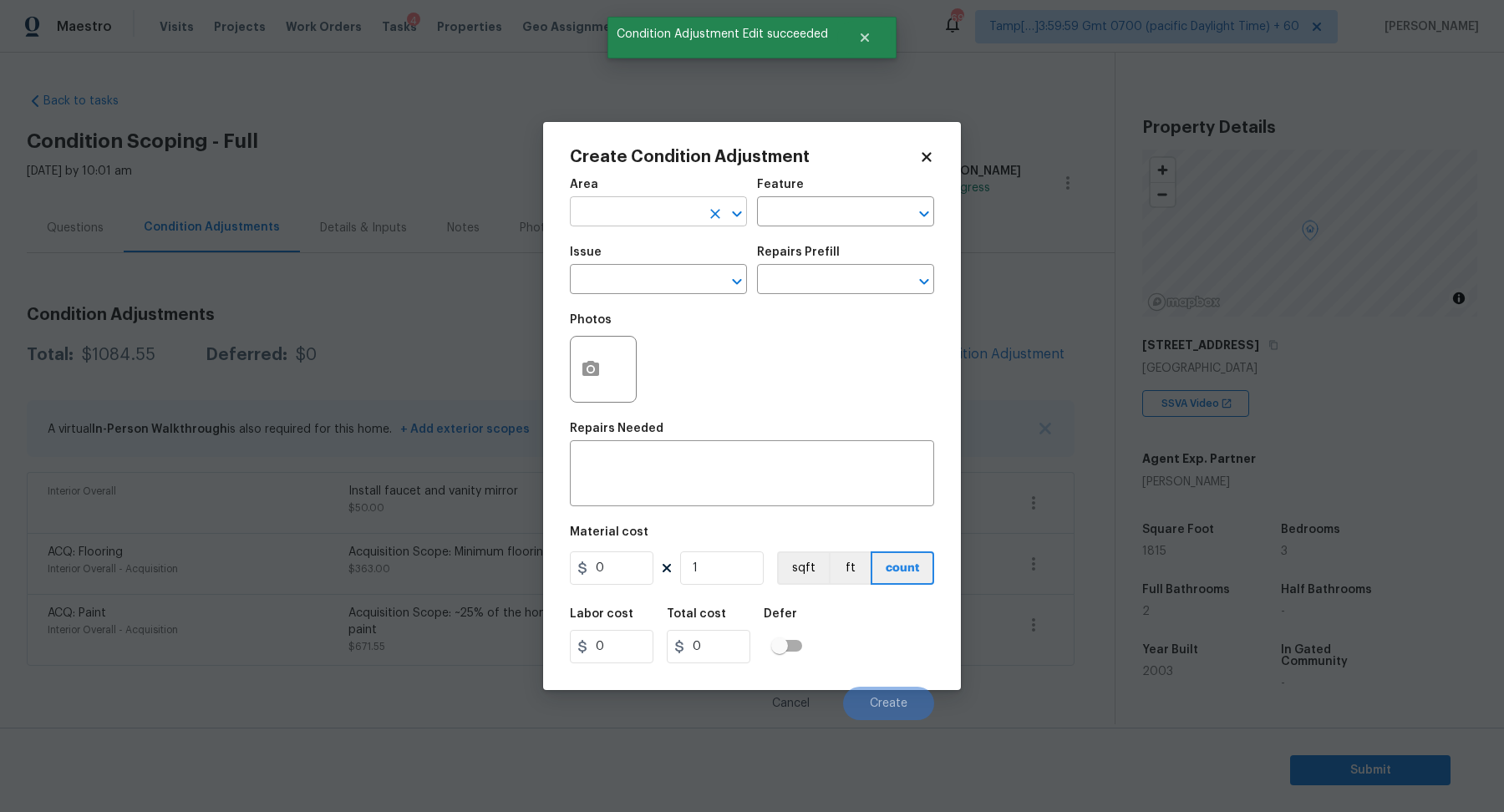
click at [625, 204] on input "text" at bounding box center [634, 213] width 130 height 26
click at [659, 246] on li "Bathroom" at bounding box center [657, 249] width 177 height 27
type input "Bathroom"
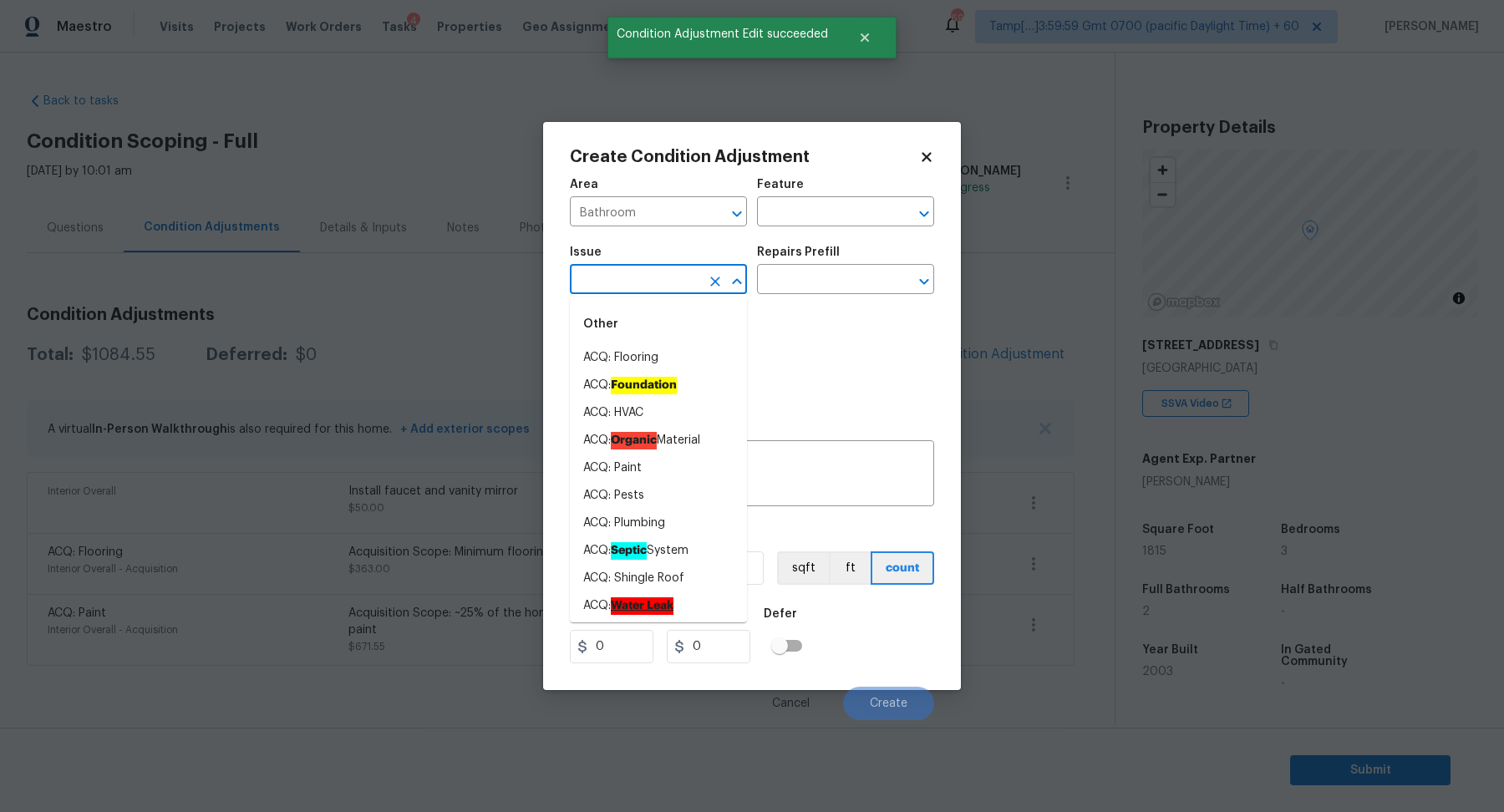
click at [644, 280] on input "text" at bounding box center [634, 281] width 130 height 26
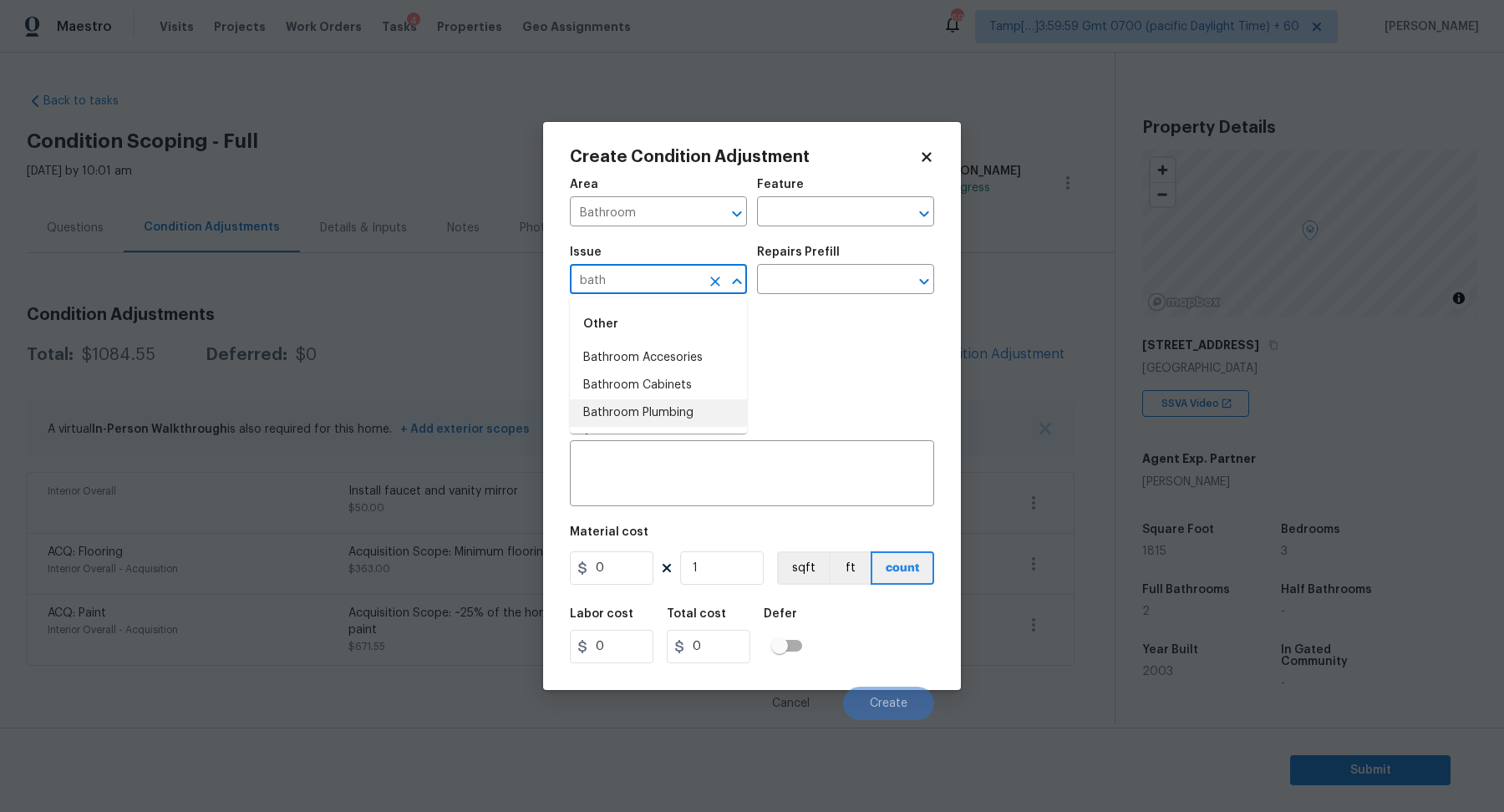
click at [663, 406] on li "Bathroom Plumbing" at bounding box center [657, 412] width 177 height 27
type input "Bathroom Plumbing"
click at [857, 280] on input "text" at bounding box center [822, 281] width 130 height 26
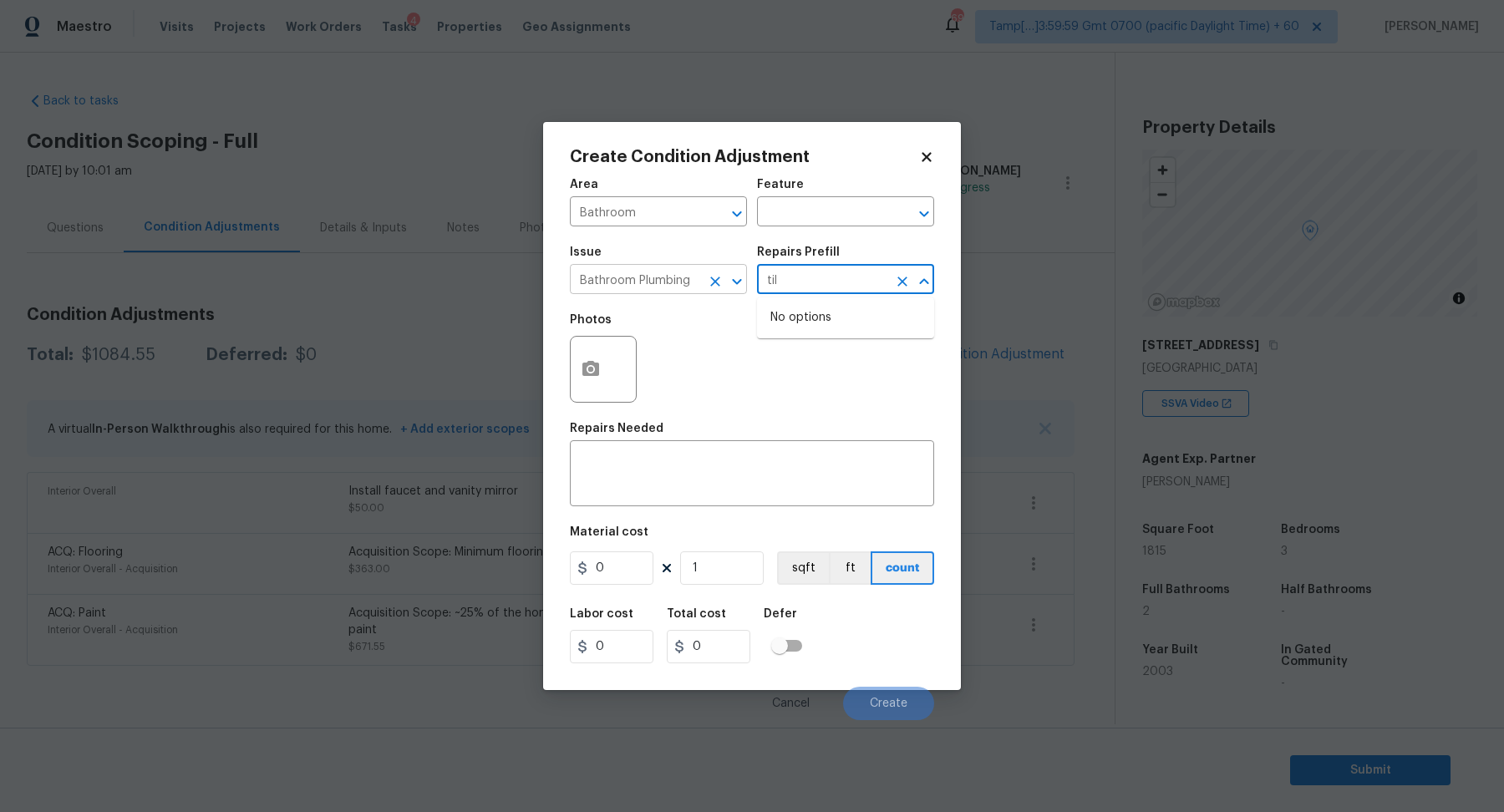
type input "til"
click at [652, 280] on input "Bathroom Plumbing" at bounding box center [634, 281] width 130 height 26
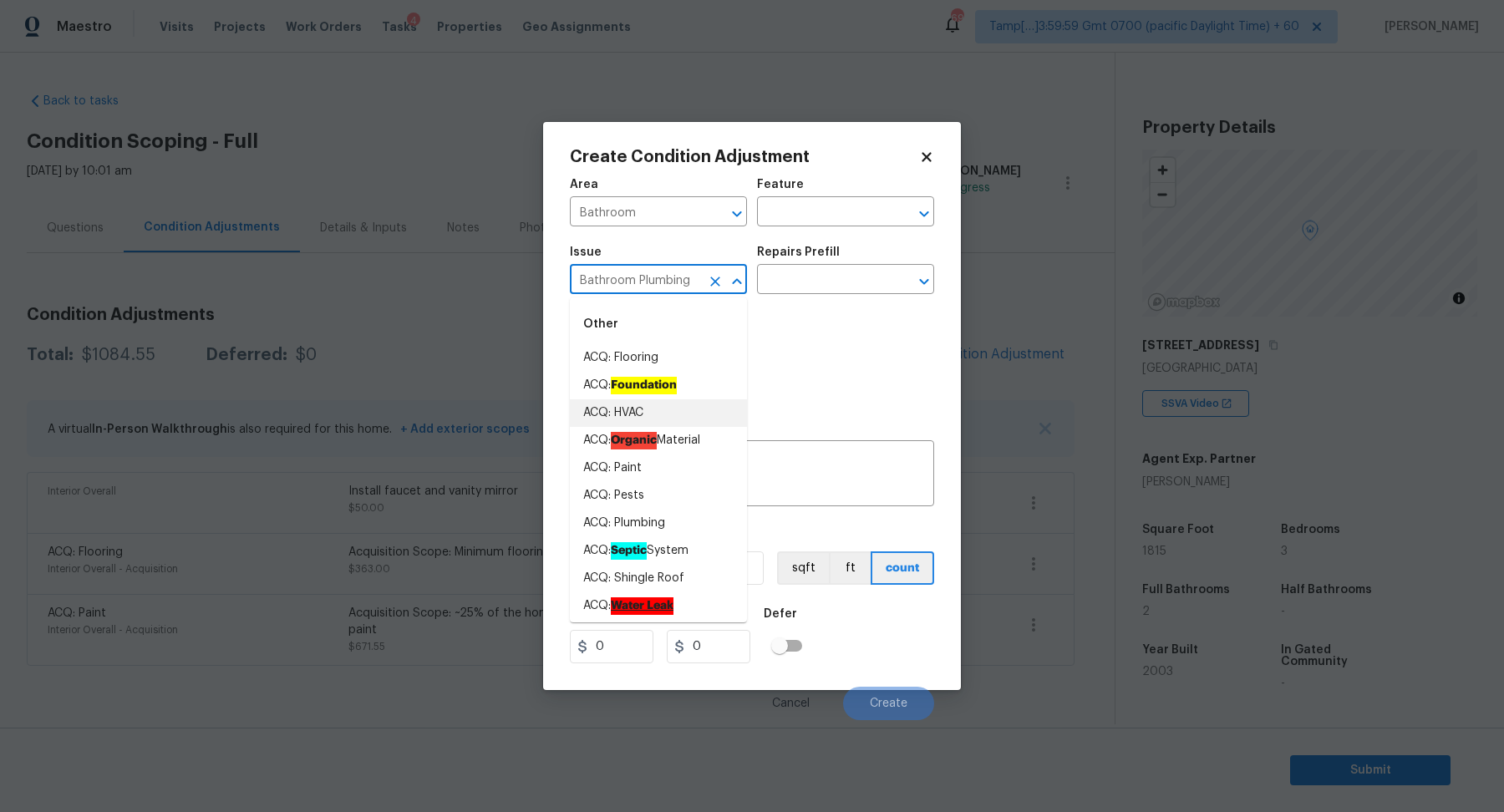
click at [652, 280] on input "Bathroom Plumbing" at bounding box center [634, 281] width 130 height 26
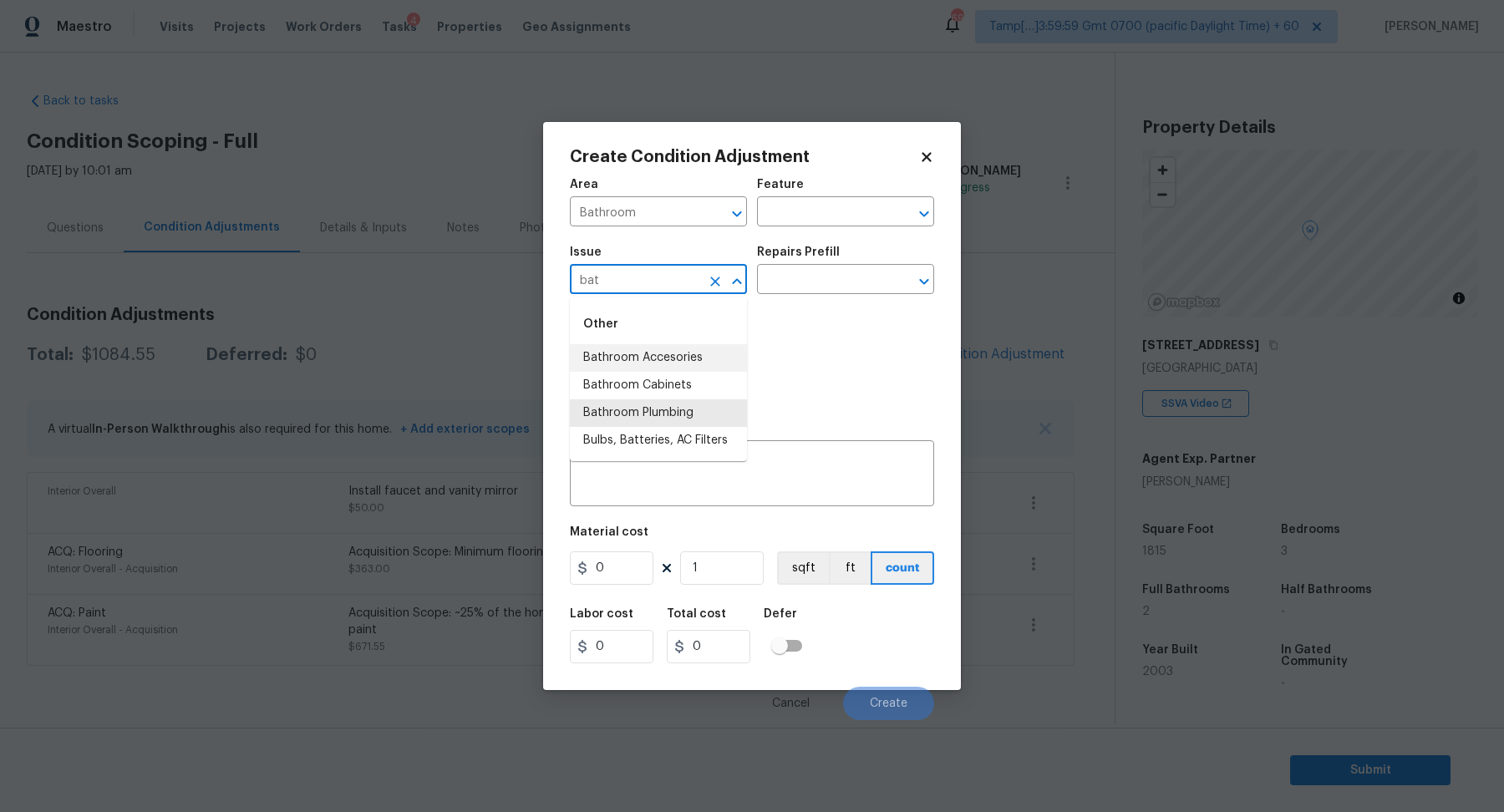
click at [680, 361] on li "Bathroom Accesories" at bounding box center [657, 357] width 177 height 27
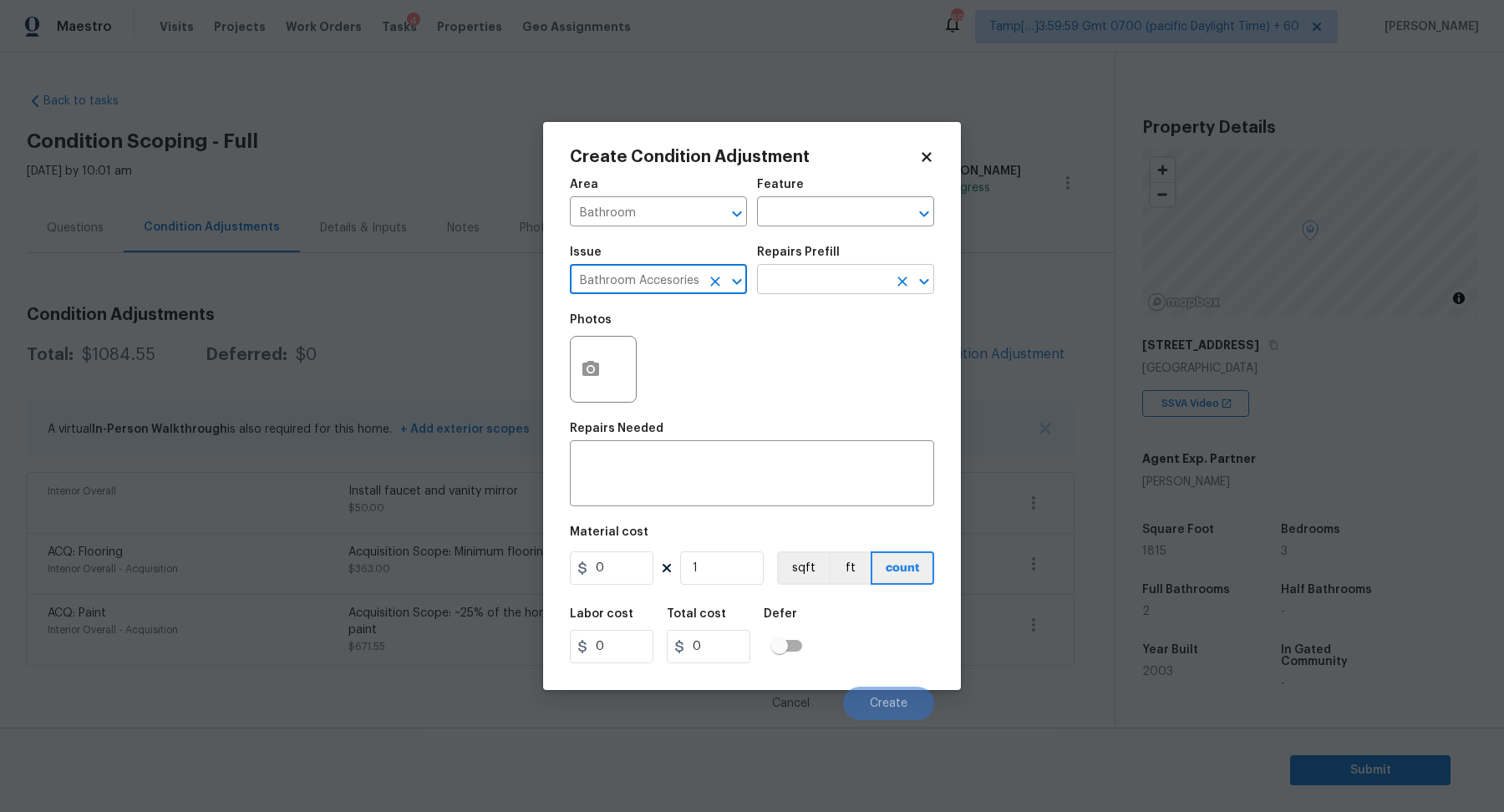
type input "Bathroom Accesories"
click at [805, 279] on input "text" at bounding box center [822, 281] width 130 height 26
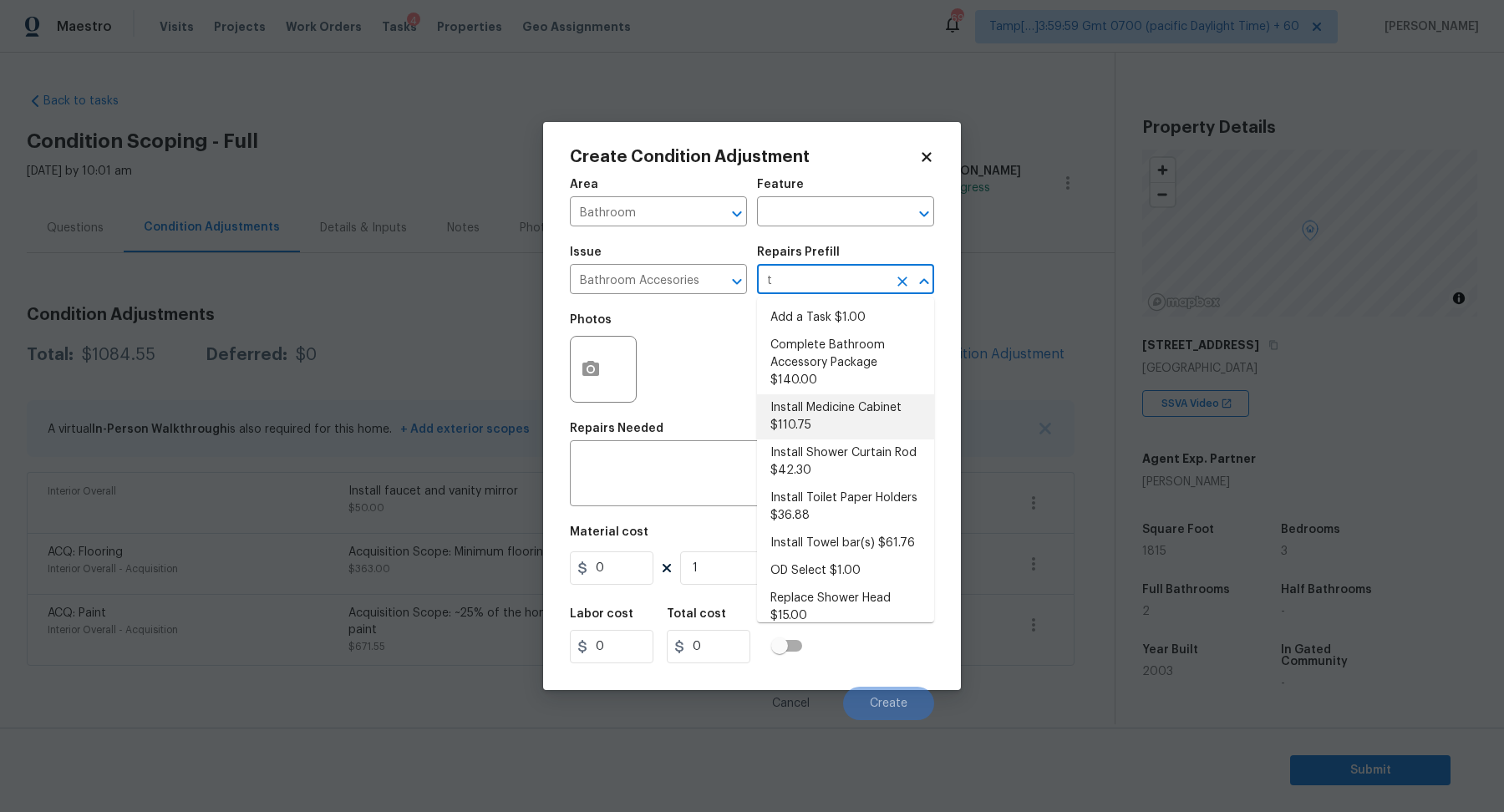
type input "t"
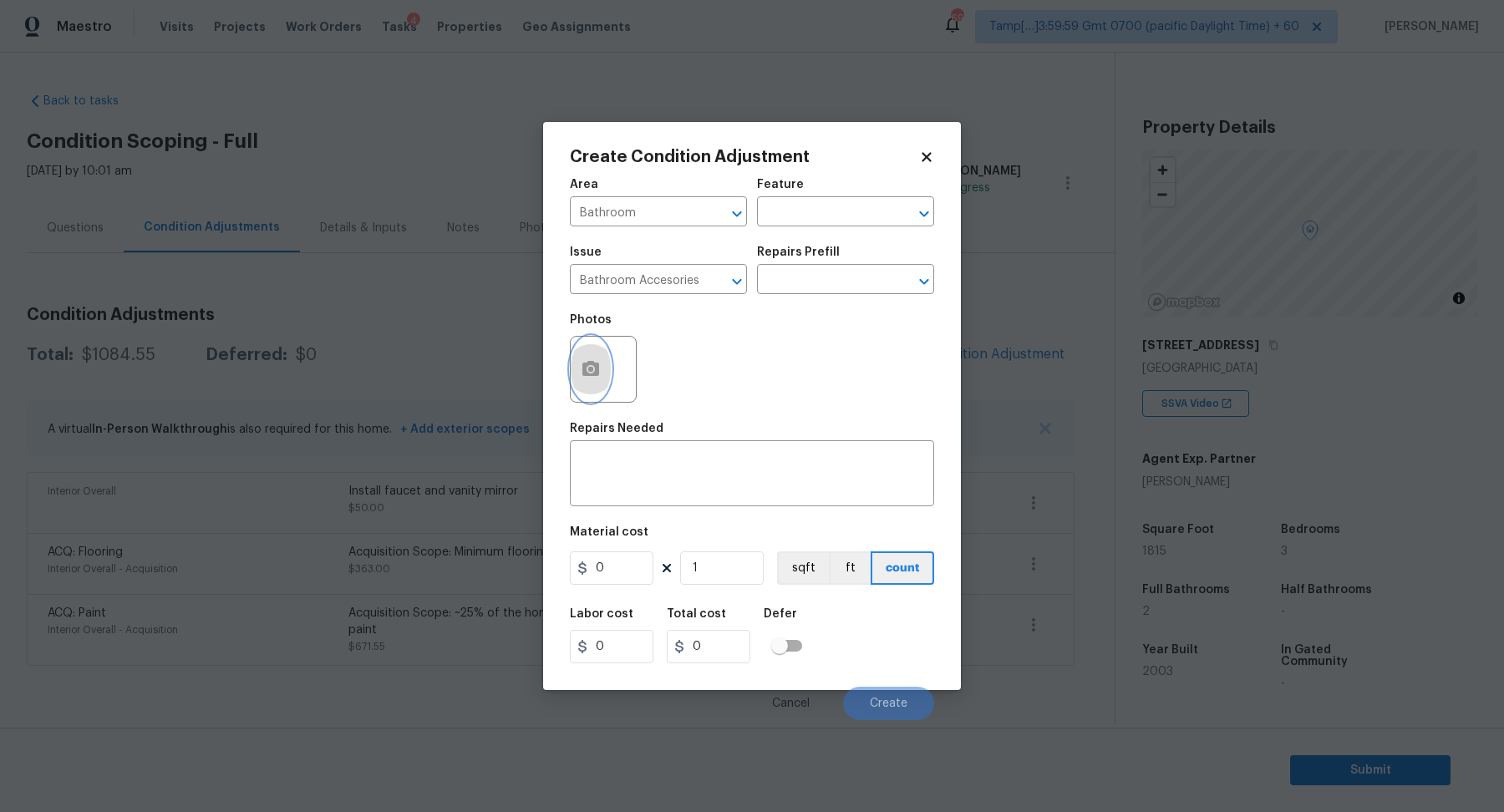
click at [593, 388] on button "button" at bounding box center [590, 369] width 40 height 65
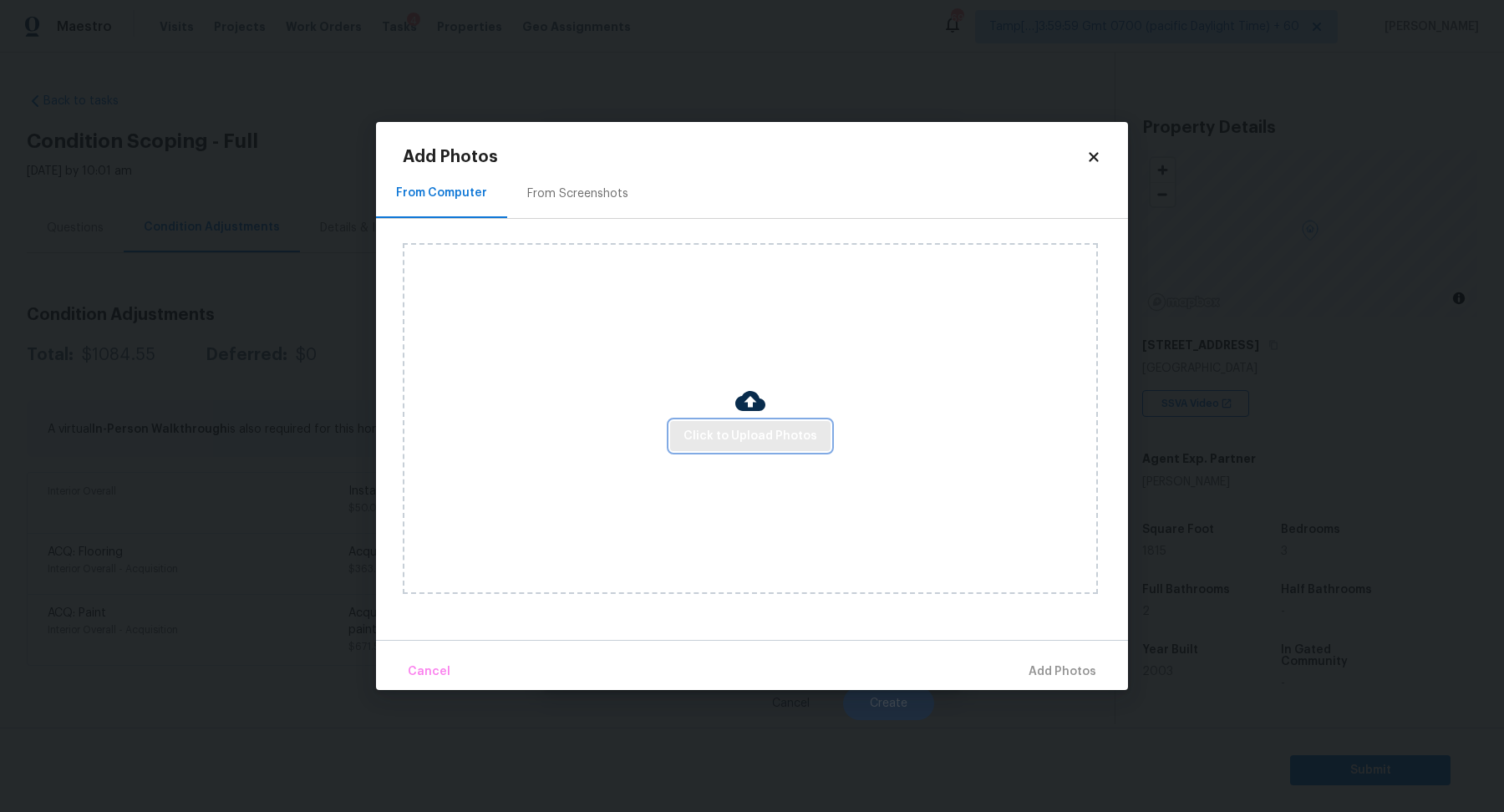
click at [710, 431] on span "Click to Upload Photos" at bounding box center [750, 436] width 134 height 21
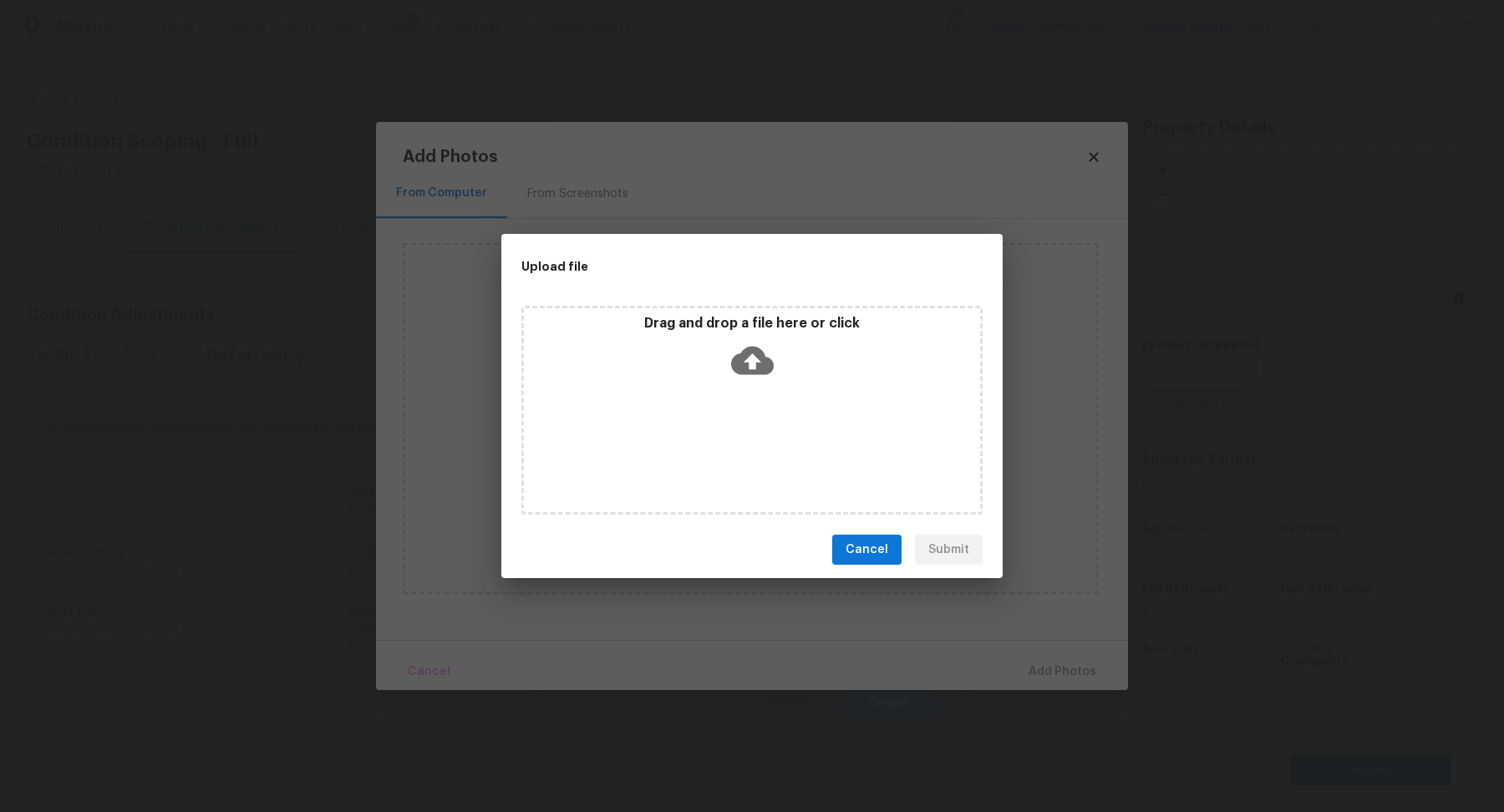
click at [771, 405] on div "Drag and drop a file here or click" at bounding box center [752, 409] width 461 height 208
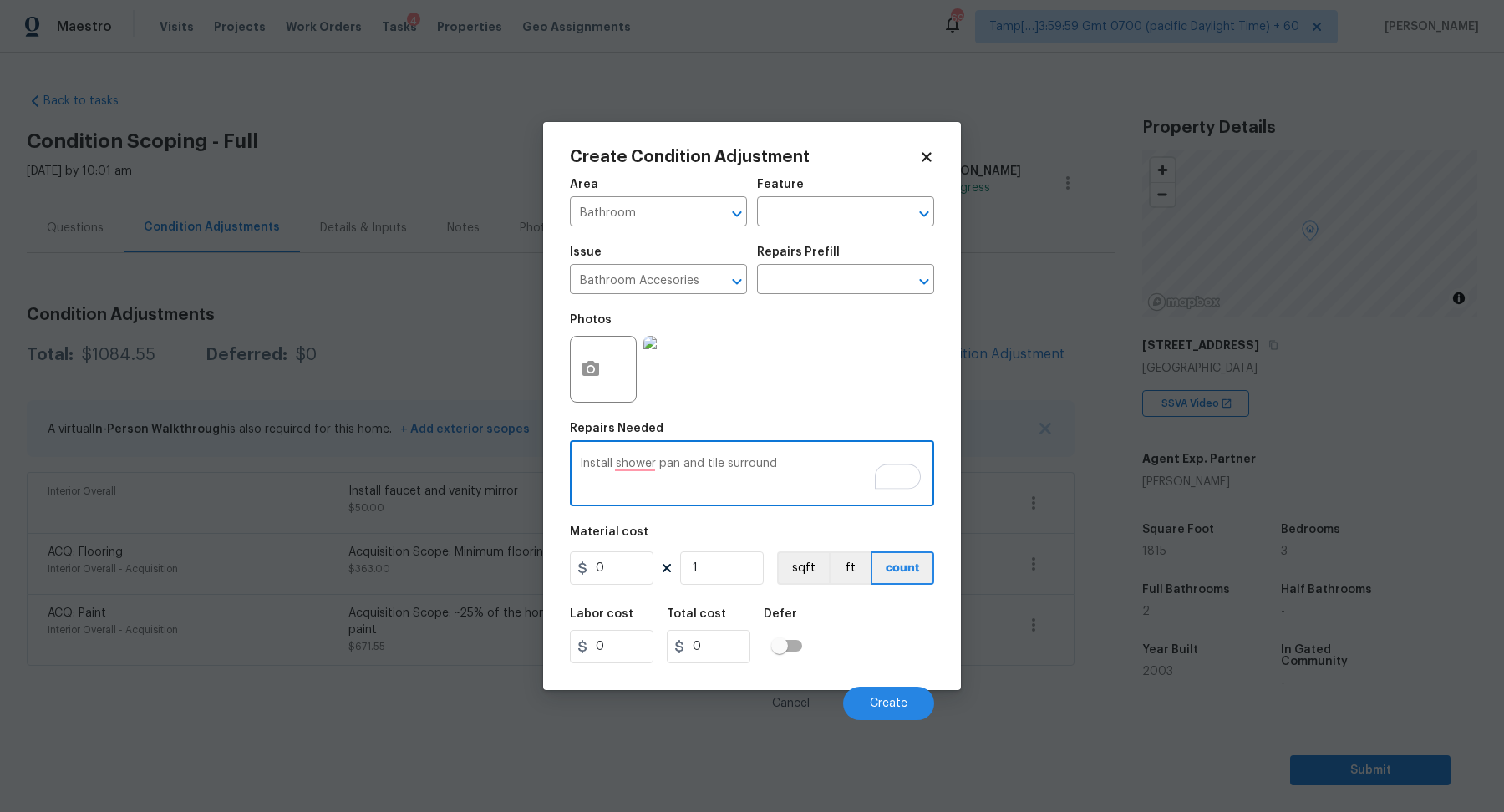
type textarea "Install shower pan and tile surround"
click at [637, 566] on input "0" at bounding box center [610, 568] width 83 height 34
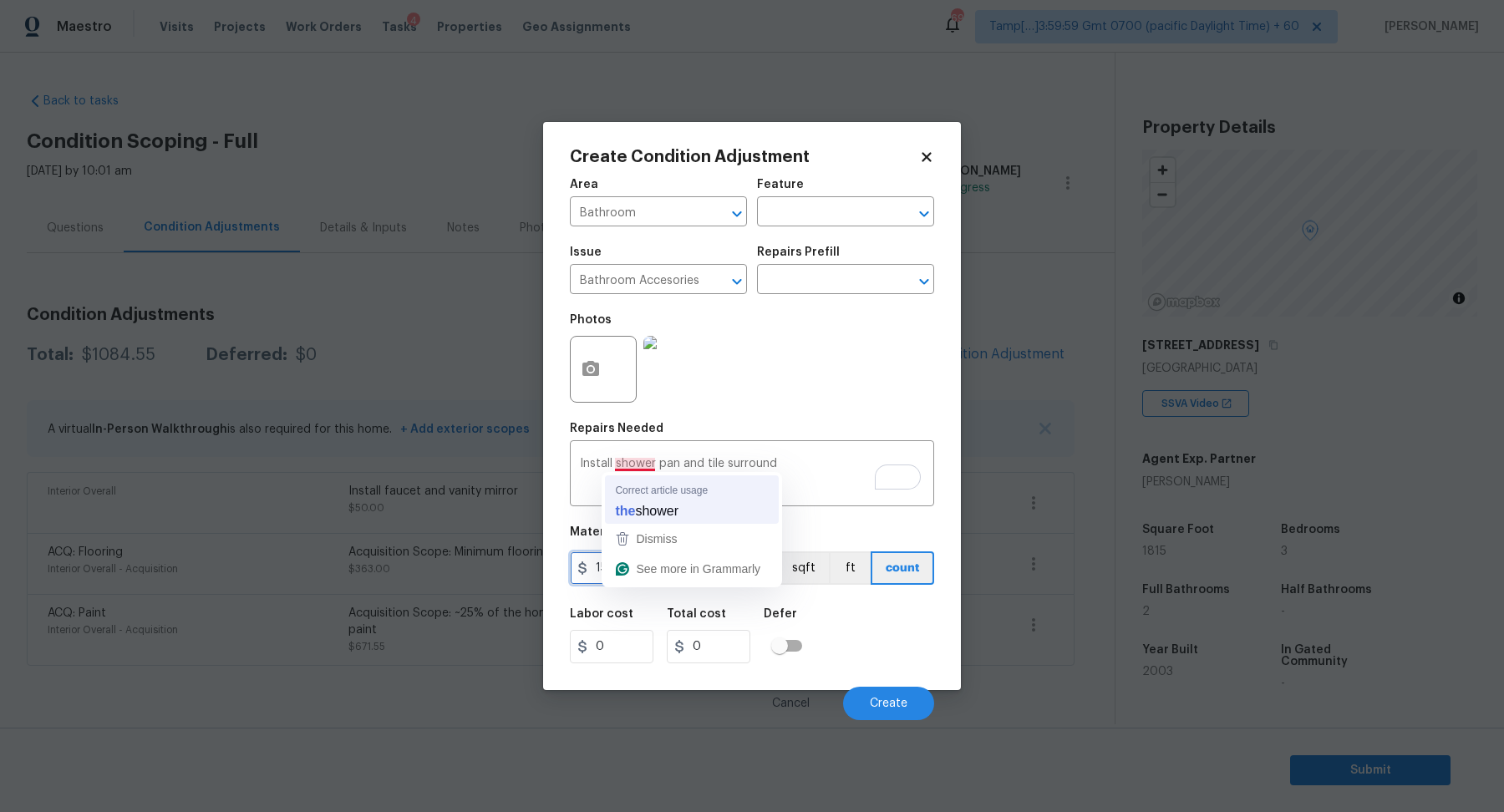
type input "1500"
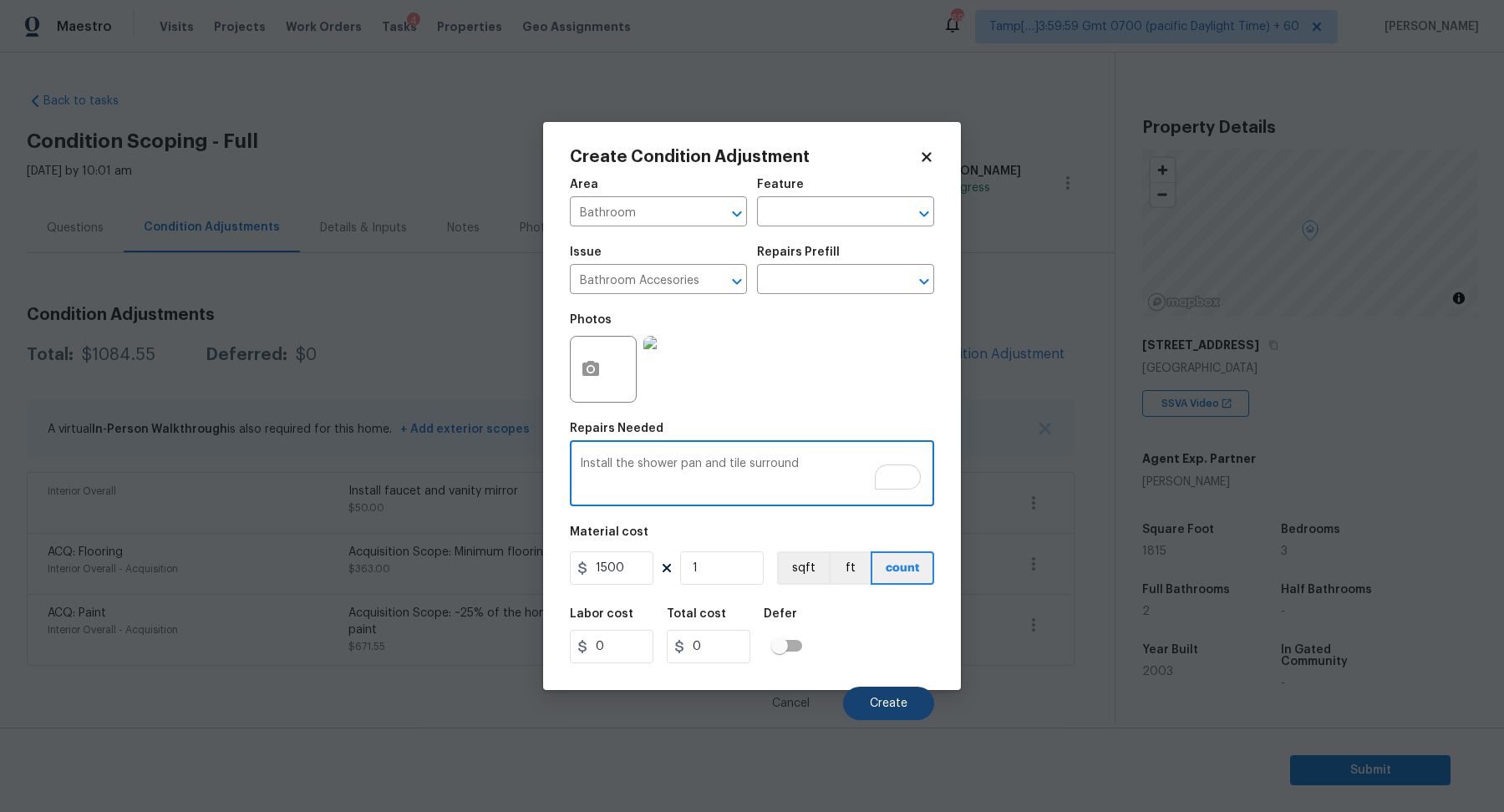
type textarea "Install the shower pan and tile surround"
click at [876, 697] on span "Create" at bounding box center [888, 703] width 37 height 12
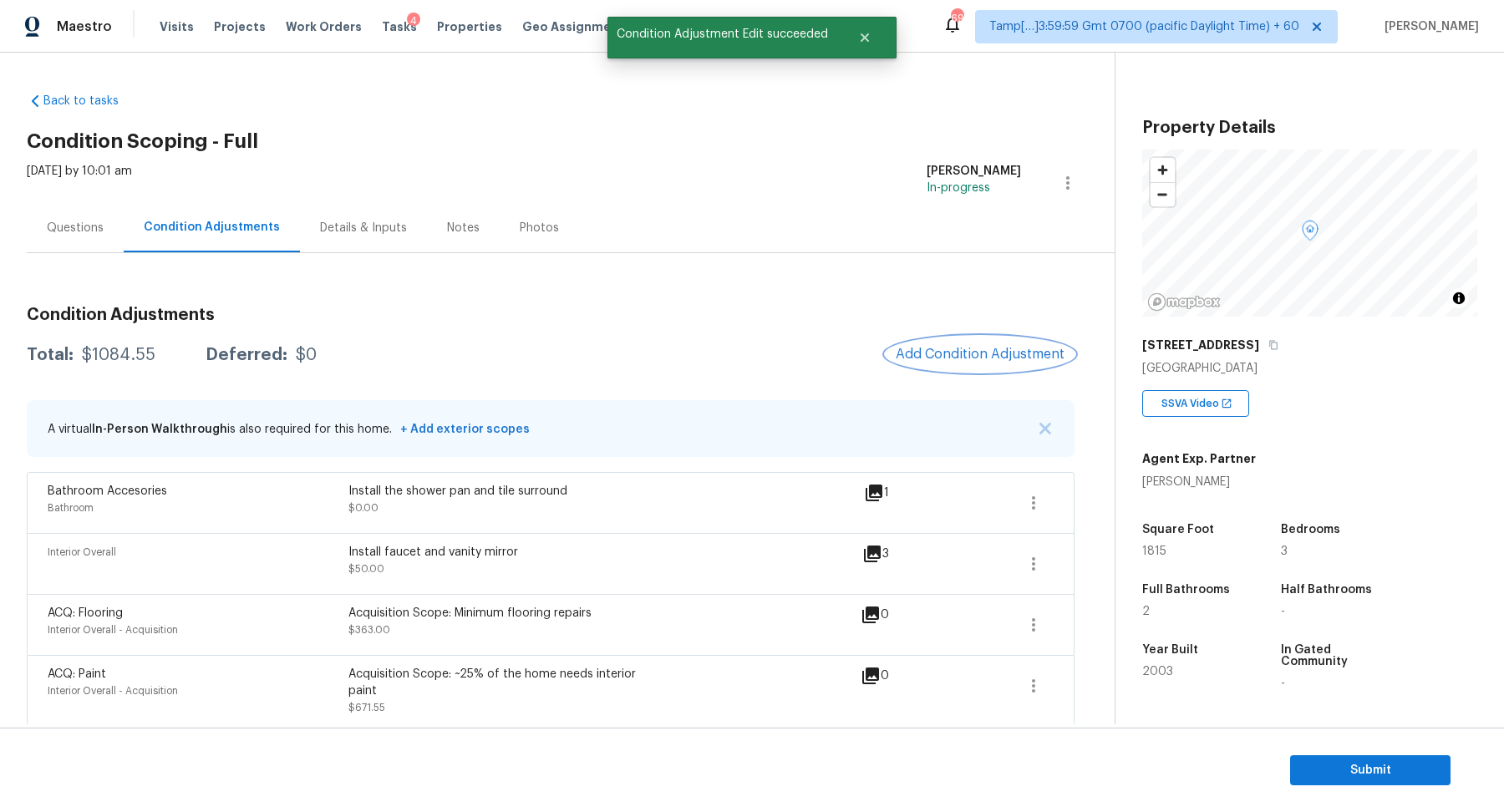
click at [962, 357] on span "Add Condition Adjustment" at bounding box center [980, 354] width 169 height 15
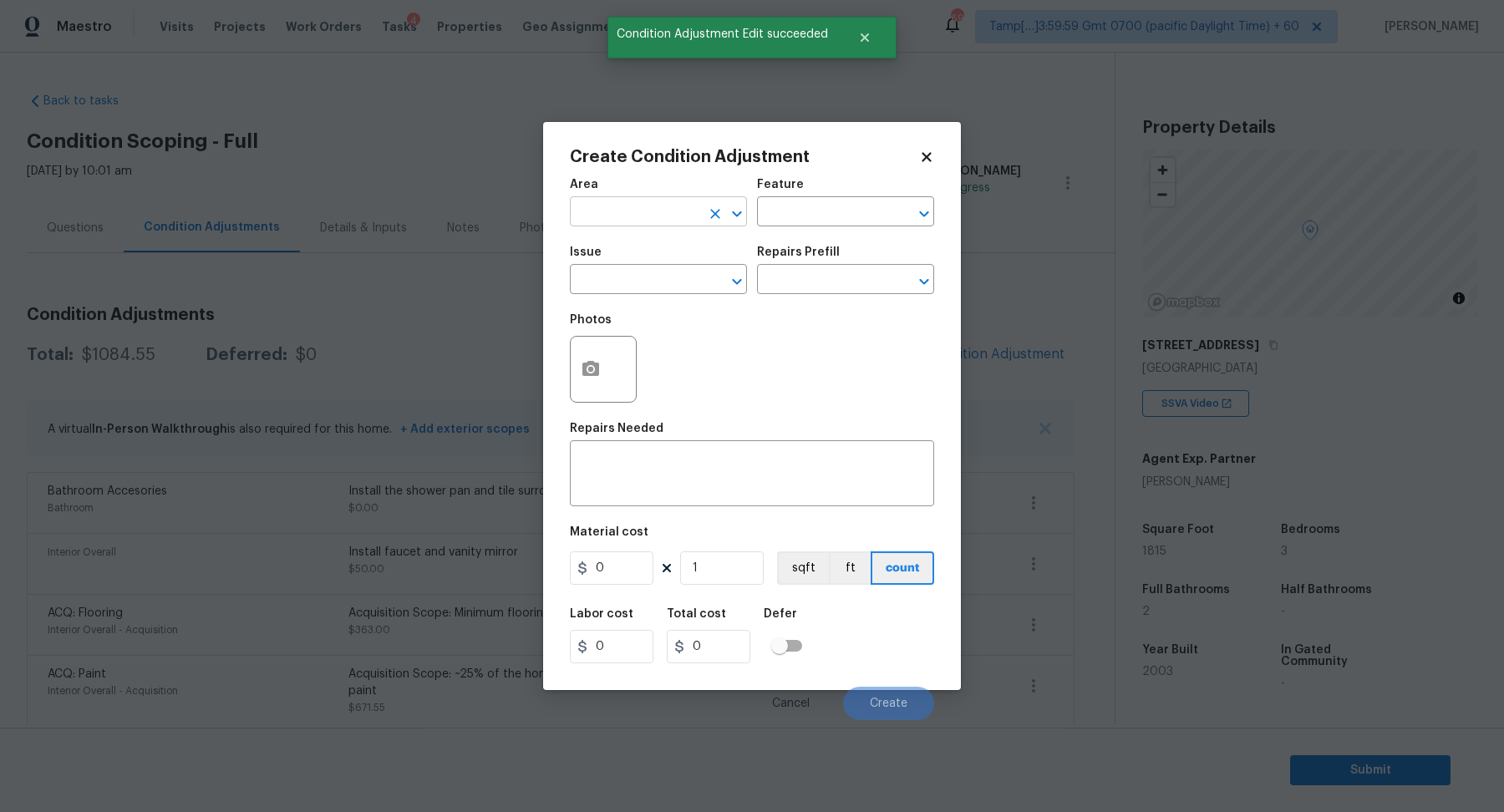
click at [617, 200] on input "text" at bounding box center [634, 213] width 130 height 26
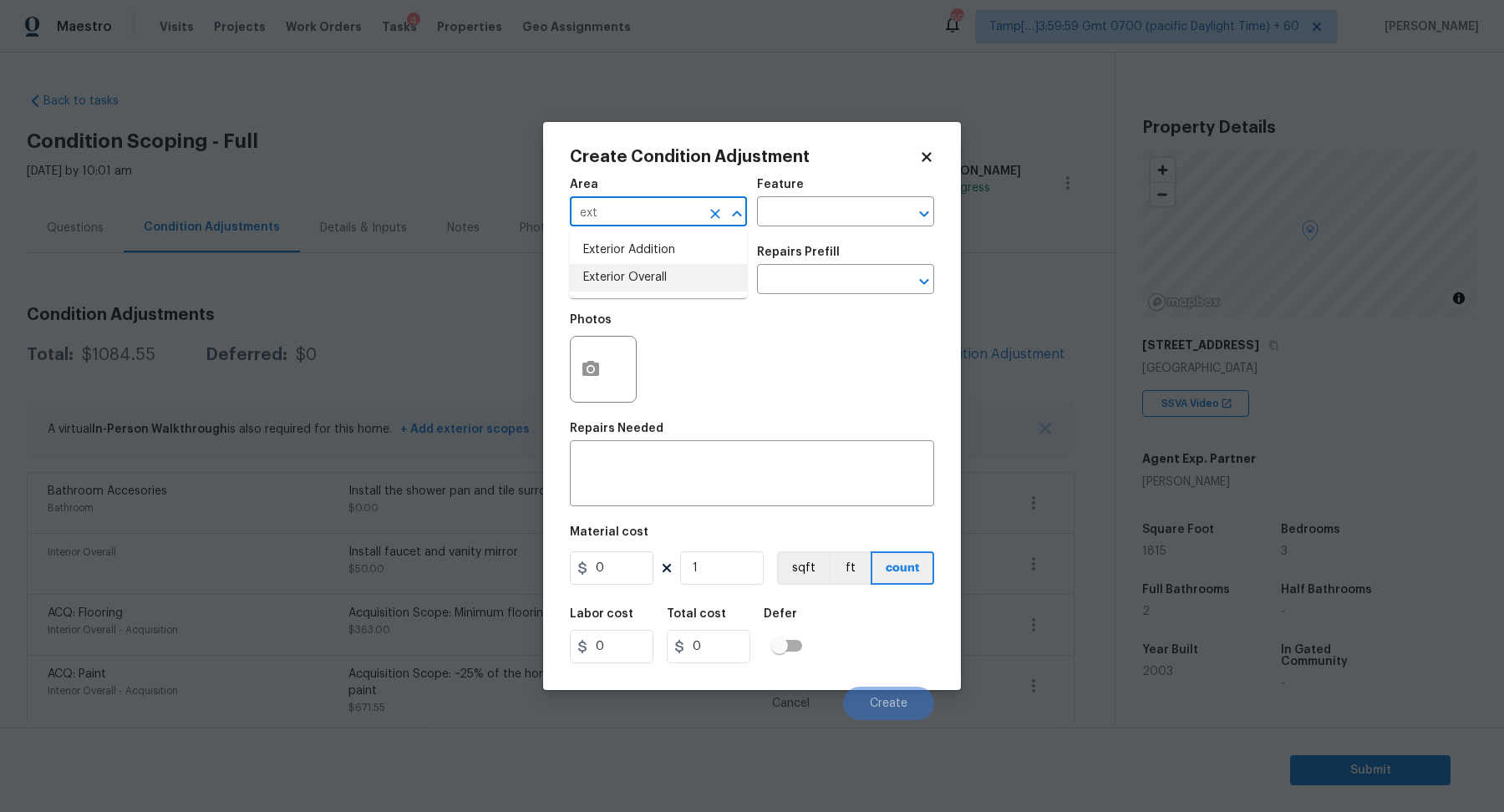
click at [661, 284] on li "Exterior Overall" at bounding box center [657, 277] width 177 height 27
type input "Exterior Overall"
click at [661, 284] on input "text" at bounding box center [634, 281] width 130 height 26
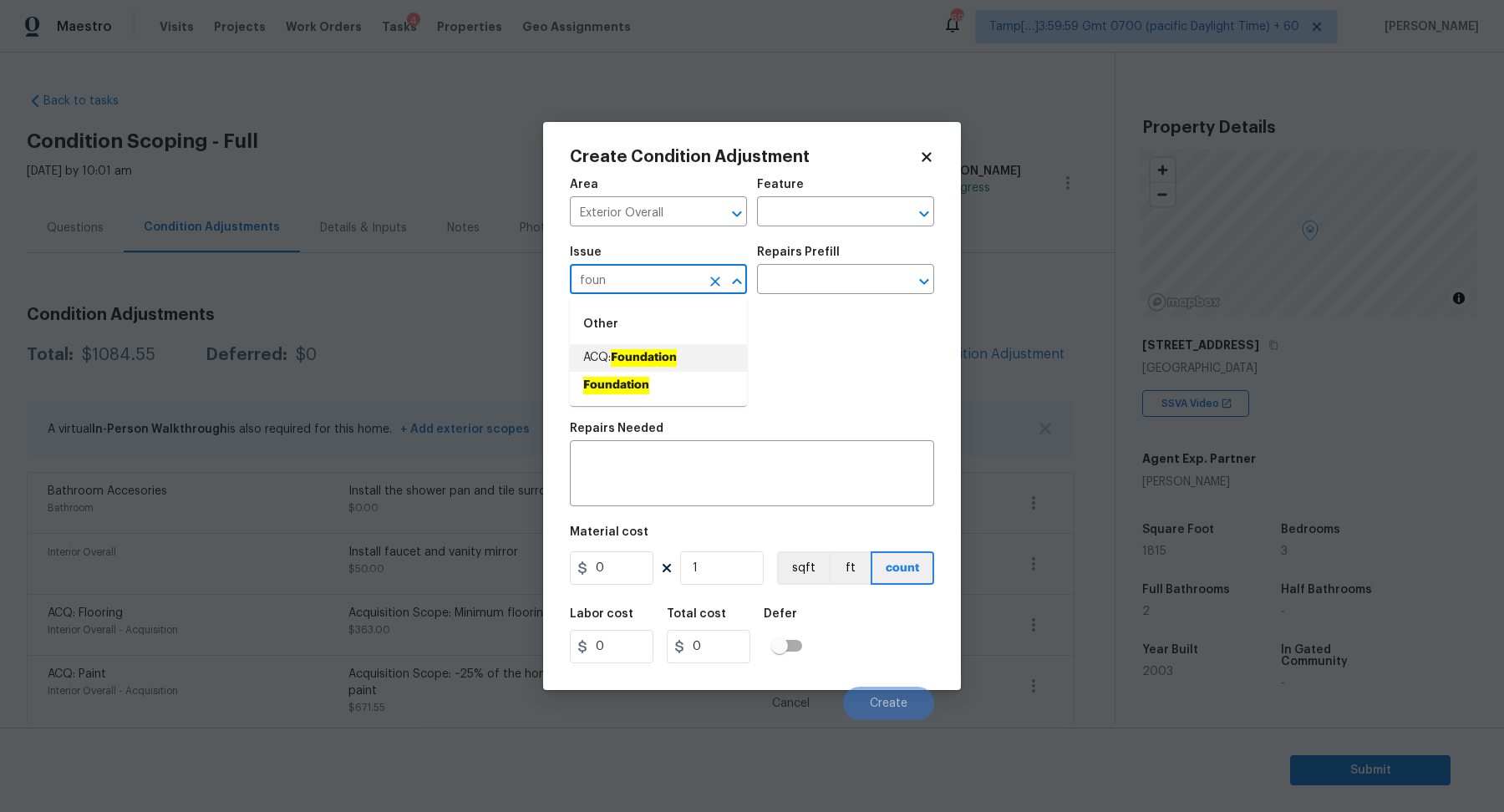
click at [623, 357] on ah_el_jm_1744356462066 "Foundation" at bounding box center [643, 358] width 66 height 18
type input "ACQ: Foundation"
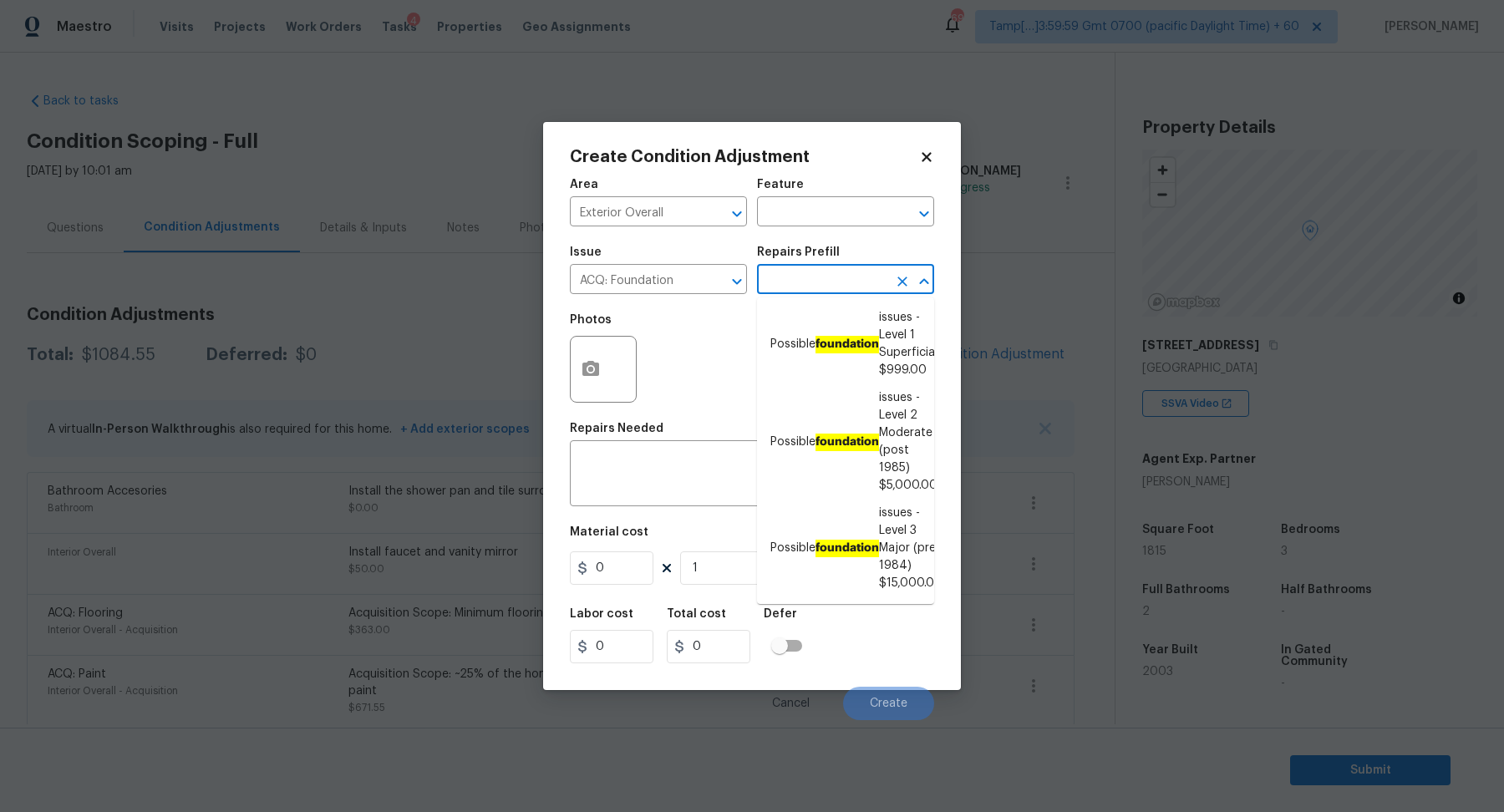
click at [805, 275] on input "text" at bounding box center [822, 281] width 130 height 26
click at [859, 351] on ah_el_jm_1744356462066 "foundation" at bounding box center [847, 344] width 64 height 18
type input "Acquisition"
type textarea "Possible foundation issues - Level 1 - Superficial. Disclaimer: This is NOT a t…"
type input "999"
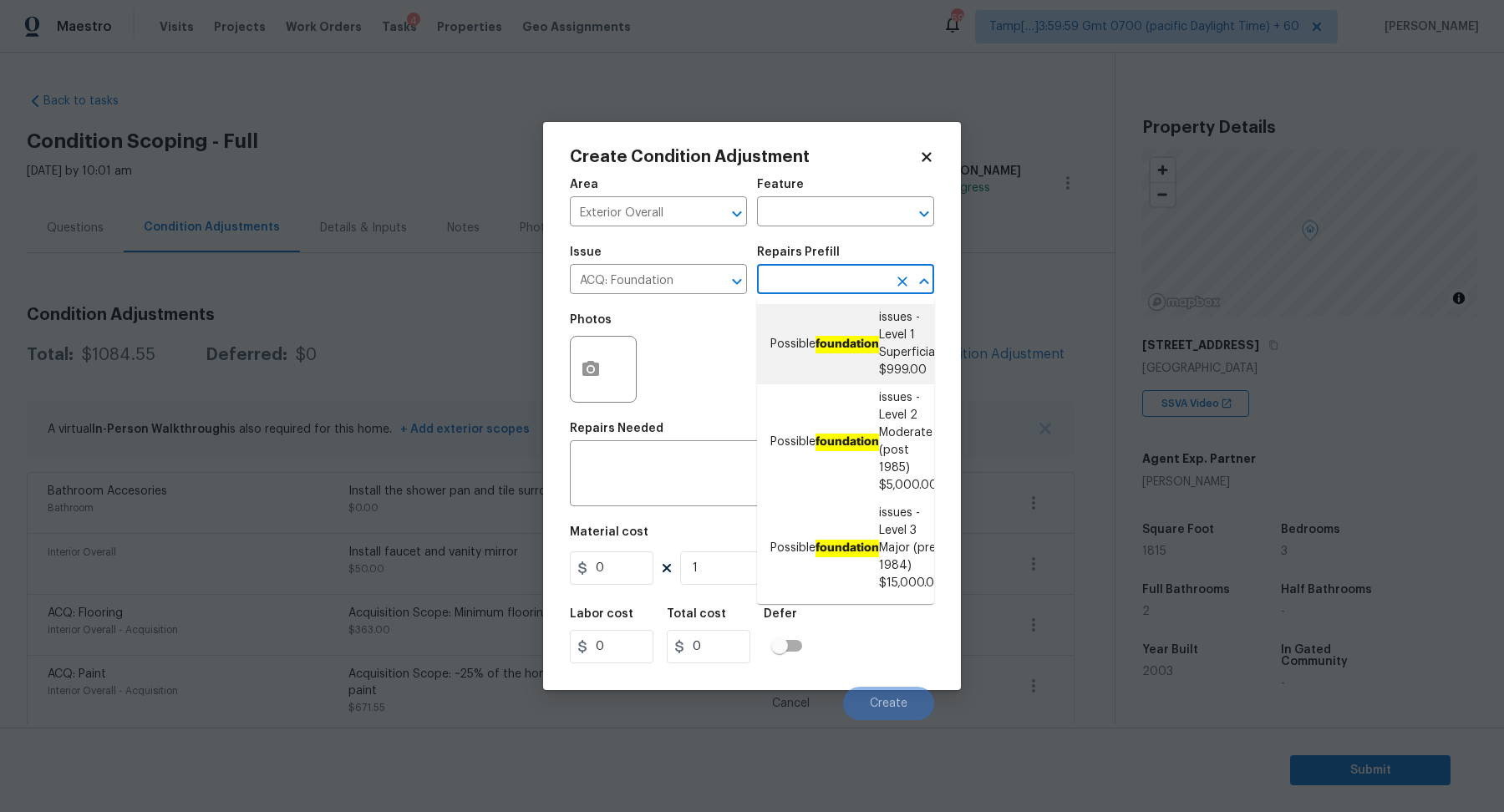
type input "999"
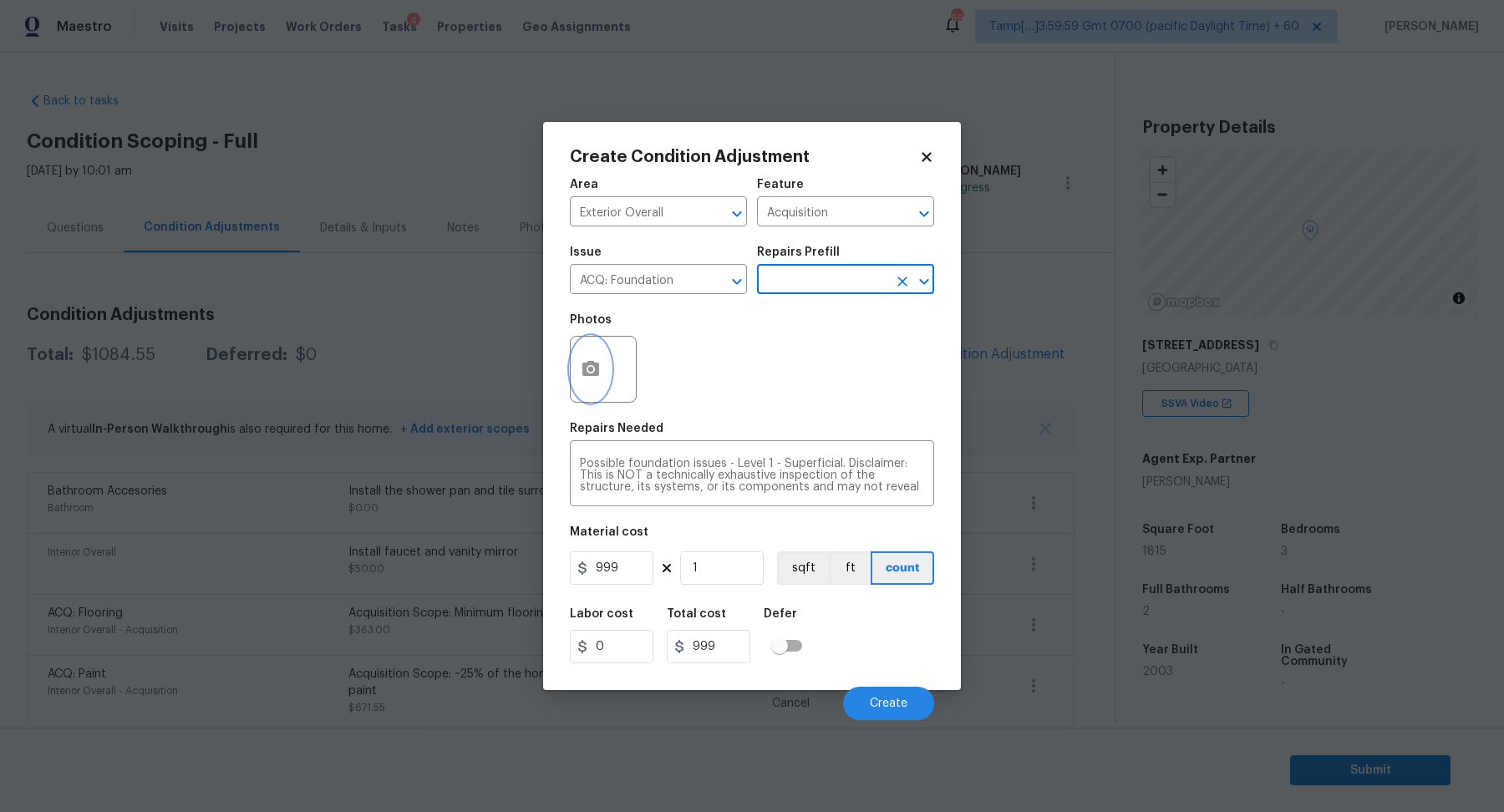
click at [591, 387] on button "button" at bounding box center [590, 369] width 40 height 65
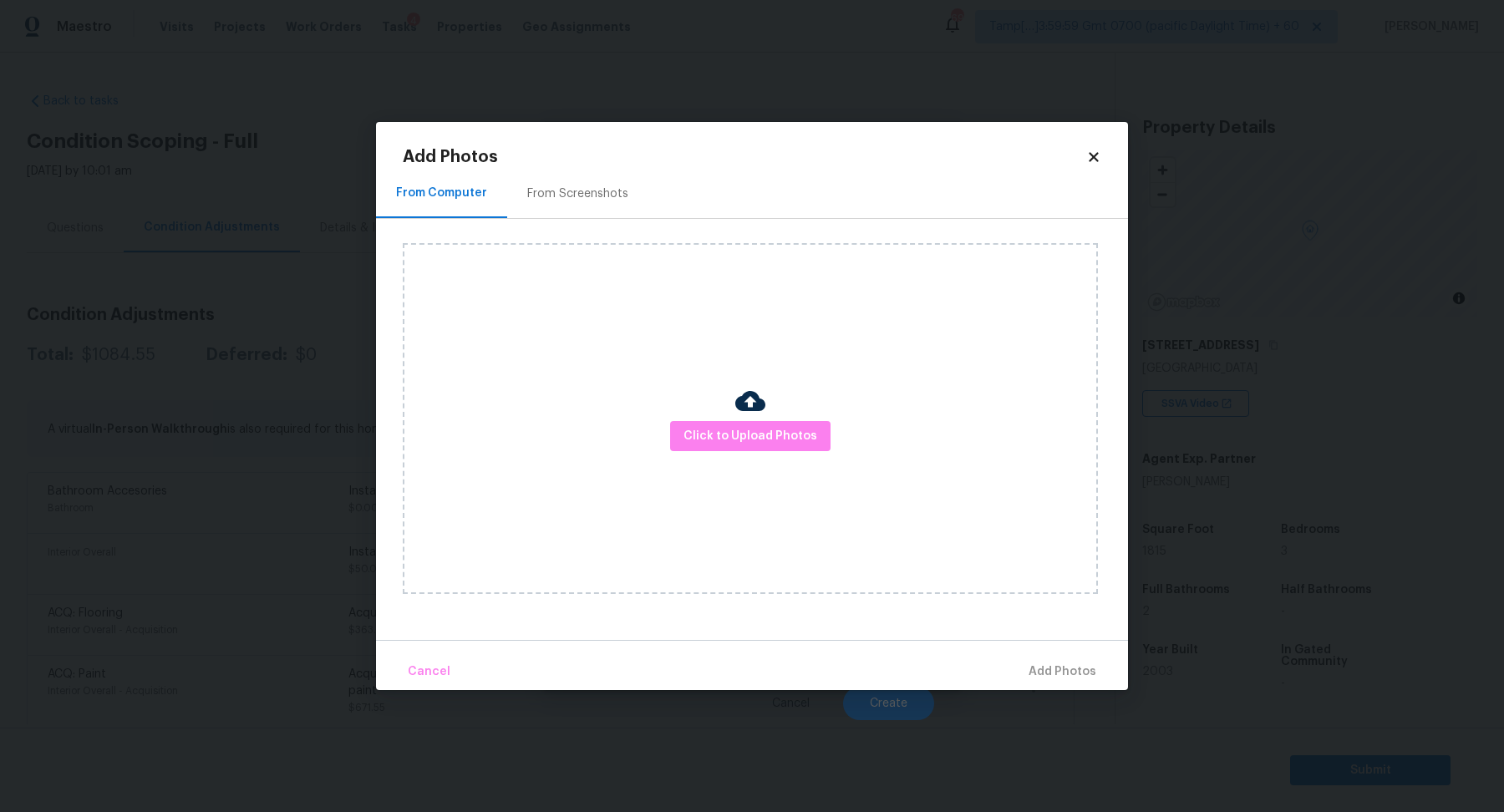
click at [701, 417] on div "Click to Upload Photos" at bounding box center [751, 418] width 695 height 350
click at [701, 433] on span "Click to Upload Photos" at bounding box center [750, 436] width 134 height 21
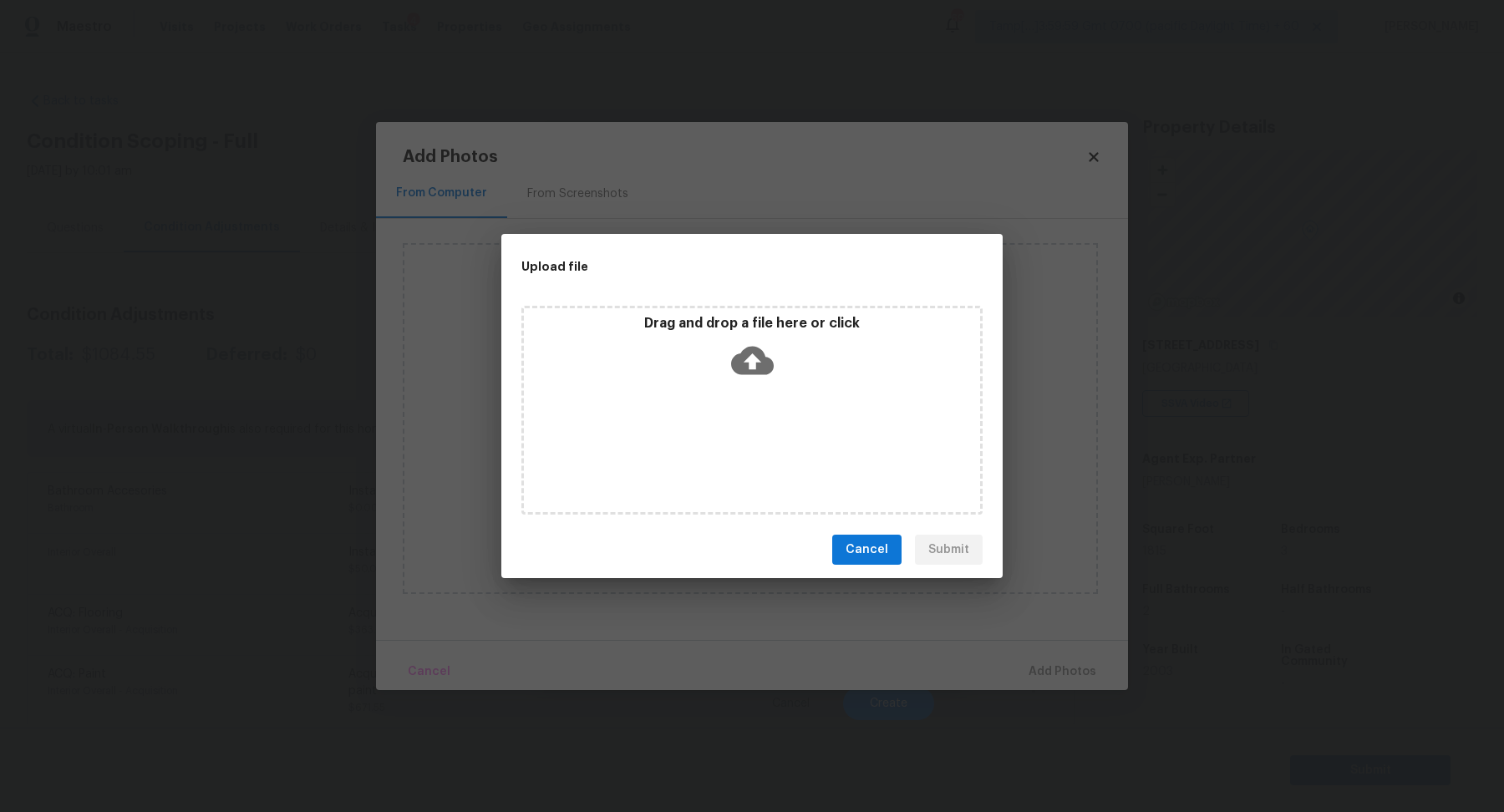
click at [754, 389] on div "Drag and drop a file here or click" at bounding box center [752, 409] width 461 height 208
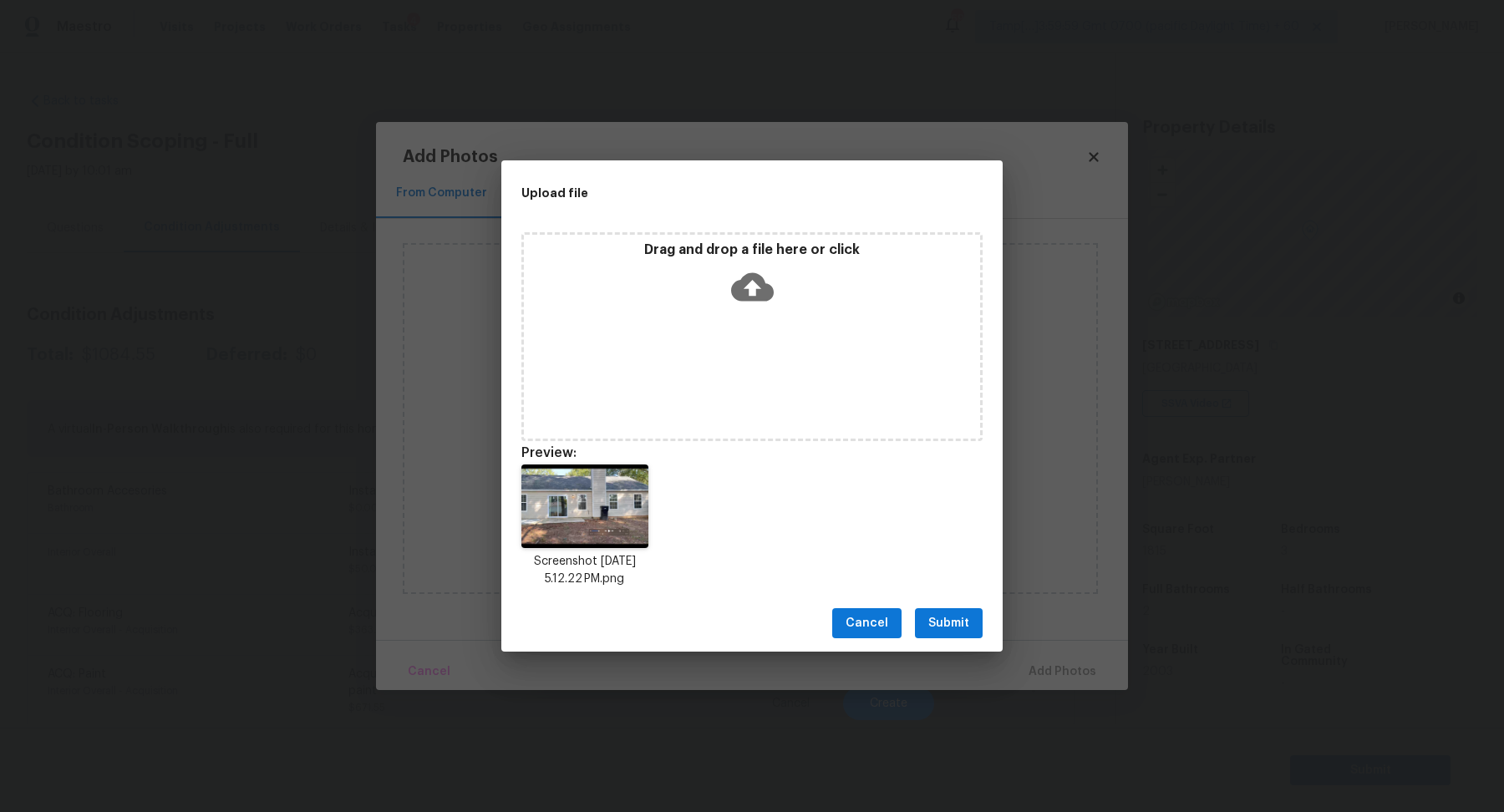
click at [945, 620] on span "Submit" at bounding box center [949, 623] width 41 height 21
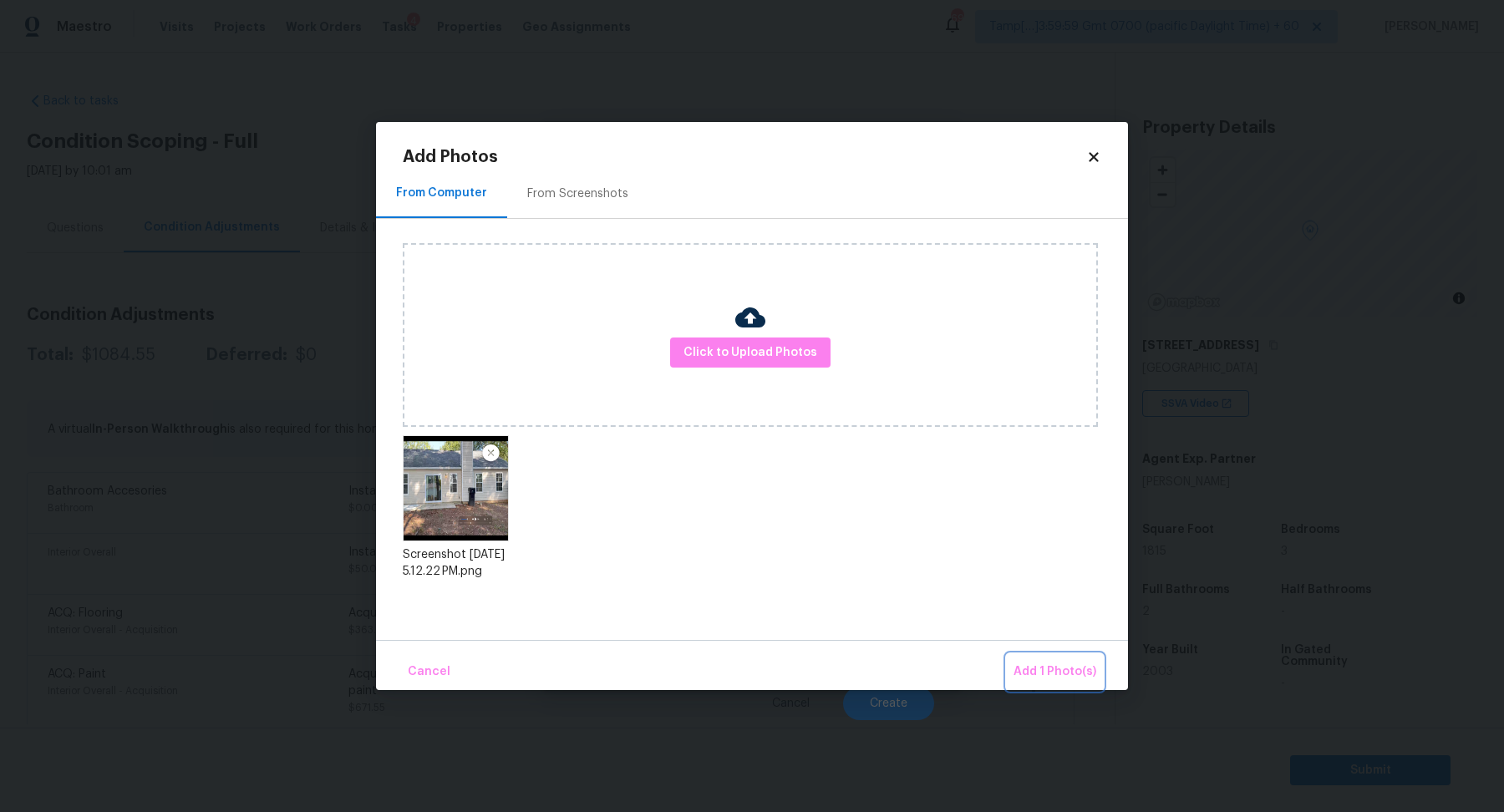
click at [1042, 663] on span "Add 1 Photo(s)" at bounding box center [1054, 672] width 82 height 21
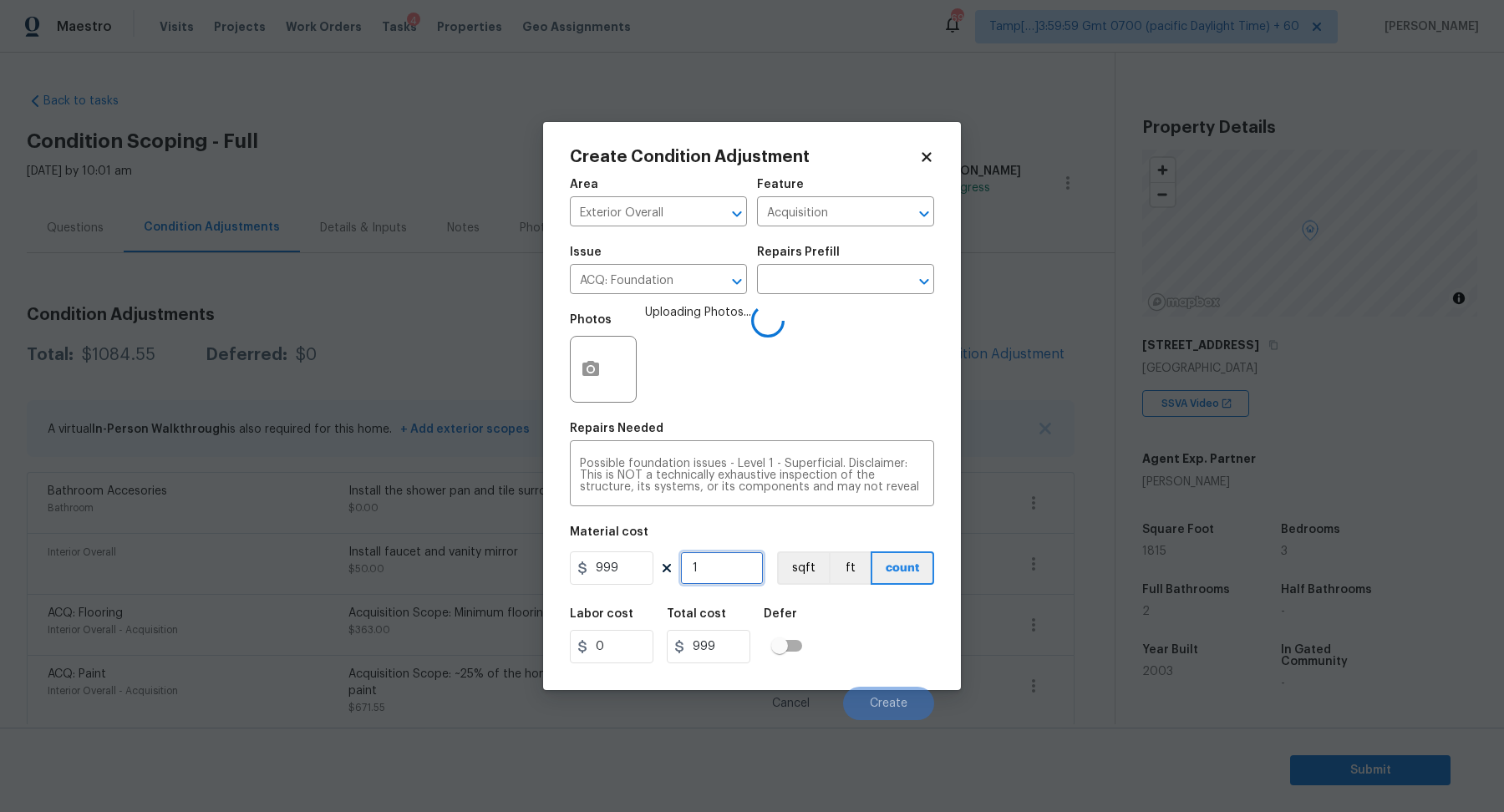
click at [716, 561] on input "1" at bounding box center [721, 568] width 83 height 34
click at [852, 627] on div "Labor cost 0 Total cost 999 Defer" at bounding box center [752, 635] width 365 height 75
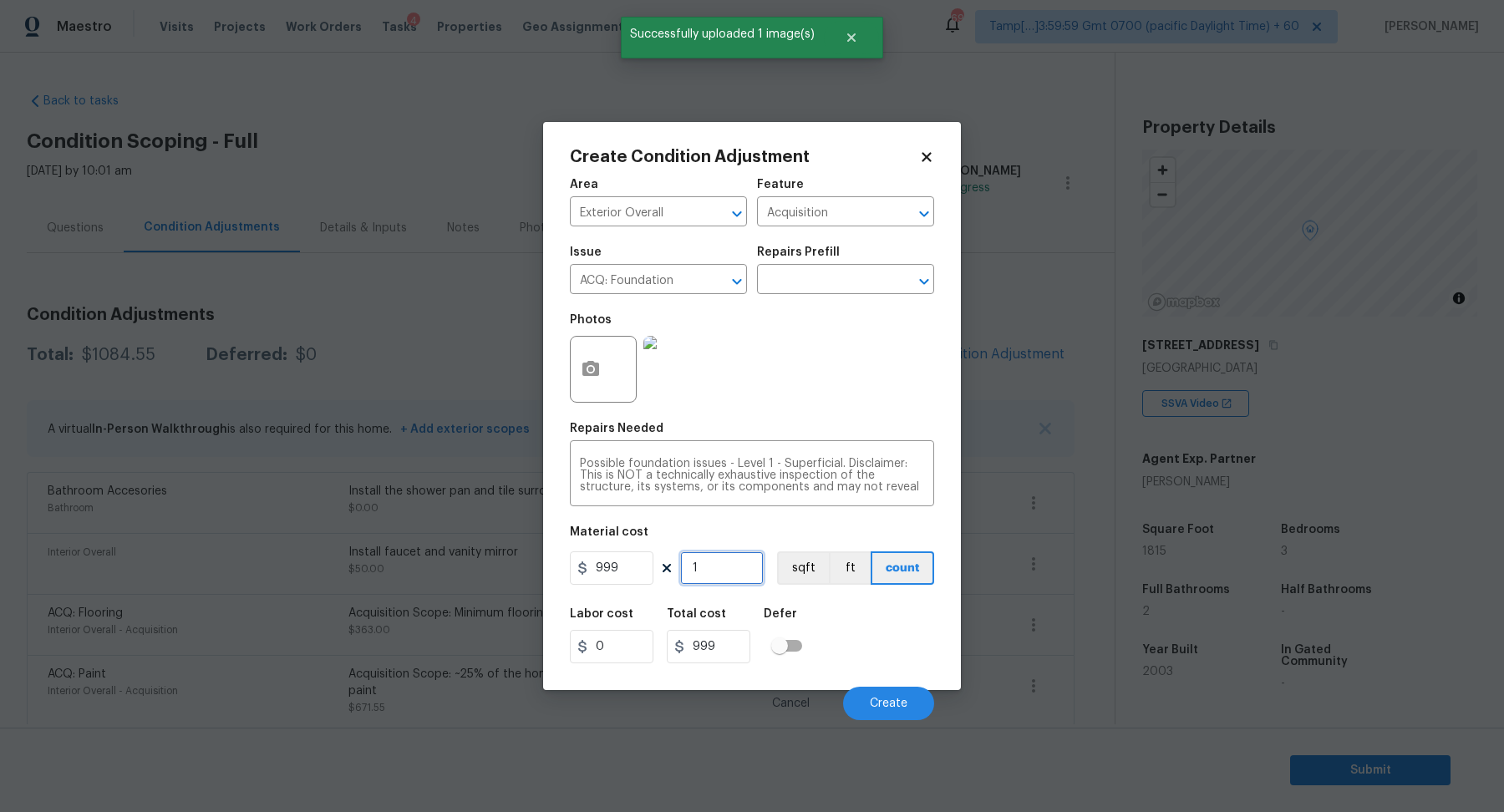
click at [710, 562] on input "1" at bounding box center [721, 568] width 83 height 34
click at [865, 634] on div "Labor cost 0 Total cost 999 Defer" at bounding box center [752, 635] width 365 height 75
click at [894, 690] on button "Create" at bounding box center [888, 704] width 91 height 34
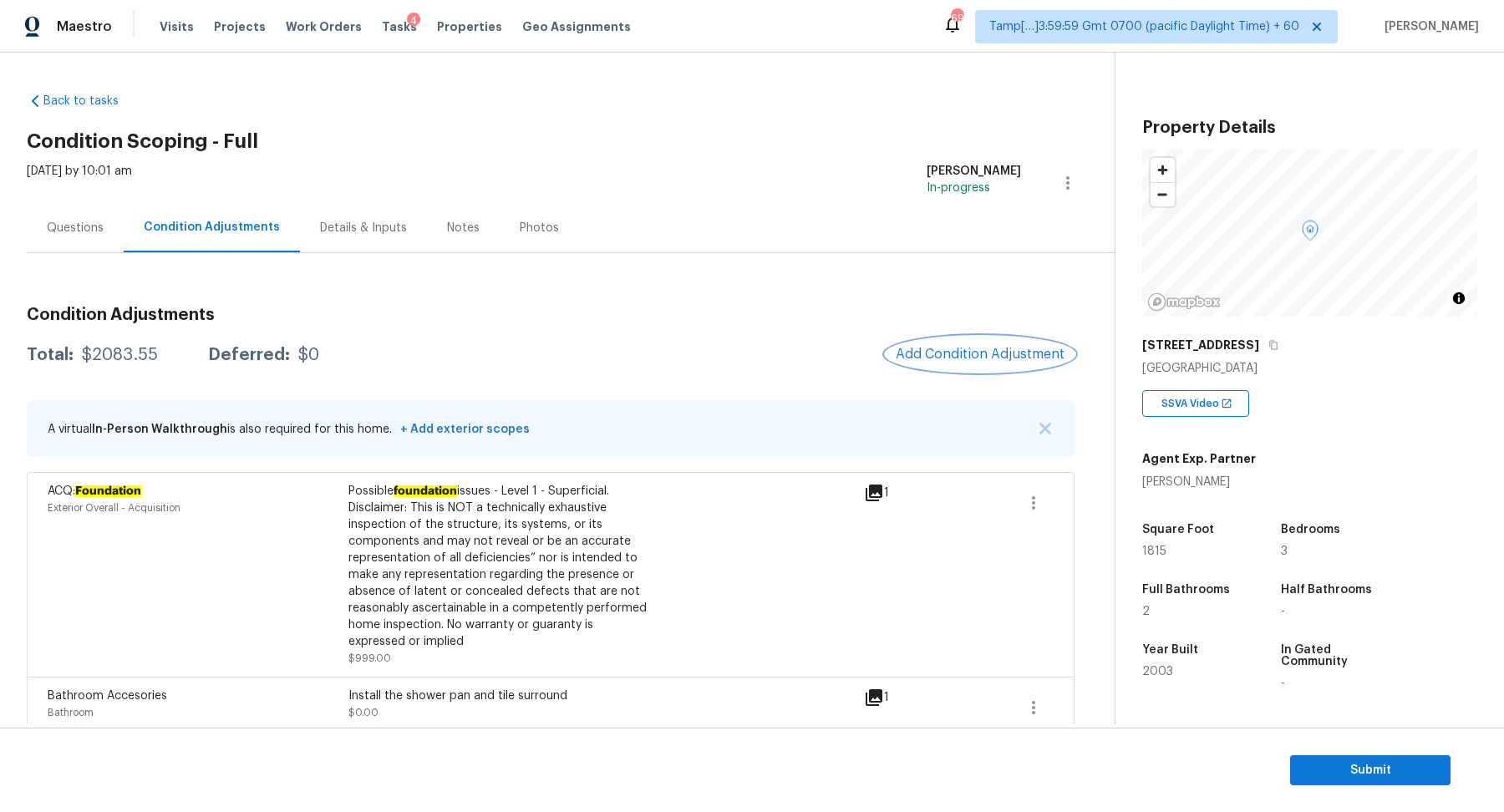
click at [990, 347] on span "Add Condition Adjustment" at bounding box center [980, 354] width 169 height 15
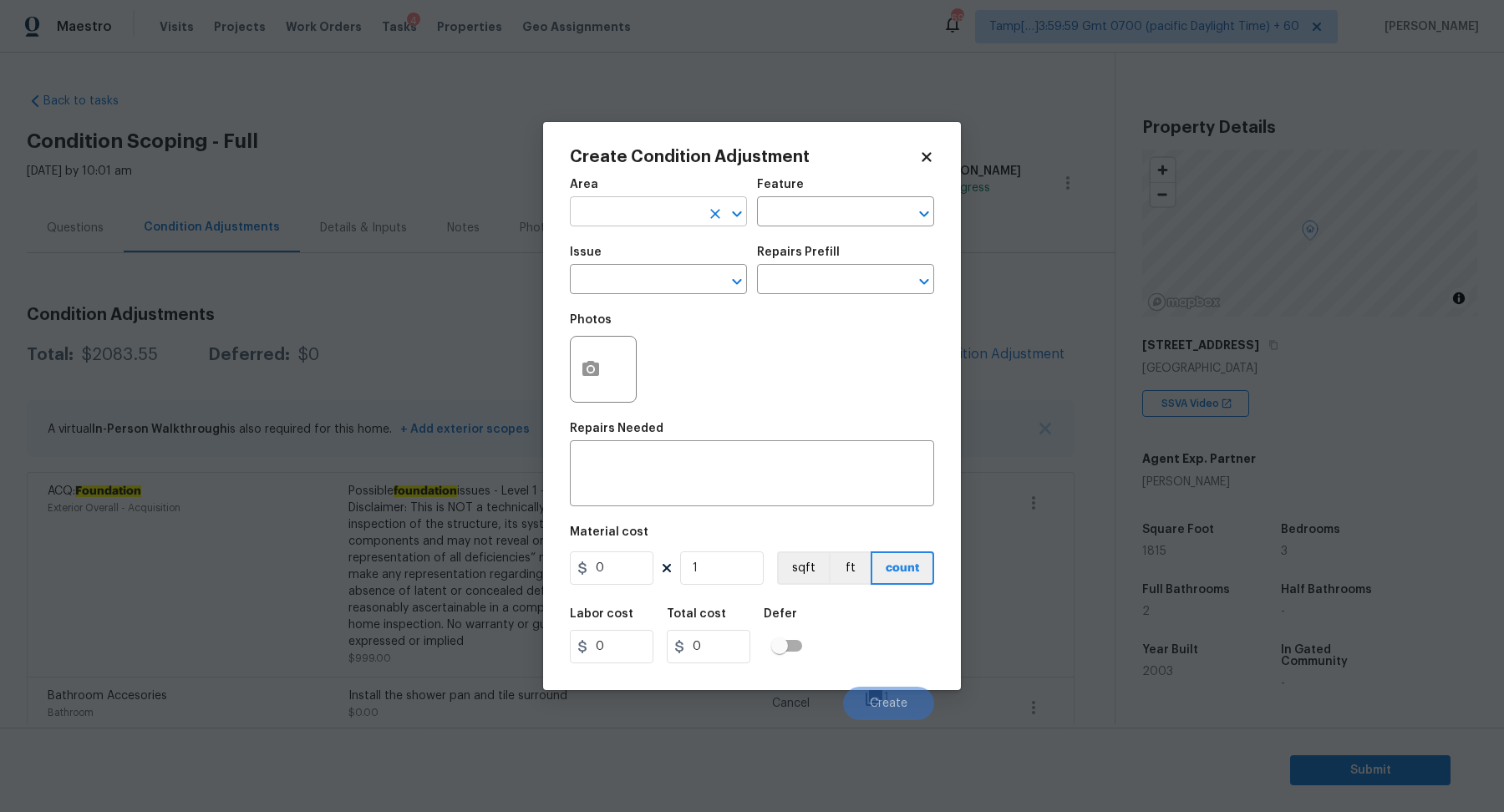
click at [627, 224] on input "text" at bounding box center [634, 213] width 130 height 26
click at [658, 268] on li "Exterior Overall" at bounding box center [657, 277] width 177 height 27
type input "Exterior Overall"
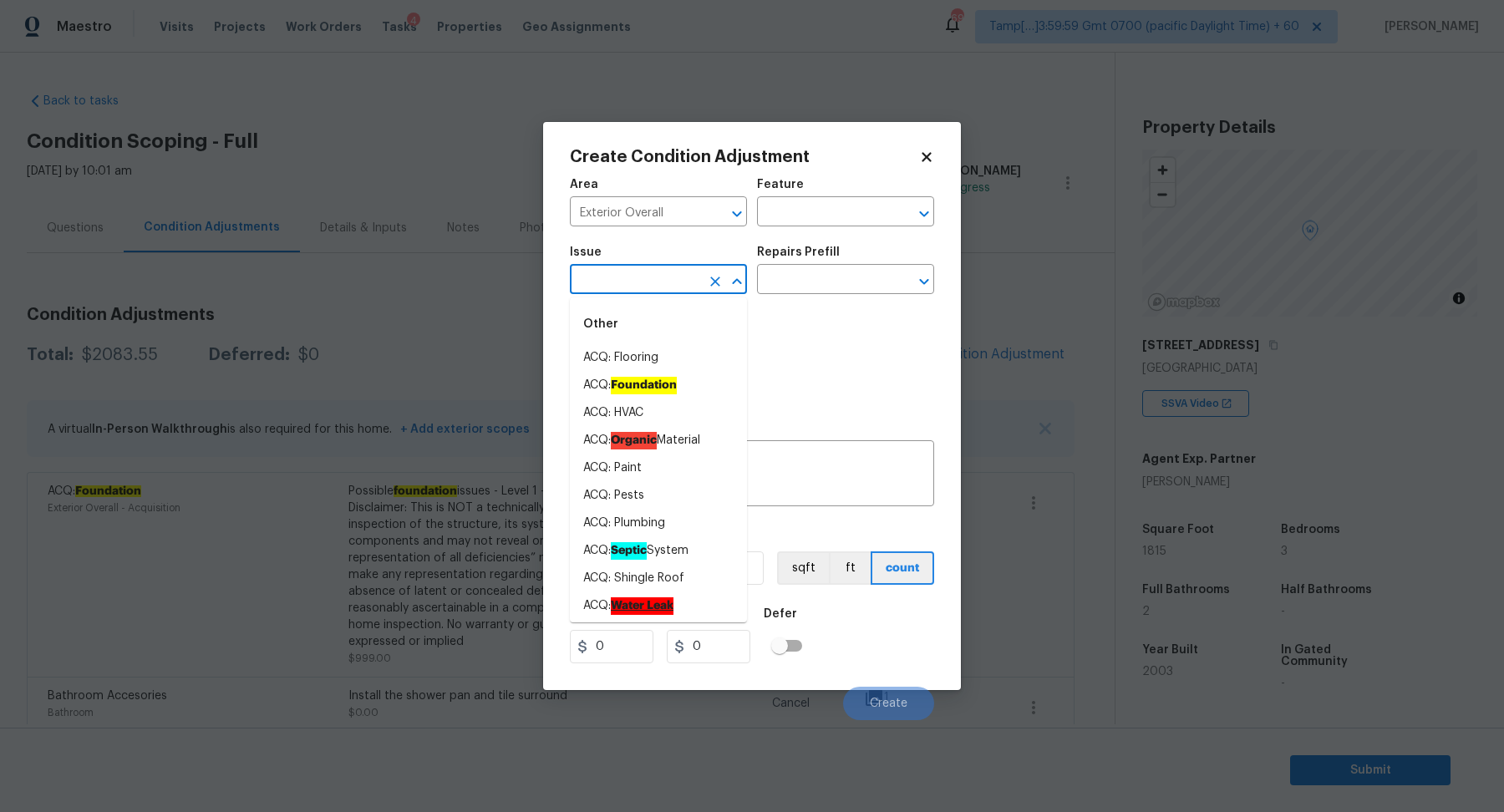
click at [658, 268] on input "text" at bounding box center [634, 281] width 130 height 26
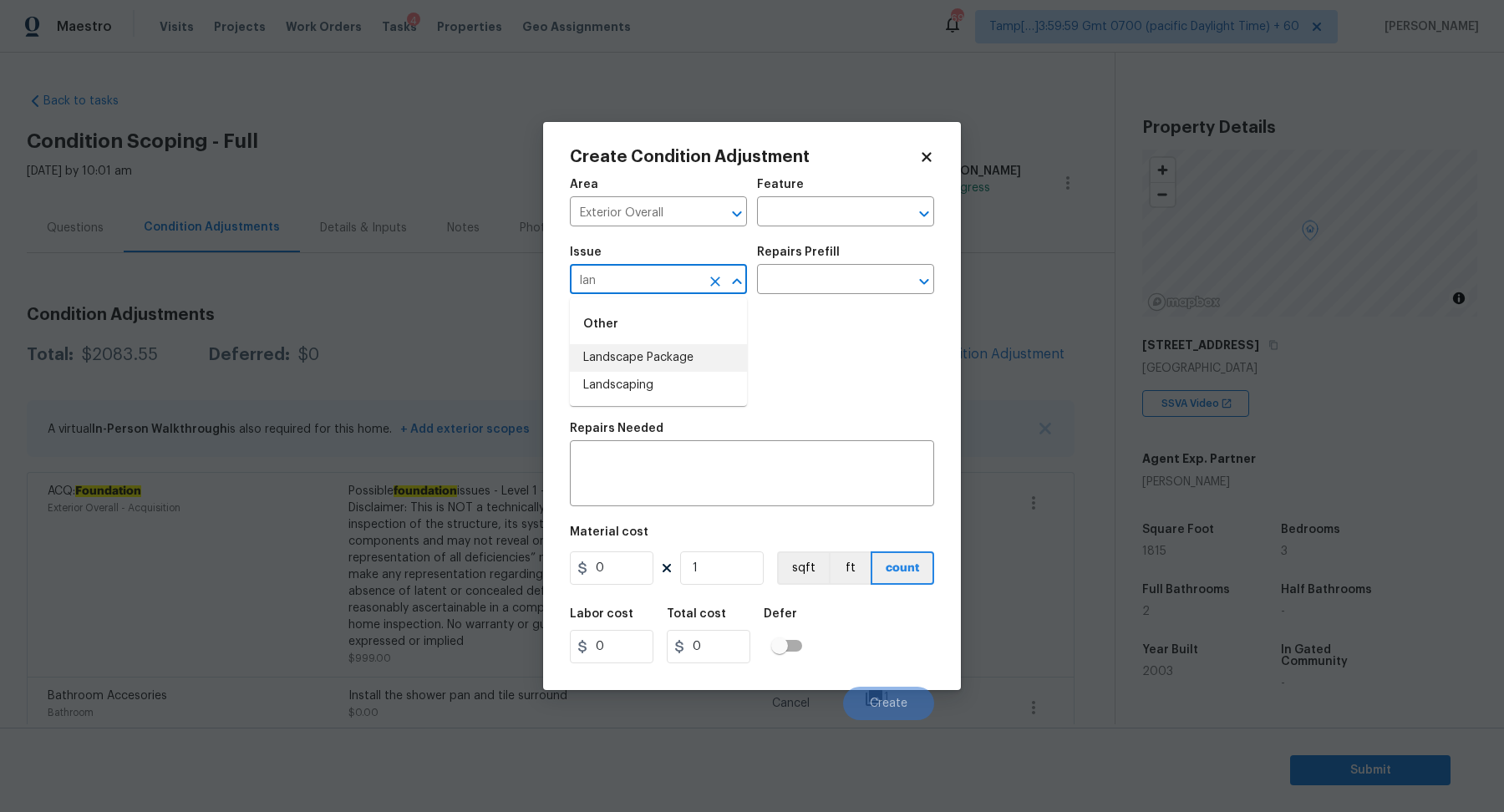
click at [679, 370] on li "Landscape Package" at bounding box center [657, 357] width 177 height 27
type input "Landscape Package"
click at [809, 293] on body "Maestro Visits Projects Work Orders Tasks 4 Properties Geo Assignments 695 Tamp…" at bounding box center [752, 406] width 1504 height 812
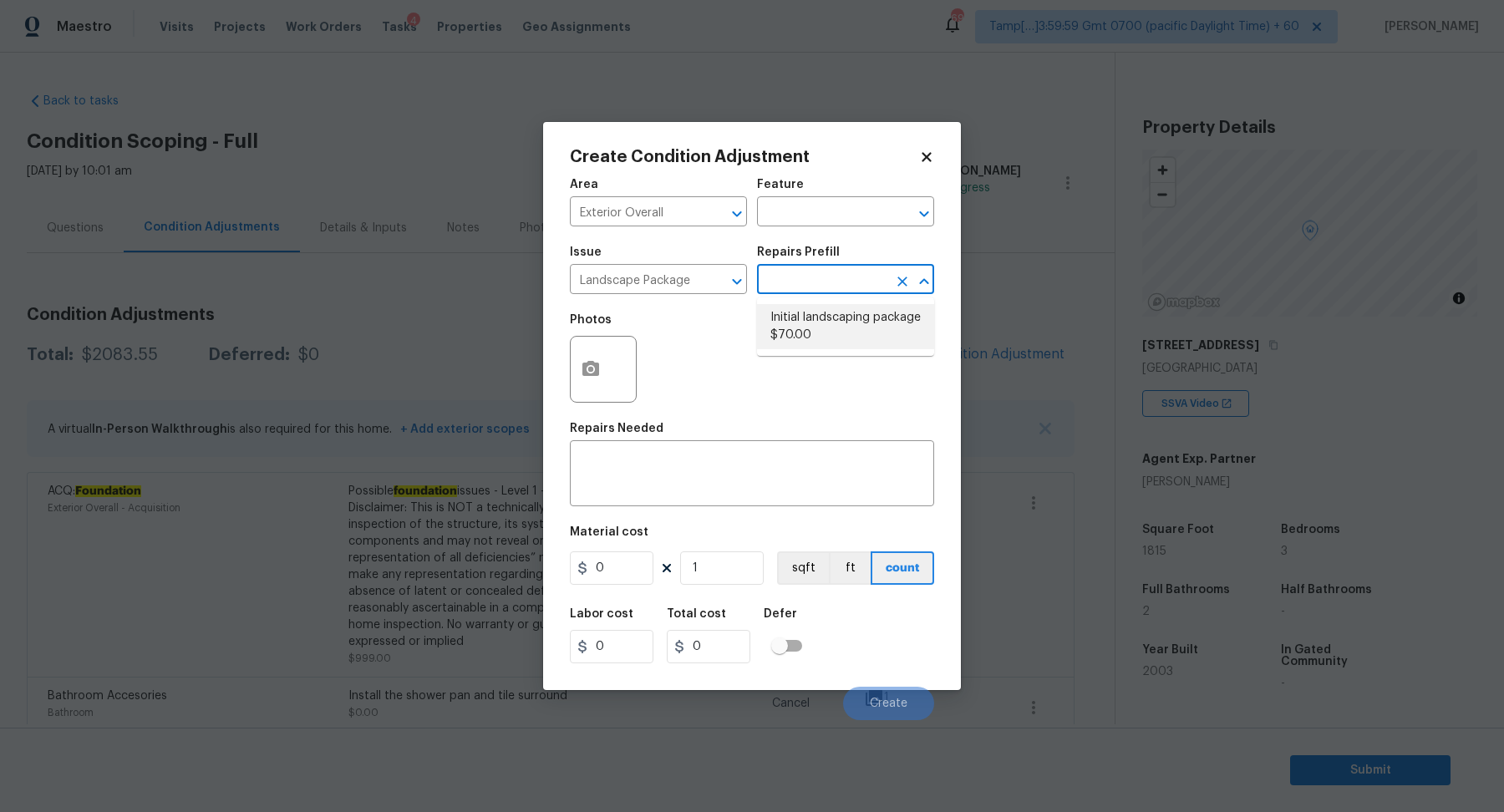
click at [810, 318] on li "Initial landscaping package $70.00" at bounding box center [845, 326] width 177 height 45
type input "Home Readiness Packages"
type textarea "Mowing of grass up to 6" in height. Mow, edge along driveways & sidewalks, trim…"
type input "70"
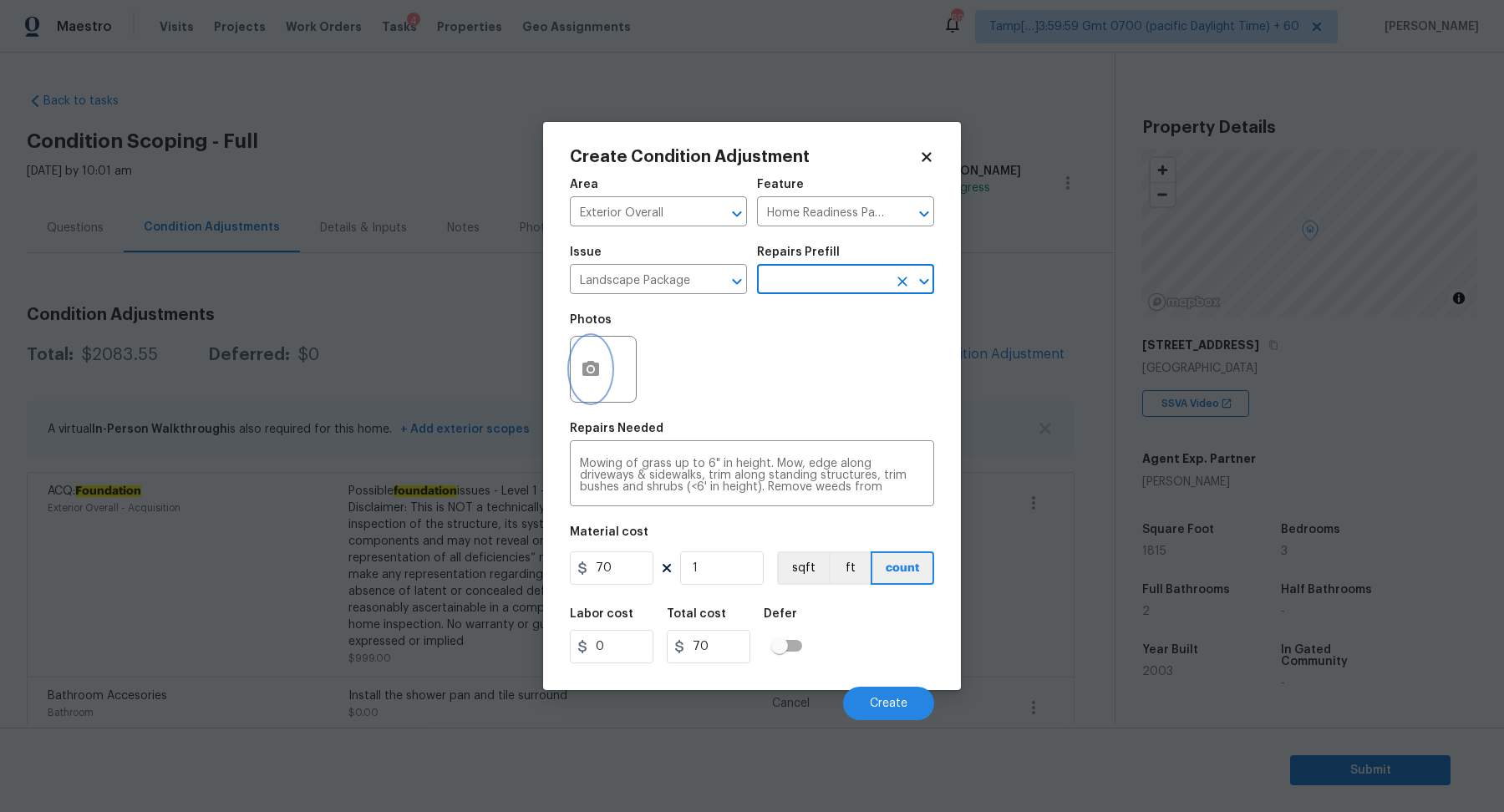
click at [601, 372] on button "button" at bounding box center [590, 369] width 40 height 65
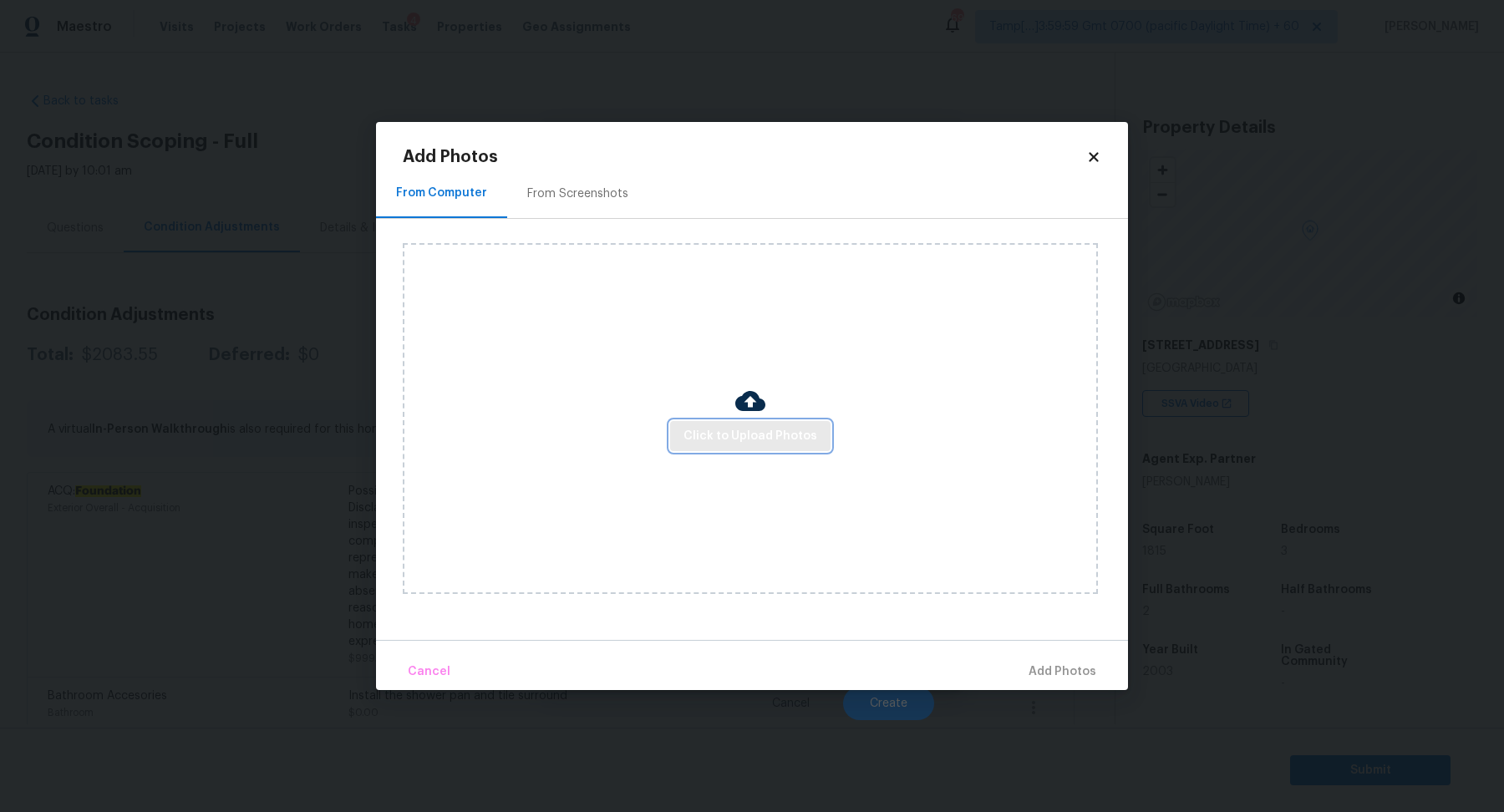
click at [696, 421] on button "Click to Upload Photos" at bounding box center [751, 435] width 161 height 31
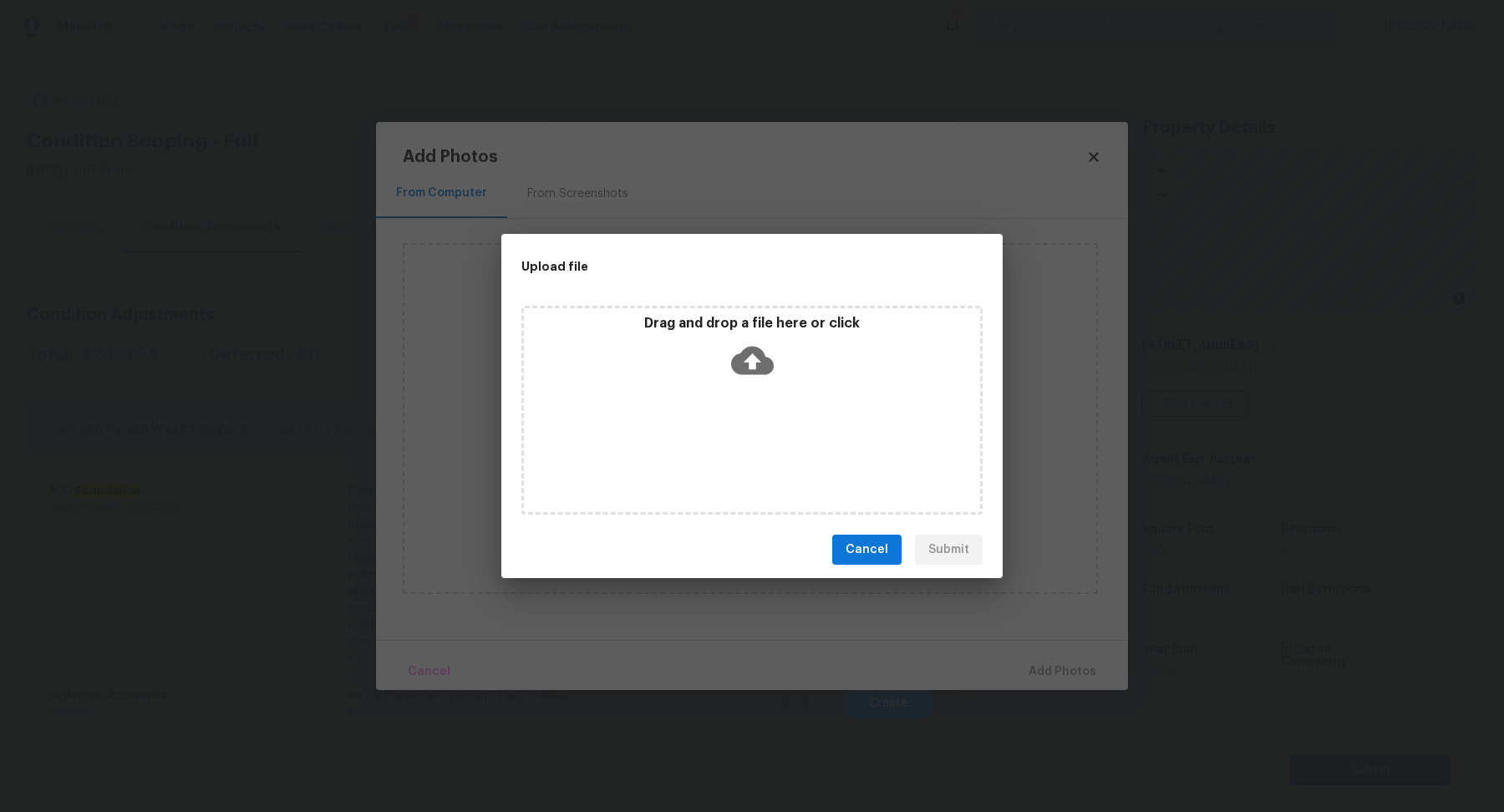
click at [762, 398] on div "Drag and drop a file here or click" at bounding box center [752, 409] width 461 height 208
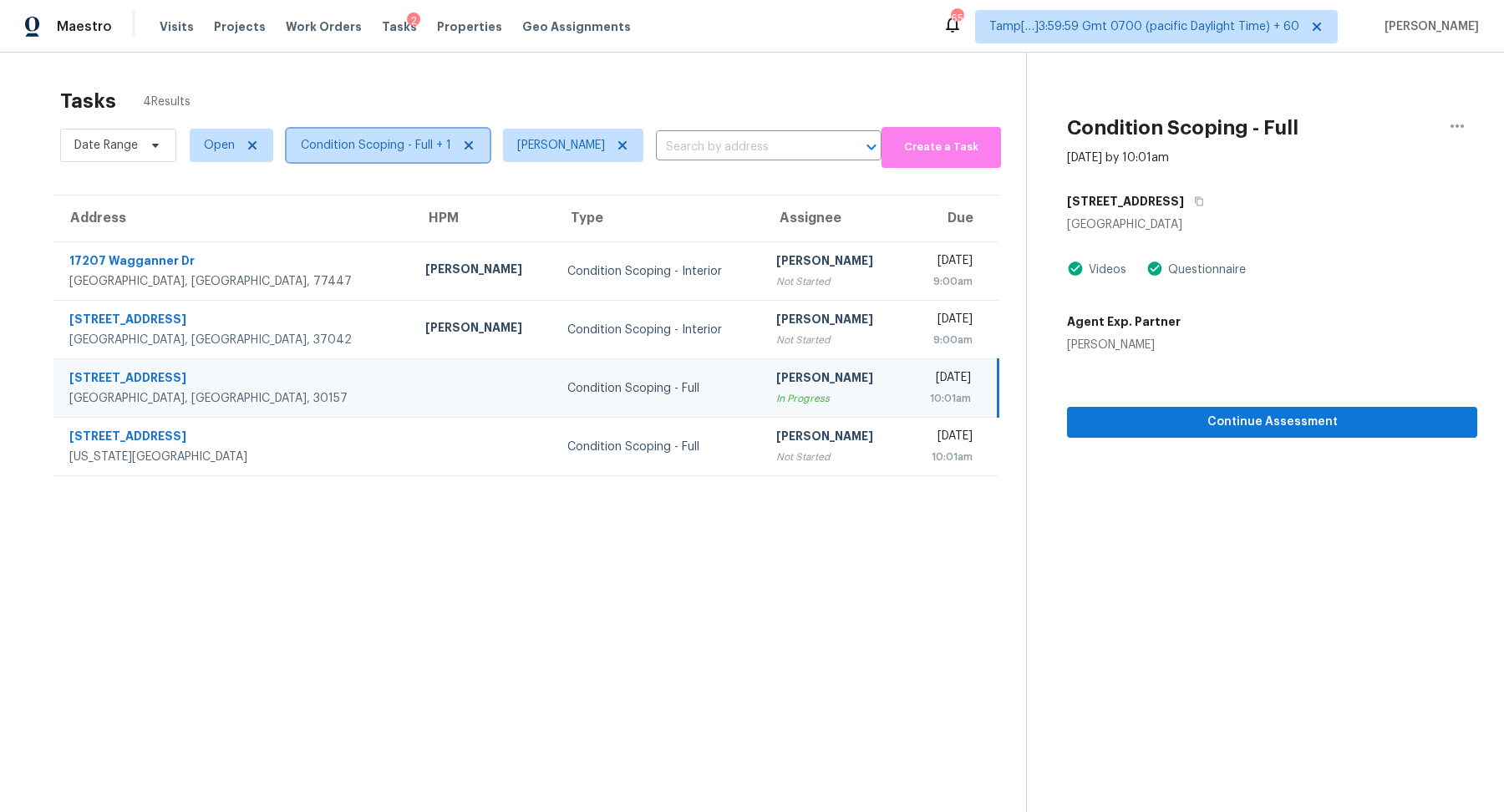
click at [421, 150] on span "Condition Scoping - Full + 1" at bounding box center [376, 146] width 150 height 17
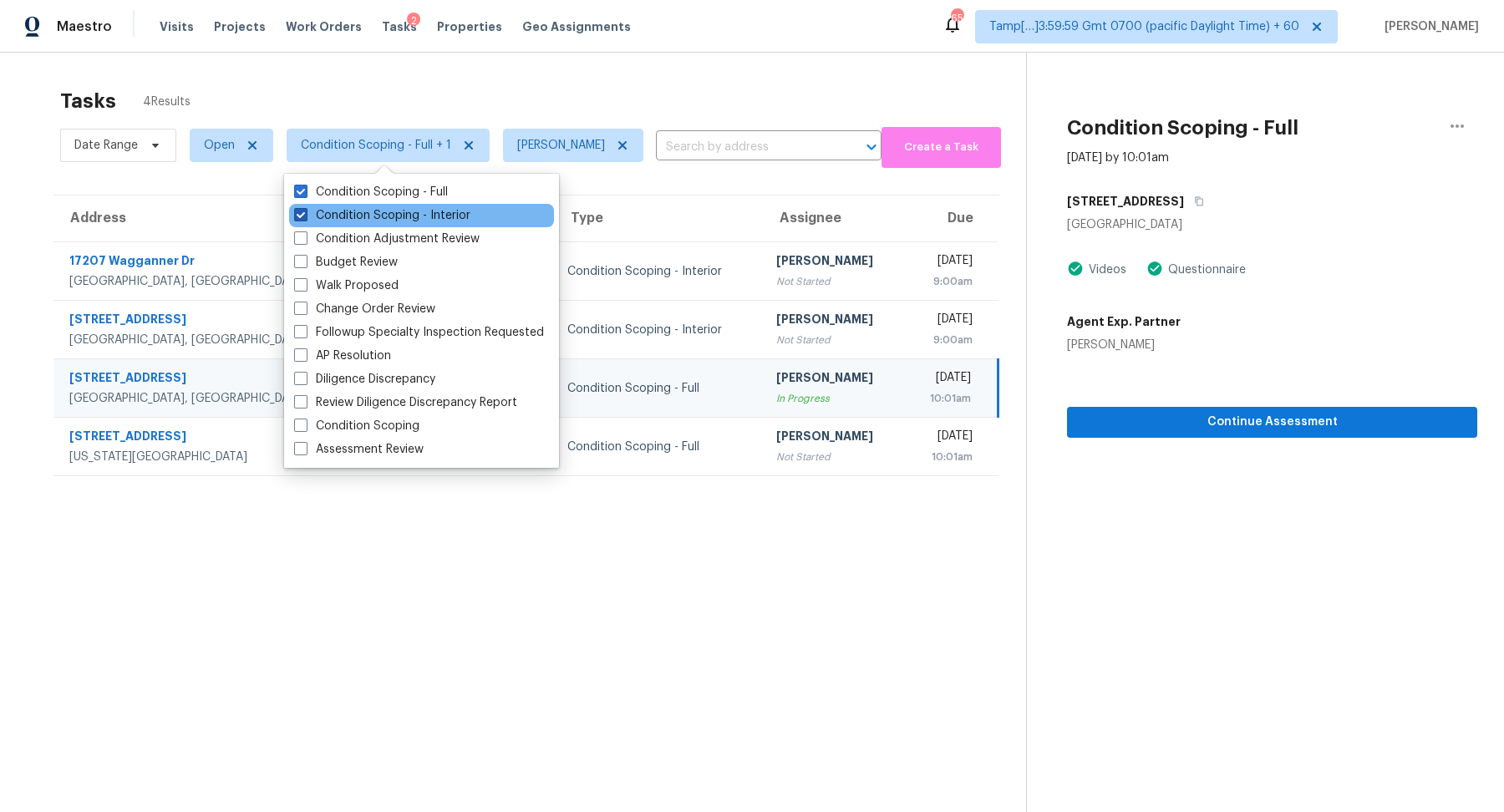
click at [414, 221] on label "Condition Scoping - Interior" at bounding box center [382, 216] width 177 height 17
click at [305, 218] on input "Condition Scoping - Interior" at bounding box center [300, 213] width 11 height 11
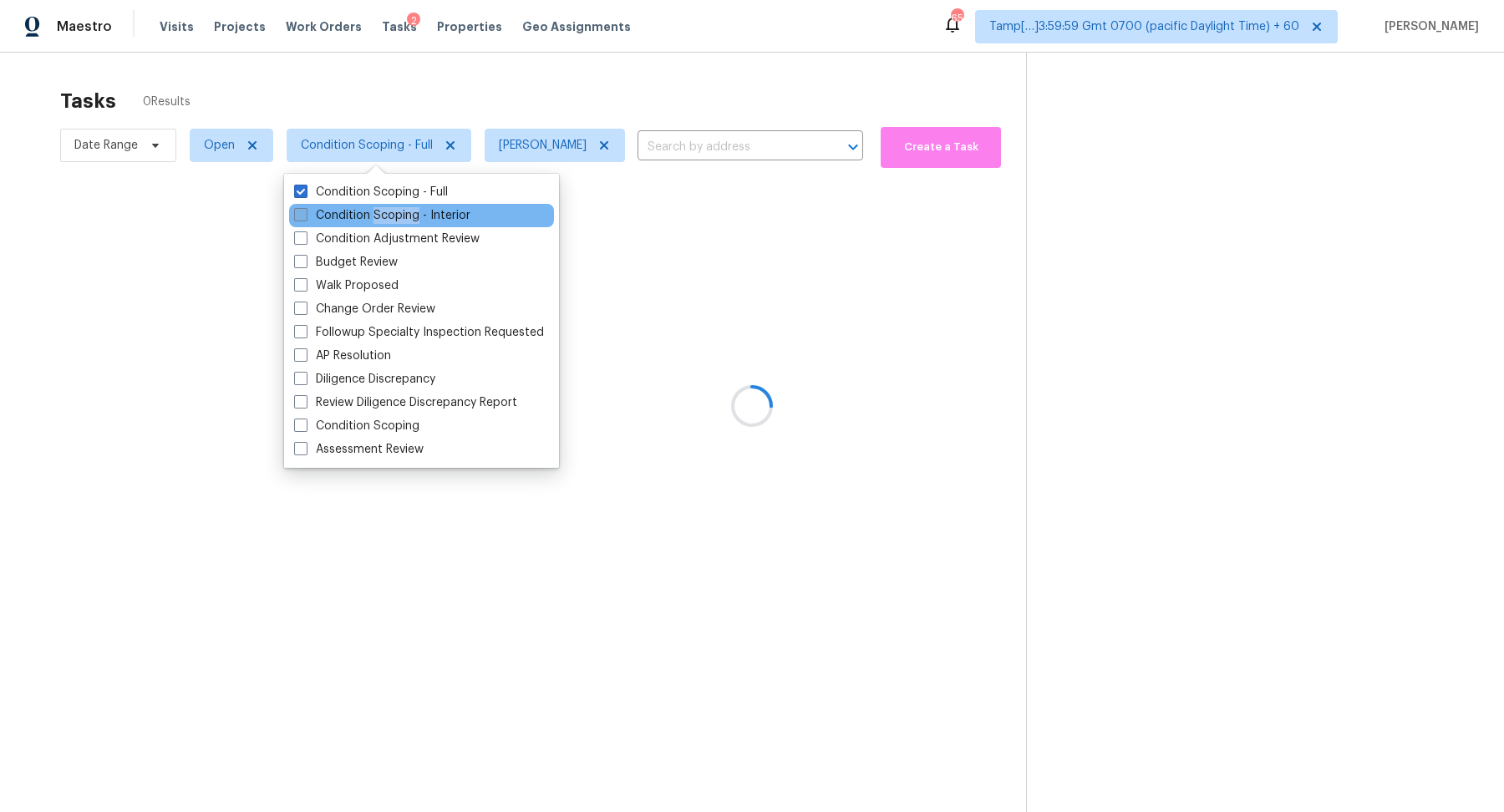
click at [414, 221] on label "Condition Scoping - Interior" at bounding box center [382, 216] width 177 height 17
click at [305, 218] on input "Condition Scoping - Interior" at bounding box center [300, 213] width 11 height 11
checkbox input "true"
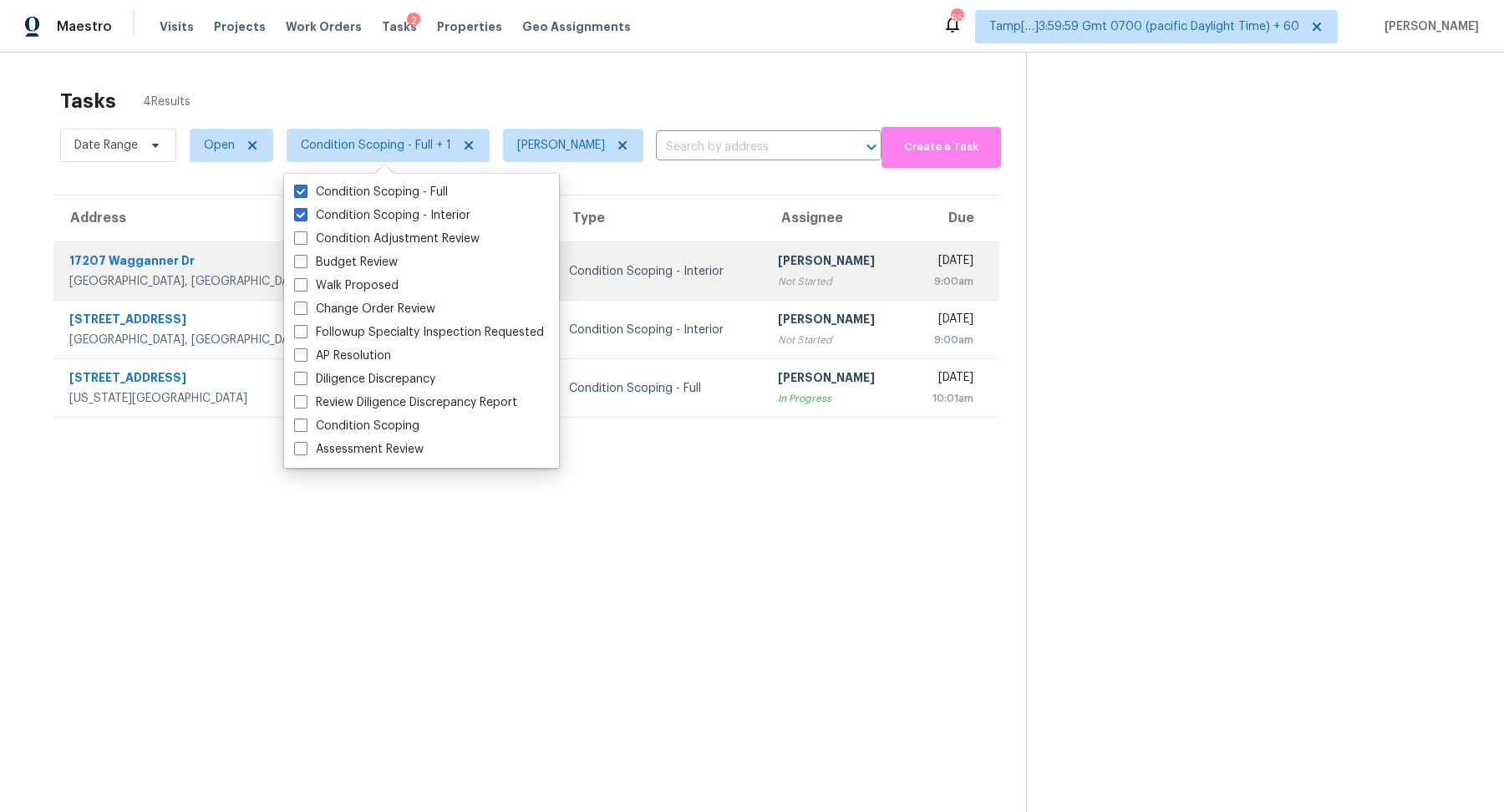
click at [780, 288] on div "Not Started" at bounding box center [836, 281] width 116 height 17
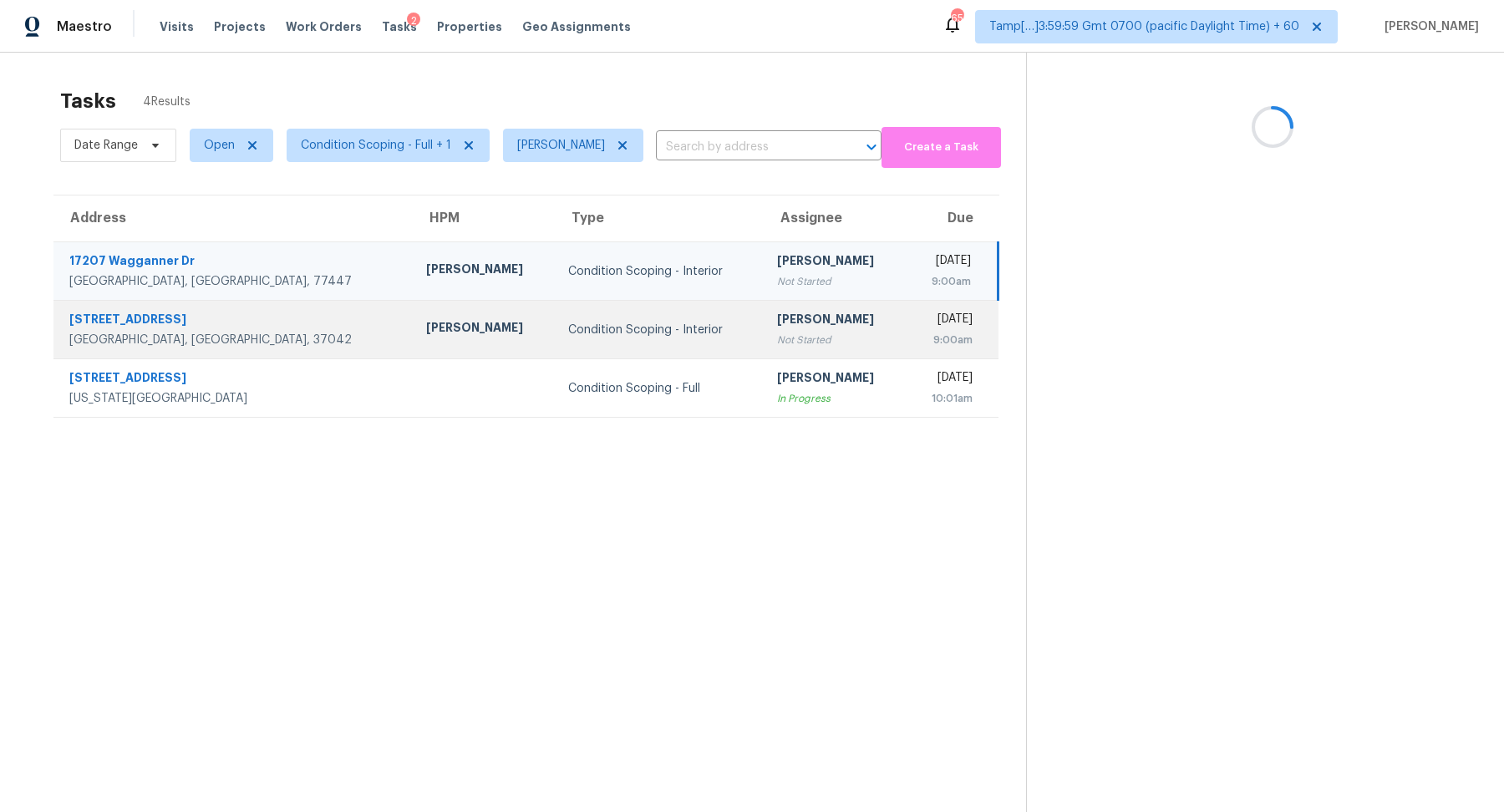
click at [777, 319] on div "[PERSON_NAME]" at bounding box center [834, 321] width 115 height 21
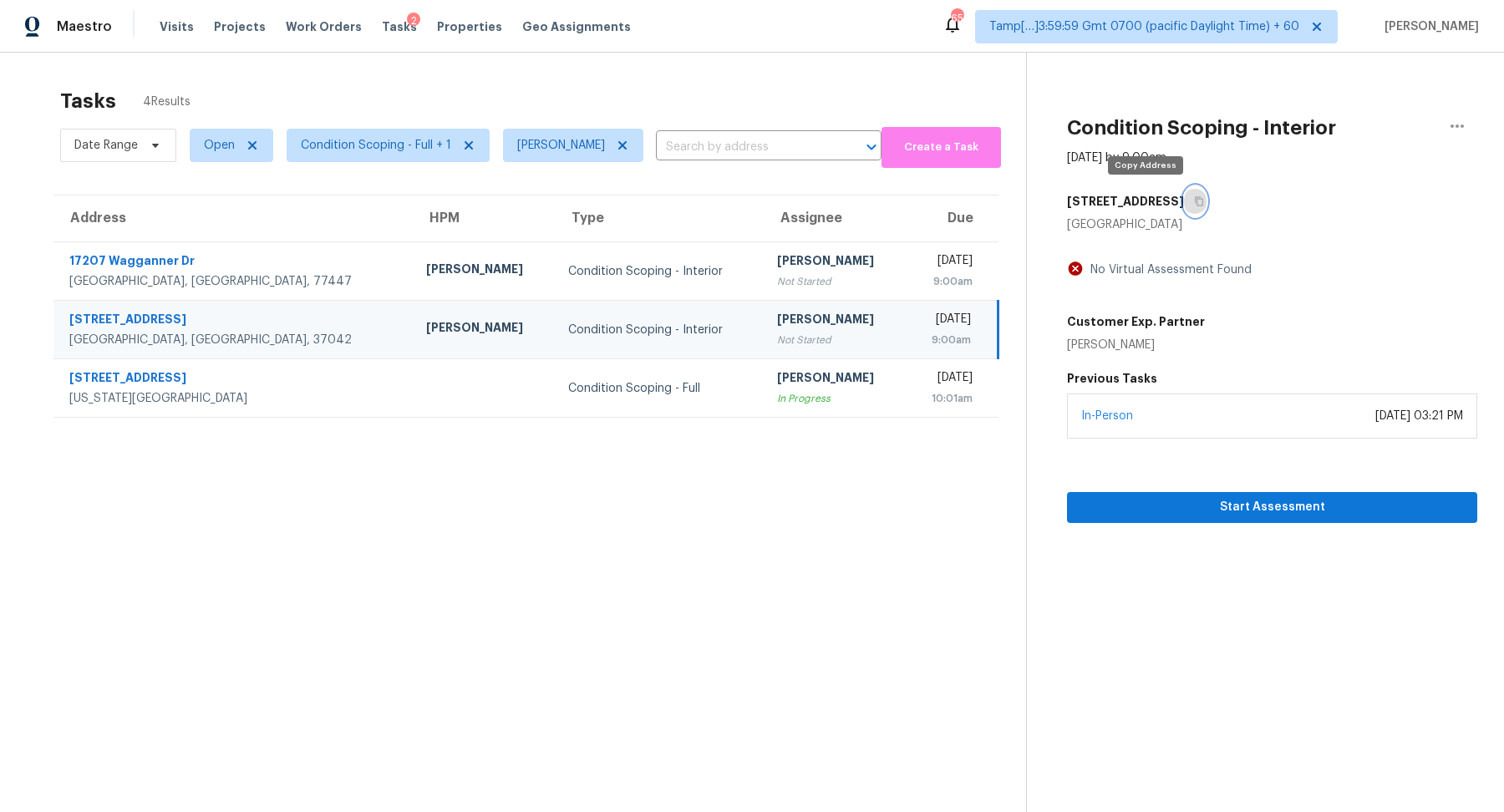
click at [1194, 206] on icon "button" at bounding box center [1198, 201] width 10 height 10
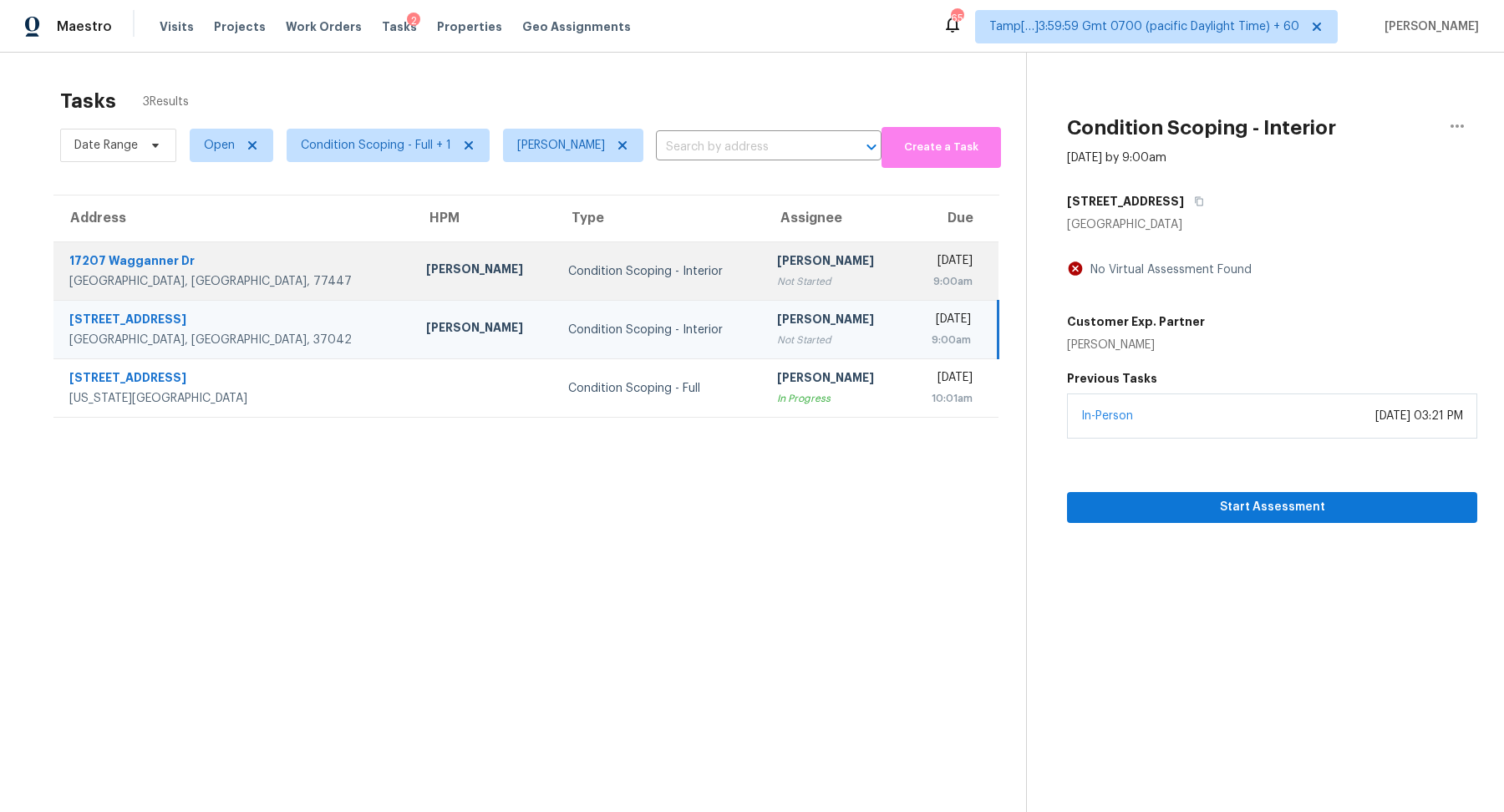
click at [639, 276] on div "Condition Scoping - Interior" at bounding box center [659, 271] width 182 height 17
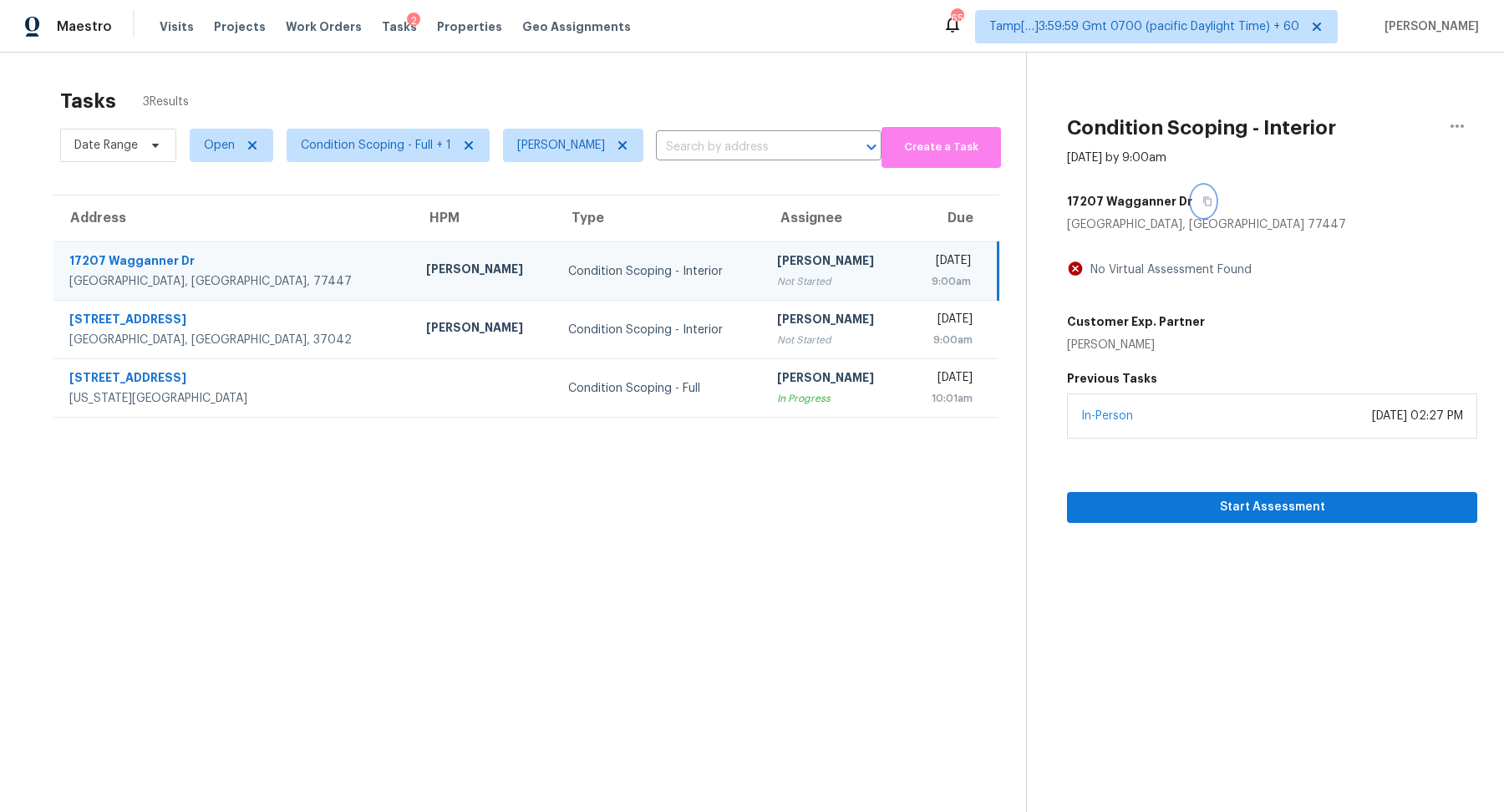
click at [1202, 198] on icon "button" at bounding box center [1207, 201] width 10 height 10
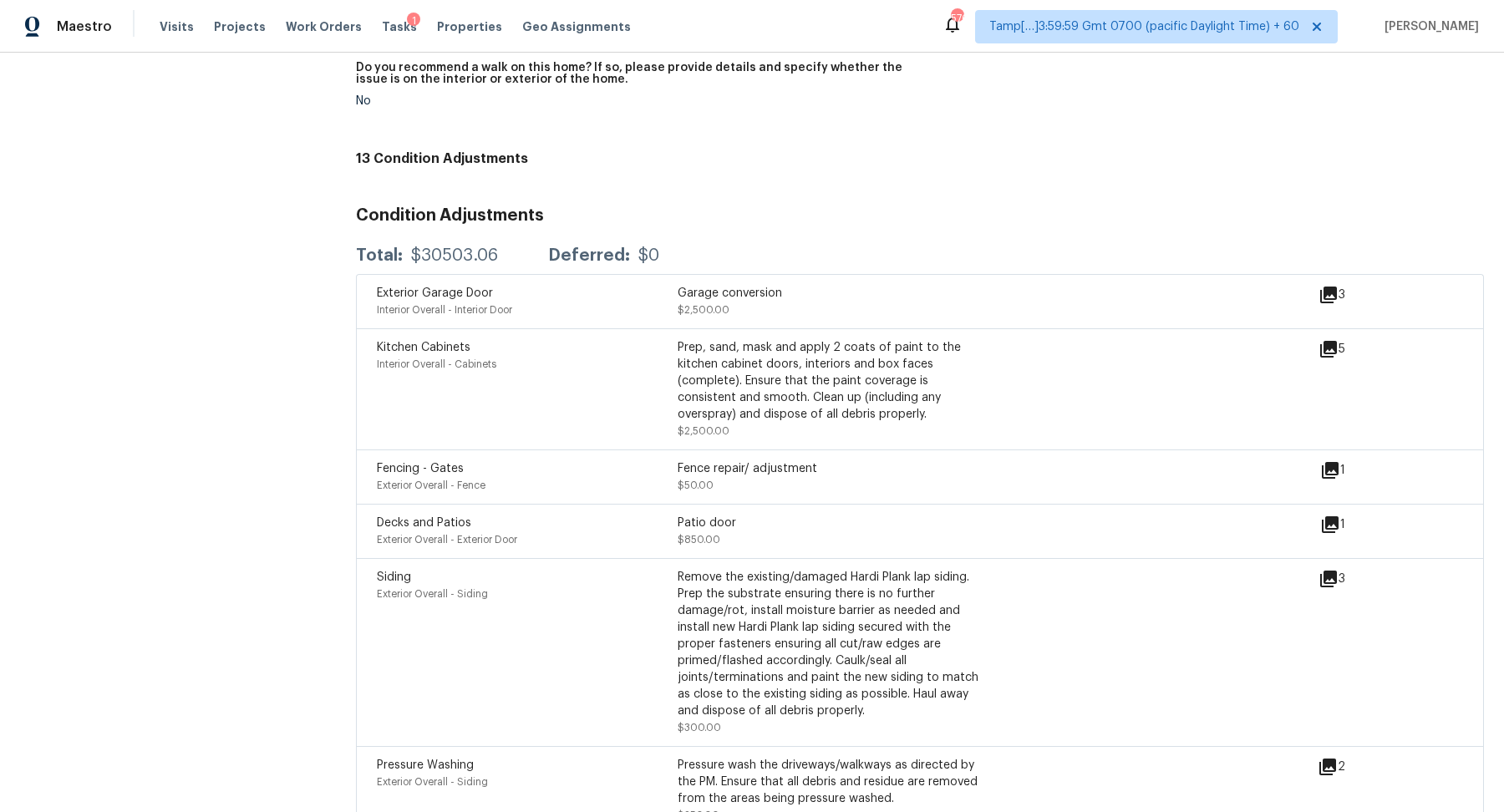
scroll to position [3992, 0]
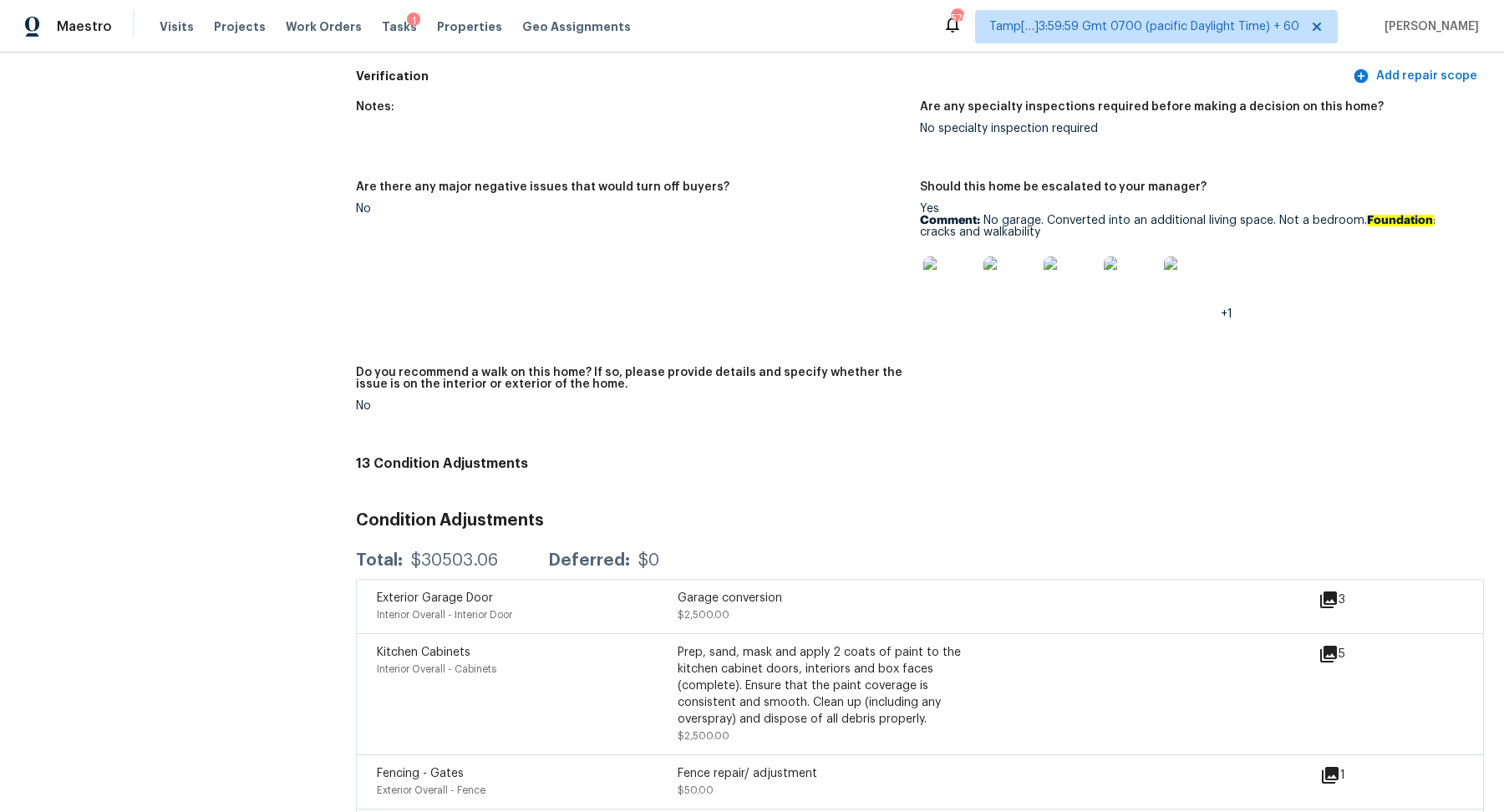
click at [963, 286] on img at bounding box center [949, 282] width 53 height 53
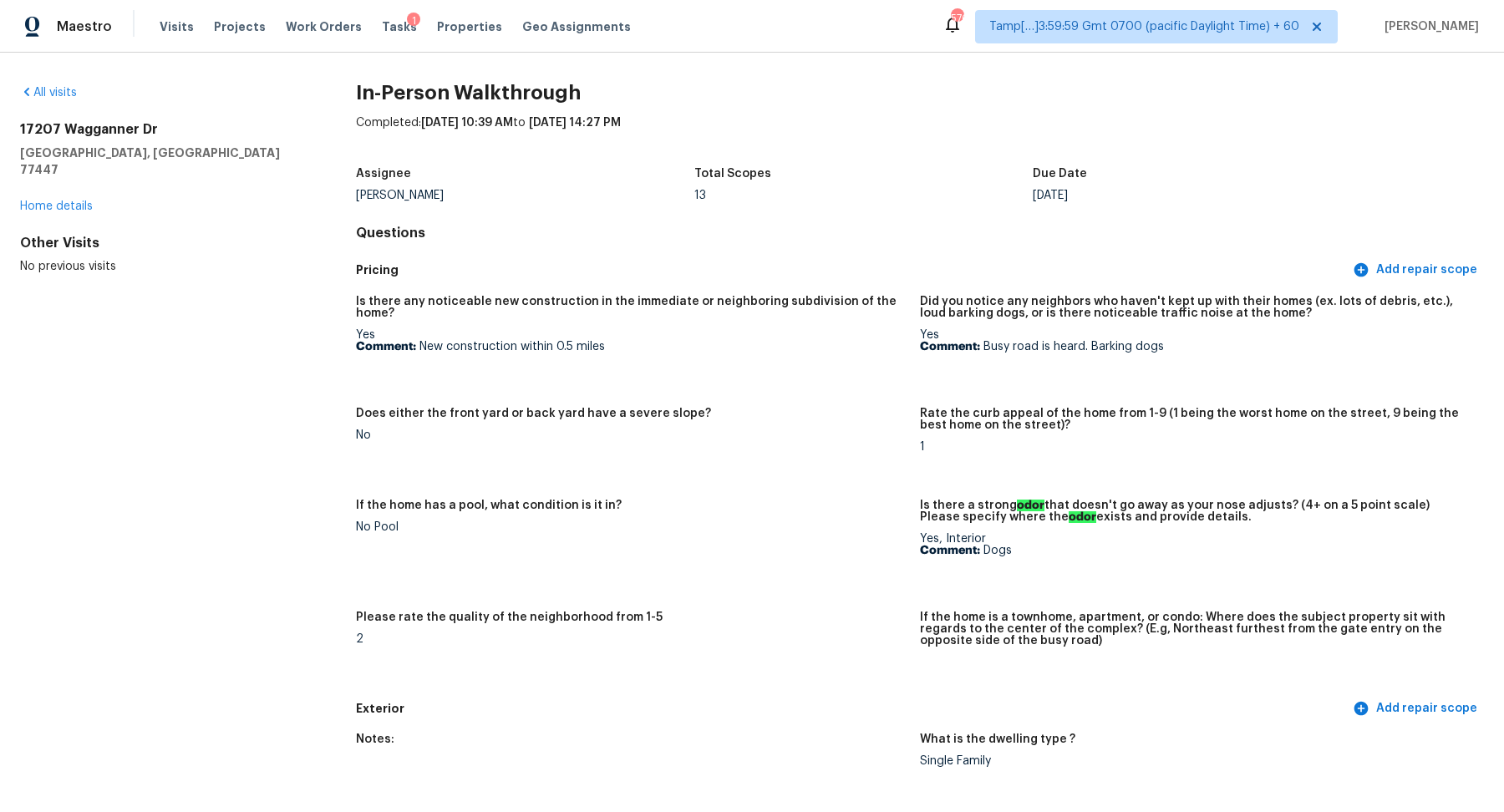
scroll to position [0, 0]
click at [62, 95] on link "All visits" at bounding box center [48, 94] width 57 height 12
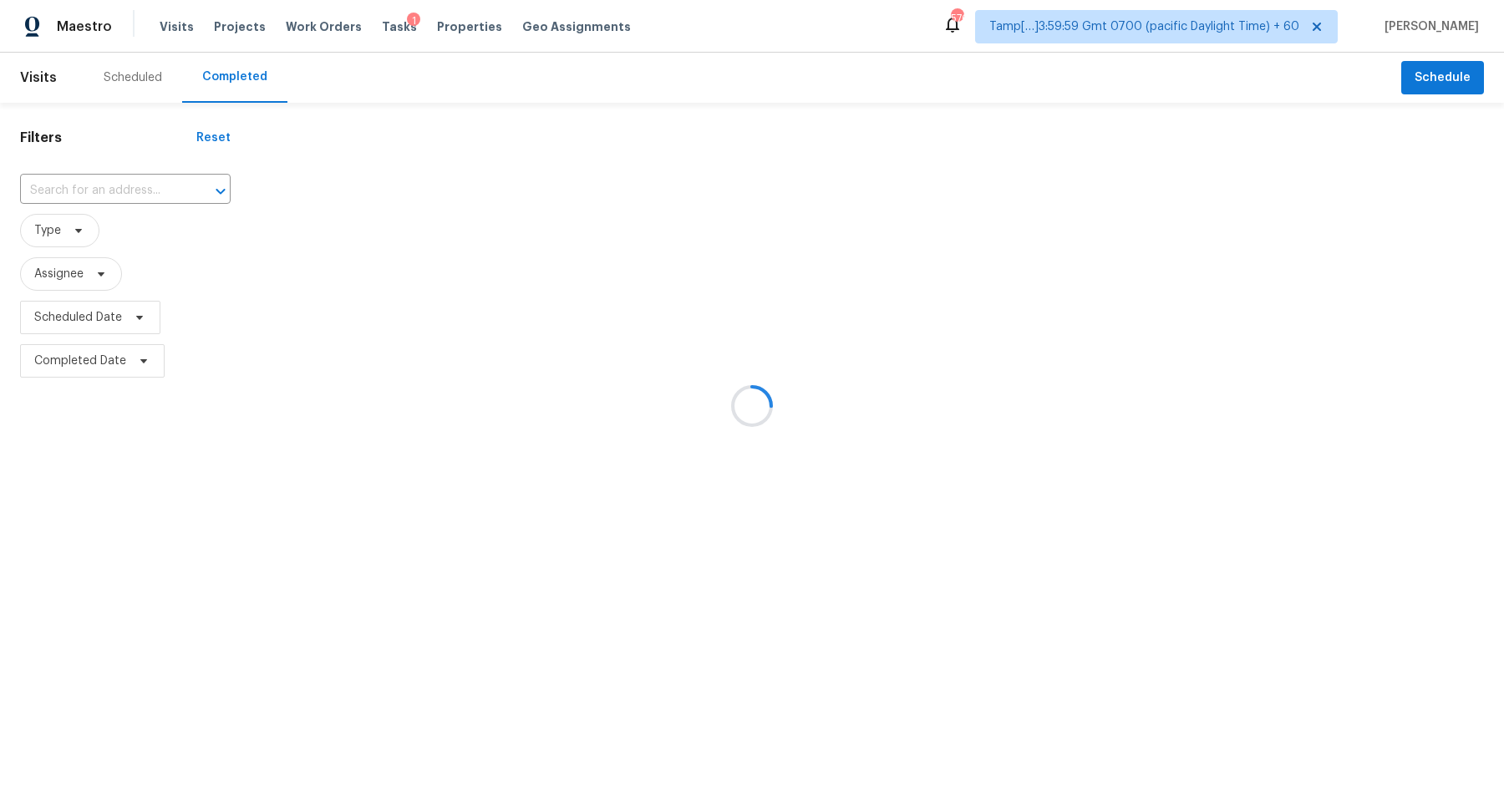
click at [113, 169] on div at bounding box center [752, 406] width 1504 height 812
click at [114, 184] on div at bounding box center [752, 406] width 1504 height 812
click at [135, 184] on div at bounding box center [752, 406] width 1504 height 812
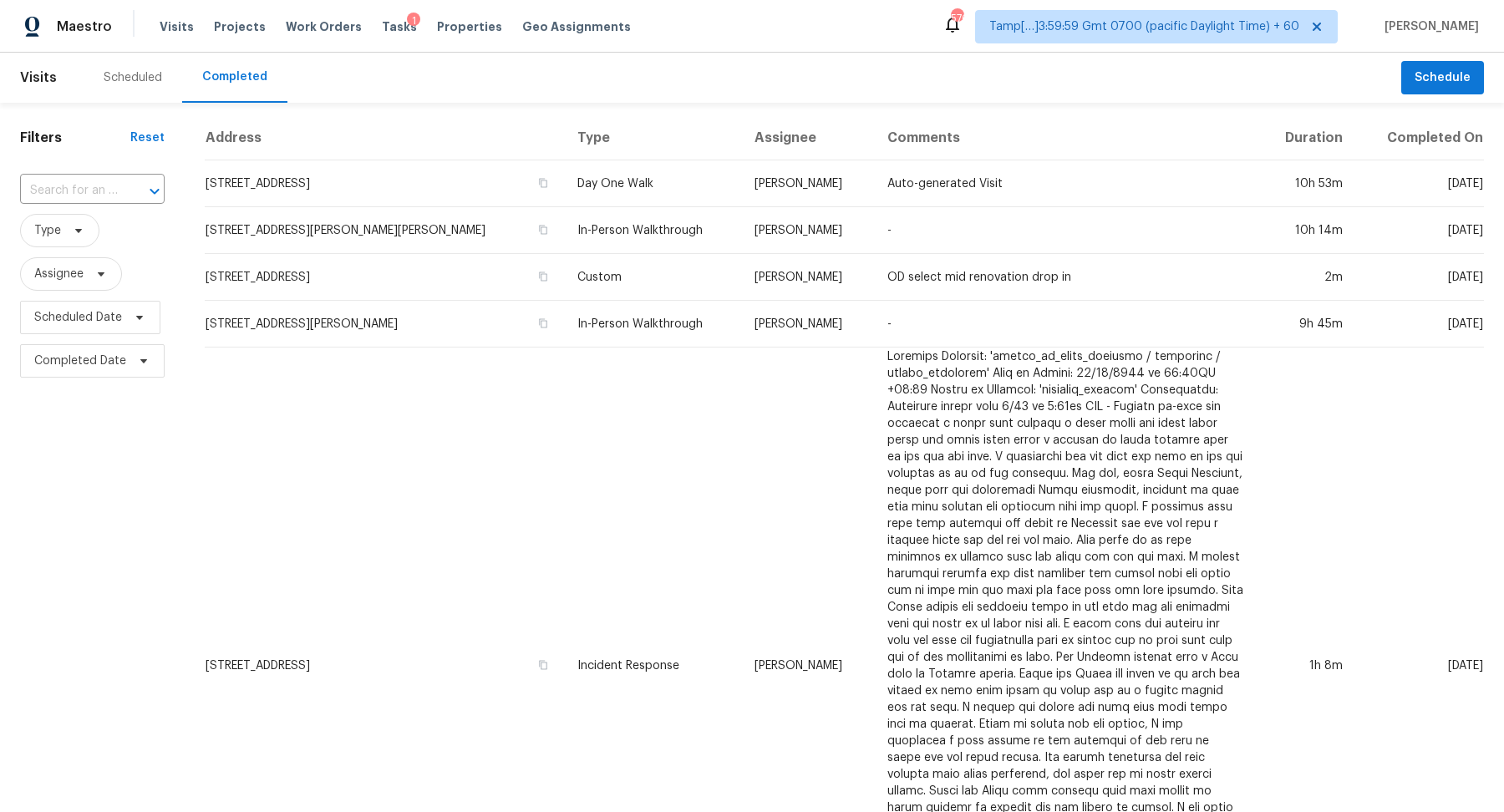
click at [135, 184] on div at bounding box center [143, 191] width 43 height 23
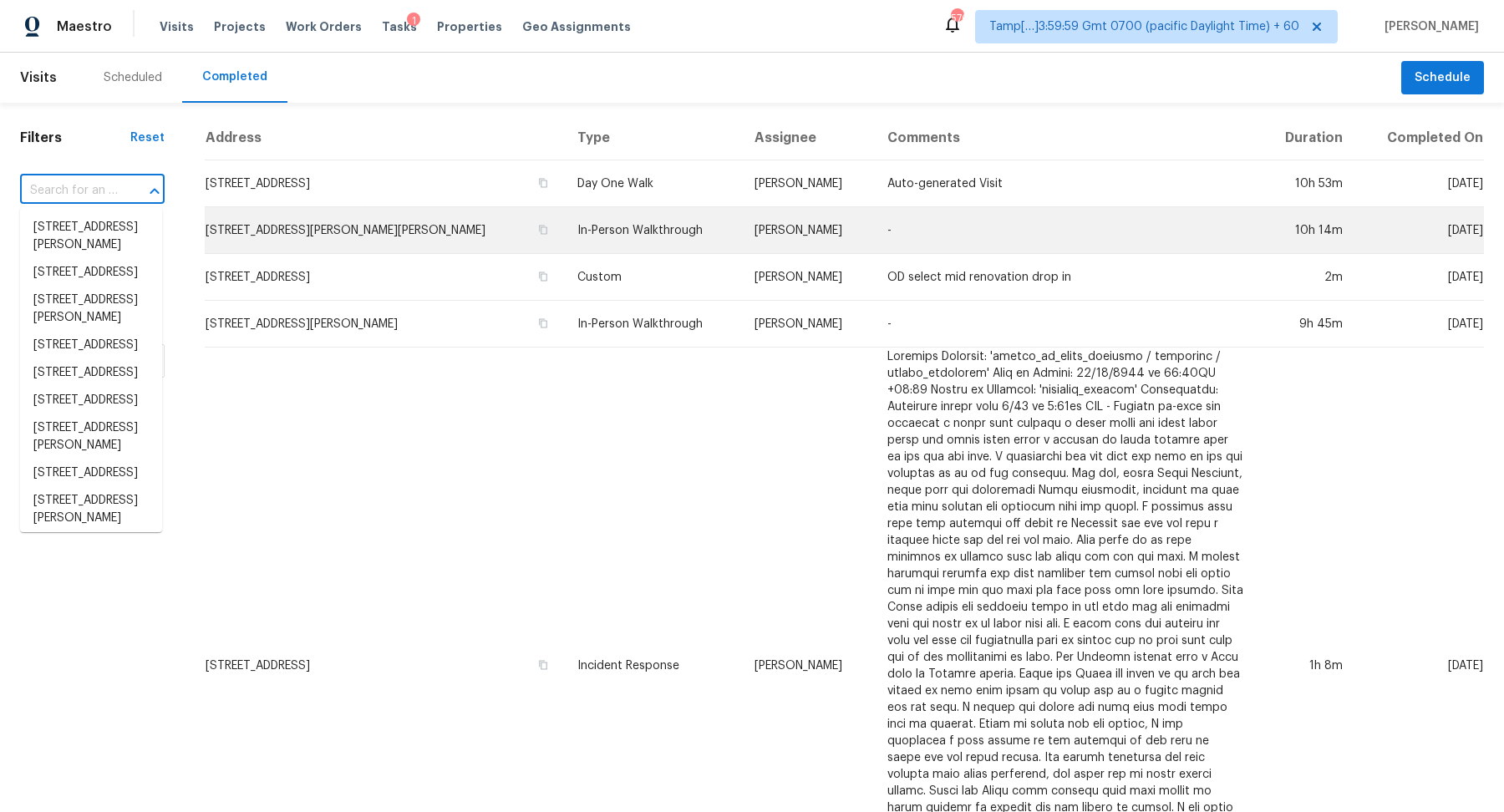
paste input "[STREET_ADDRESS]"
type input "[STREET_ADDRESS]"
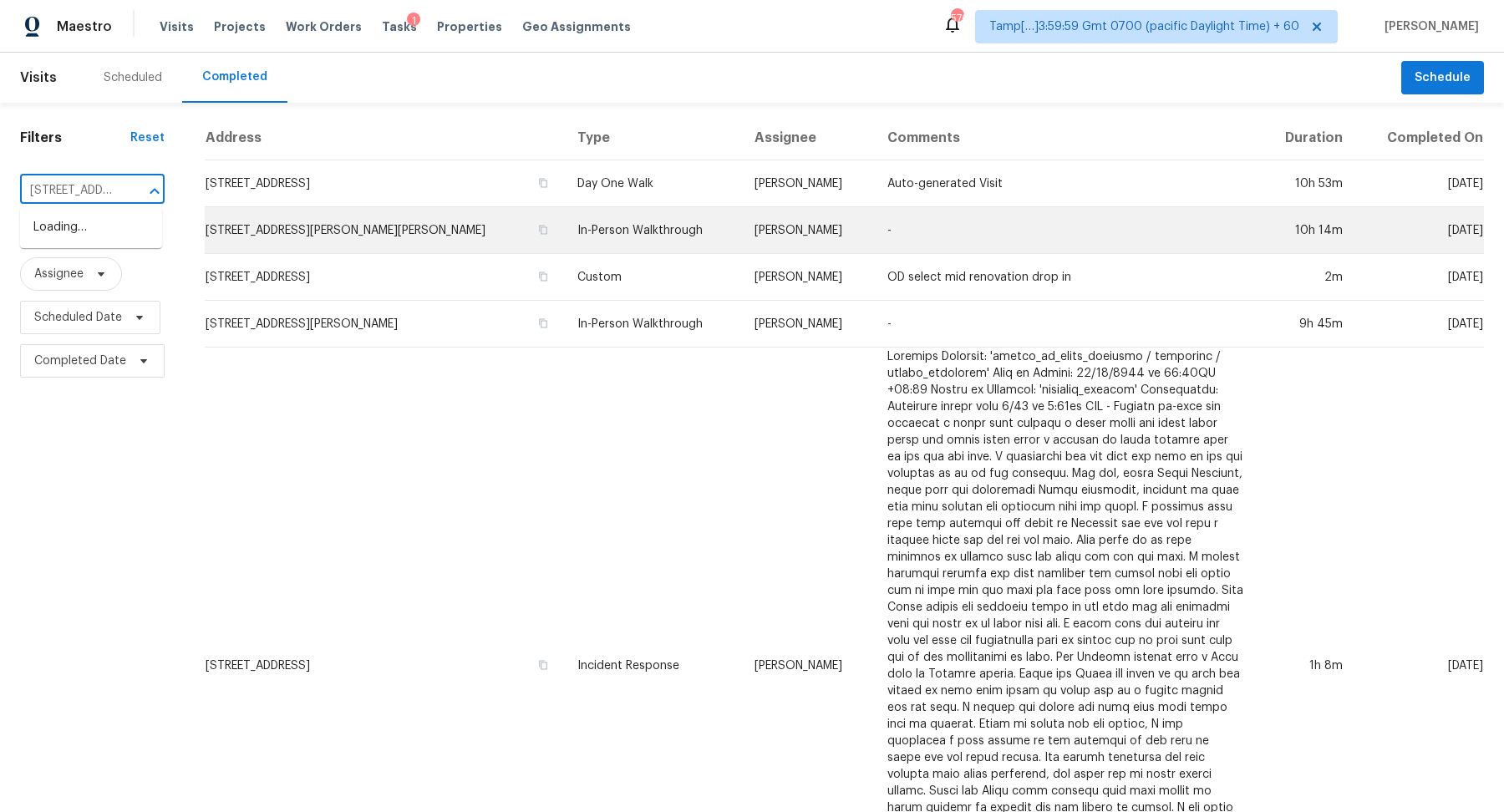
scroll to position [0, 94]
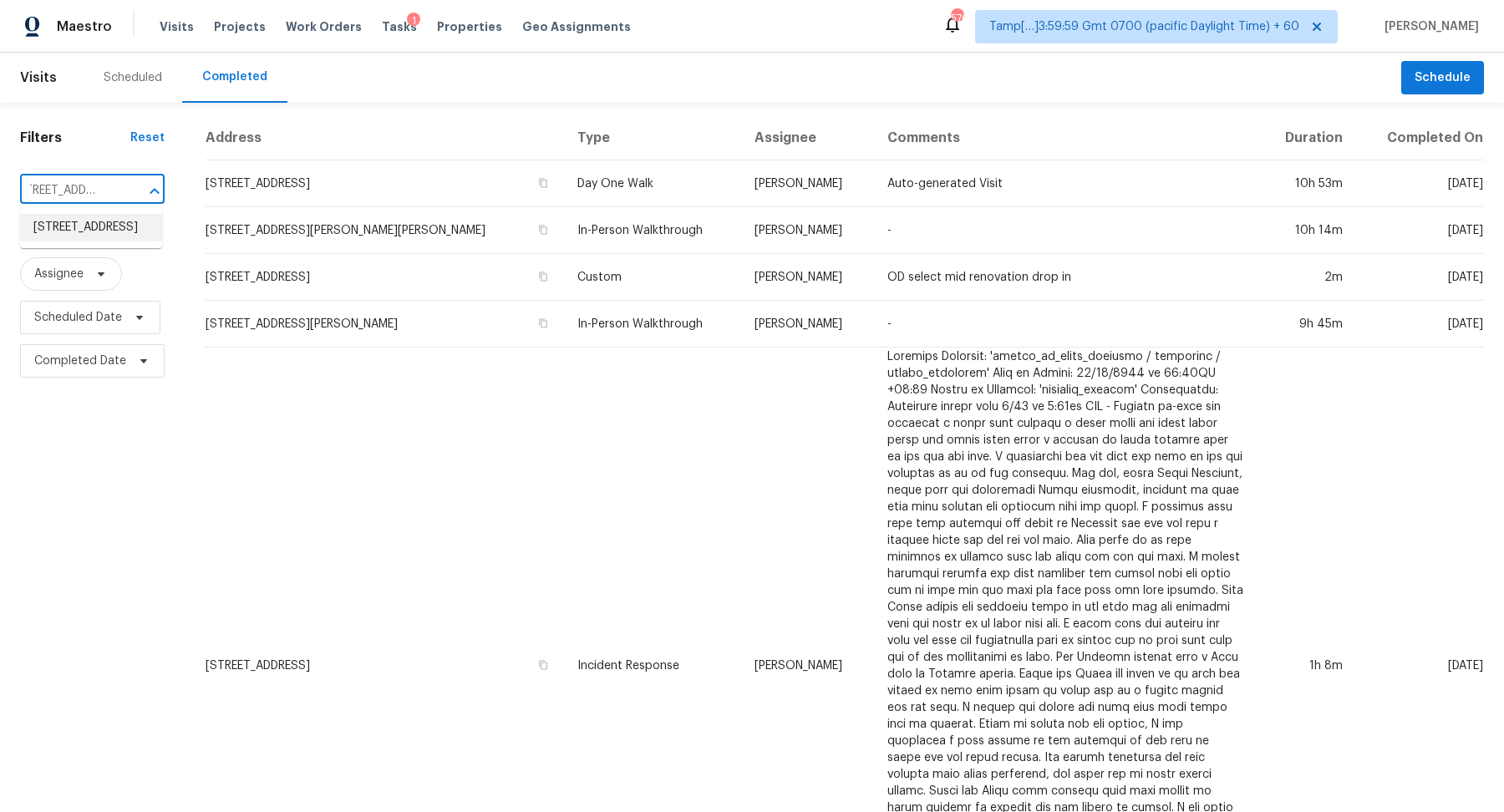
click at [82, 241] on li "[STREET_ADDRESS]" at bounding box center [91, 227] width 142 height 27
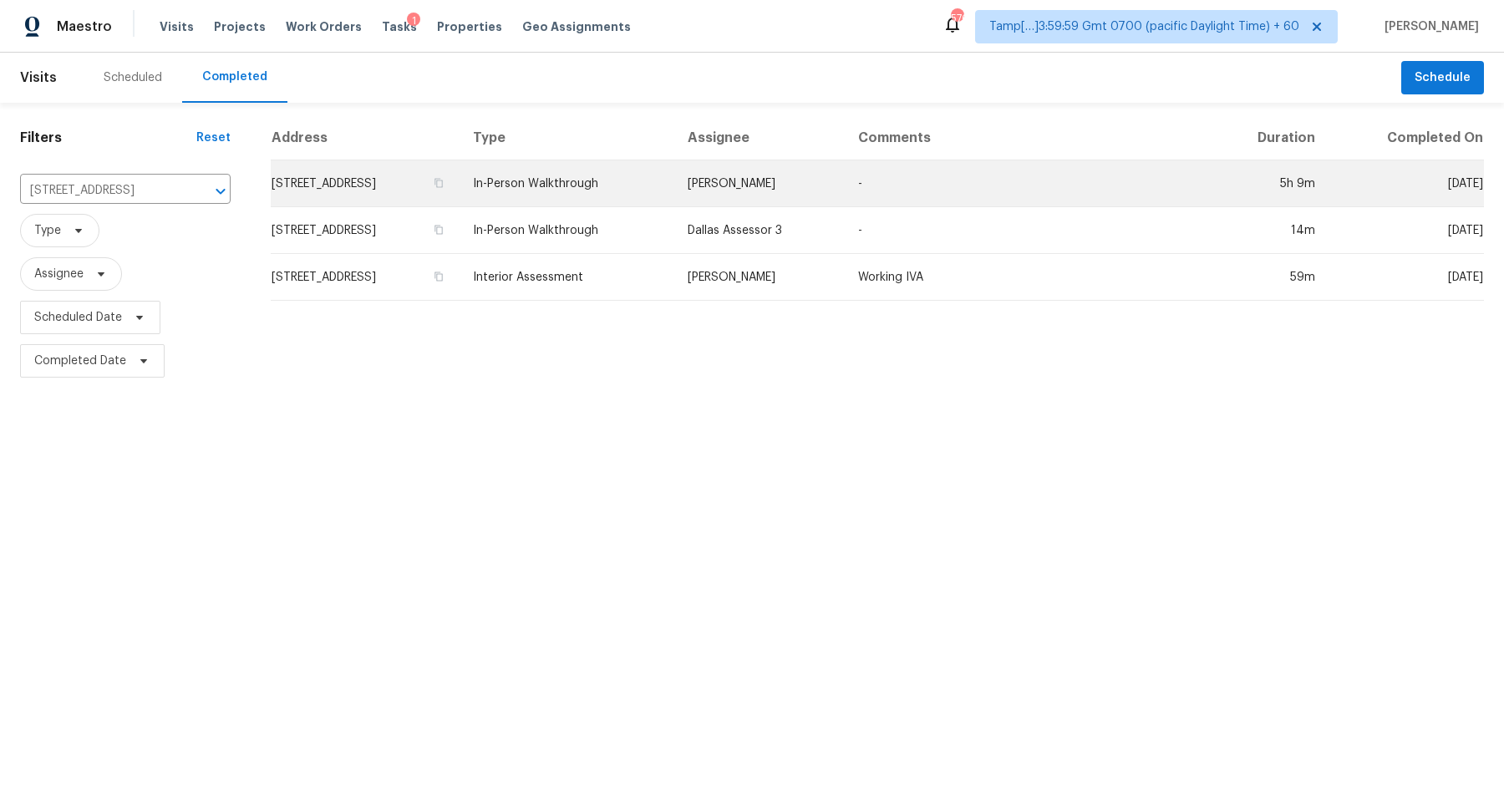
click at [389, 168] on td "[STREET_ADDRESS]" at bounding box center [365, 184] width 189 height 47
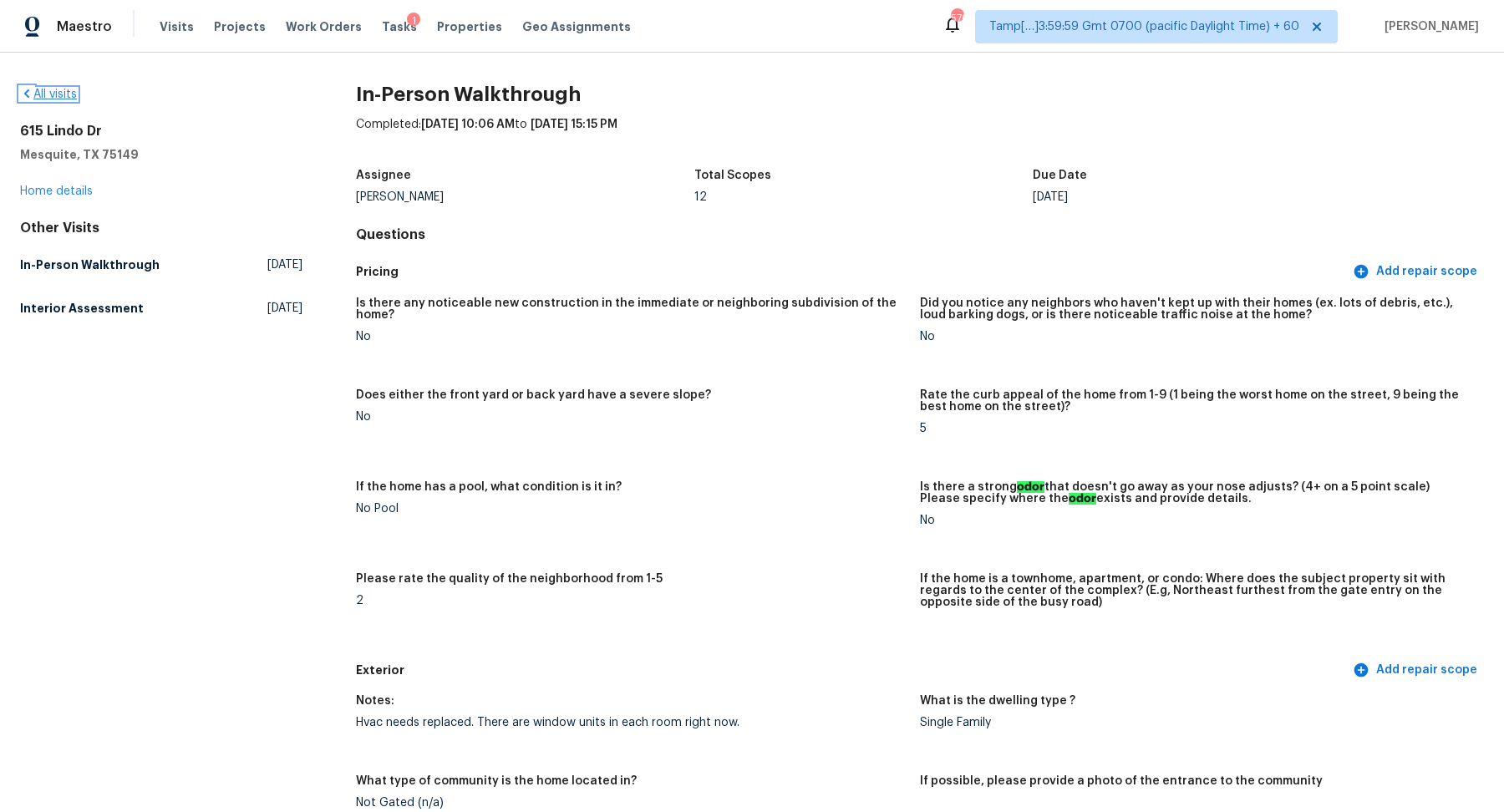
click at [74, 92] on link "All visits" at bounding box center [48, 94] width 57 height 12
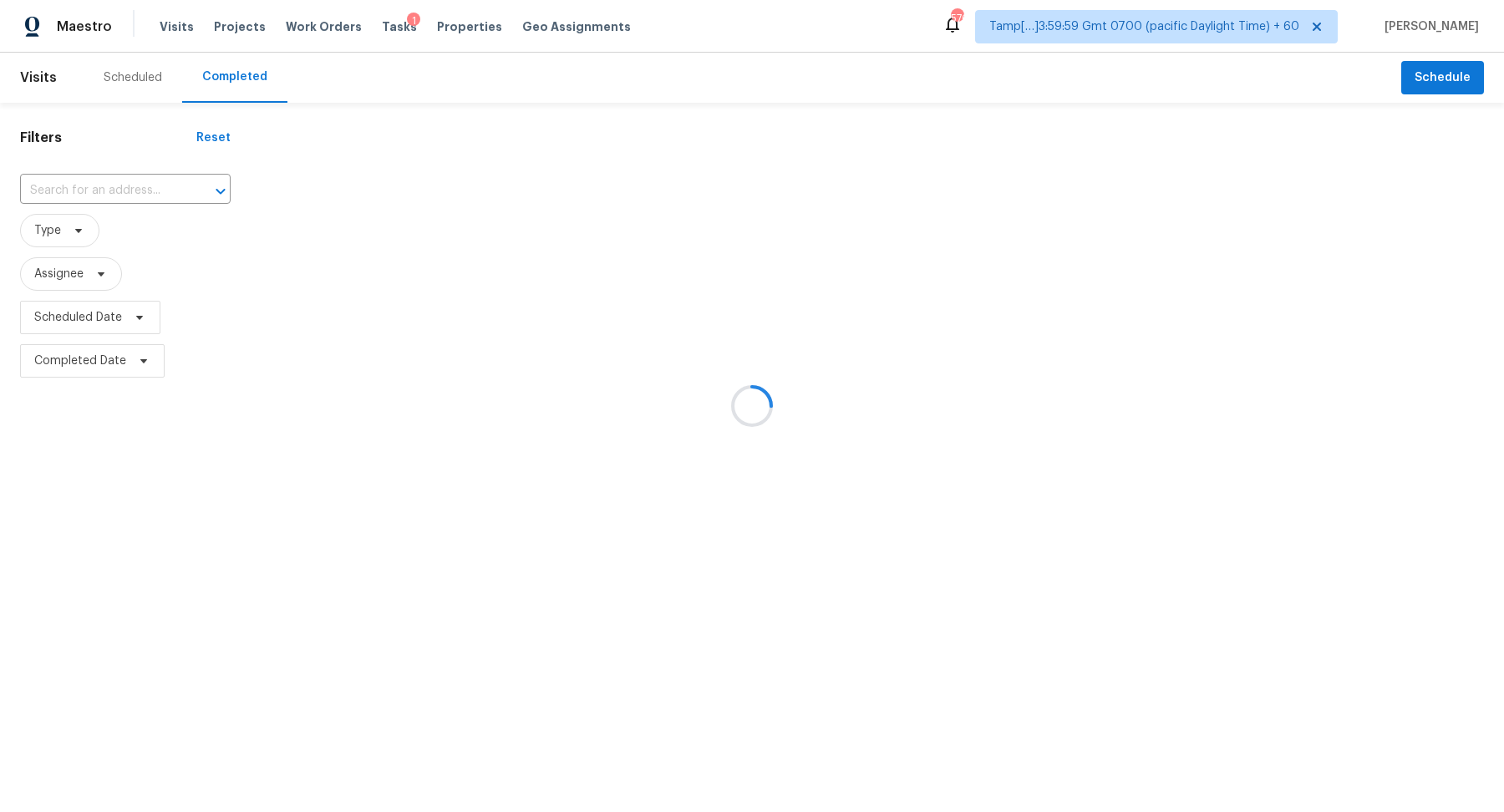
click at [126, 171] on div at bounding box center [752, 406] width 1504 height 812
click at [126, 178] on div at bounding box center [752, 406] width 1504 height 812
click at [145, 200] on div at bounding box center [752, 406] width 1504 height 812
click at [82, 196] on div at bounding box center [752, 406] width 1504 height 812
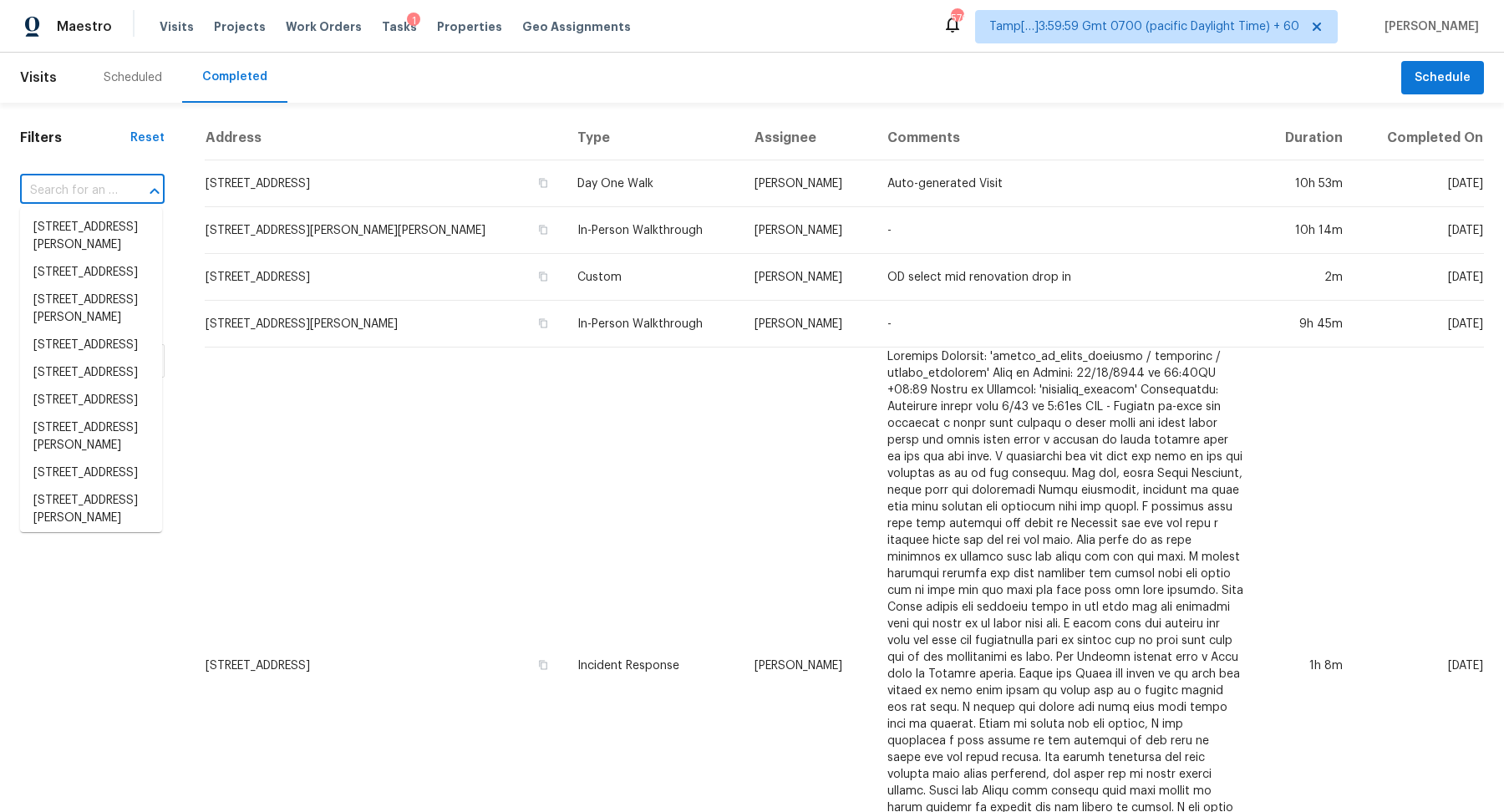
click at [122, 192] on div at bounding box center [143, 191] width 43 height 23
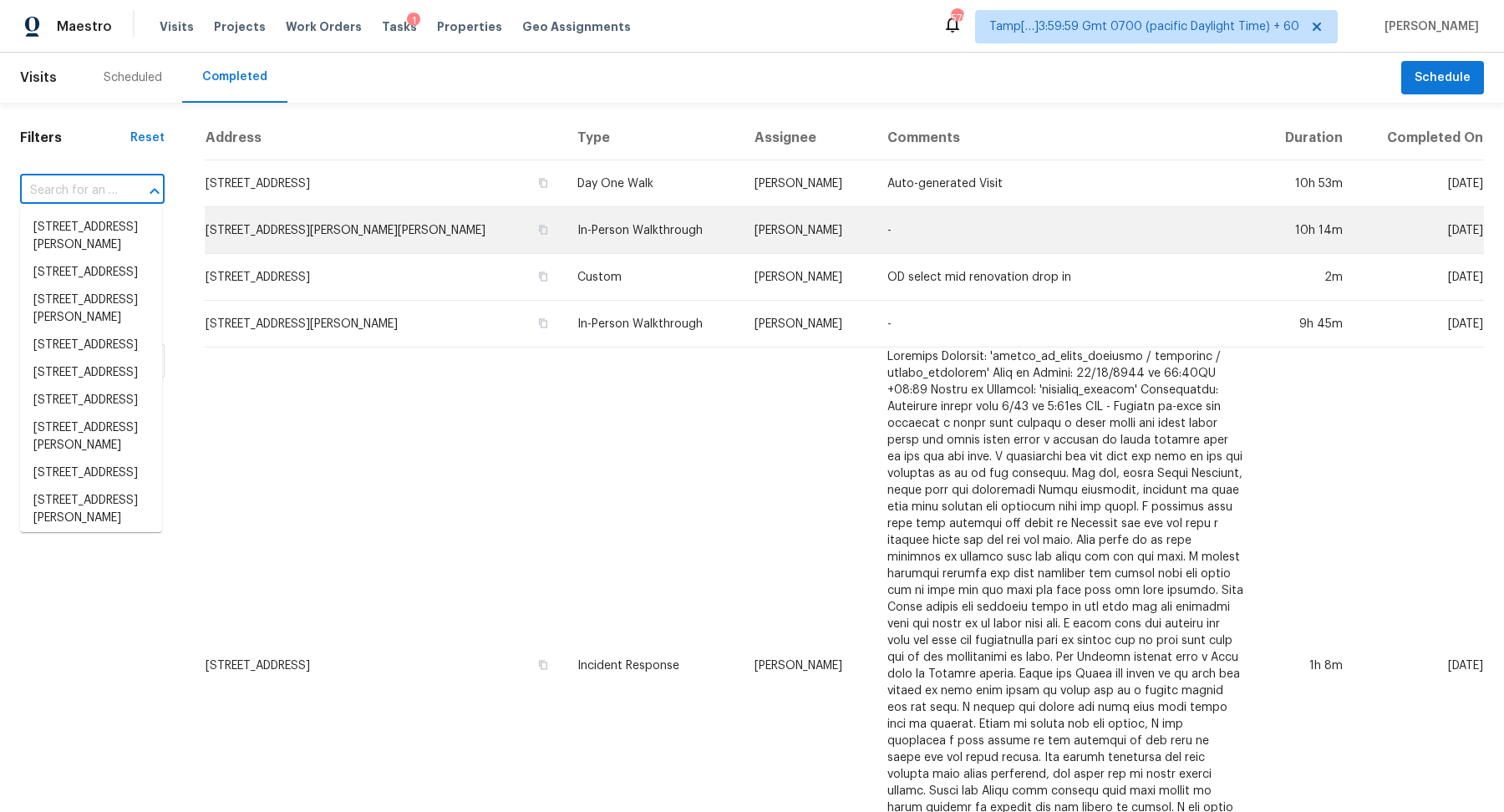
paste input "4148 Elbern Ave, Columbus, OH 43213"
type input "4148 Elbern Ave, Columbus, OH 43213"
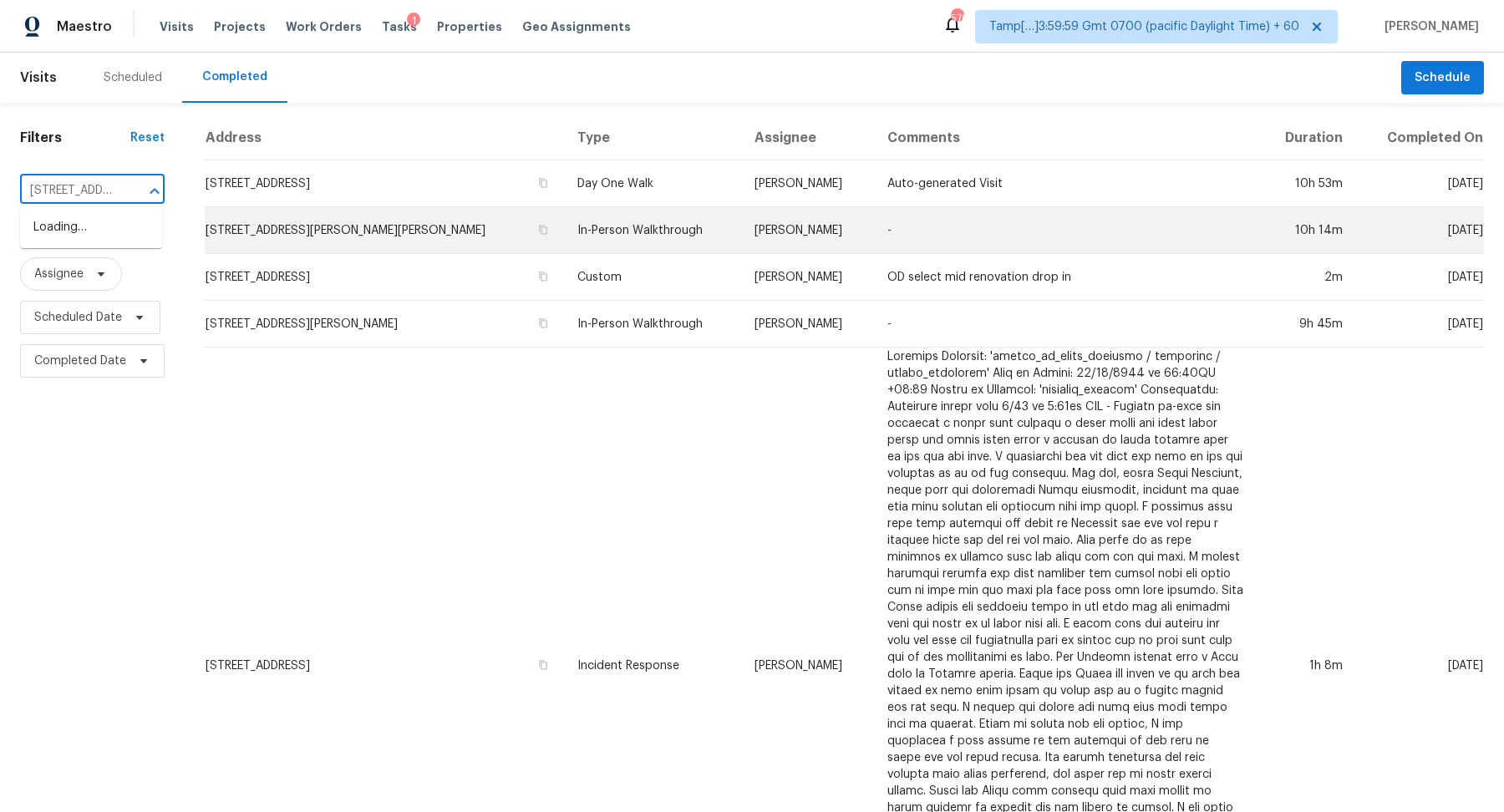
scroll to position [0, 124]
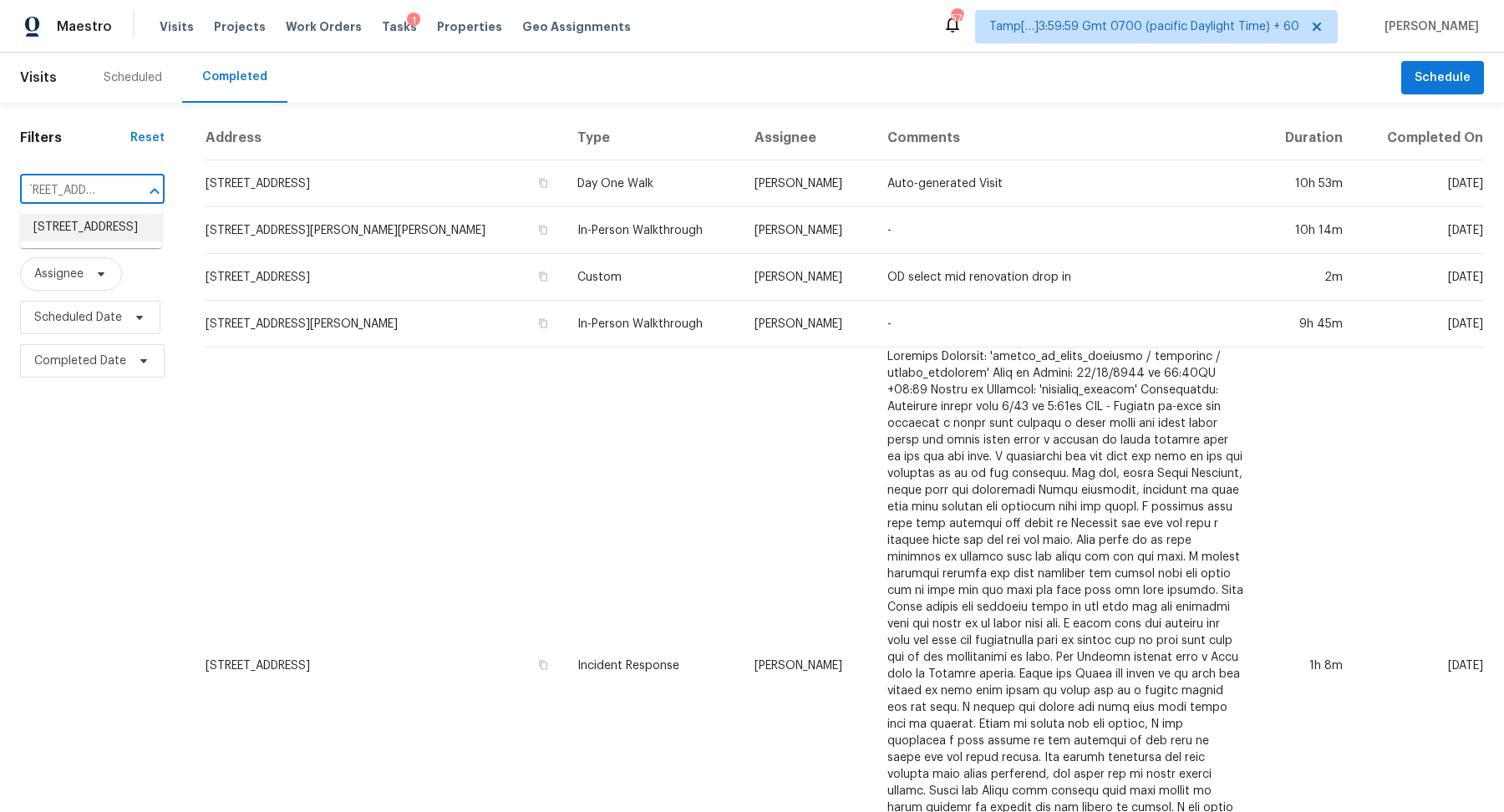
click at [106, 232] on li "4148 Elbern Ave, Columbus, OH 43213" at bounding box center [91, 227] width 142 height 27
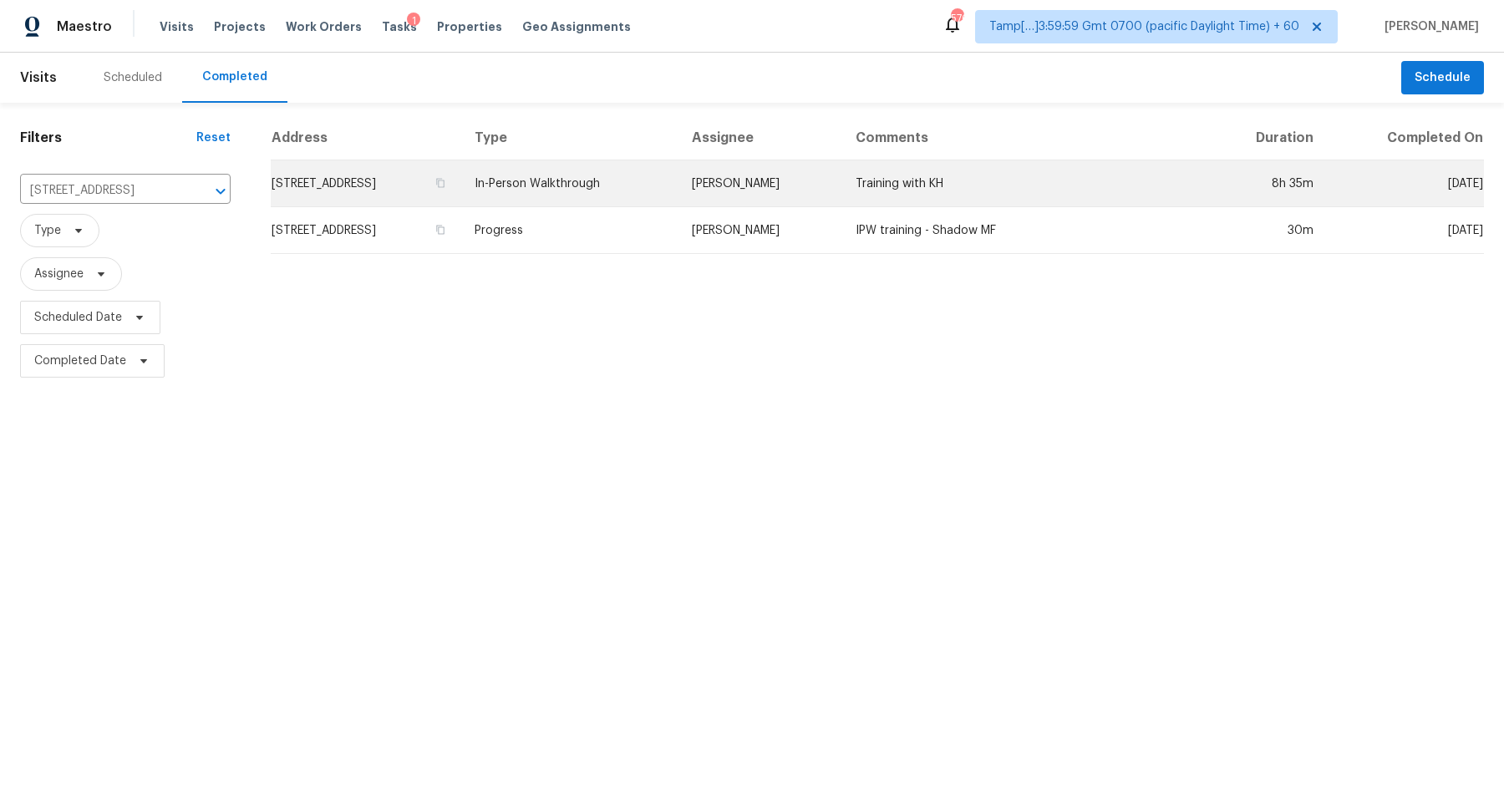
drag, startPoint x: 308, startPoint y: 198, endPoint x: 332, endPoint y: 184, distance: 27.8
click at [332, 184] on td "4148 Elbern Ave, Columbus, OH 43213" at bounding box center [366, 184] width 191 height 47
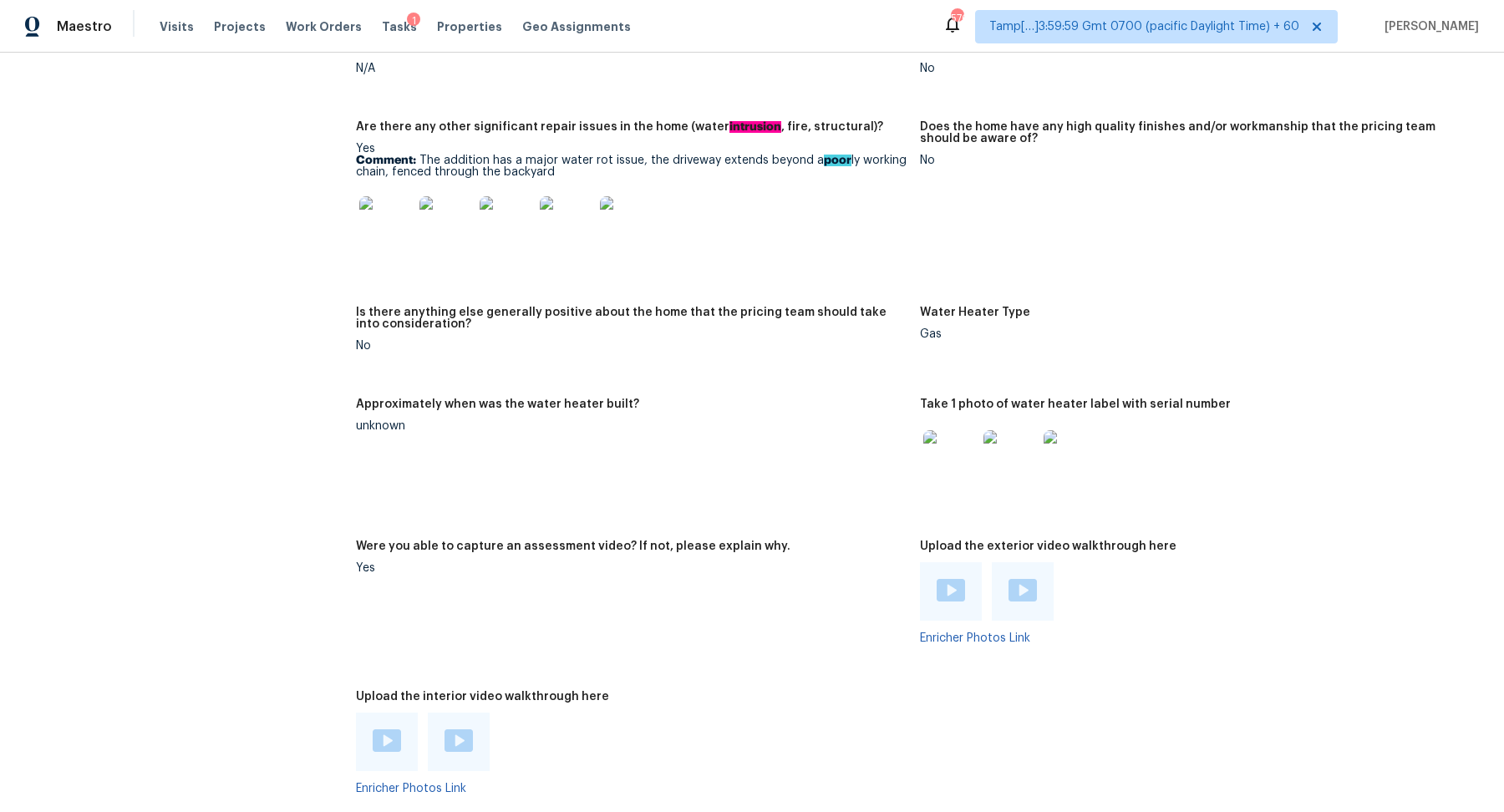
scroll to position [2697, 0]
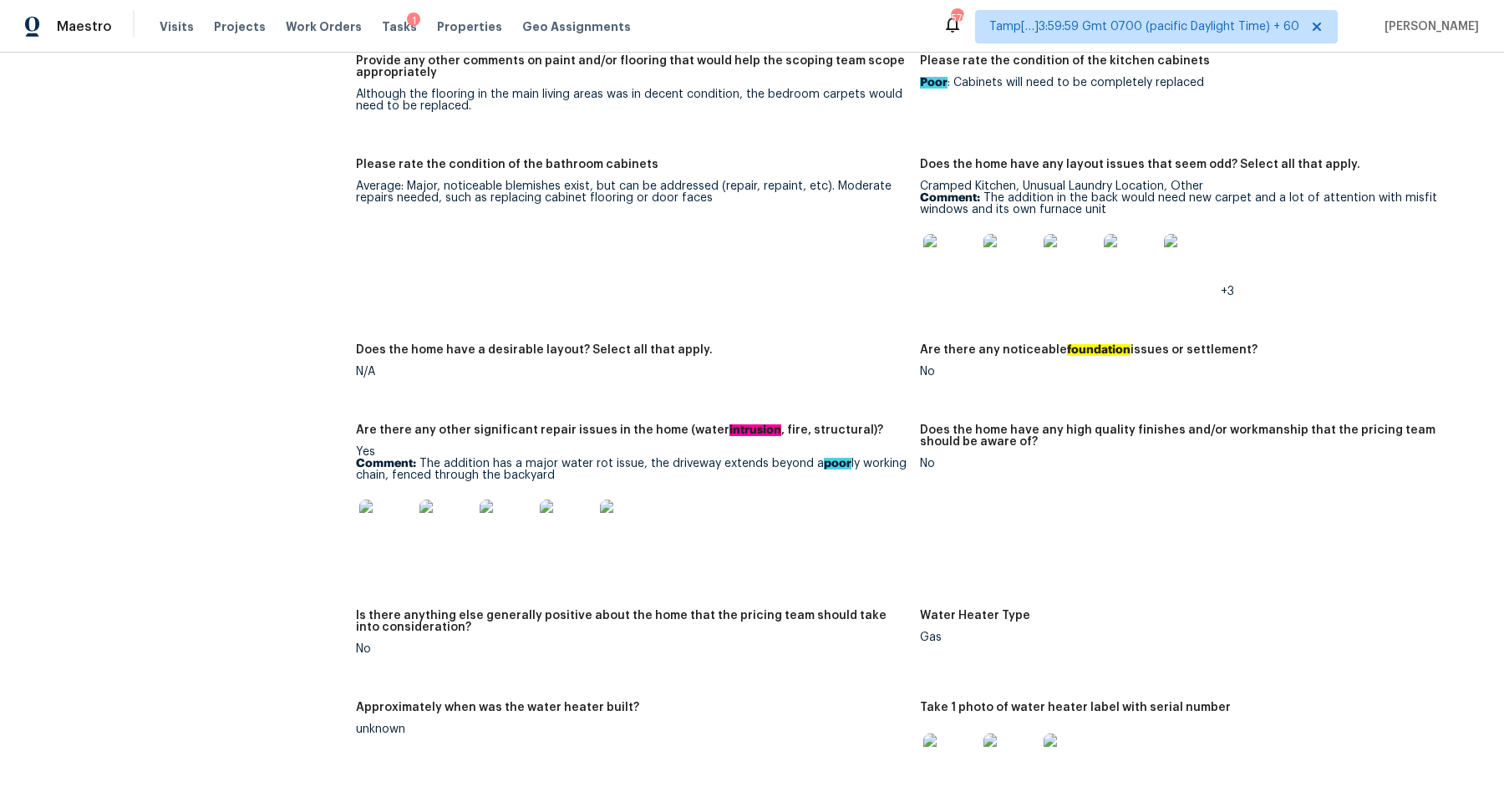
click at [426, 528] on img at bounding box center [446, 525] width 53 height 53
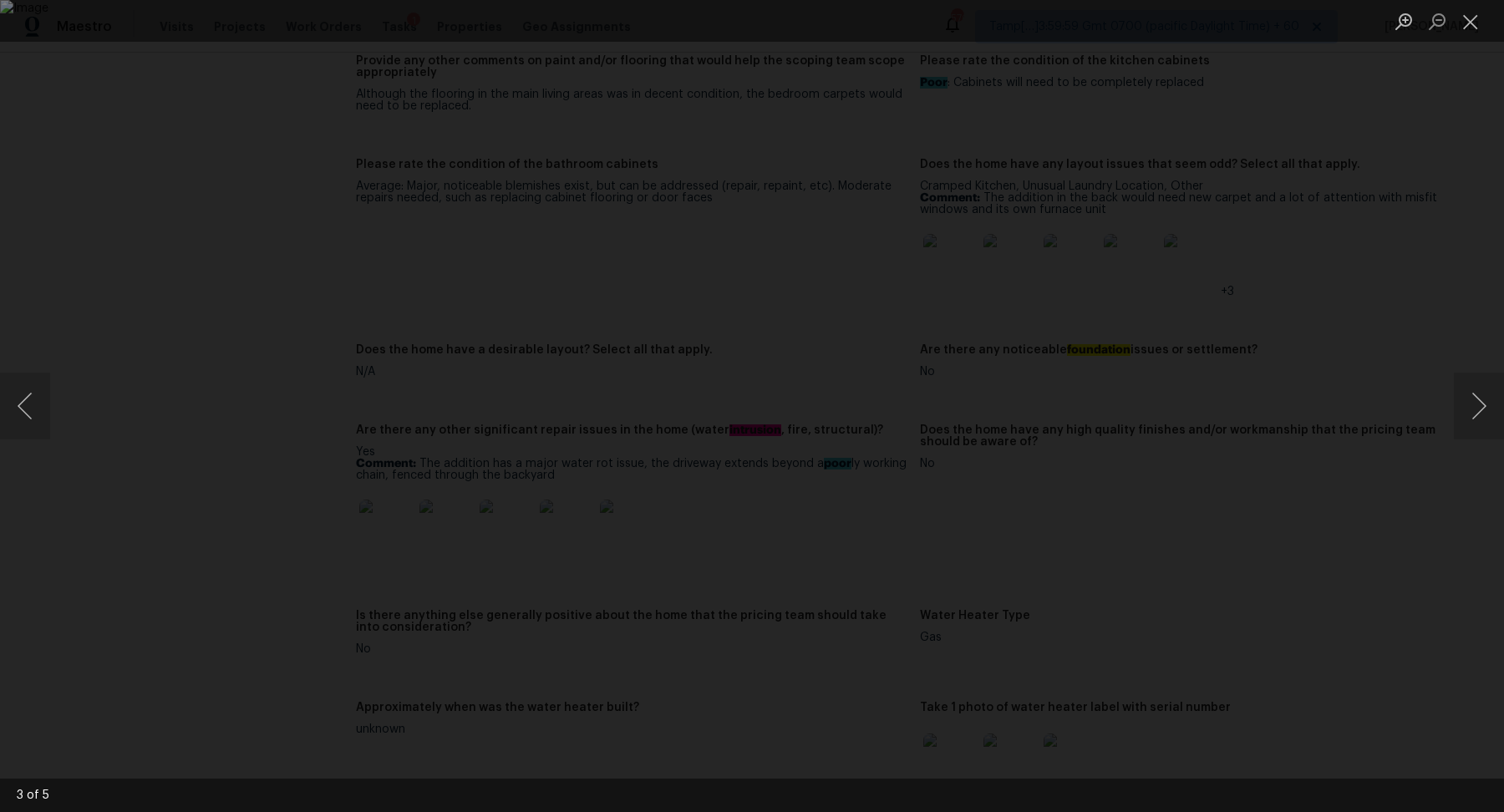
click at [1253, 579] on div "Lightbox" at bounding box center [752, 406] width 1504 height 812
click at [245, 368] on div "Lightbox" at bounding box center [752, 406] width 1504 height 812
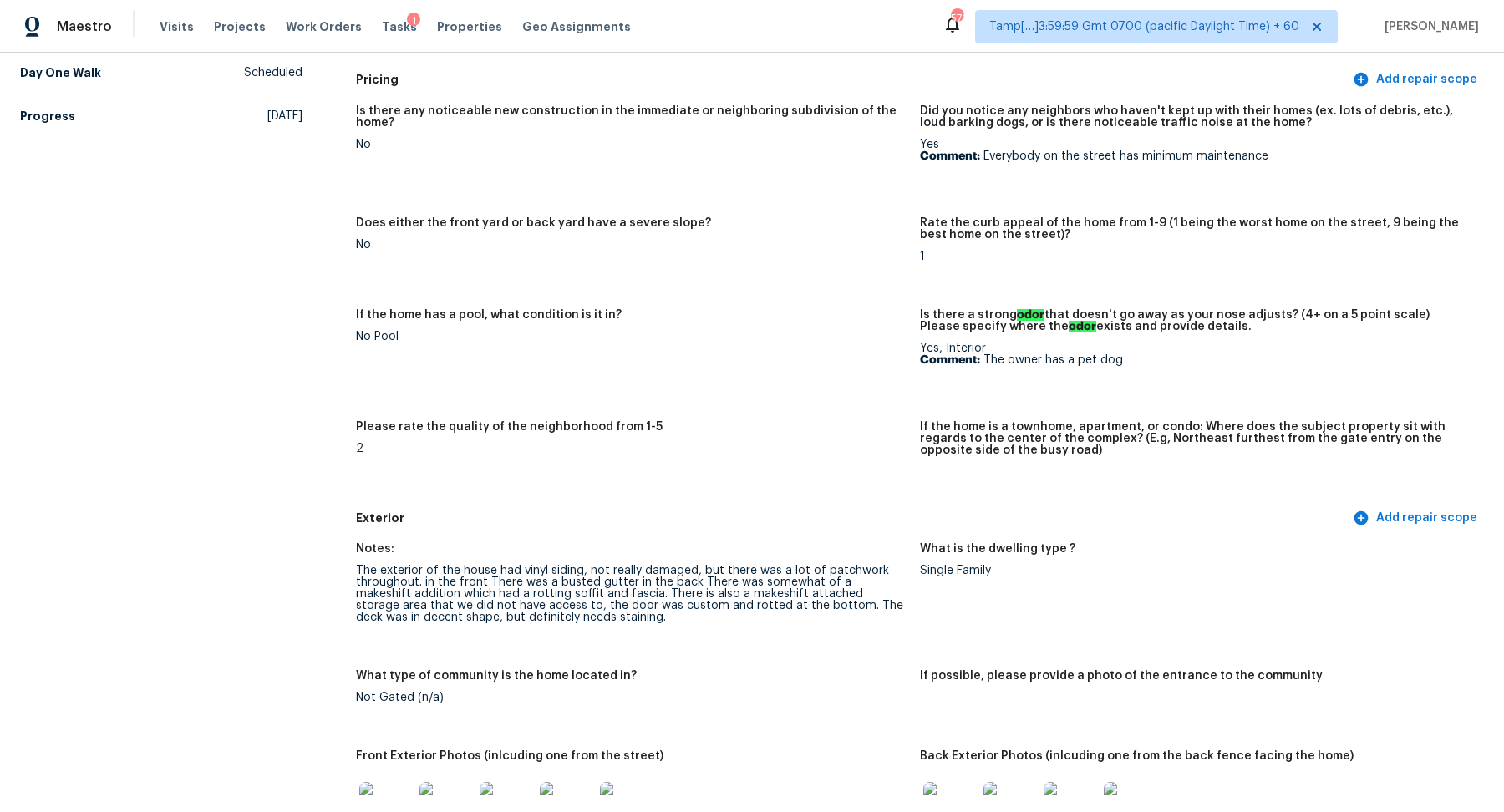
scroll to position [0, 0]
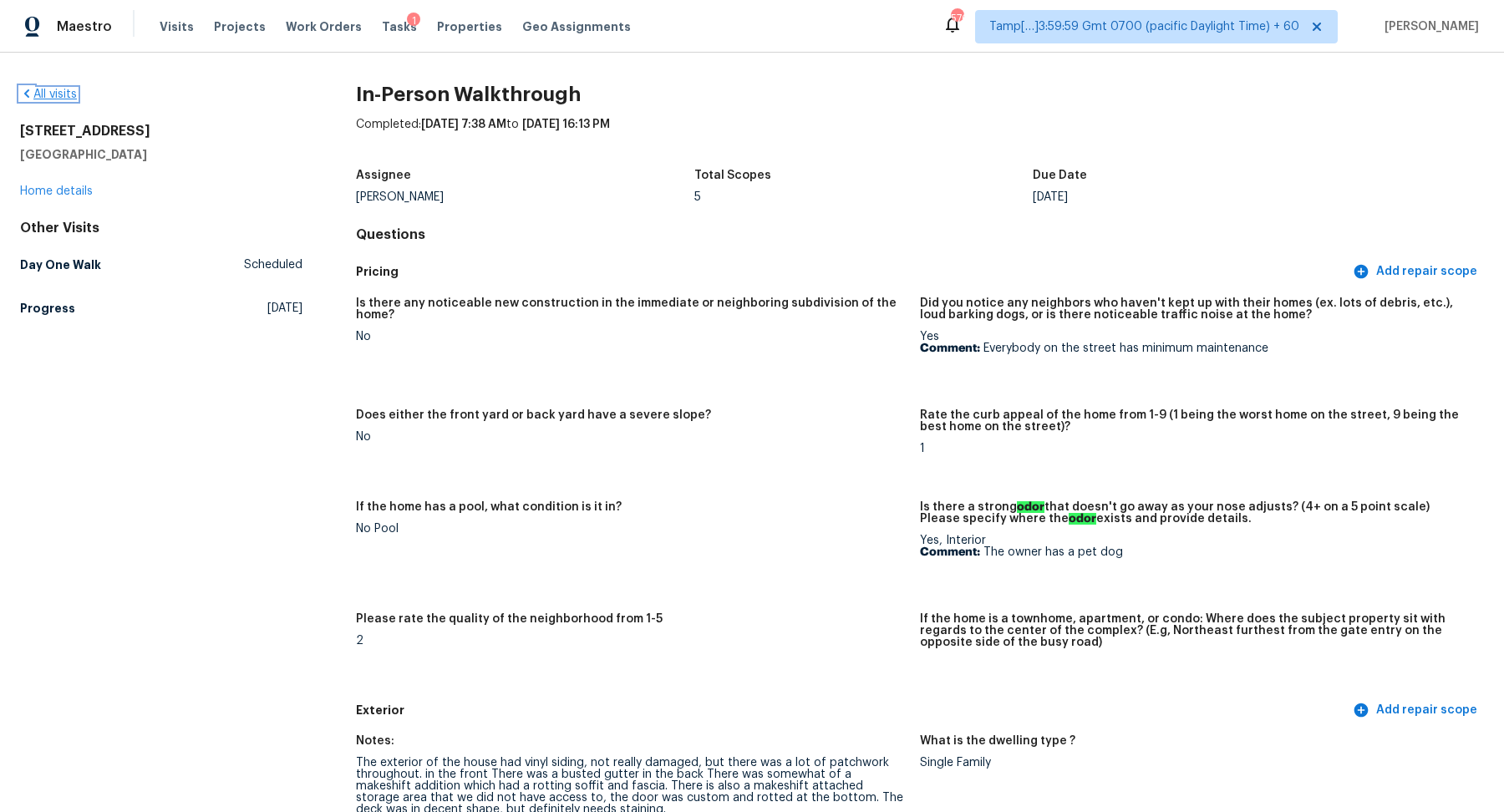
click at [46, 91] on link "All visits" at bounding box center [48, 94] width 57 height 12
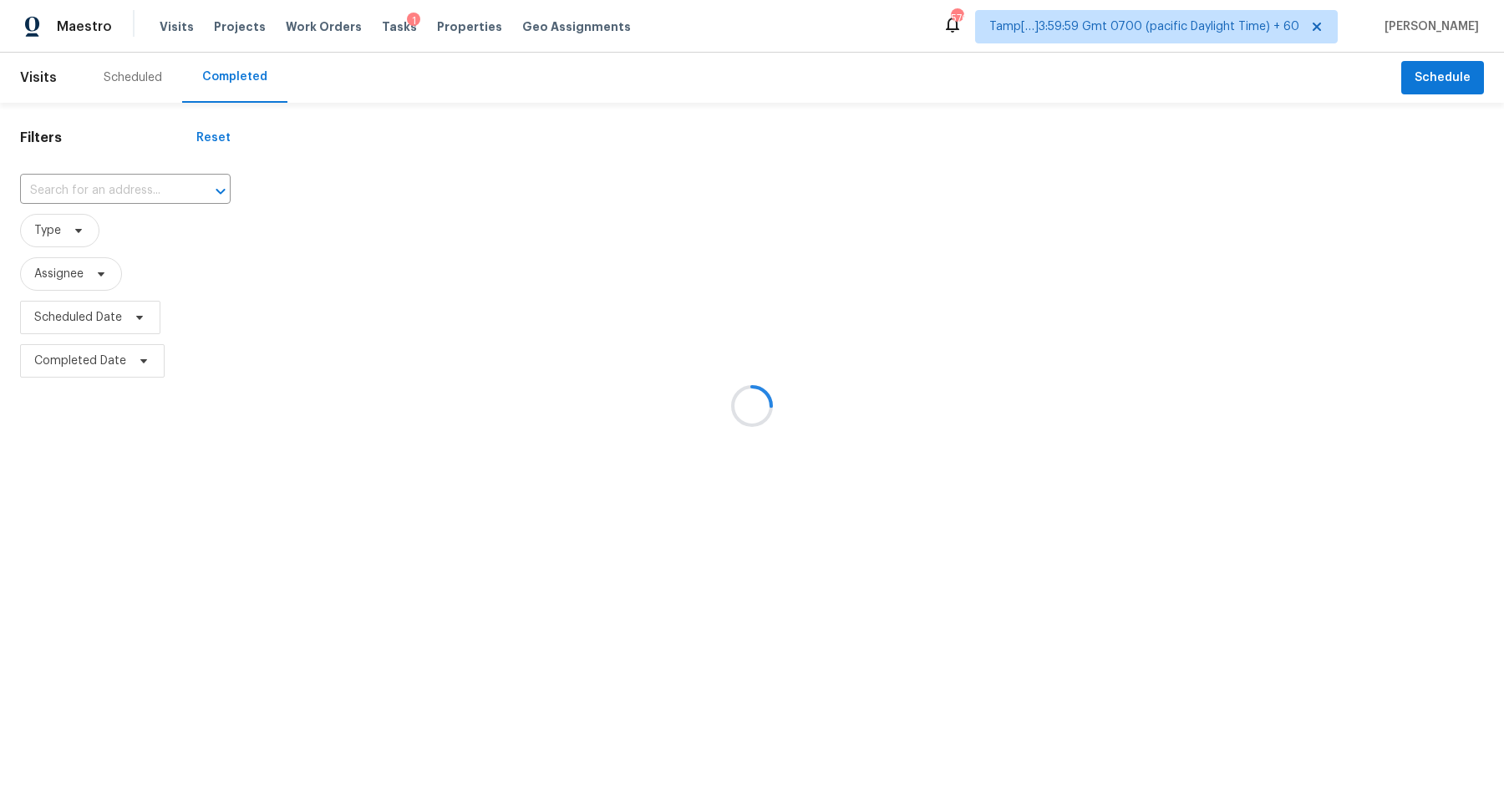
click at [89, 208] on div at bounding box center [752, 406] width 1504 height 812
click at [114, 192] on div at bounding box center [752, 406] width 1504 height 812
click at [107, 192] on div at bounding box center [752, 406] width 1504 height 812
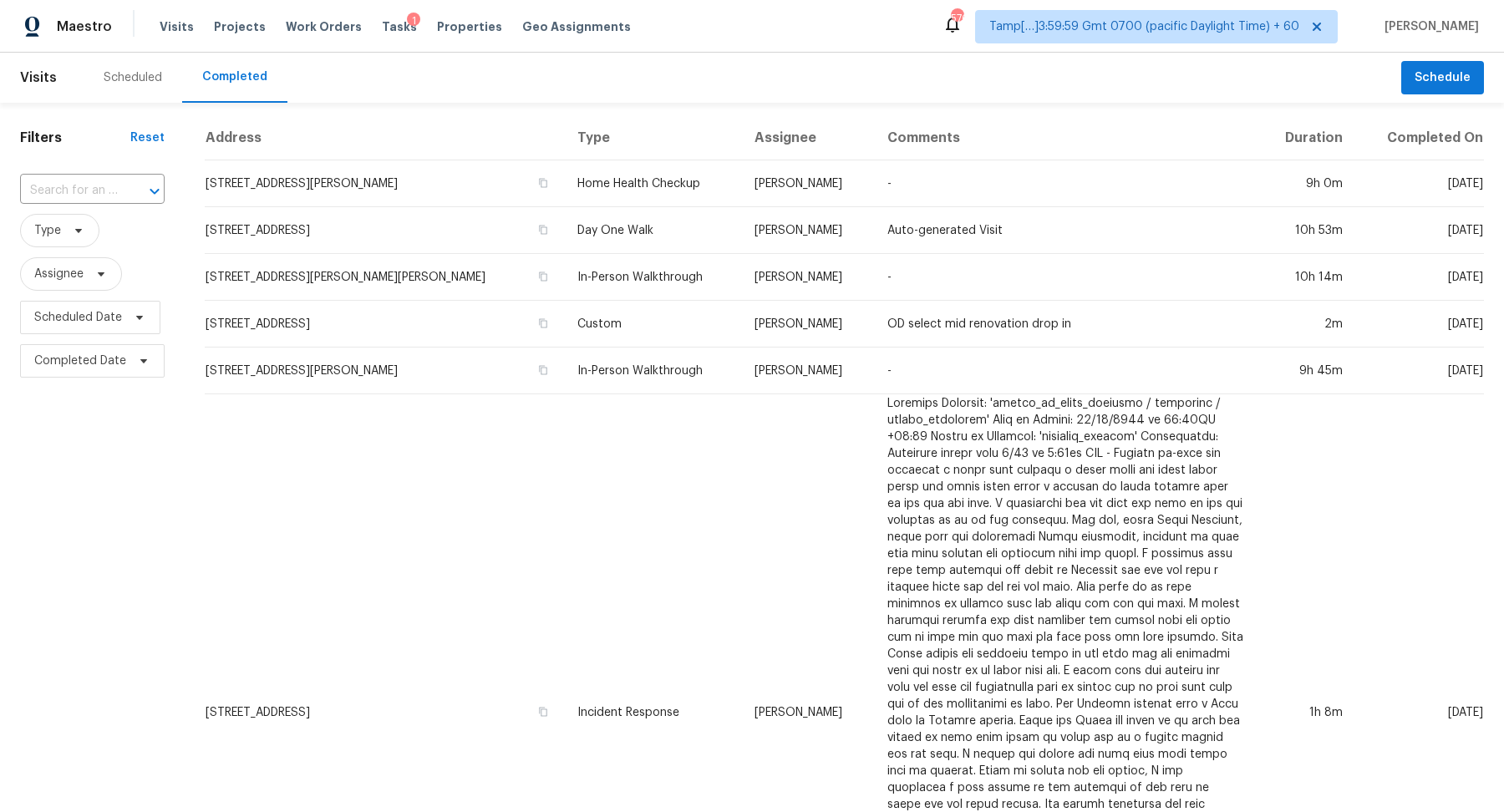
click at [107, 192] on input "text" at bounding box center [68, 191] width 98 height 26
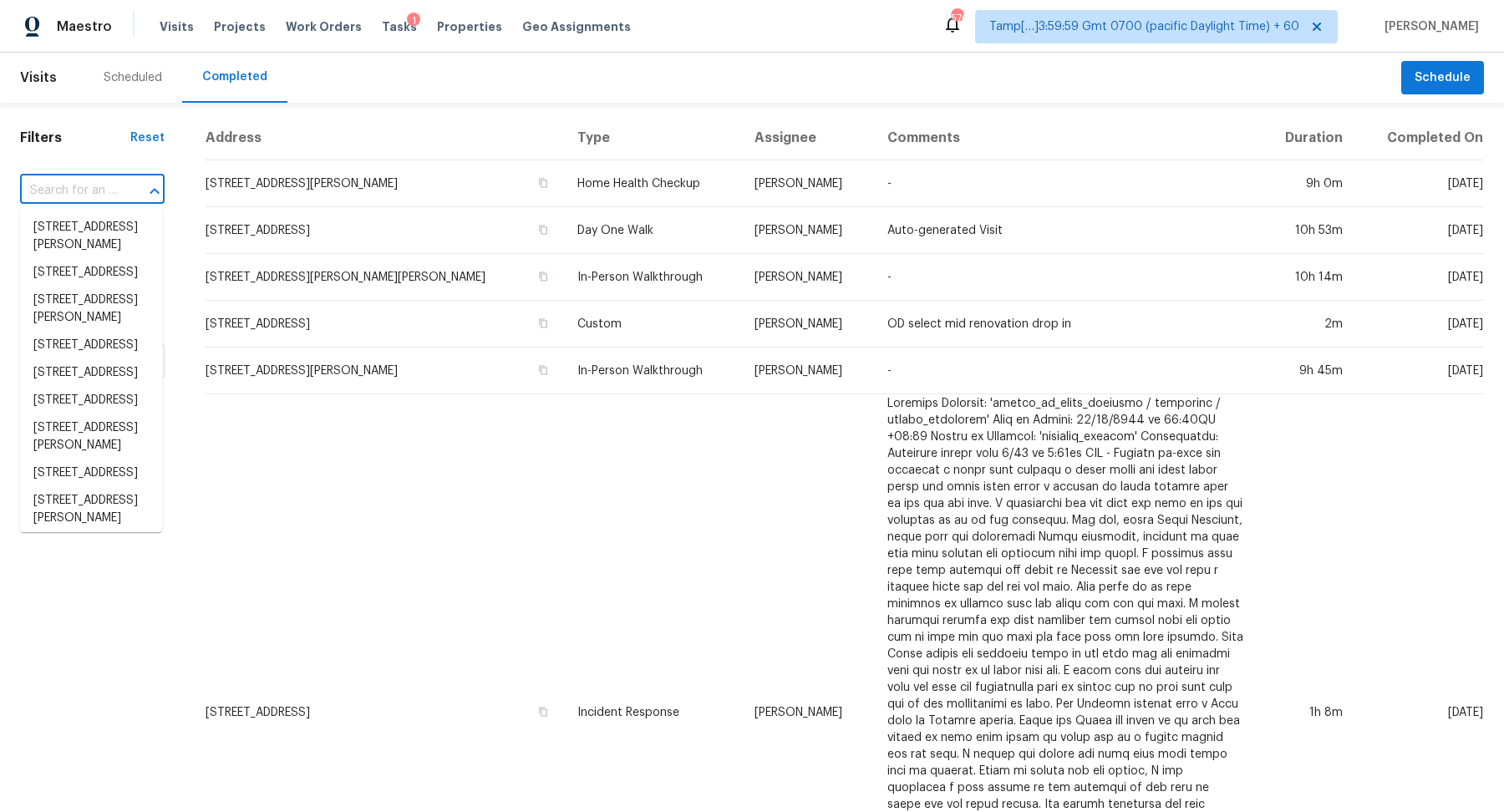
paste input "3720 Flamingo St, Saint Augustine, FL 32080"
type input "3720 Flamingo St, Saint Augustine, FL 32080"
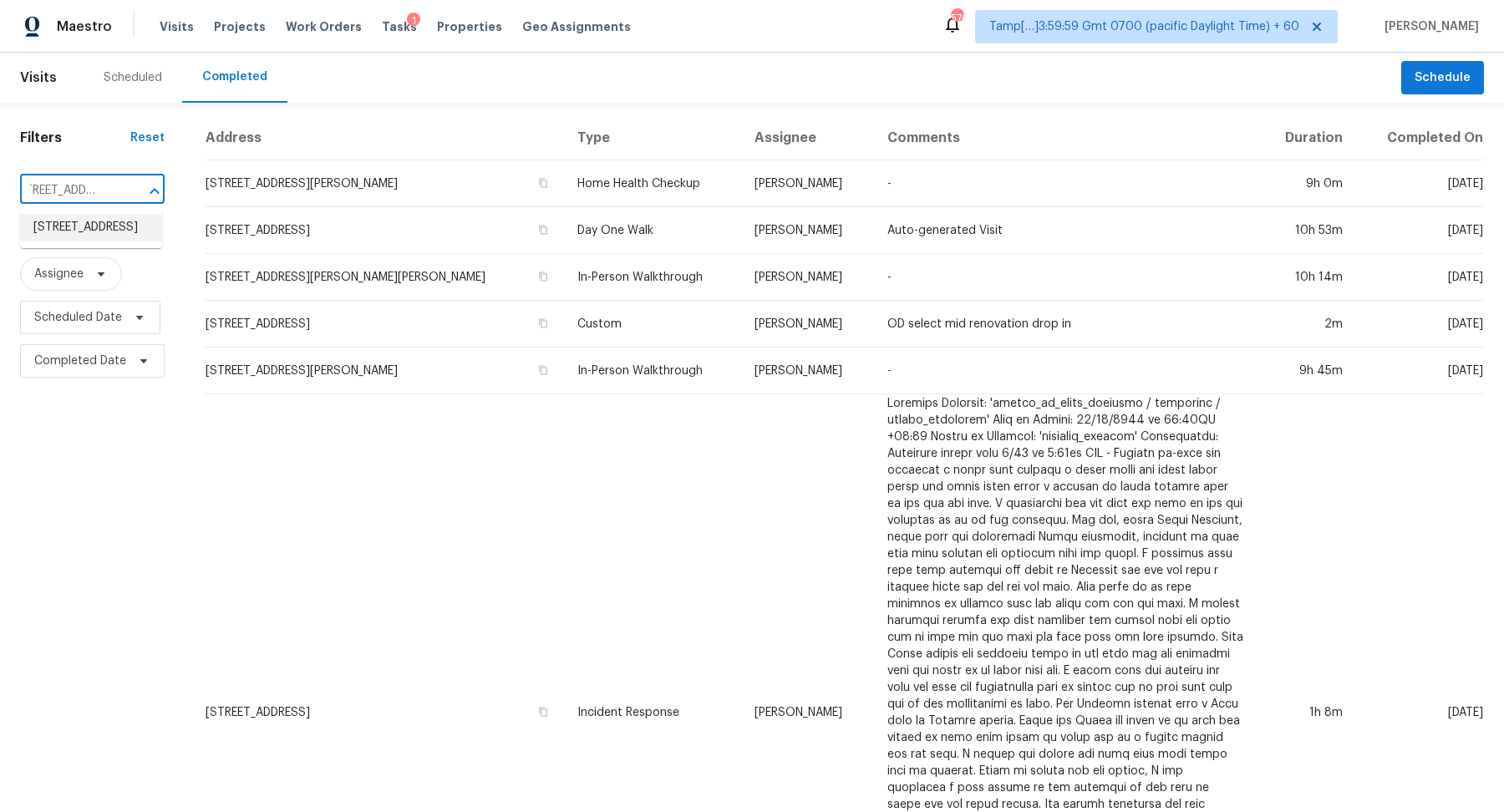
click at [72, 225] on li "3720 Flamingo St, Saint Augustine, FL 32080" at bounding box center [91, 227] width 142 height 27
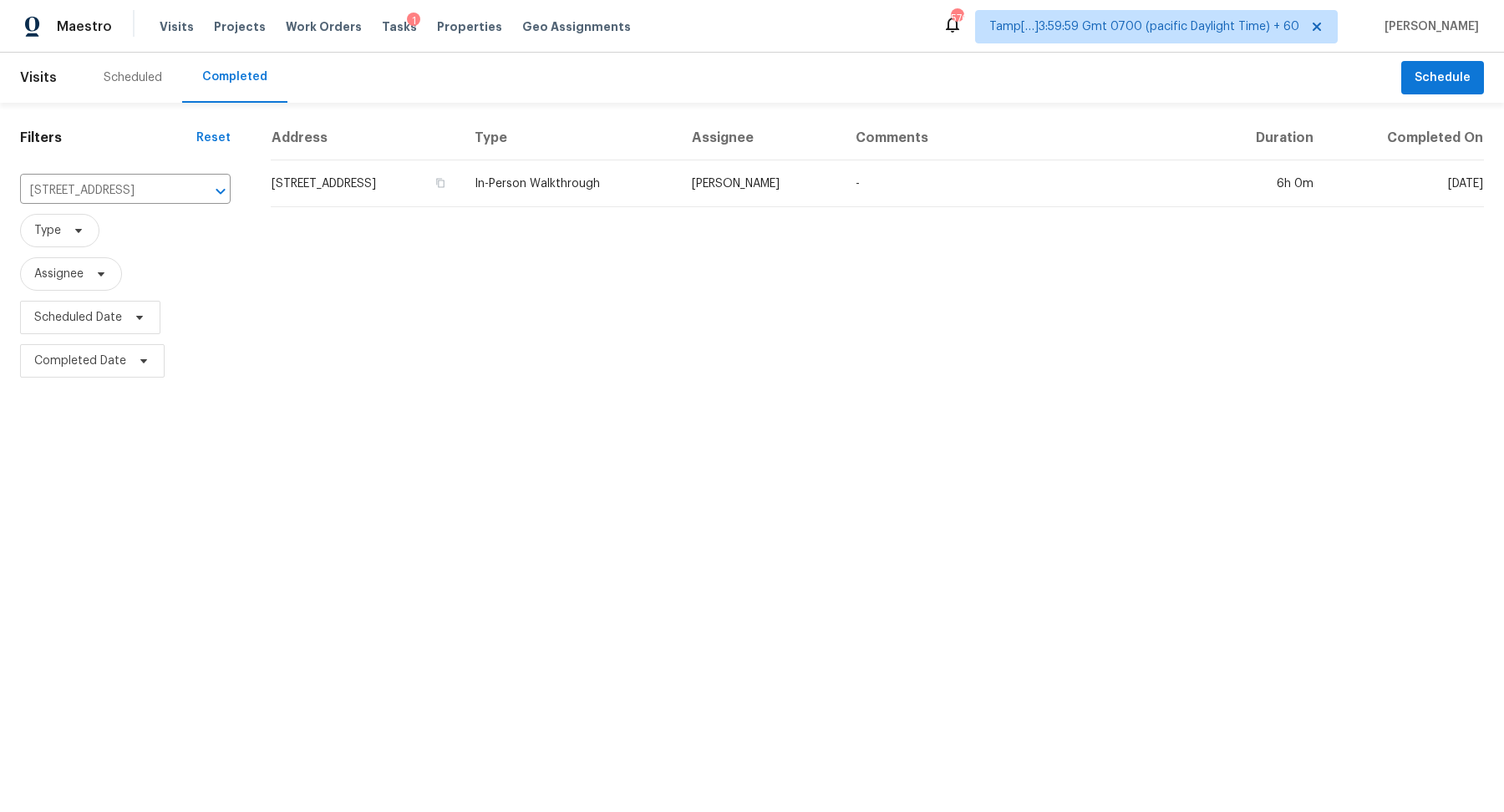
click at [340, 192] on td "3720 Flamingo St, Saint Augustine, FL 32080" at bounding box center [366, 184] width 191 height 47
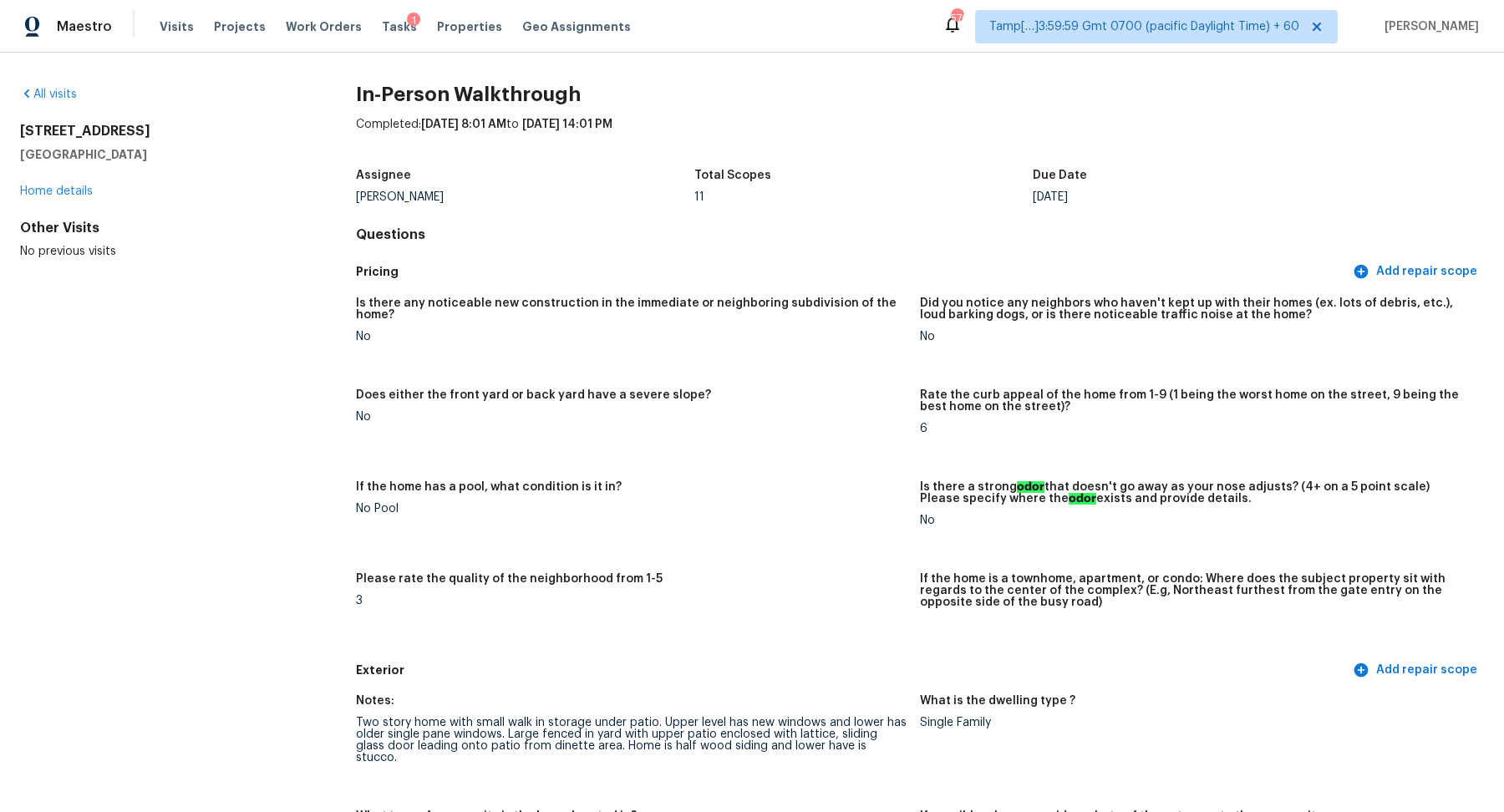
click at [56, 102] on div "All visits" at bounding box center [161, 94] width 282 height 17
click at [55, 89] on link "All visits" at bounding box center [48, 94] width 57 height 12
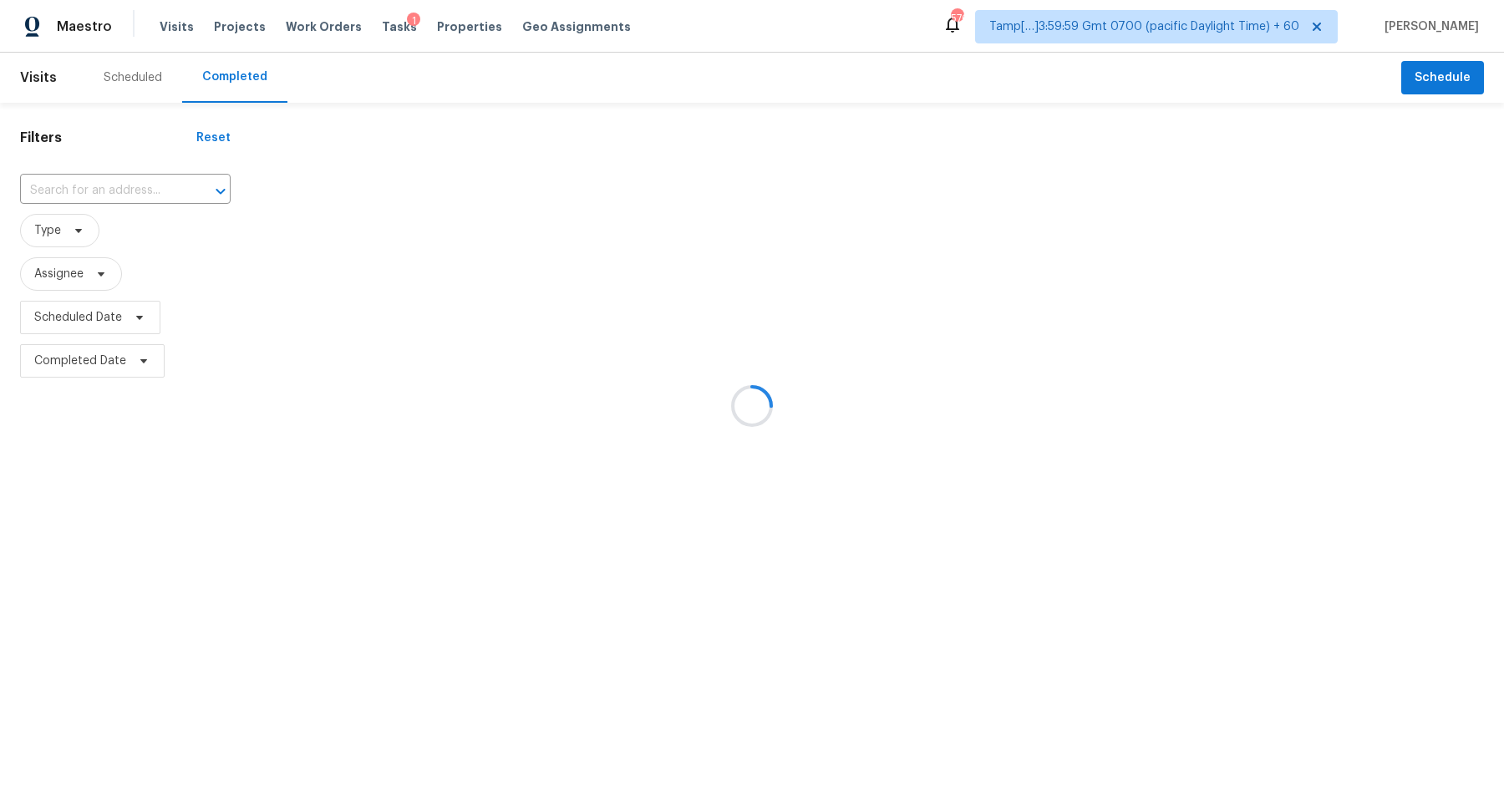
click at [91, 191] on div at bounding box center [752, 406] width 1504 height 812
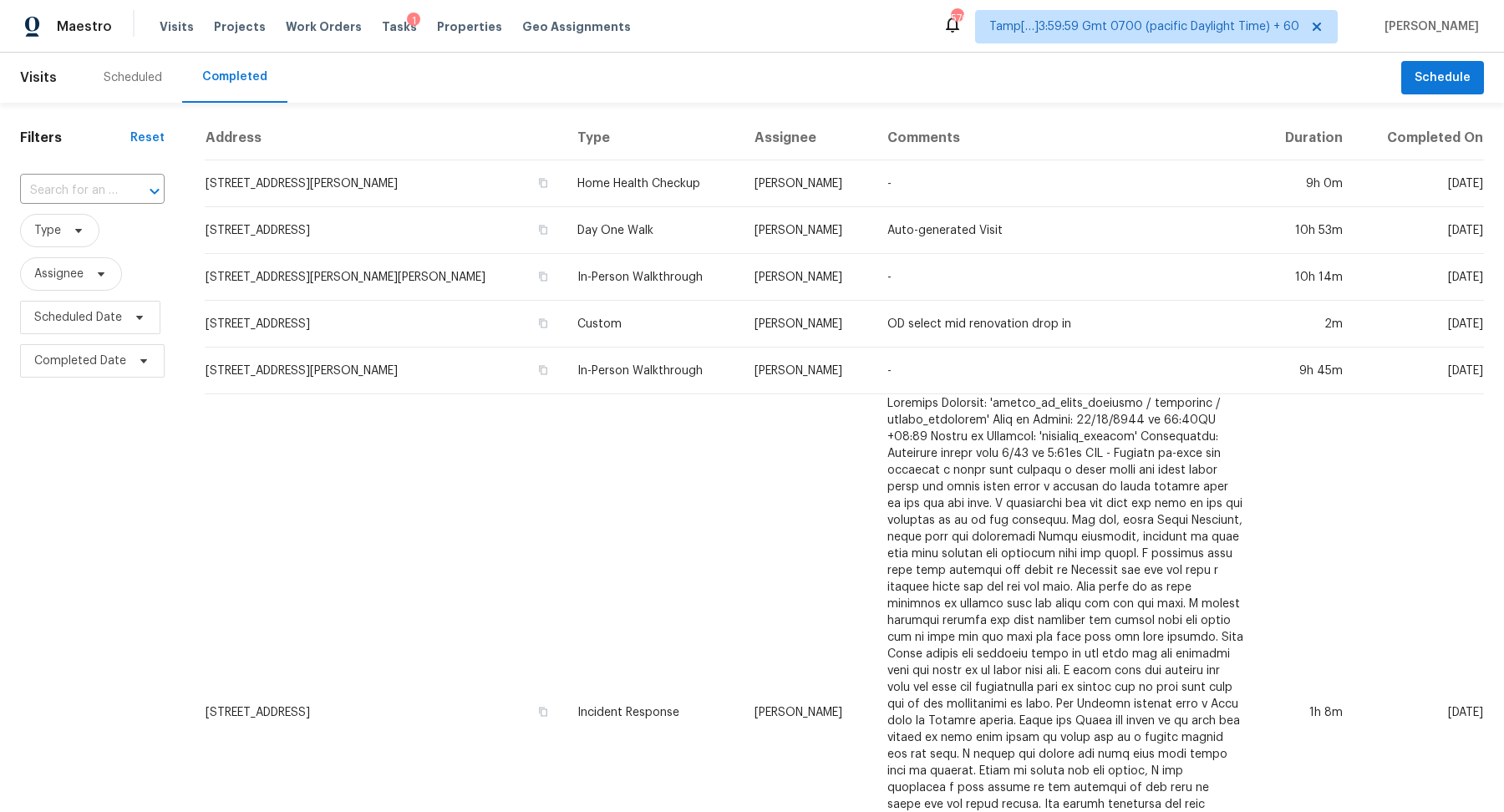
click at [91, 191] on input "text" at bounding box center [68, 191] width 98 height 26
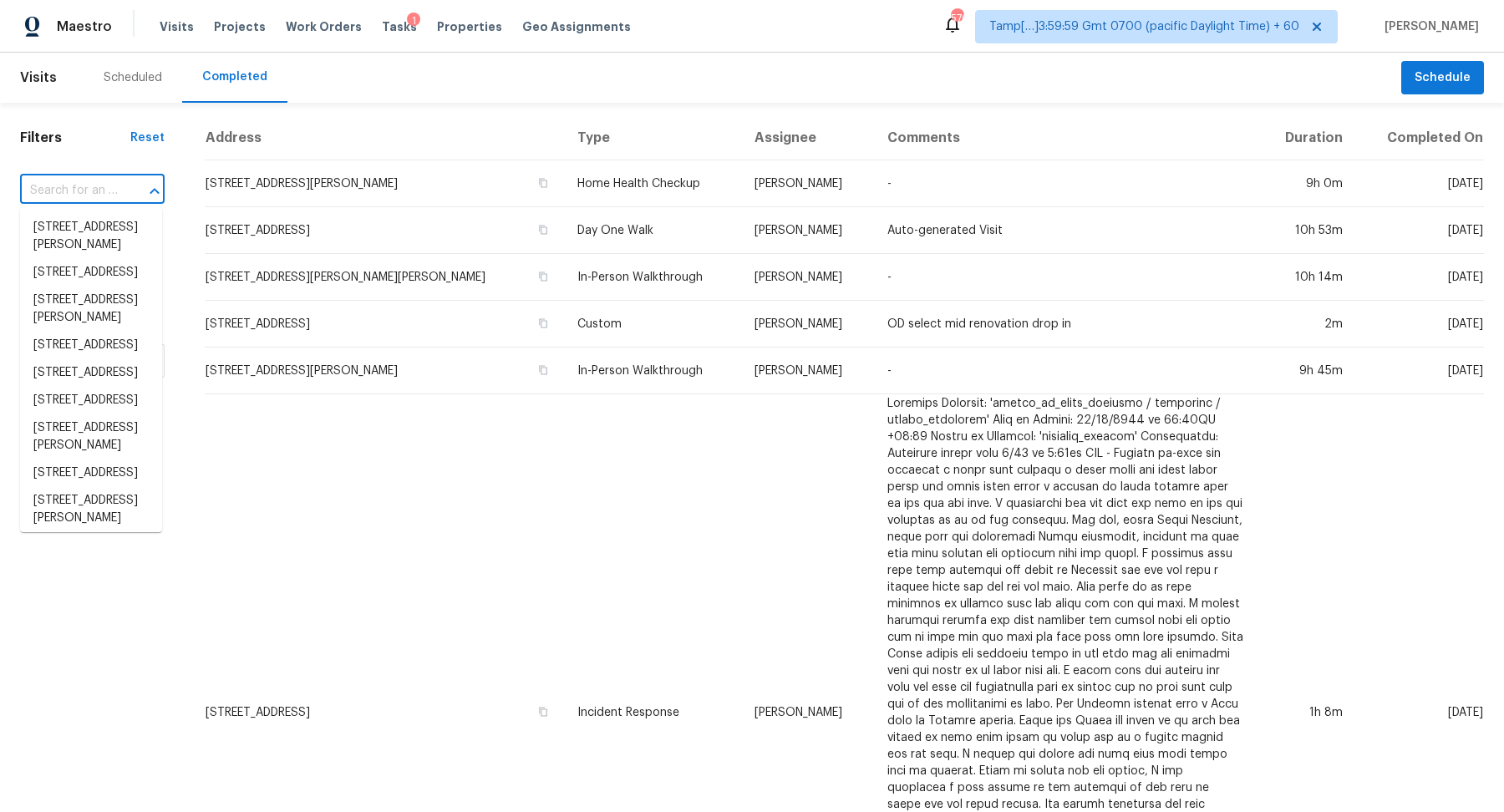
paste input "15 Cobblestone Dr NW, Cartersville, GA 30120"
type input "15 Cobblestone Dr NW, Cartersville, GA 30120"
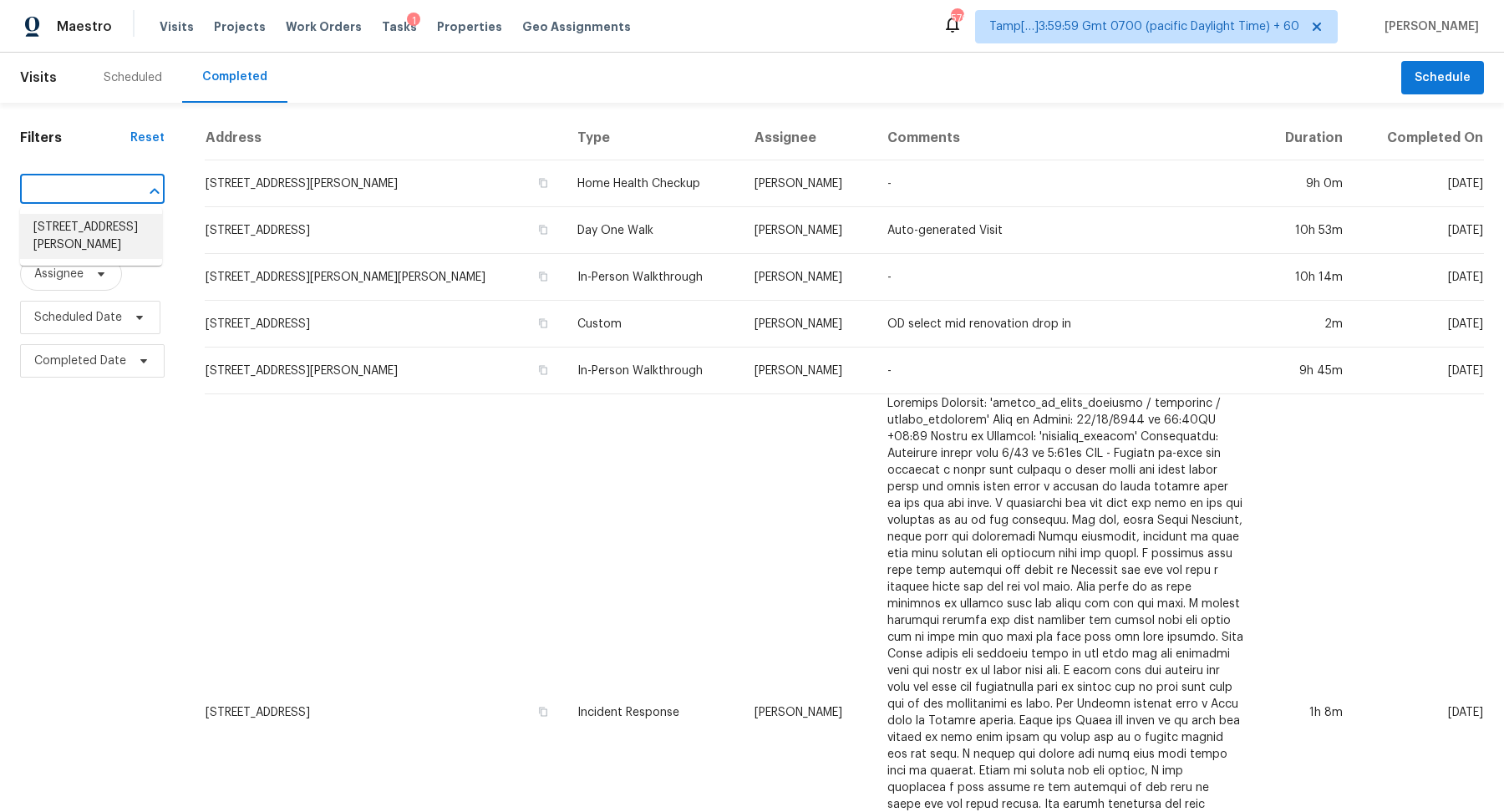
click at [47, 233] on li "15 Cobblestone Dr NW, Cartersville, GA 30120" at bounding box center [91, 236] width 142 height 45
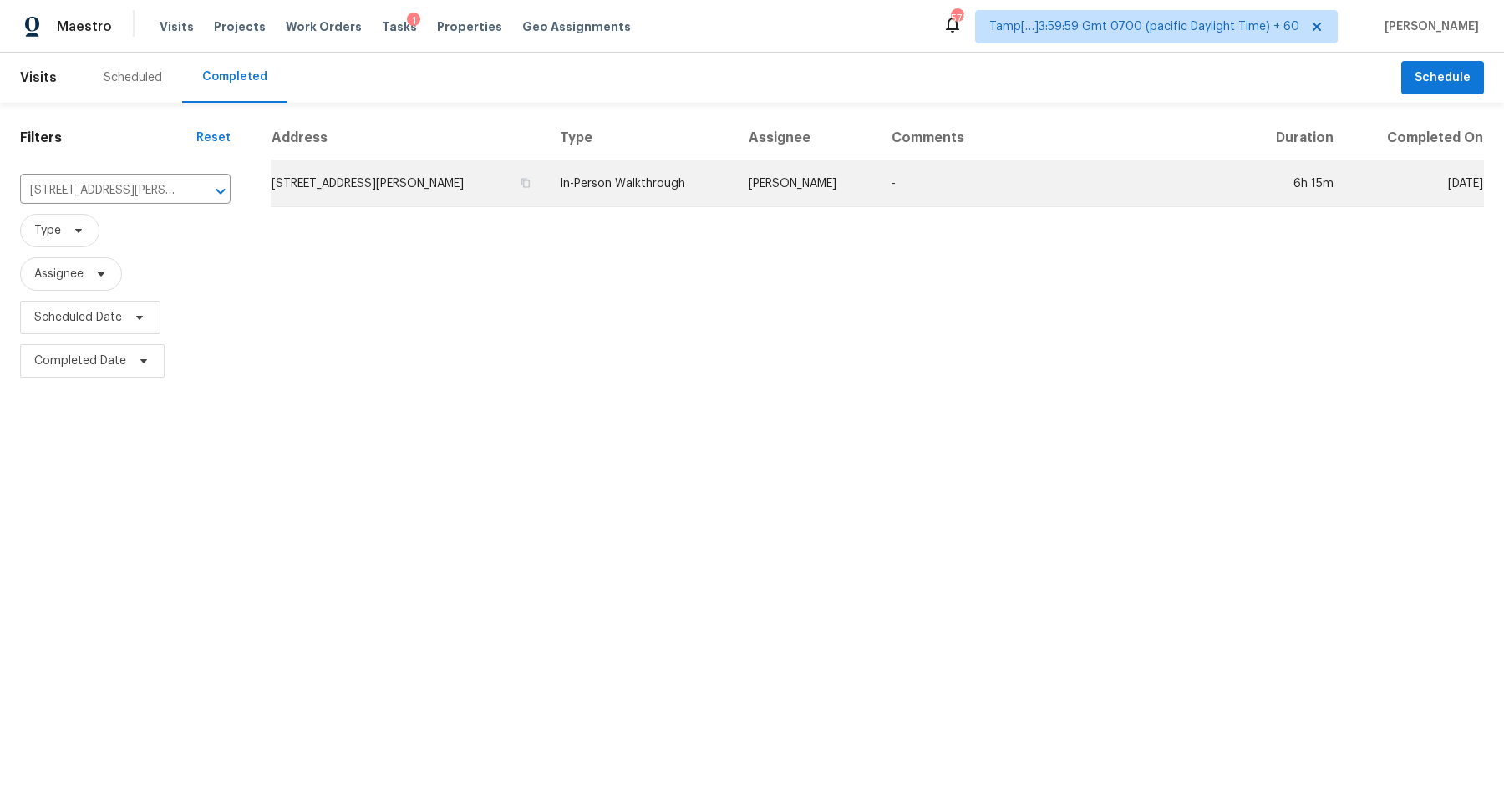
click at [396, 179] on td "15 Cobblestone Dr NW, Cartersville, GA 30120" at bounding box center [408, 184] width 276 height 47
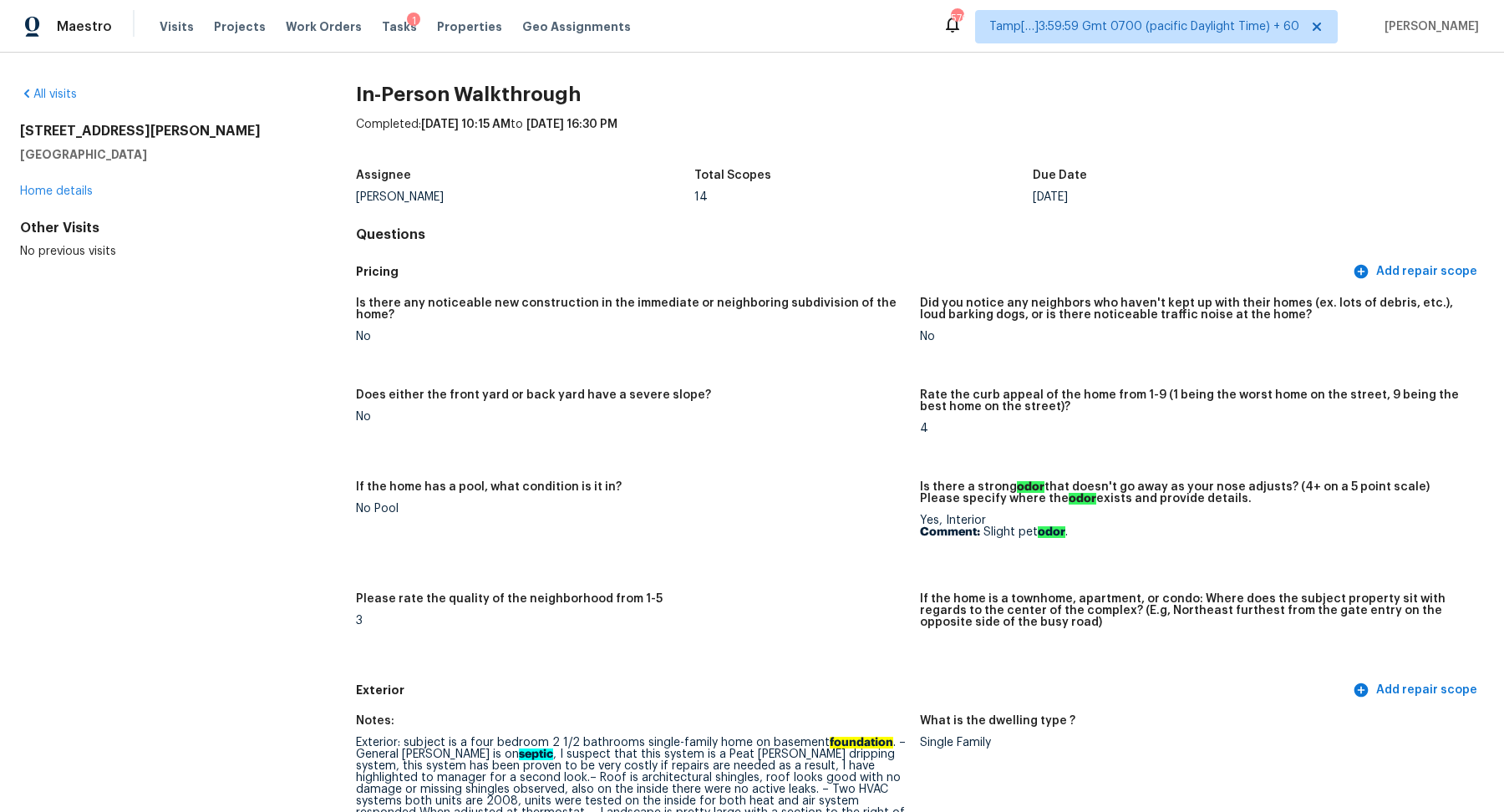
click at [62, 106] on div "All visits 15 Cobblestone Dr NW Cartersville, GA 30120 Home details Other Visit…" at bounding box center [161, 173] width 282 height 174
click at [53, 93] on link "All visits" at bounding box center [48, 94] width 57 height 12
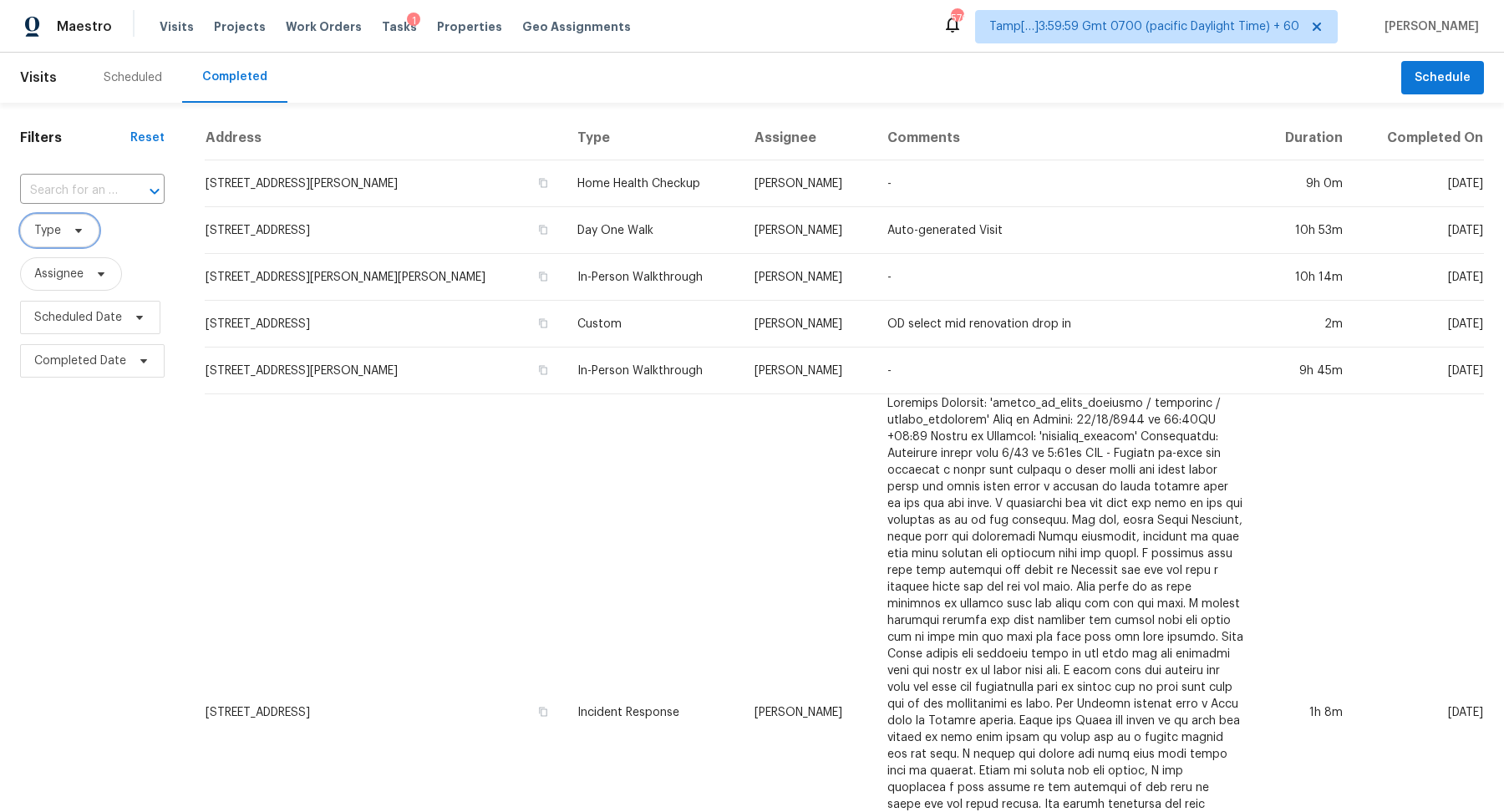
click at [40, 233] on span "Type" at bounding box center [48, 231] width 27 height 17
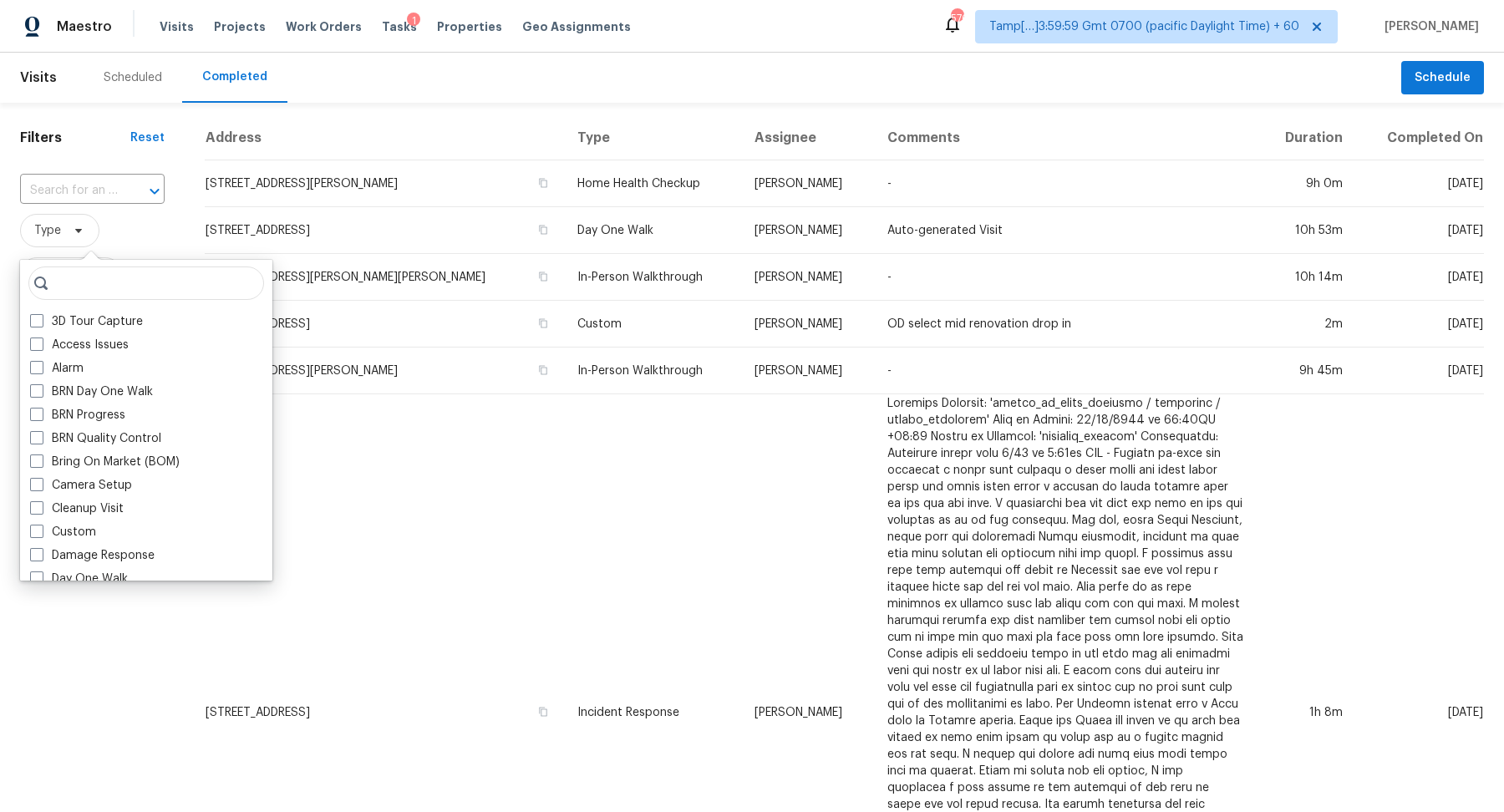
click at [65, 204] on div "​" at bounding box center [92, 191] width 145 height 36
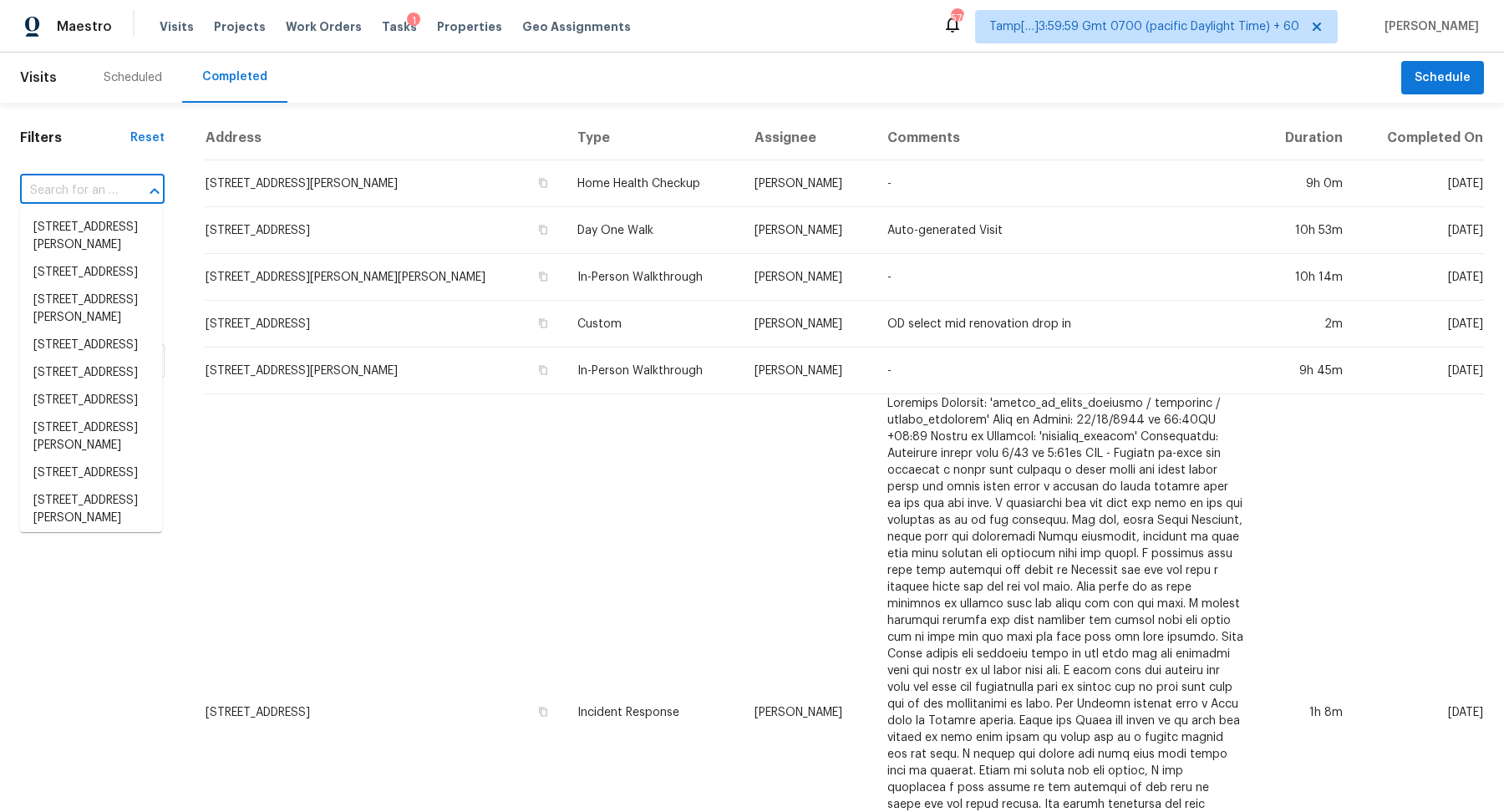
click at [82, 190] on input "text" at bounding box center [68, 191] width 98 height 26
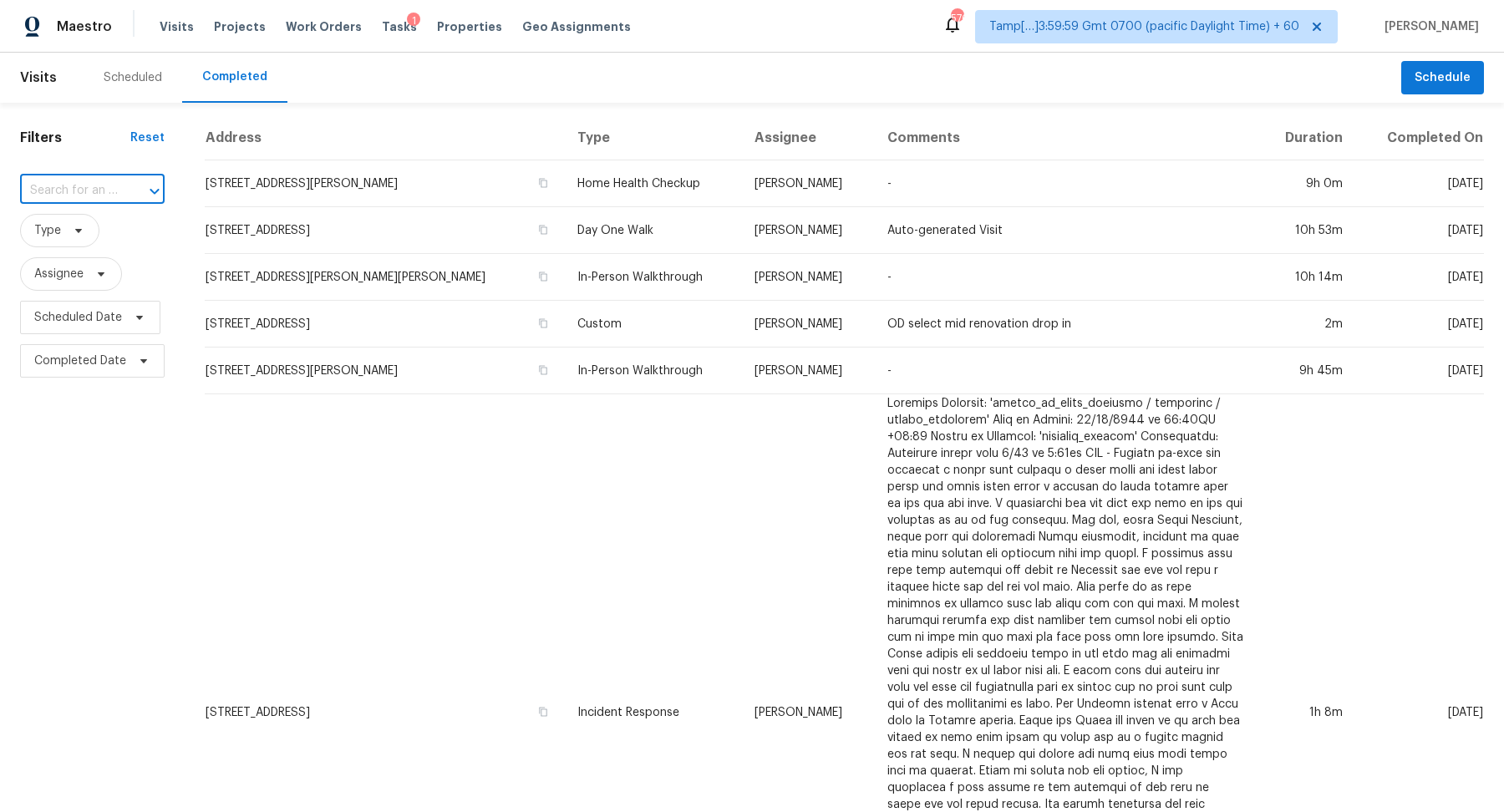
paste input "9 Teak Crse, Ocala, FL 34472"
type input "9 Teak Crse, Ocala, FL 34472"
click at [60, 225] on li "9 Teak Crse, Ocala, FL 34472" at bounding box center [91, 227] width 142 height 27
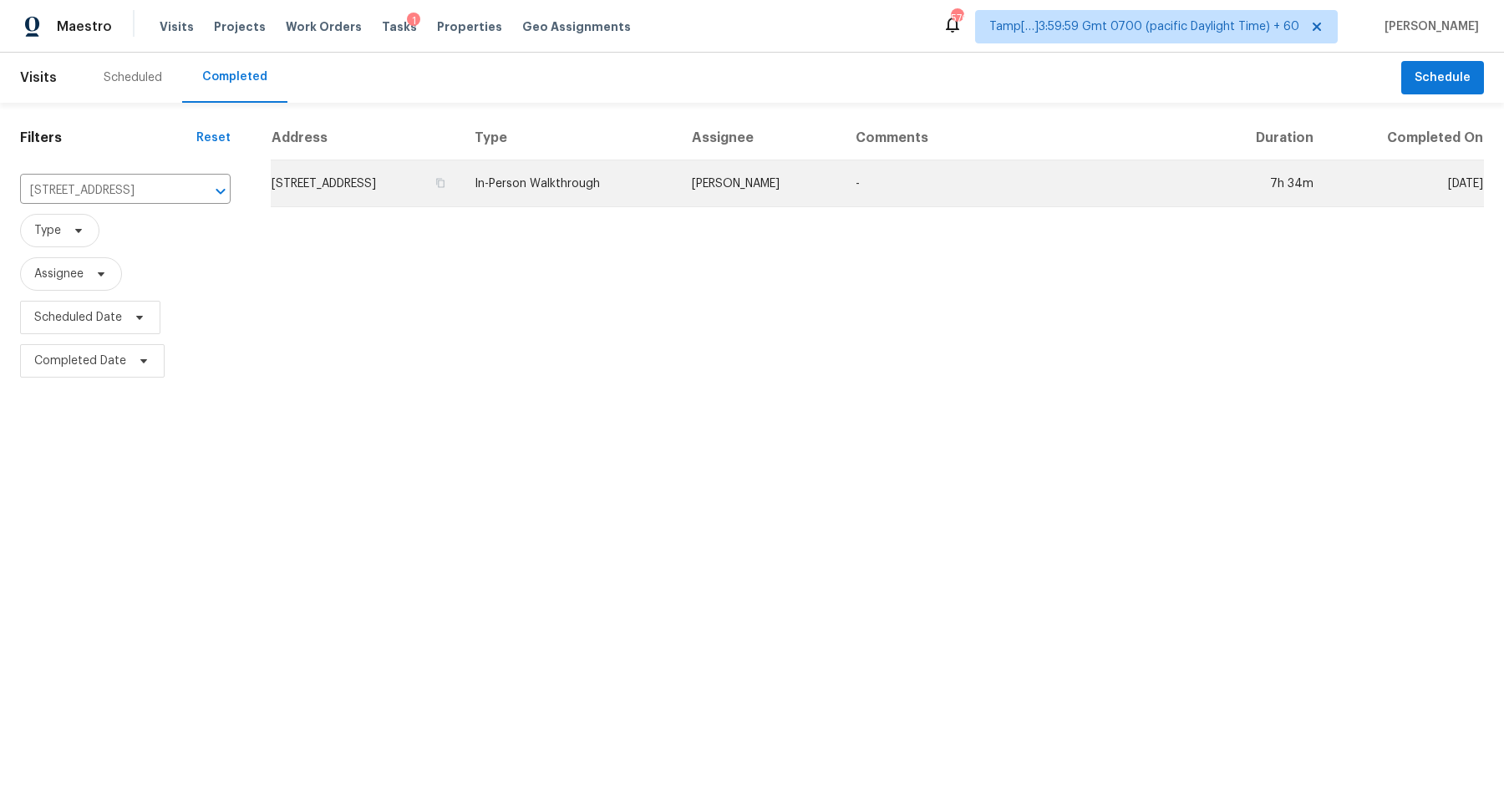
click at [279, 174] on td "9 Teak Crse, Ocala, FL 34472" at bounding box center [366, 184] width 191 height 47
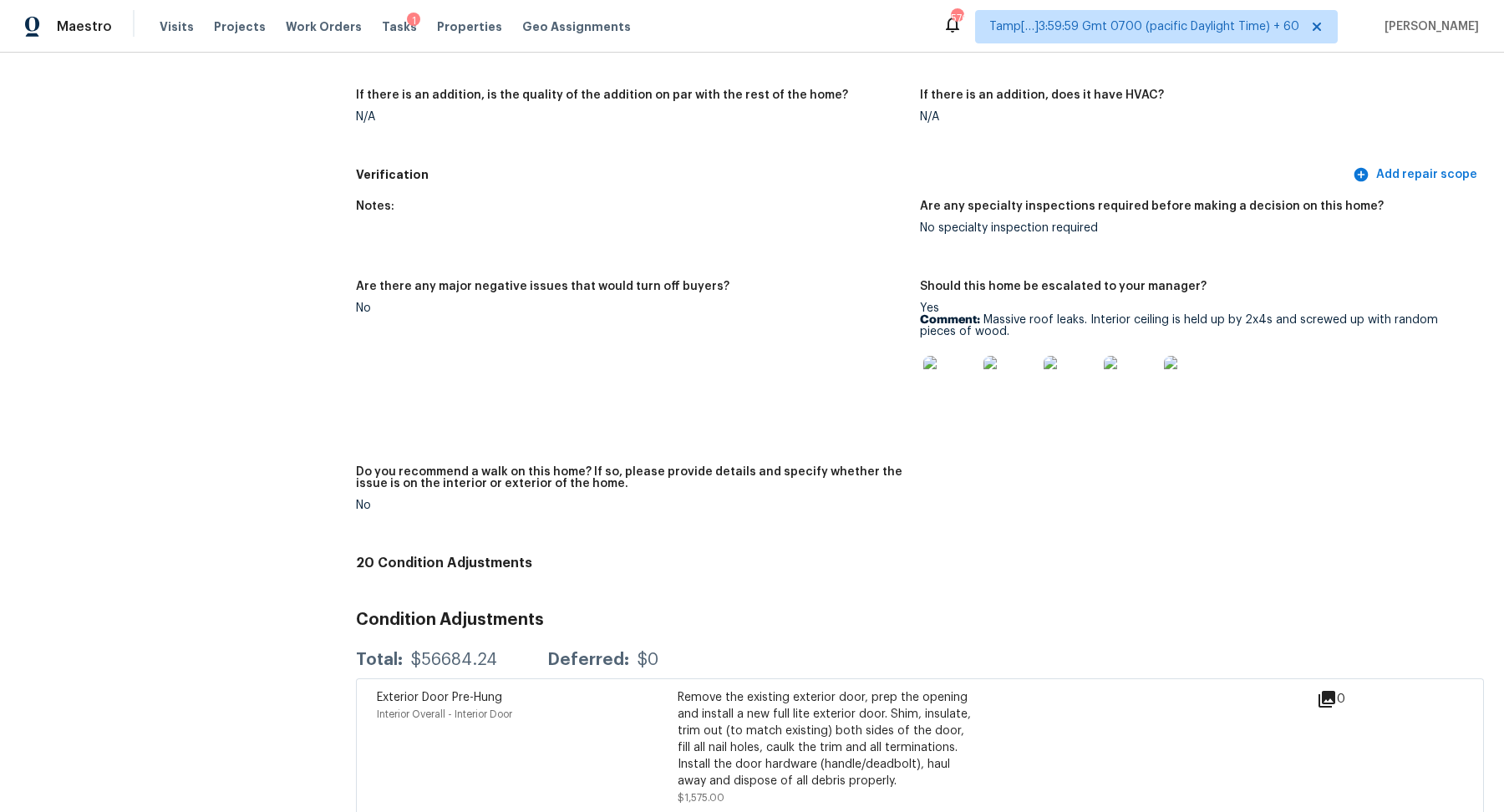
scroll to position [3289, 0]
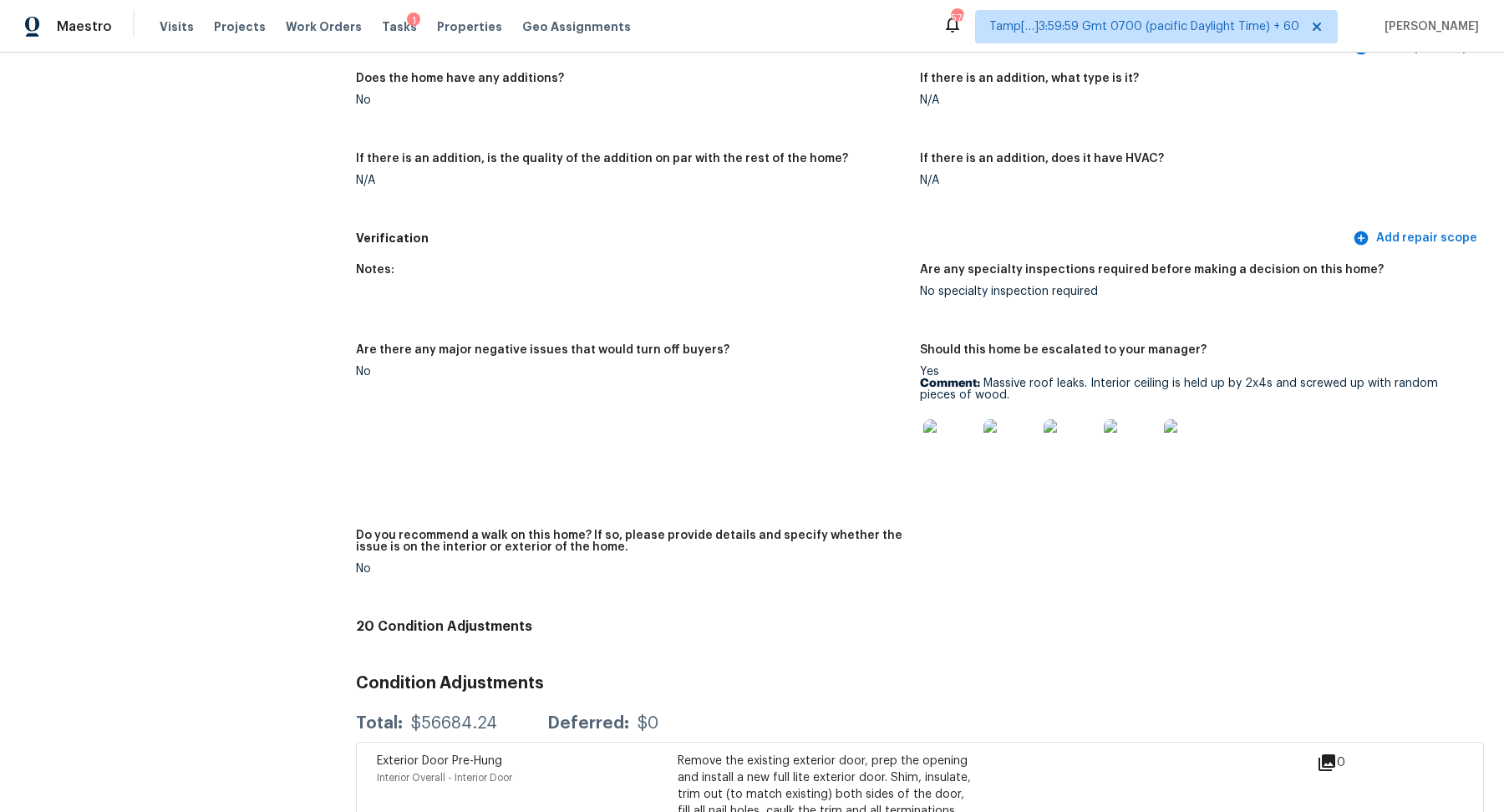
click at [966, 451] on img at bounding box center [949, 446] width 53 height 53
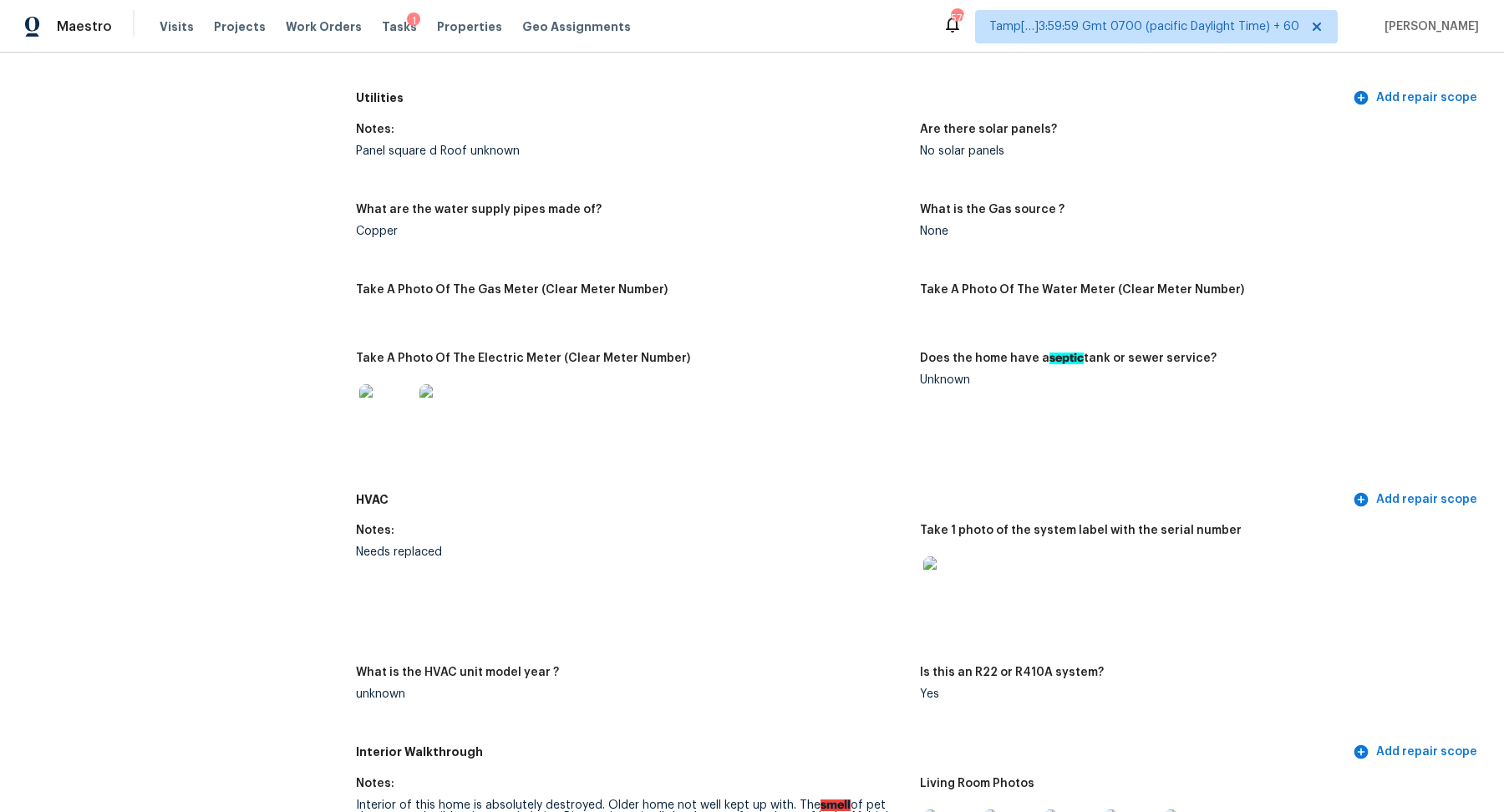
scroll to position [0, 0]
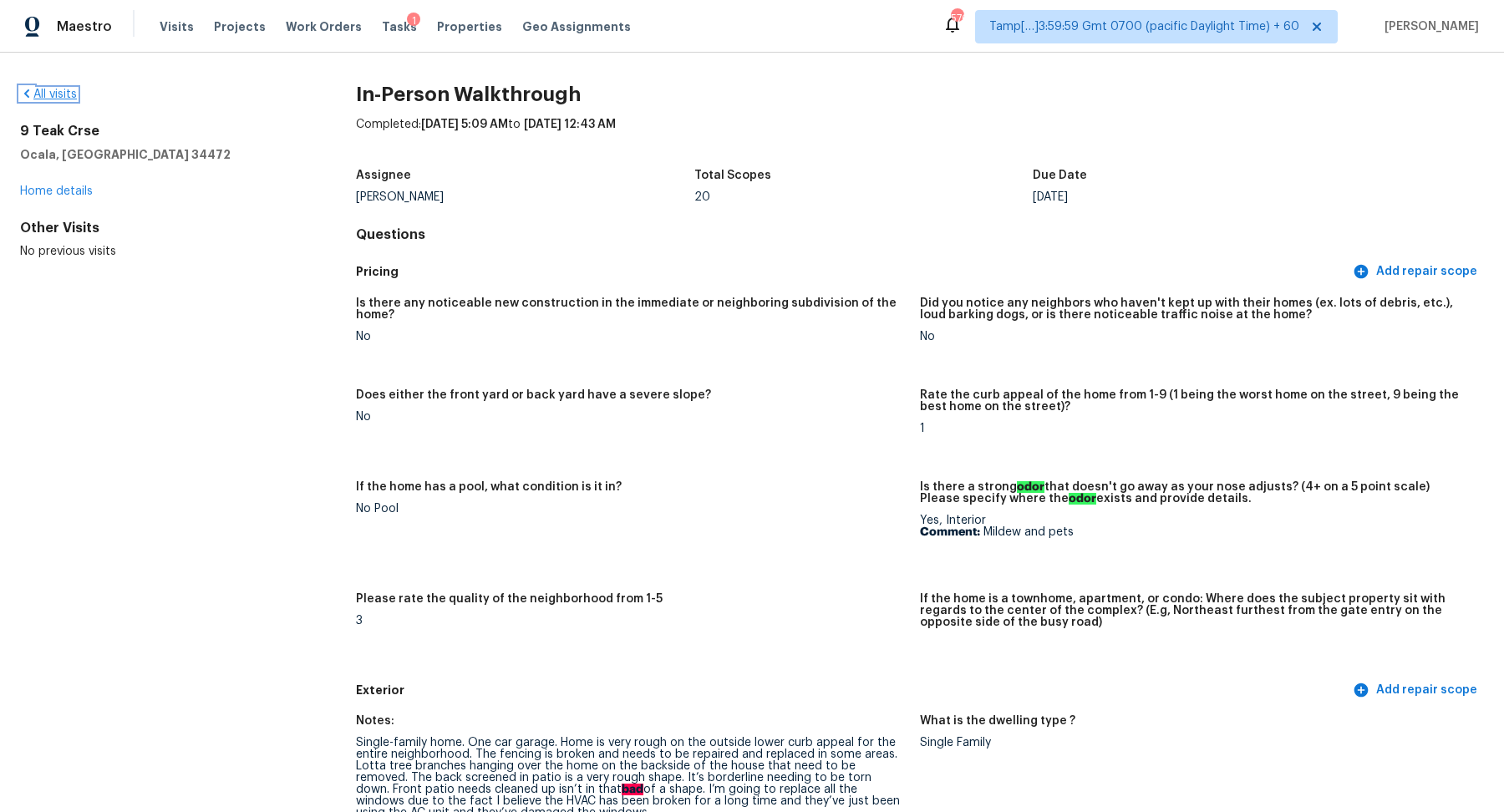
click at [37, 96] on link "All visits" at bounding box center [48, 94] width 57 height 12
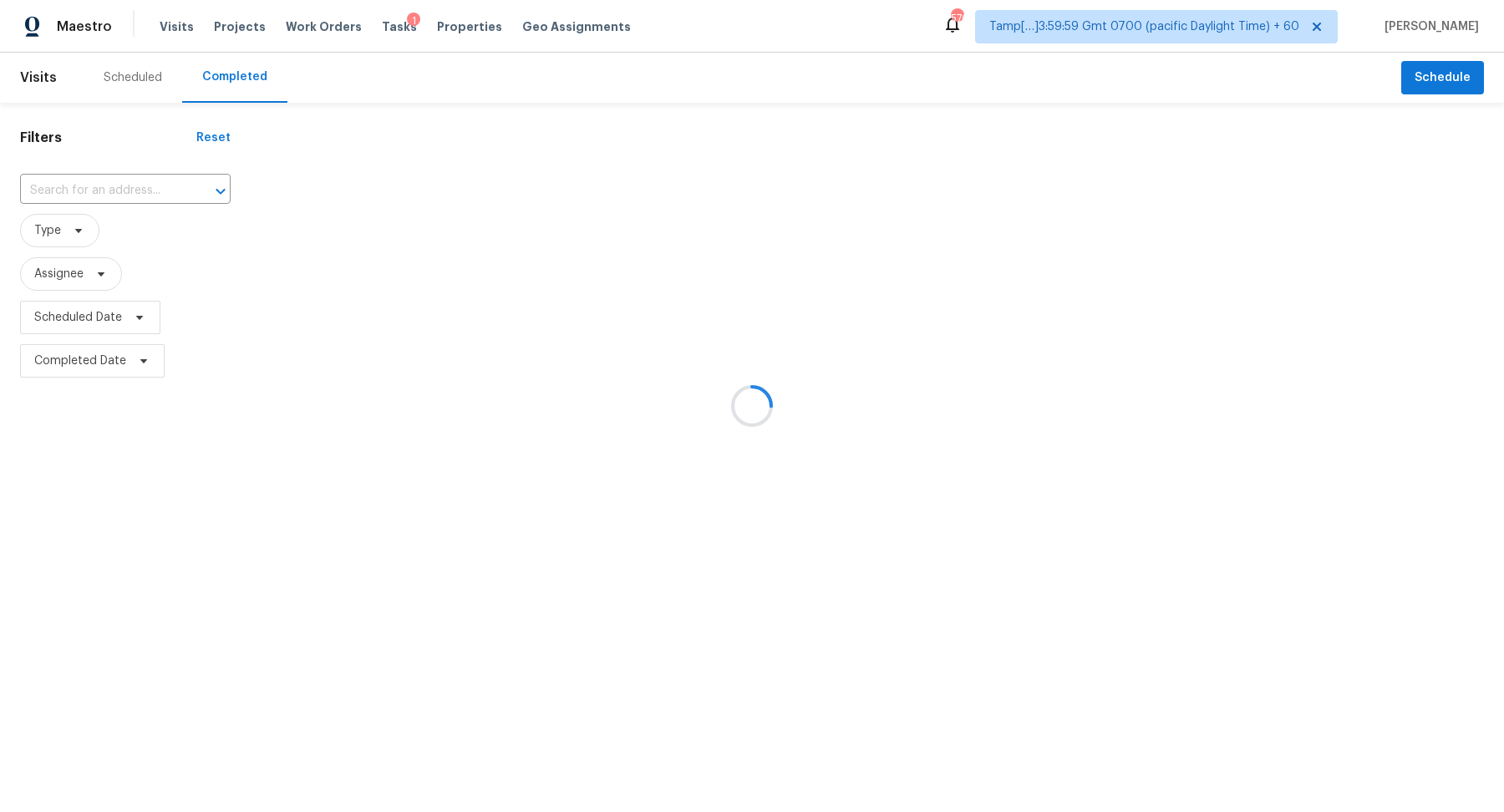
click at [139, 191] on div at bounding box center [752, 406] width 1504 height 812
click at [91, 193] on div at bounding box center [752, 406] width 1504 height 812
click at [102, 193] on div at bounding box center [752, 406] width 1504 height 812
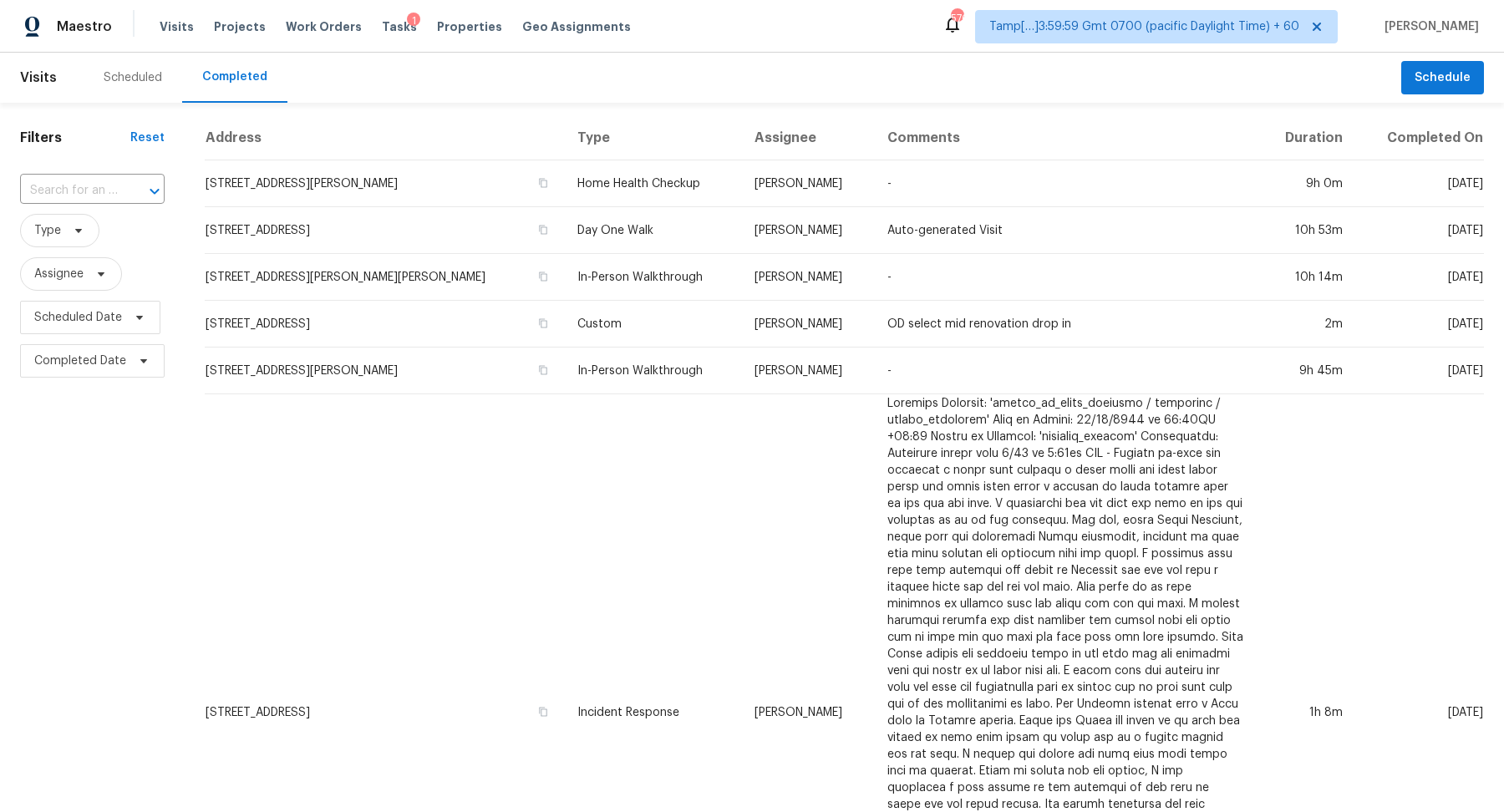
click at [102, 193] on input "text" at bounding box center [68, 191] width 98 height 26
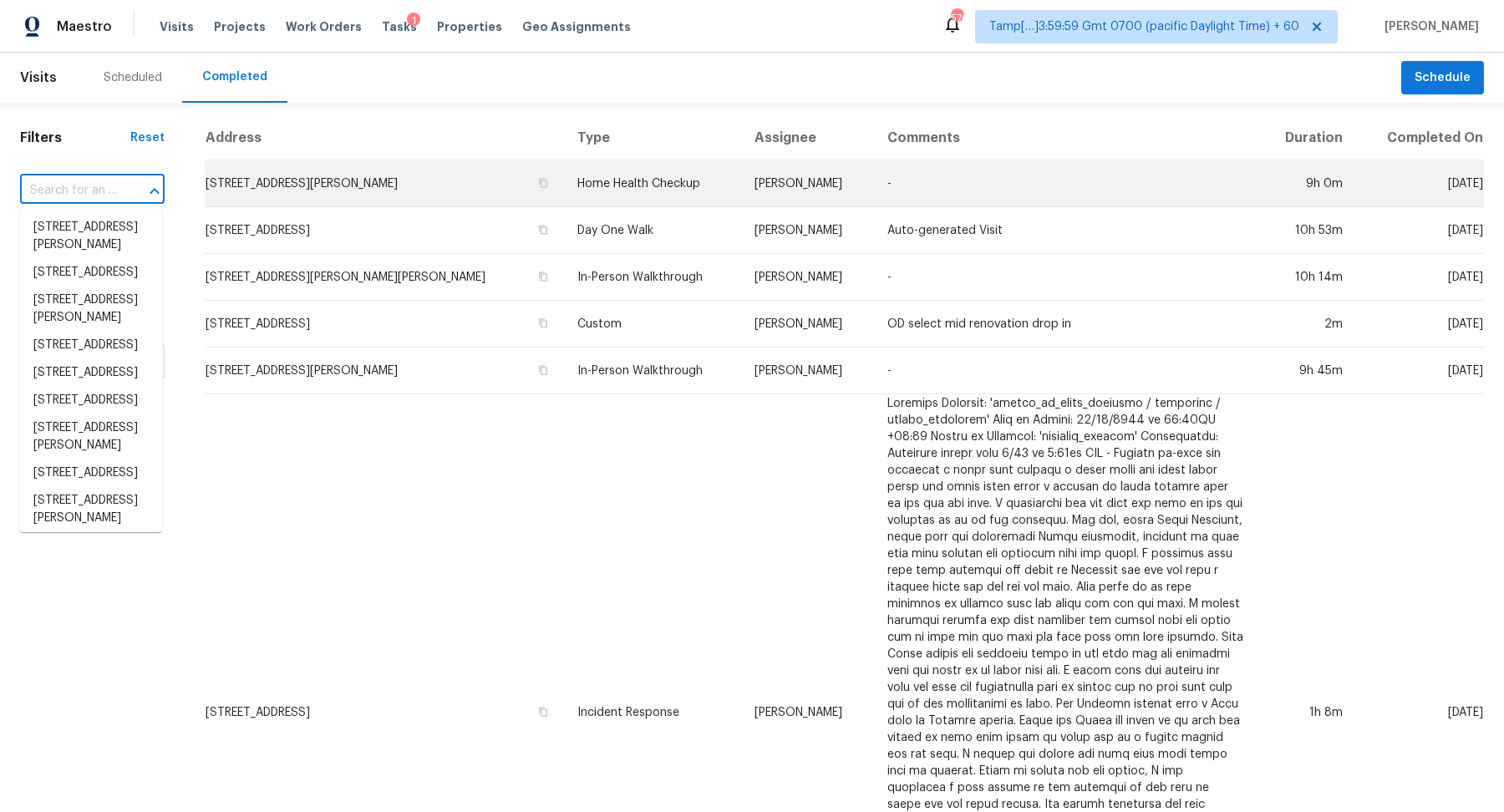
paste input "10170 Lee St, Broomfield, CO 80021"
type input "10170 Lee St, Broomfield, CO 80021"
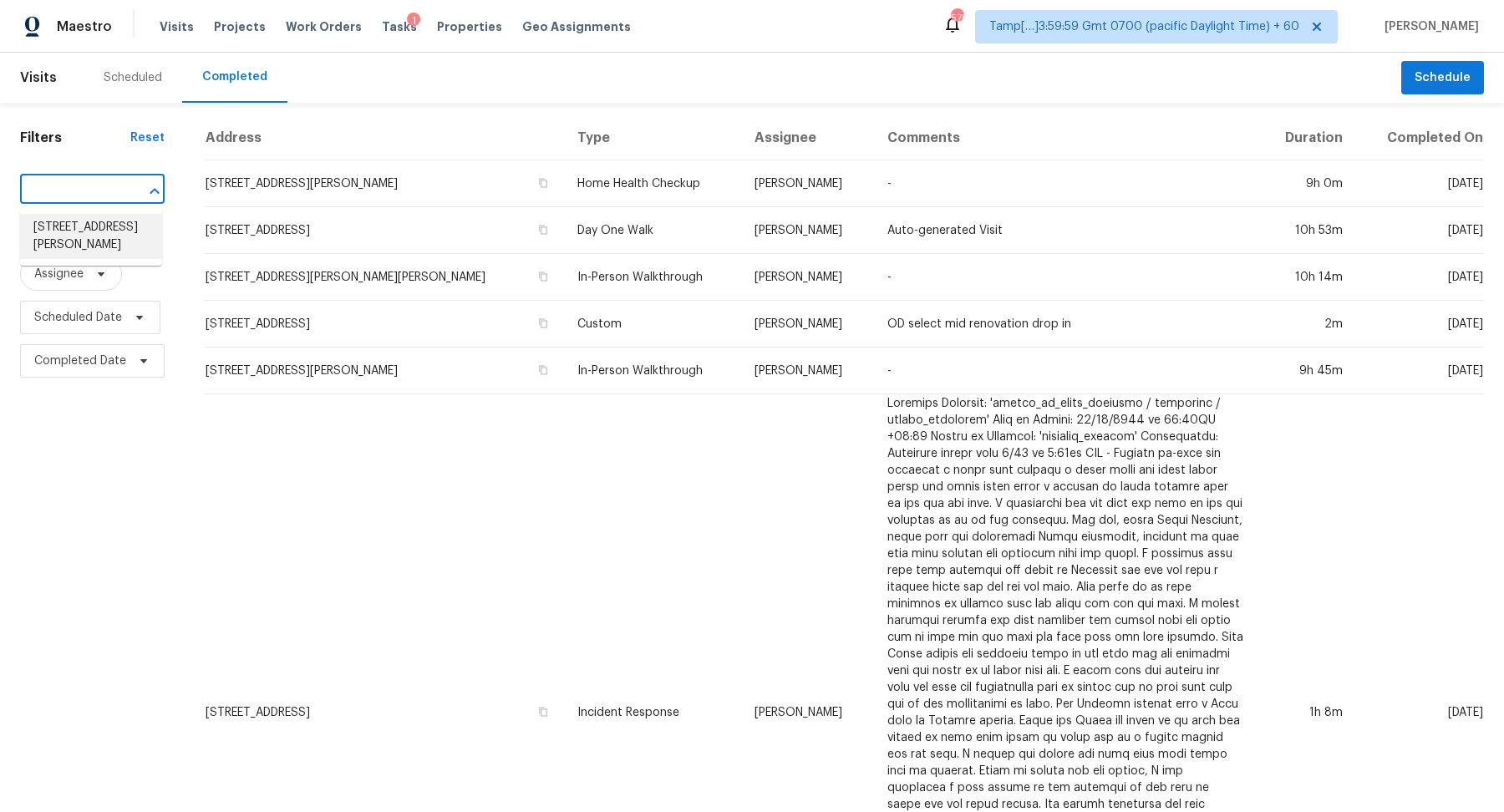
click at [79, 218] on li "10170 Lee St, Broomfield, CO 80021" at bounding box center [91, 236] width 142 height 45
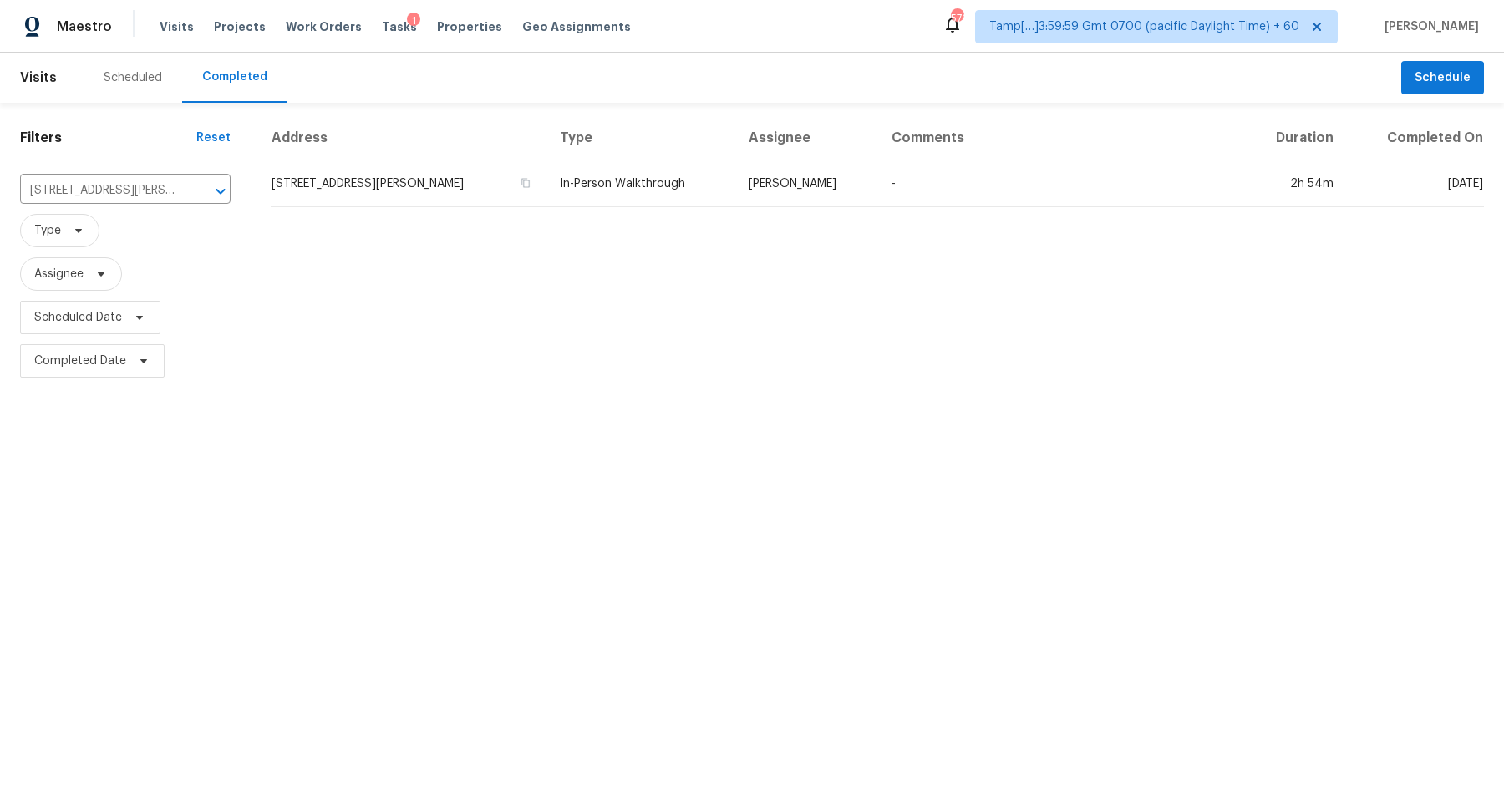
click at [370, 176] on td "10170 Lee St, Broomfield, CO 80021" at bounding box center [408, 184] width 276 height 47
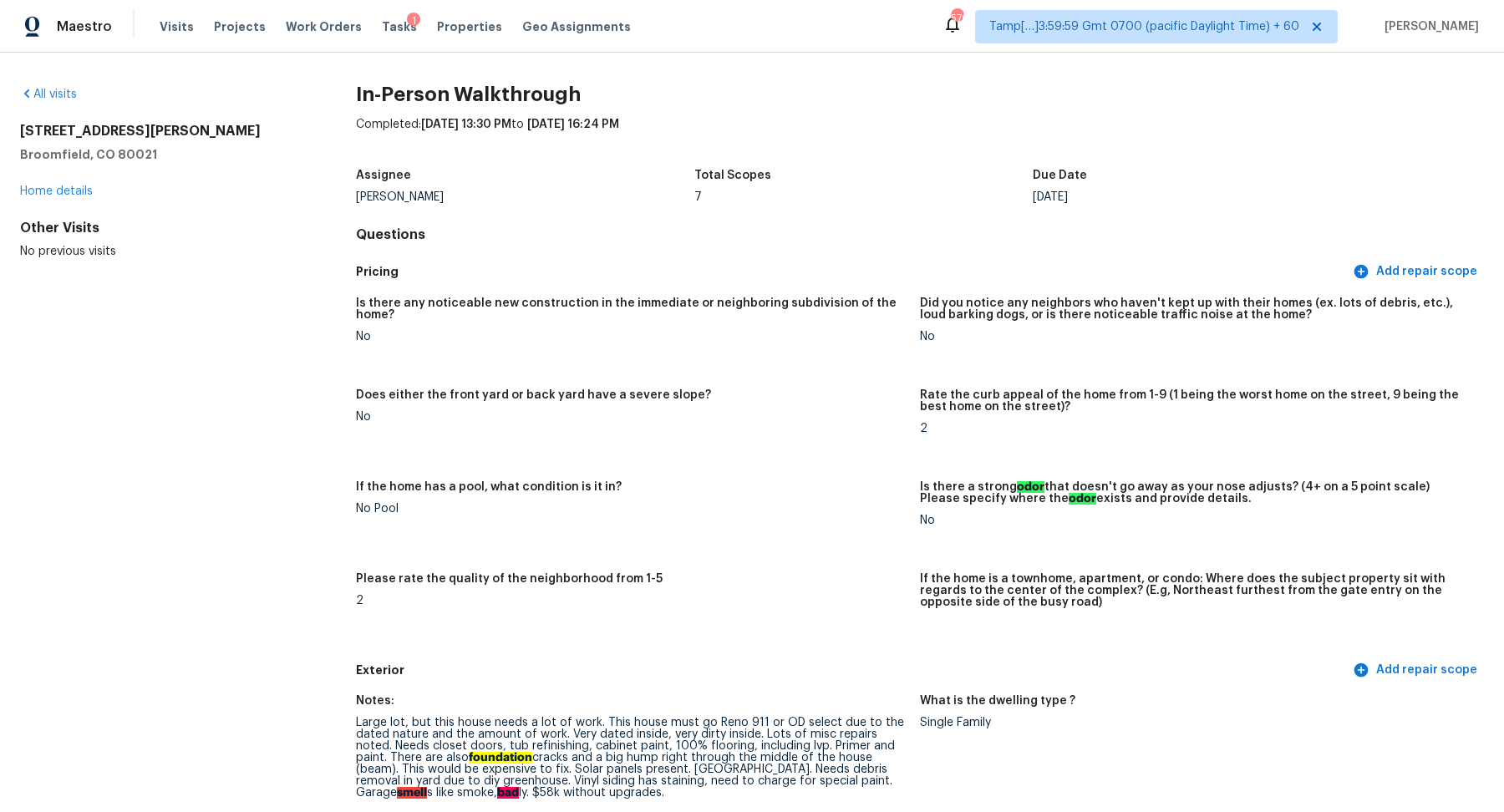
click at [64, 100] on div "All visits" at bounding box center [161, 94] width 282 height 17
click at [64, 97] on link "All visits" at bounding box center [48, 94] width 57 height 12
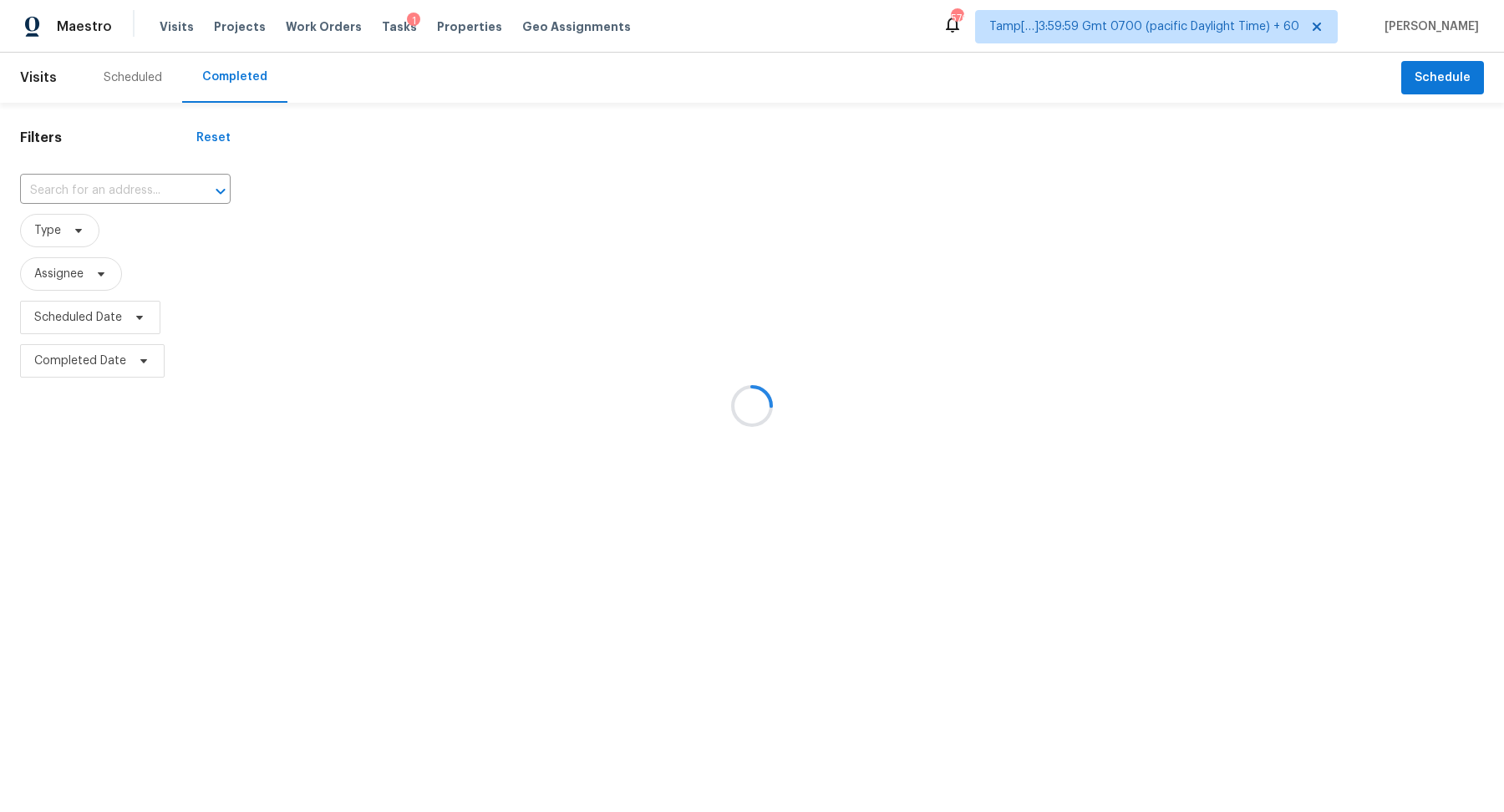
click at [132, 223] on div at bounding box center [752, 406] width 1504 height 812
click at [141, 197] on div at bounding box center [752, 406] width 1504 height 812
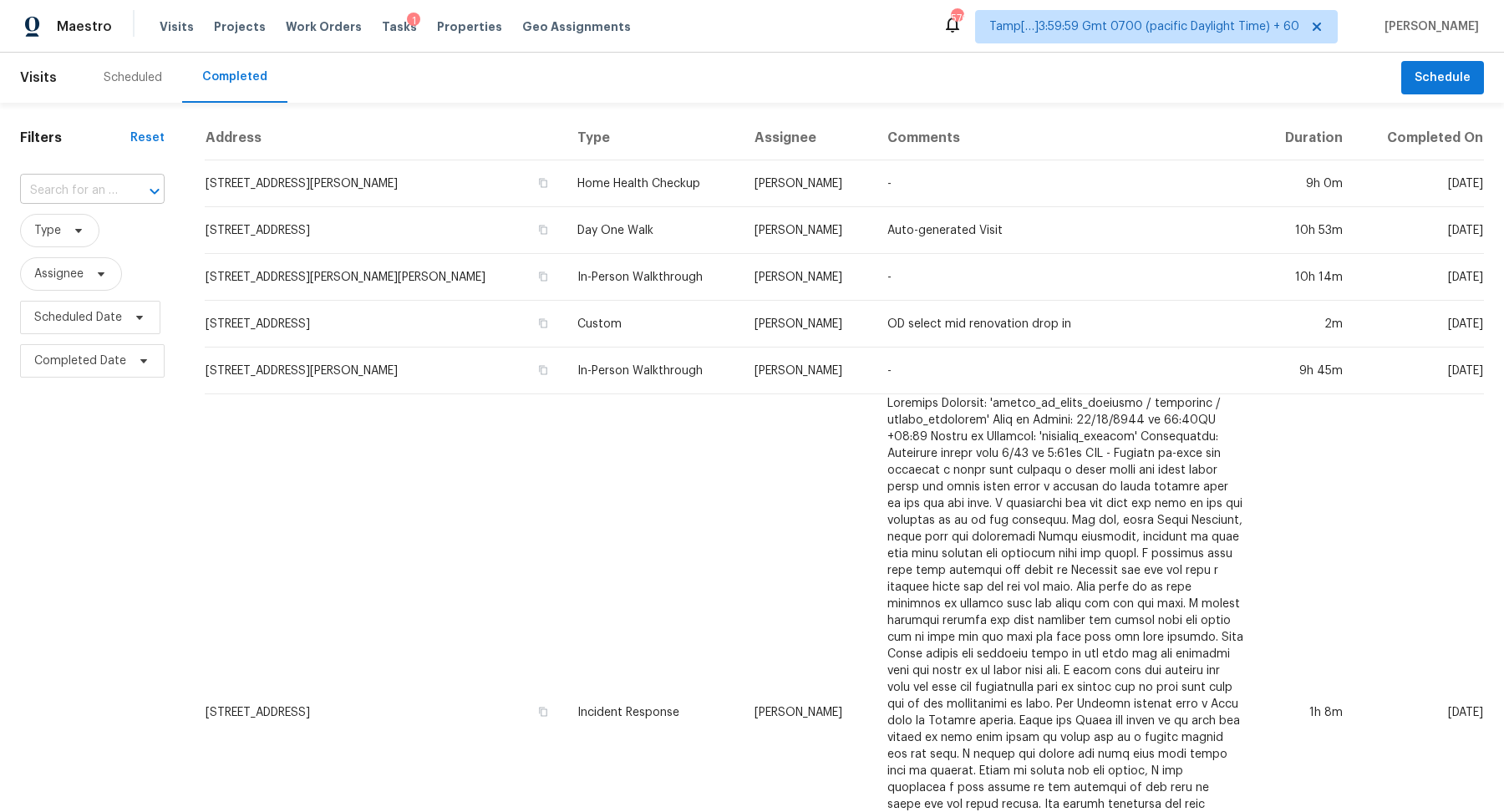
click at [116, 188] on div "​" at bounding box center [92, 191] width 145 height 26
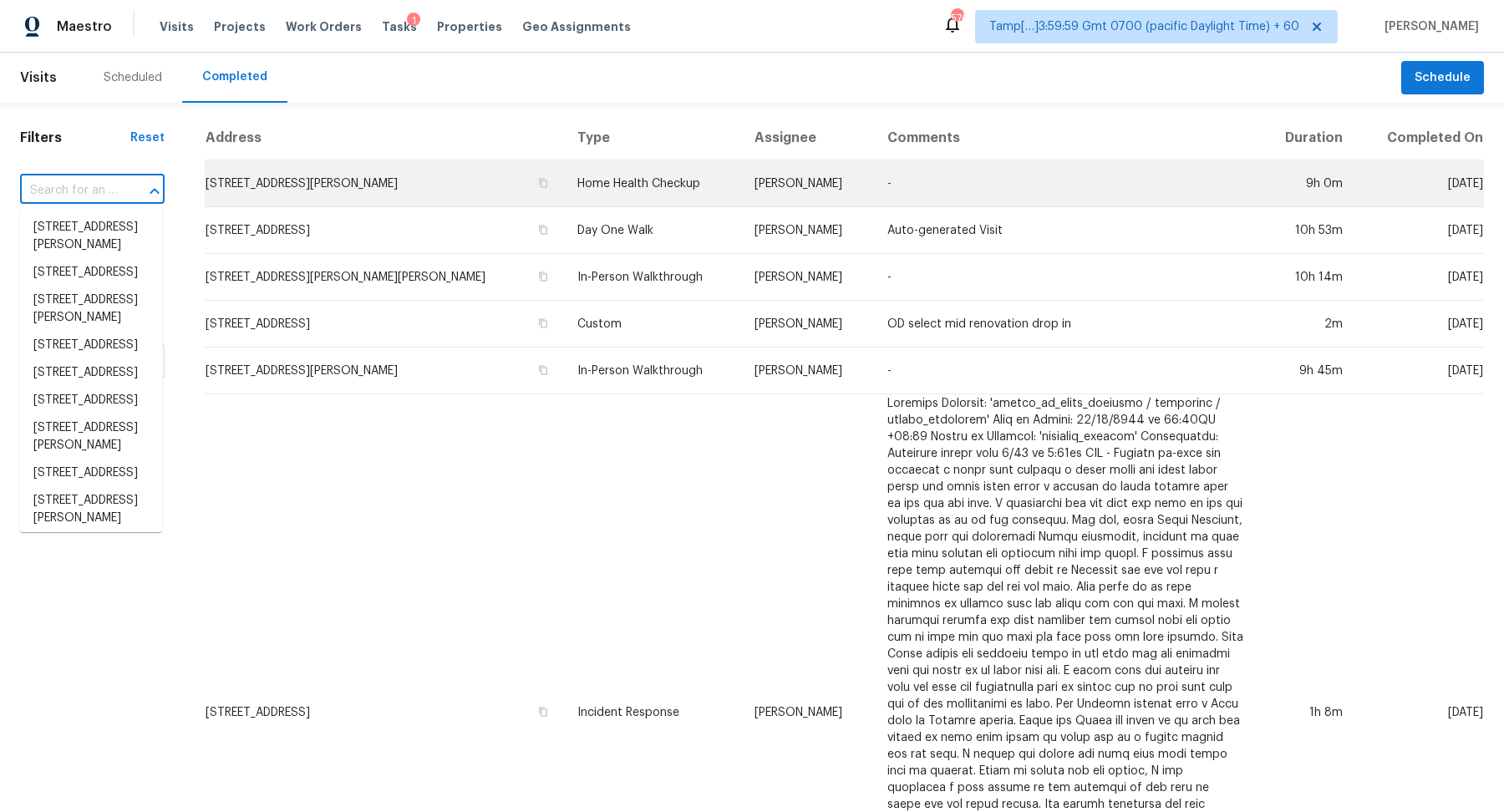
paste input "8901 Firethorne Ln, North Chesterfield, VA 23237"
type input "8901 Firethorne Ln, North Chesterfield, VA 23237"
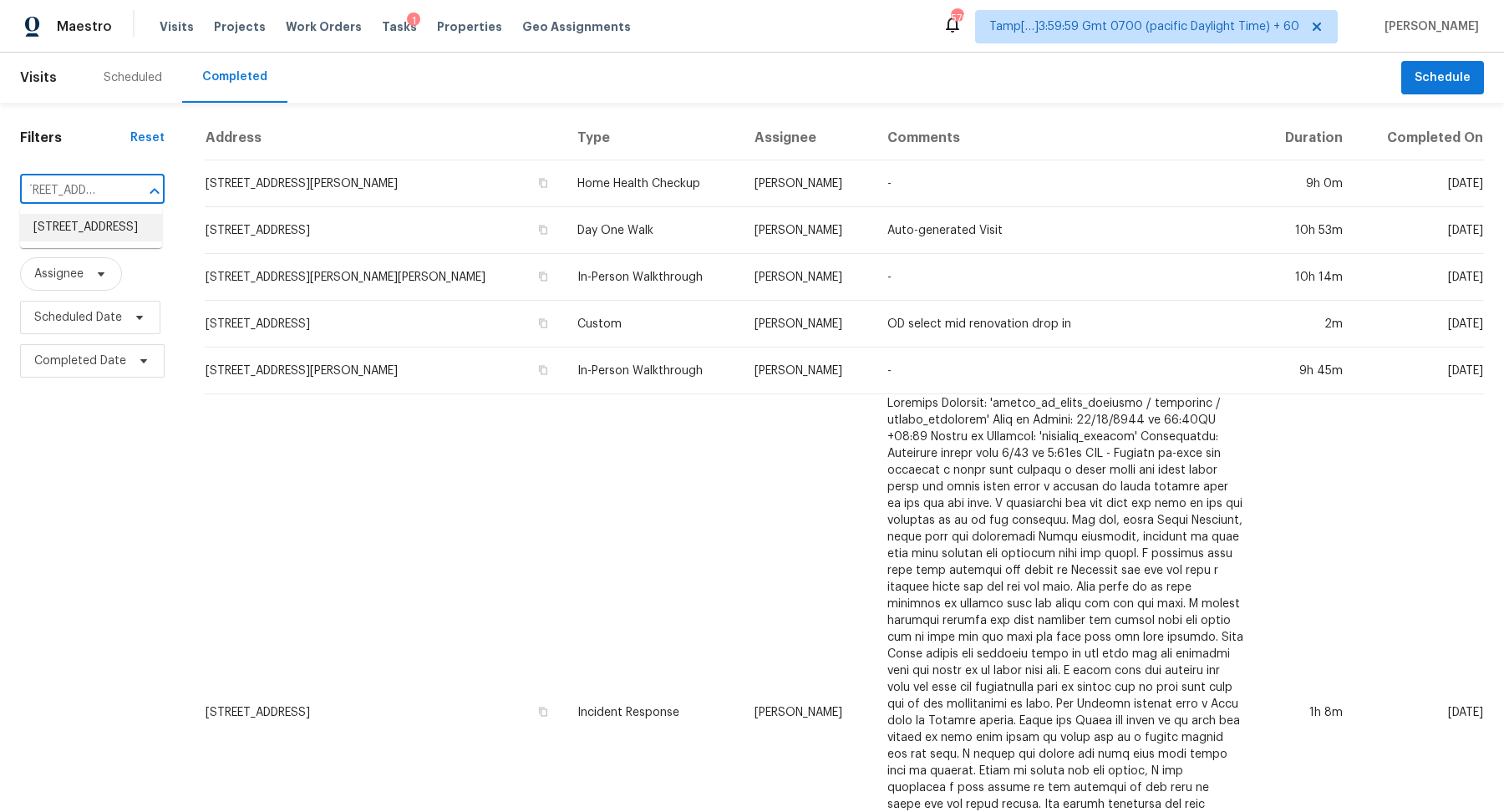
click at [84, 241] on li "8901 Firethorne Ln, North Chesterfield, VA 23237" at bounding box center [91, 227] width 142 height 27
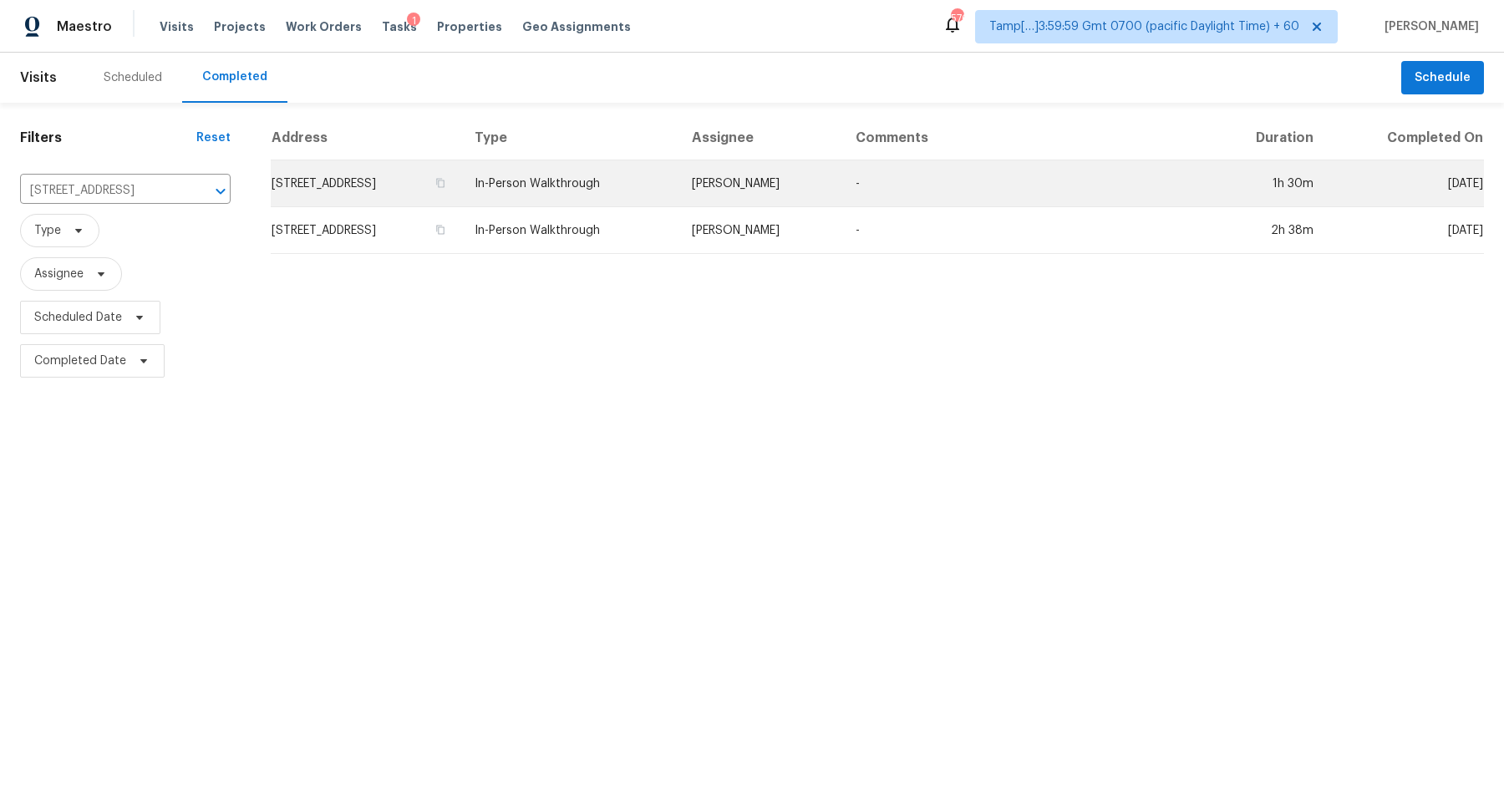
click at [337, 177] on td "8901 Firethorne Ln, North Chesterfield, VA 23237" at bounding box center [366, 184] width 191 height 47
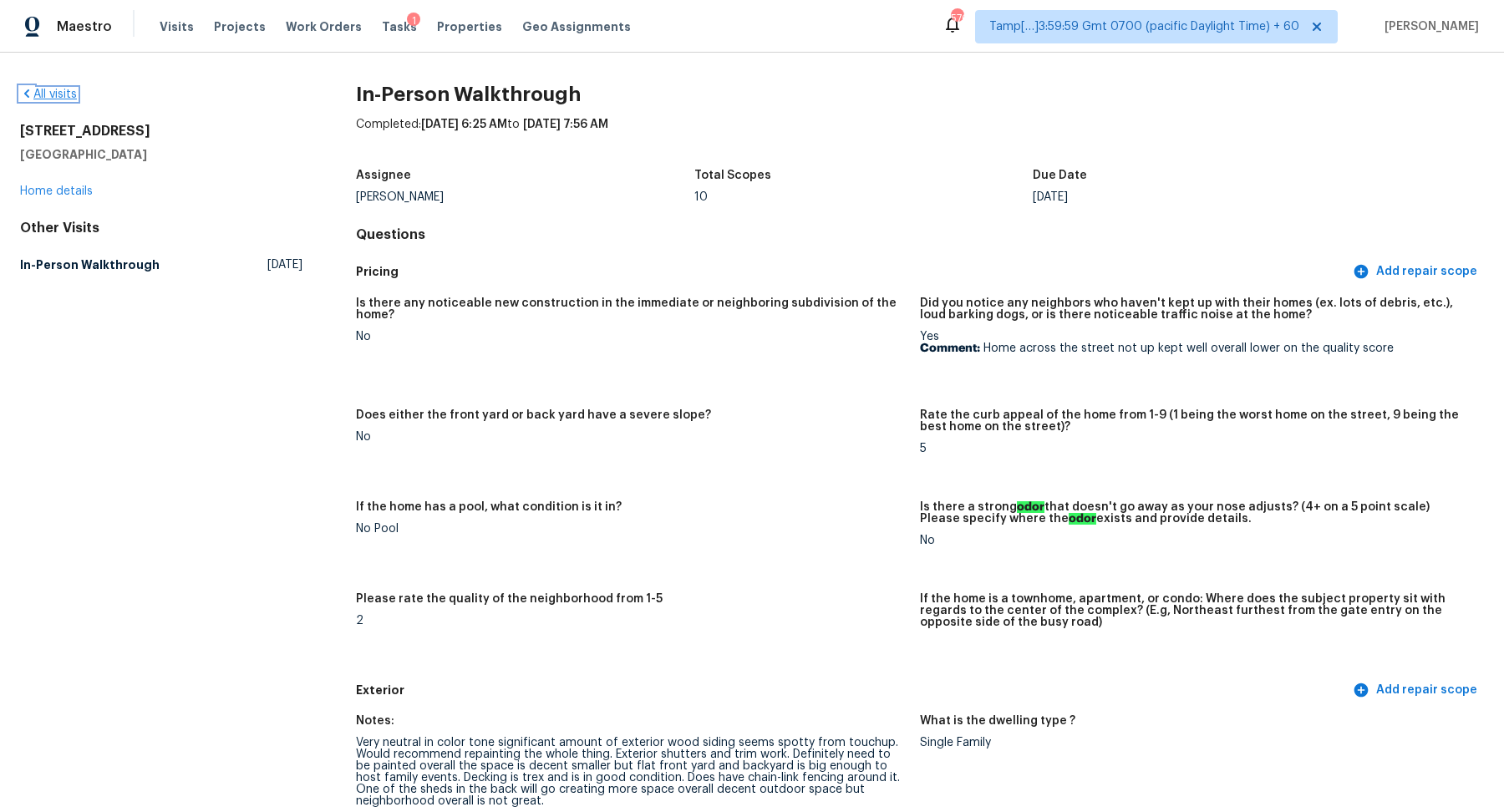
click at [73, 92] on link "All visits" at bounding box center [48, 94] width 57 height 12
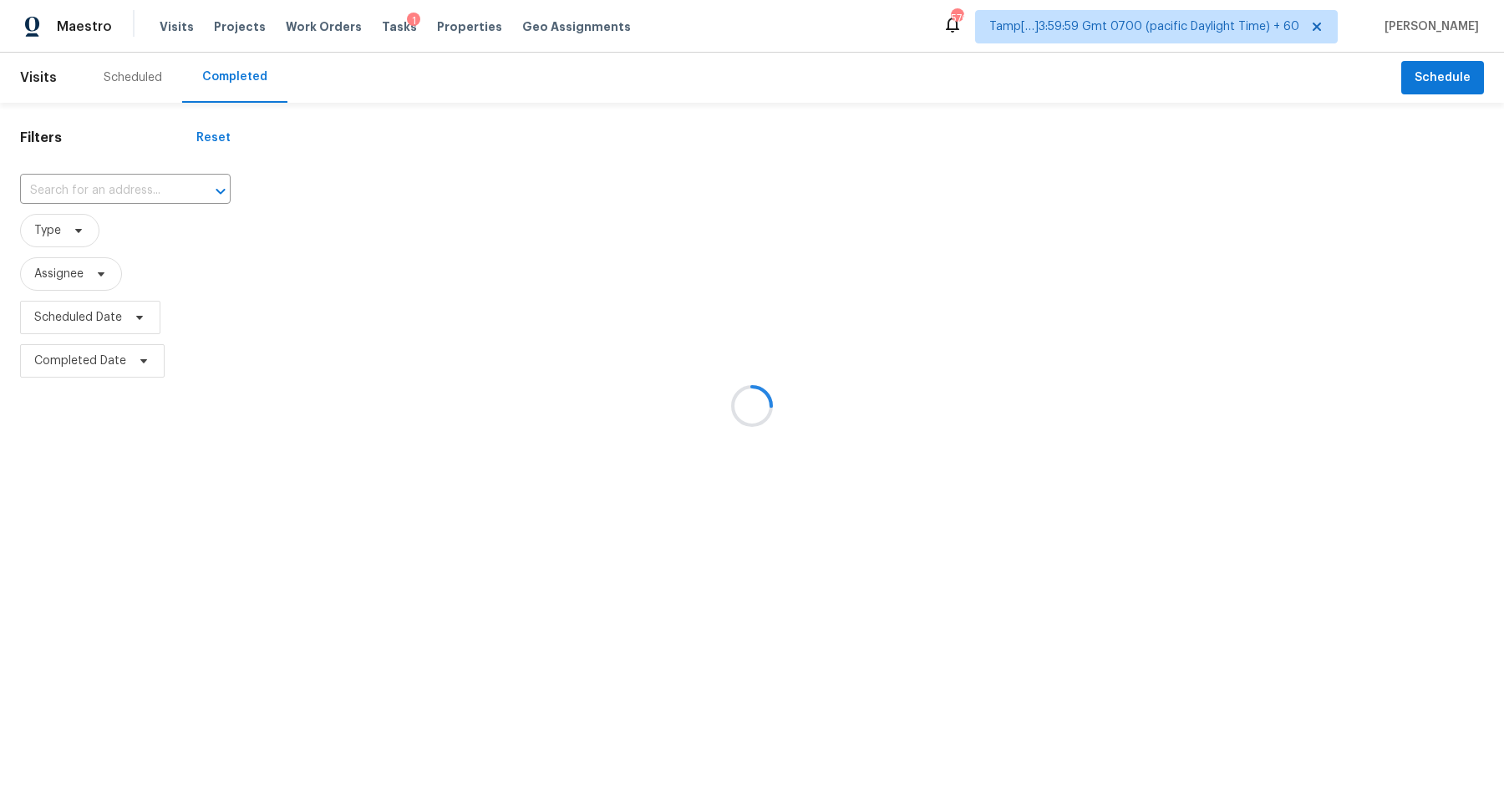
click at [122, 169] on div at bounding box center [752, 406] width 1504 height 812
click at [111, 196] on div at bounding box center [752, 406] width 1504 height 812
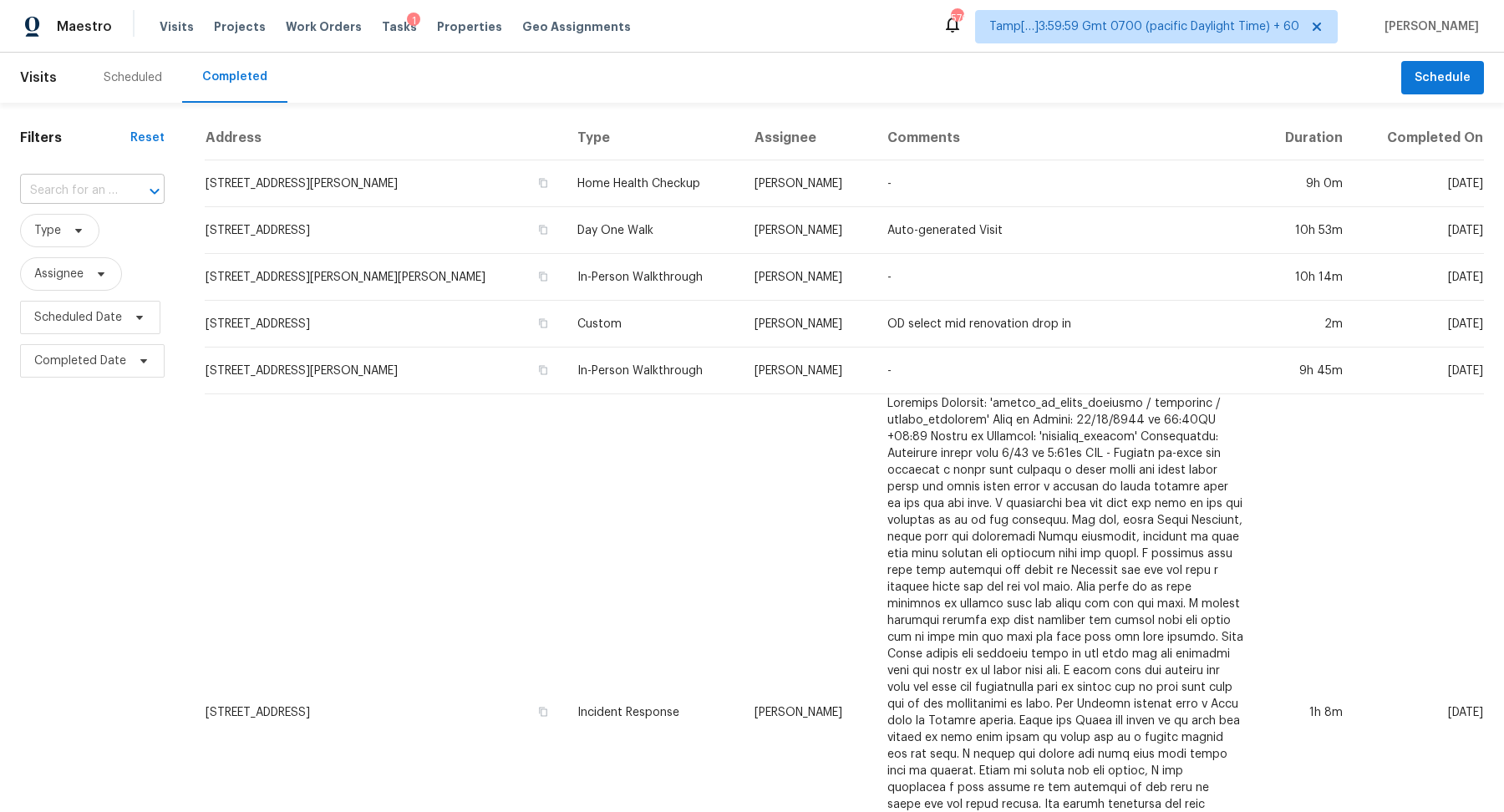
click at [72, 196] on input "text" at bounding box center [68, 191] width 98 height 26
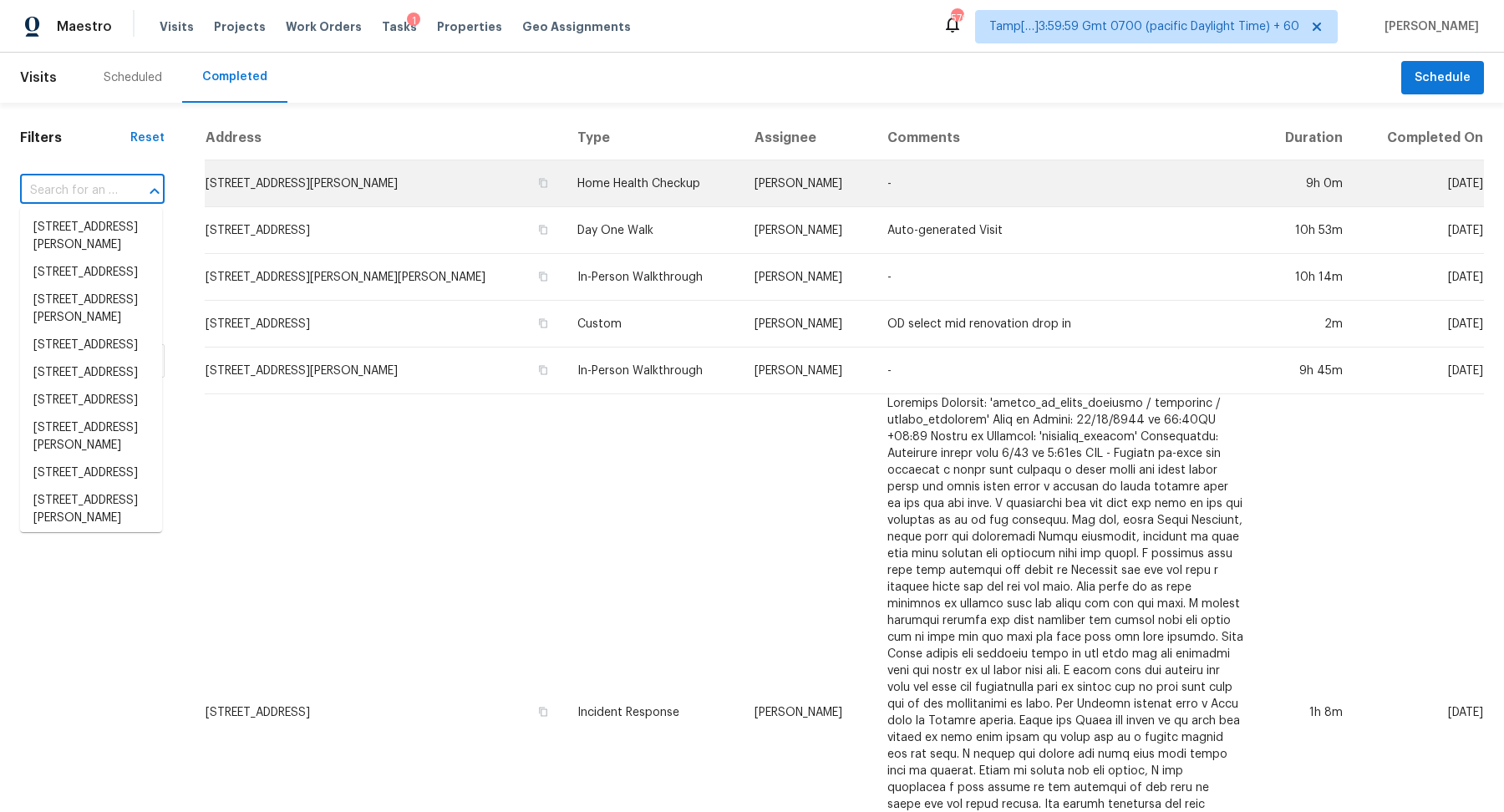
paste input "5197 Rosen Blvd, Boynton Beach, FL 33472"
type input "5197 Rosen Blvd, Boynton Beach, FL 33472"
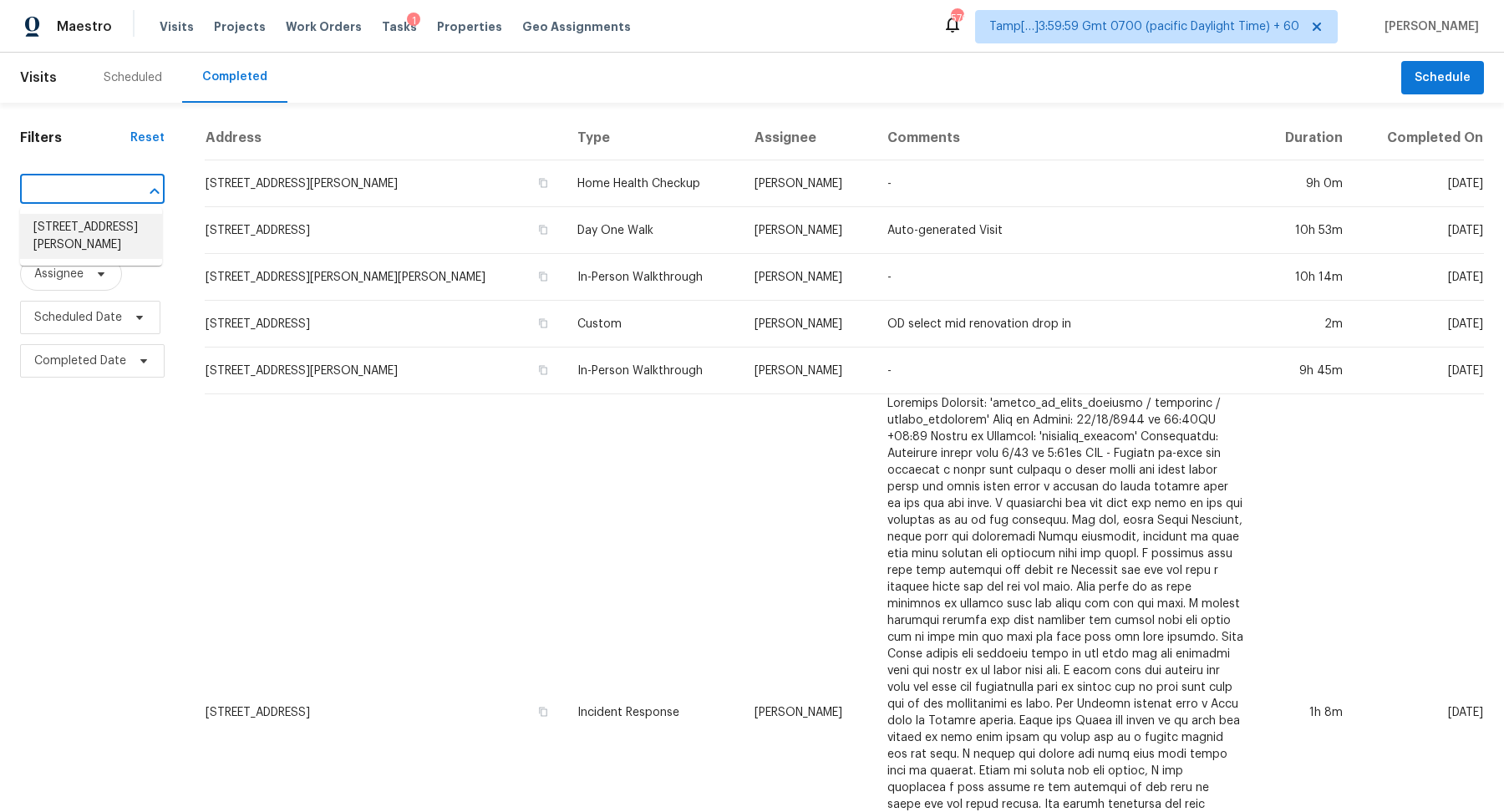
click at [110, 234] on li "5197 Rosen Blvd, Boynton Beach, FL 33472" at bounding box center [91, 236] width 142 height 45
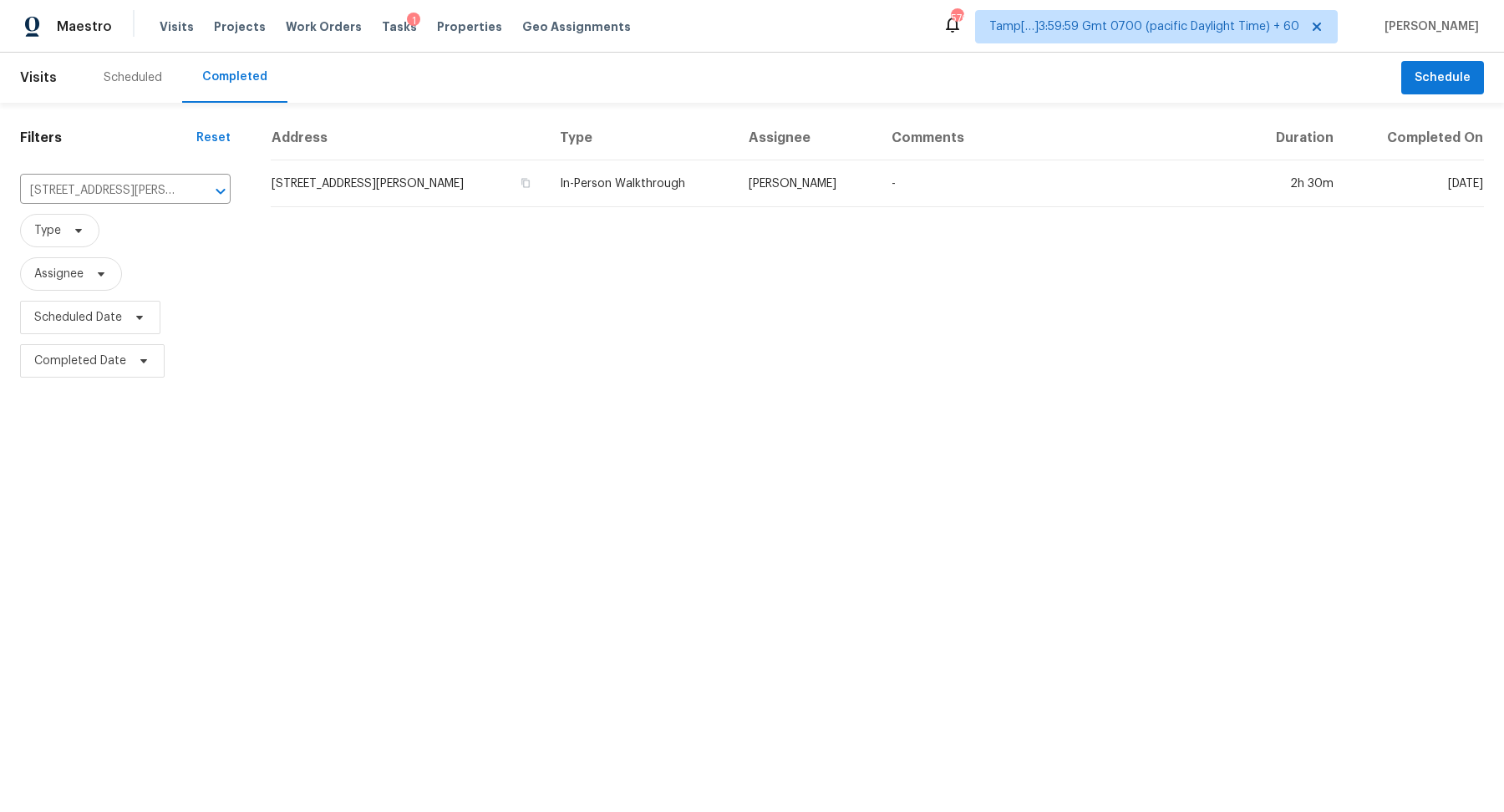
click at [365, 177] on td "5197 Rosen Blvd, Boynton Beach, FL 33472" at bounding box center [408, 184] width 276 height 47
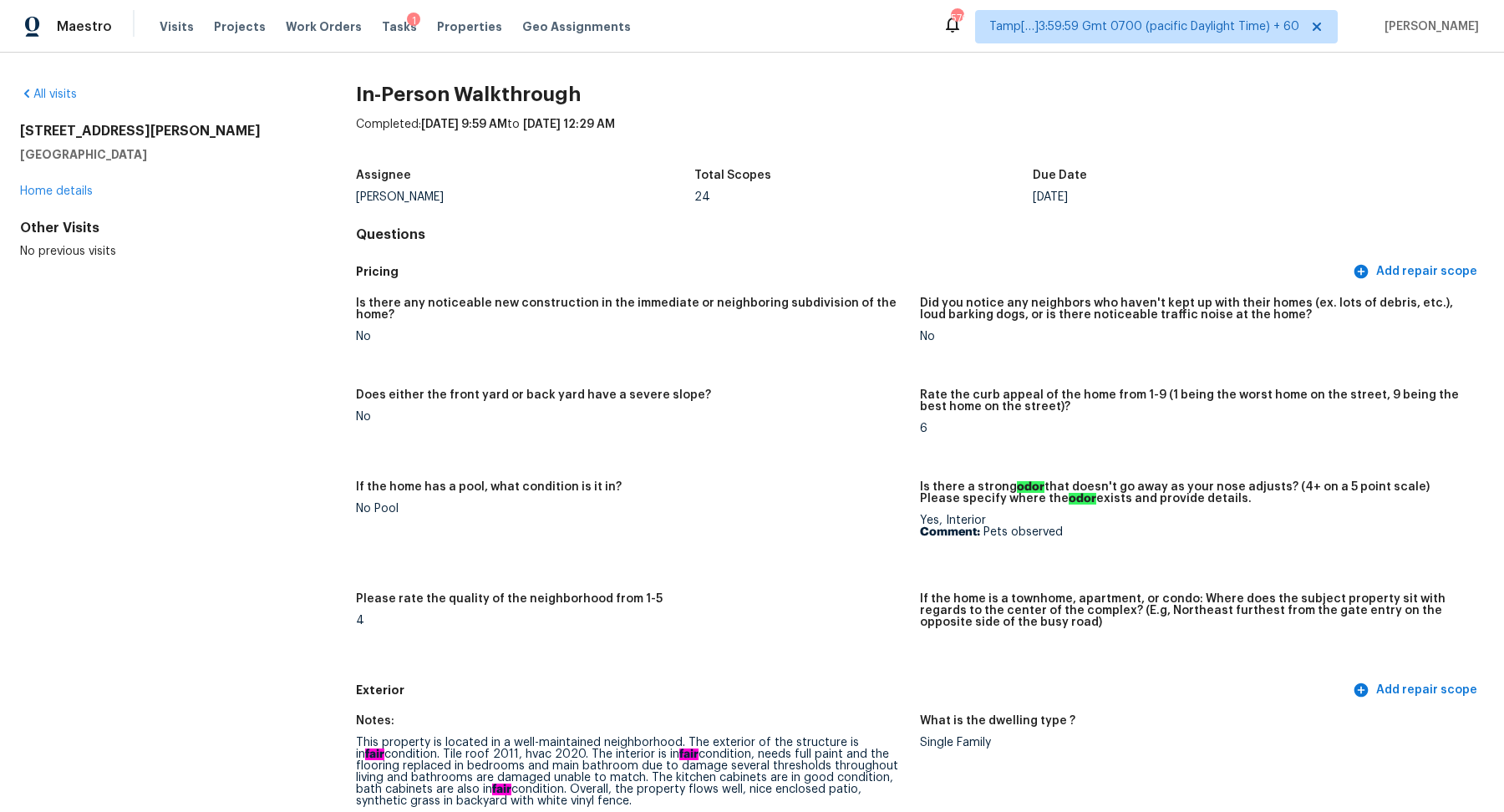
click at [65, 82] on div "All visits 5197 Rosen Blvd Boynton Beach, FL 33472 Home details Other Visits No…" at bounding box center [752, 432] width 1504 height 759
click at [56, 104] on div "All visits 5197 Rosen Blvd Boynton Beach, FL 33472 Home details Other Visits No…" at bounding box center [161, 173] width 282 height 174
click at [71, 90] on link "All visits" at bounding box center [48, 94] width 57 height 12
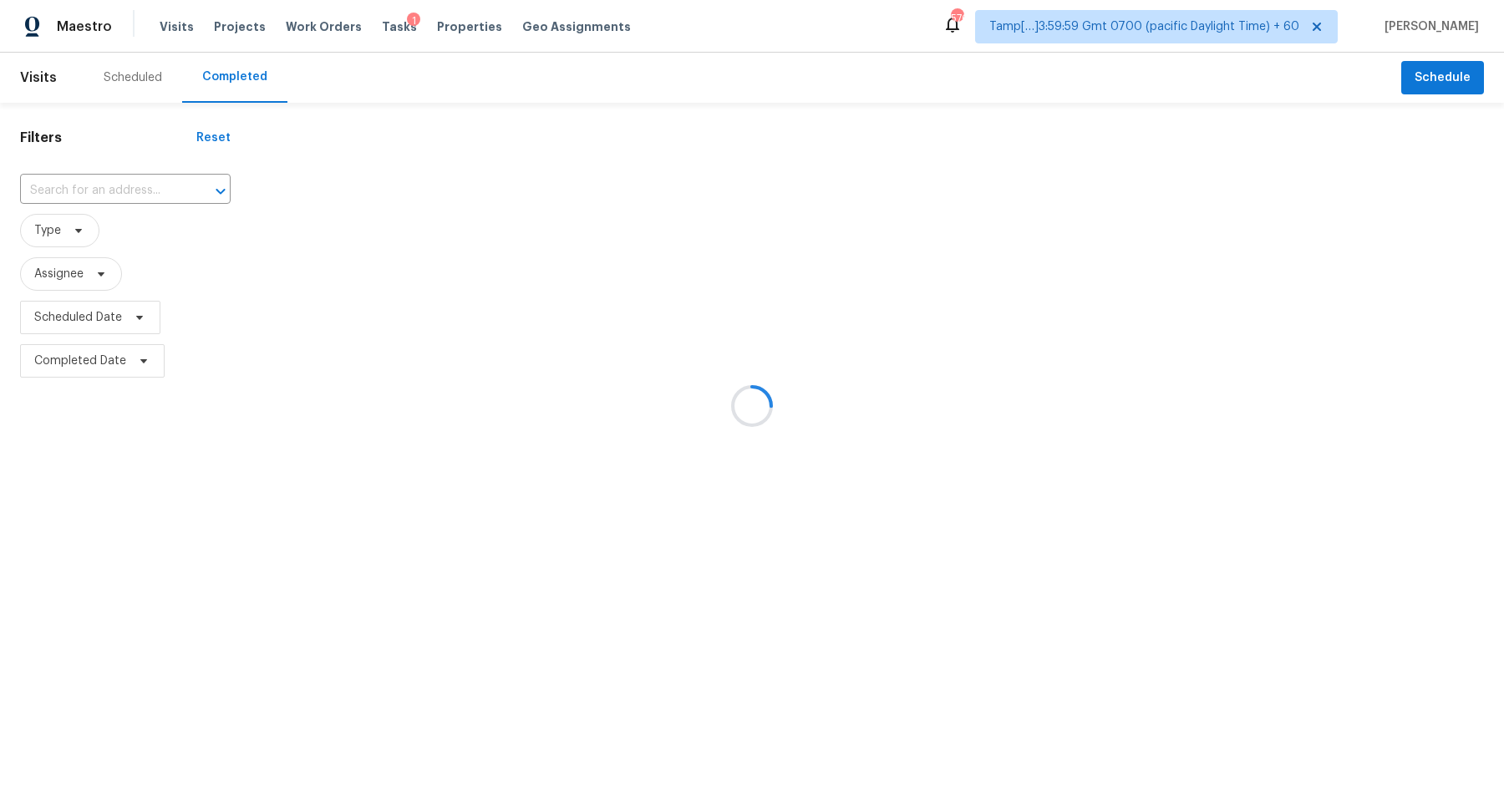
click at [119, 172] on div at bounding box center [752, 406] width 1504 height 812
click at [143, 178] on div at bounding box center [752, 406] width 1504 height 812
click at [98, 208] on div at bounding box center [752, 406] width 1504 height 812
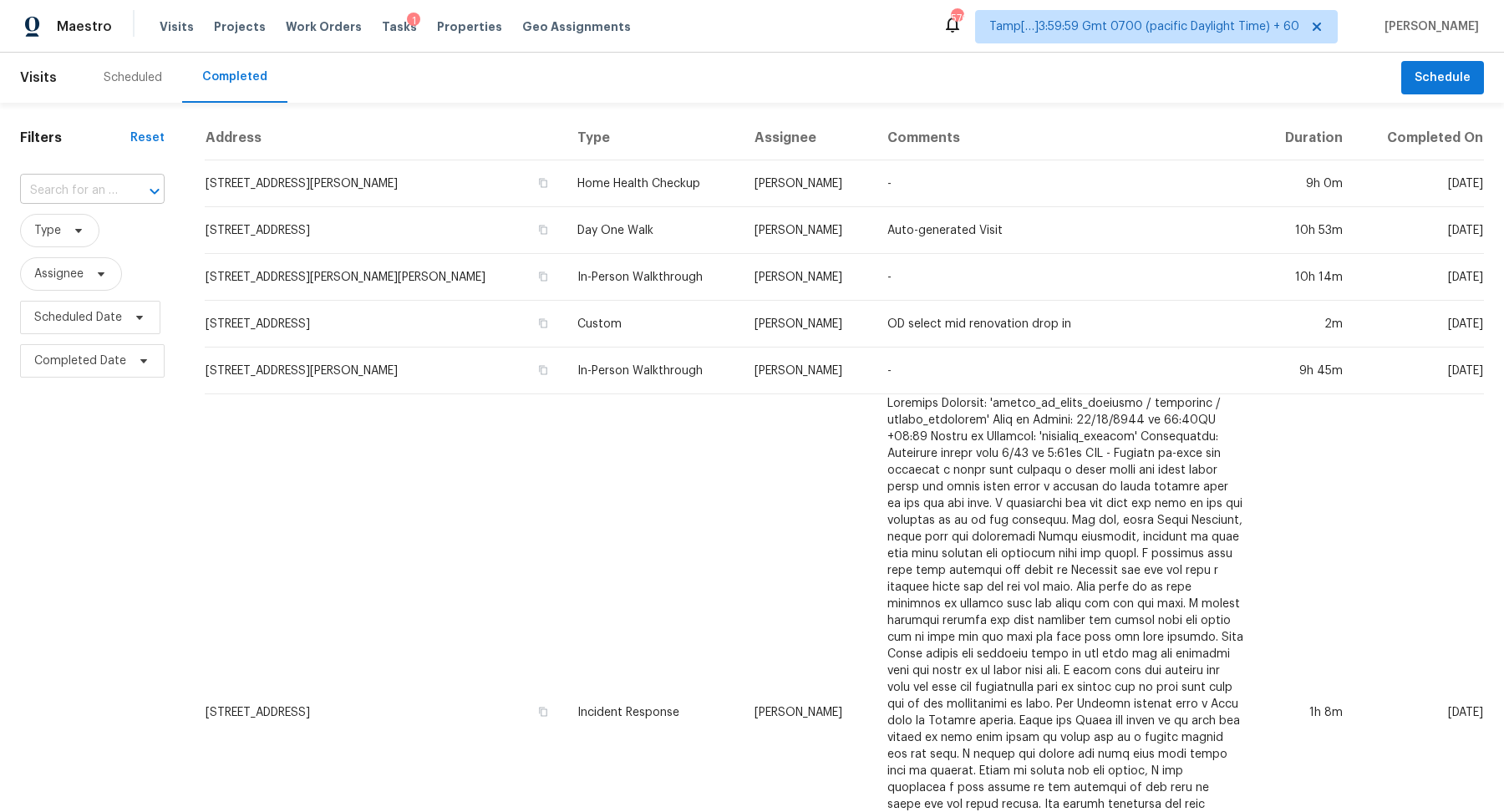
click at [136, 195] on div at bounding box center [143, 191] width 43 height 23
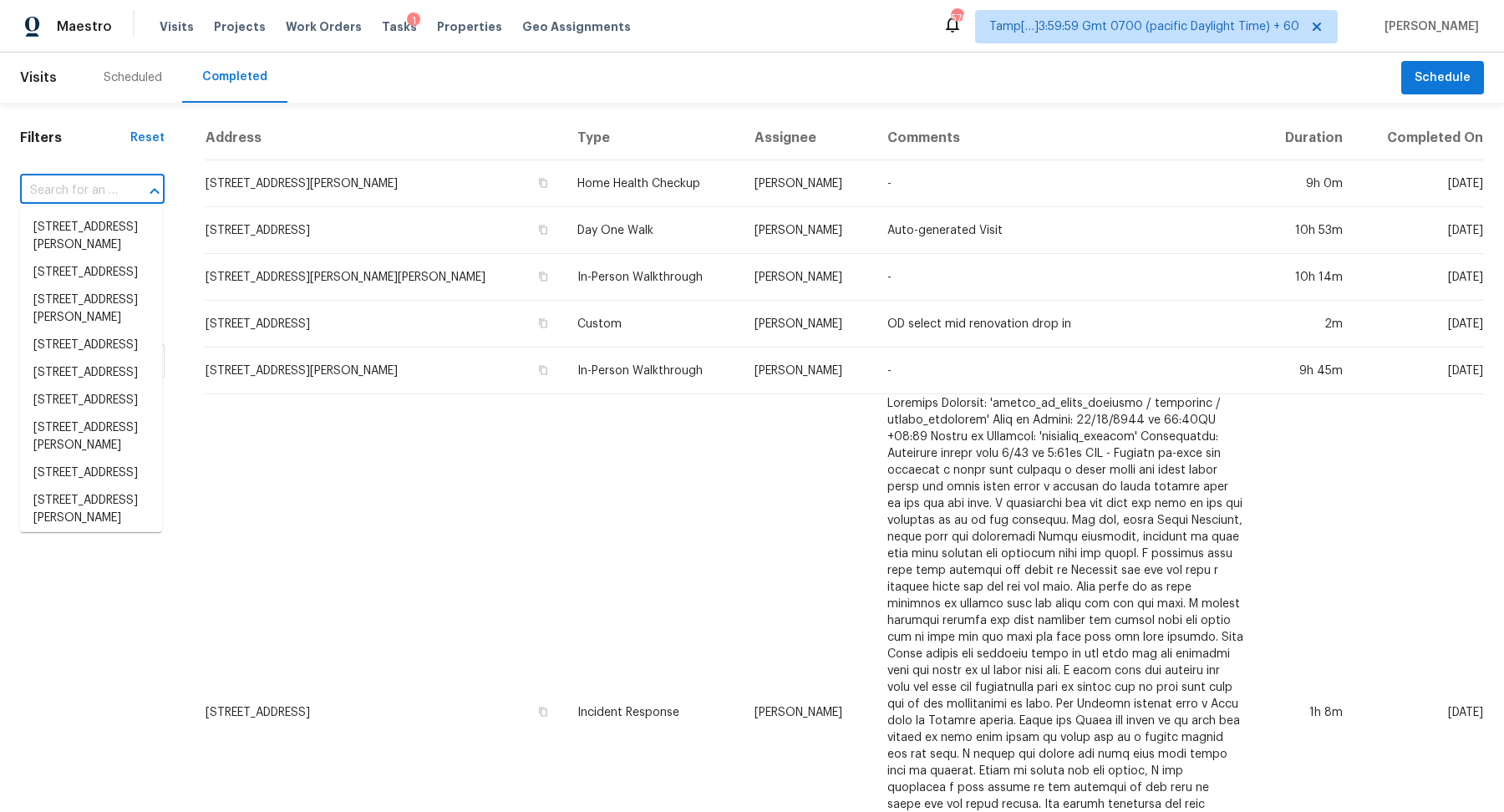
paste input "133 Tulane St, Colorado Springs, CO 80910"
type input "133 Tulane St, Colorado Springs, CO 80910"
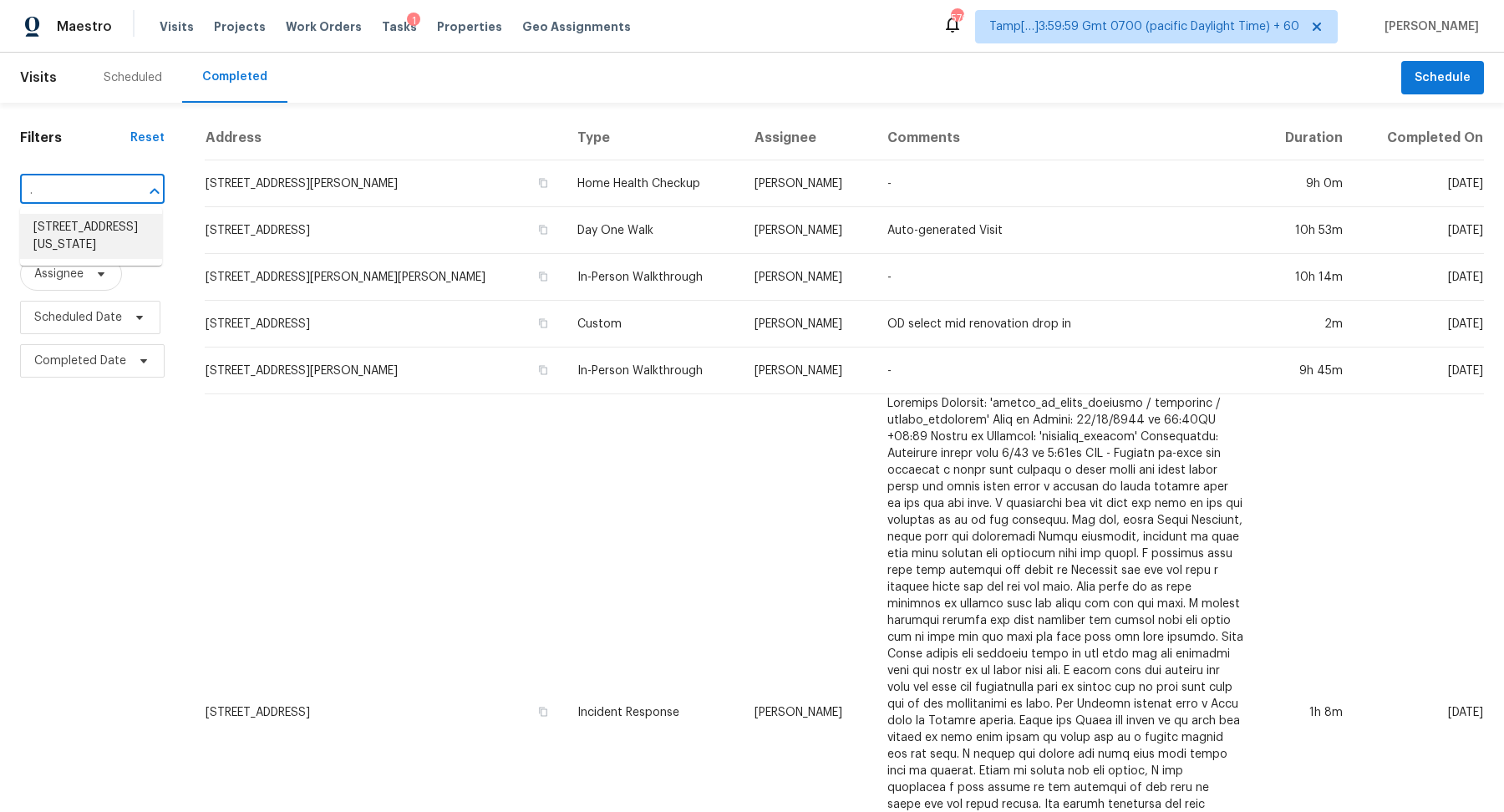
click at [95, 240] on li "133 Tulane St, Colorado Springs, CO 80910" at bounding box center [91, 236] width 142 height 45
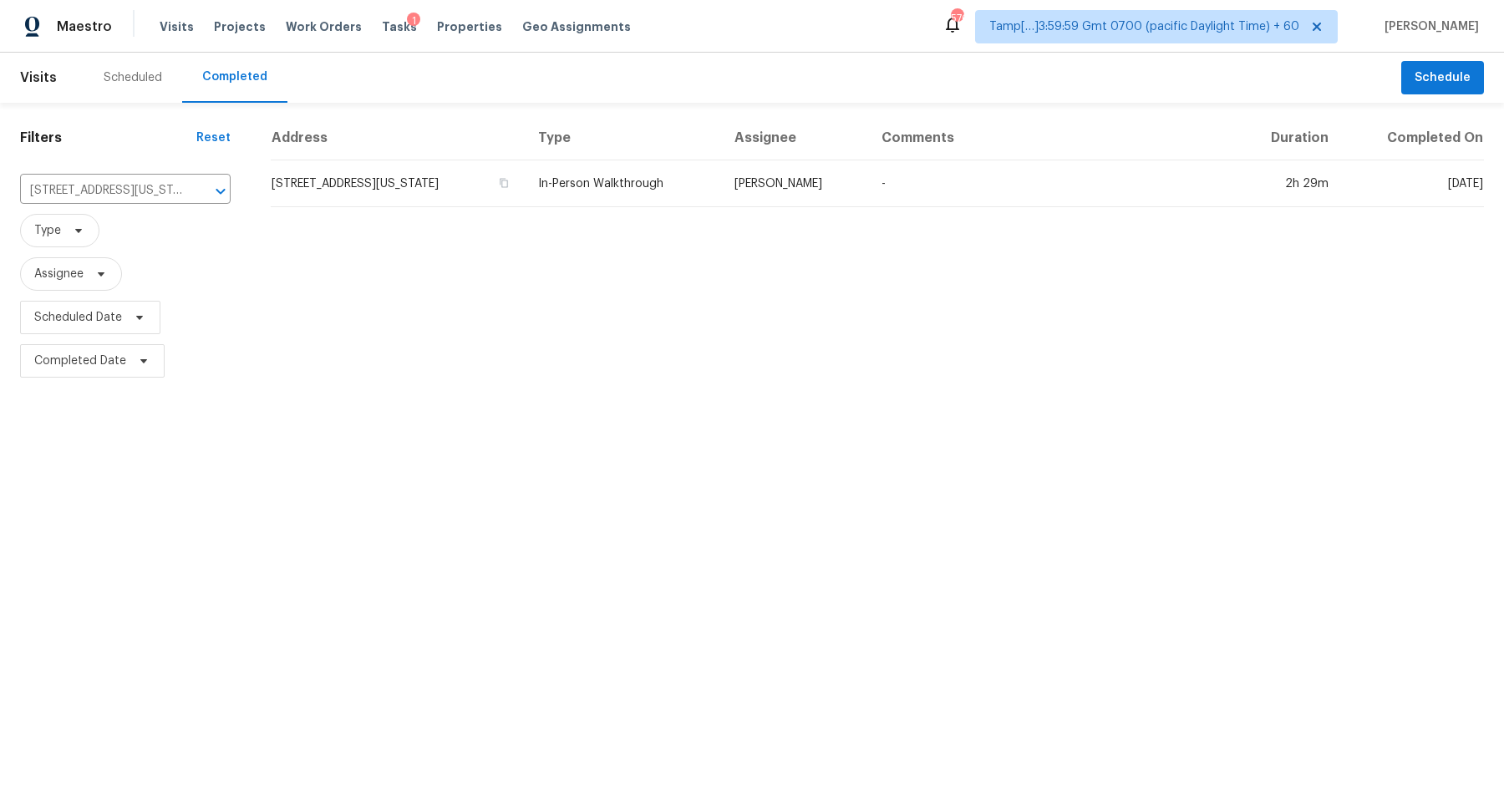
click at [327, 190] on td "133 Tulane St, Colorado Springs, CO 80910" at bounding box center [398, 184] width 254 height 47
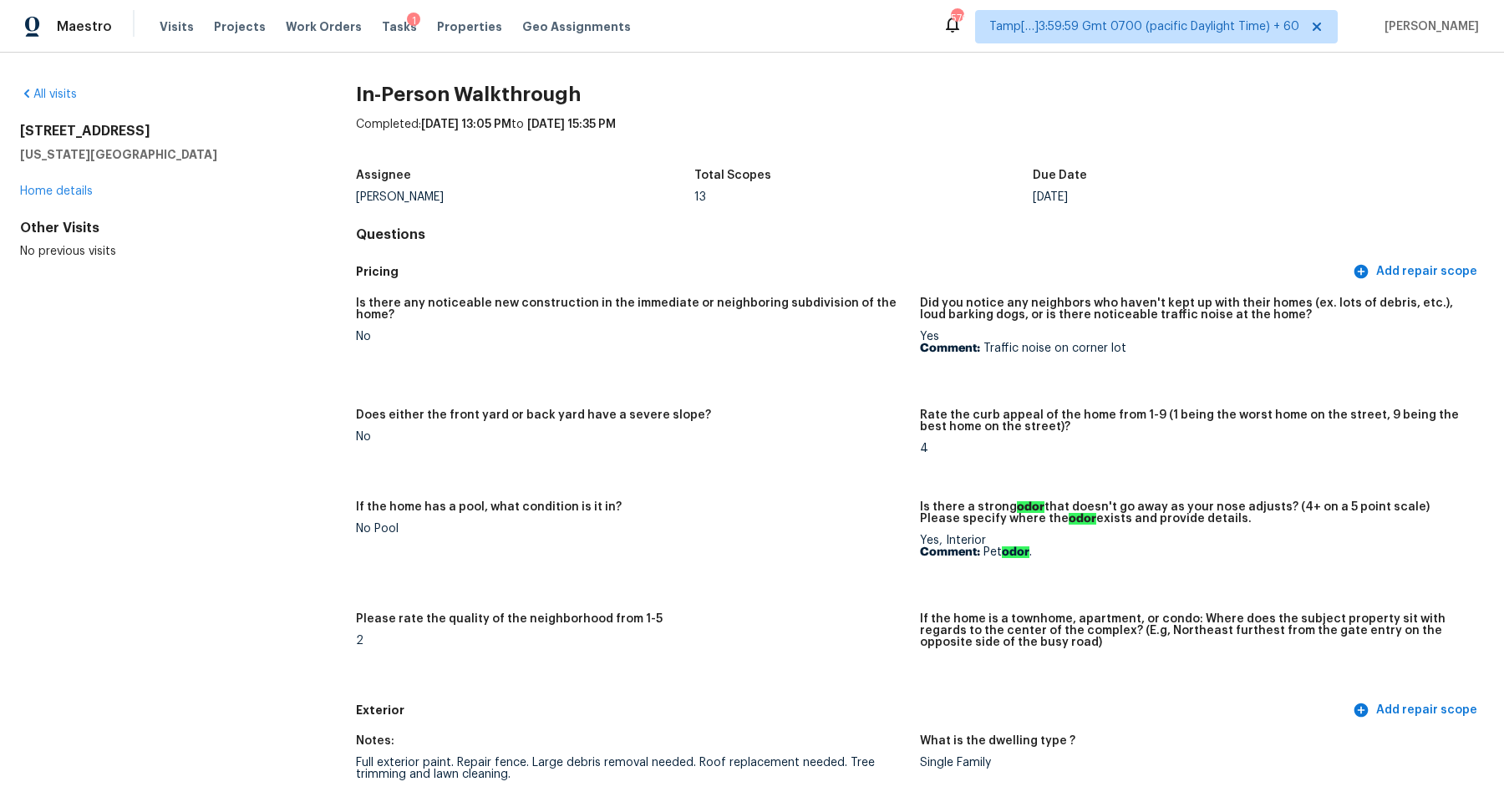
click at [60, 87] on div "All visits" at bounding box center [161, 94] width 282 height 17
click at [64, 93] on link "All visits" at bounding box center [48, 94] width 57 height 12
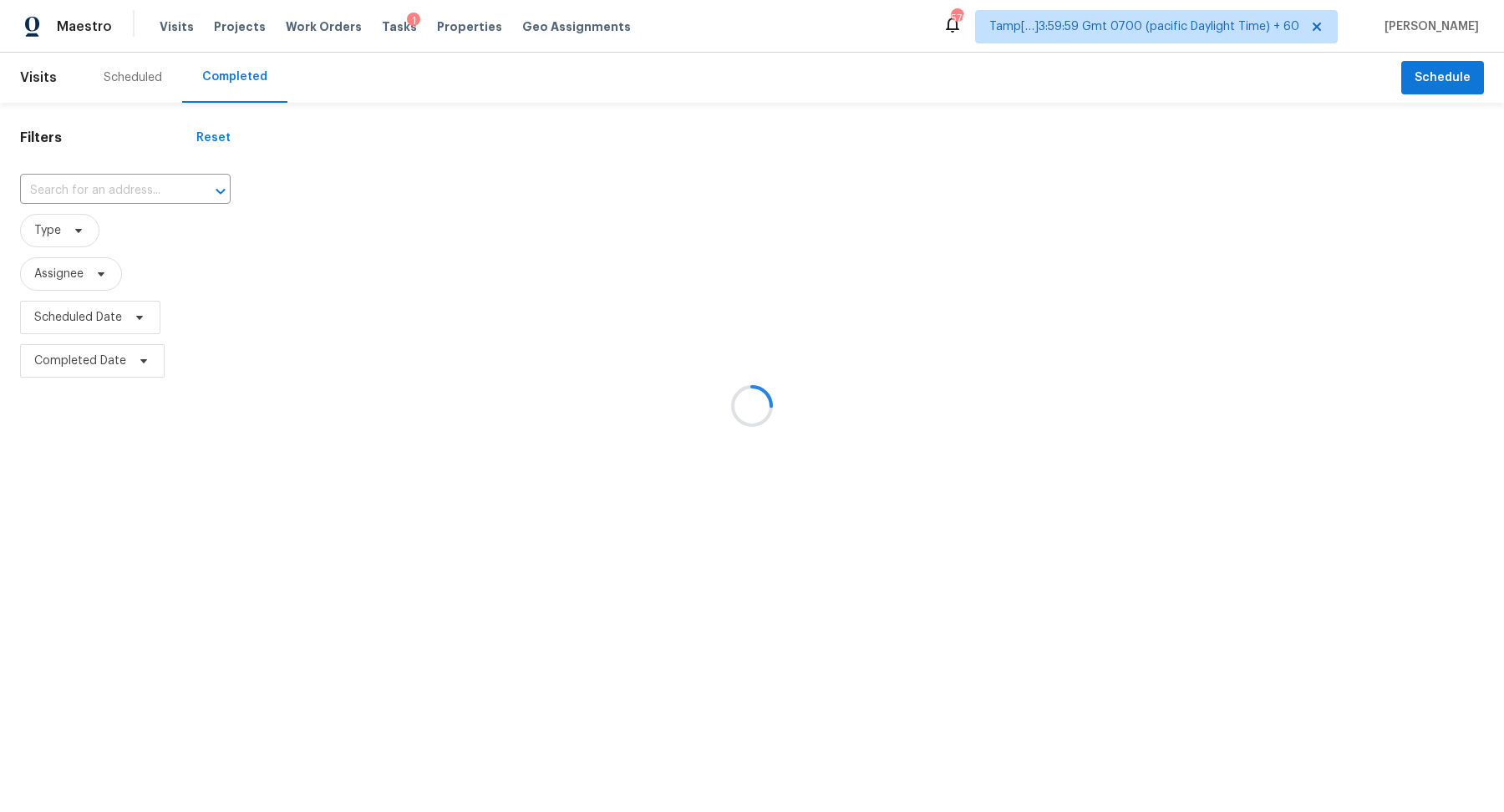
click at [115, 187] on div at bounding box center [752, 406] width 1504 height 812
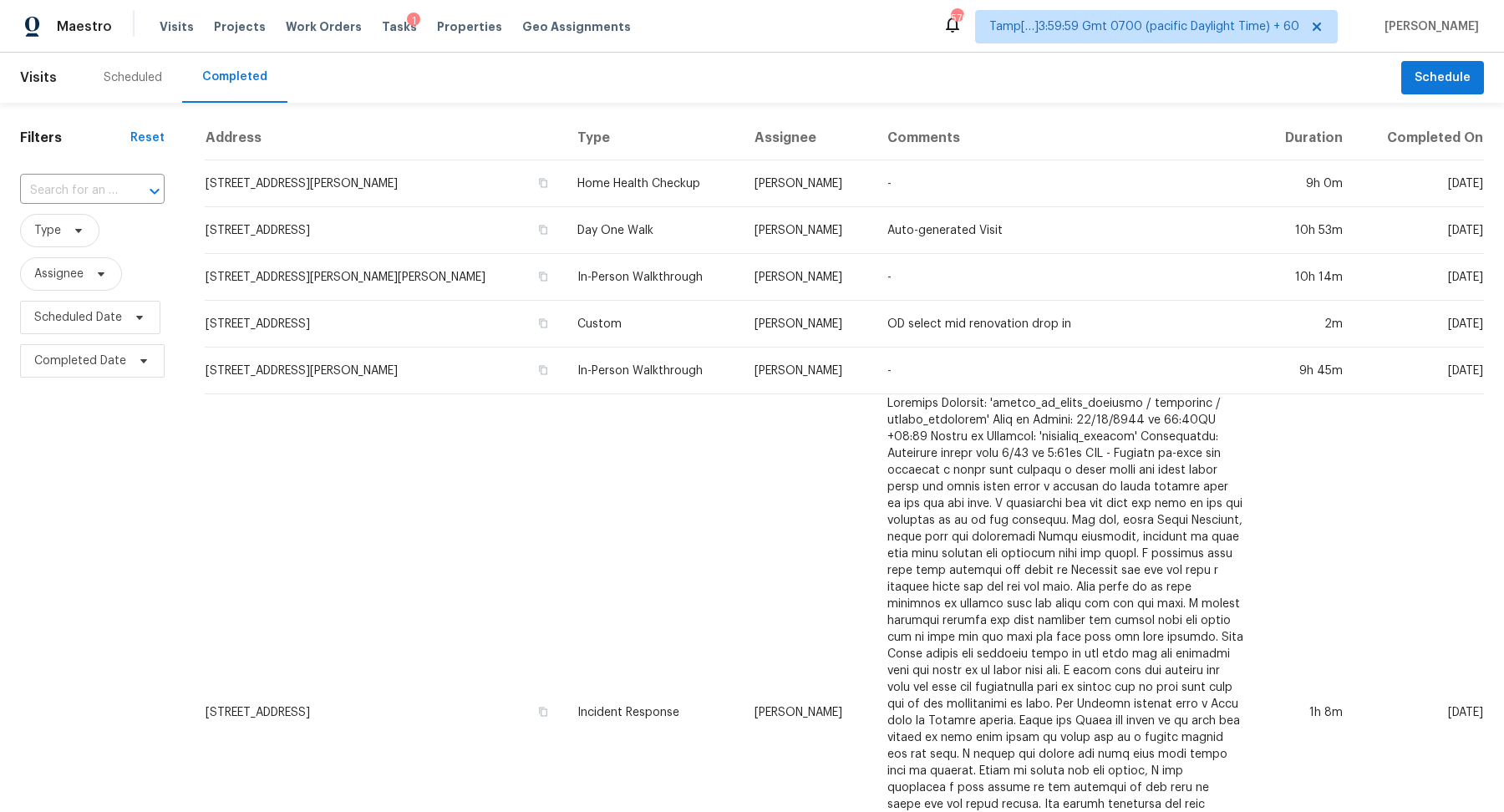
click at [115, 187] on div "​" at bounding box center [92, 191] width 145 height 26
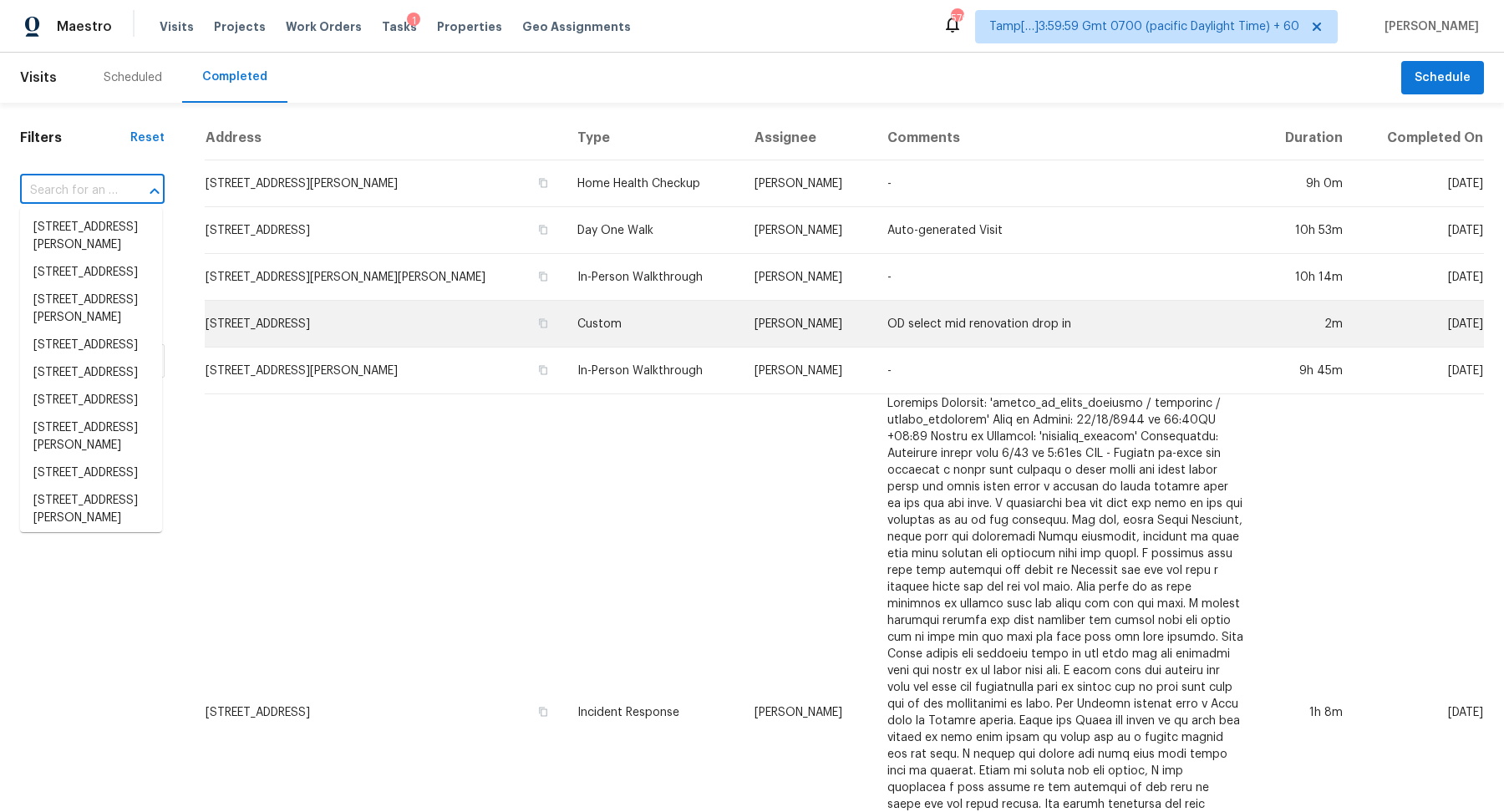
paste input "17207 Wagganner Dr, Hockley, TX 77447"
type input "17207 Wagganner Dr, Hockley, TX 77447"
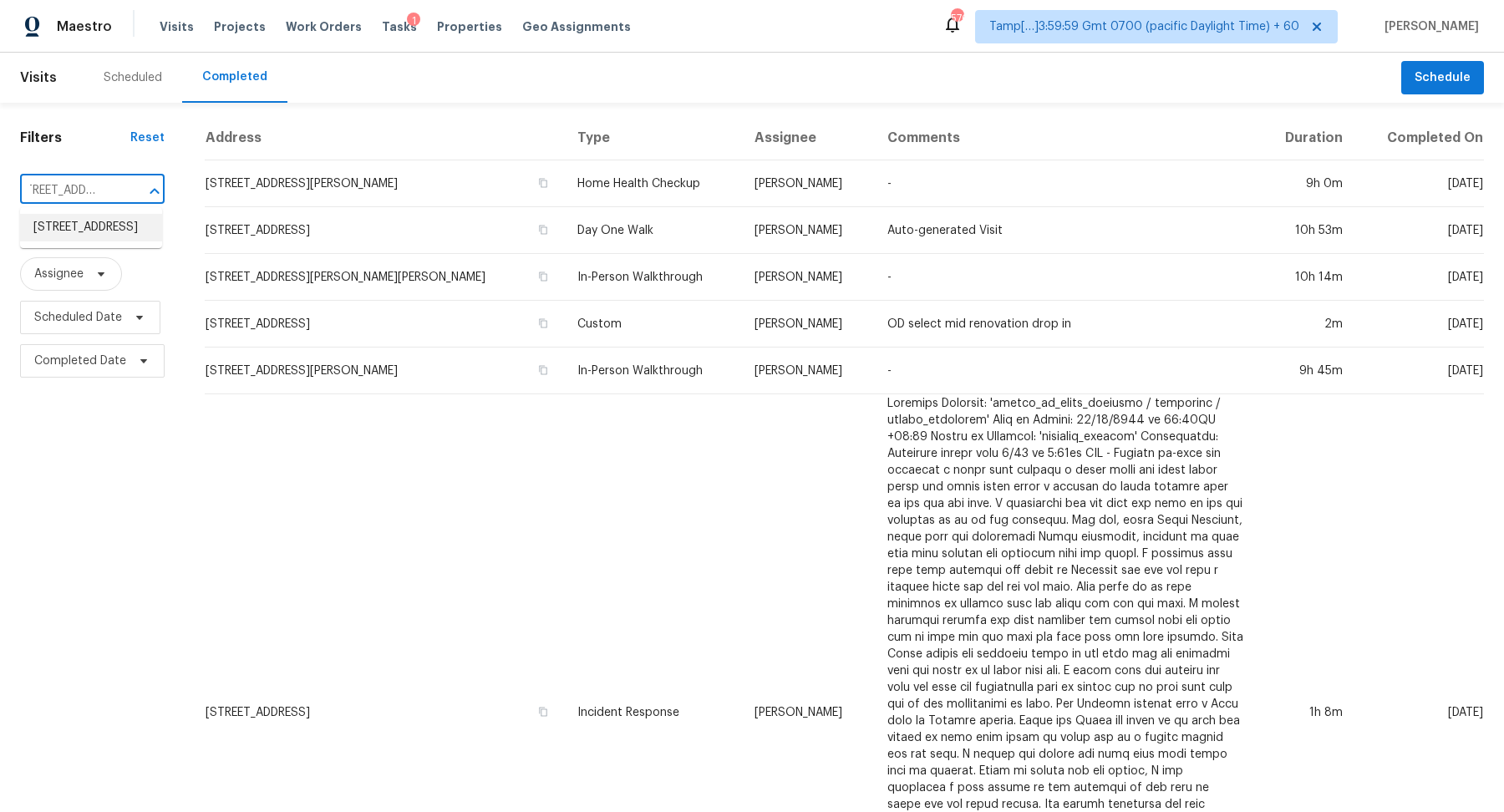
click at [104, 241] on li "17207 Wagganner Dr, Hockley, TX 77447" at bounding box center [91, 227] width 142 height 27
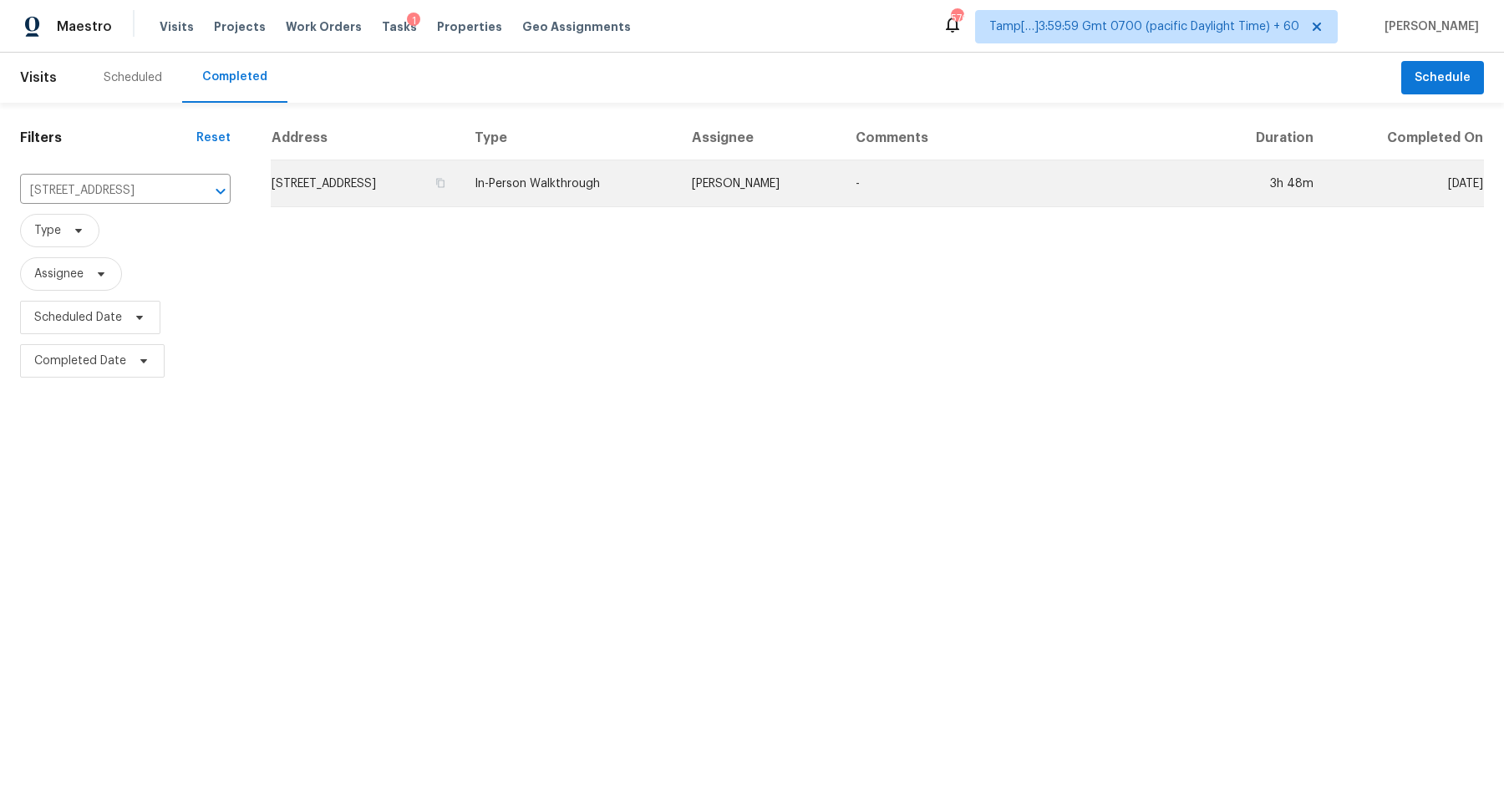
click at [297, 181] on td "17207 Wagganner Dr, Hockley, TX 77447" at bounding box center [366, 184] width 191 height 47
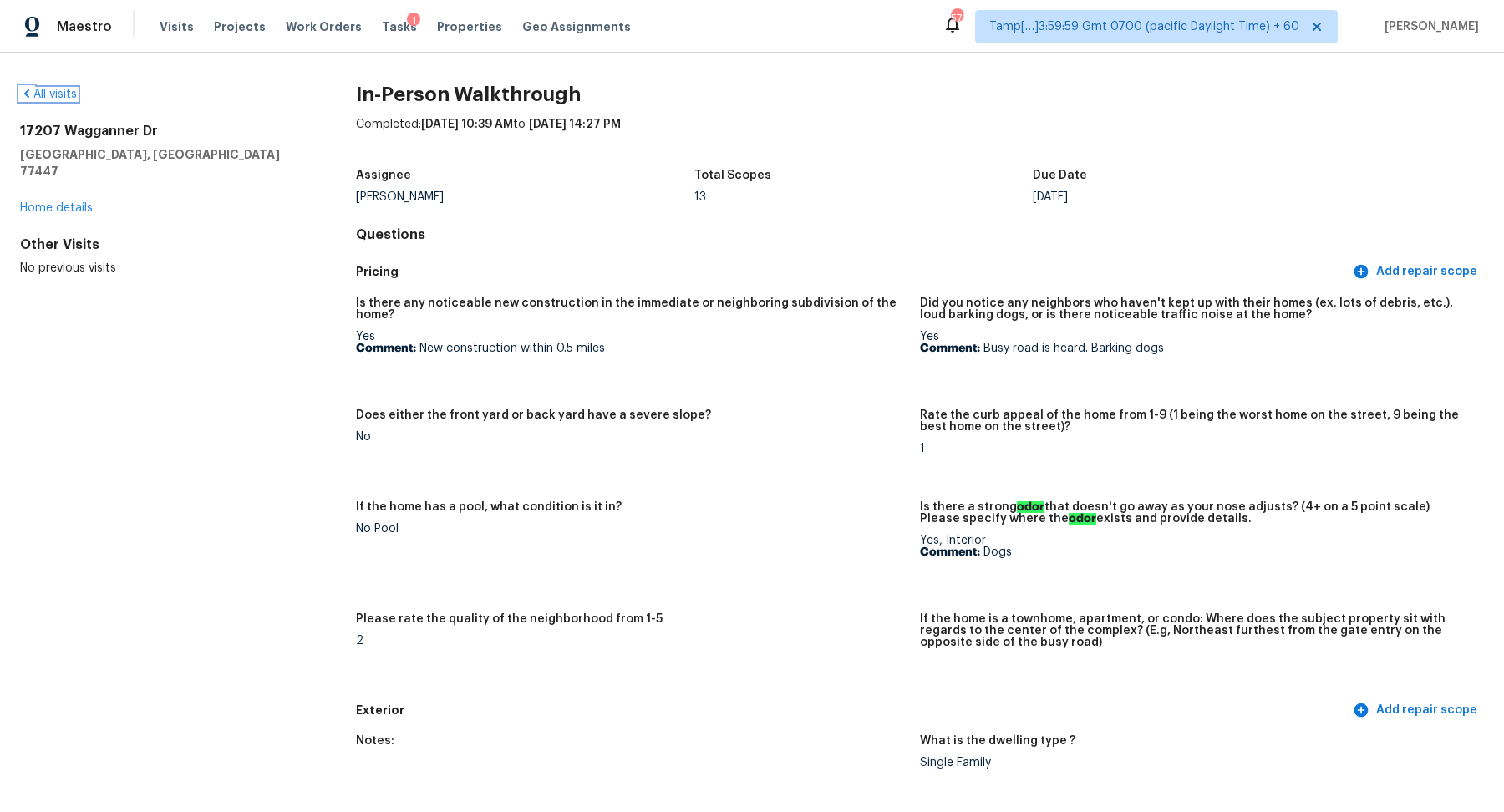
click at [59, 91] on link "All visits" at bounding box center [48, 94] width 57 height 12
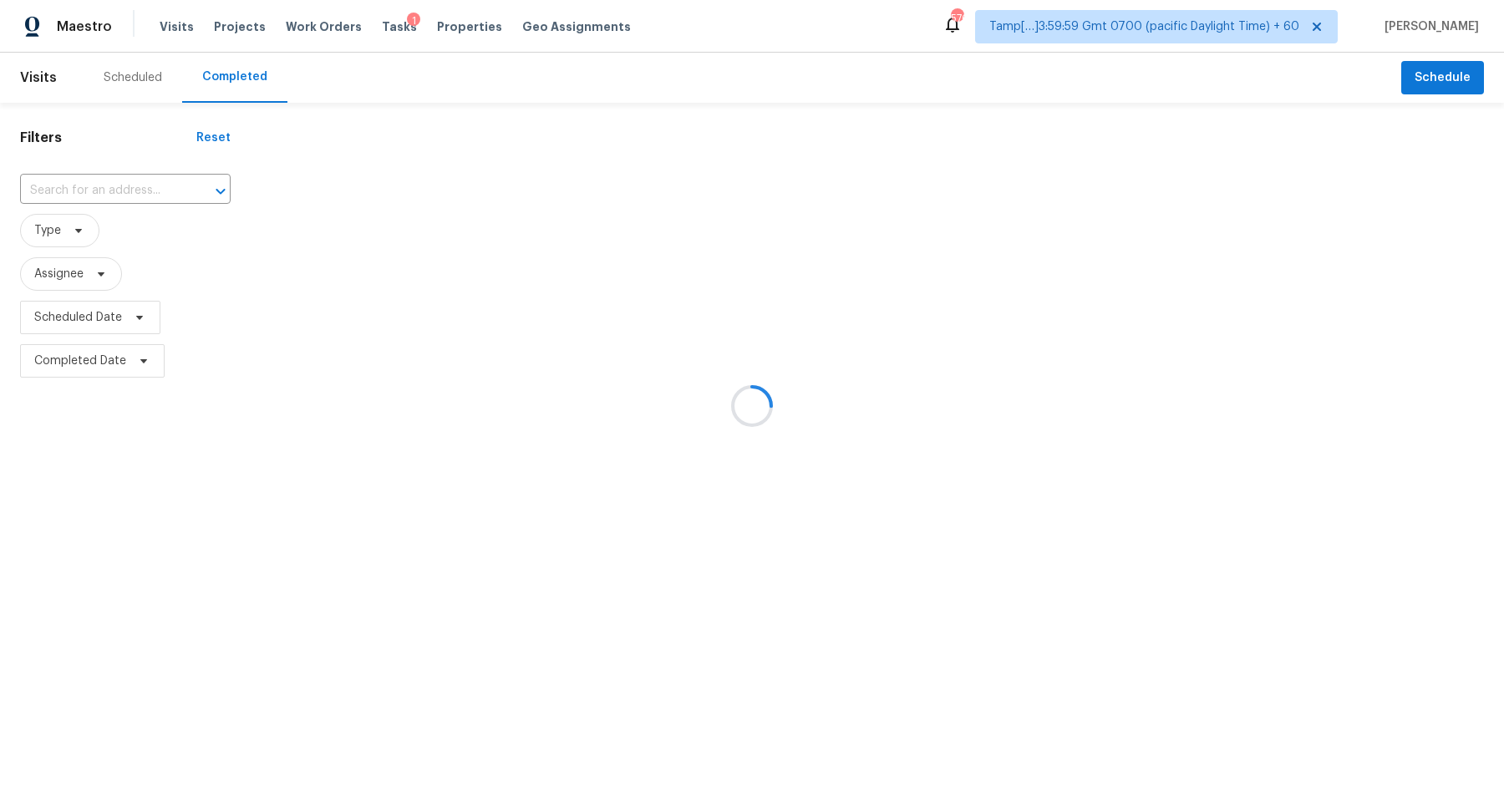
click at [75, 191] on div at bounding box center [752, 406] width 1504 height 812
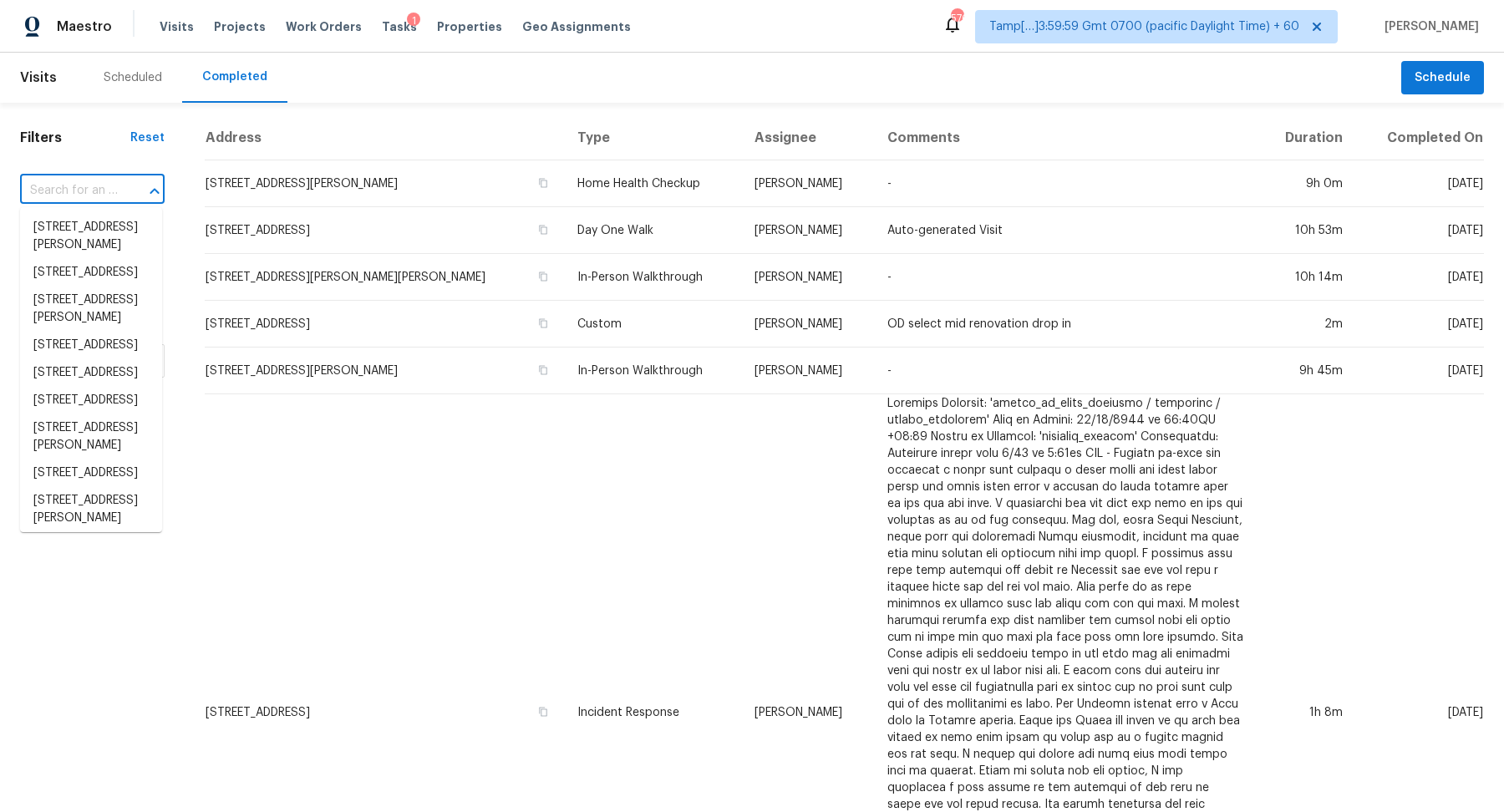
click at [101, 185] on input "text" at bounding box center [68, 191] width 98 height 26
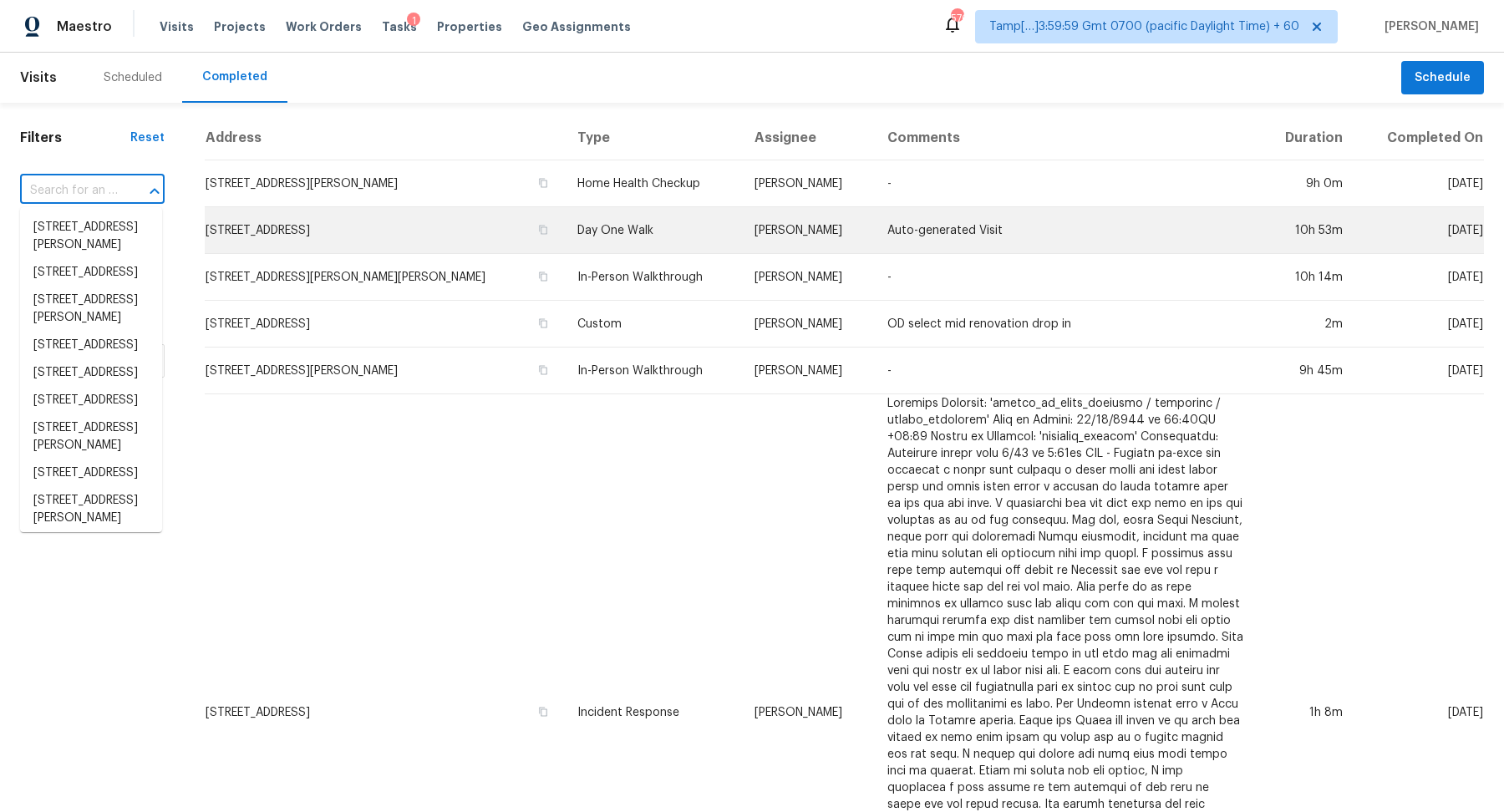
paste input "8853 N Maplebrook Ct, Brooklyn Park, MN 55445"
type input "8853 N Maplebrook Ct, Brooklyn Park, MN 55445"
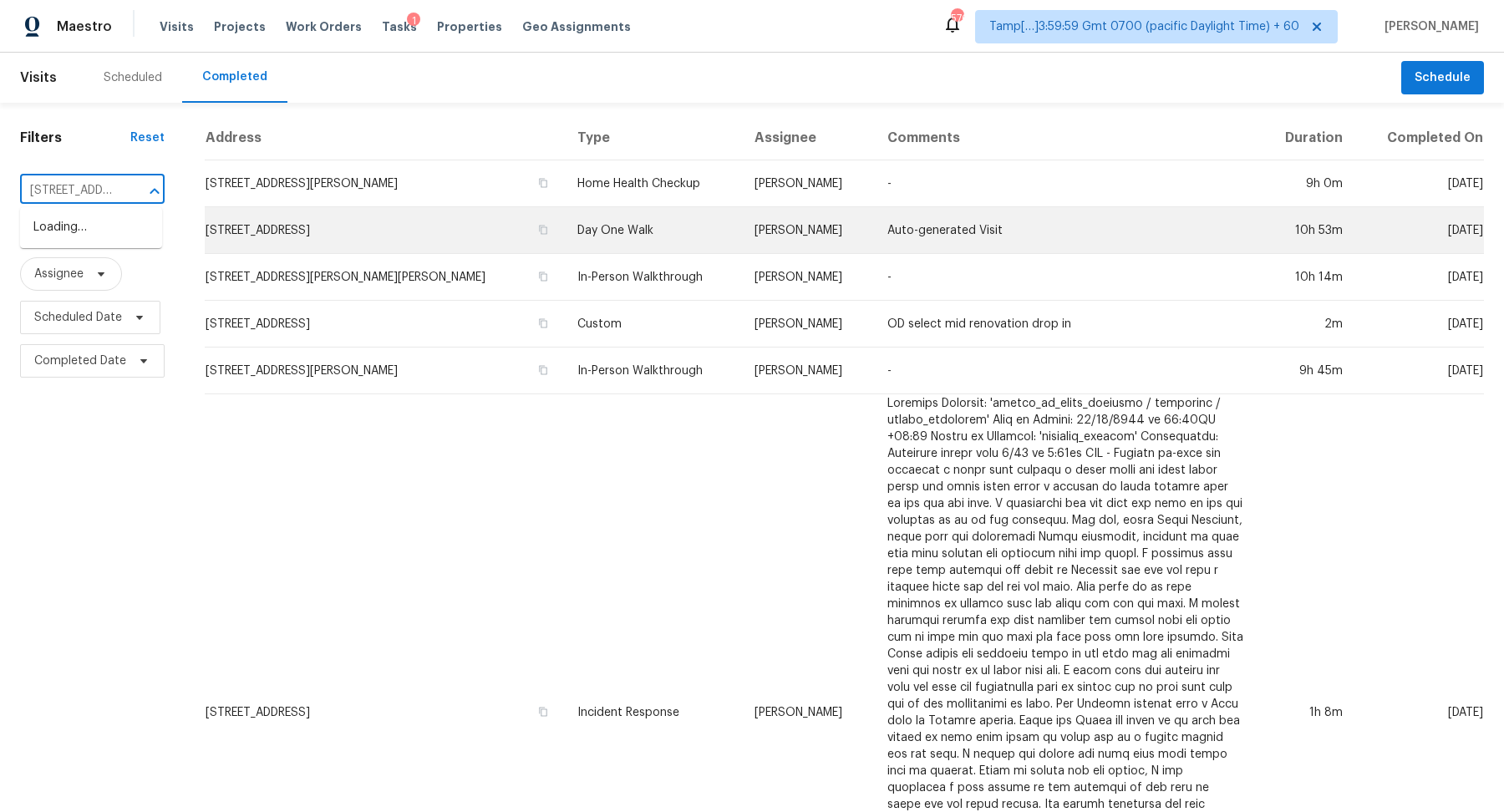
scroll to position [0, 182]
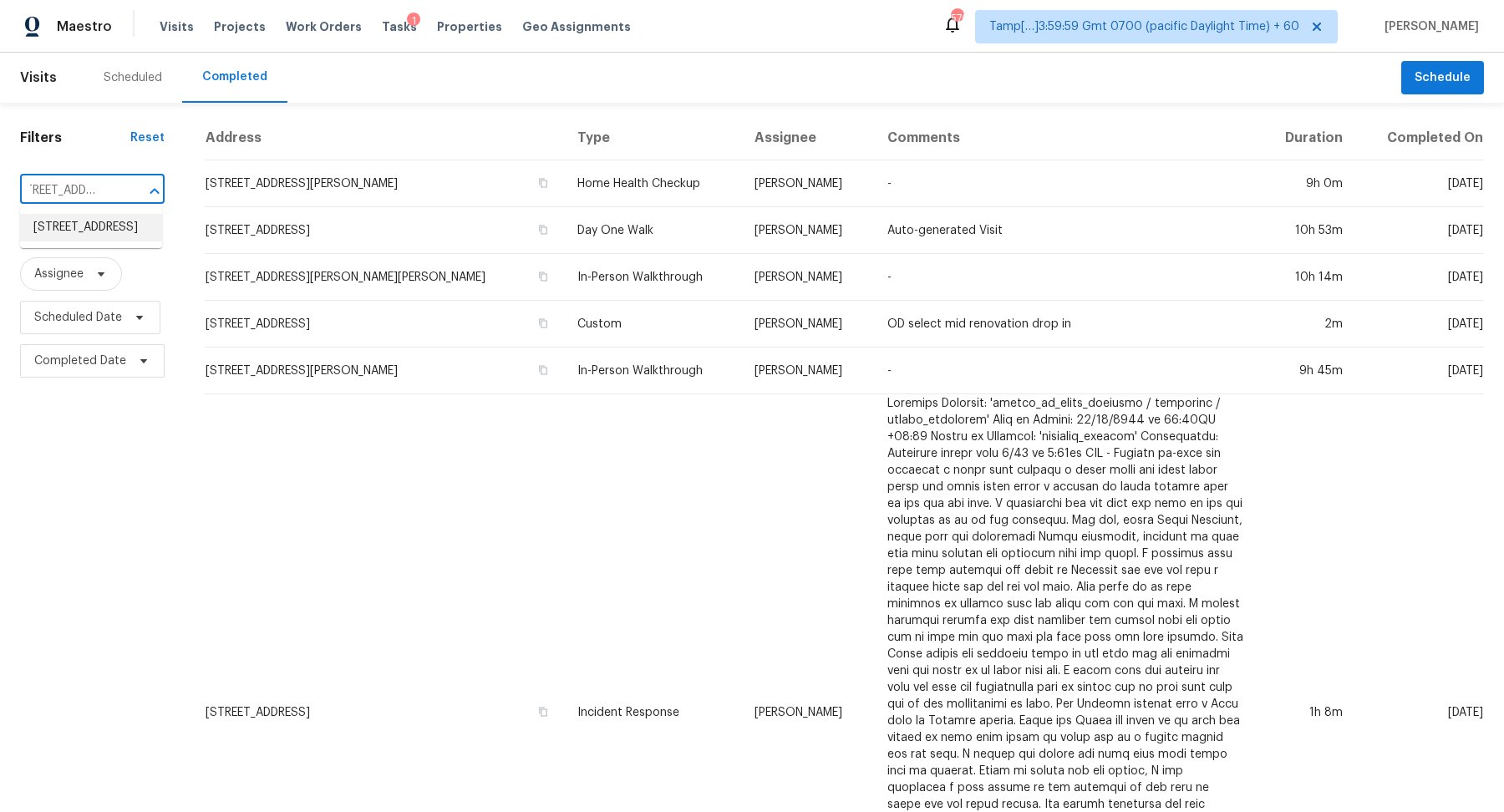
click at [84, 241] on li "8853 N Maplebrook Ct, Brooklyn Park, MN 55445" at bounding box center [91, 227] width 142 height 27
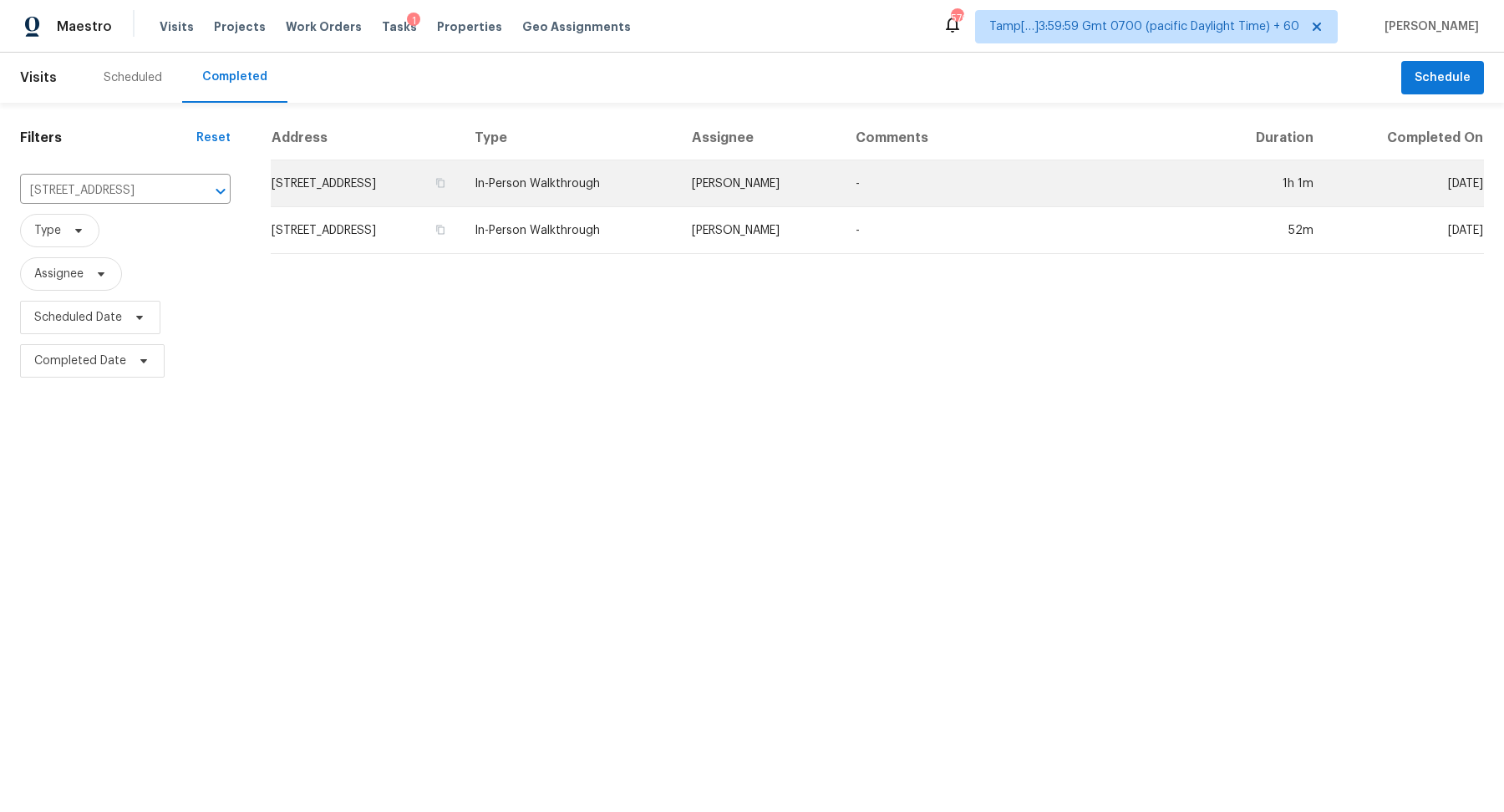
click at [351, 174] on td "8853 N Maplebrook Ct, Brooklyn Park, MN 55445" at bounding box center [366, 184] width 191 height 47
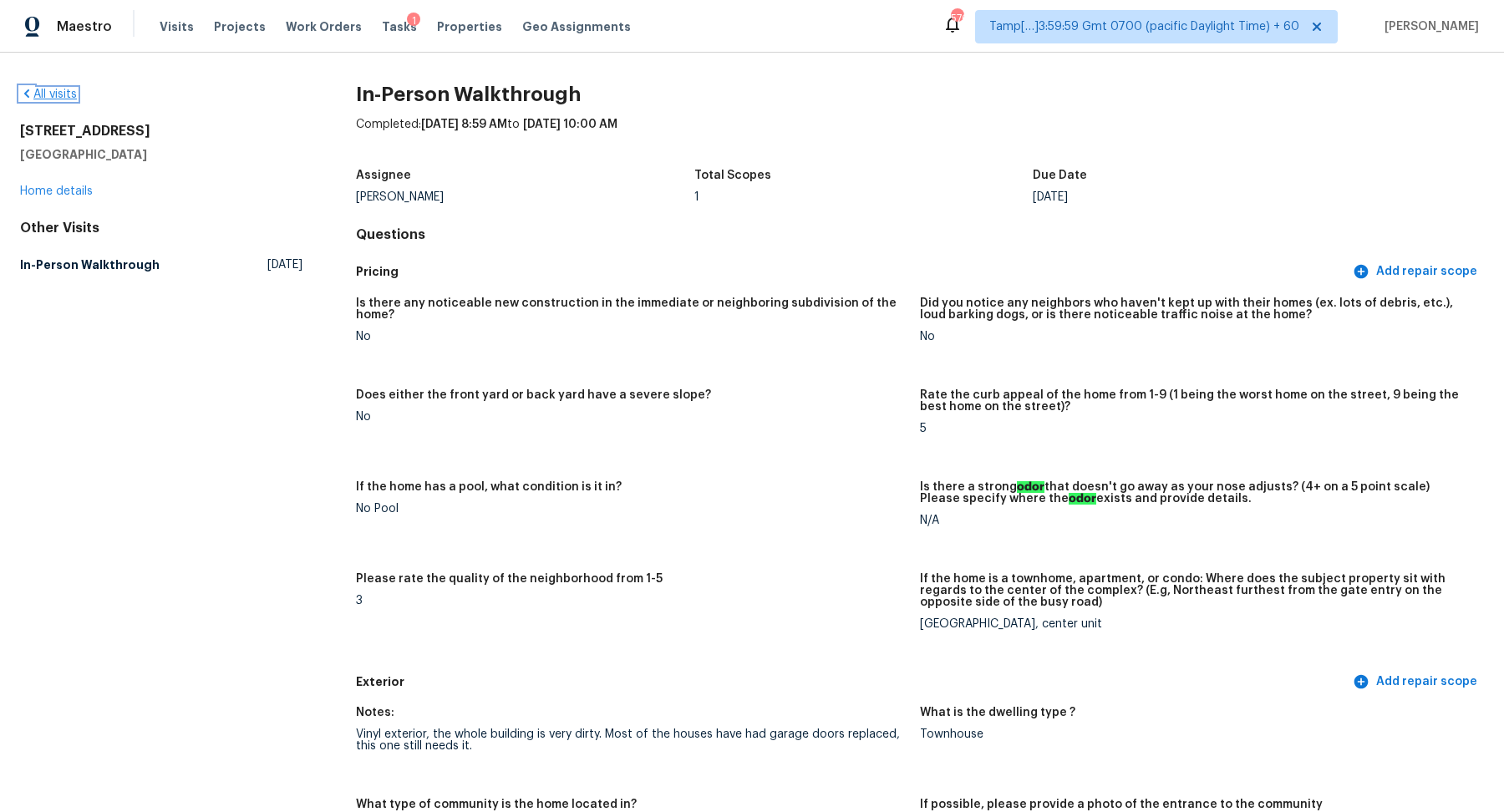
click at [43, 98] on link "All visits" at bounding box center [48, 94] width 57 height 12
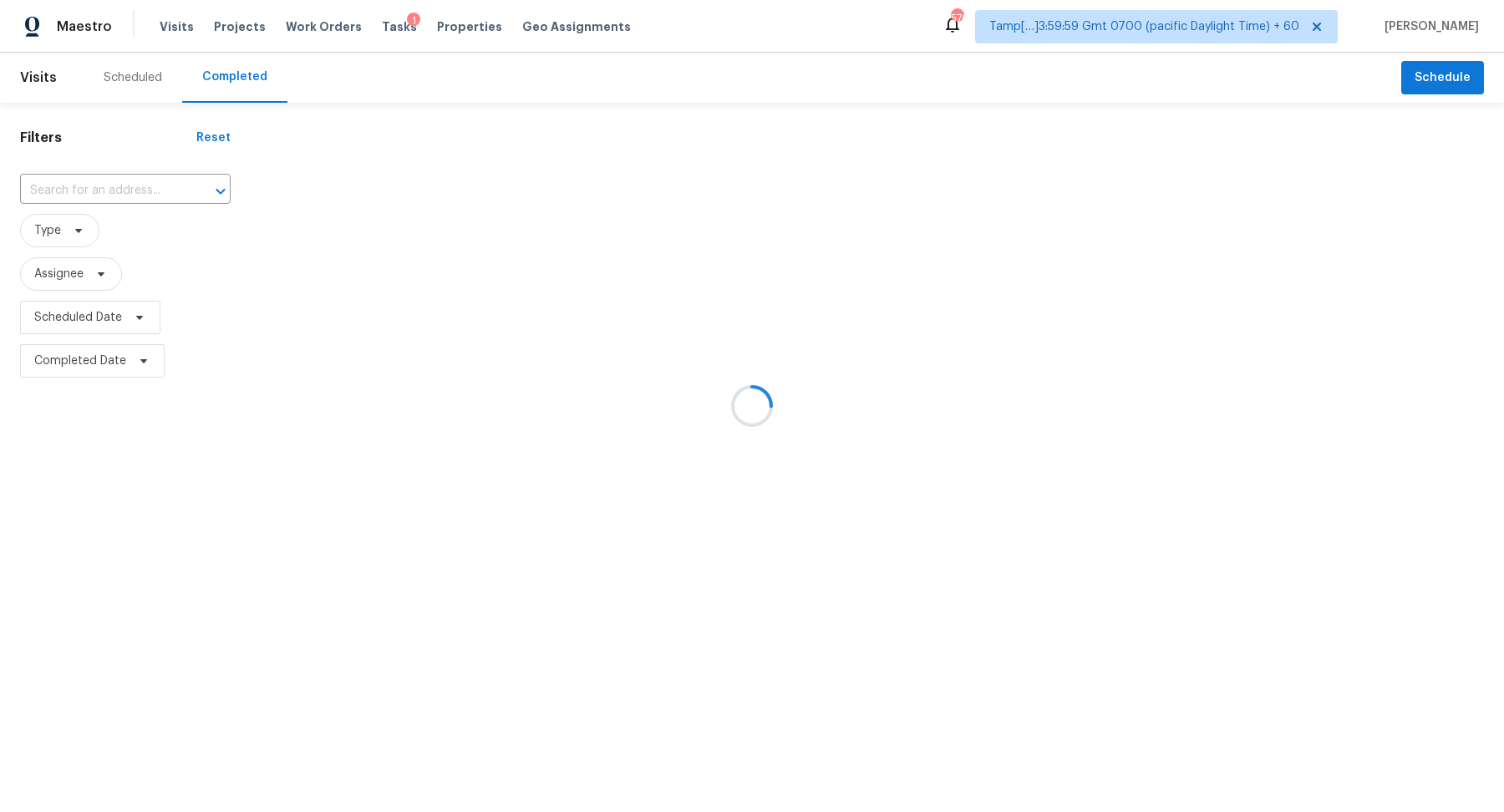
click at [105, 184] on div at bounding box center [752, 406] width 1504 height 812
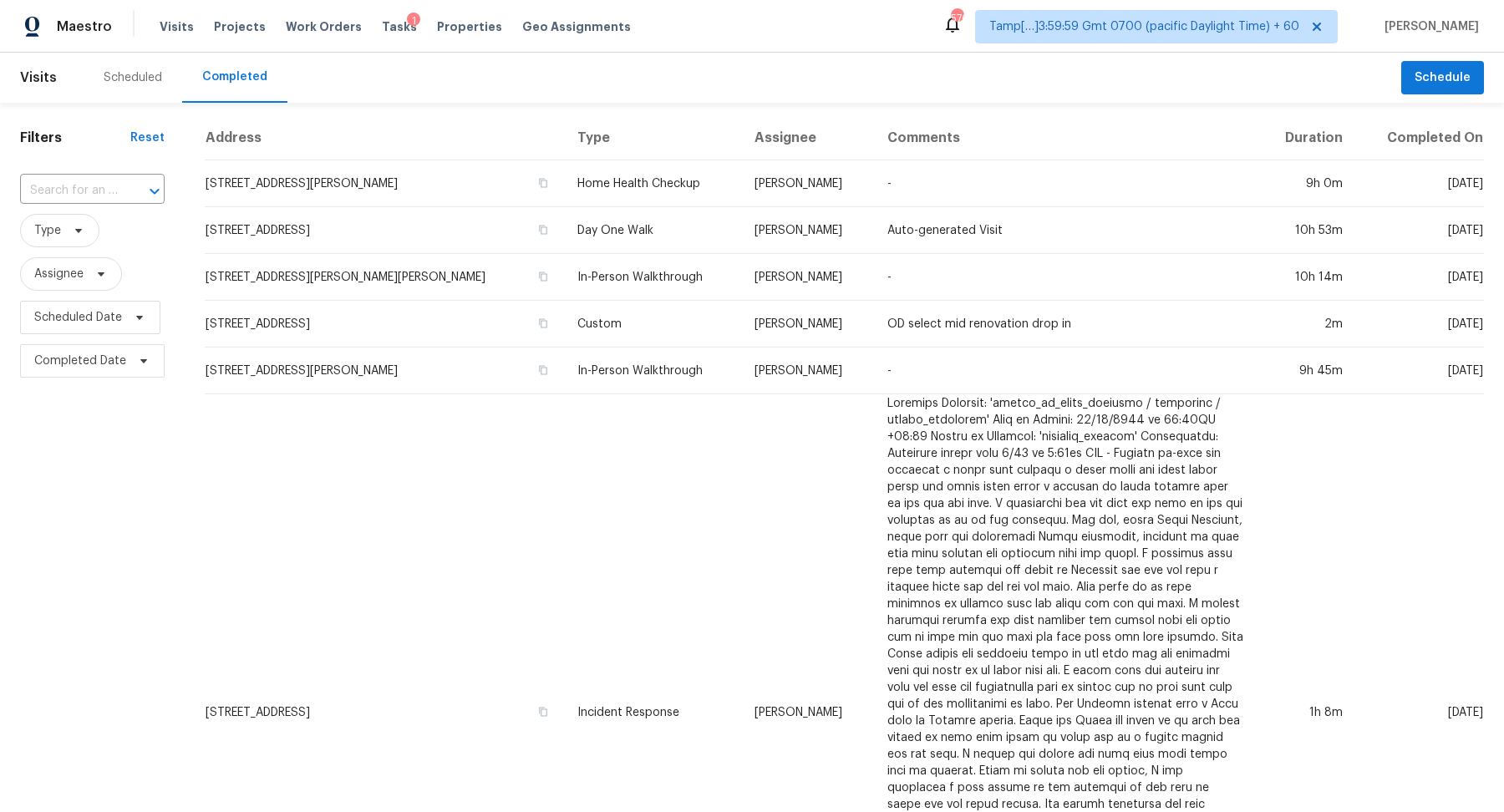
click at [105, 184] on input "text" at bounding box center [68, 191] width 98 height 26
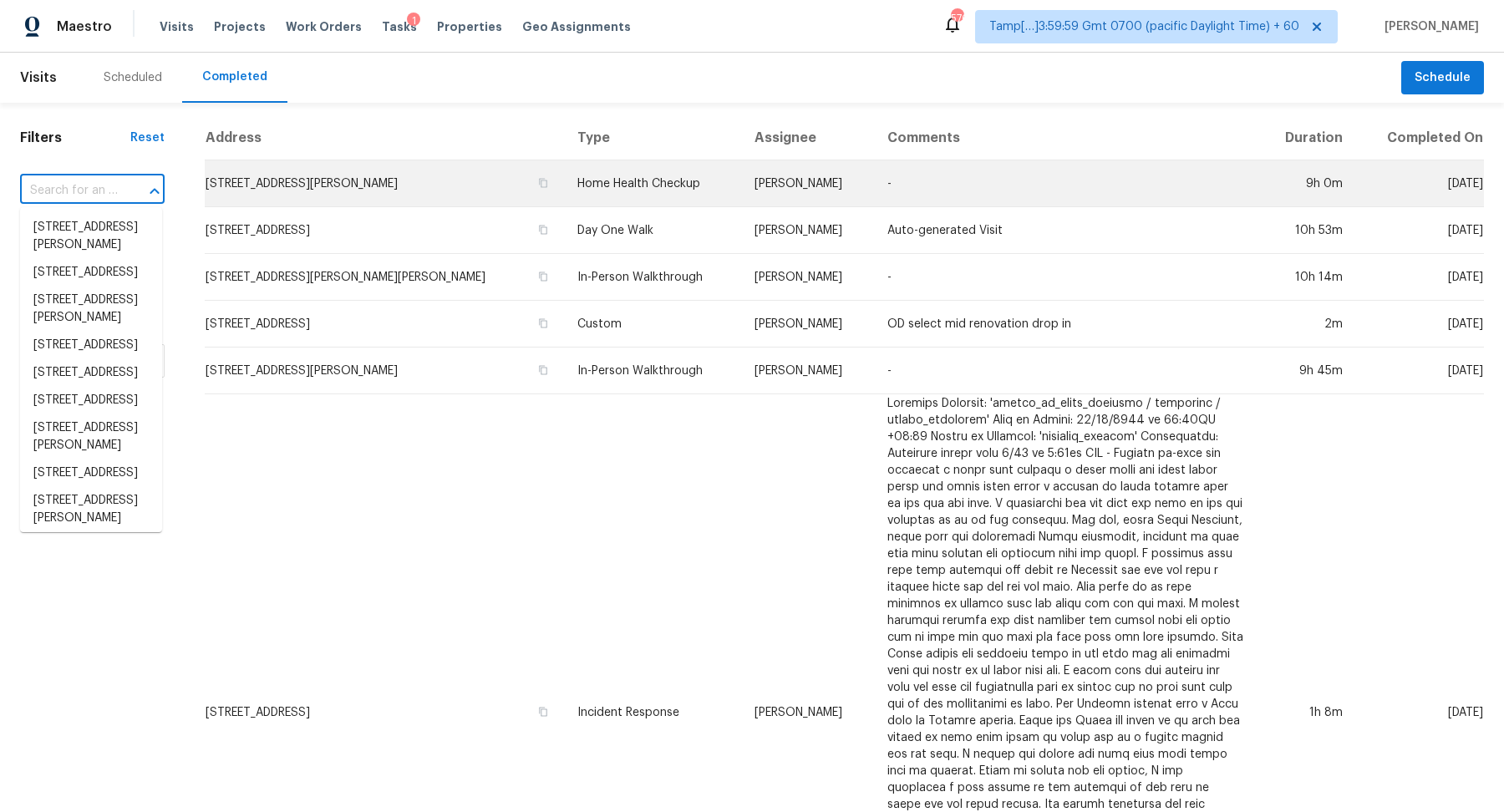
paste input "1063 Gather Dr, Lawrenceville, GA 30043"
type input "1063 Gather Dr, Lawrenceville, GA 30043"
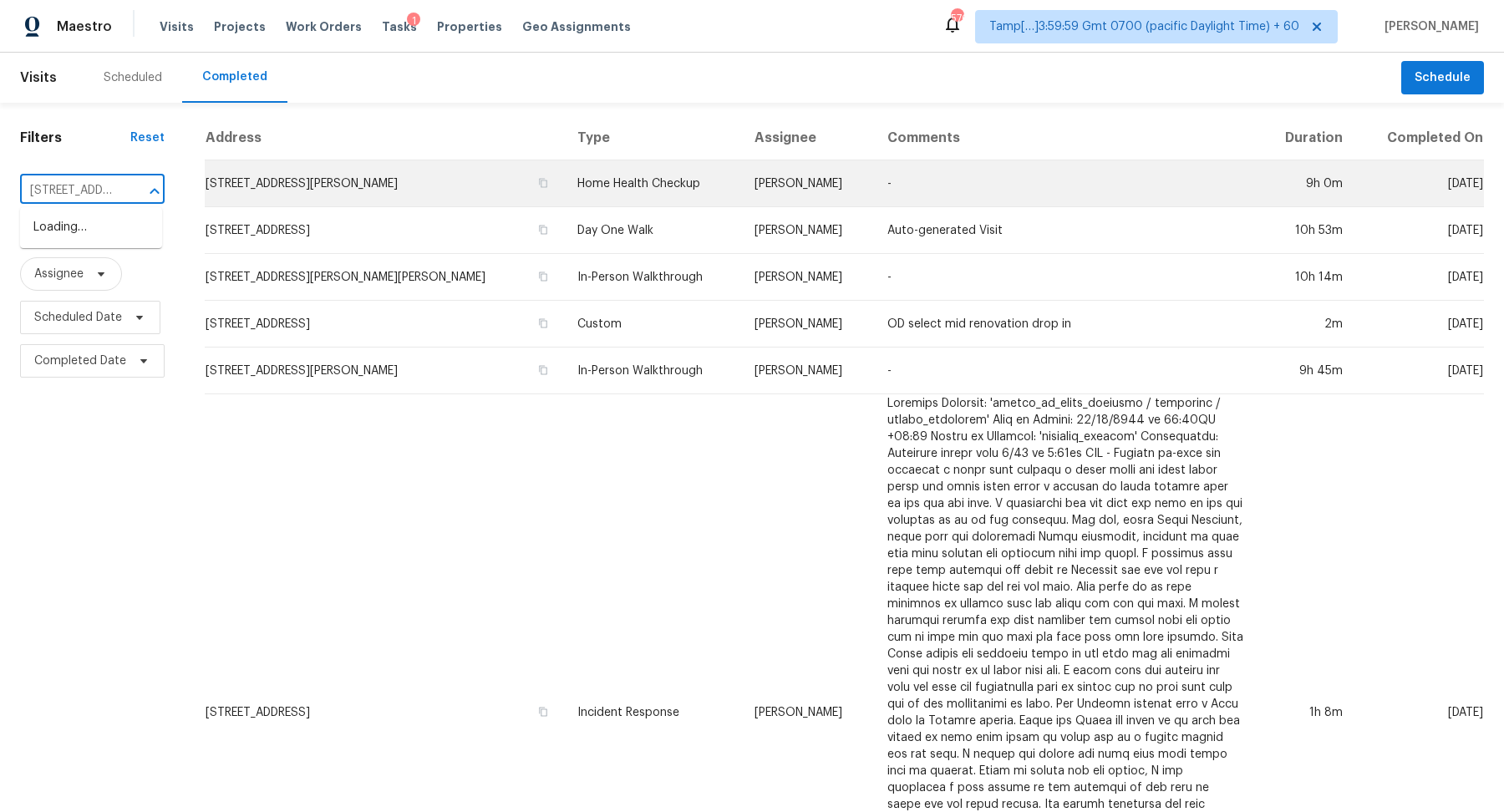
scroll to position [0, 141]
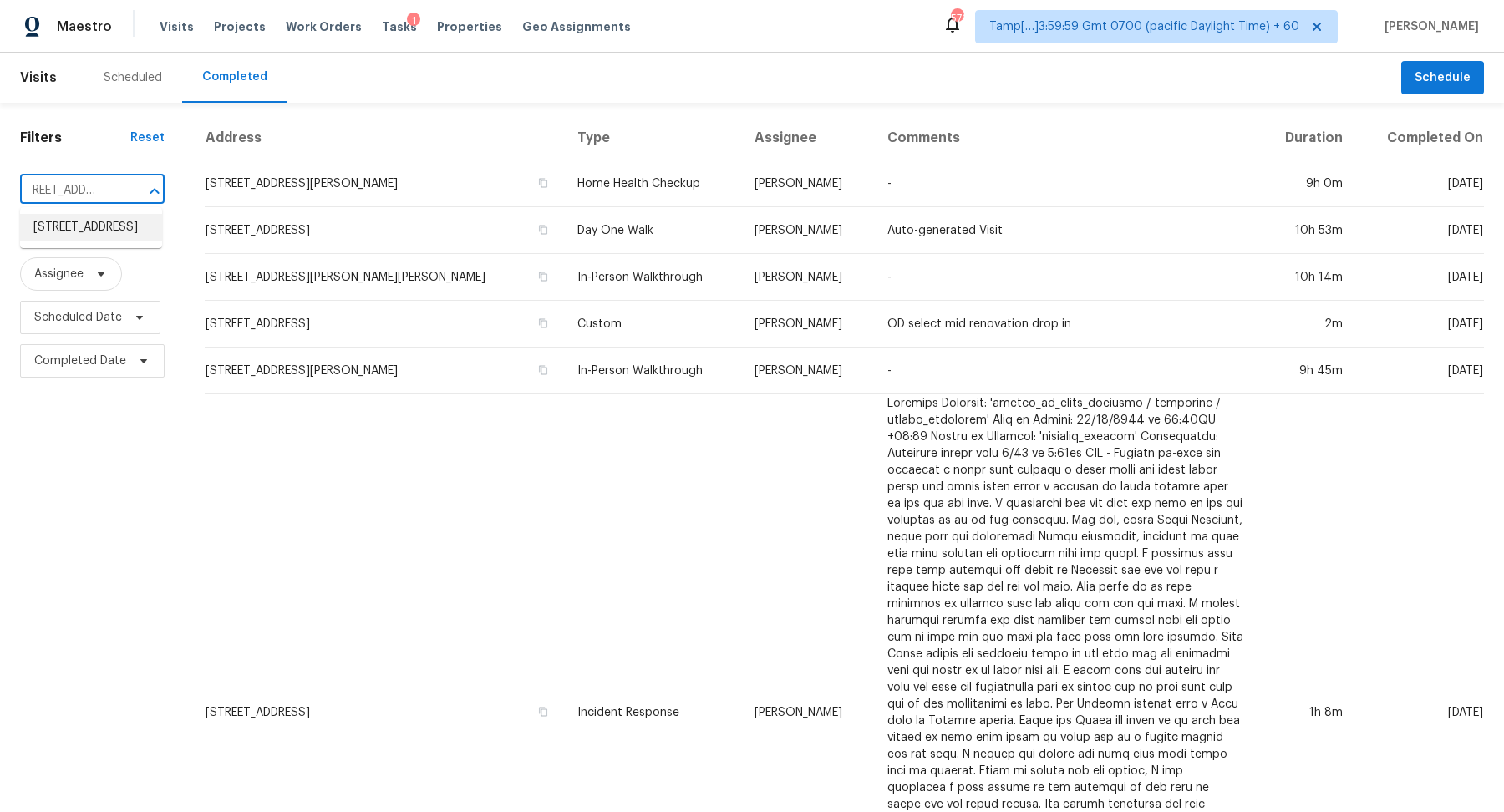
click at [93, 237] on li "1063 Gather Dr, Lawrenceville, GA 30043" at bounding box center [91, 227] width 142 height 27
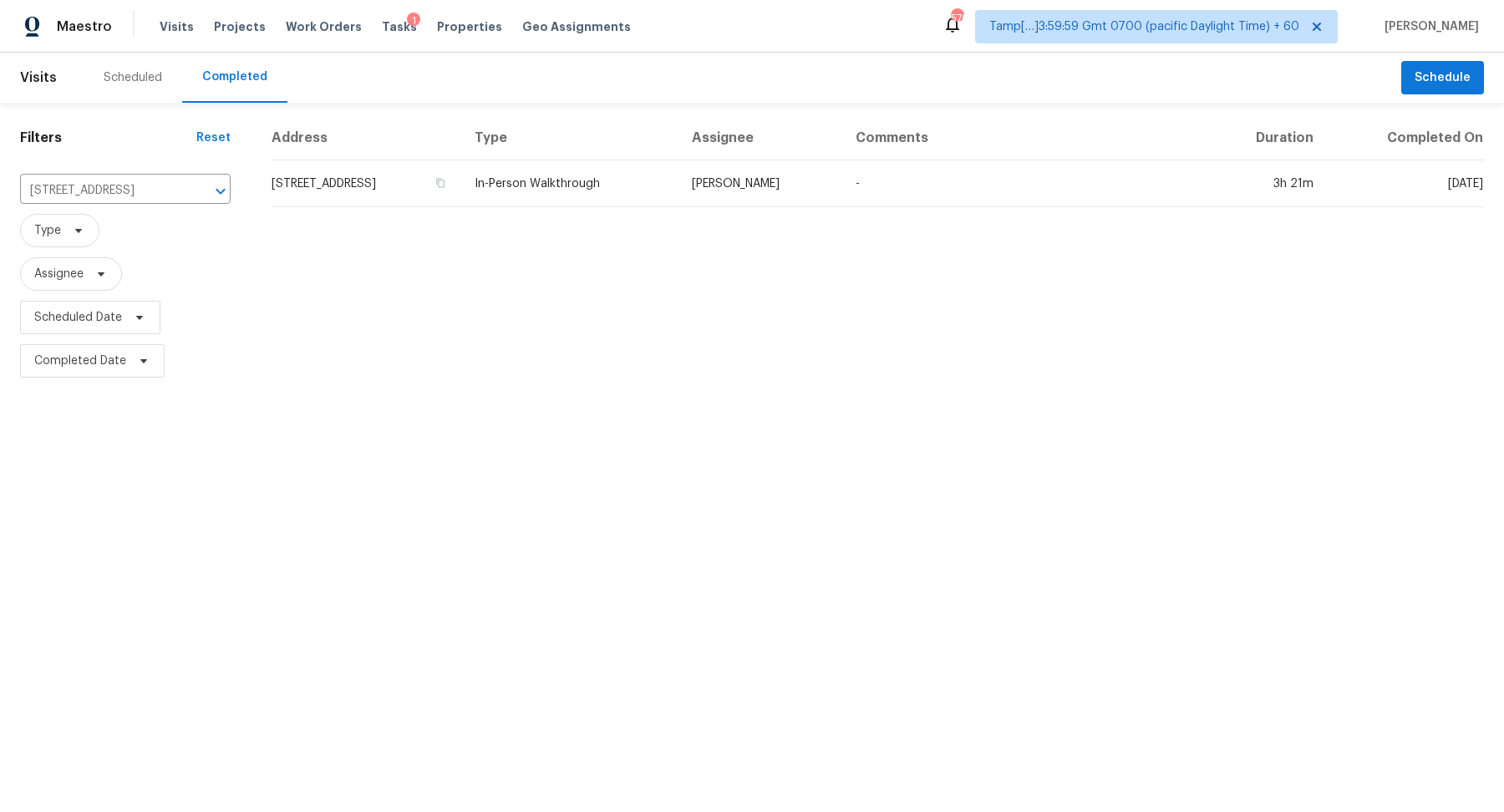
click at [334, 184] on td "1063 Gather Dr, Lawrenceville, GA 30043" at bounding box center [366, 184] width 191 height 47
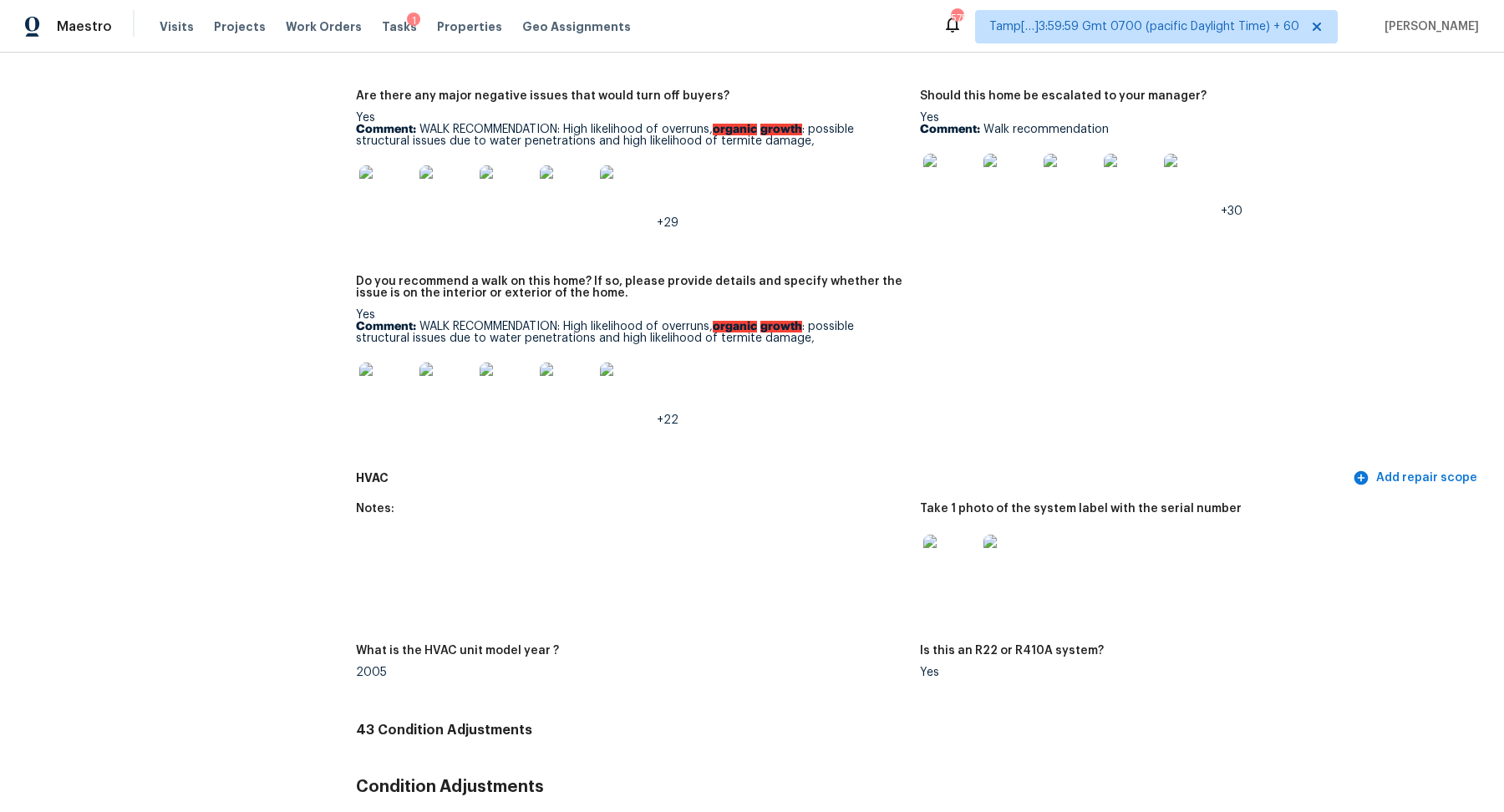
scroll to position [4814, 0]
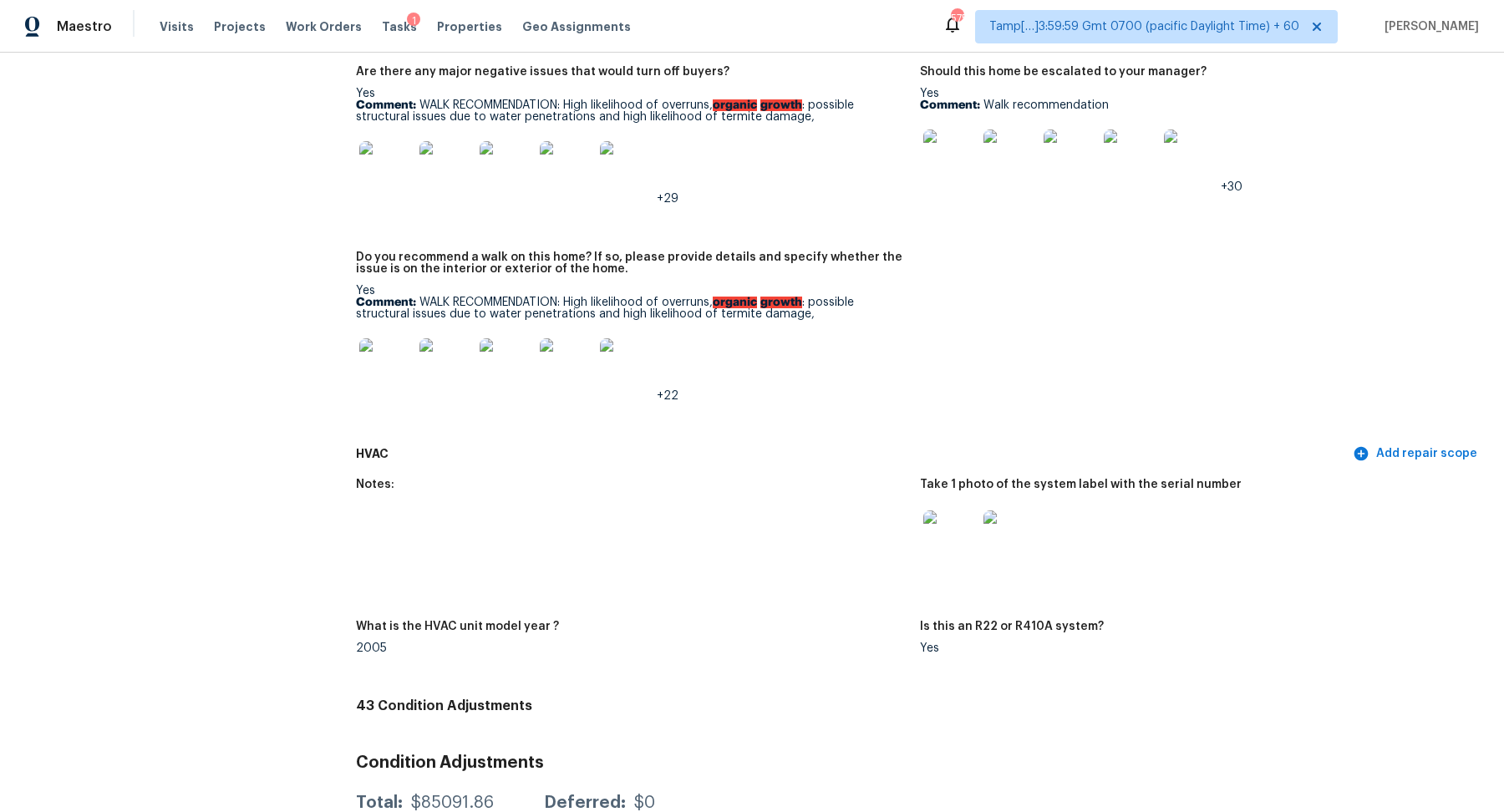
click at [364, 357] on img at bounding box center [385, 364] width 53 height 53
click at [379, 363] on img at bounding box center [385, 364] width 53 height 53
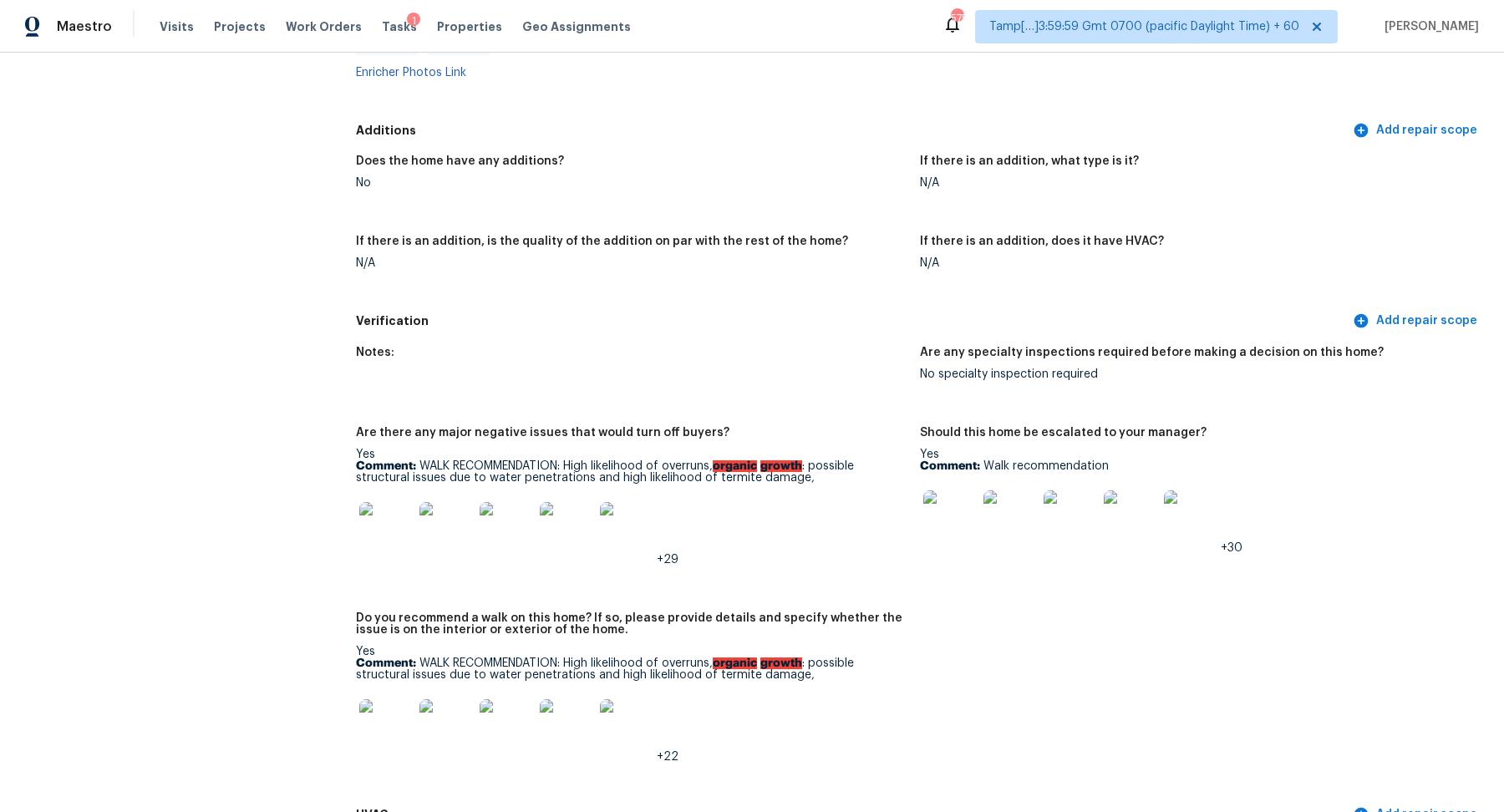
scroll to position [4472, 0]
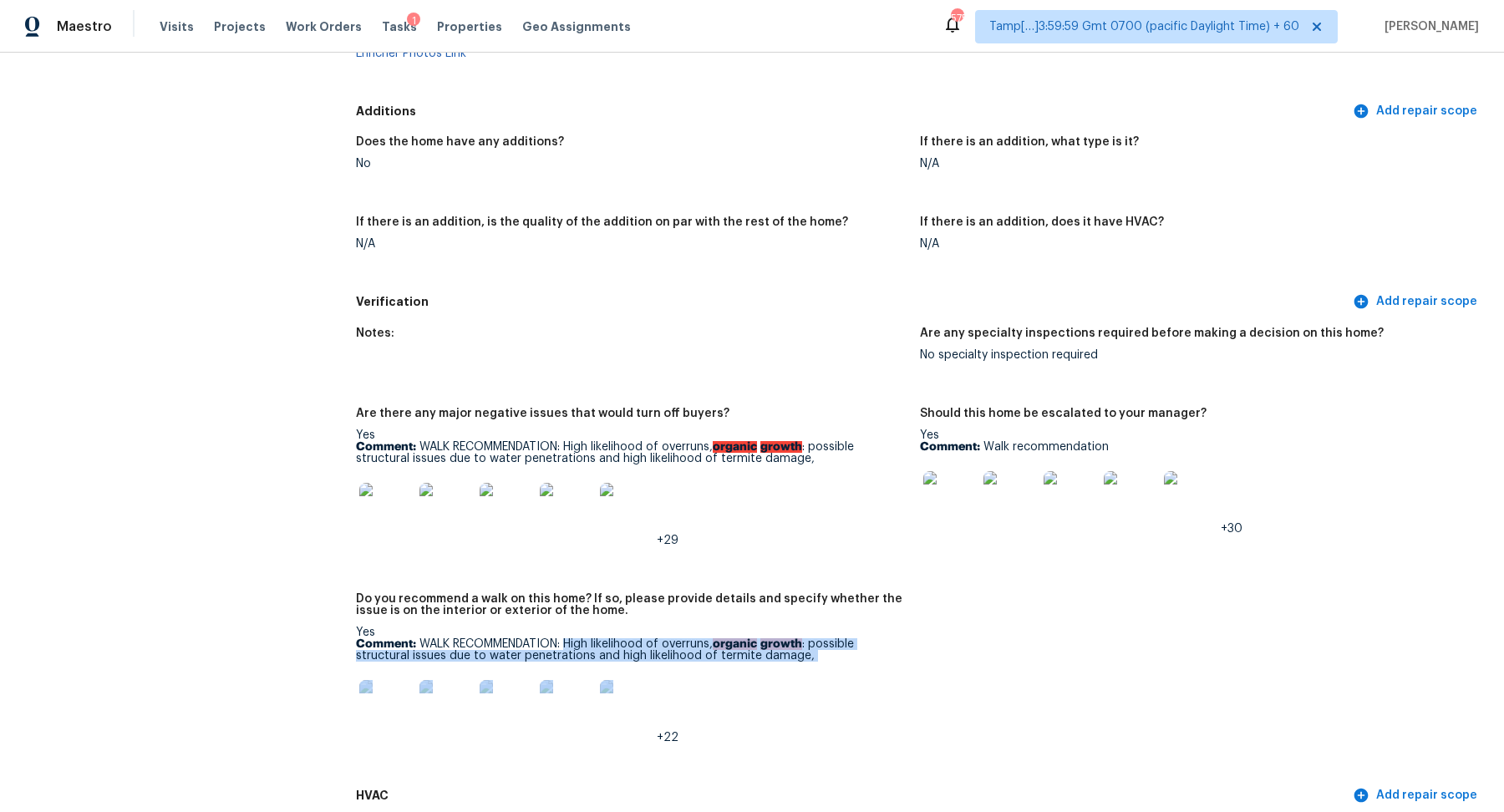
drag, startPoint x: 571, startPoint y: 634, endPoint x: 797, endPoint y: 653, distance: 226.8
click at [797, 653] on p "Comment: WALK RECOMMENDATION: High likelihood of overruns, organic growth : pos…" at bounding box center [631, 649] width 551 height 23
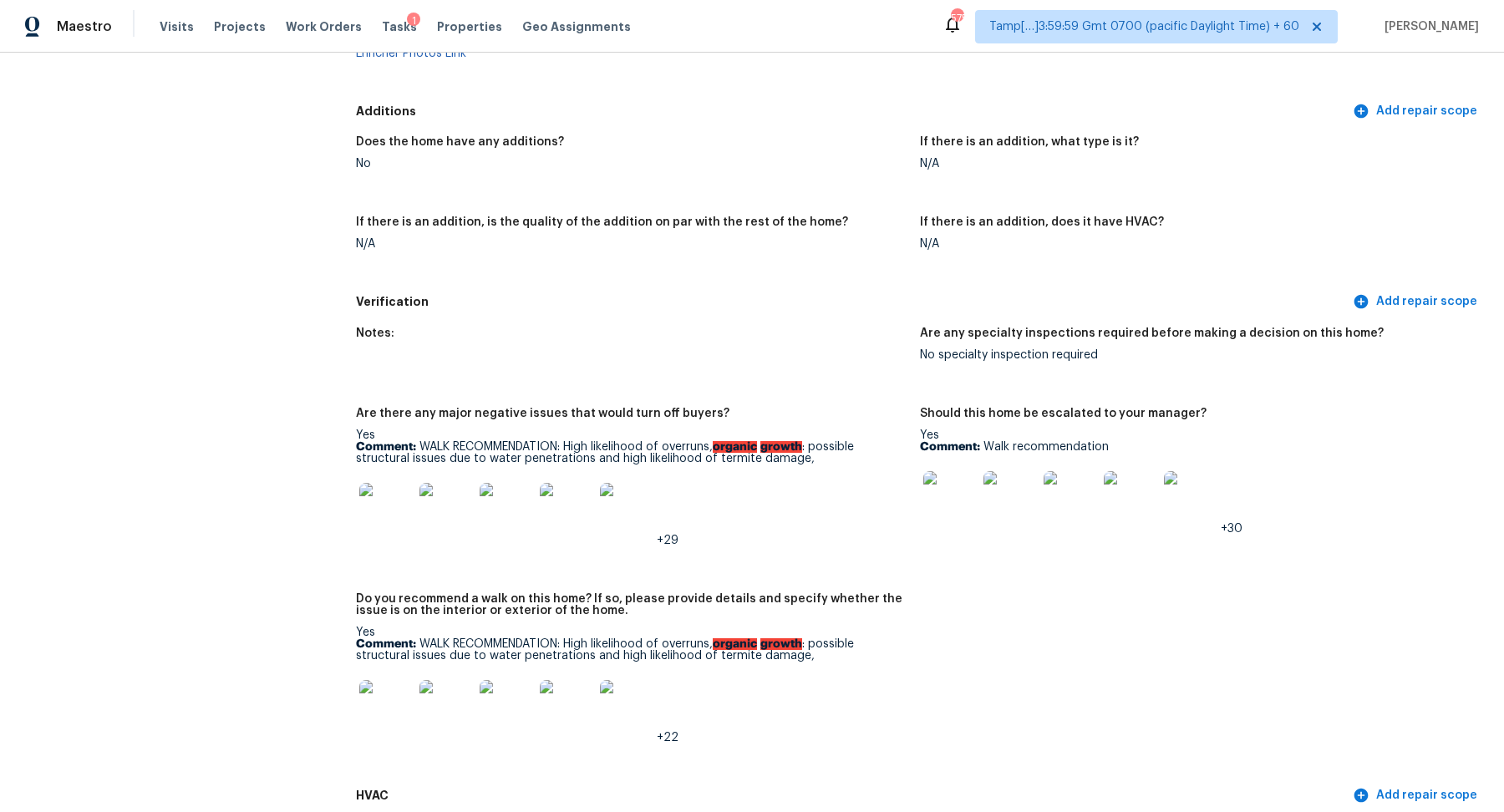
click at [817, 680] on div "+22" at bounding box center [631, 706] width 551 height 74
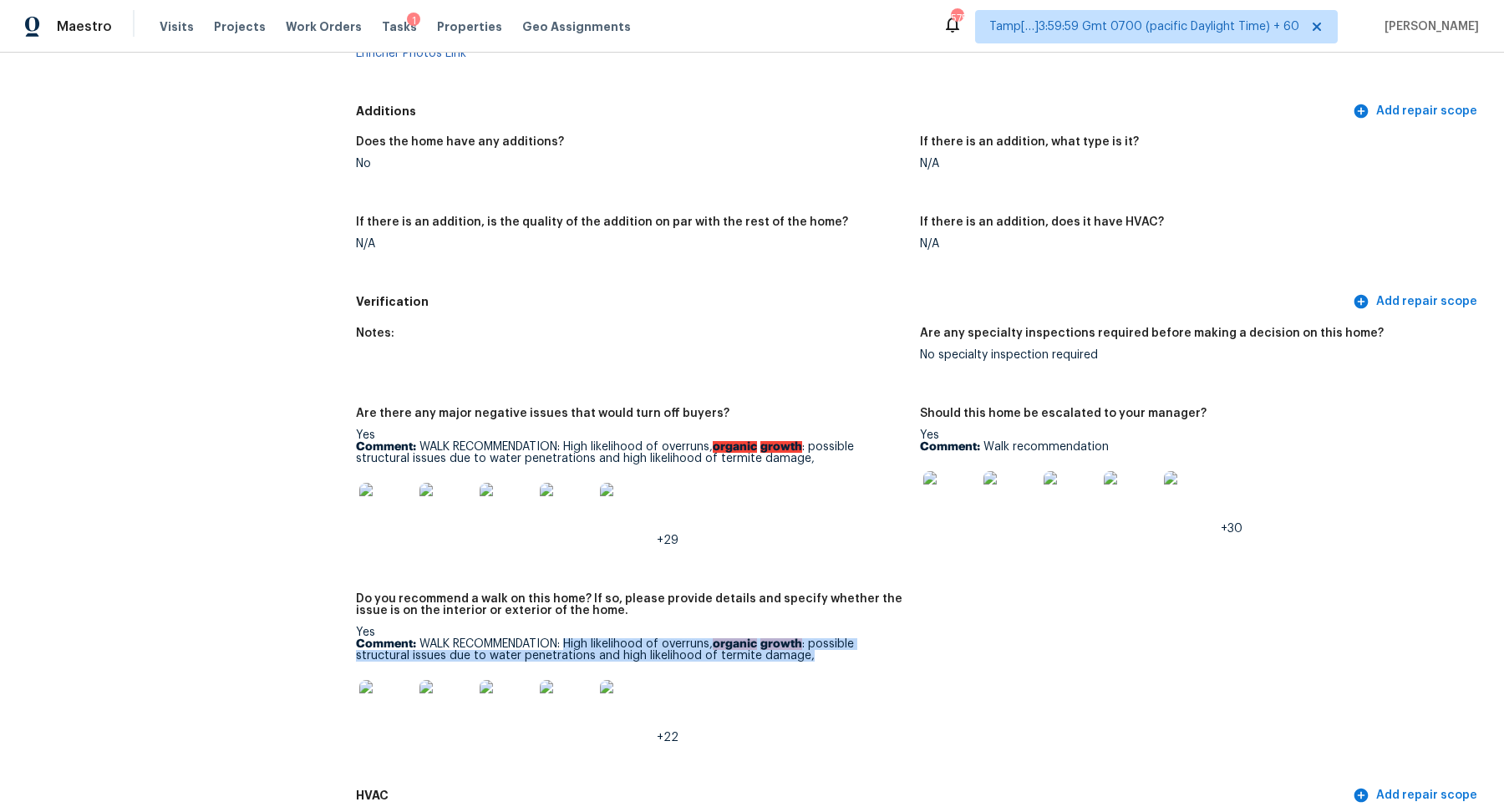
drag, startPoint x: 572, startPoint y: 637, endPoint x: 835, endPoint y: 650, distance: 263.3
click at [835, 650] on p "Comment: WALK RECOMMENDATION: High likelihood of overruns, organic growth : pos…" at bounding box center [631, 649] width 551 height 23
copy p "High likelihood of overruns, organic growth : possible structural issues due to…"
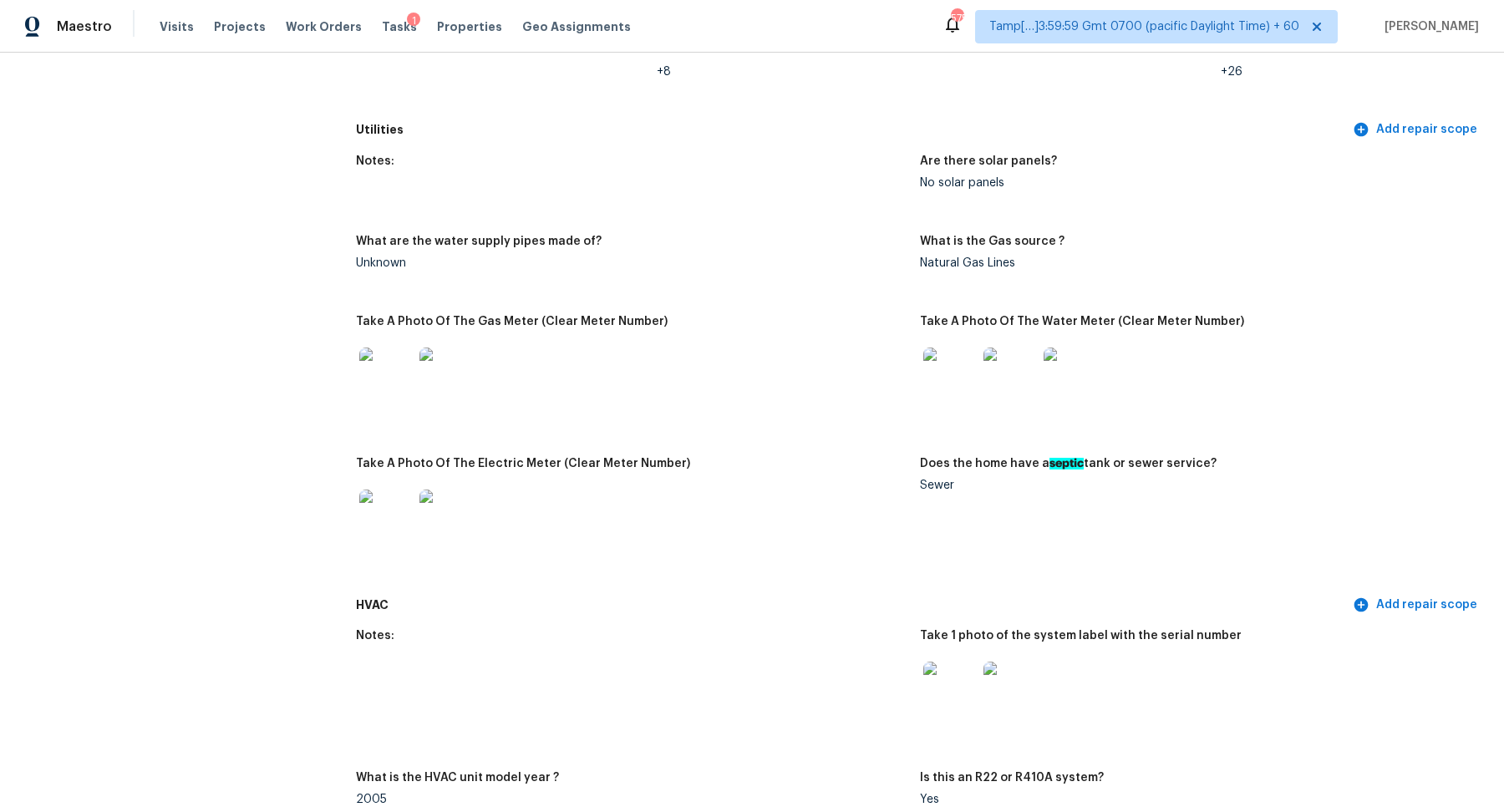
scroll to position [1239, 0]
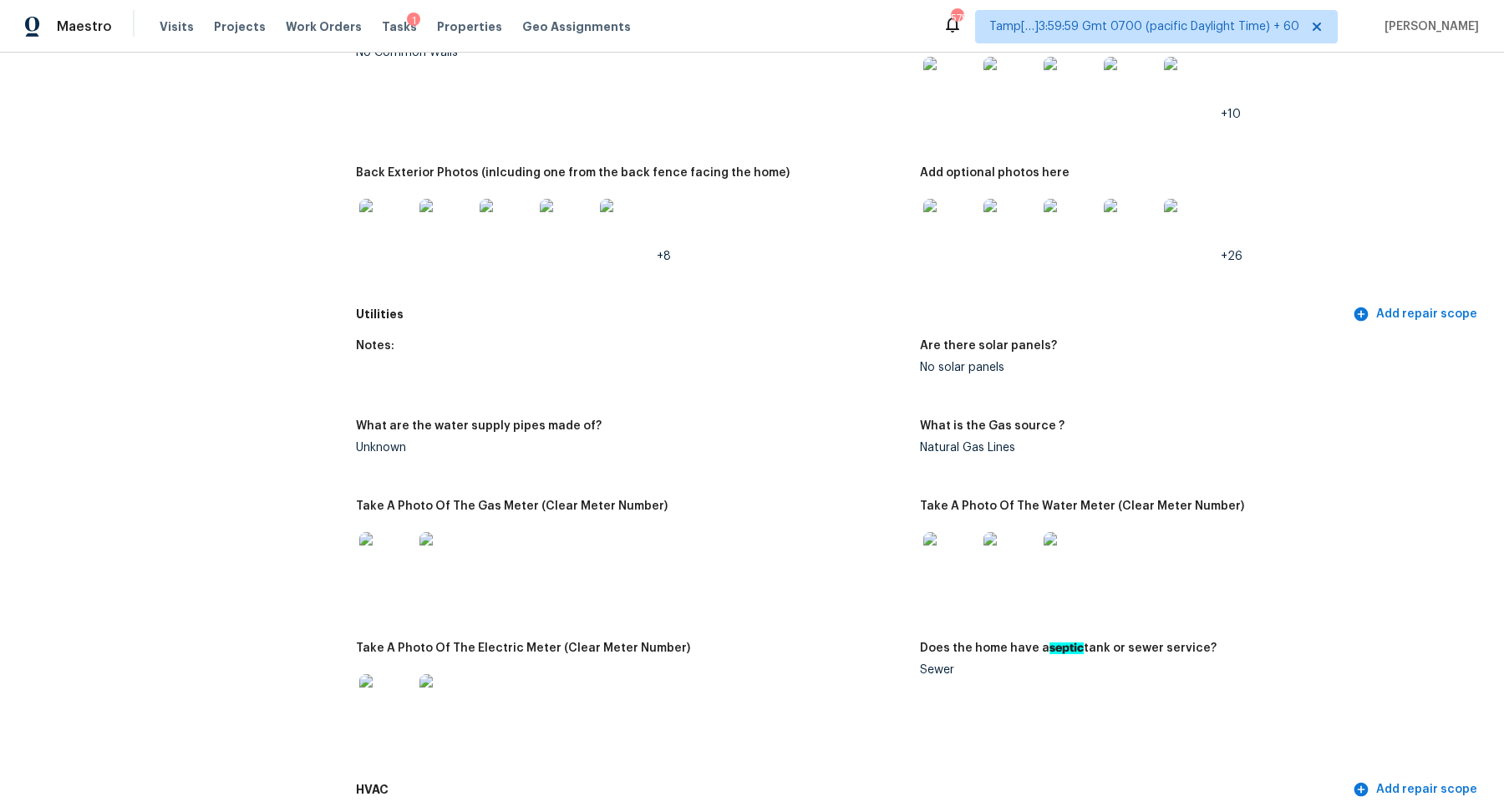
click at [946, 107] on img at bounding box center [949, 83] width 53 height 53
click at [396, 237] on img at bounding box center [385, 225] width 53 height 53
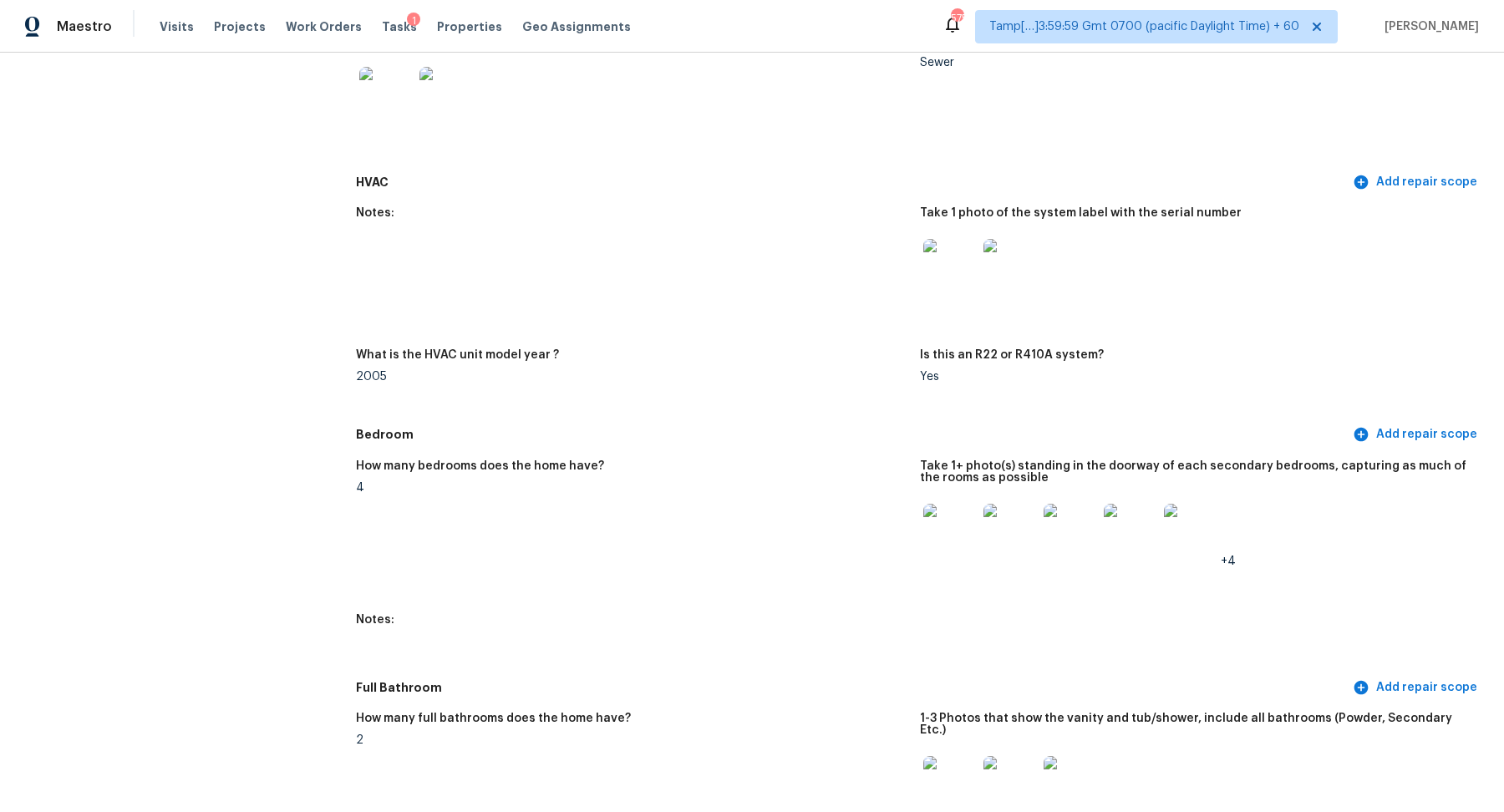
scroll to position [1928, 0]
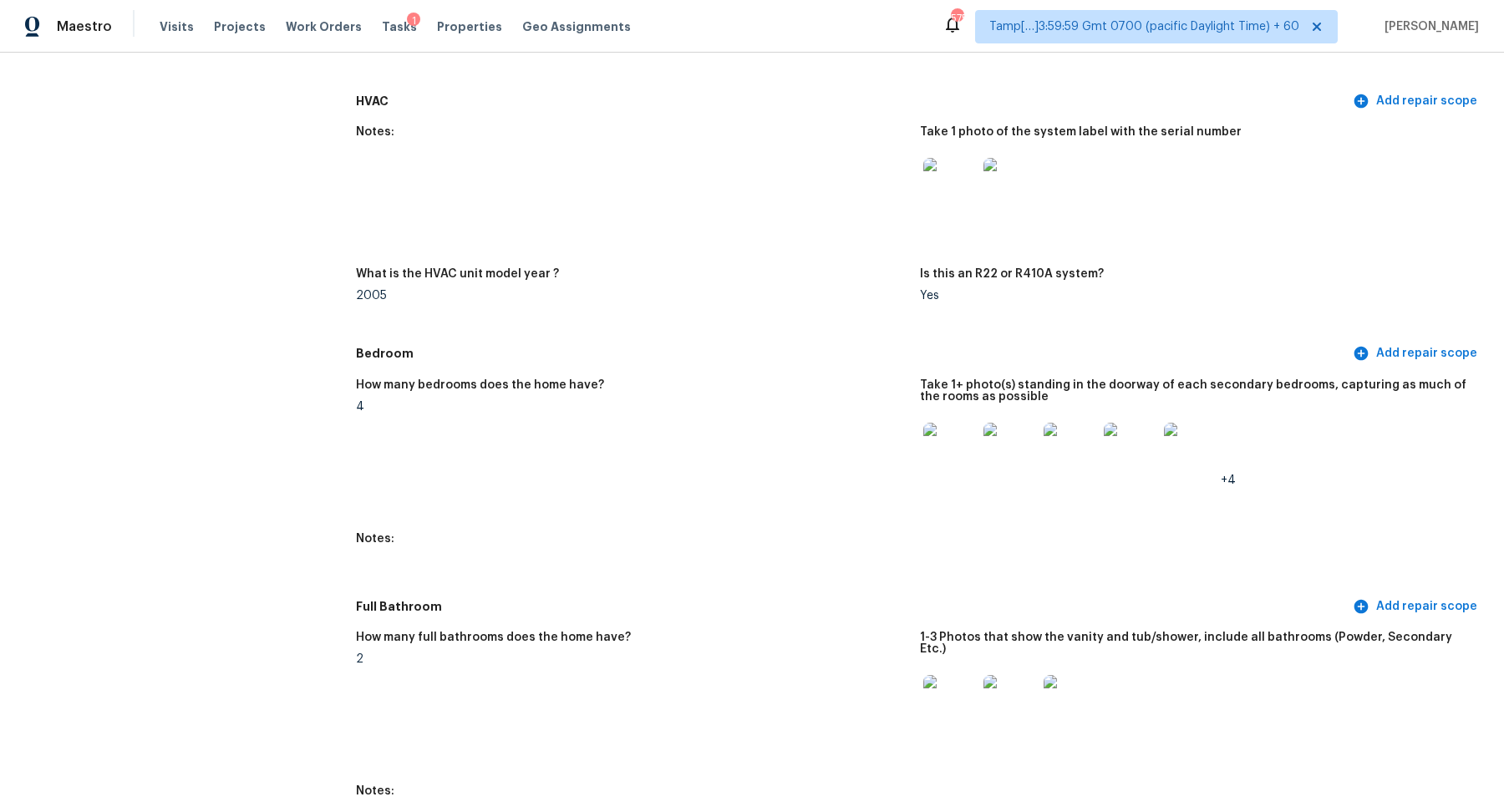
click at [948, 451] on img at bounding box center [949, 449] width 53 height 53
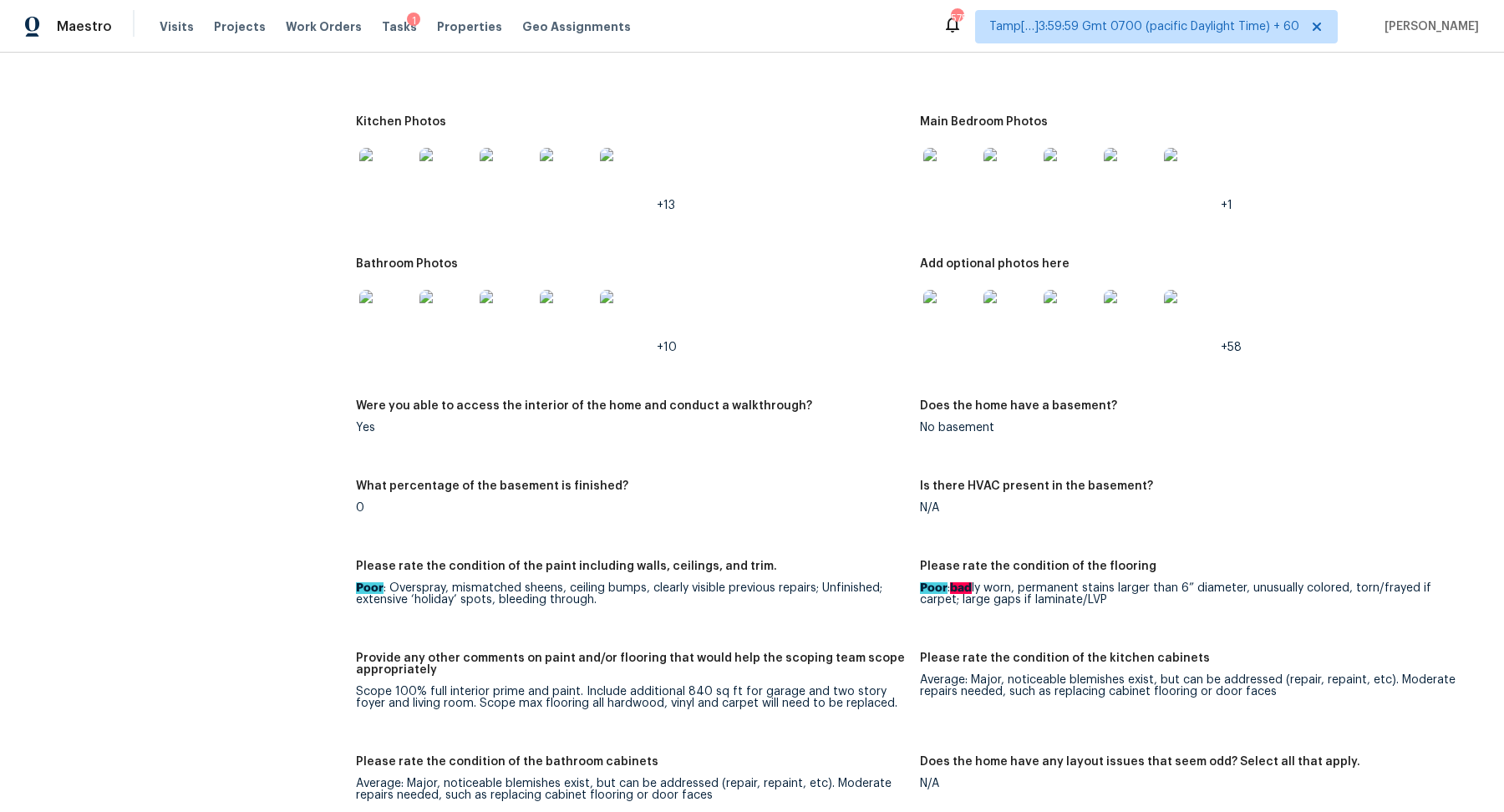
scroll to position [2534, 0]
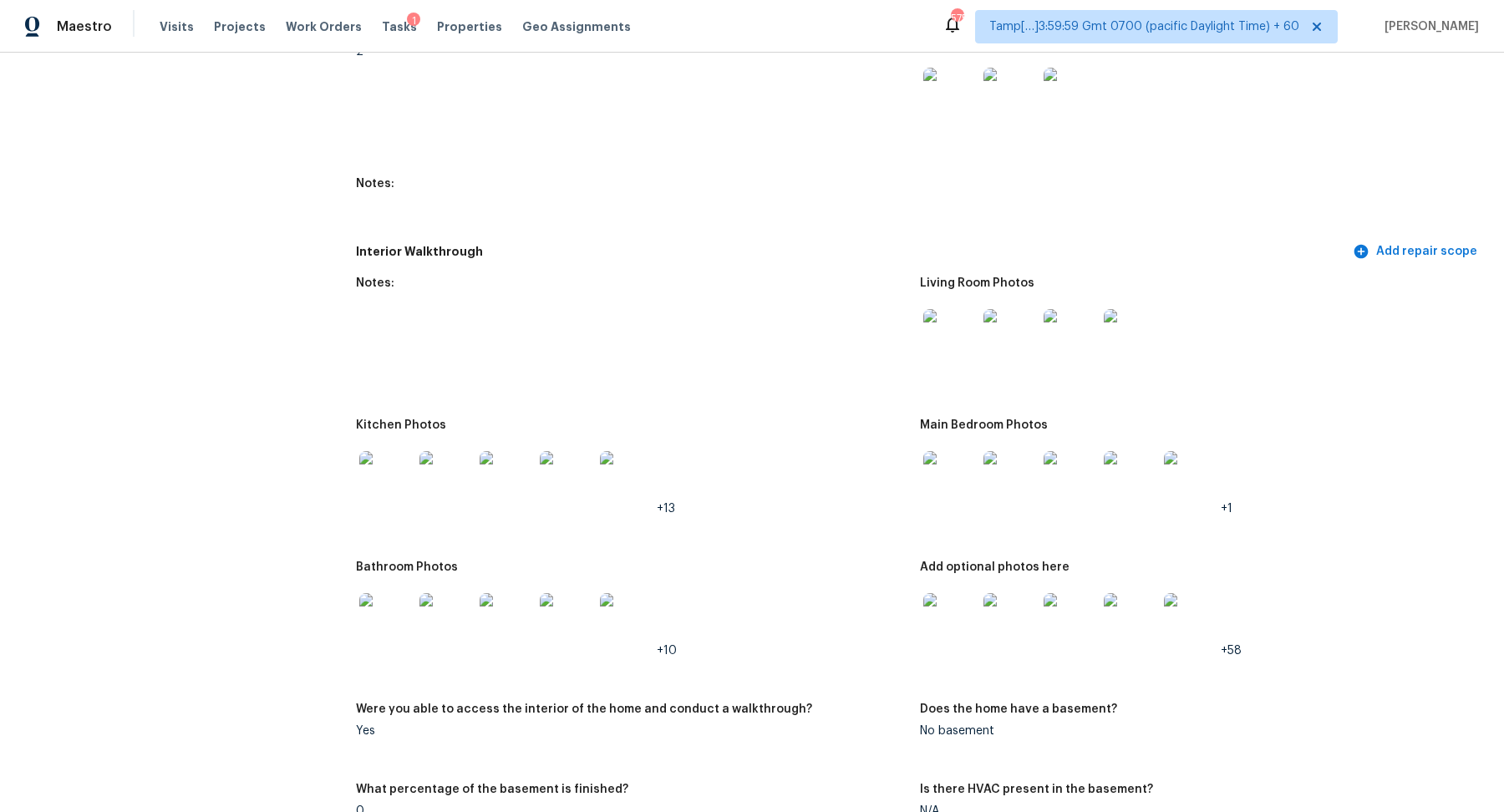
click at [374, 605] on img at bounding box center [385, 619] width 53 height 53
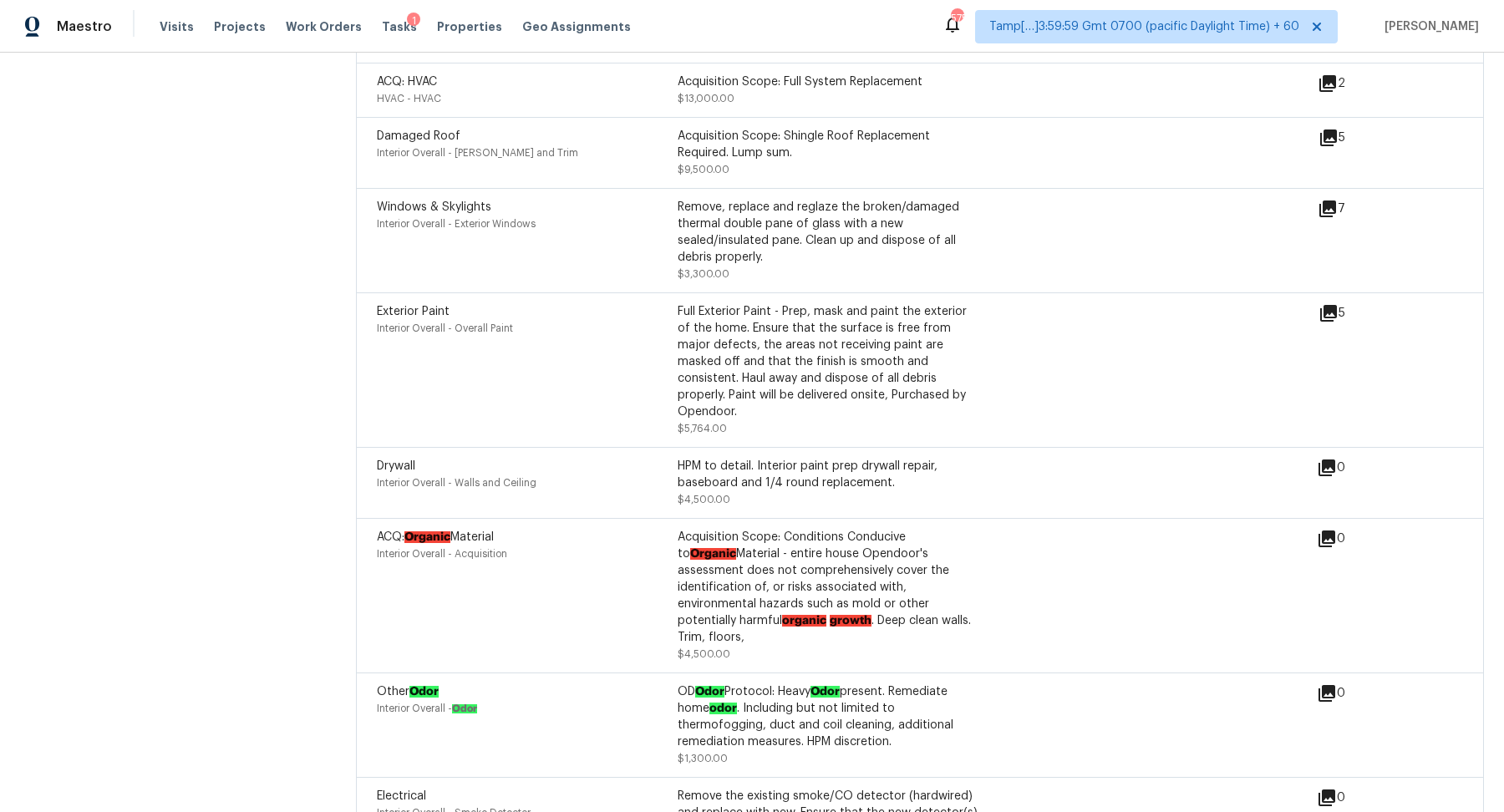
scroll to position [8740, 0]
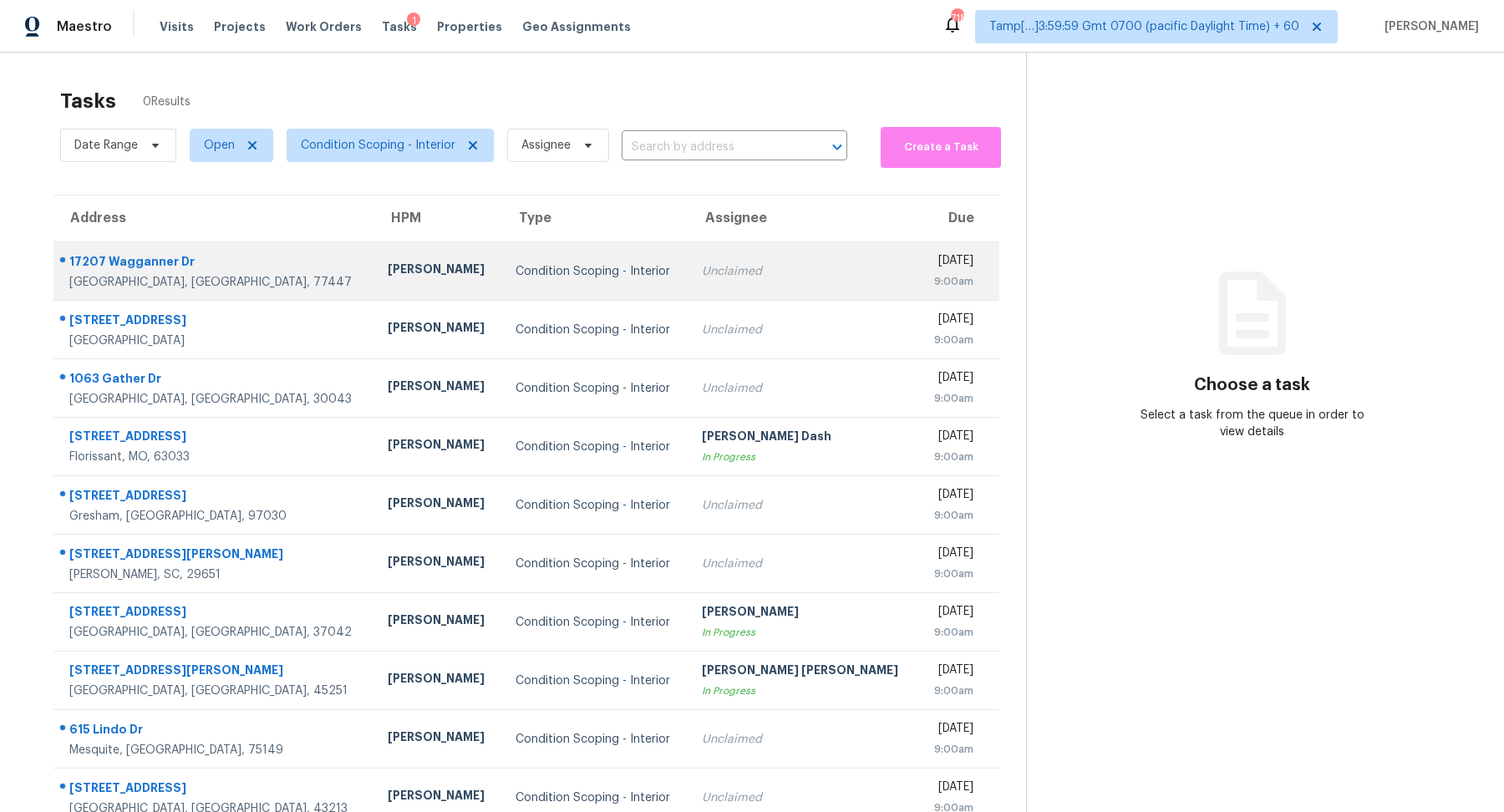
click at [578, 278] on td "Condition Scoping - Interior" at bounding box center [595, 271] width 187 height 59
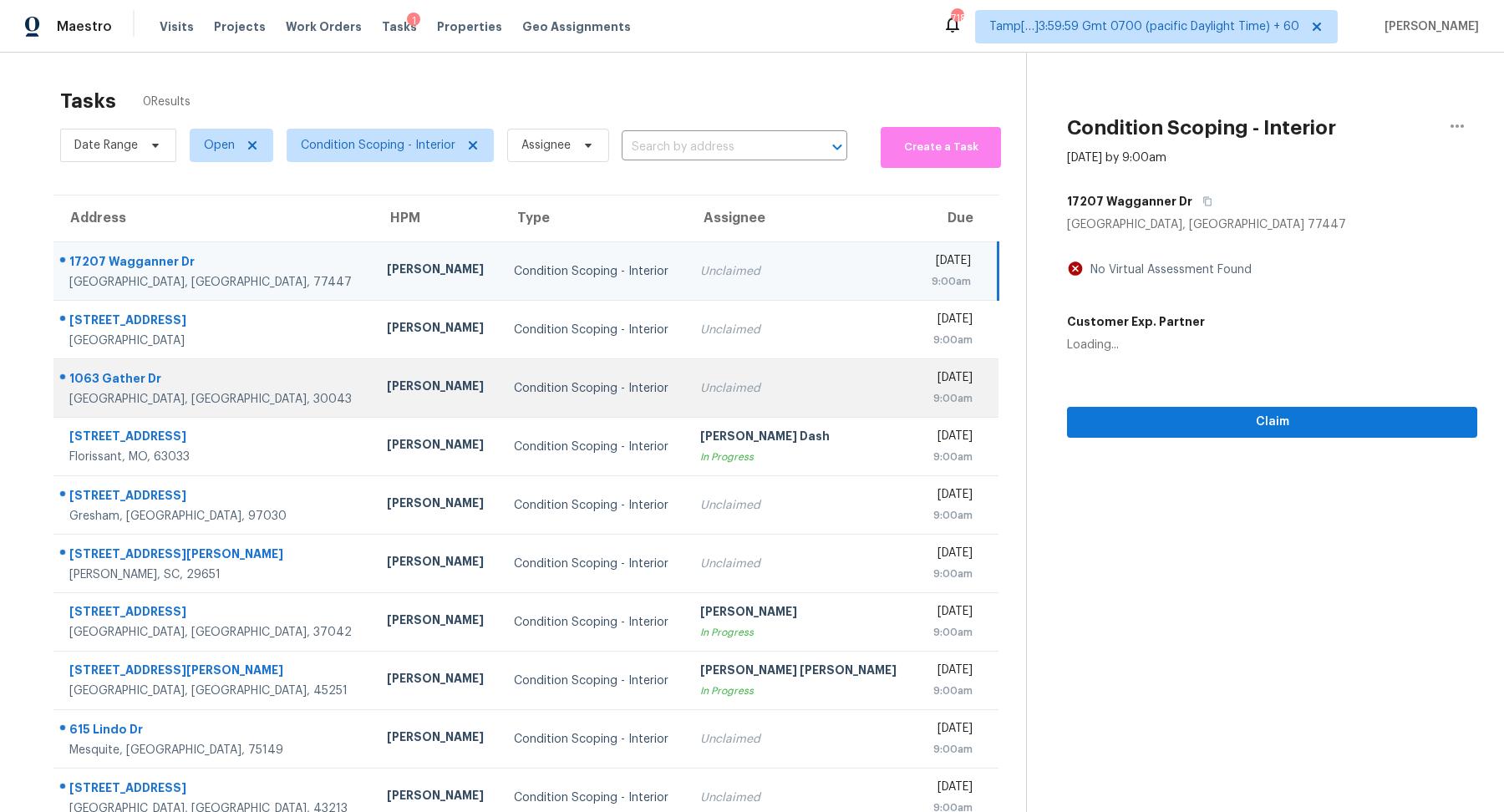
scroll to position [58, 0]
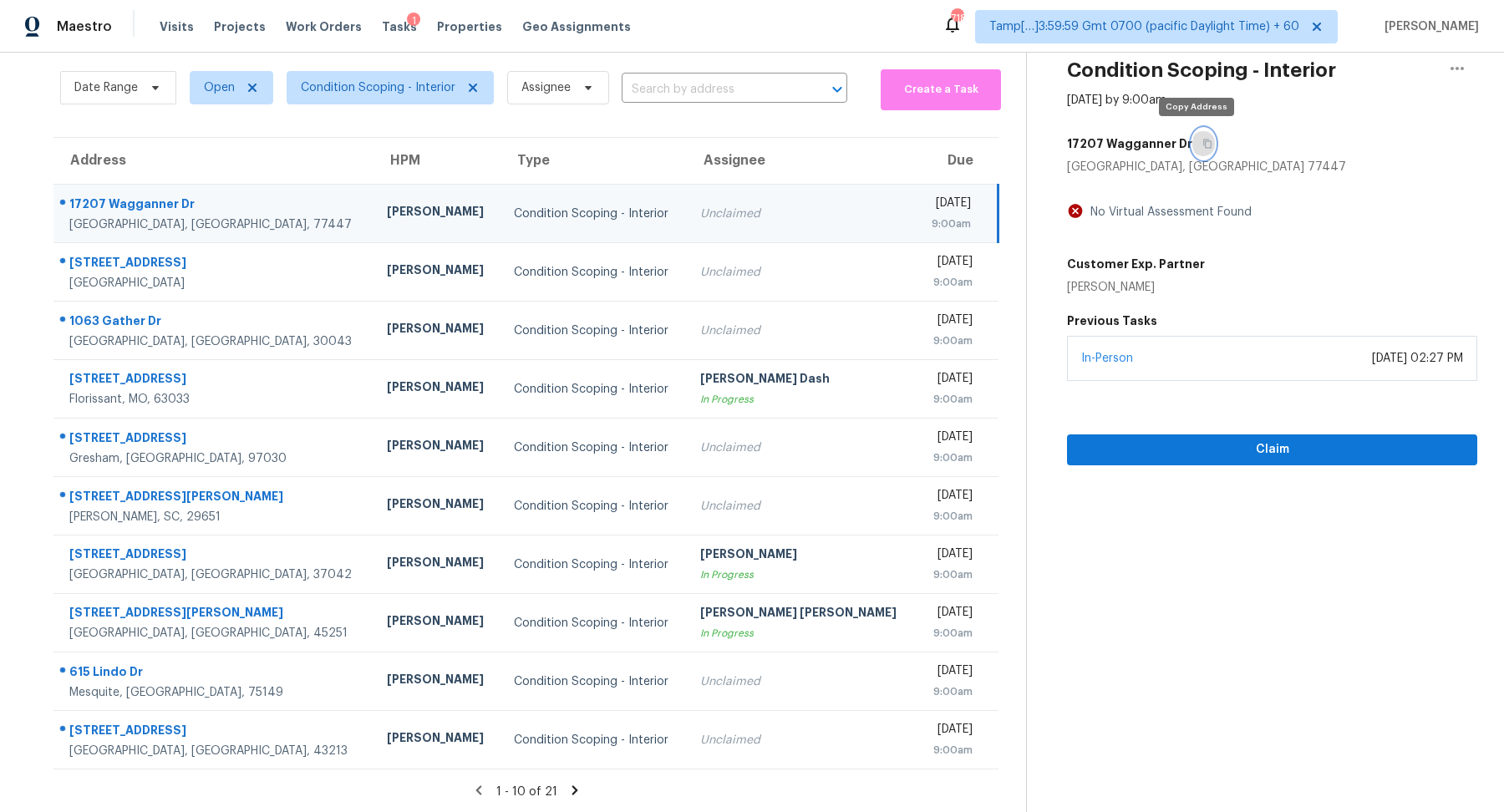
click at [1204, 143] on button "button" at bounding box center [1203, 144] width 22 height 30
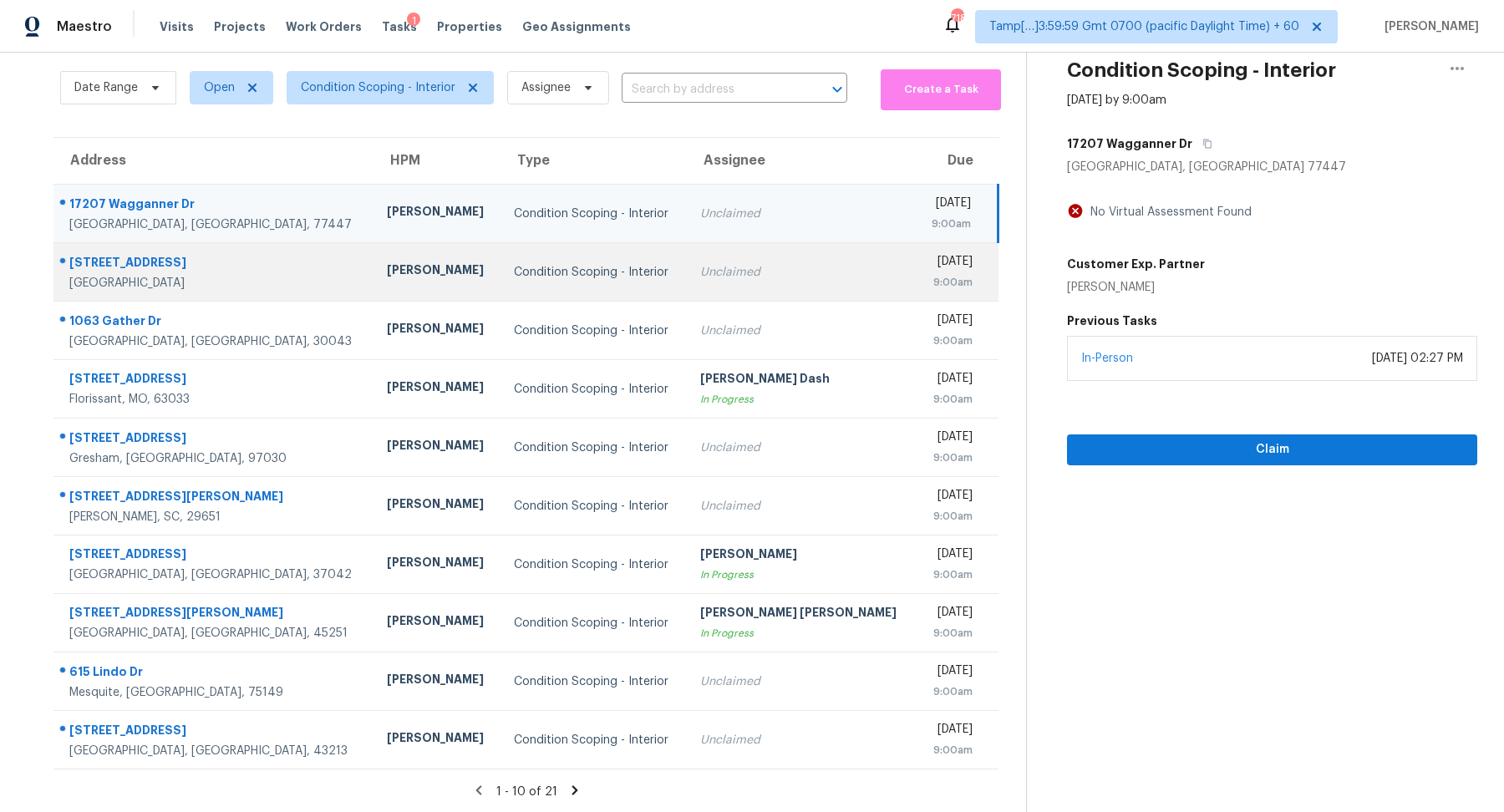
click at [622, 256] on td "Condition Scoping - Interior" at bounding box center [593, 272] width 186 height 59
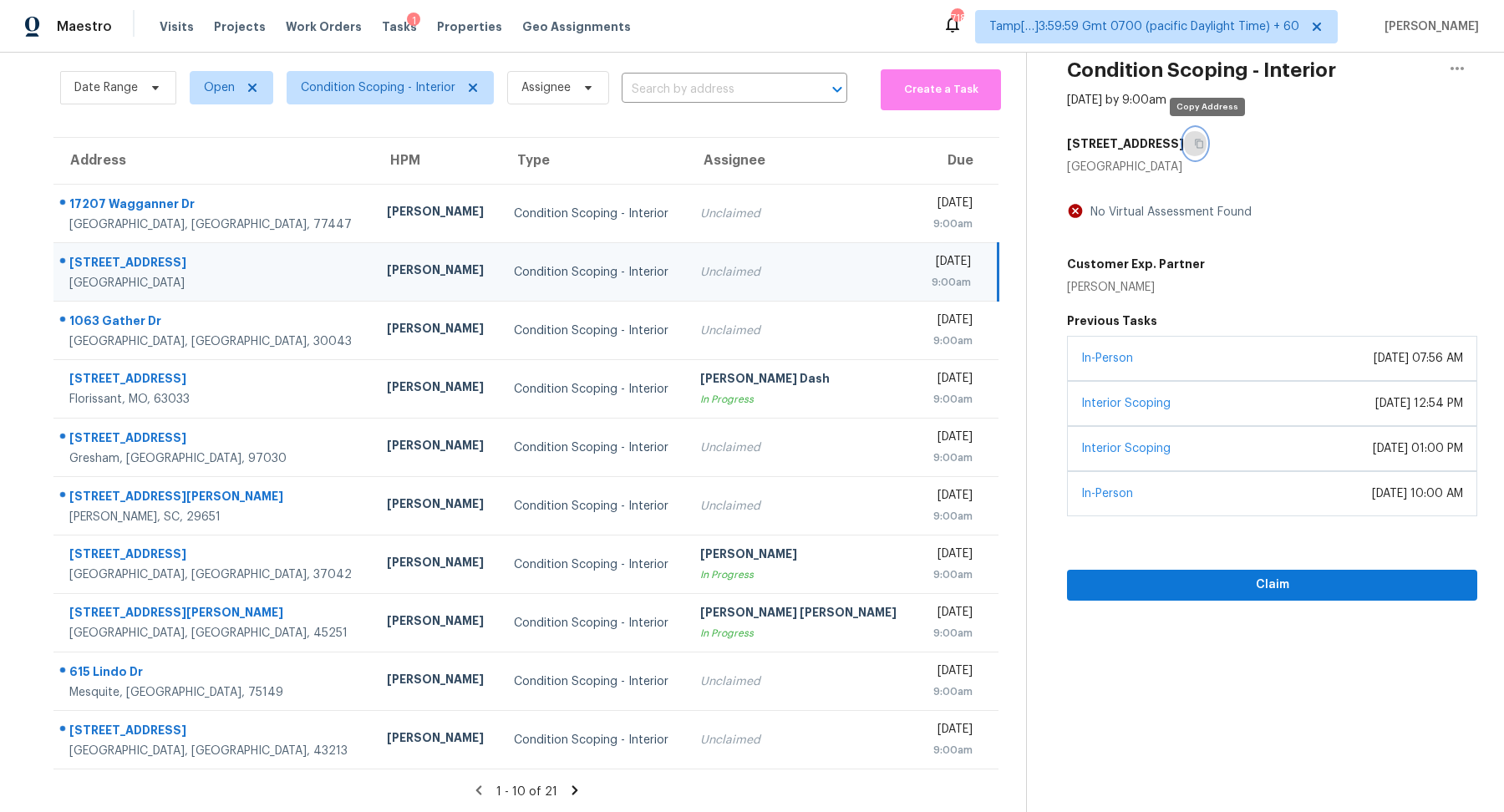
click at [1197, 141] on button "button" at bounding box center [1195, 144] width 22 height 30
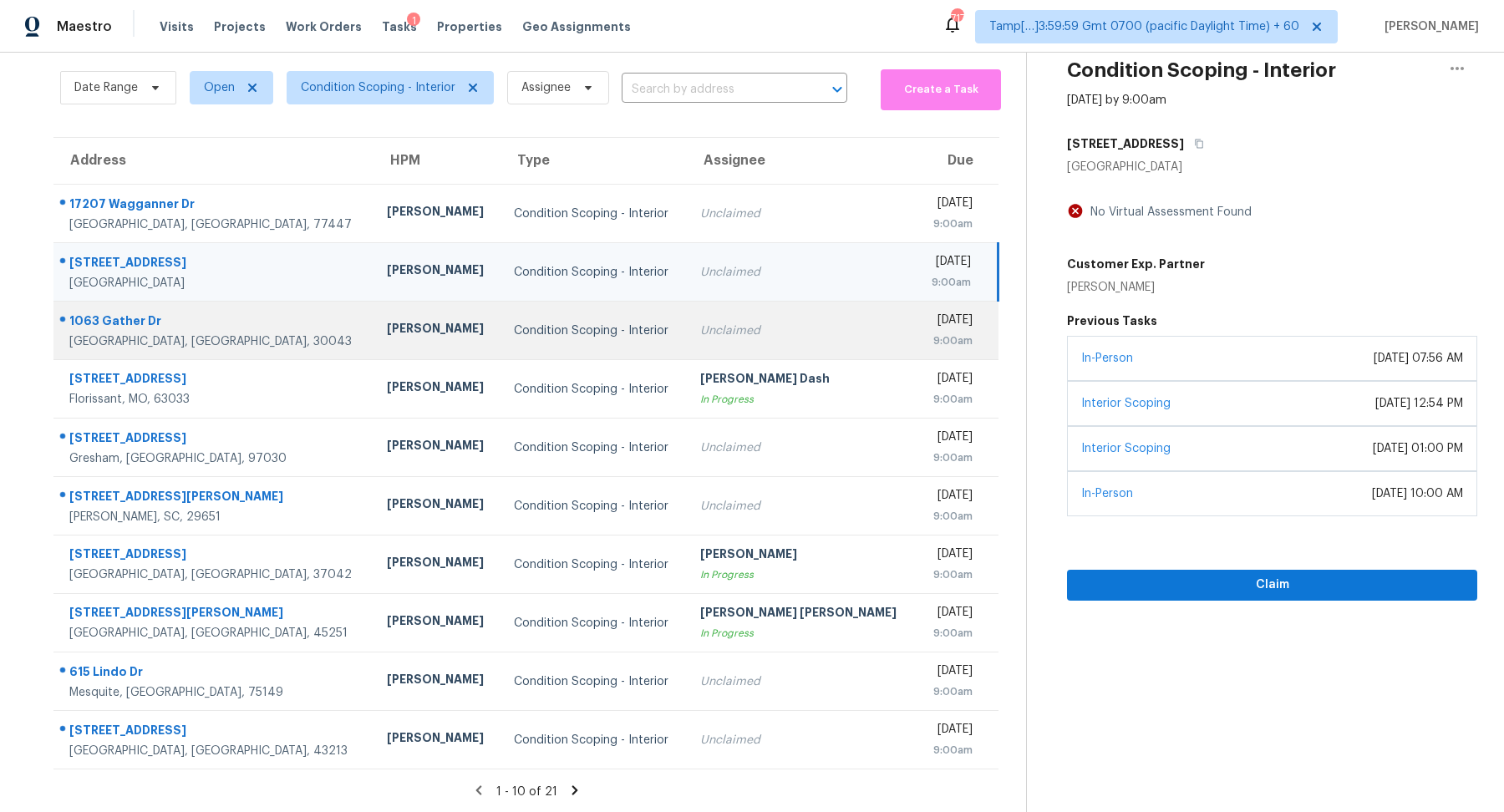
click at [700, 330] on div "Unclaimed" at bounding box center [801, 331] width 202 height 17
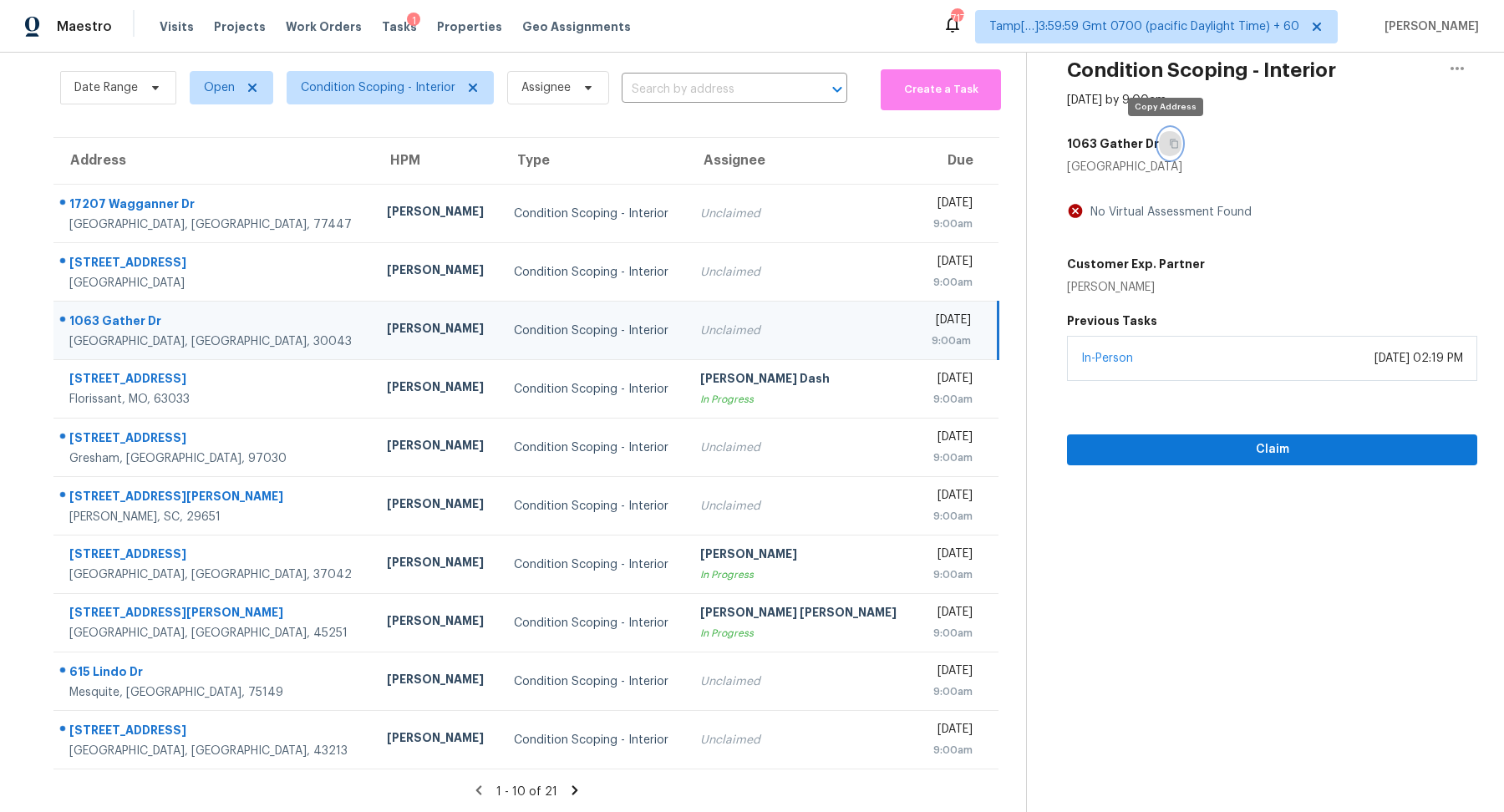
click at [1158, 144] on button "button" at bounding box center [1169, 144] width 22 height 30
click at [1148, 447] on span "Claim" at bounding box center [1271, 449] width 383 height 21
click at [1158, 134] on button "button" at bounding box center [1169, 144] width 22 height 30
click at [1112, 447] on span "Start Assessment" at bounding box center [1271, 449] width 383 height 21
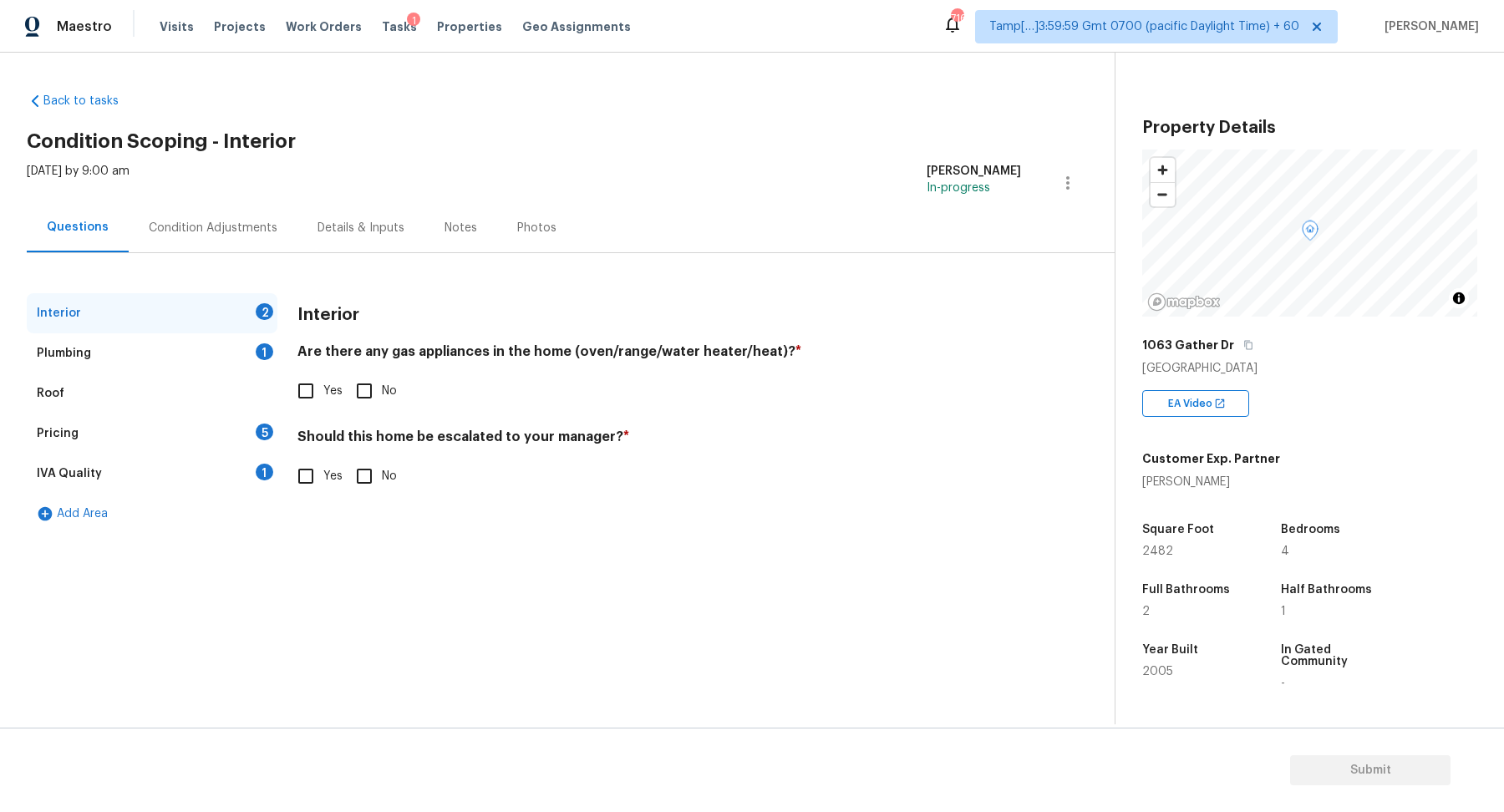
click at [1250, 343] on div "1063 Gather Dr" at bounding box center [1310, 345] width 335 height 30
click at [1246, 343] on button "button" at bounding box center [1248, 345] width 15 height 15
click at [310, 387] on input "Yes" at bounding box center [306, 391] width 36 height 36
checkbox input "true"
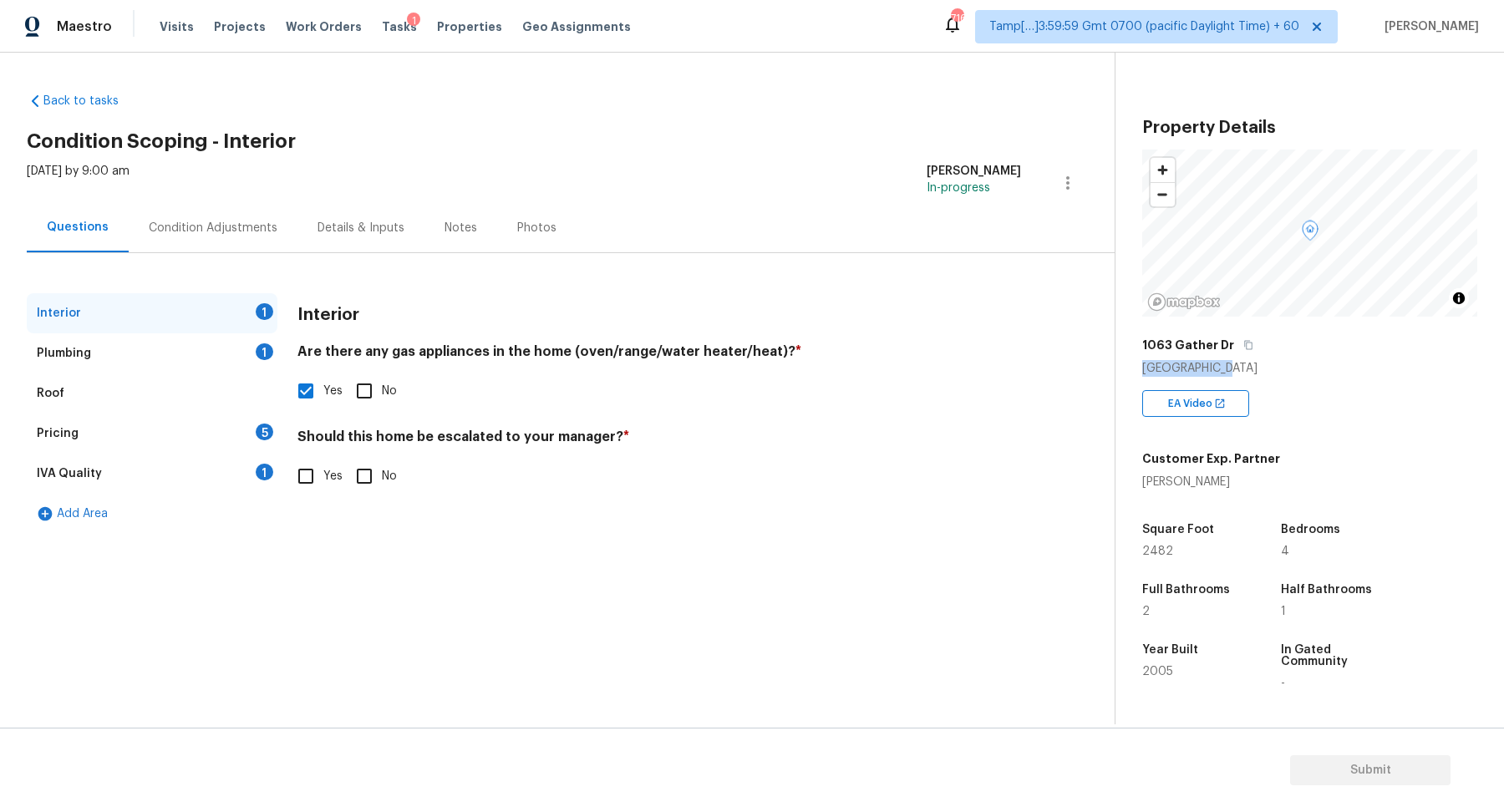
click at [307, 482] on input "Yes" at bounding box center [306, 477] width 36 height 36
checkbox input "true"
click at [318, 602] on icon "button" at bounding box center [319, 607] width 17 height 15
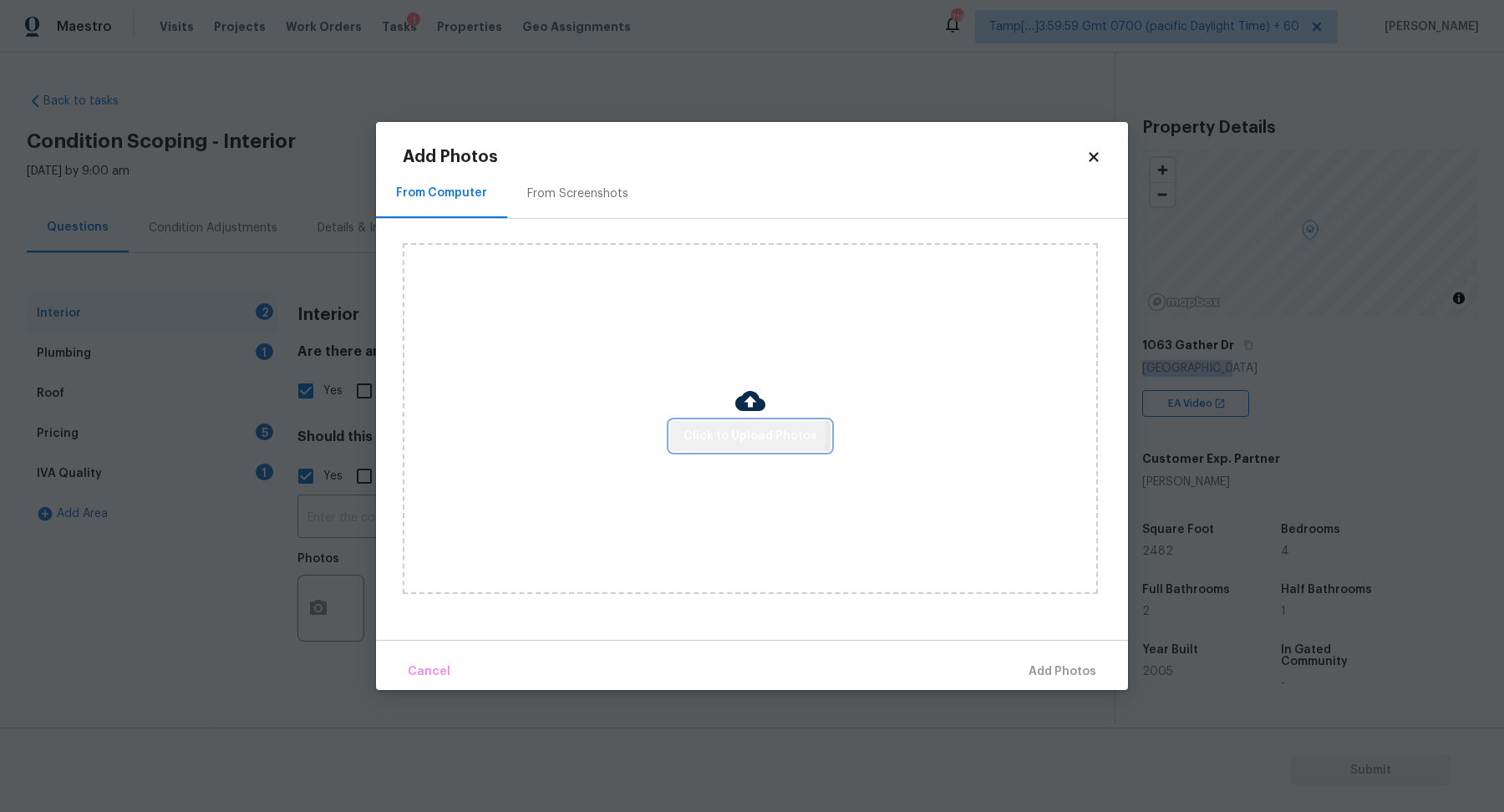
click at [704, 428] on span "Click to Upload Photos" at bounding box center [750, 436] width 134 height 21
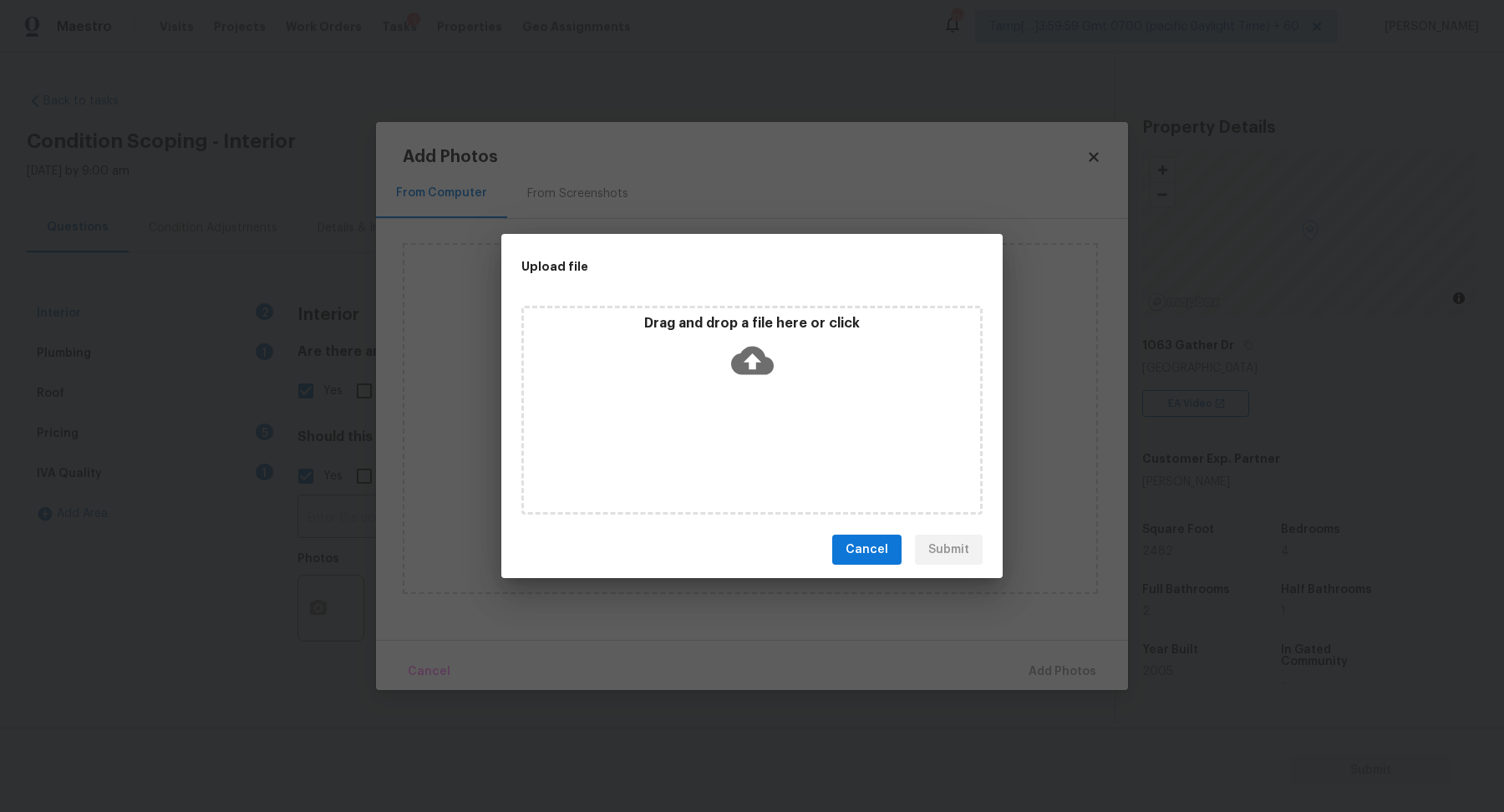
click at [774, 374] on div "Drag and drop a file here or click" at bounding box center [752, 350] width 456 height 72
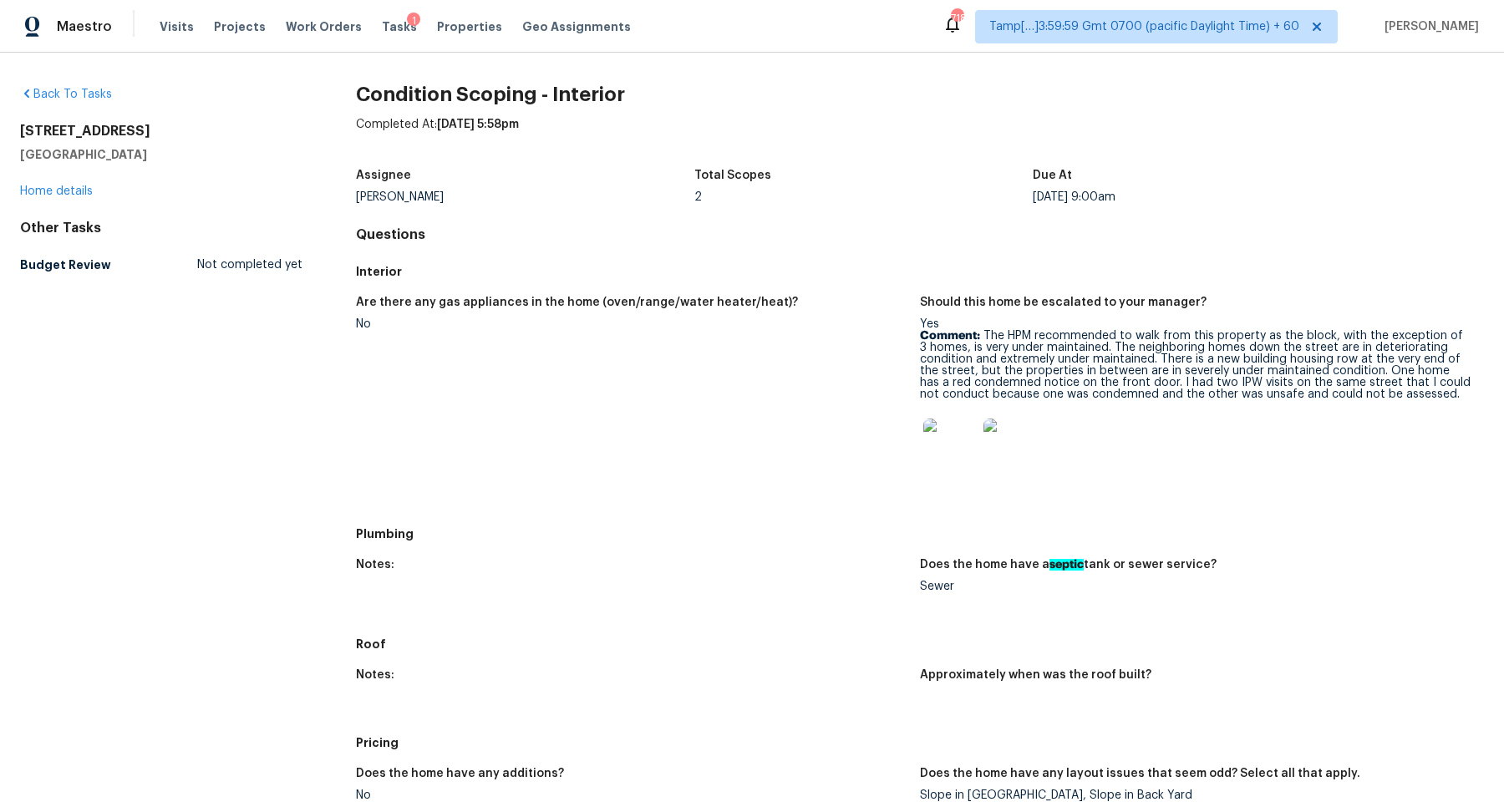
scroll to position [592, 0]
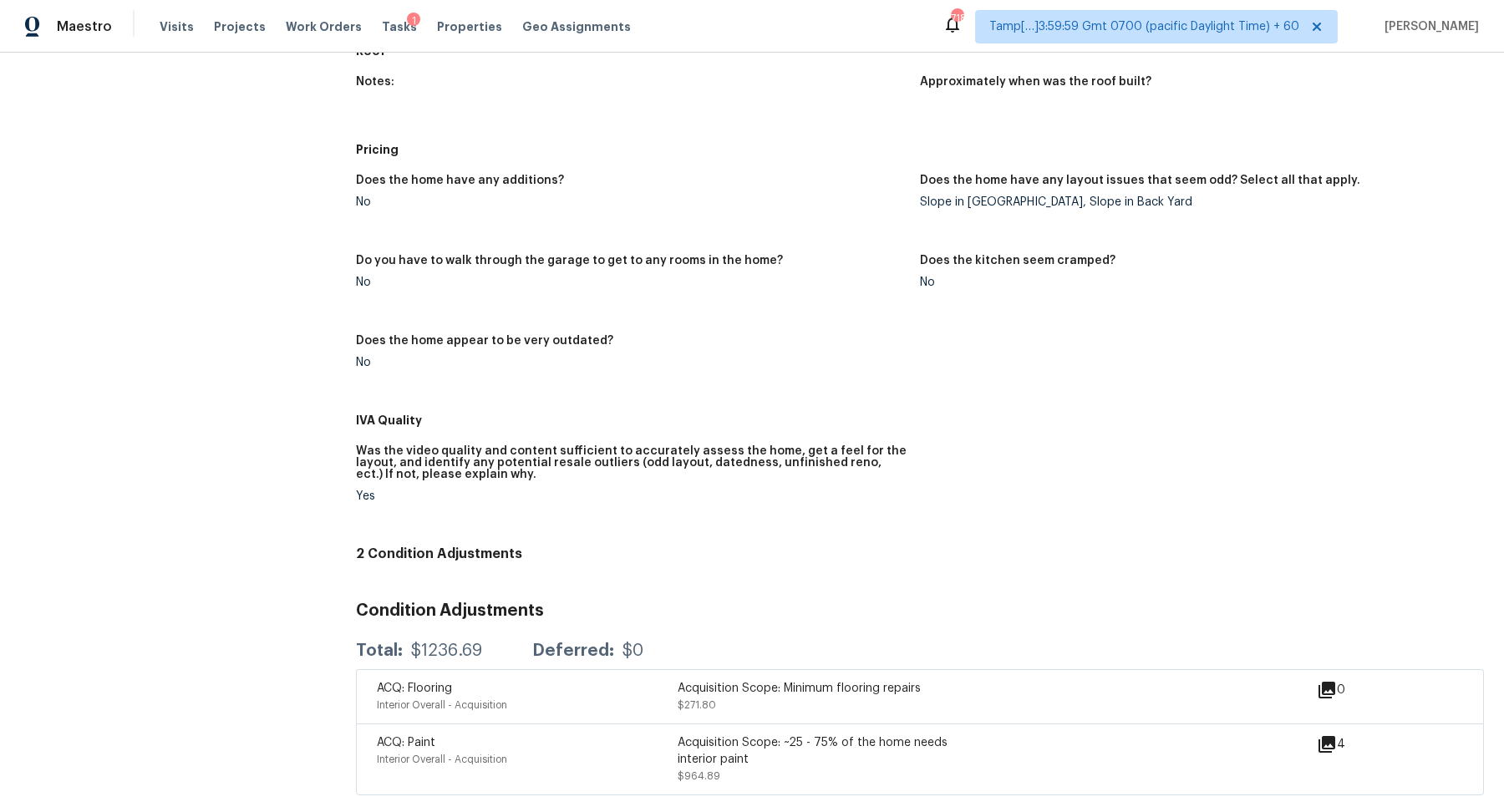
click at [441, 658] on div "$1236.69" at bounding box center [447, 650] width 71 height 17
copy div "$1236.69"
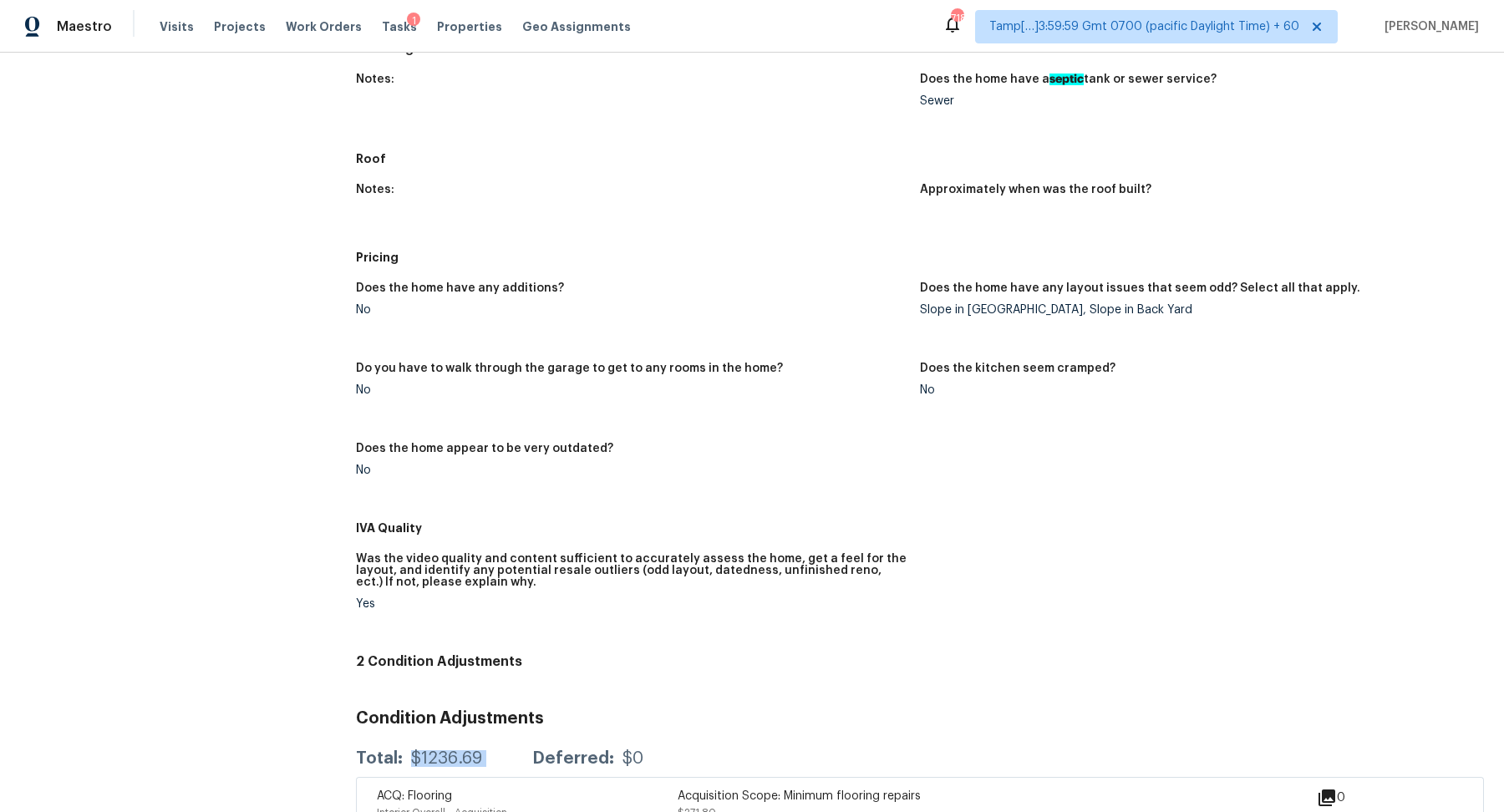
scroll to position [305, 0]
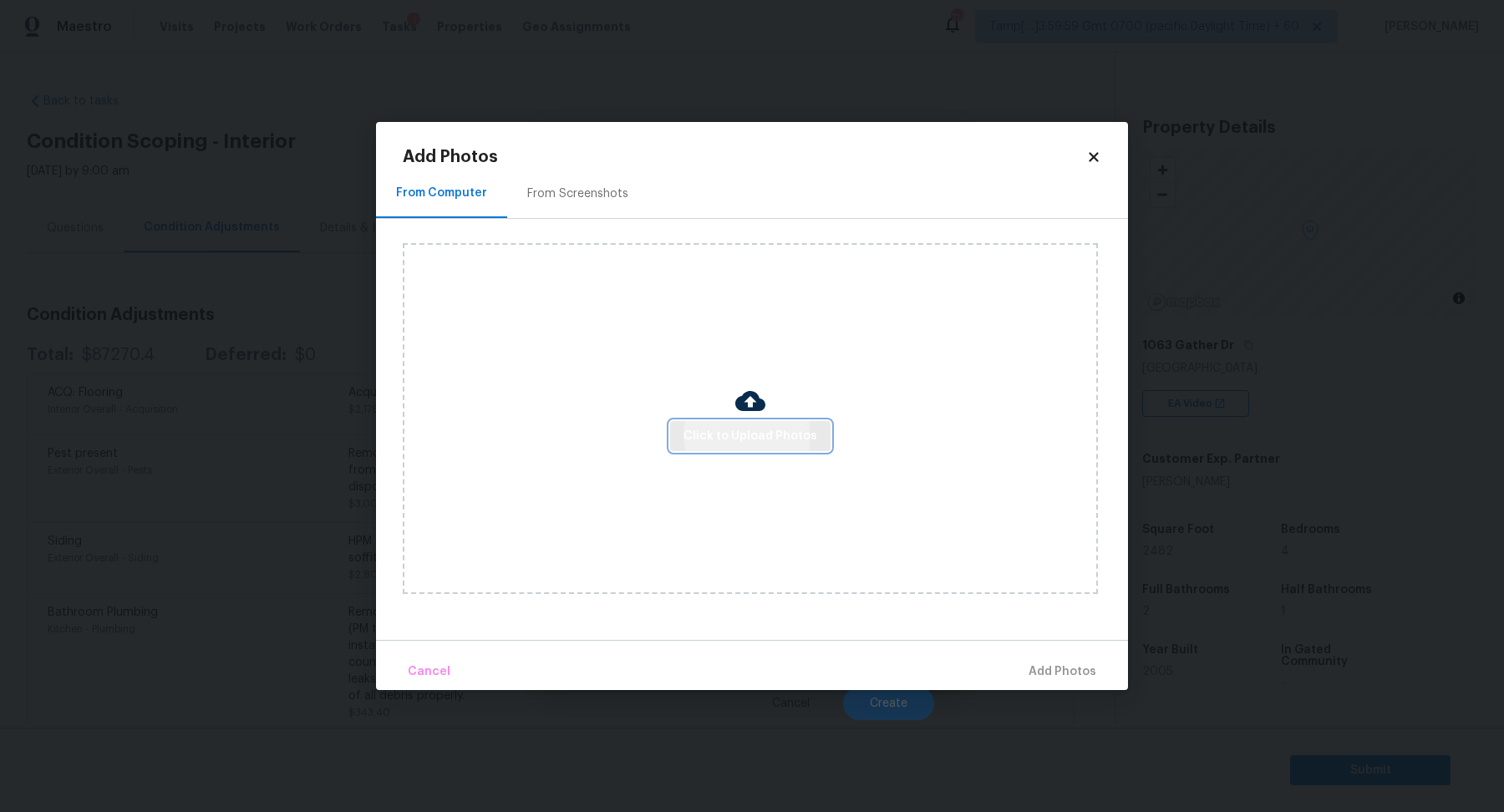
click at [764, 435] on span "Click to Upload Photos" at bounding box center [750, 436] width 134 height 21
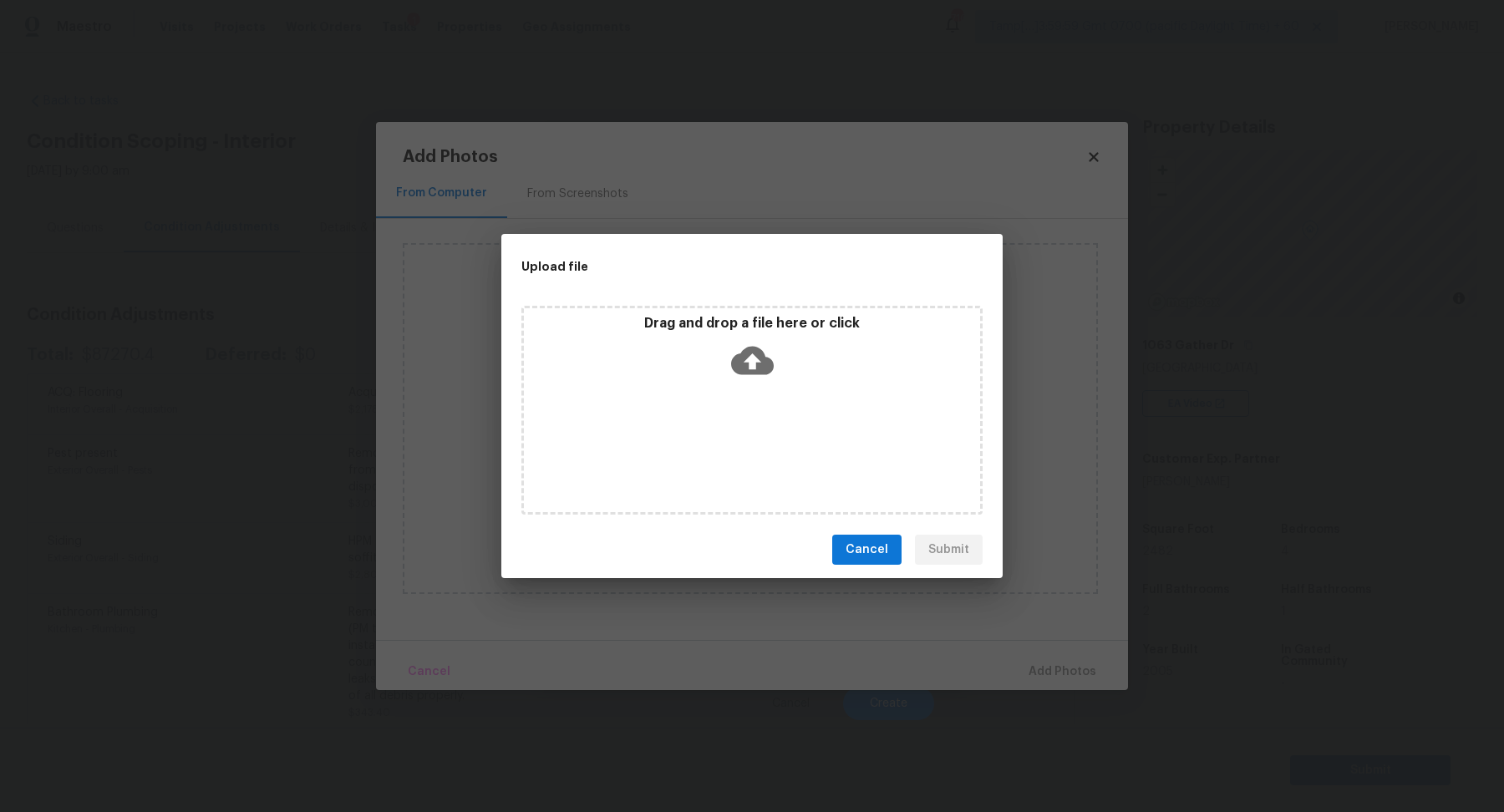
click at [834, 358] on div "Drag and drop a file here or click" at bounding box center [752, 350] width 456 height 72
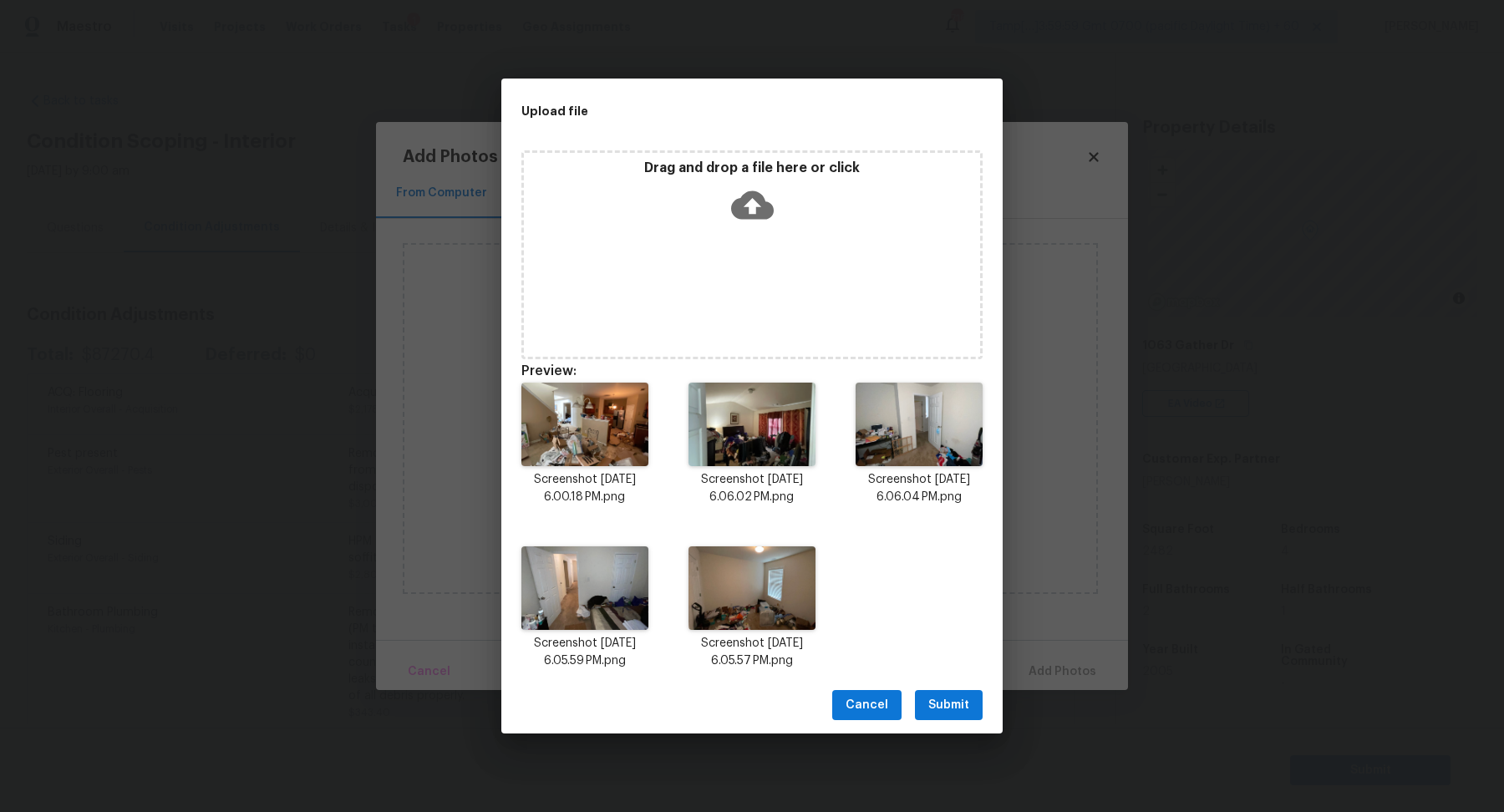
click at [958, 691] on button "Submit" at bounding box center [949, 705] width 67 height 31
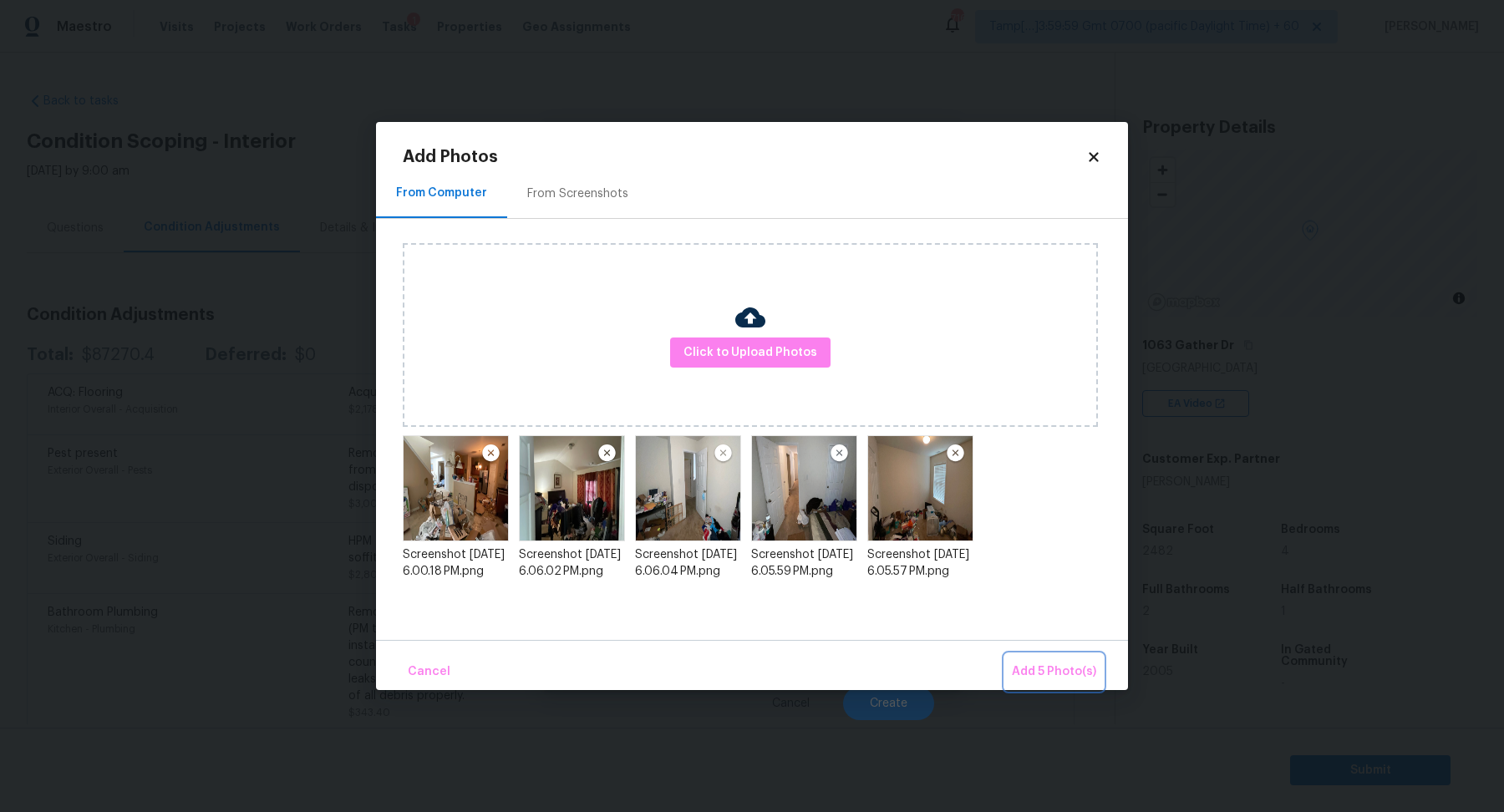
click at [1010, 677] on button "Add 5 Photo(s)" at bounding box center [1053, 672] width 98 height 36
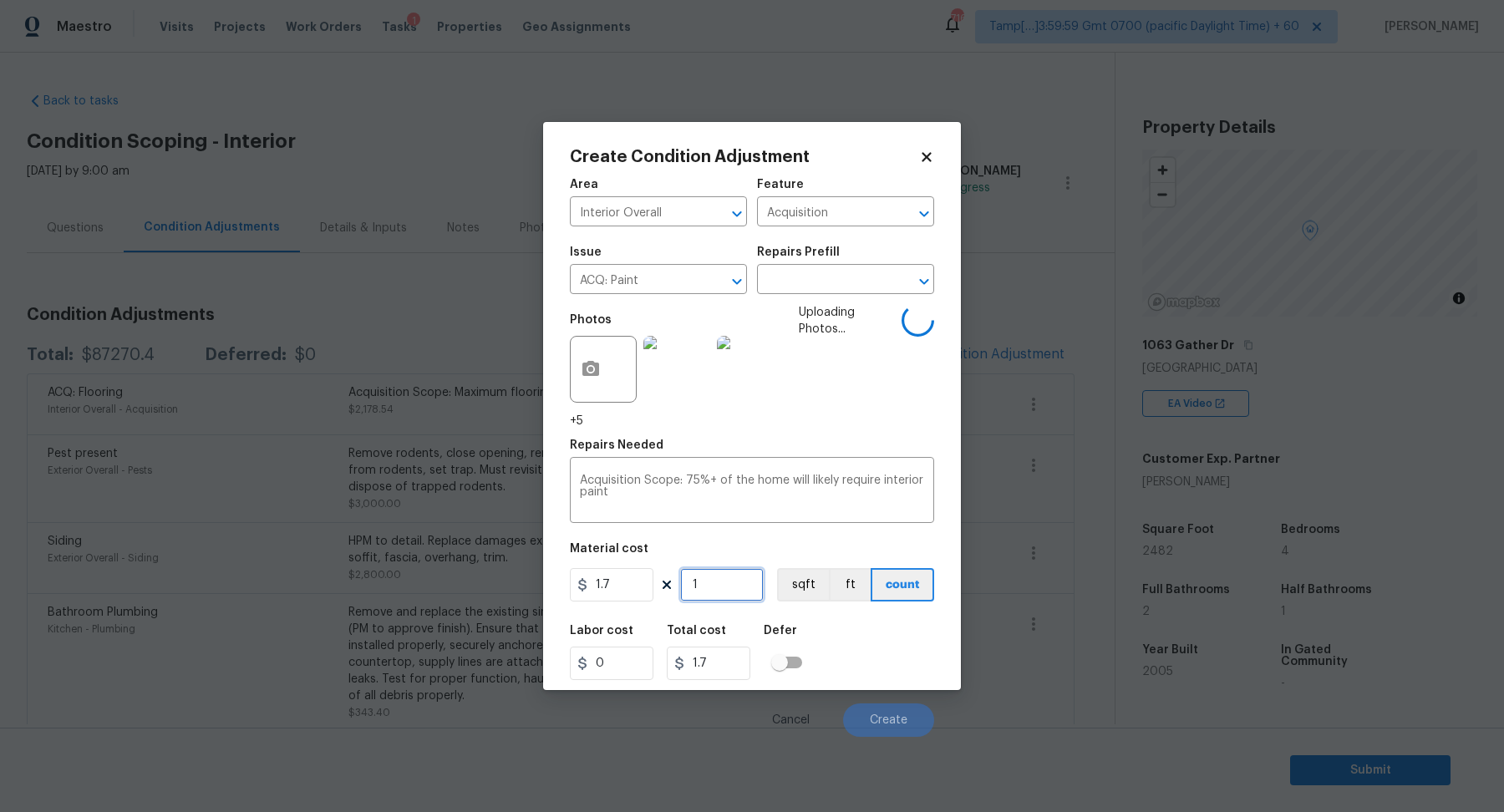
click at [698, 592] on input "1" at bounding box center [721, 585] width 83 height 34
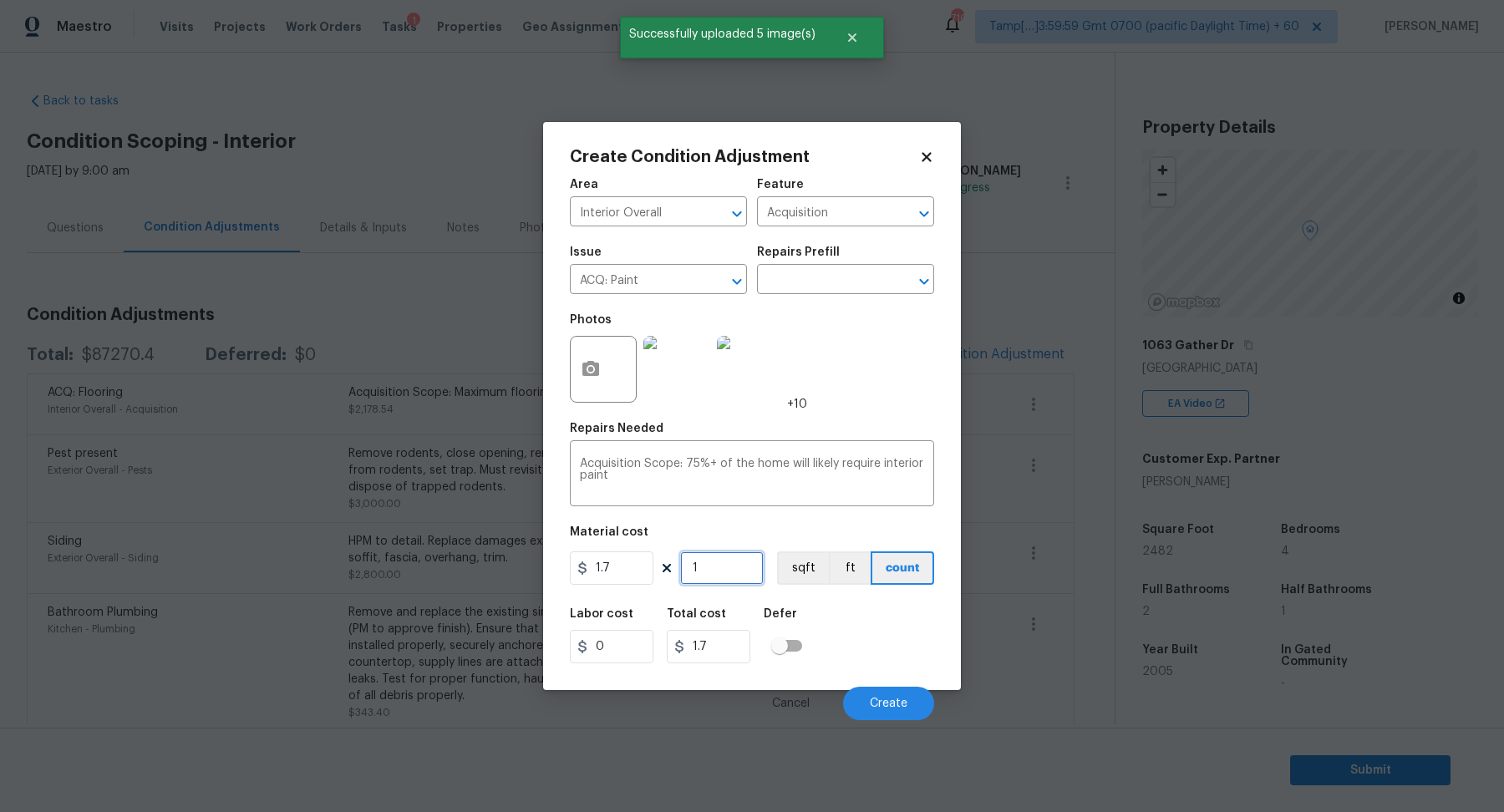
click at [723, 563] on input "1" at bounding box center [721, 568] width 83 height 34
type input "3"
type input "5.1"
type input "36"
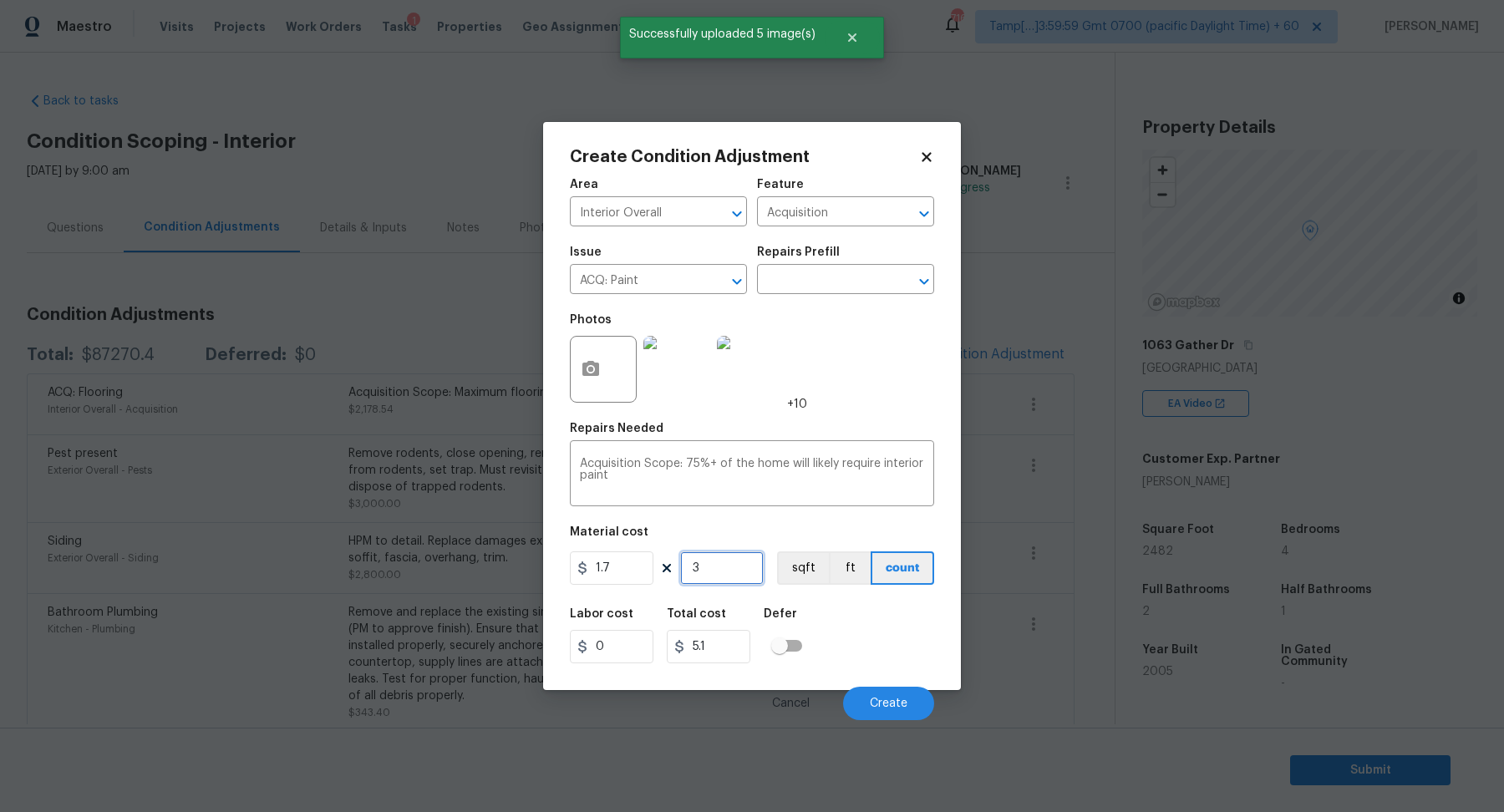
type input "61.2"
type input "361"
type input "613.7"
type input "3611"
type input "6138.7"
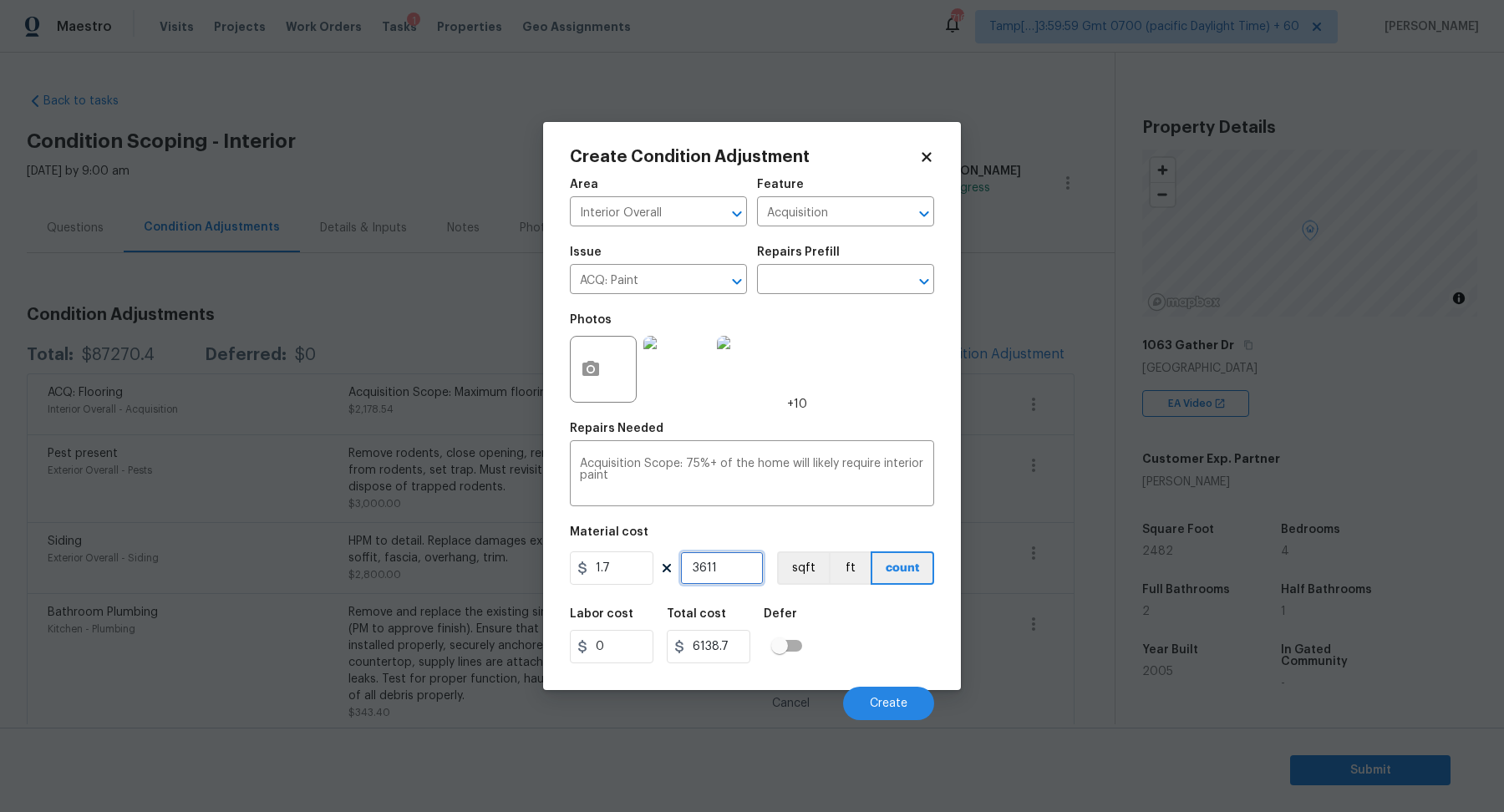
type input "361"
type input "613.7"
type input "36"
type input "61.2"
type input "362"
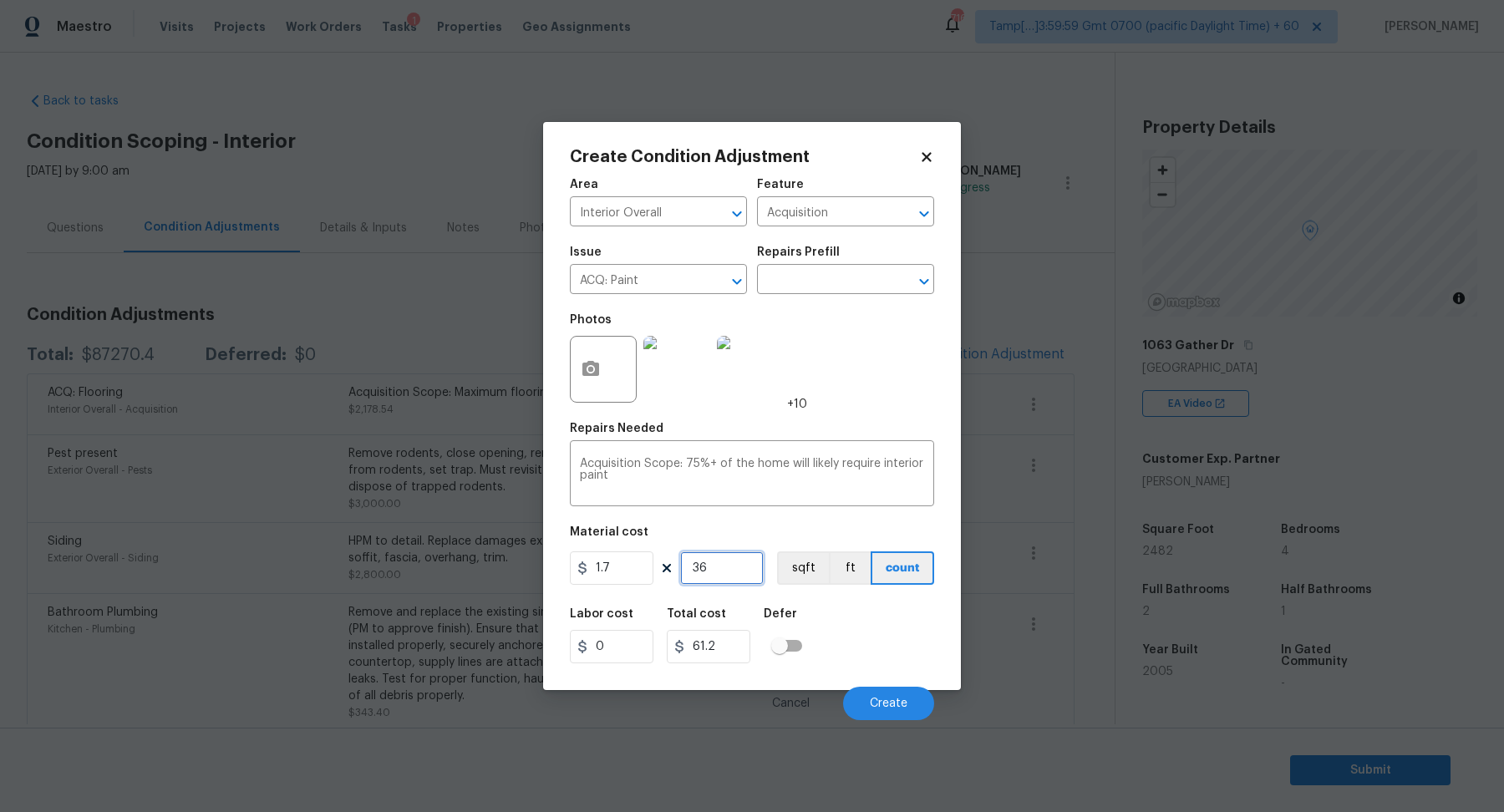
type input "615.4"
type input "3622"
type input "6157.4"
type input "3622"
click at [867, 699] on button "Create" at bounding box center [888, 704] width 91 height 34
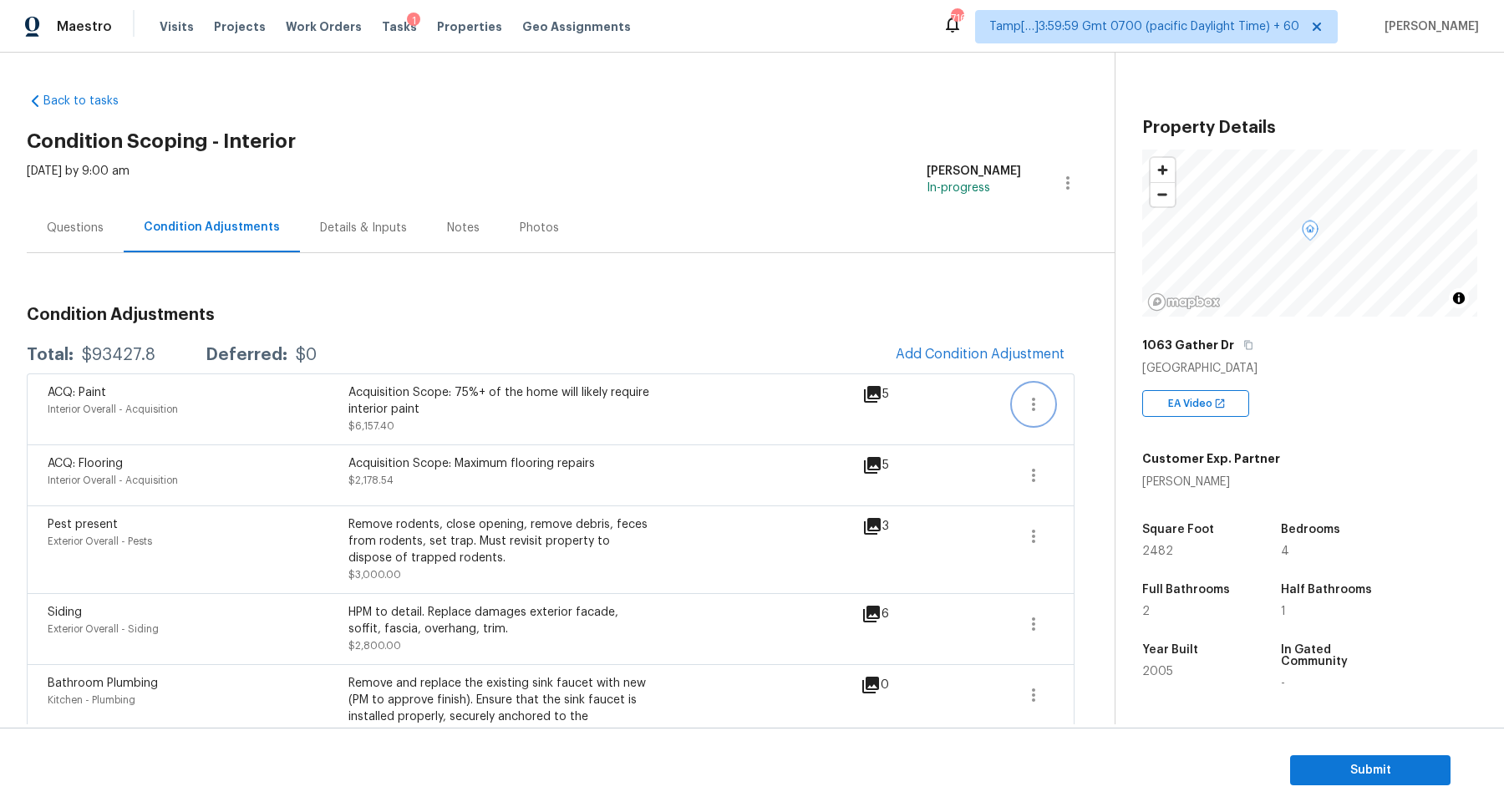
click at [1025, 412] on icon "button" at bounding box center [1033, 404] width 20 height 20
click at [1070, 400] on div "Edit" at bounding box center [1128, 400] width 130 height 17
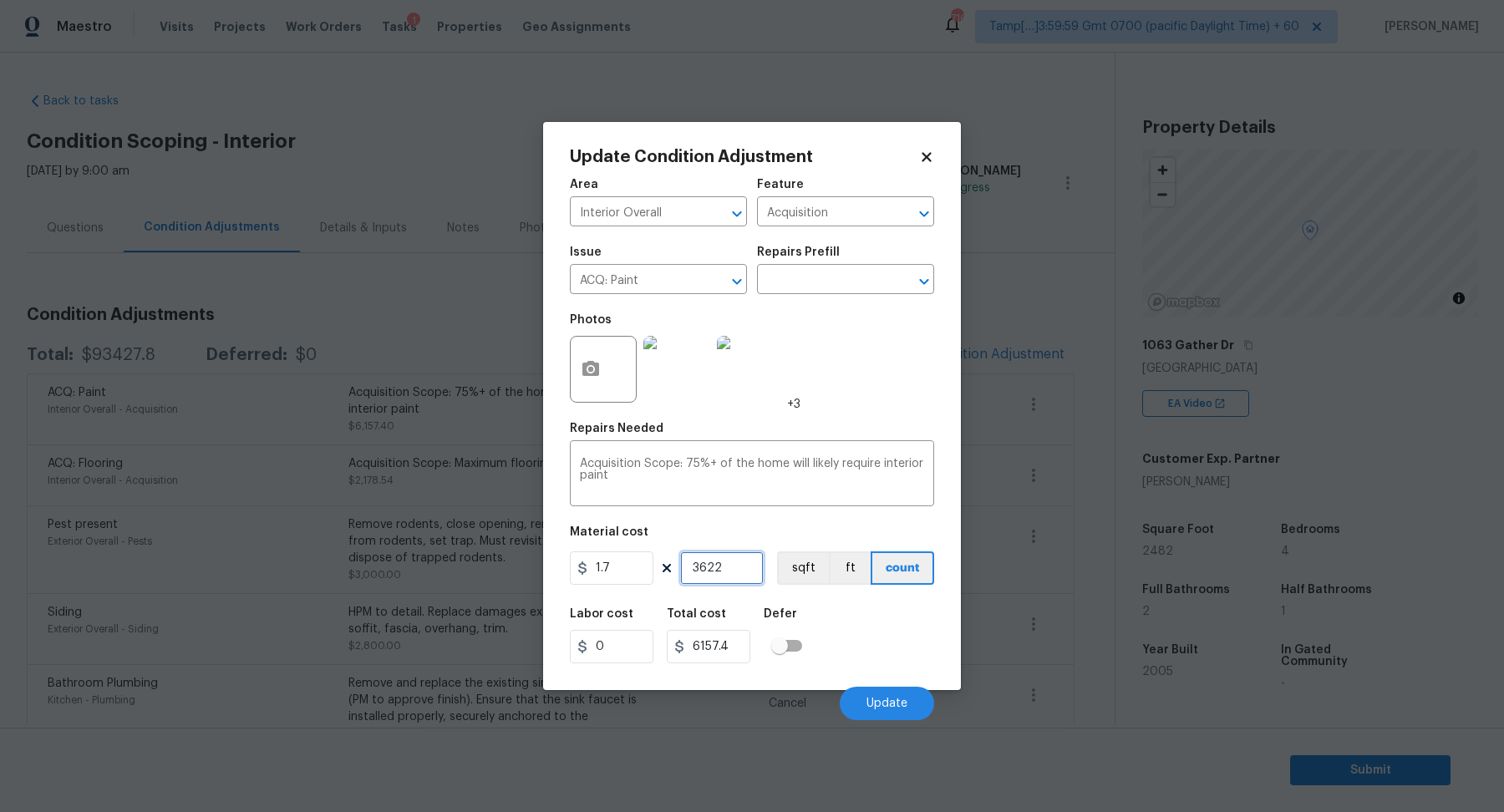
click at [718, 564] on input "3622" at bounding box center [721, 568] width 83 height 34
type input "2"
type input "3.4"
type input "22"
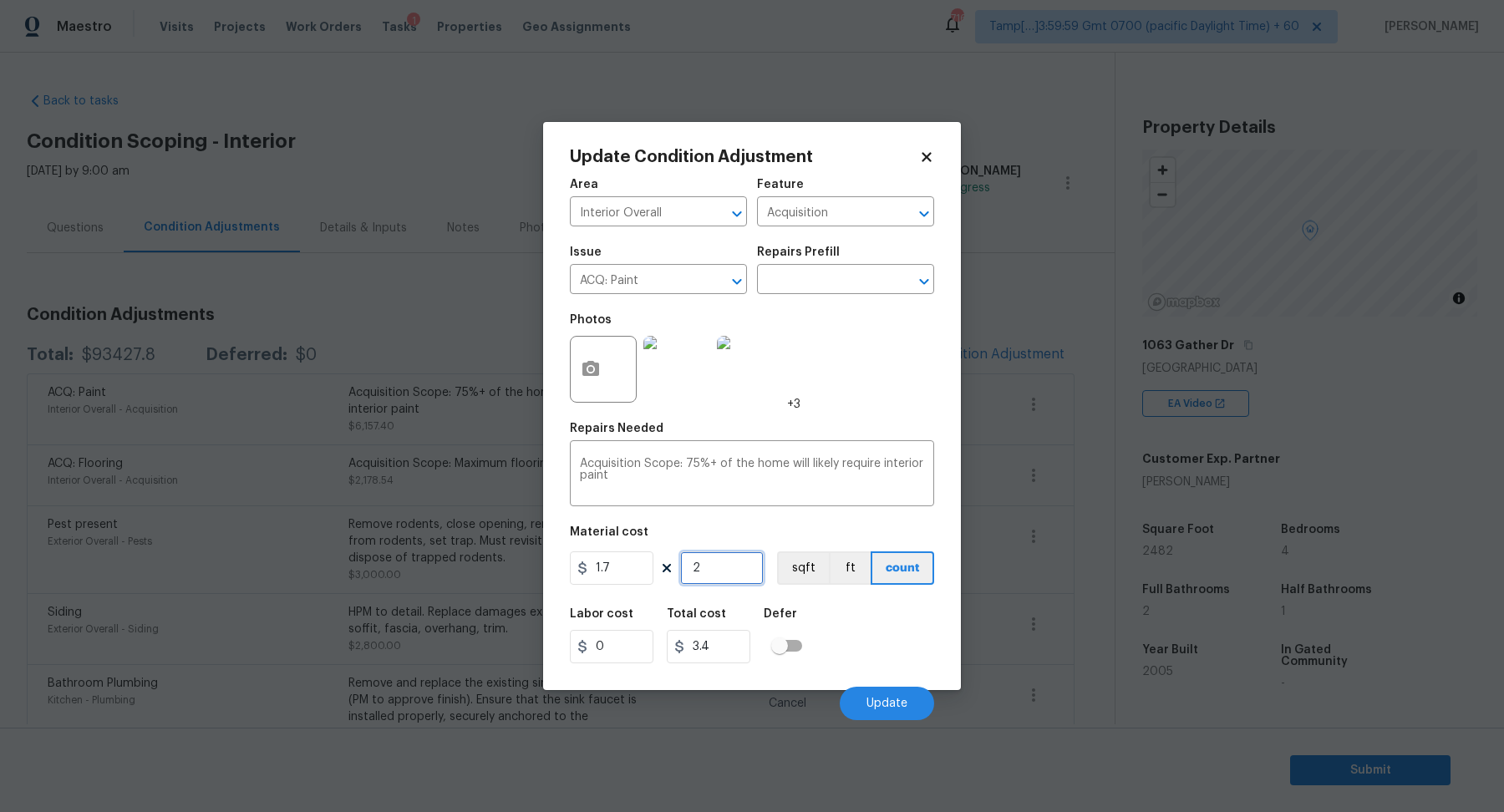
type input "37.4"
type input "2"
type input "3.4"
type input "0"
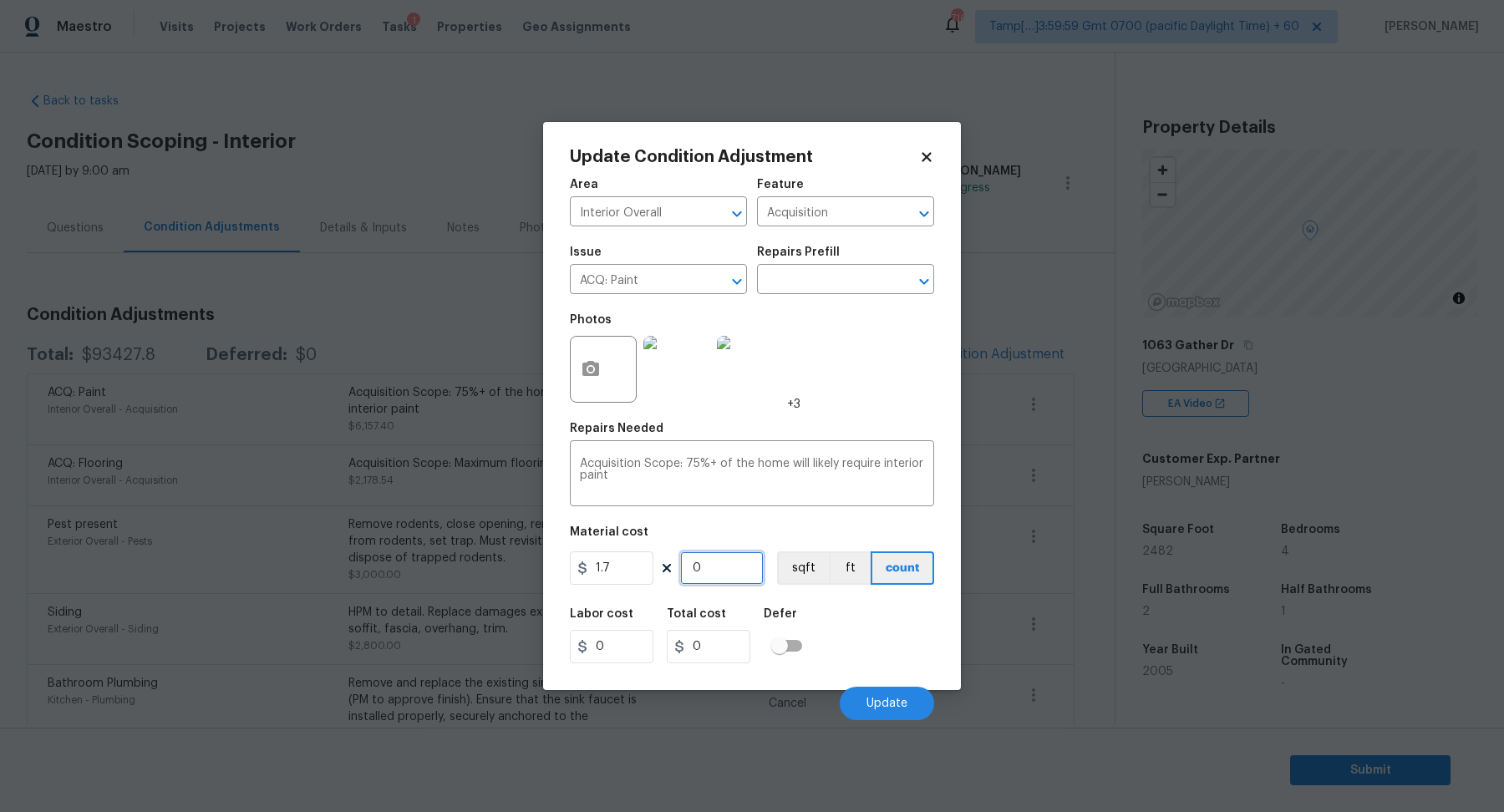
type input "3"
type input "5.1"
type input "33"
type input "56.1"
type input "332"
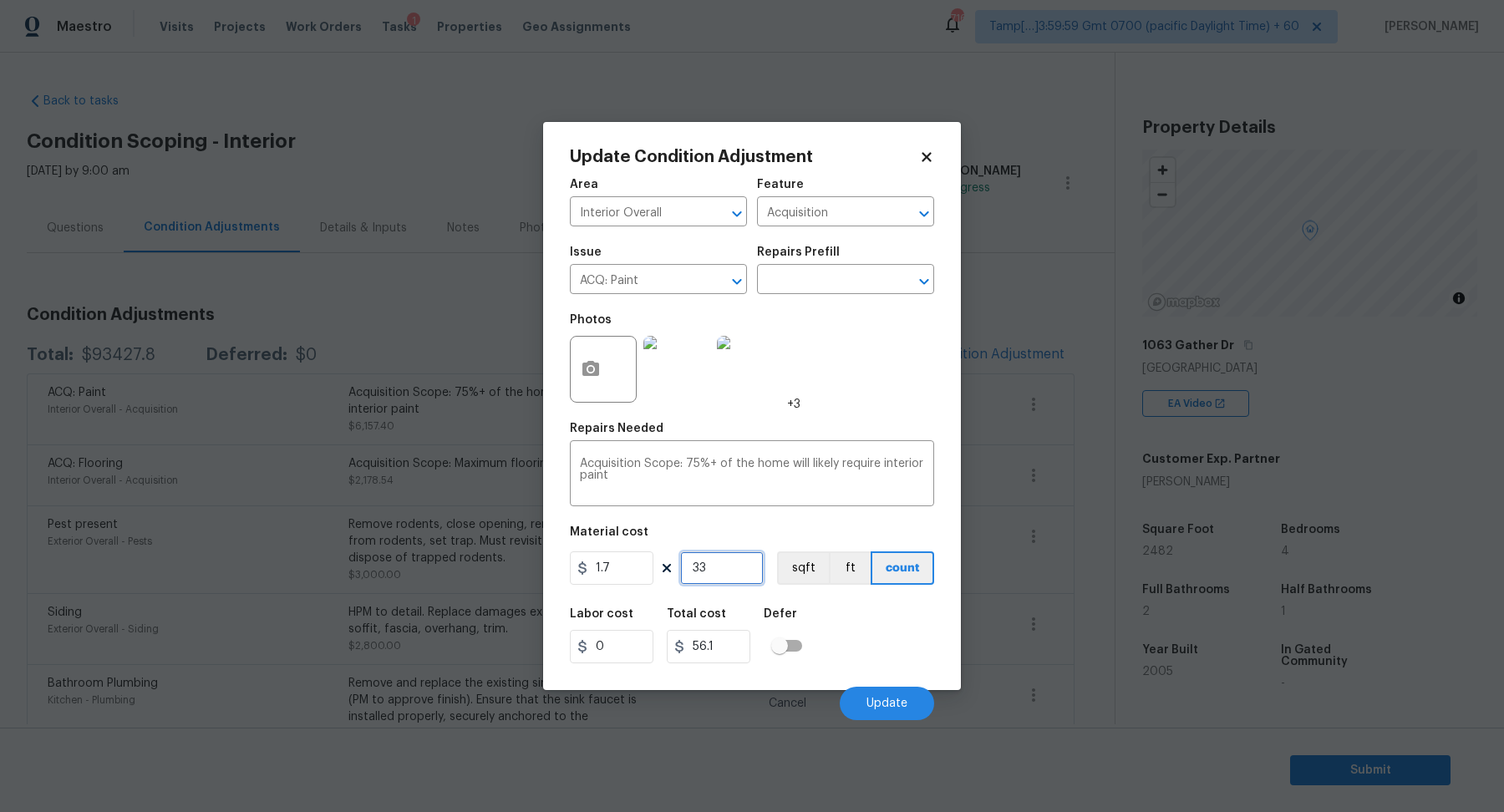
type input "564.4"
type input "3322"
type input "5647.4"
type input "3322"
click at [892, 697] on span "Update" at bounding box center [887, 703] width 41 height 12
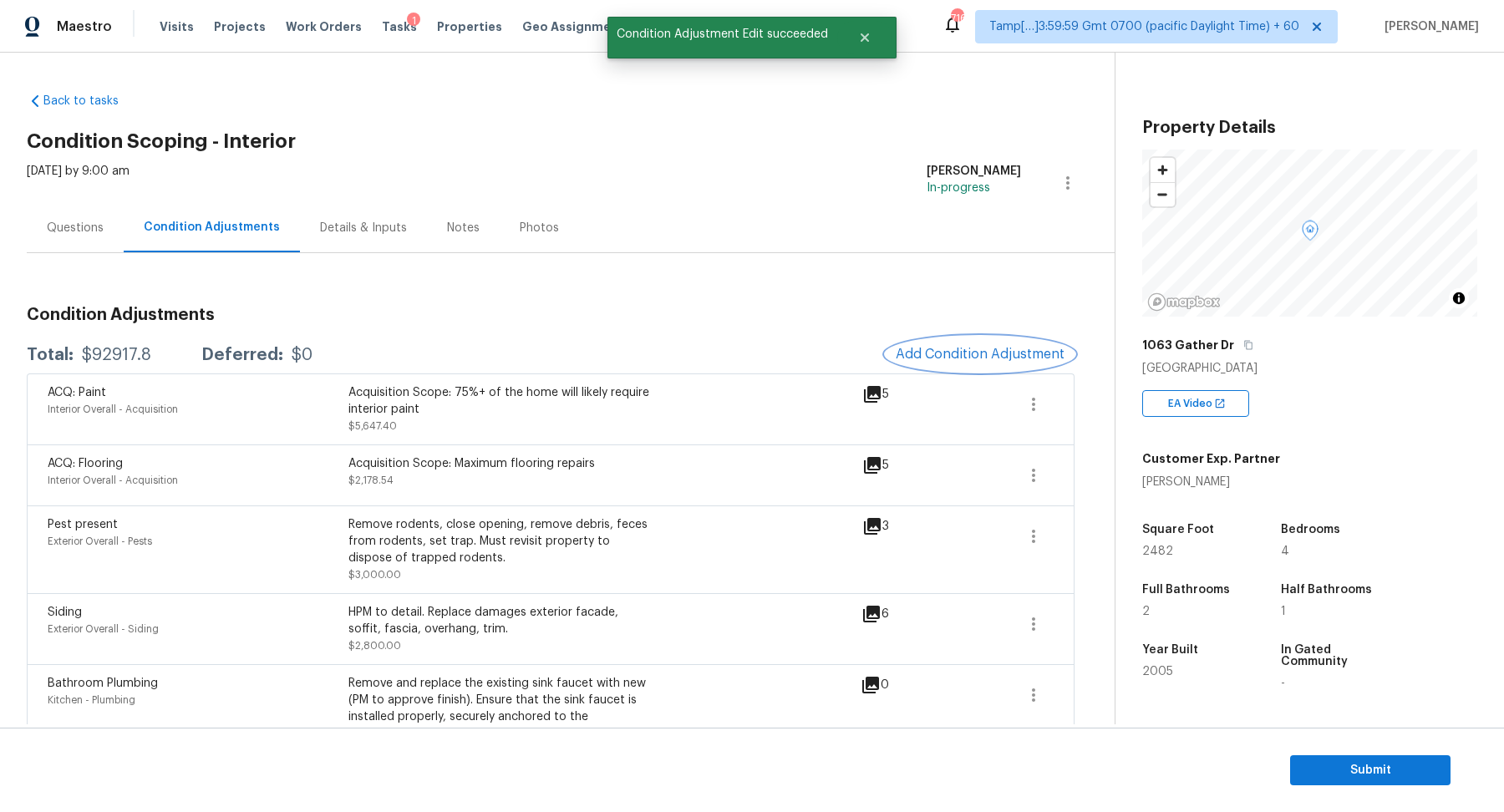
click at [989, 347] on span "Add Condition Adjustment" at bounding box center [980, 354] width 169 height 15
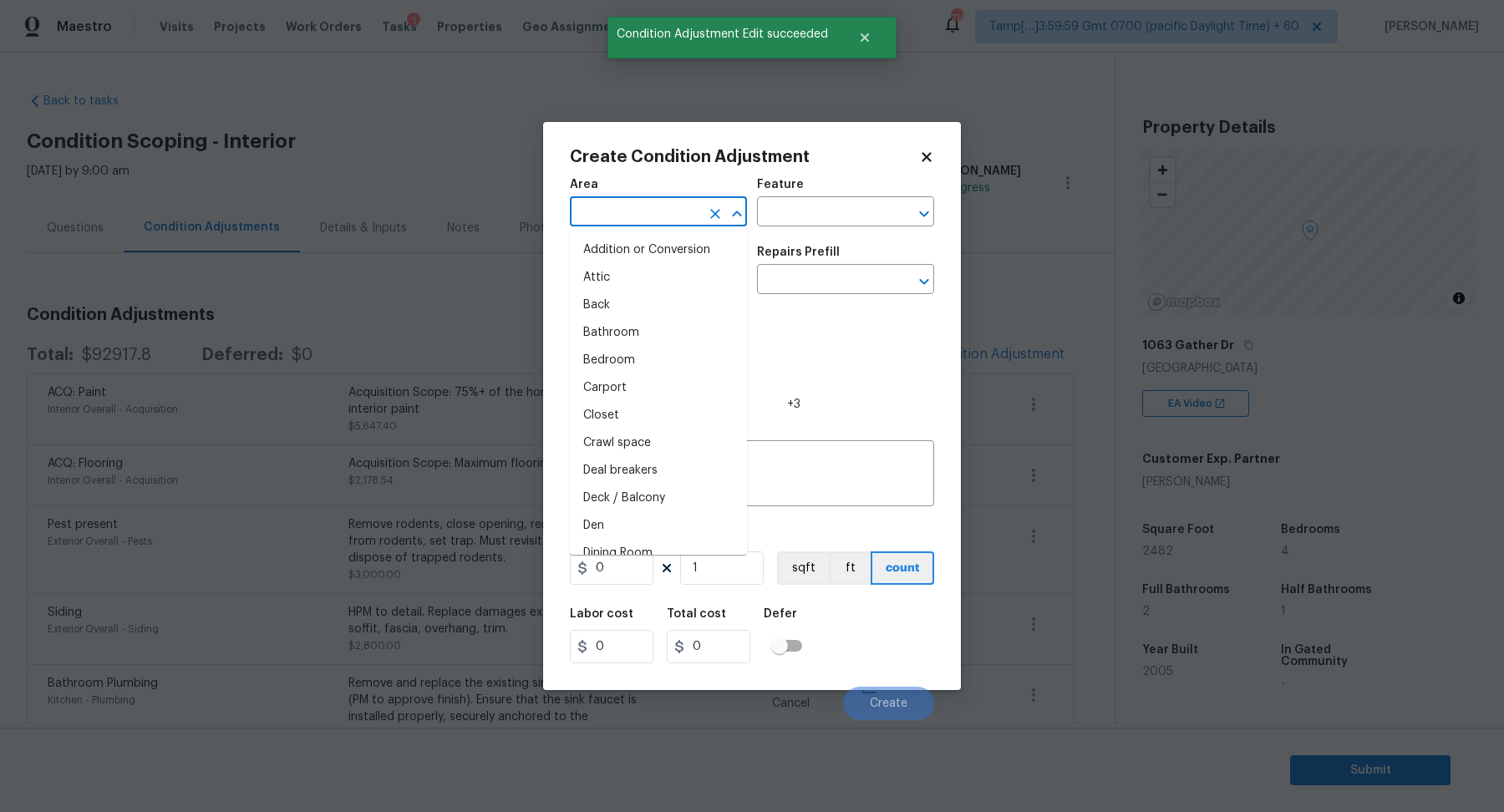
click at [691, 203] on input "text" at bounding box center [634, 213] width 130 height 26
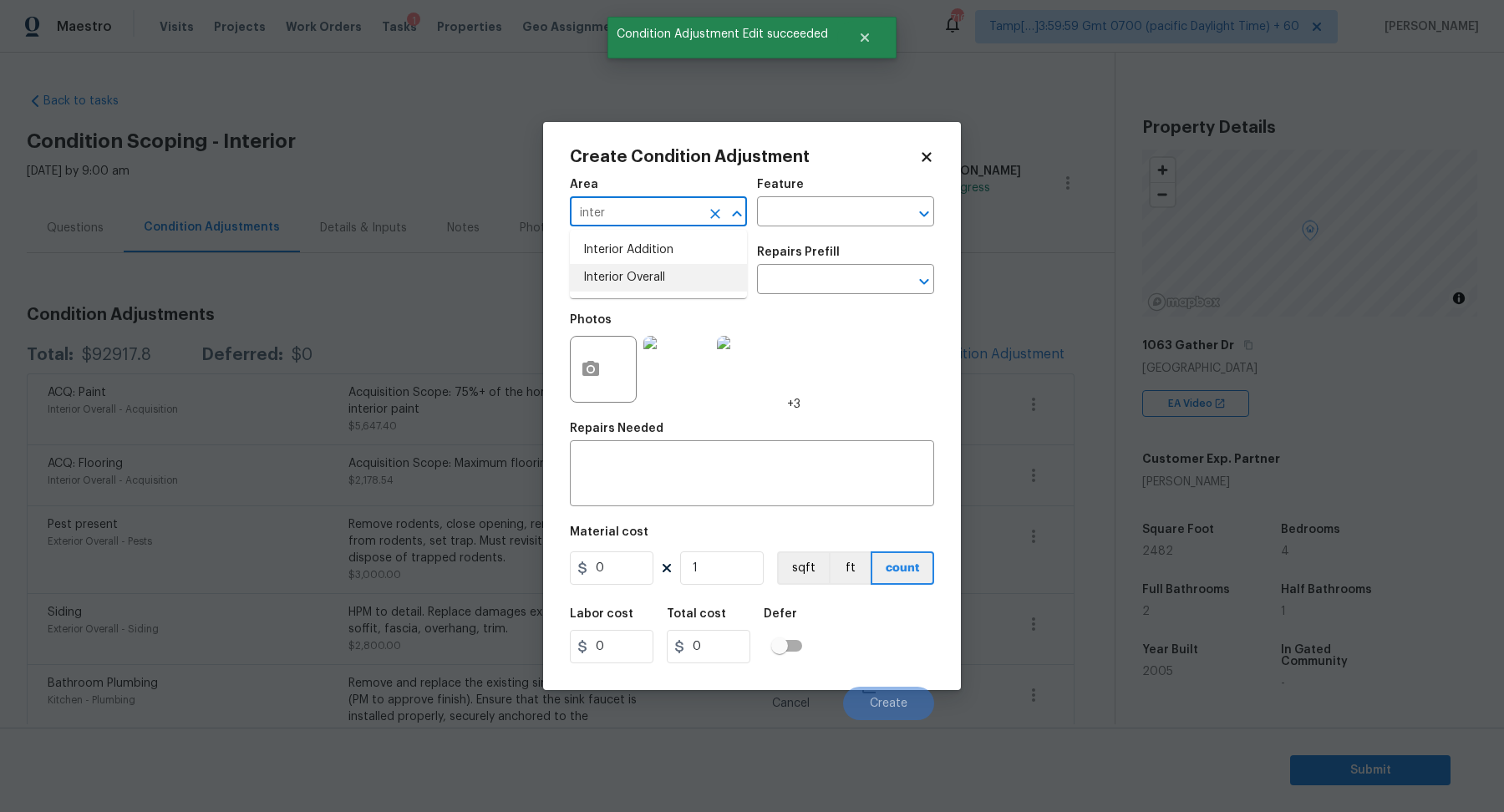
click at [667, 269] on li "Interior Overall" at bounding box center [657, 277] width 177 height 27
type input "Interior Overall"
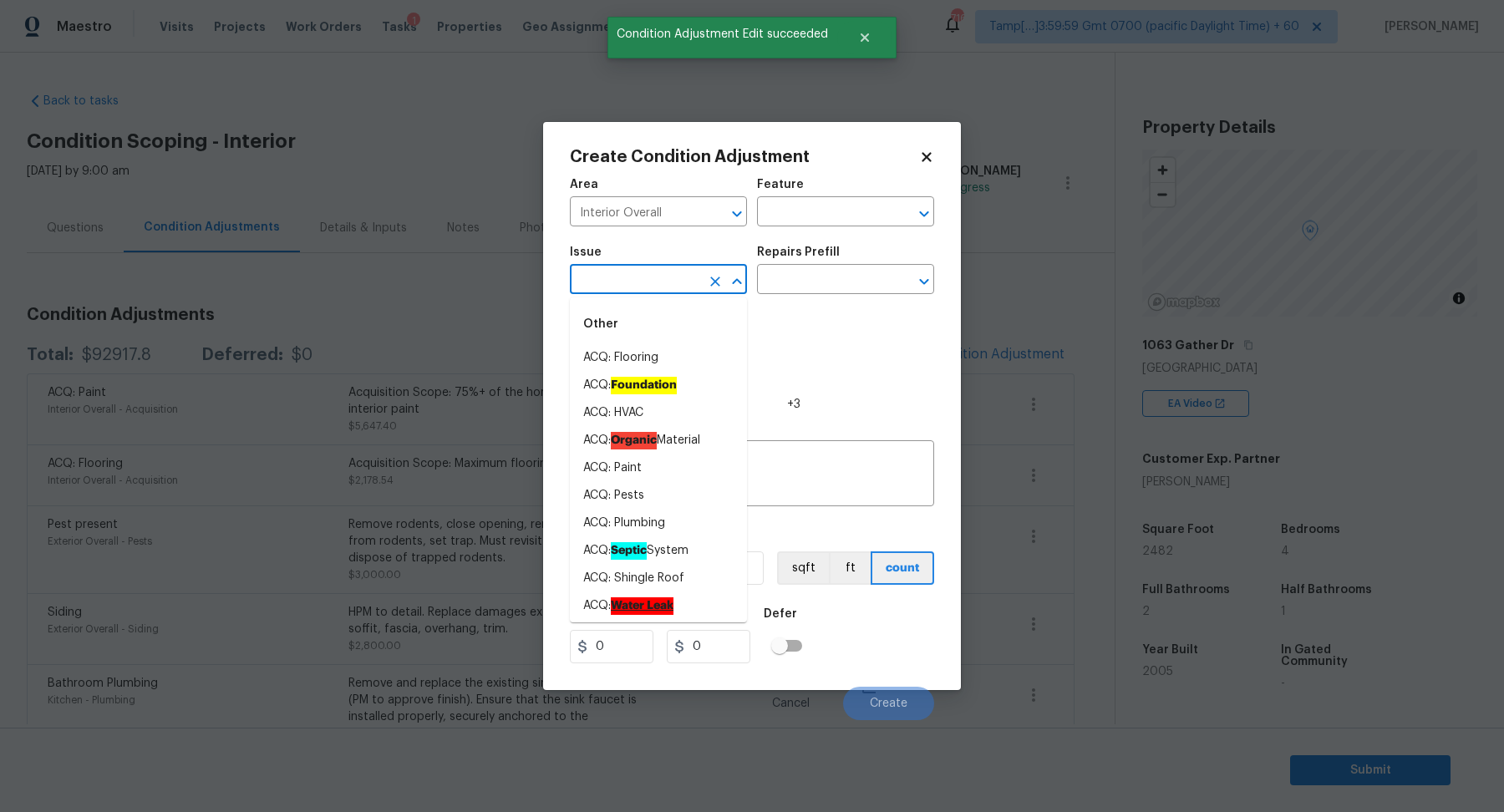
click at [667, 269] on input "text" at bounding box center [634, 281] width 130 height 26
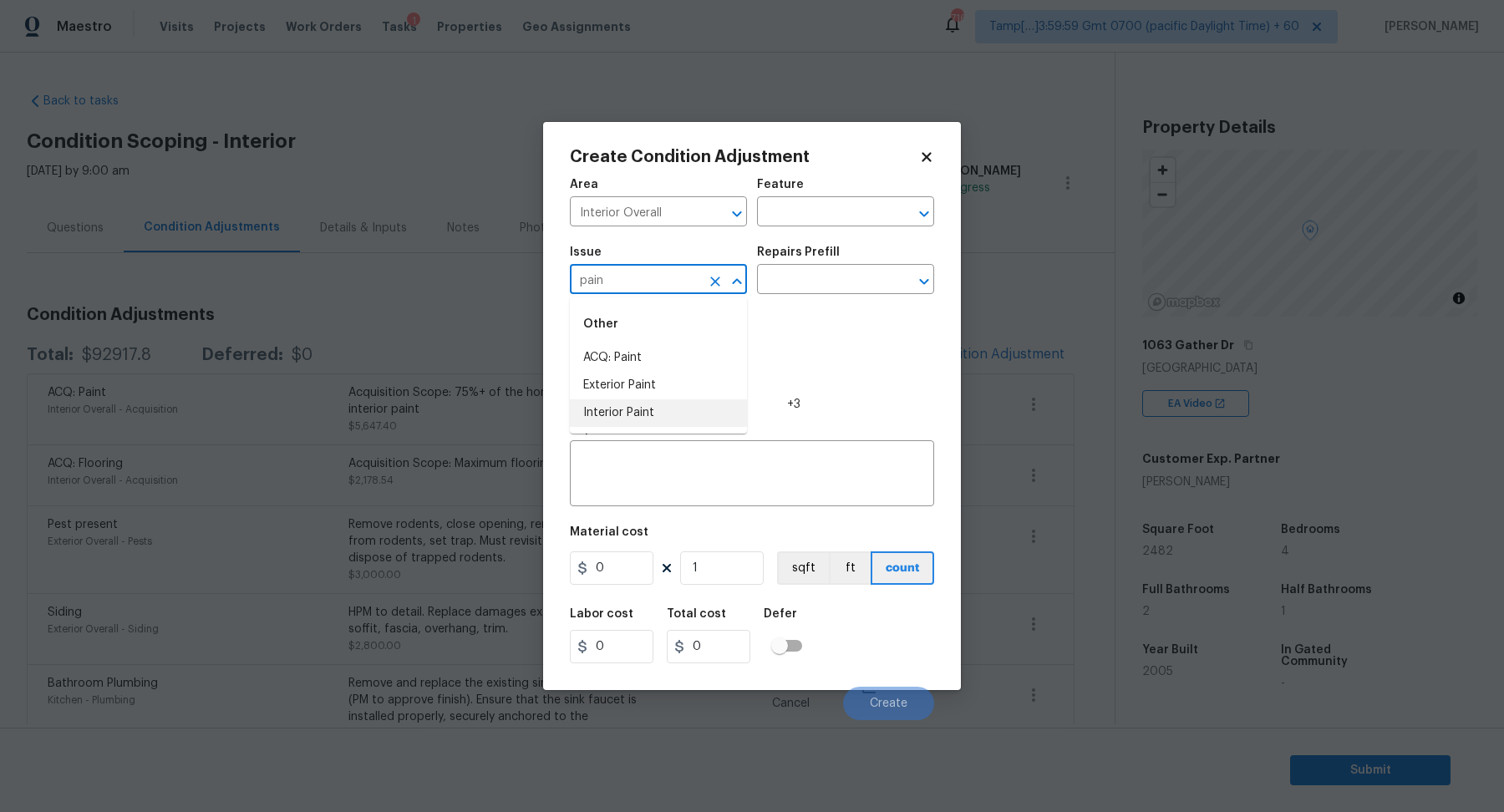
click at [655, 408] on li "Interior Paint" at bounding box center [657, 412] width 177 height 27
type input "Interior Paint"
click at [814, 264] on div "Repairs Prefill" at bounding box center [845, 257] width 177 height 21
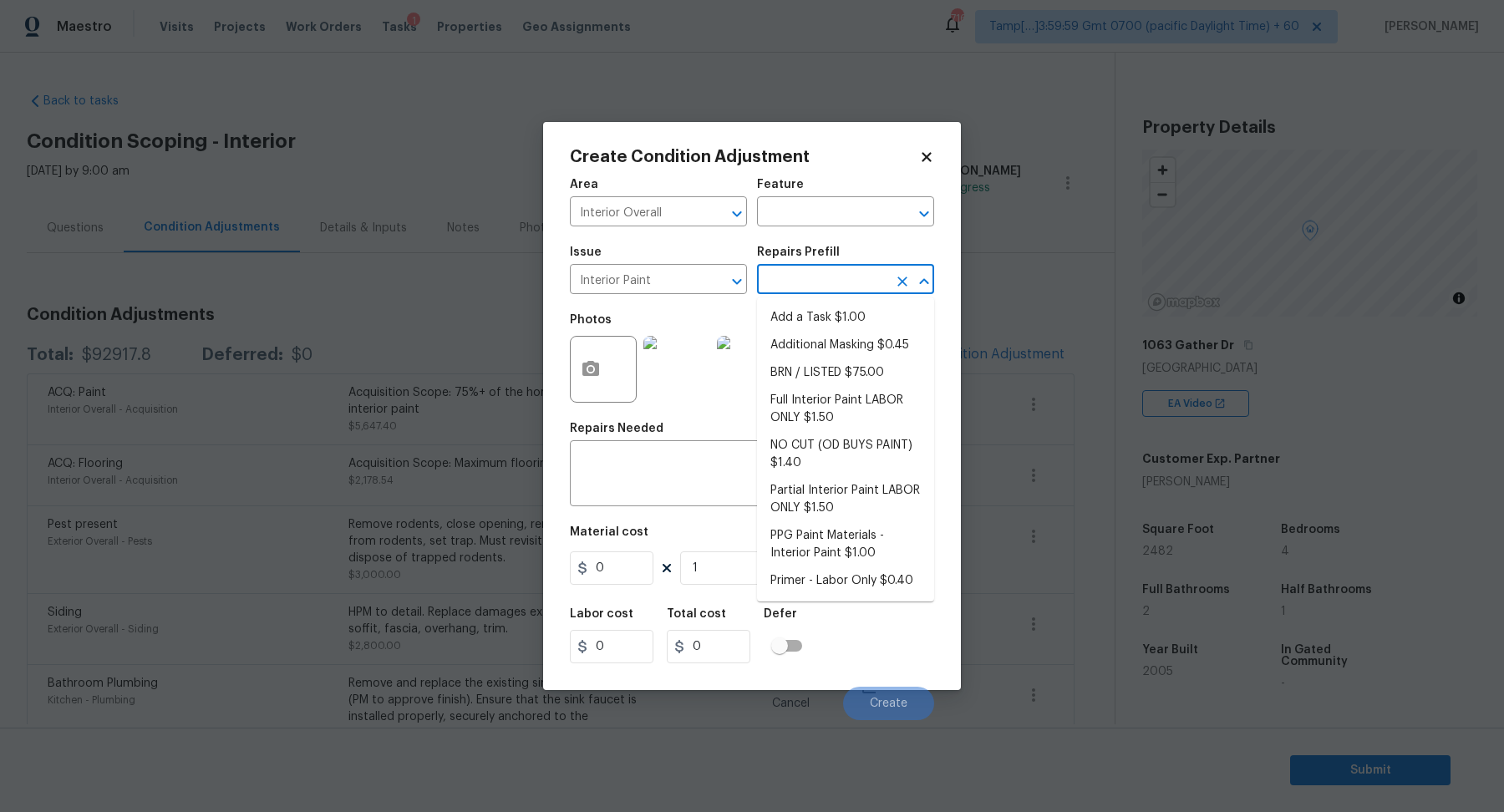
click at [814, 277] on input "text" at bounding box center [822, 281] width 130 height 26
type input "pri"
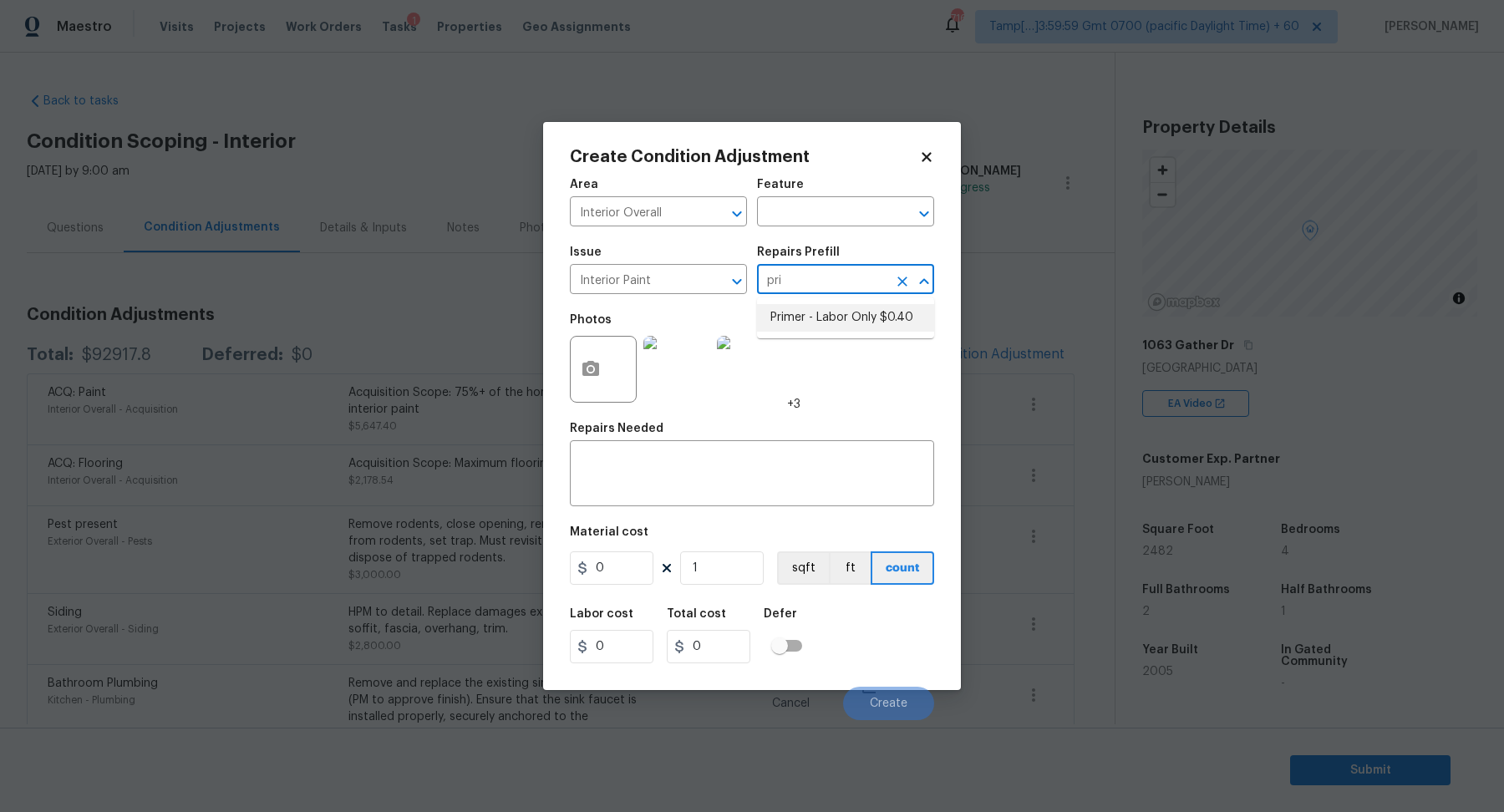
click at [878, 317] on li "Primer - Labor Only $0.40" at bounding box center [845, 317] width 177 height 27
type input "Overall Paint"
type textarea "Interior primer - PRIMER PROVIDED BY OPENDOOR - All nails, screws, drywall anch…"
type input "0.4"
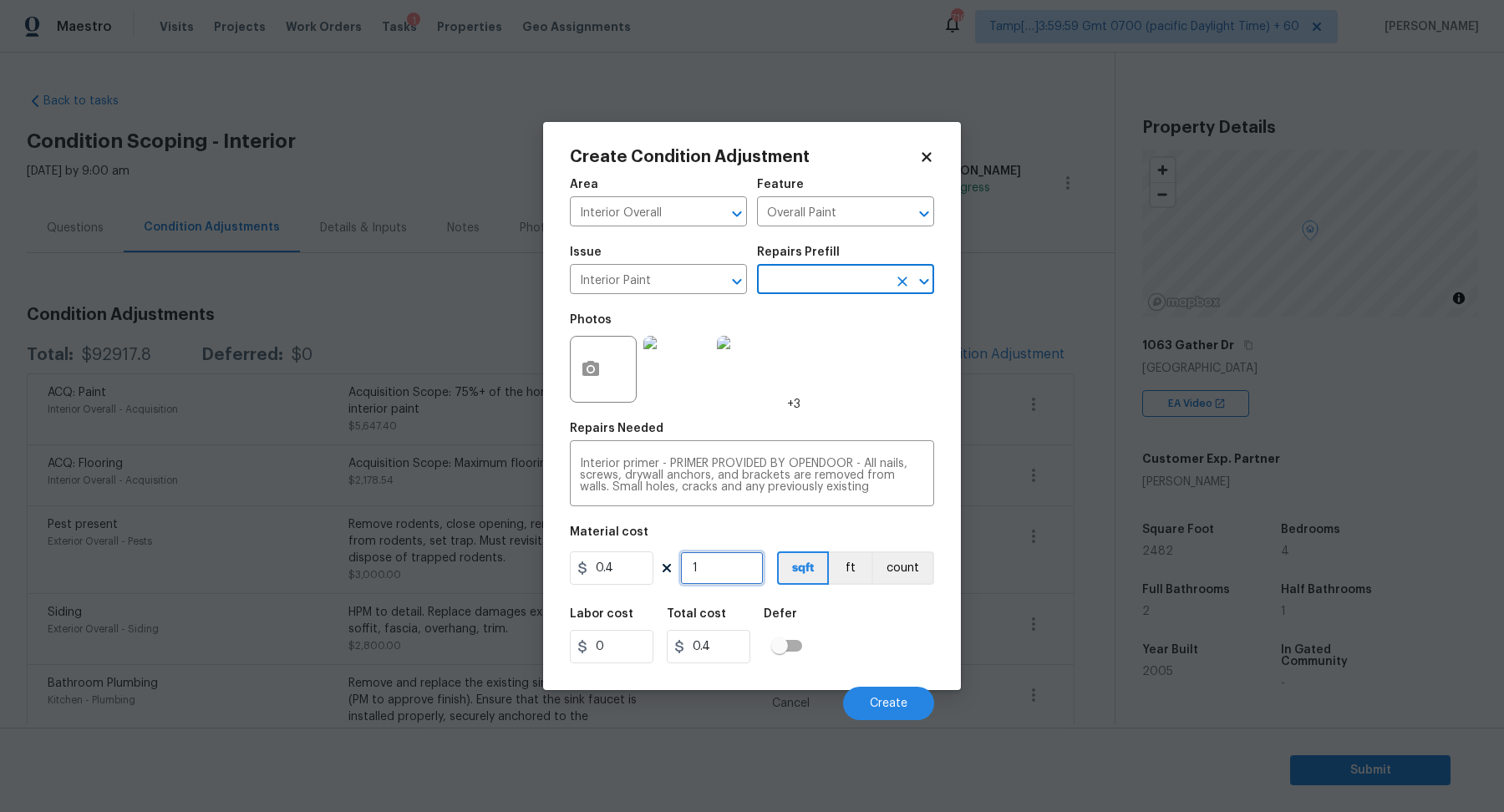
click at [707, 585] on input "1" at bounding box center [721, 568] width 83 height 34
type input "3"
type input "1.2"
type input "33"
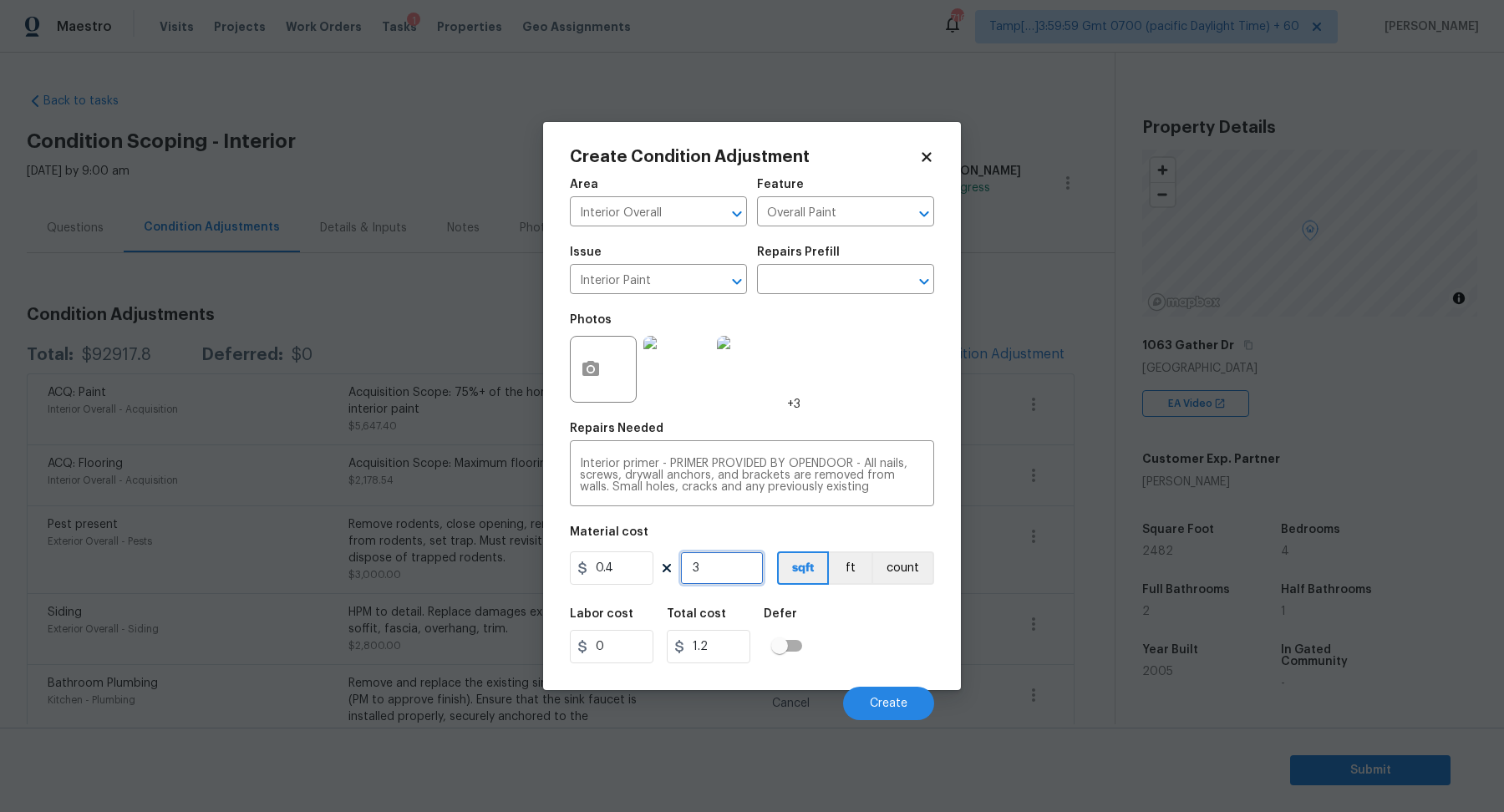
type input "13.2"
type input "332"
type input "132.8"
type input "3322"
type input "1328.8"
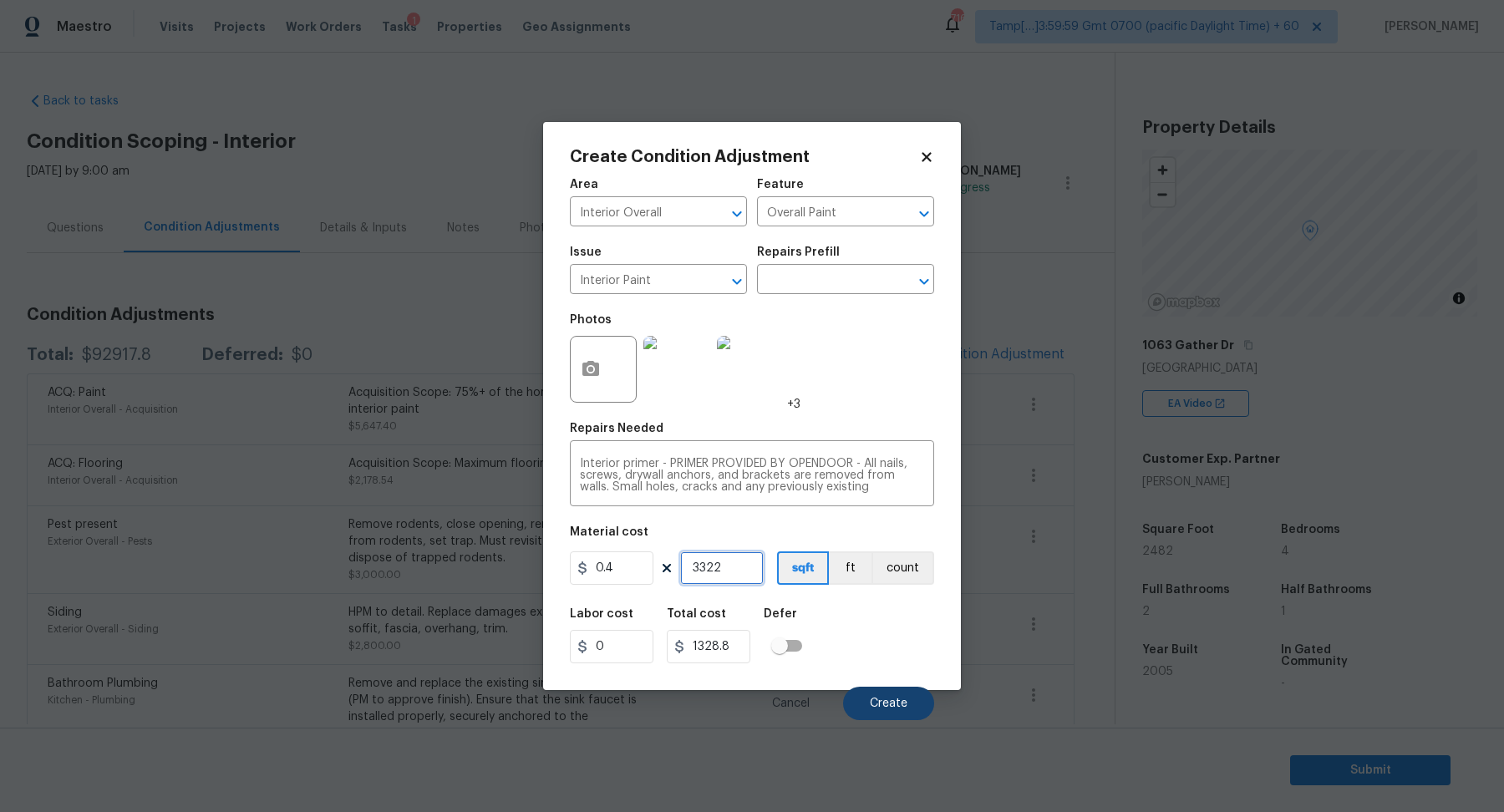
type input "3322"
click at [873, 701] on span "Create" at bounding box center [888, 703] width 37 height 12
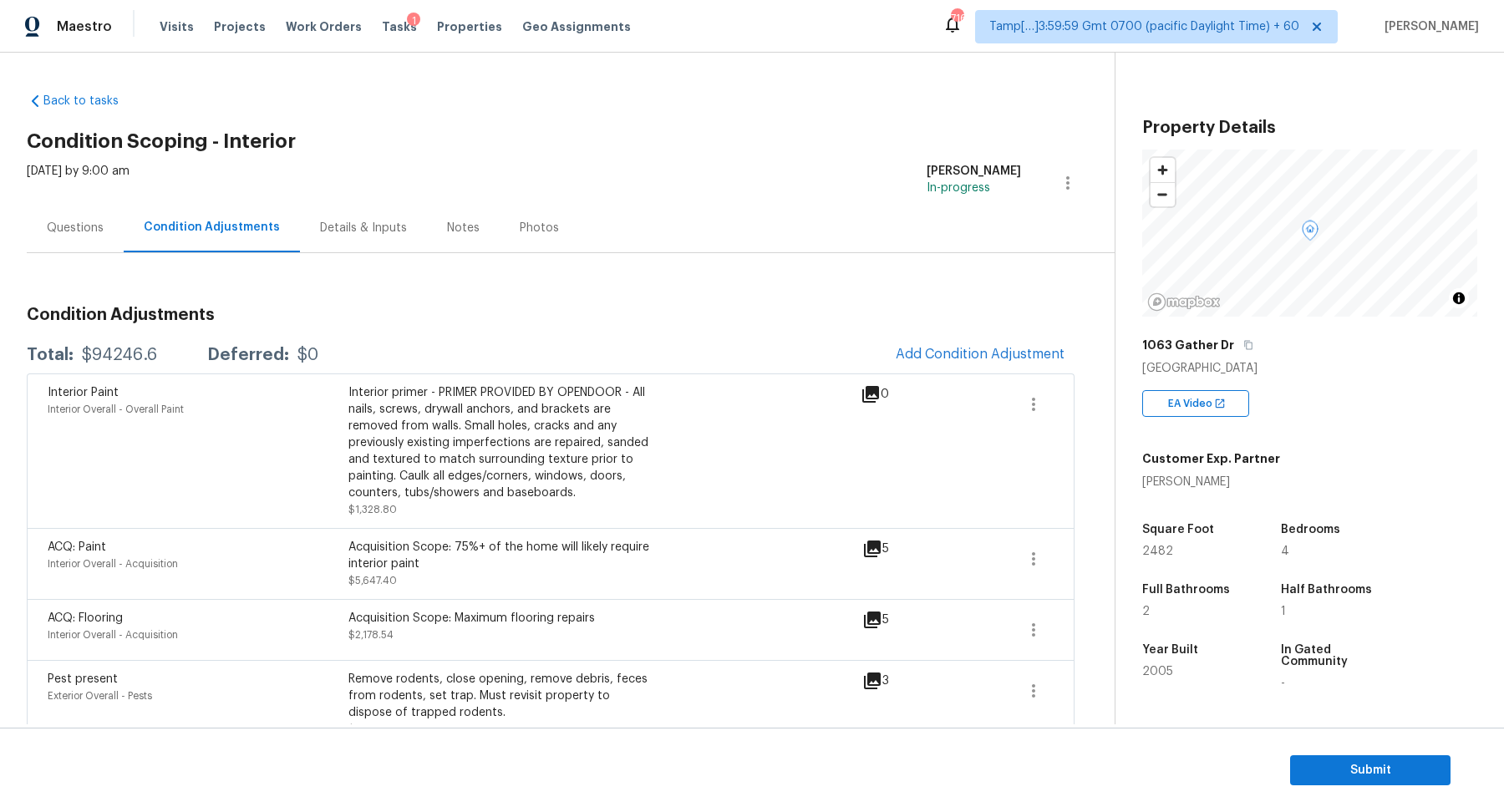
click at [84, 226] on div "Questions" at bounding box center [75, 228] width 57 height 17
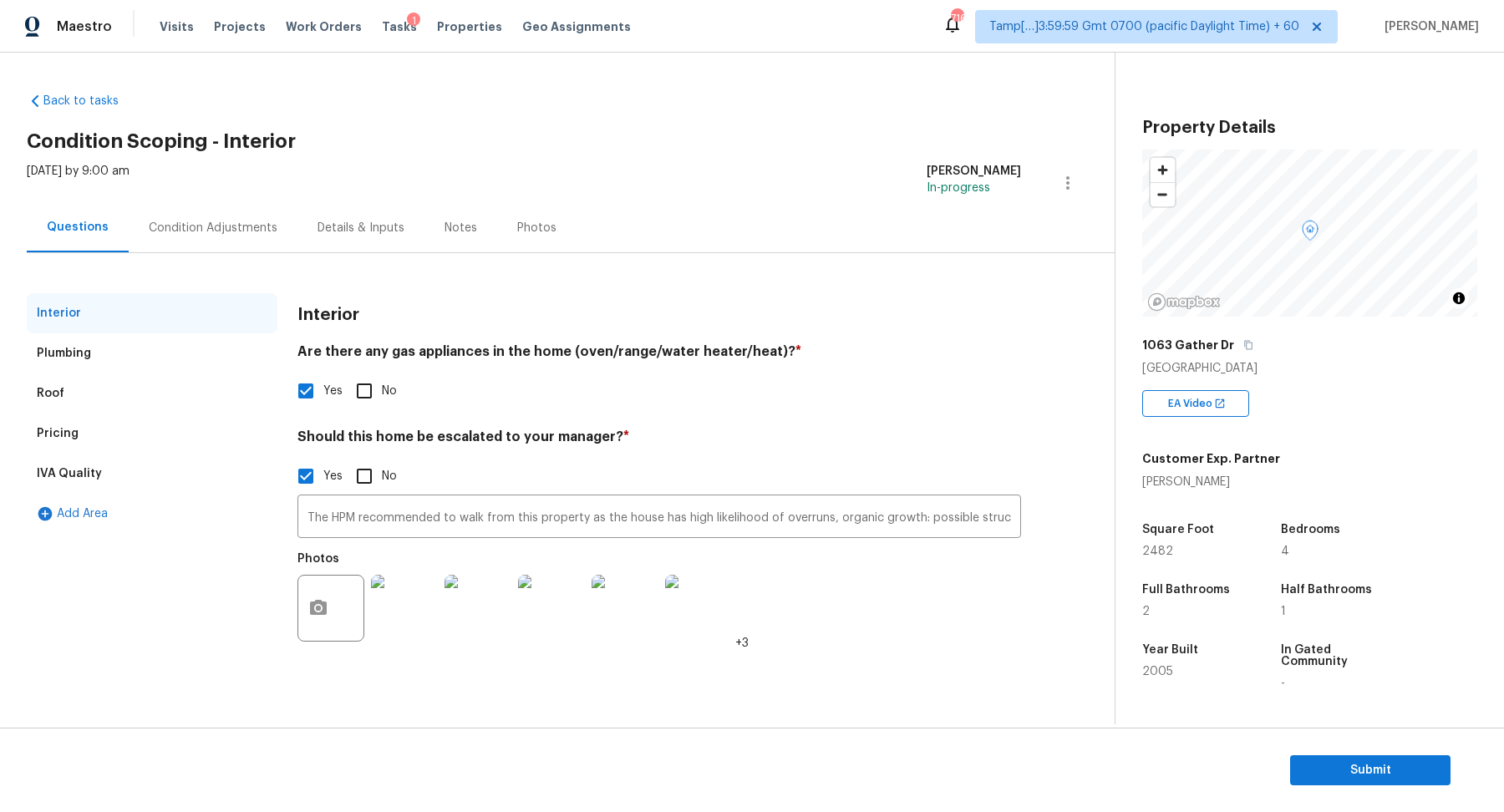
click at [155, 425] on div "Pricing" at bounding box center [152, 433] width 251 height 40
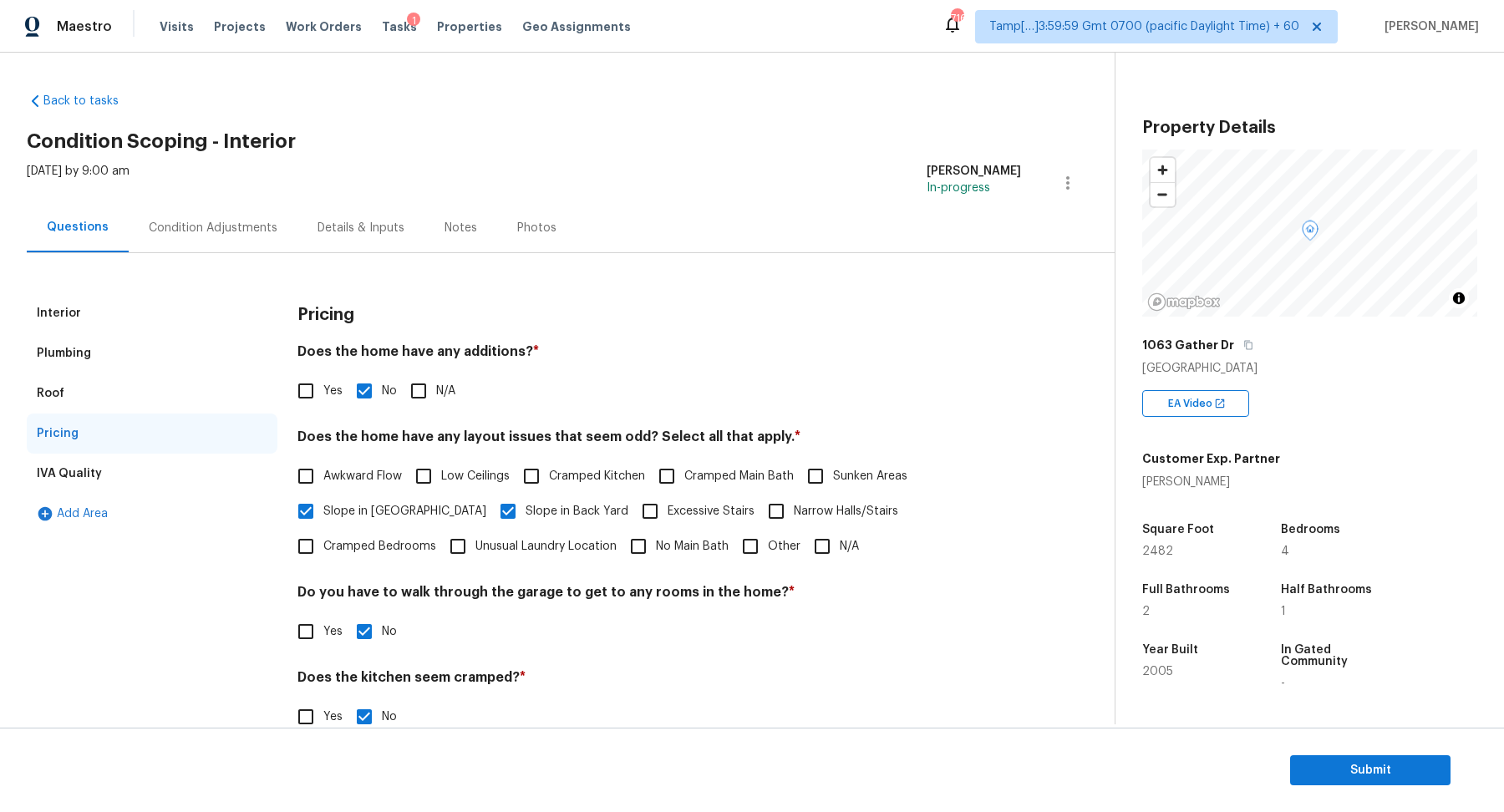
scroll to position [119, 0]
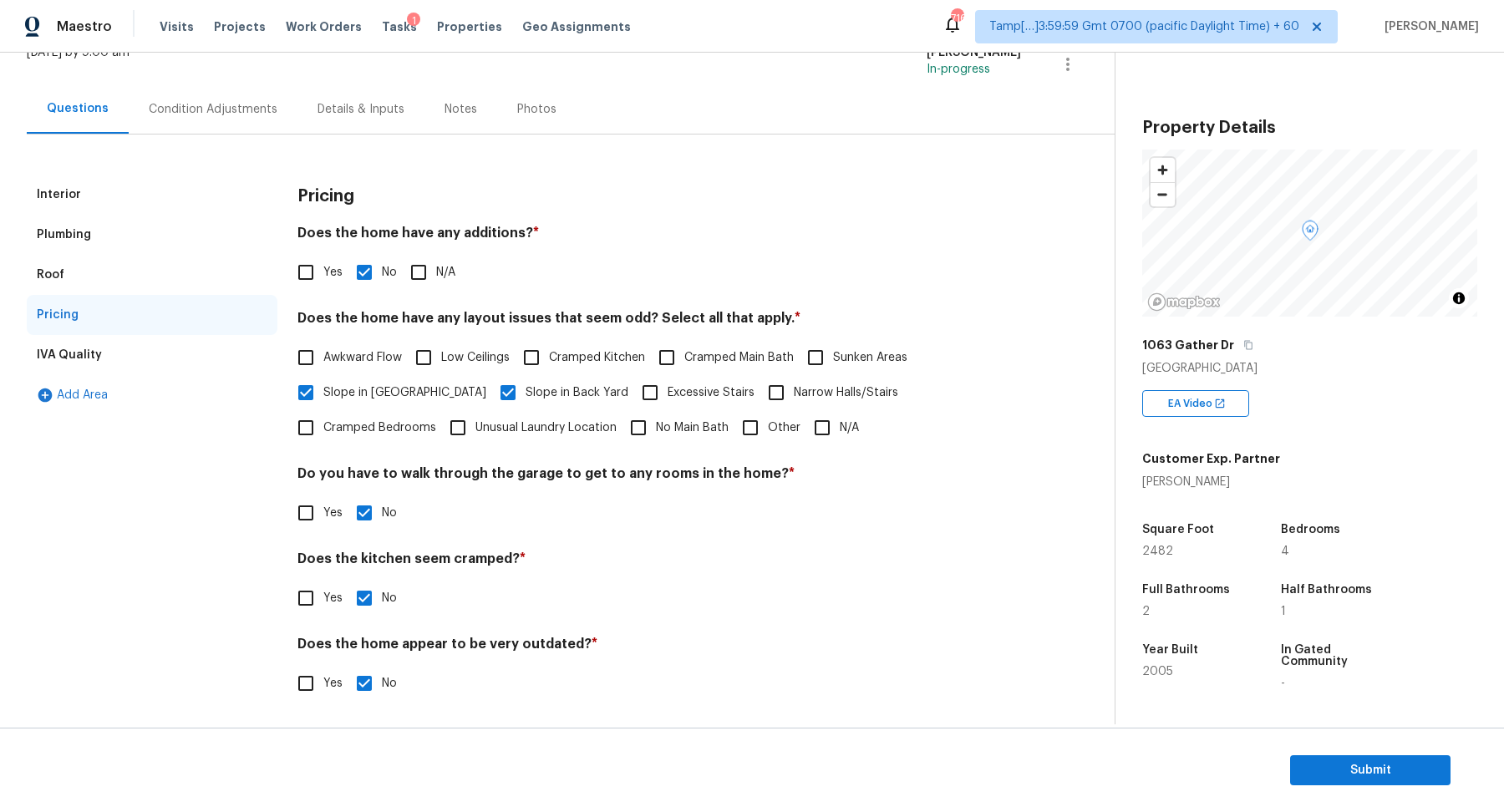
click at [241, 114] on div "Condition Adjustments" at bounding box center [213, 109] width 129 height 17
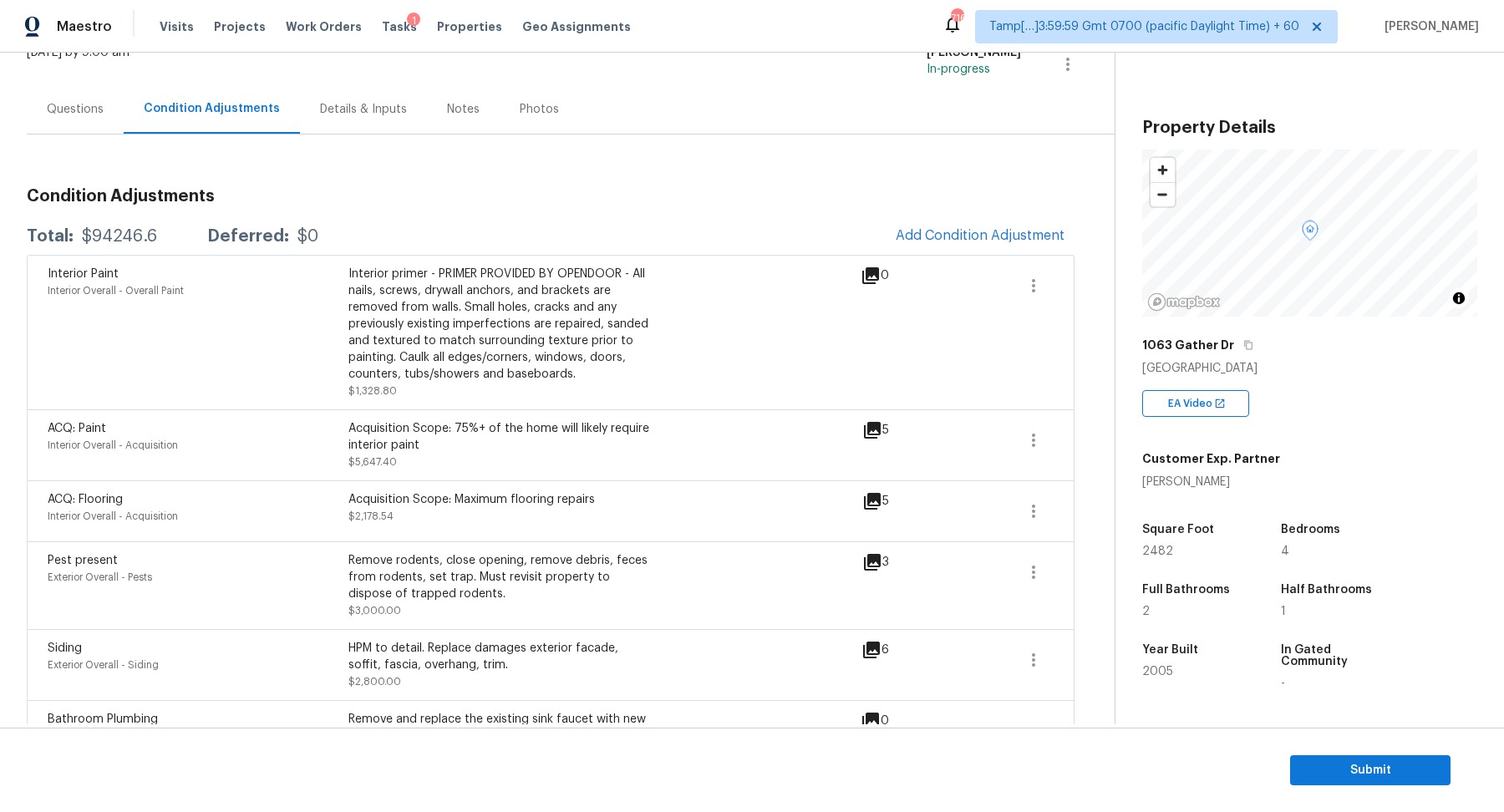
click at [112, 235] on div "$94246.6" at bounding box center [120, 236] width 75 height 17
copy div "$94246.6"
click at [51, 104] on div "Questions" at bounding box center [75, 109] width 57 height 17
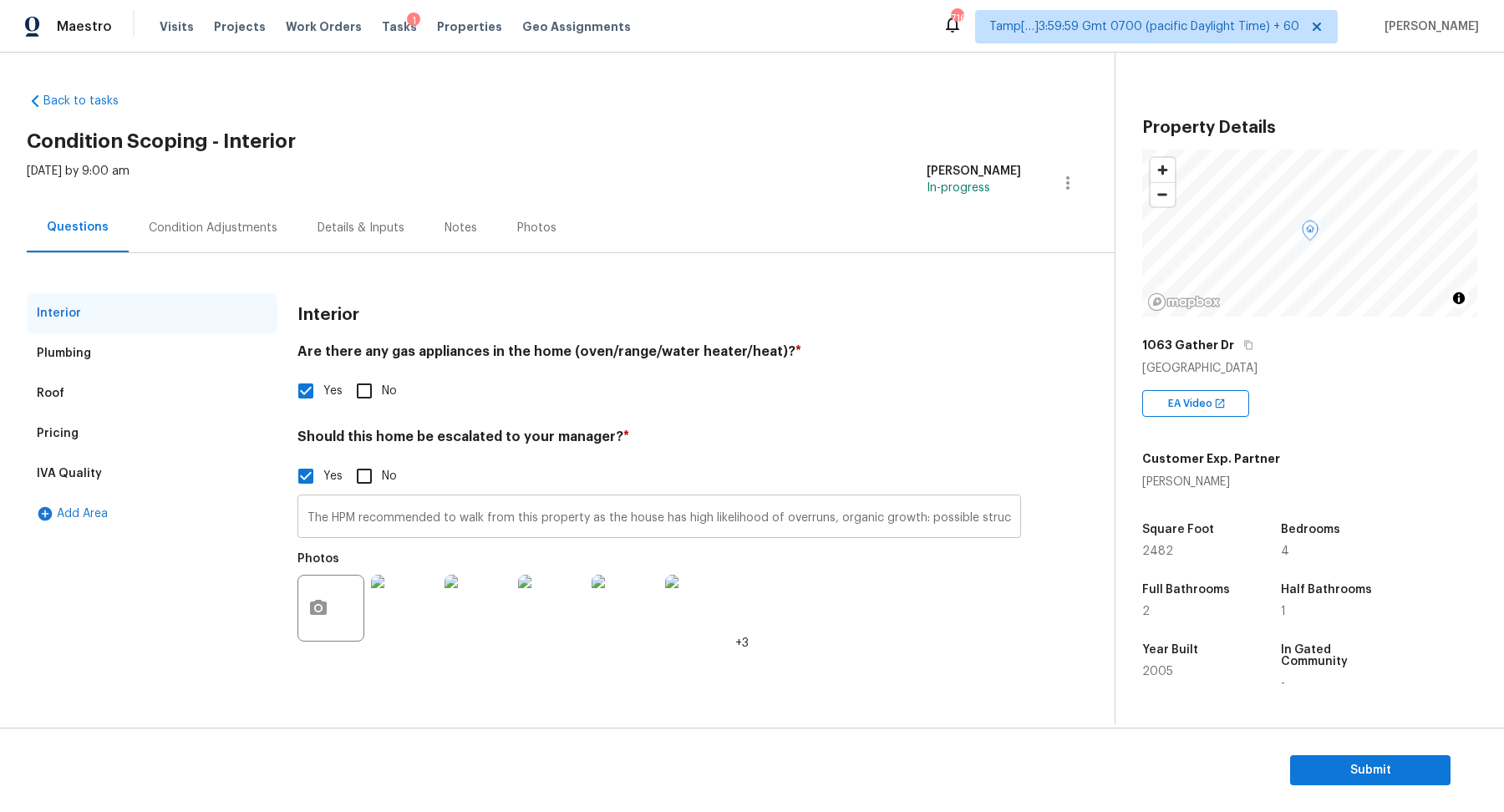
click at [334, 515] on input "The HPM recommended to walk from this property as the house has high likelihood…" at bounding box center [659, 519] width 723 height 39
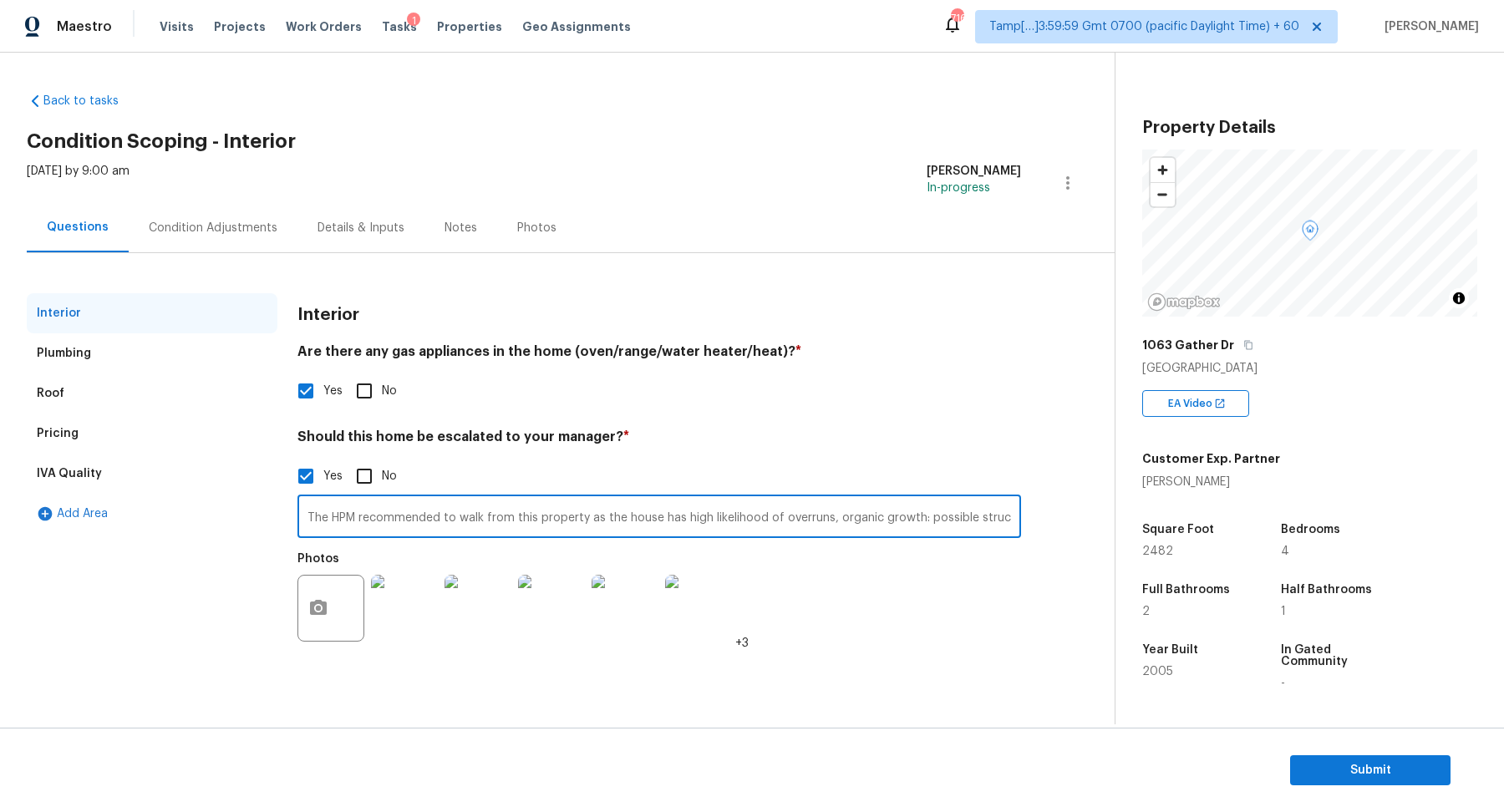
click at [334, 515] on input "The HPM recommended to walk from this property as the house has high likelihood…" at bounding box center [659, 519] width 723 height 39
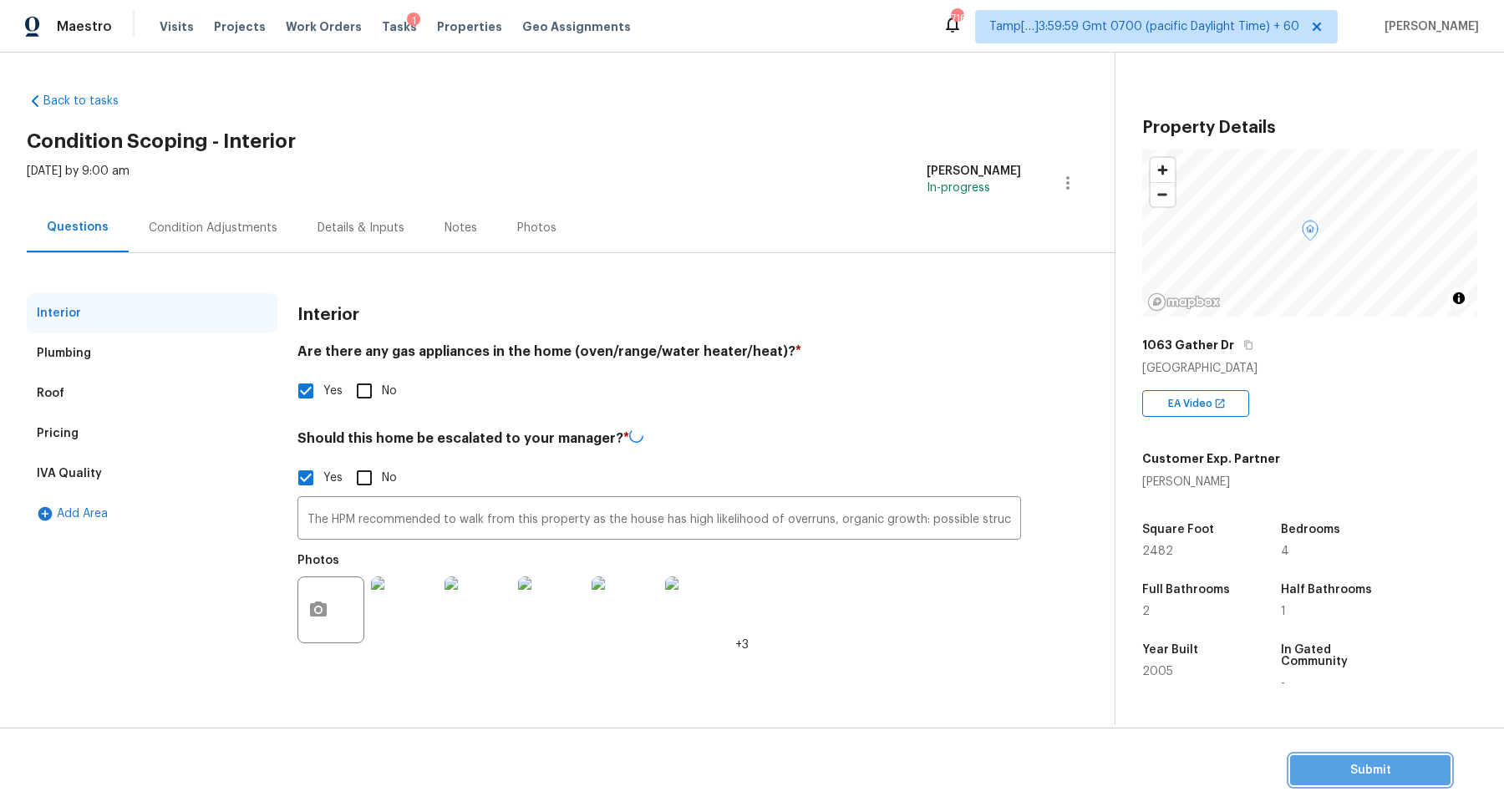
click at [1359, 766] on span "Submit" at bounding box center [1369, 770] width 134 height 21
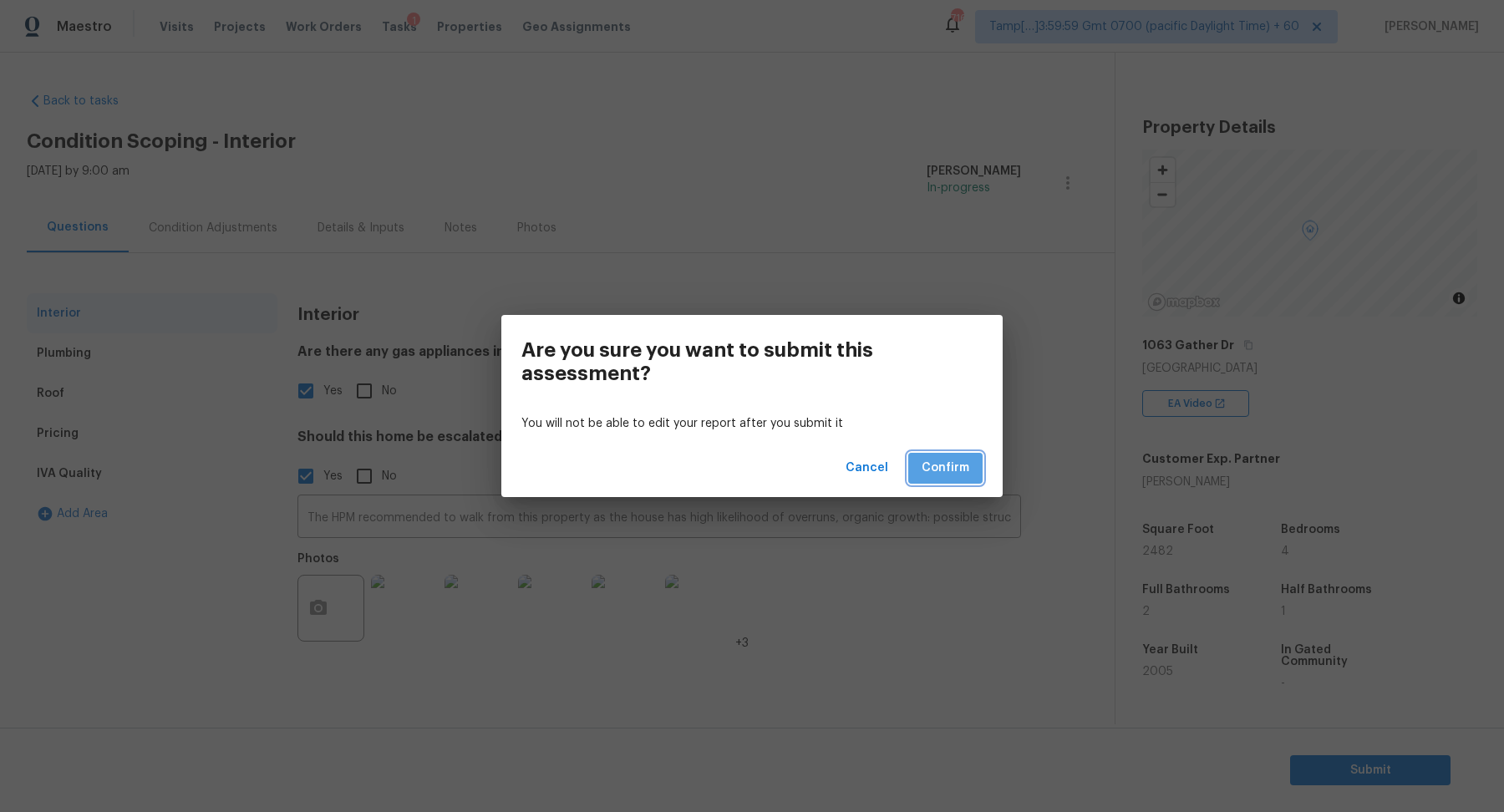
click at [960, 466] on span "Confirm" at bounding box center [945, 468] width 48 height 21
